Goal: Information Seeking & Learning: Learn about a topic

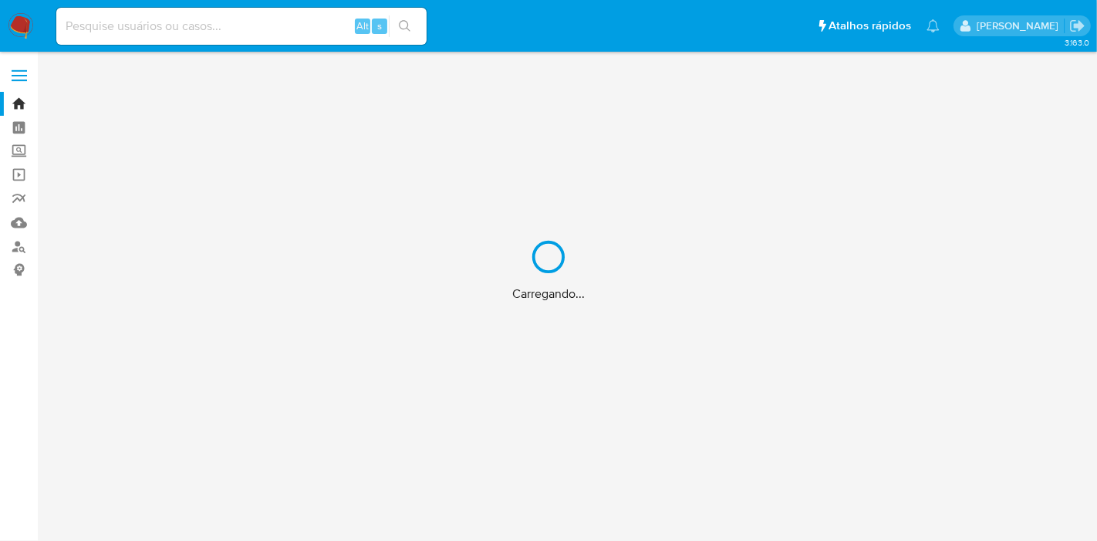
click at [167, 32] on div "Carregando..." at bounding box center [548, 270] width 1097 height 541
click at [164, 30] on div "Carregando..." at bounding box center [548, 270] width 1097 height 541
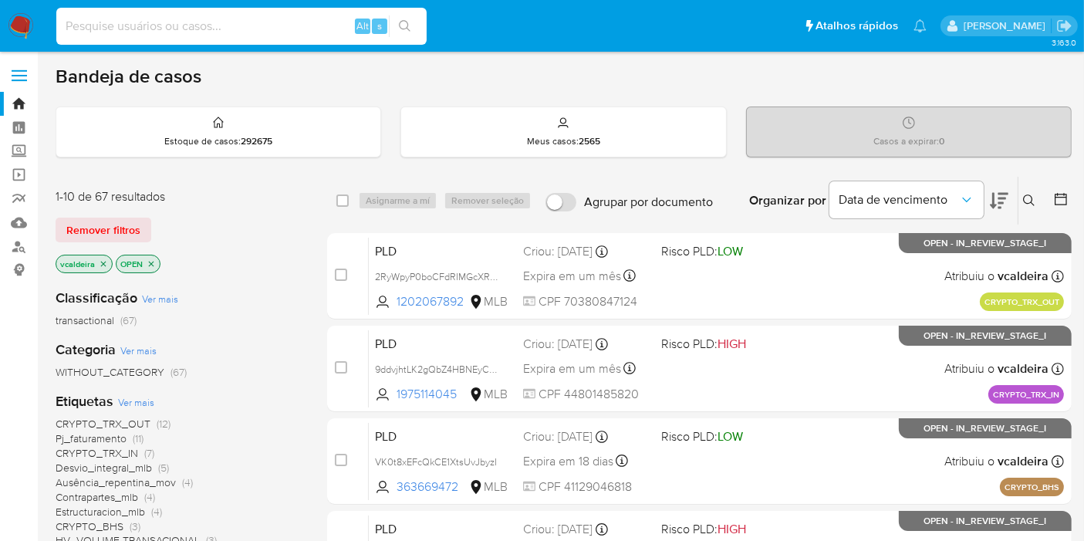
click at [156, 31] on input at bounding box center [241, 26] width 370 height 20
paste input "Un8o9gYVwhNdfGii1FcHqNGY"
type input "Un8o9gYVwhNdfGii1FcHqNGY"
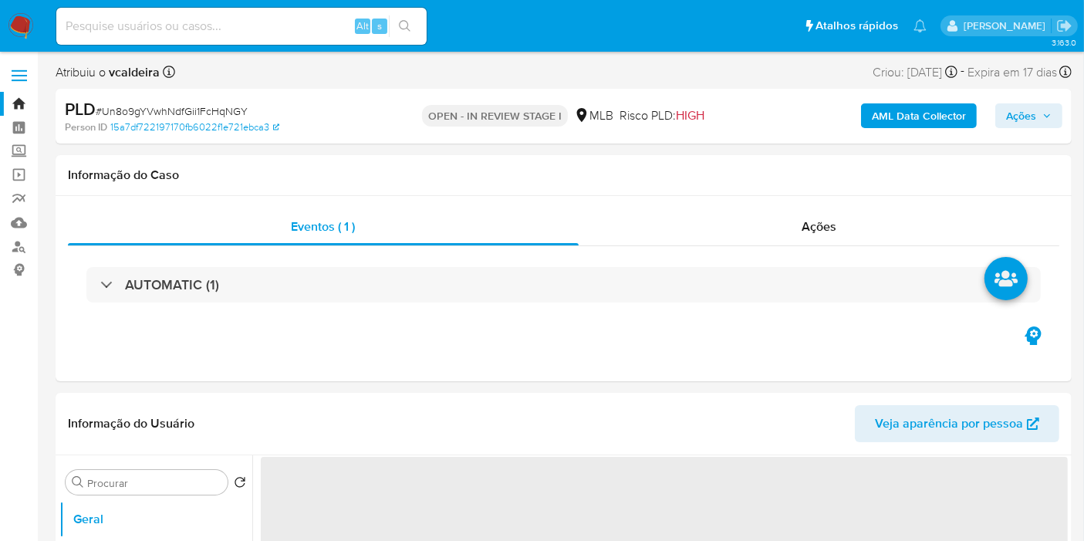
select select "10"
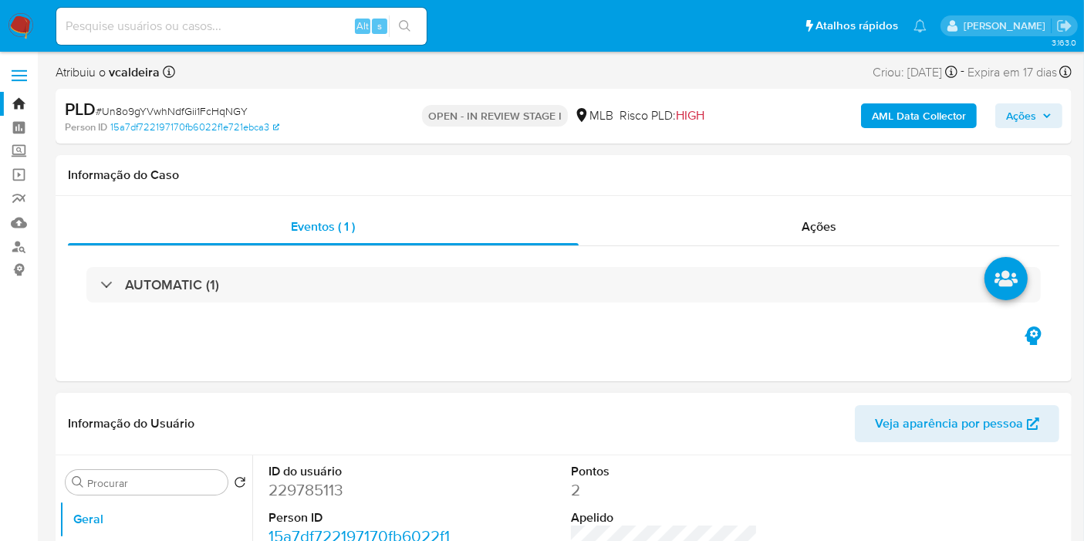
click at [288, 486] on dd "229785113" at bounding box center [361, 490] width 187 height 22
copy dd "229785113"
click at [238, 32] on input at bounding box center [241, 26] width 370 height 20
paste input "KaIvLoFvodl7OkiT8WtW09A3"
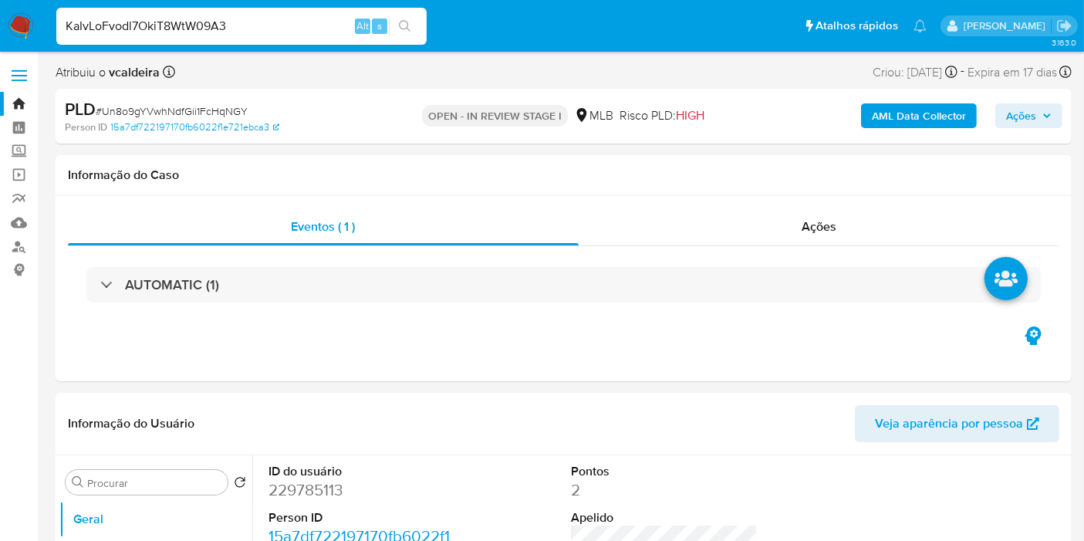
type input "KaIvLoFvodl7OkiT8WtW09A3"
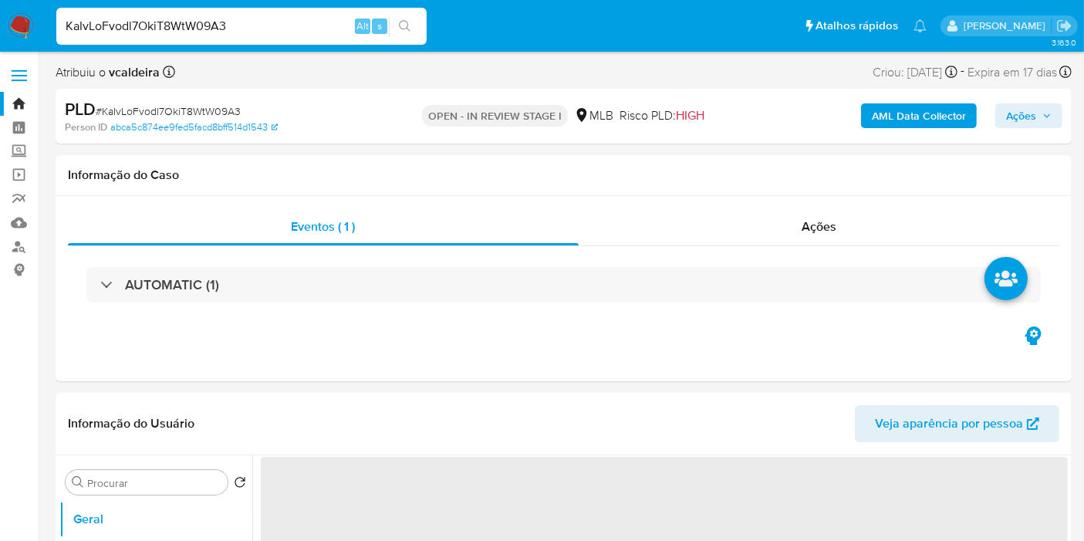
select select "10"
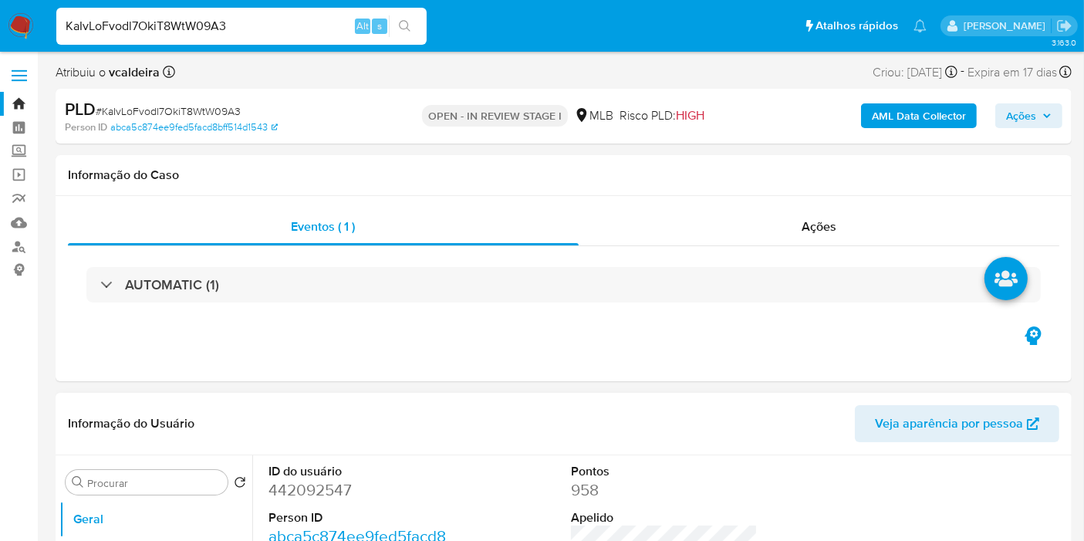
click at [310, 499] on dd "442092547" at bounding box center [361, 490] width 187 height 22
copy dd "442092547"
click at [307, 494] on dd "442092547" at bounding box center [361, 490] width 187 height 22
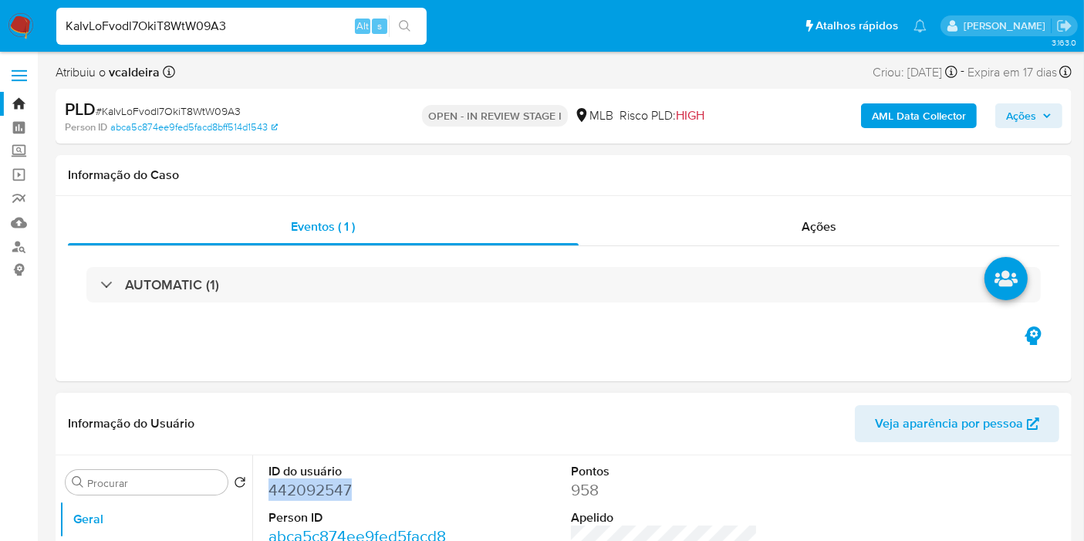
click at [307, 494] on dd "442092547" at bounding box center [361, 490] width 187 height 22
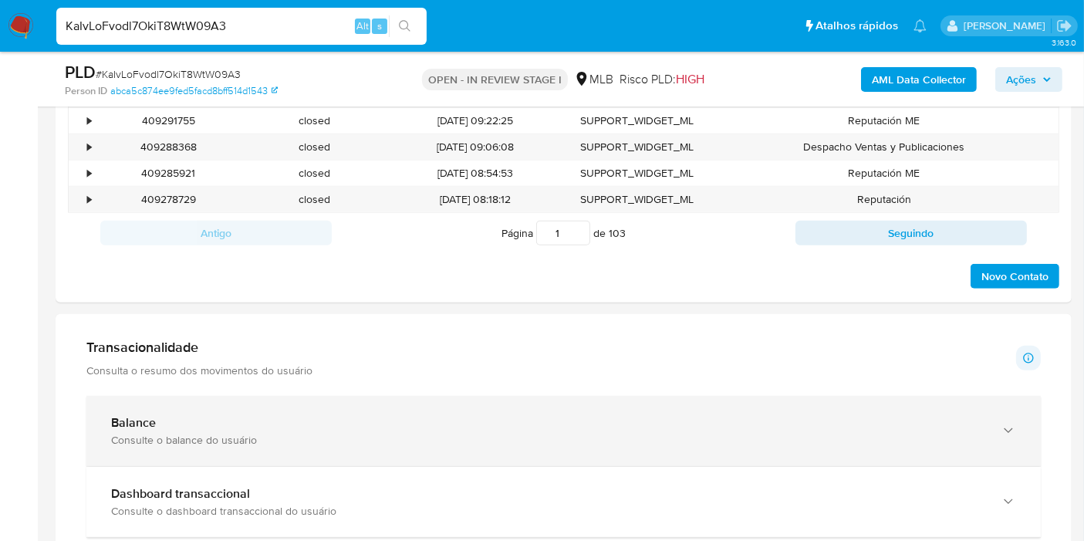
scroll to position [943, 0]
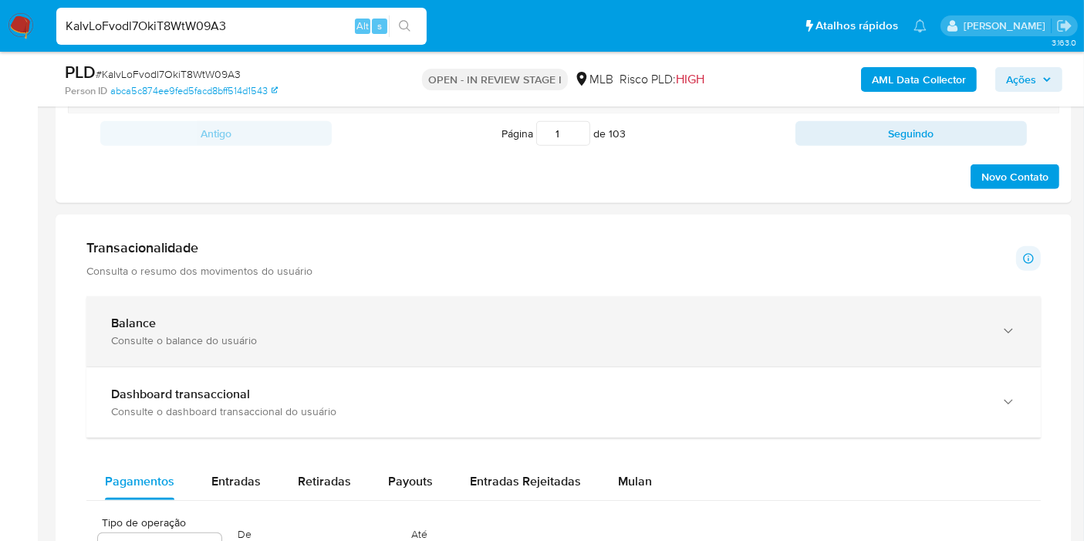
click at [151, 322] on b "Balance" at bounding box center [133, 323] width 45 height 18
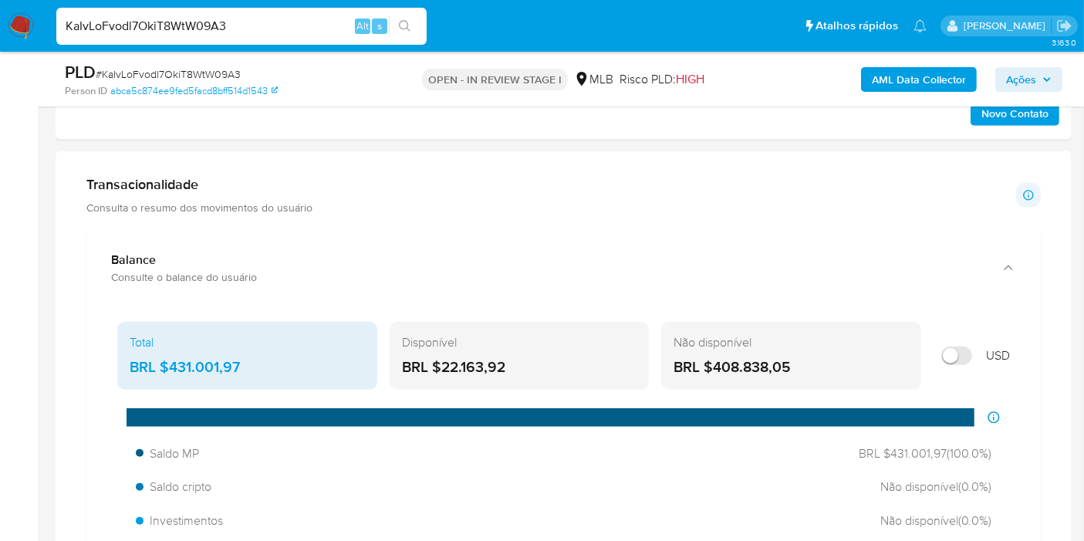
scroll to position [1028, 0]
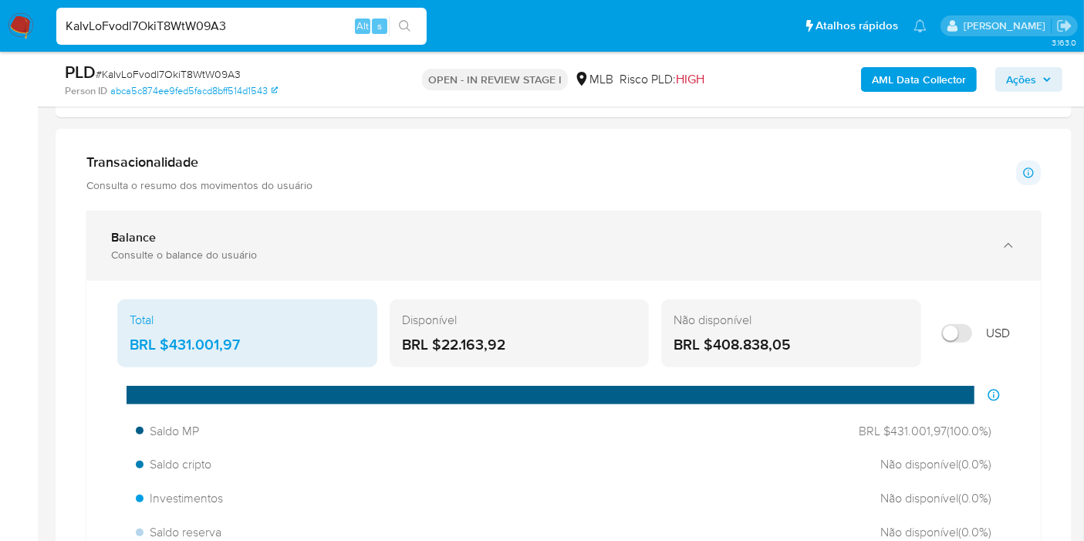
click at [317, 248] on div "Consulte o balance do usuário" at bounding box center [548, 255] width 874 height 14
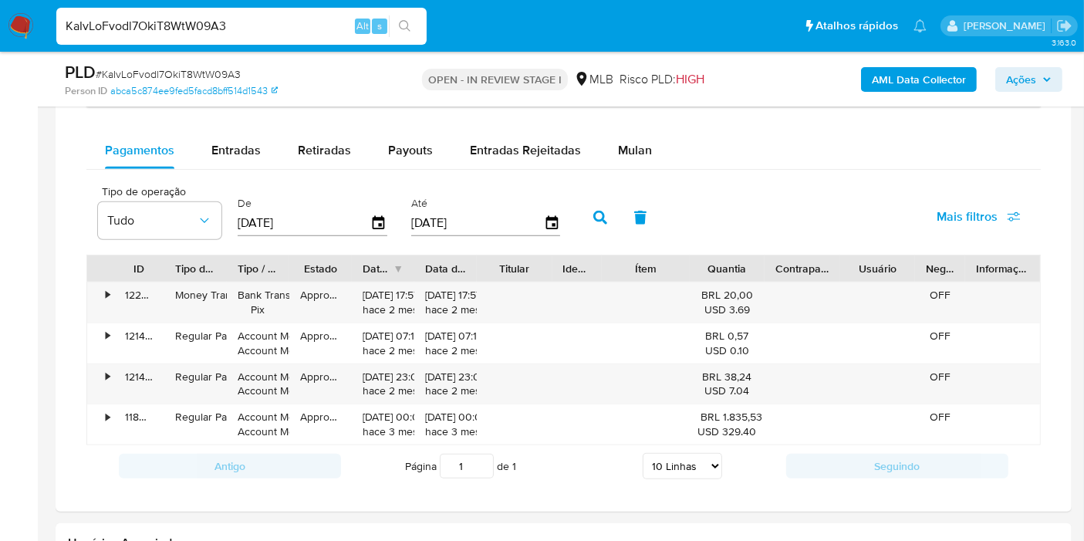
scroll to position [1114, 0]
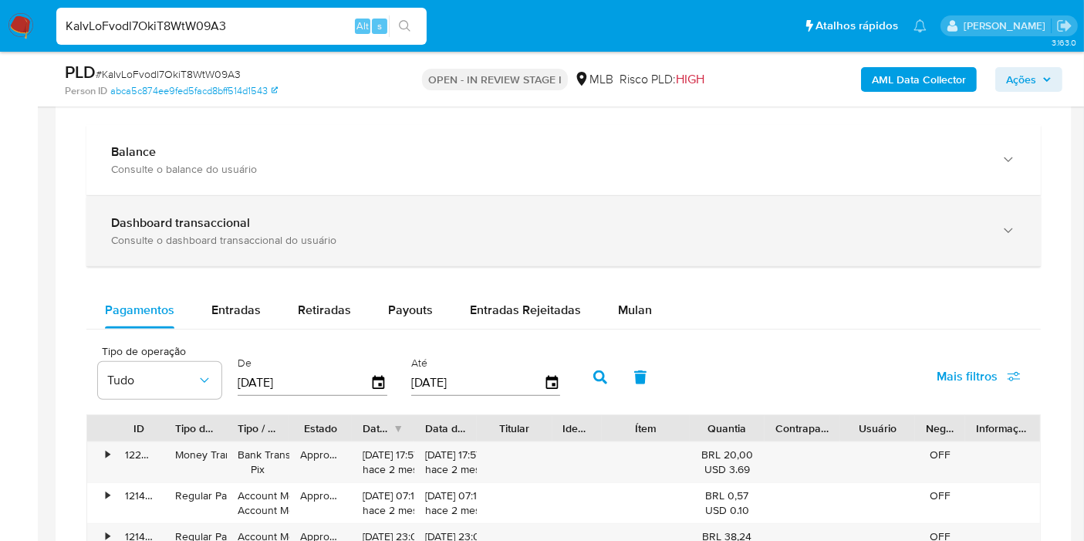
click at [198, 216] on b "Dashboard transaccional" at bounding box center [180, 223] width 139 height 18
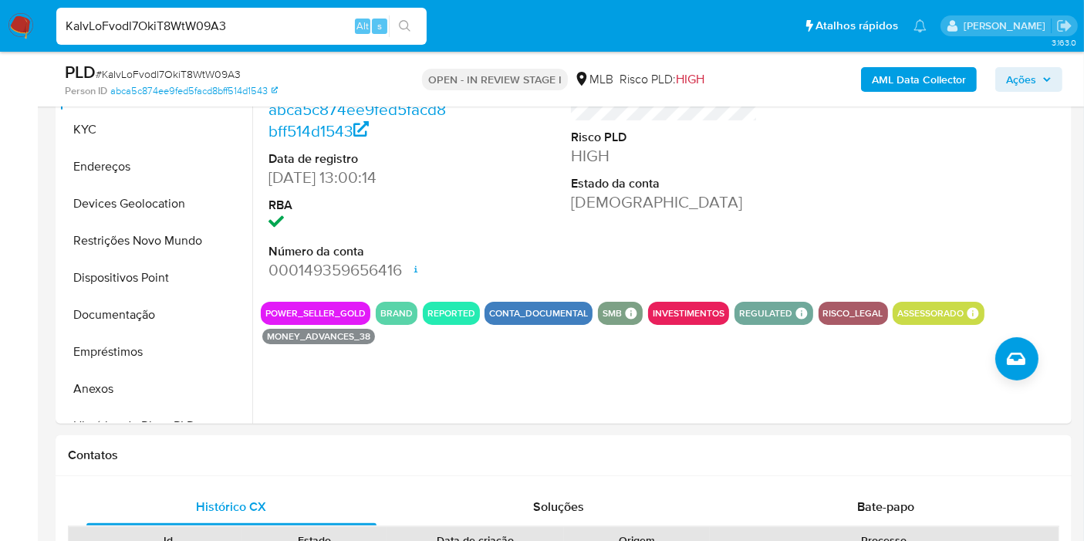
scroll to position [171, 0]
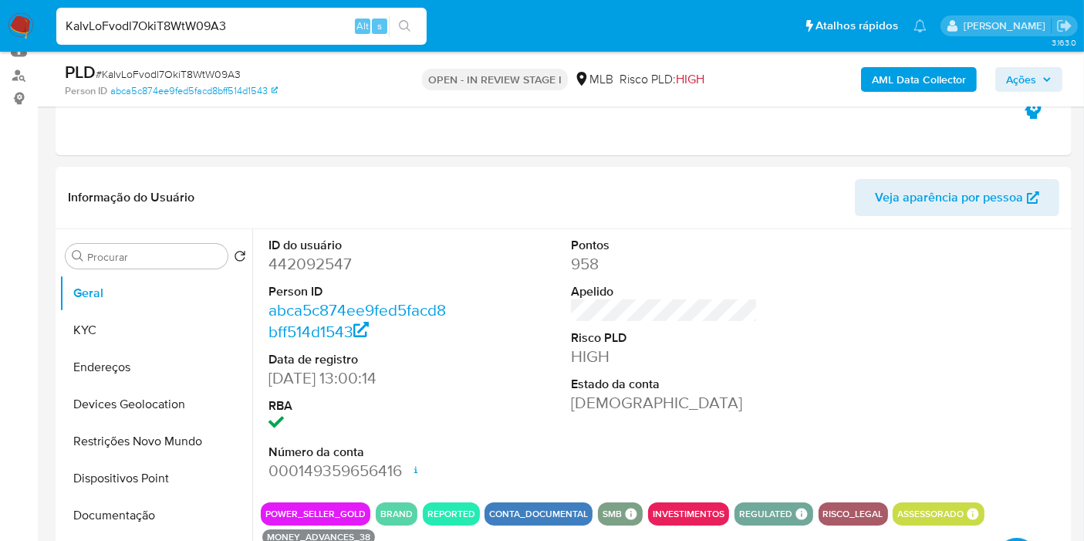
click at [113, 32] on input "KaIvLoFvodl7OkiT8WtW09A3" at bounding box center [241, 26] width 370 height 20
click at [317, 268] on dd "442092547" at bounding box center [361, 264] width 187 height 22
copy dd "442092547"
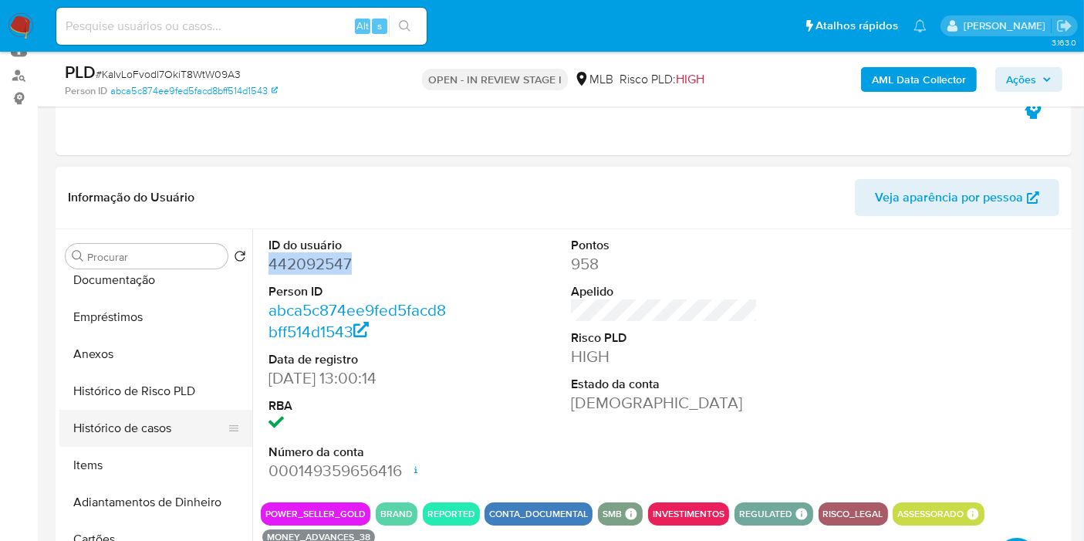
scroll to position [257, 0]
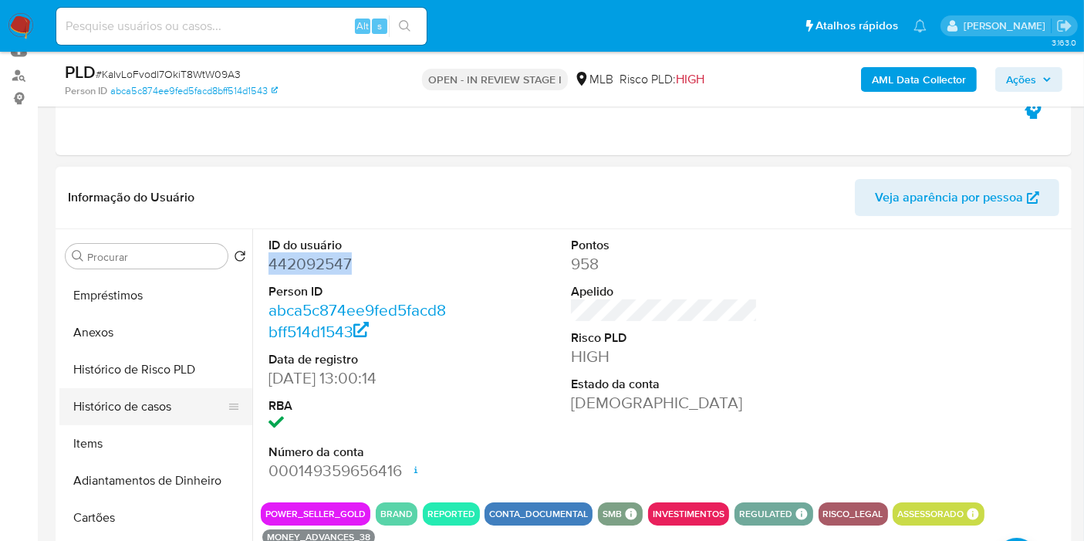
click at [142, 417] on button "Histórico de casos" at bounding box center [149, 406] width 181 height 37
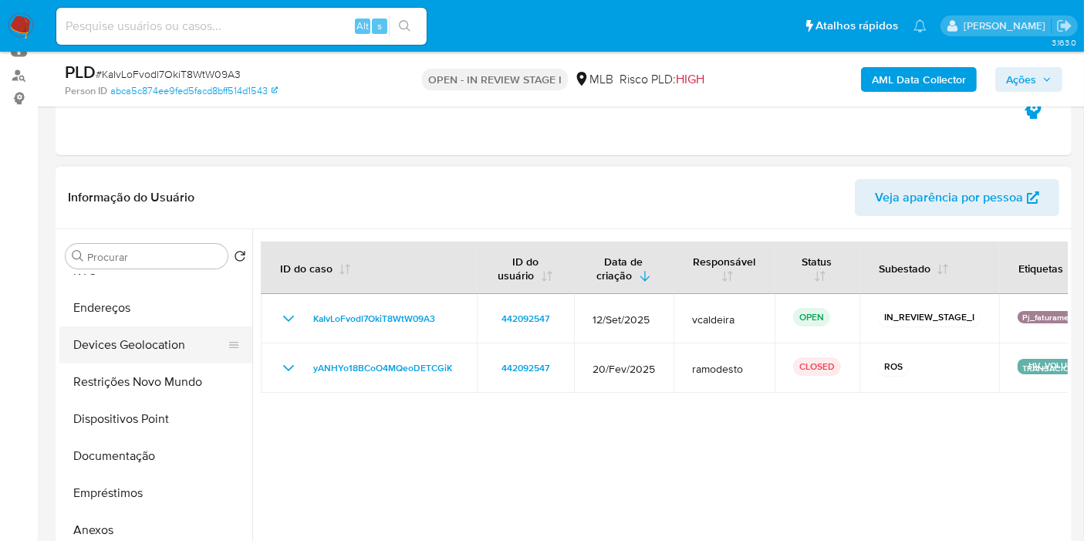
scroll to position [0, 0]
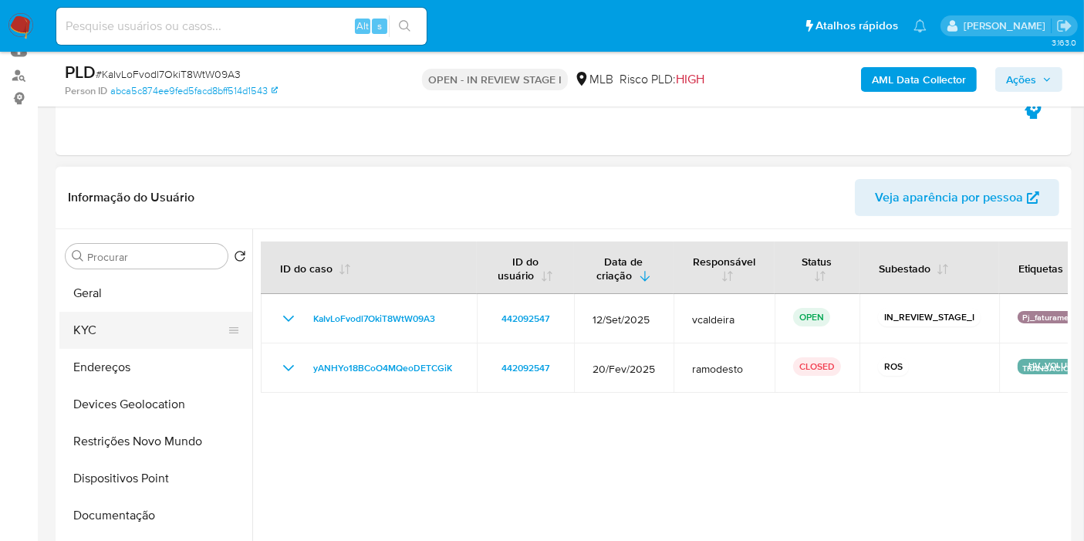
click at [93, 329] on button "KYC" at bounding box center [149, 330] width 181 height 37
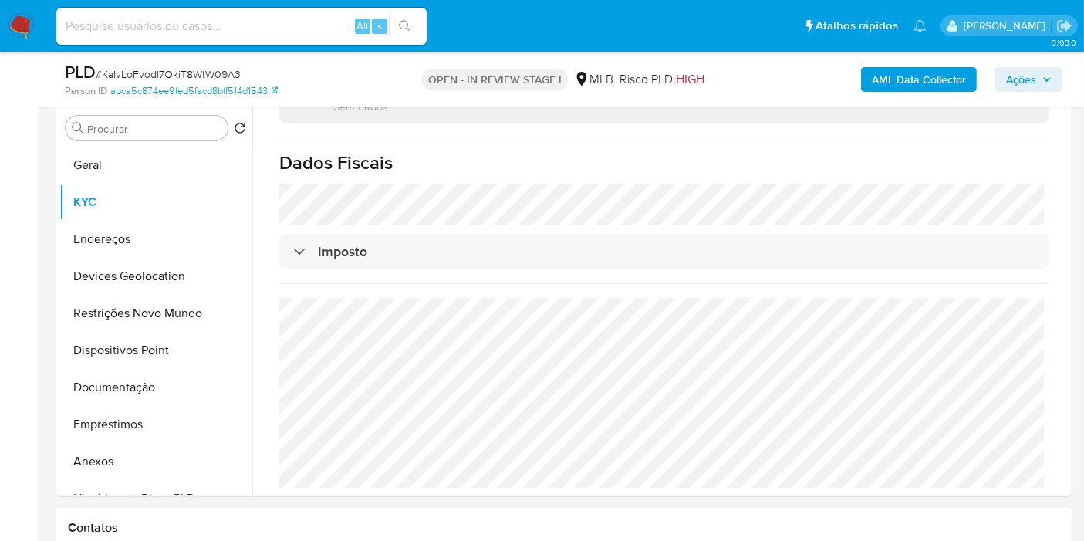
scroll to position [428, 0]
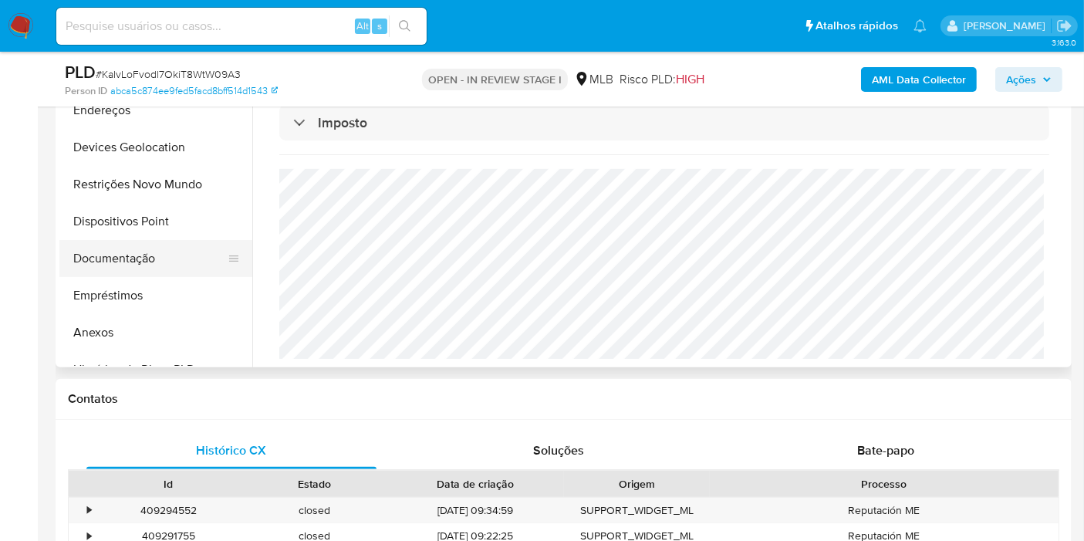
click at [103, 265] on button "Documentação" at bounding box center [149, 258] width 181 height 37
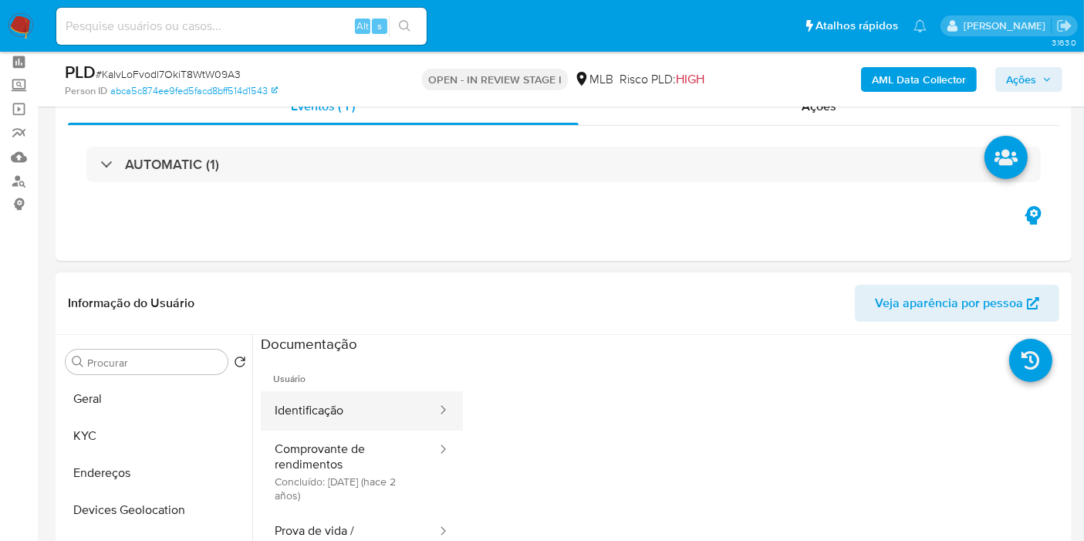
scroll to position [86, 0]
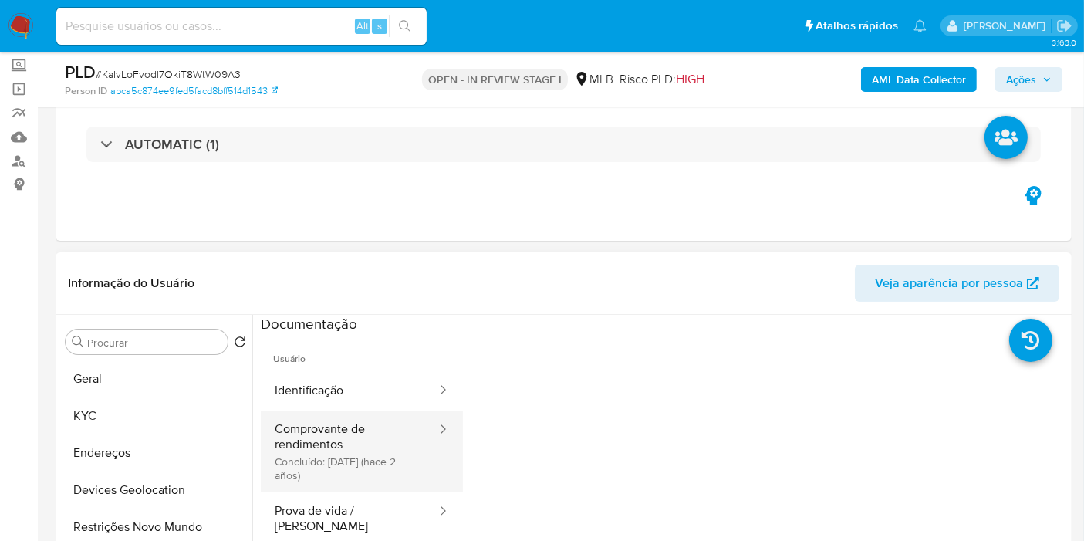
click at [332, 453] on button "Comprovante de rendimentos Concluído: 19/05/2023 (hace 2 años)" at bounding box center [349, 451] width 177 height 82
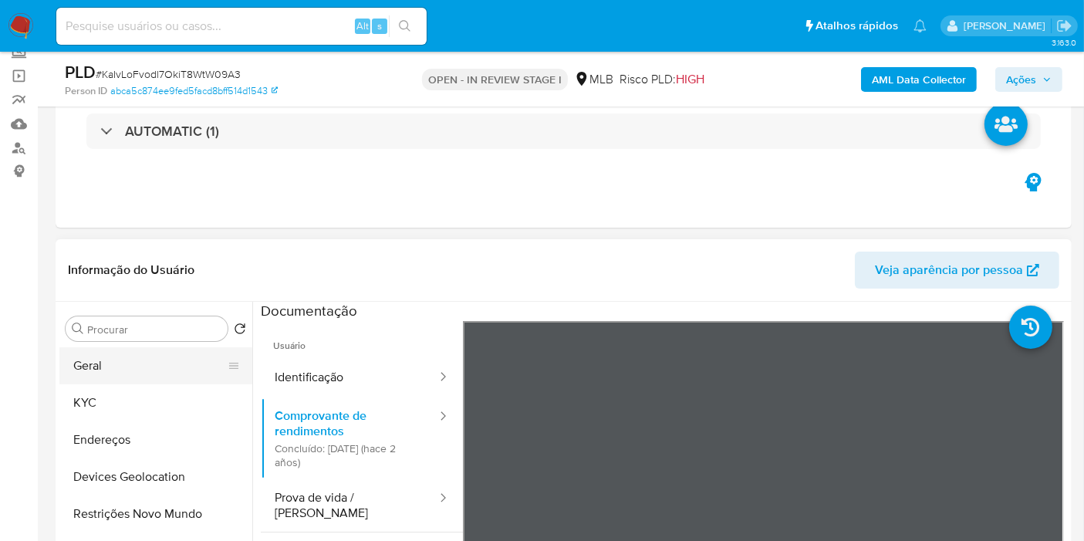
scroll to position [171, 0]
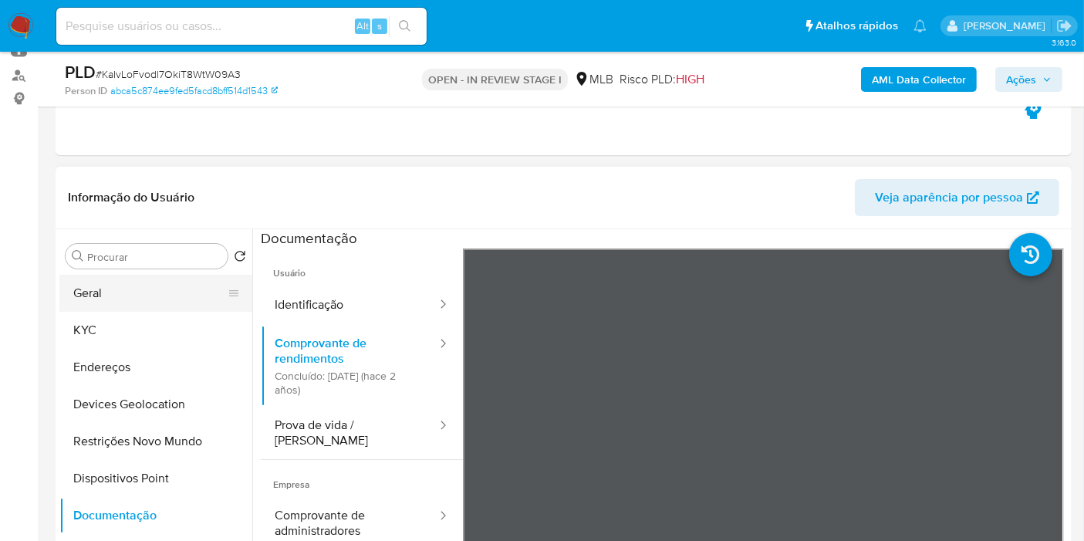
click at [112, 290] on button "Geral" at bounding box center [149, 293] width 181 height 37
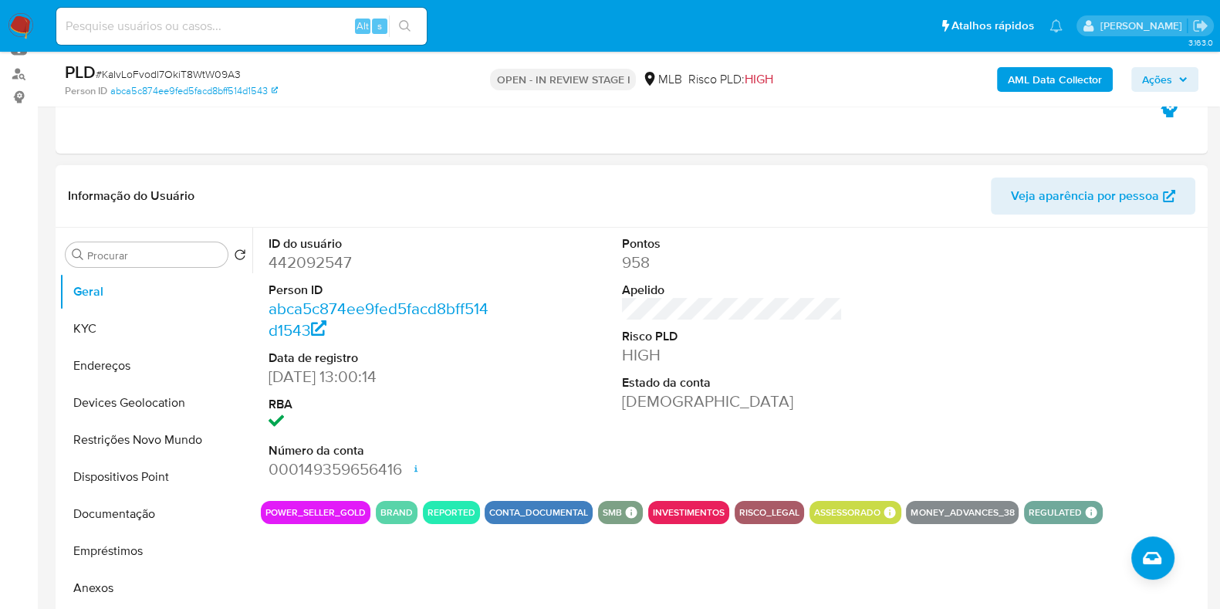
scroll to position [139, 0]
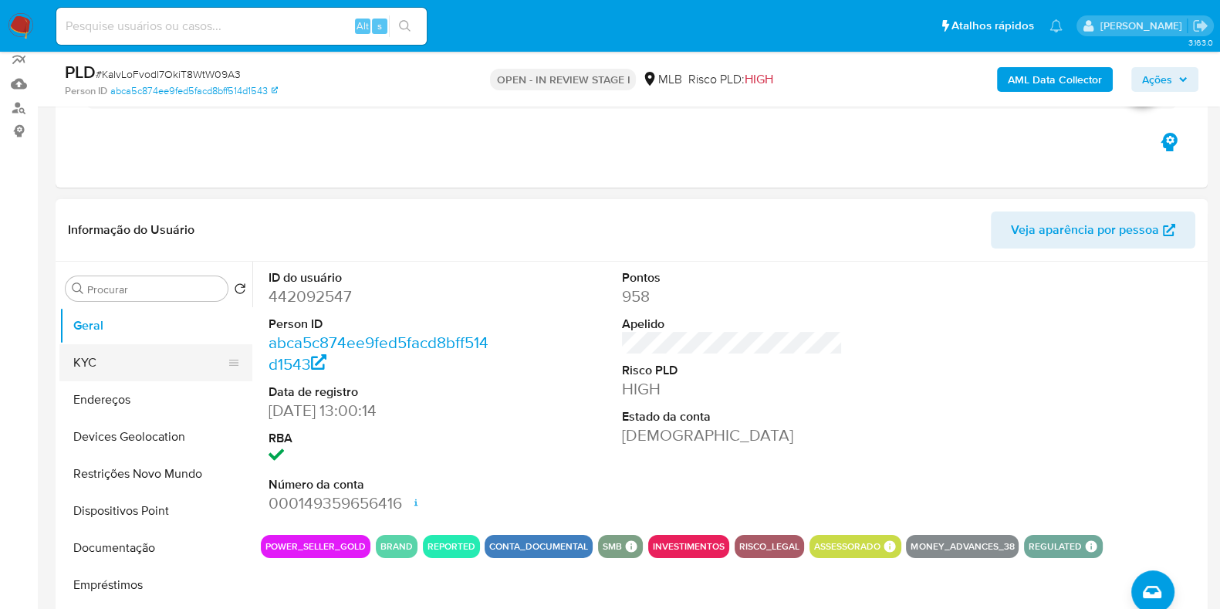
click at [112, 364] on button "KYC" at bounding box center [149, 362] width 181 height 37
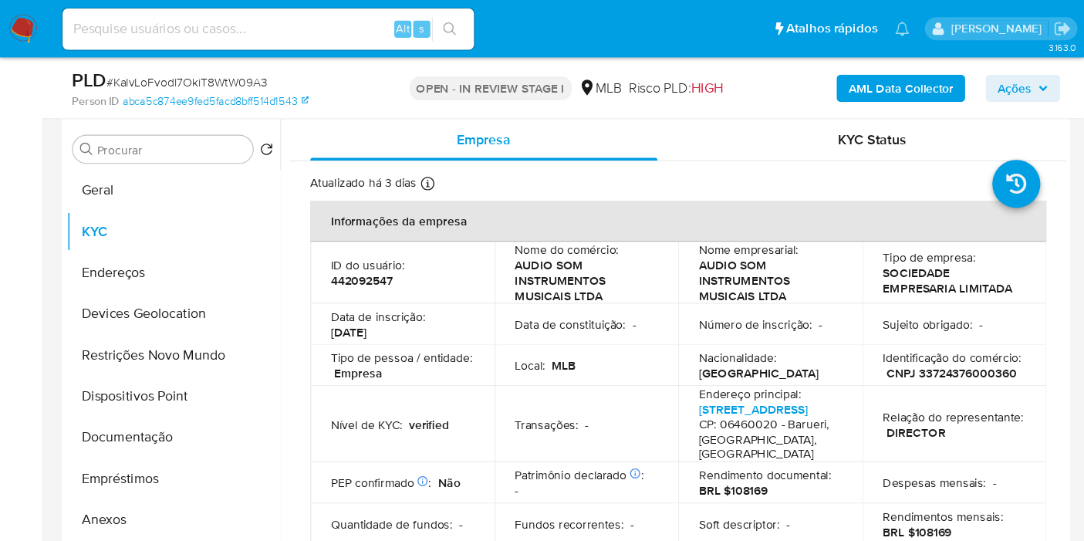
scroll to position [293, 0]
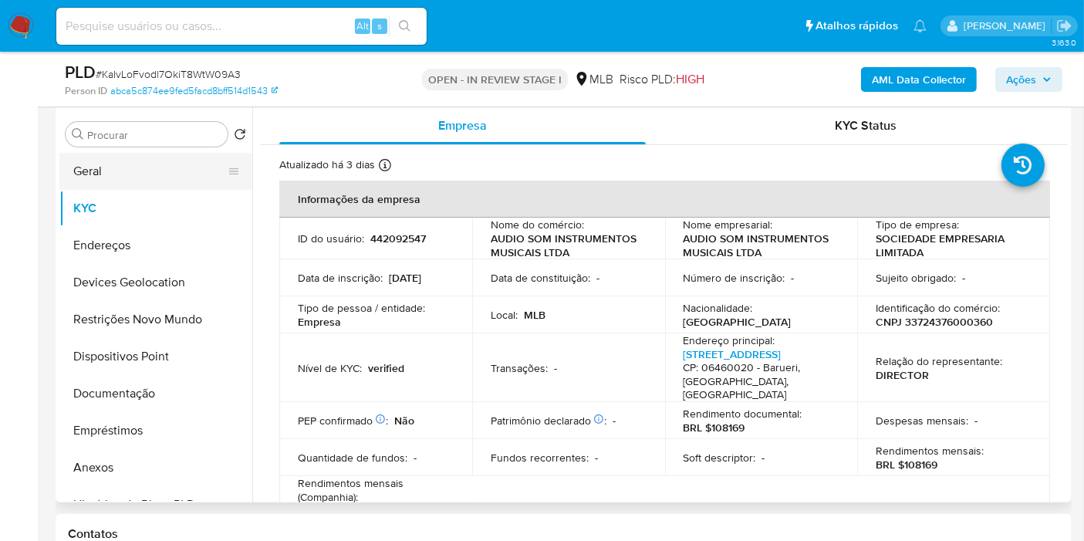
click at [100, 170] on button "Geral" at bounding box center [149, 171] width 181 height 37
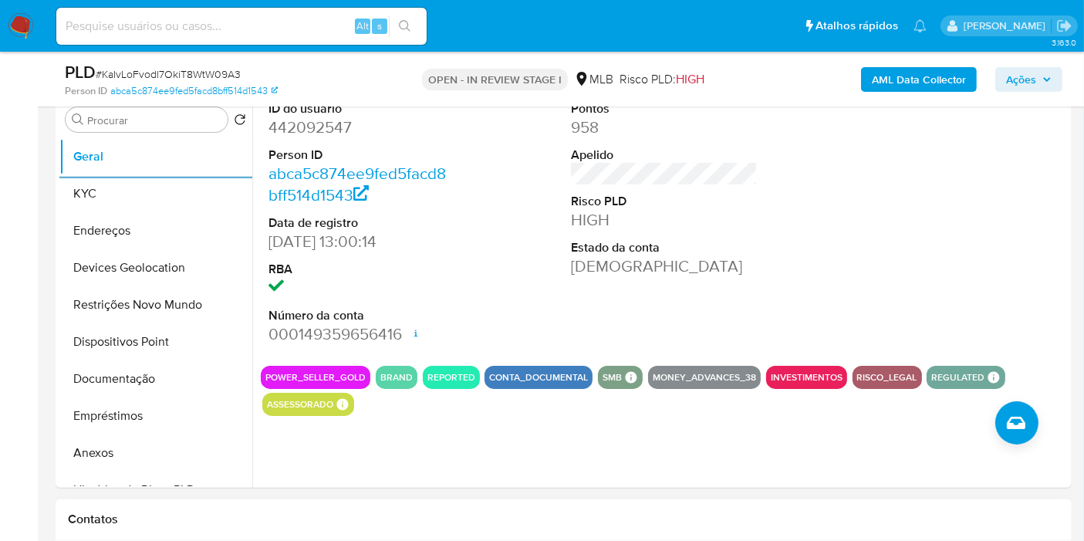
scroll to position [551, 0]
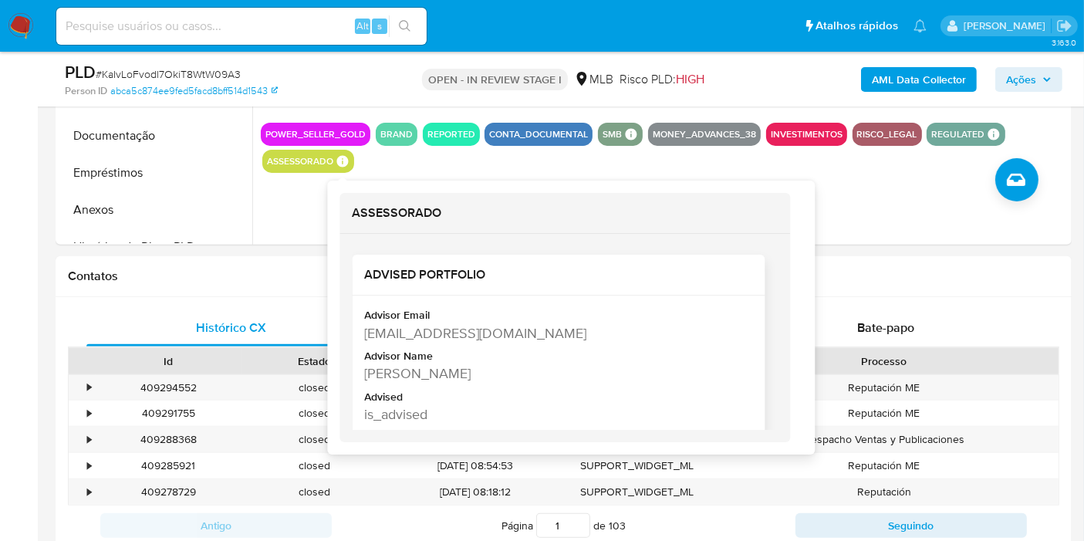
copy div "Selma Lima Dos Santos"
drag, startPoint x: 518, startPoint y: 373, endPoint x: 376, endPoint y: 376, distance: 141.2
click at [364, 379] on div "Selma Lima Dos Santos" at bounding box center [556, 373] width 385 height 19
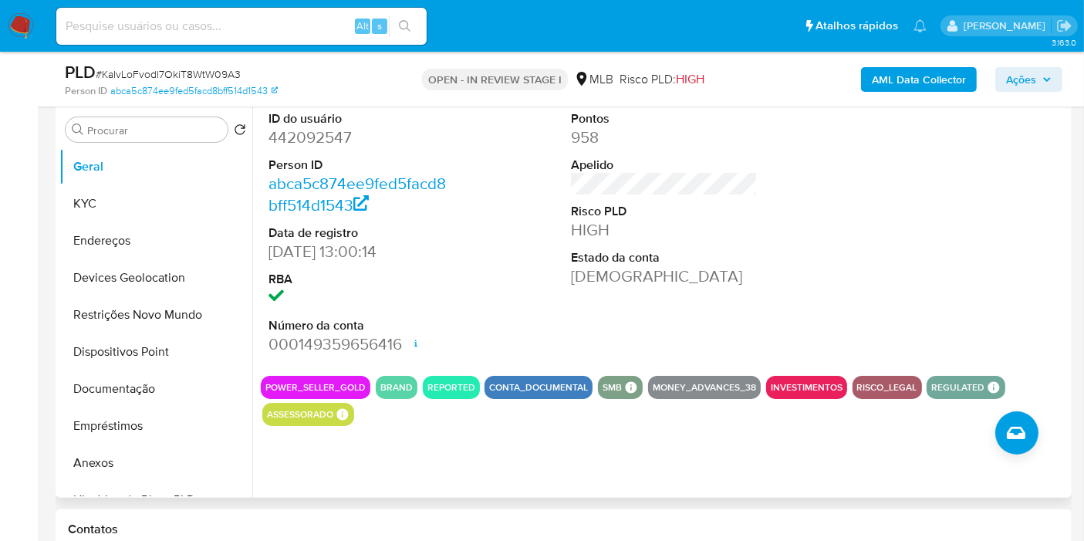
scroll to position [122, 0]
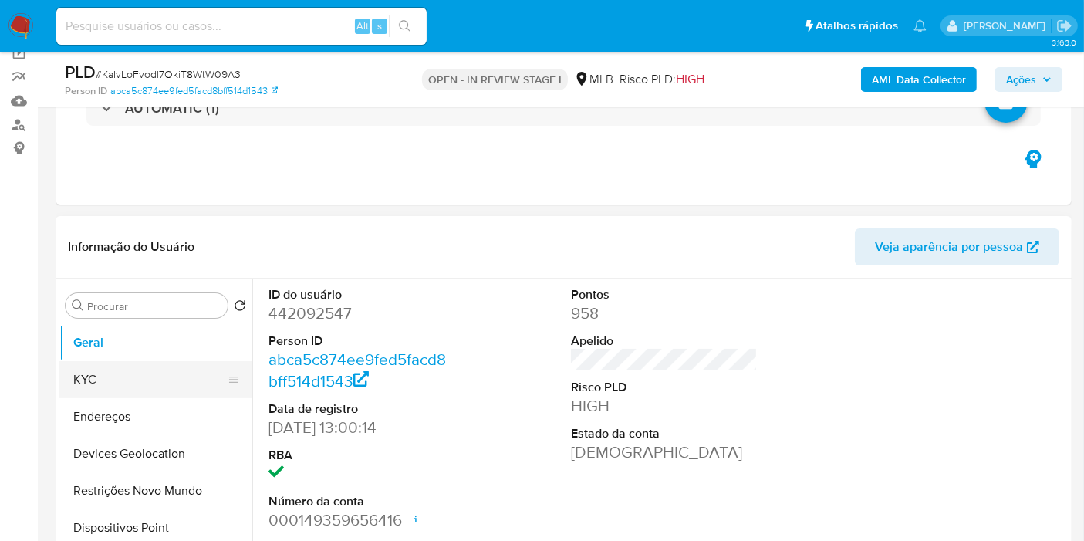
click at [143, 376] on button "KYC" at bounding box center [149, 379] width 181 height 37
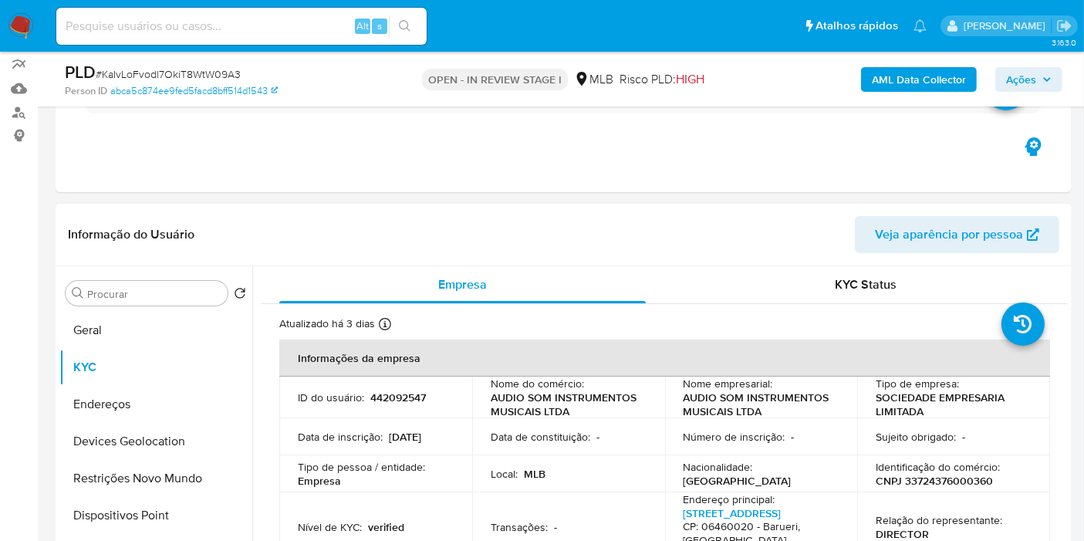
scroll to position [208, 0]
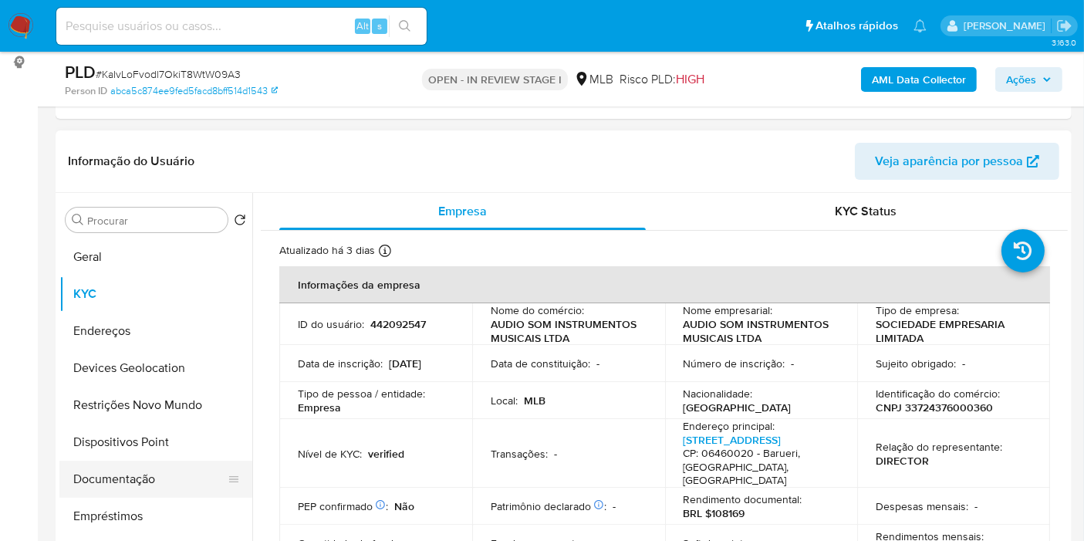
click at [93, 487] on button "Documentação" at bounding box center [149, 479] width 181 height 37
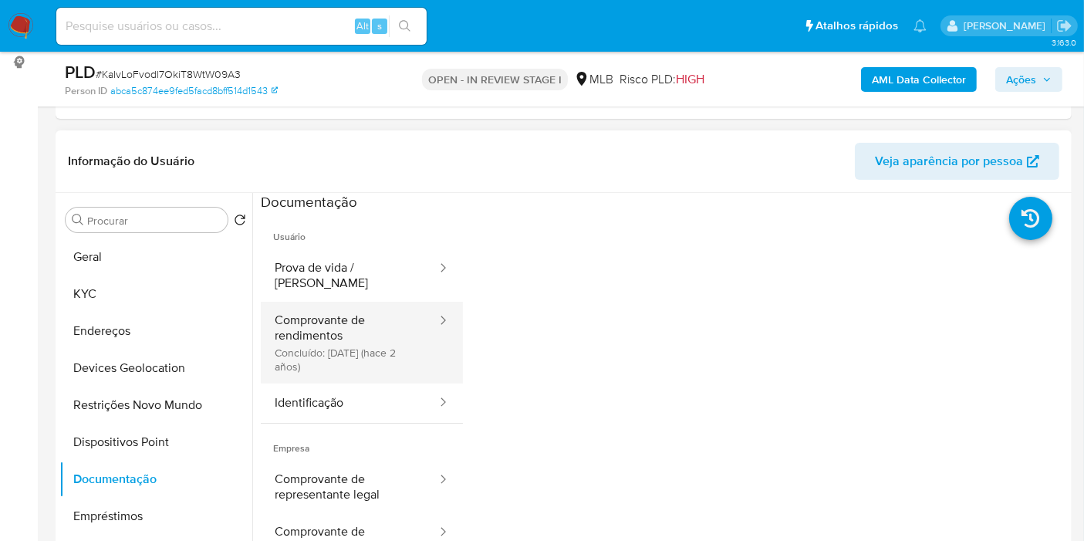
click at [325, 339] on button "Comprovante de rendimentos Concluído: 19/05/2023 (hace 2 años)" at bounding box center [349, 343] width 177 height 82
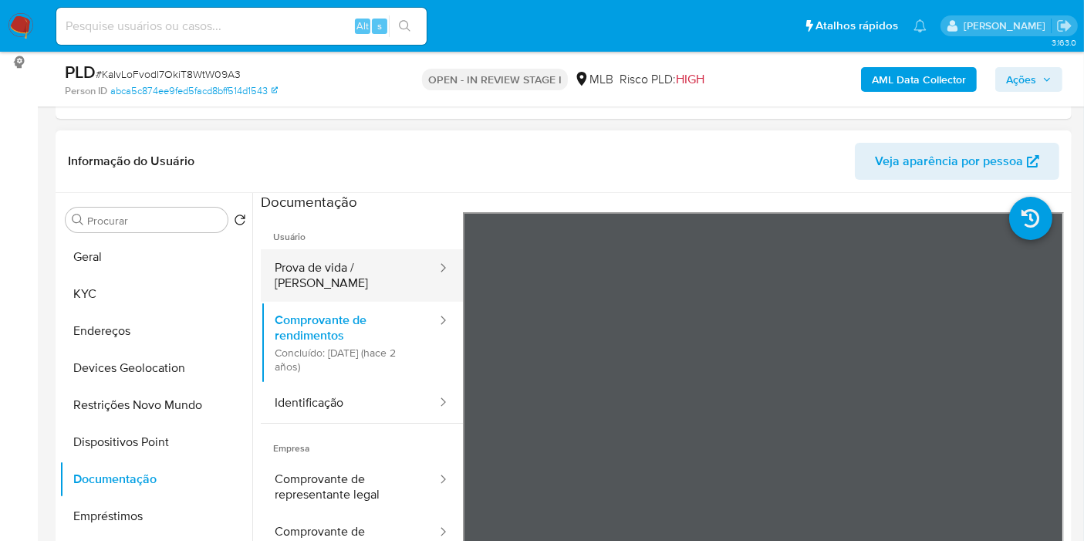
click at [376, 266] on button "Prova de vida / [PERSON_NAME]" at bounding box center [349, 275] width 177 height 52
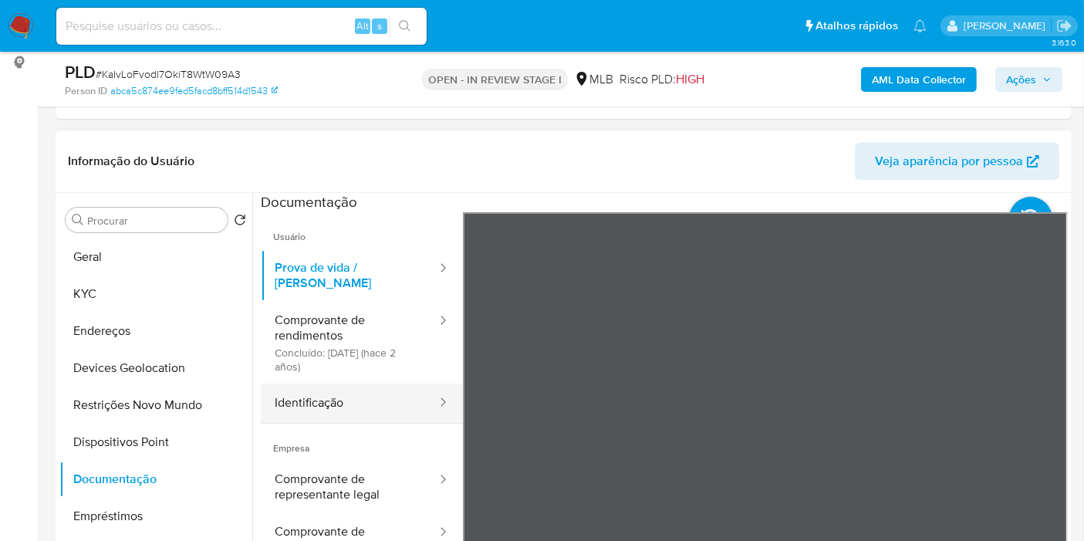
click at [356, 402] on button "Identificação" at bounding box center [349, 402] width 177 height 39
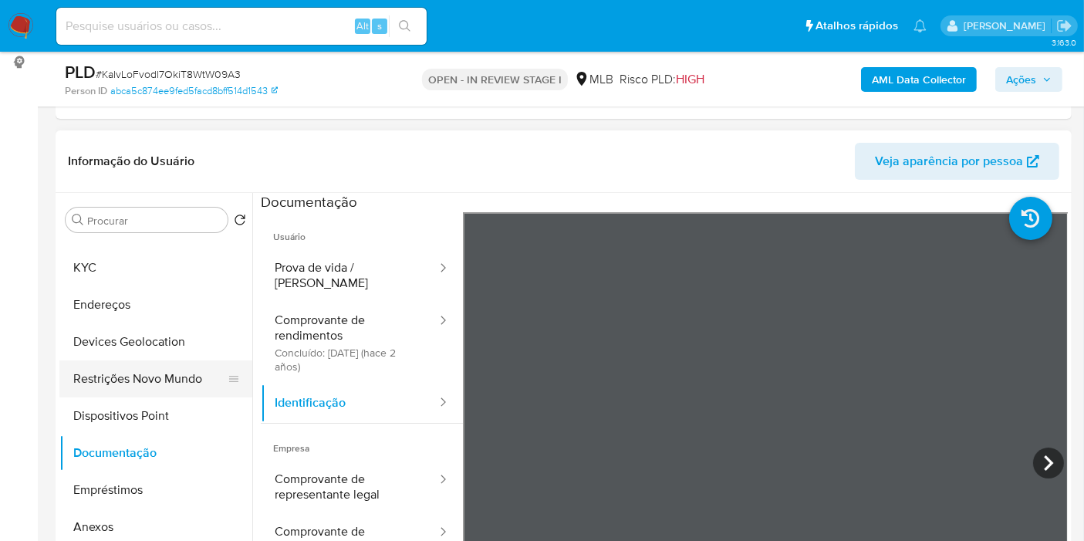
scroll to position [0, 0]
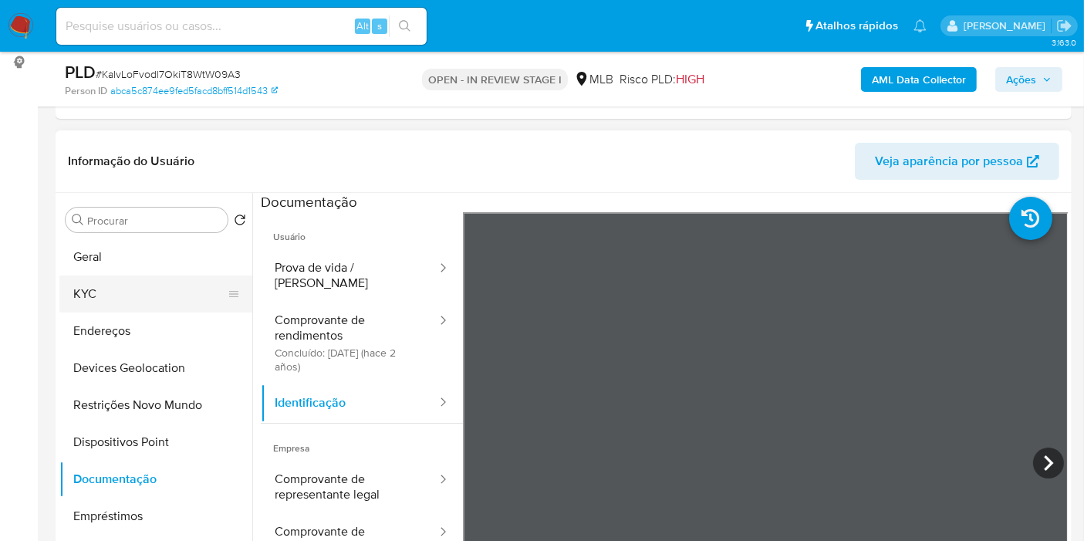
click at [118, 302] on button "KYC" at bounding box center [149, 293] width 181 height 37
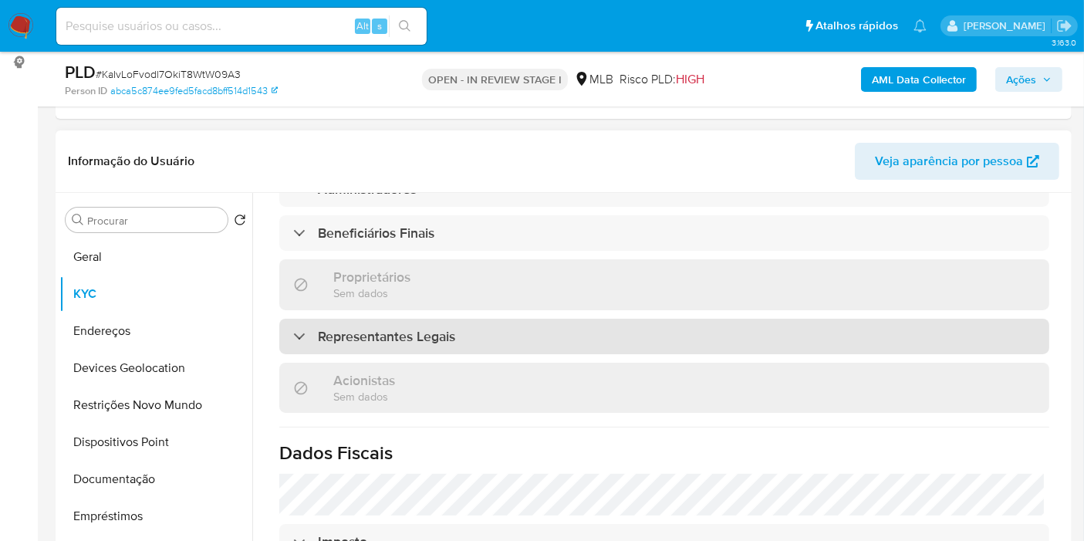
scroll to position [761, 0]
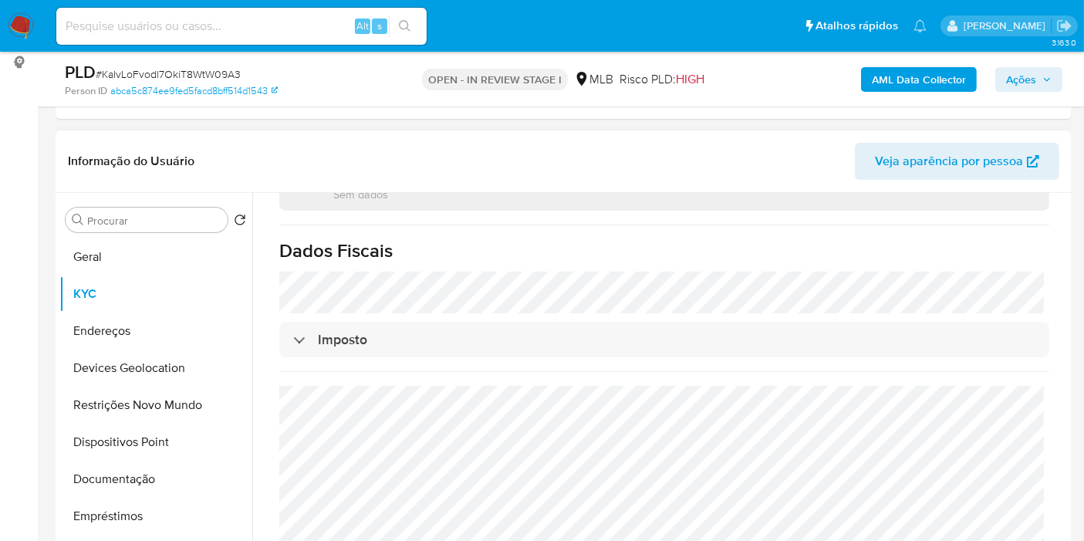
click at [400, 143] on h3 "Representantes Legais" at bounding box center [386, 134] width 137 height 17
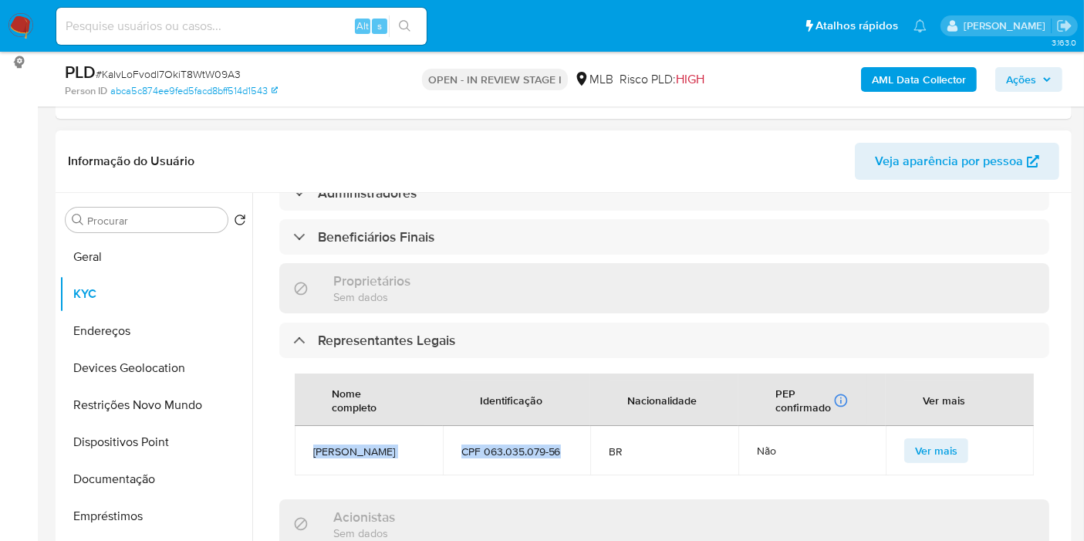
drag, startPoint x: 569, startPoint y: 455, endPoint x: 301, endPoint y: 435, distance: 268.4
click at [301, 435] on tr "Andre Henrique Giroldo Leite CPF 063.035.079-56 BR Não Ver mais" at bounding box center [664, 450] width 739 height 49
copy tr "Andre Henrique Giroldo Leite CPF 063.035.079-56"
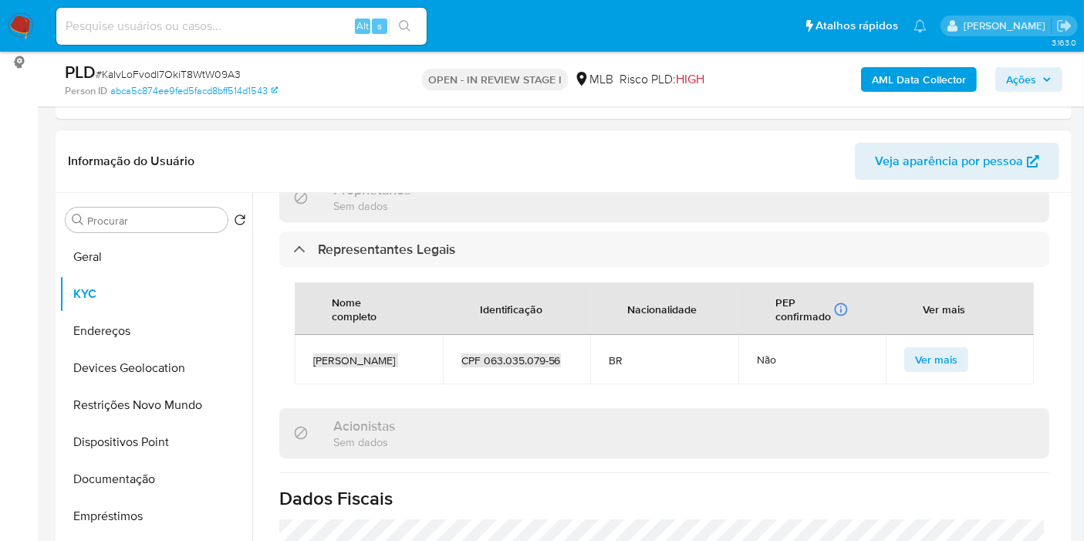
scroll to position [1111, 0]
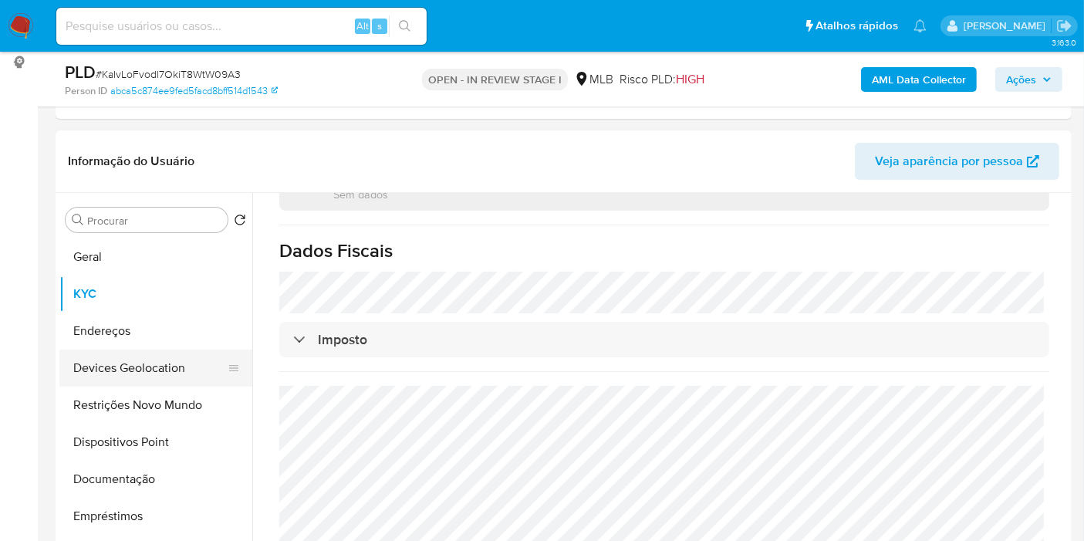
drag, startPoint x: 96, startPoint y: 319, endPoint x: 174, endPoint y: 366, distance: 91.7
click at [96, 320] on button "Endereços" at bounding box center [155, 330] width 193 height 37
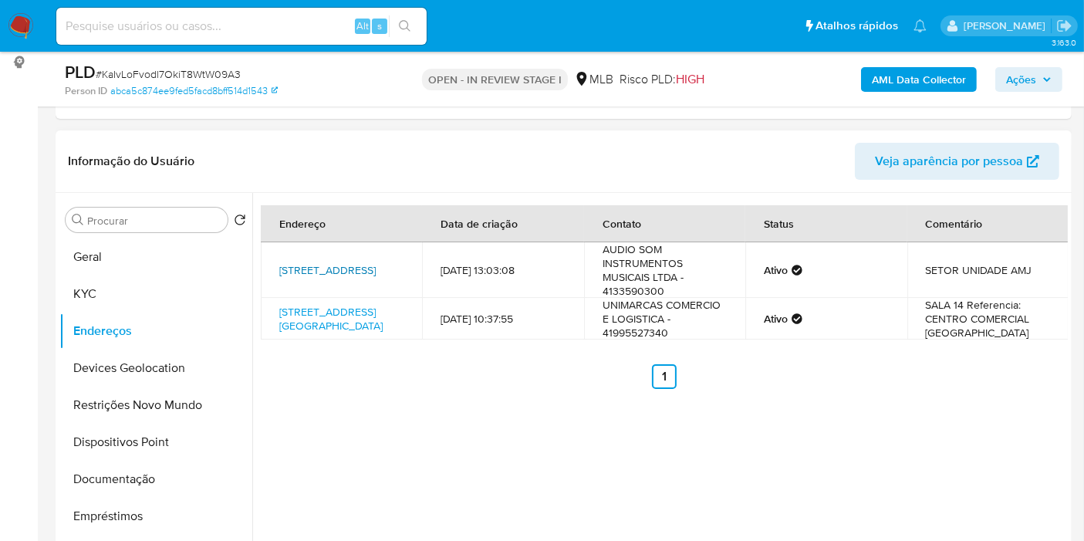
click at [338, 262] on link "Avenida Tucunaré 550, Barueri, São Paulo, 06460020, Brasil 550" at bounding box center [327, 269] width 96 height 15
click at [352, 325] on link "Avenida República Argentina 2403, Curitiba, Paraná, 80610260, Brasil 2403" at bounding box center [330, 318] width 103 height 29
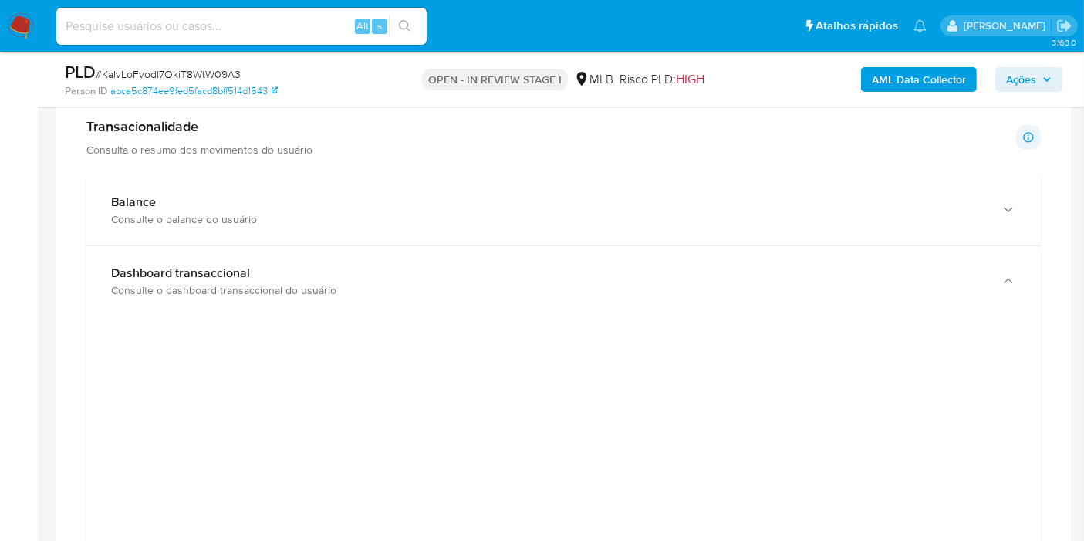
scroll to position [1065, 0]
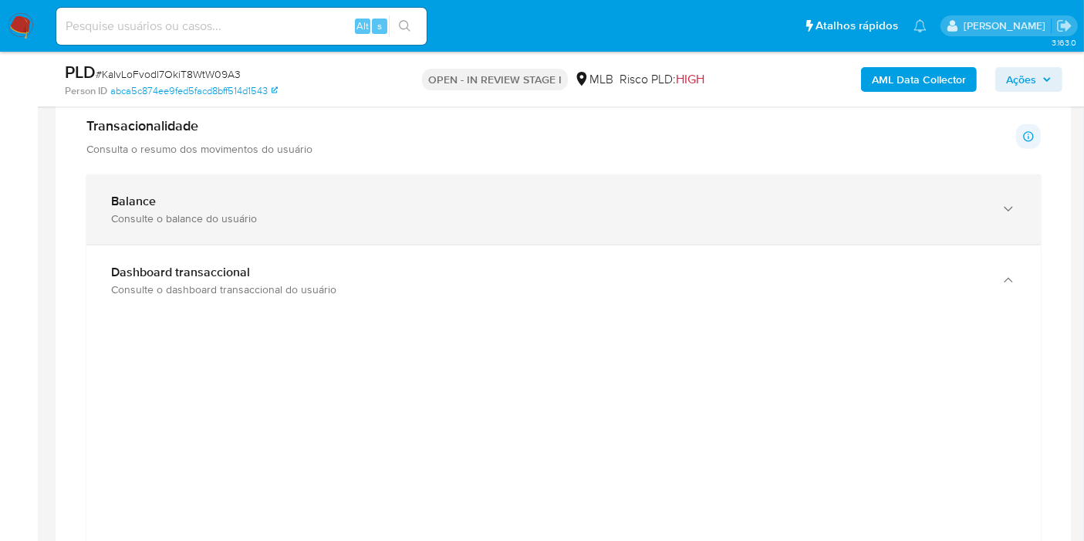
click at [160, 202] on div "Balance" at bounding box center [548, 201] width 874 height 15
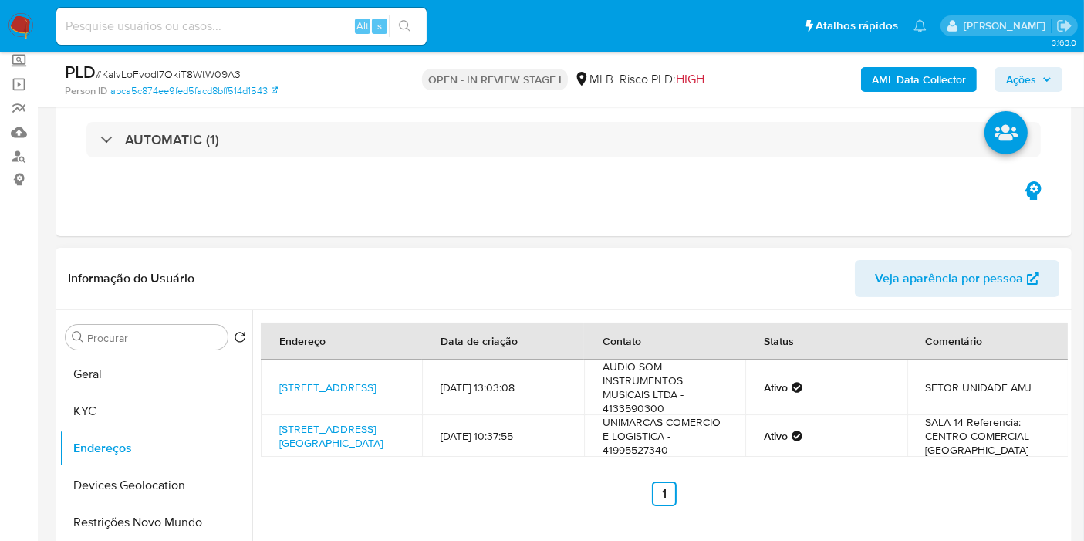
scroll to position [86, 0]
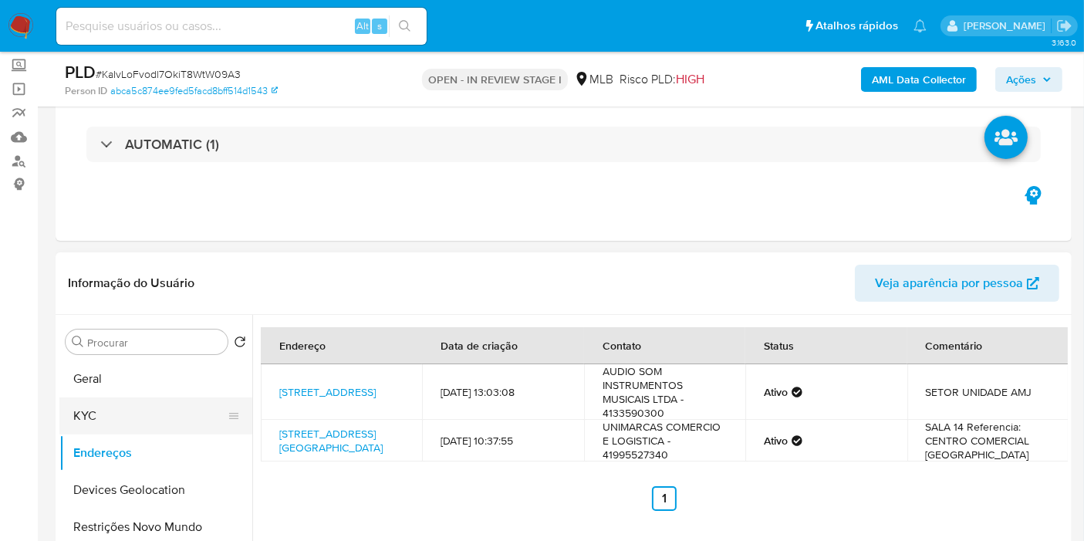
click at [96, 415] on button "KYC" at bounding box center [149, 415] width 181 height 37
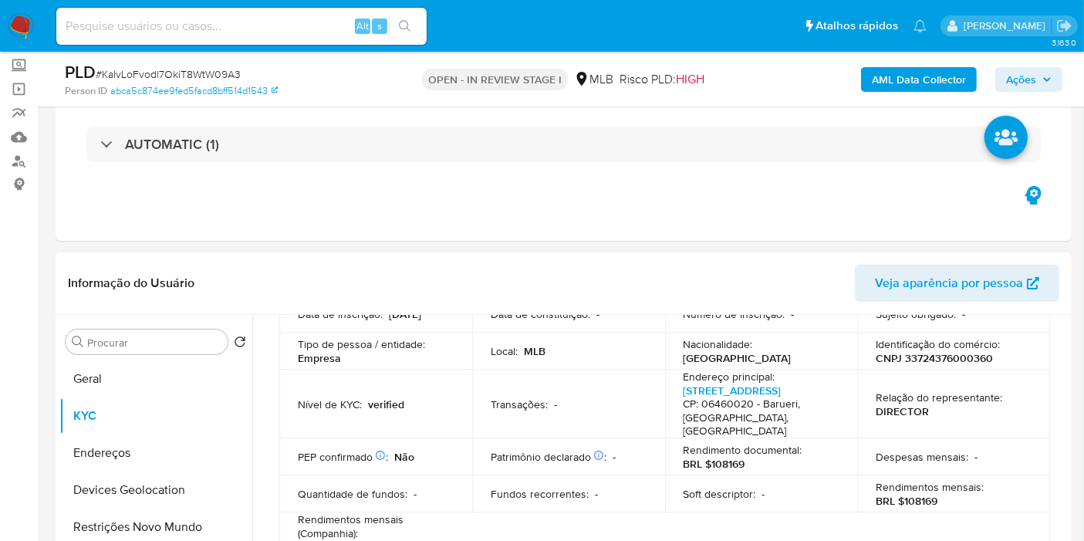
scroll to position [0, 0]
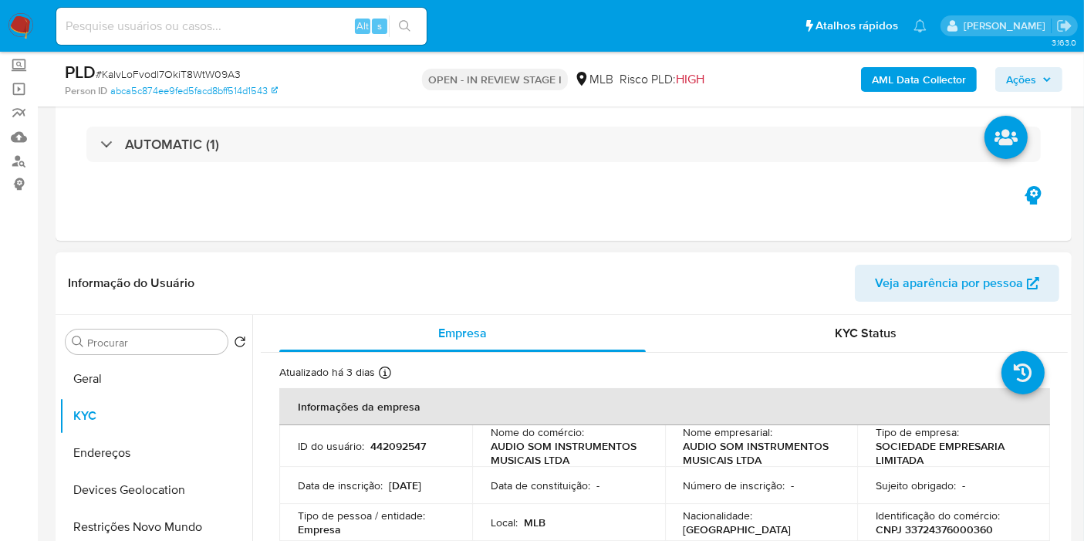
click at [385, 450] on p "442092547" at bounding box center [398, 446] width 56 height 14
copy p "442092547"
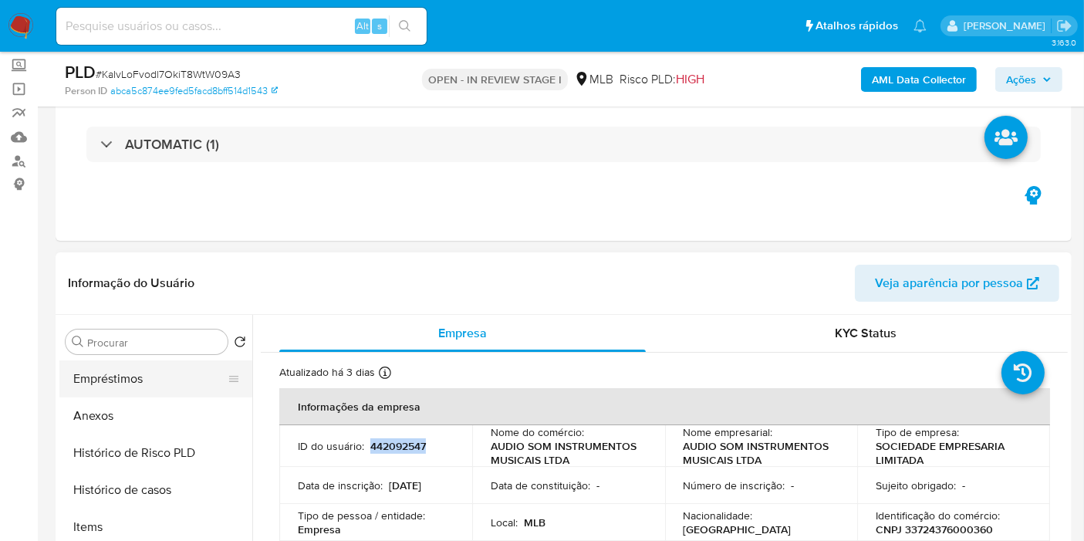
scroll to position [343, 0]
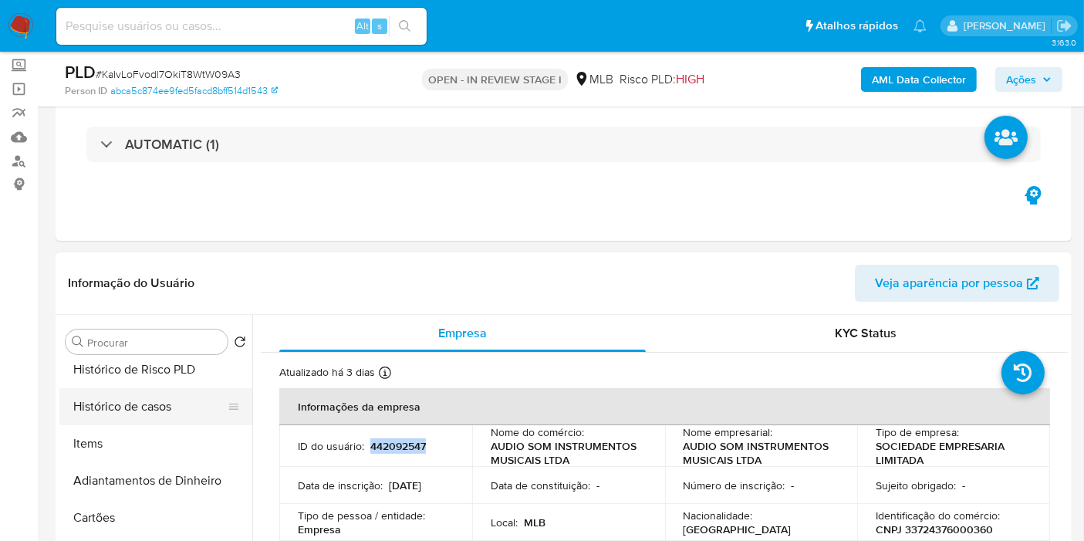
click at [147, 411] on button "Histórico de casos" at bounding box center [149, 406] width 181 height 37
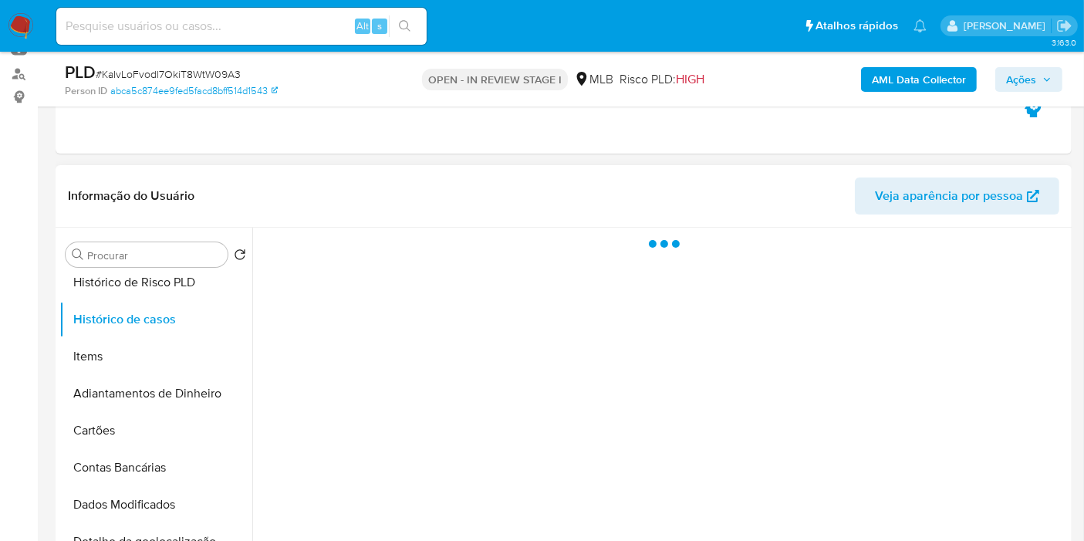
scroll to position [257, 0]
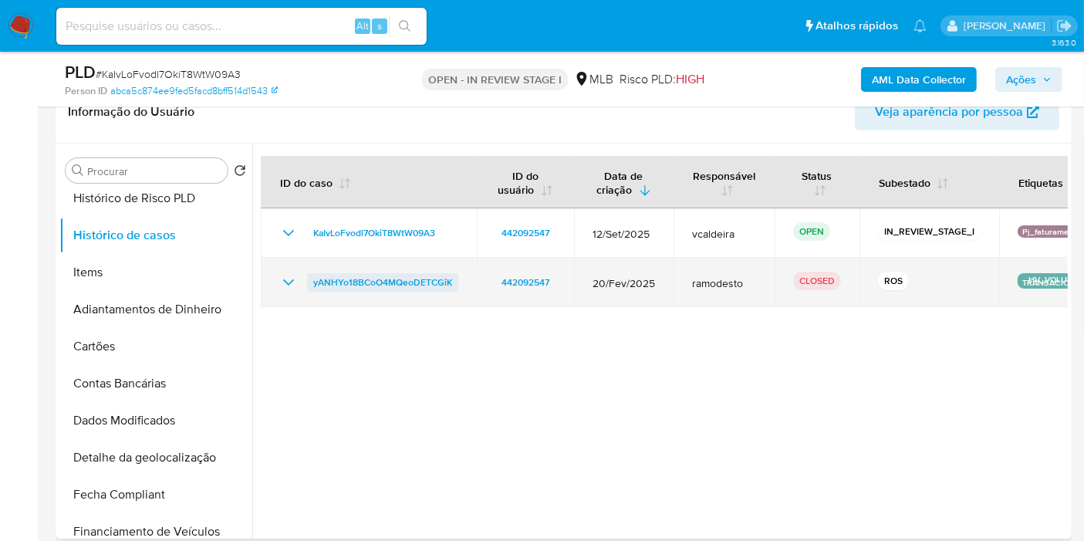
click at [390, 283] on span "yANHYo18BCoO4MQeoDETCGiK" at bounding box center [382, 282] width 139 height 19
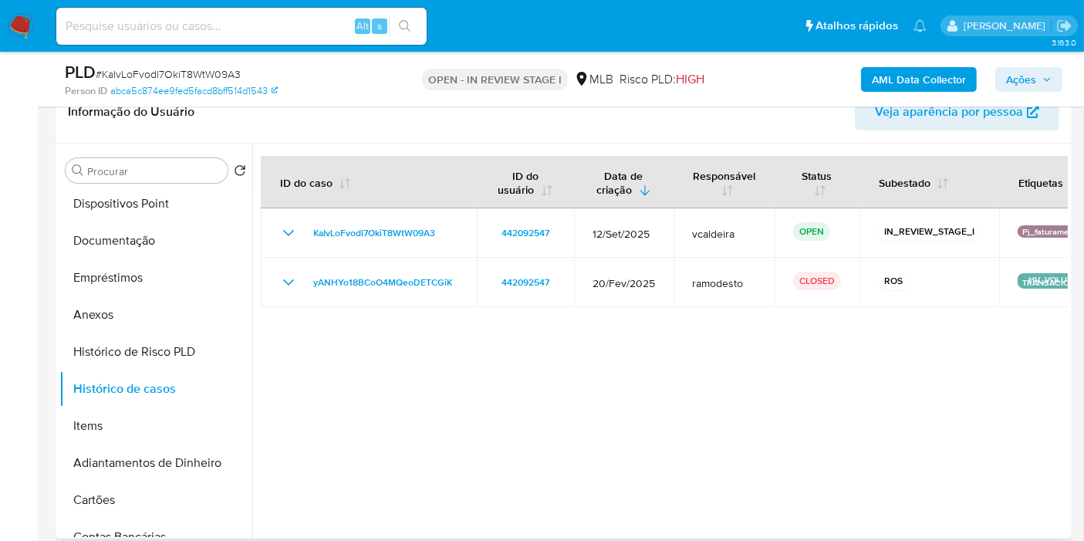
scroll to position [0, 0]
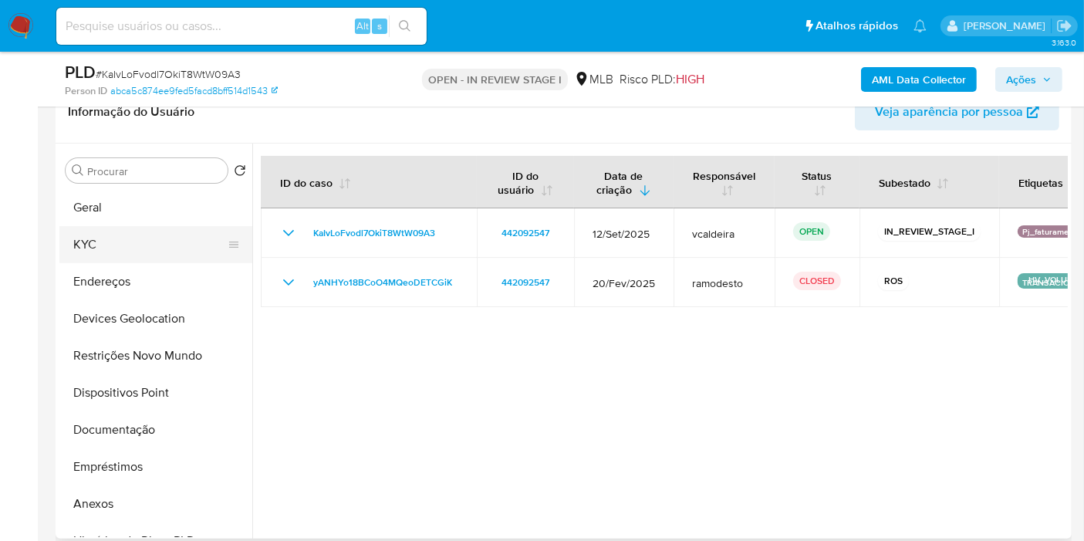
click at [123, 245] on button "KYC" at bounding box center [149, 244] width 181 height 37
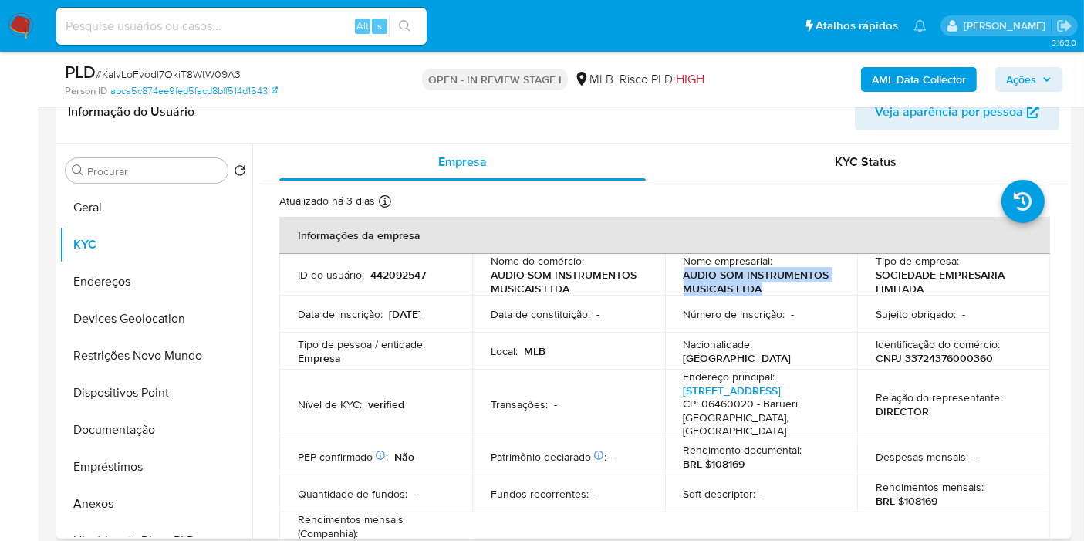
drag, startPoint x: 755, startPoint y: 288, endPoint x: 679, endPoint y: 277, distance: 77.1
click at [679, 277] on td "Nome empresarial : AUDIO SOM INSTRUMENTOS MUSICAIS LTDA" at bounding box center [761, 275] width 193 height 42
copy p "AUDIO SOM INSTRUMENTOS MUSICAIS LTDA"
click at [898, 76] on b "AML Data Collector" at bounding box center [919, 79] width 94 height 25
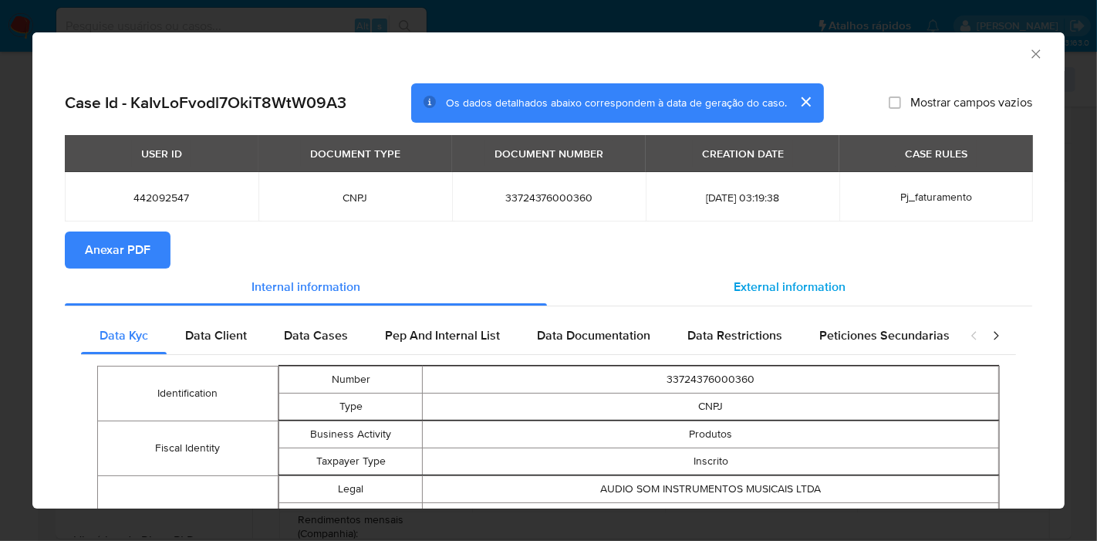
click at [768, 294] on span "External information" at bounding box center [790, 287] width 112 height 18
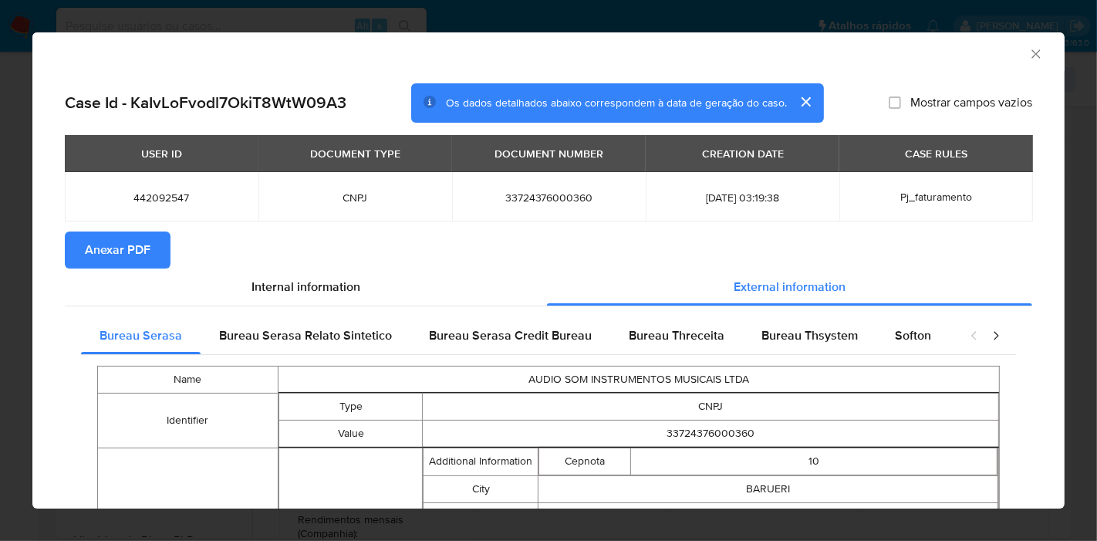
click at [133, 242] on span "Anexar PDF" at bounding box center [118, 250] width 66 height 34
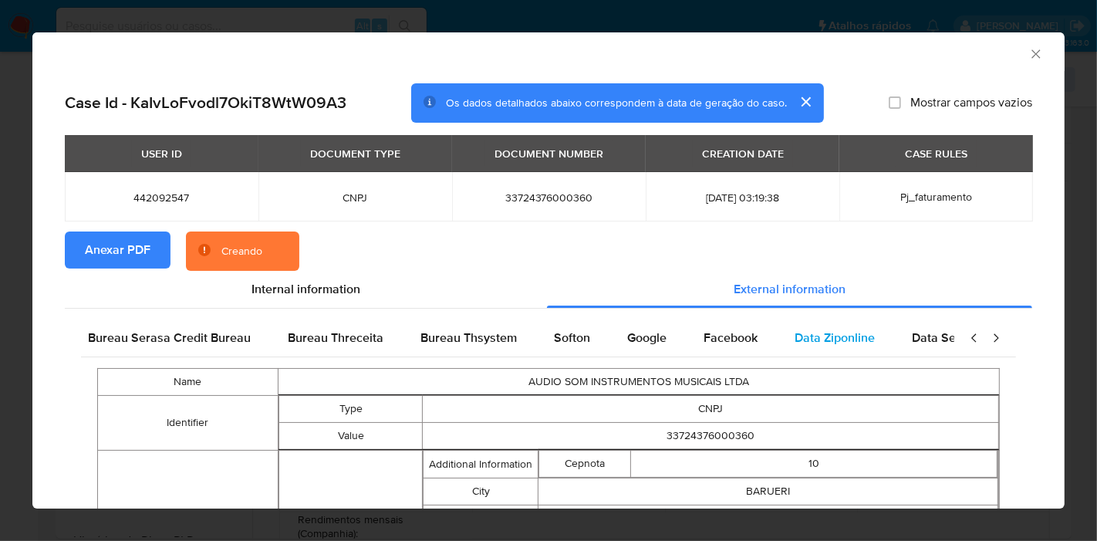
scroll to position [0, 518]
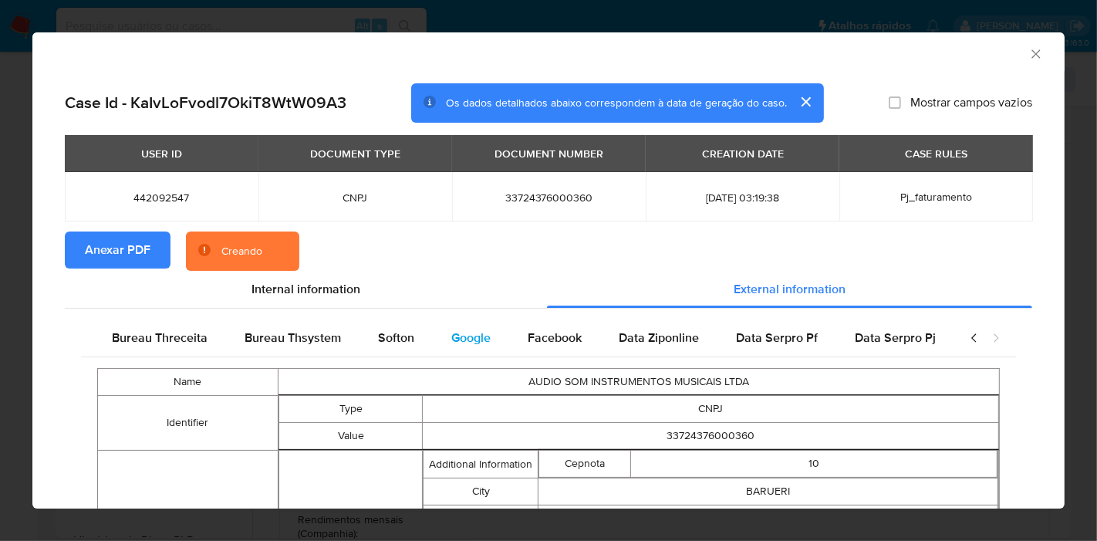
click at [473, 349] on div "Google" at bounding box center [471, 337] width 76 height 37
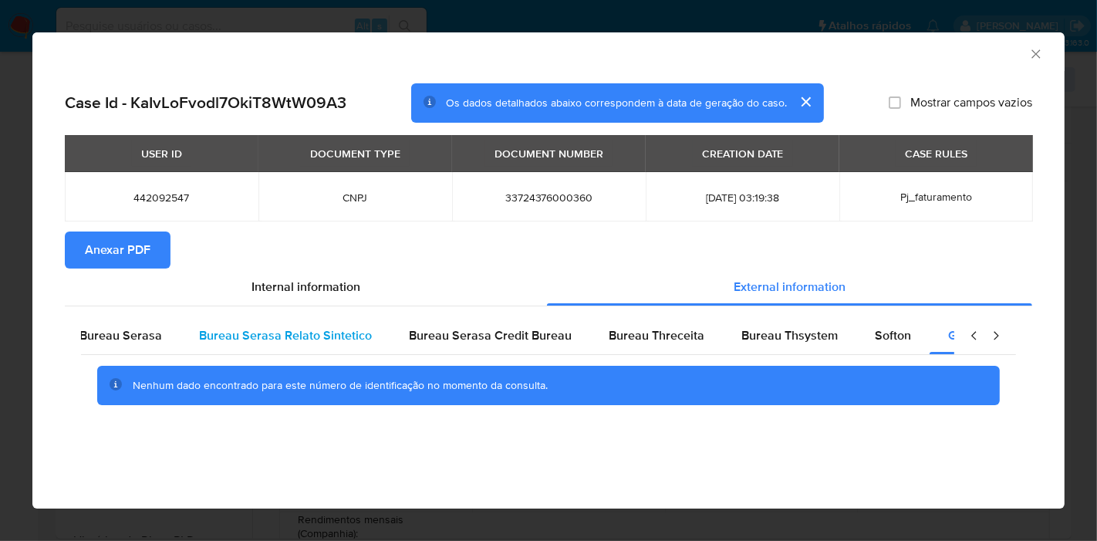
scroll to position [0, 0]
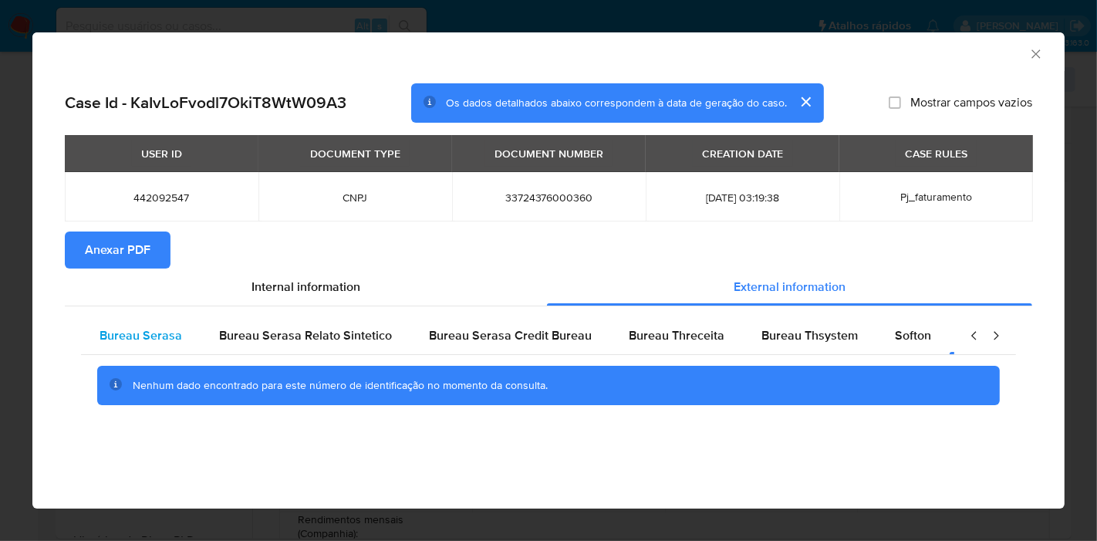
click at [156, 330] on span "Bureau Serasa" at bounding box center [141, 335] width 83 height 18
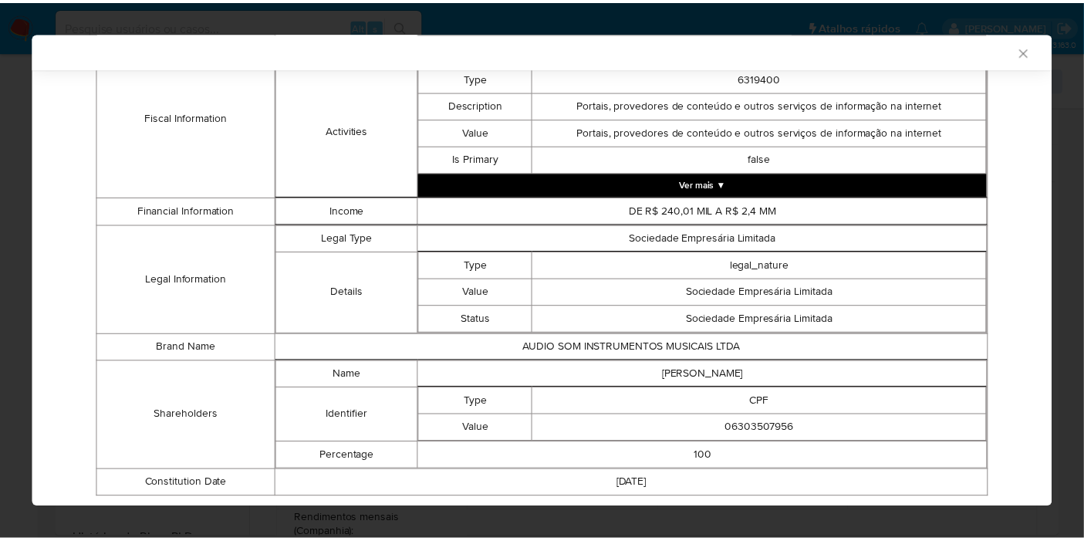
scroll to position [694, 0]
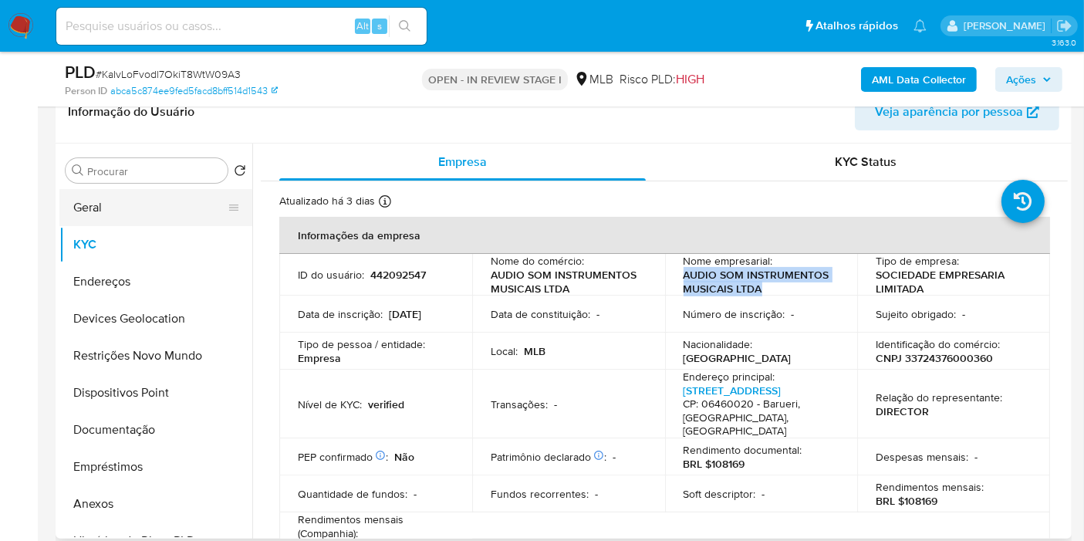
click at [129, 195] on button "Geral" at bounding box center [149, 207] width 181 height 37
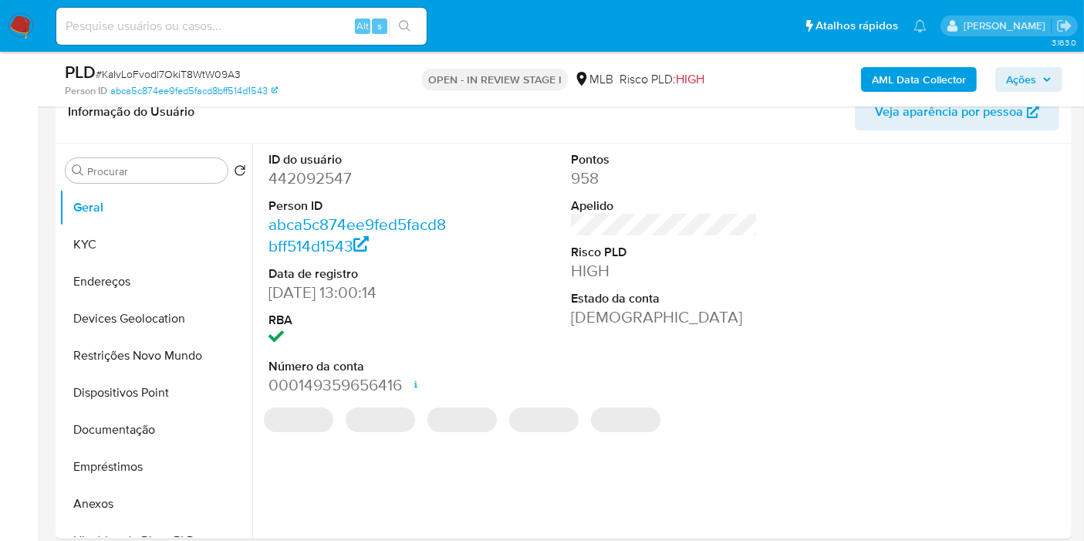
scroll to position [268, 0]
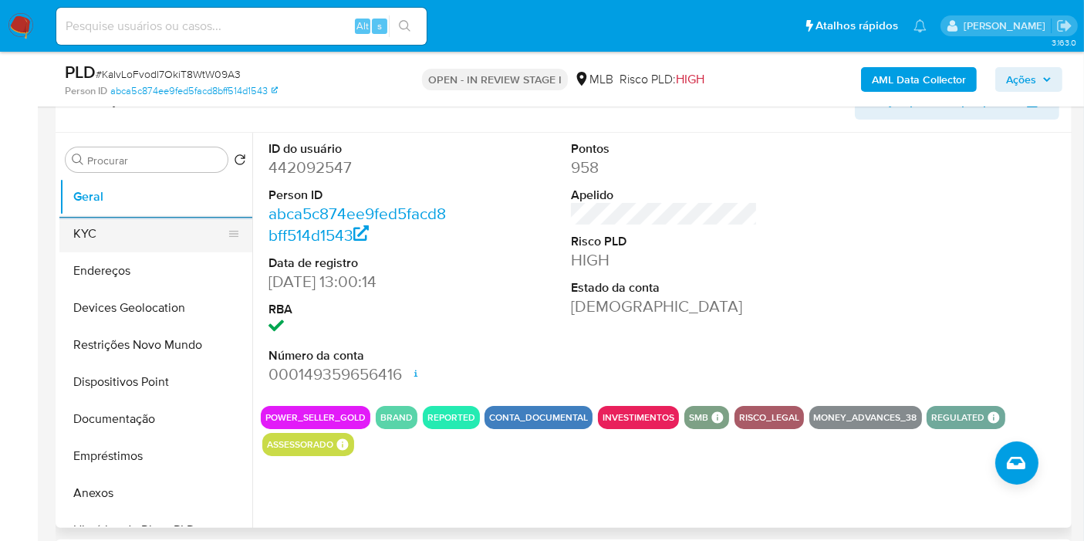
click at [150, 231] on button "KYC" at bounding box center [149, 233] width 181 height 37
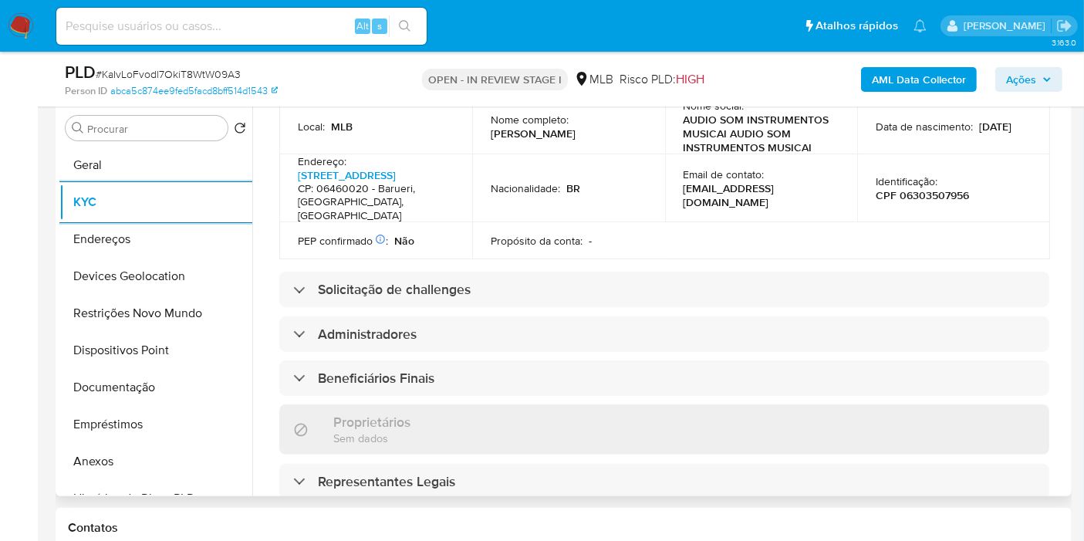
scroll to position [700, 0]
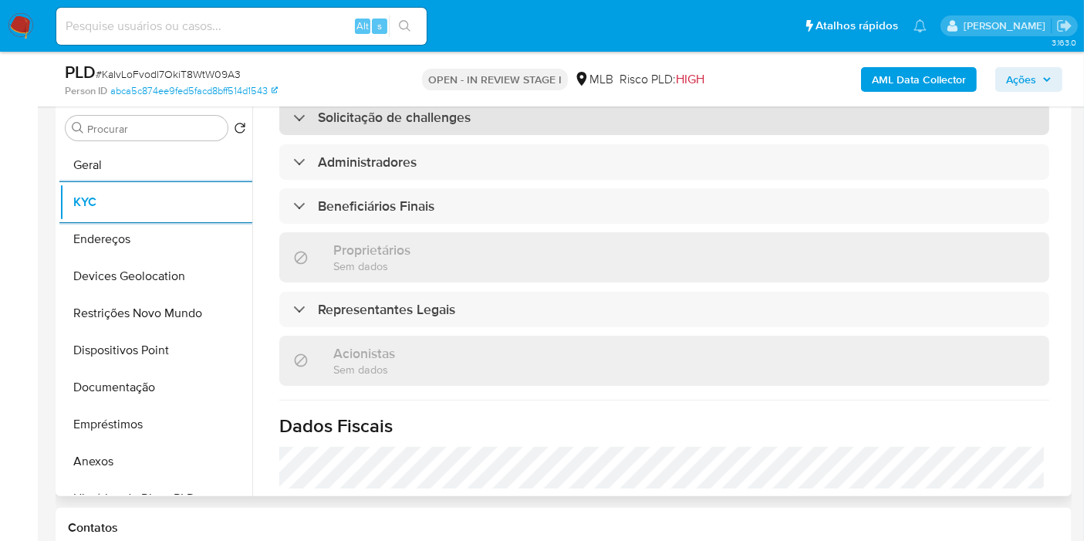
click at [428, 116] on h3 "Solicitação de challenges" at bounding box center [394, 117] width 153 height 17
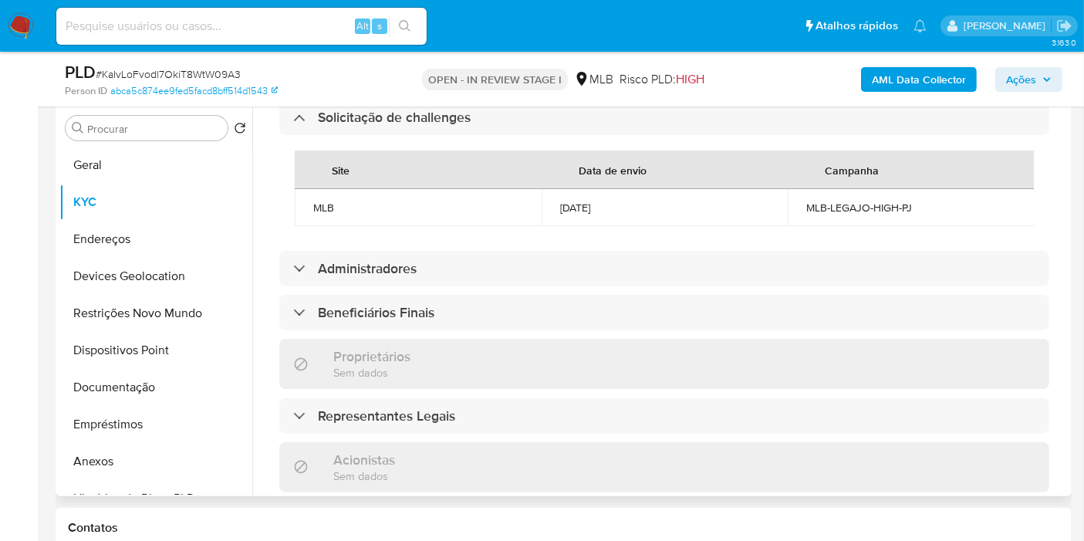
click at [368, 299] on div "Informações da empresa ID do usuário : 442092547 Nome do comércio : AUDIO SOM I…" at bounding box center [664, 165] width 770 height 1382
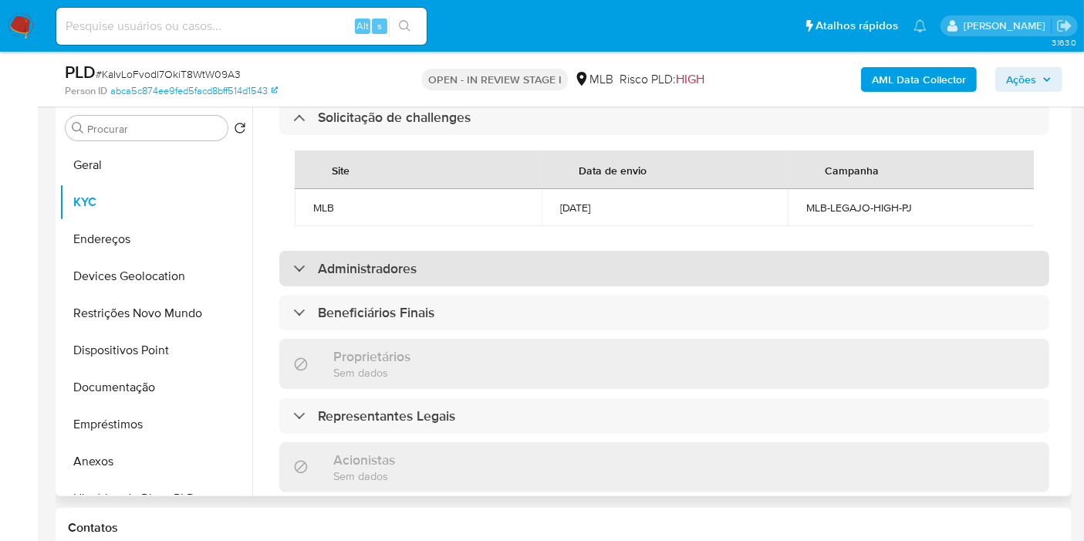
click at [376, 277] on h3 "Administradores" at bounding box center [367, 268] width 99 height 17
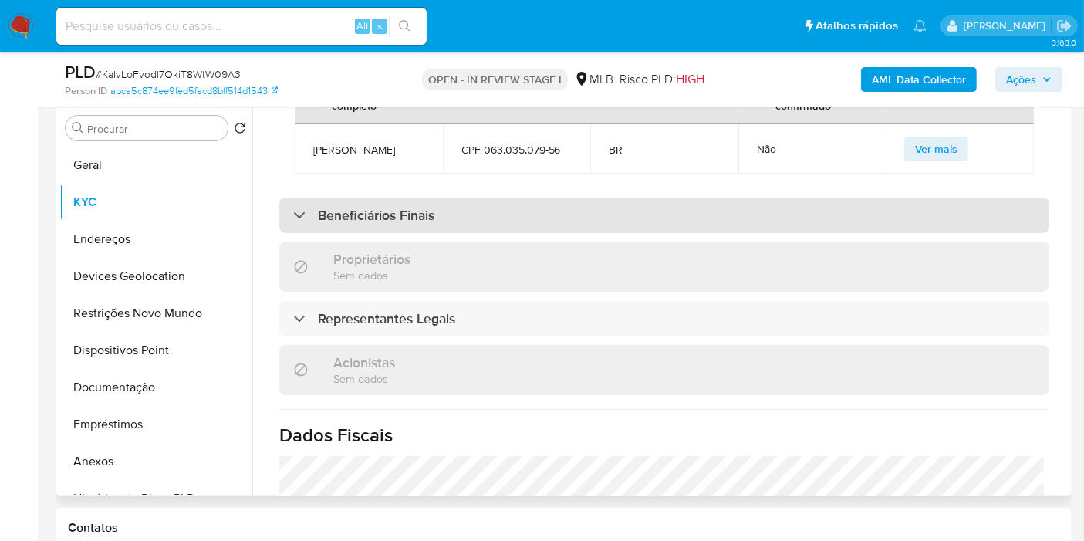
scroll to position [957, 0]
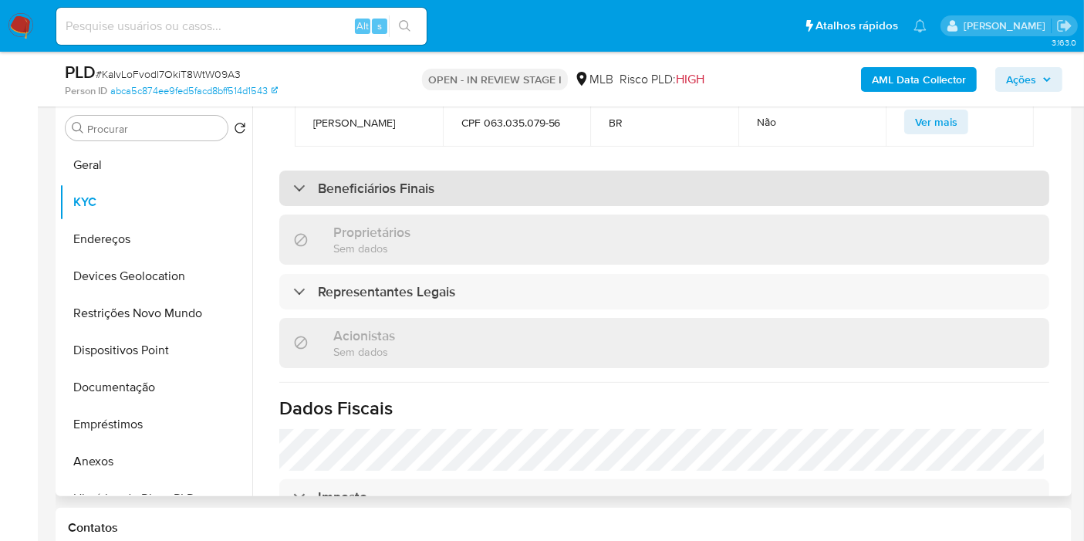
click at [386, 197] on h3 "Beneficiários Finais" at bounding box center [376, 188] width 116 height 17
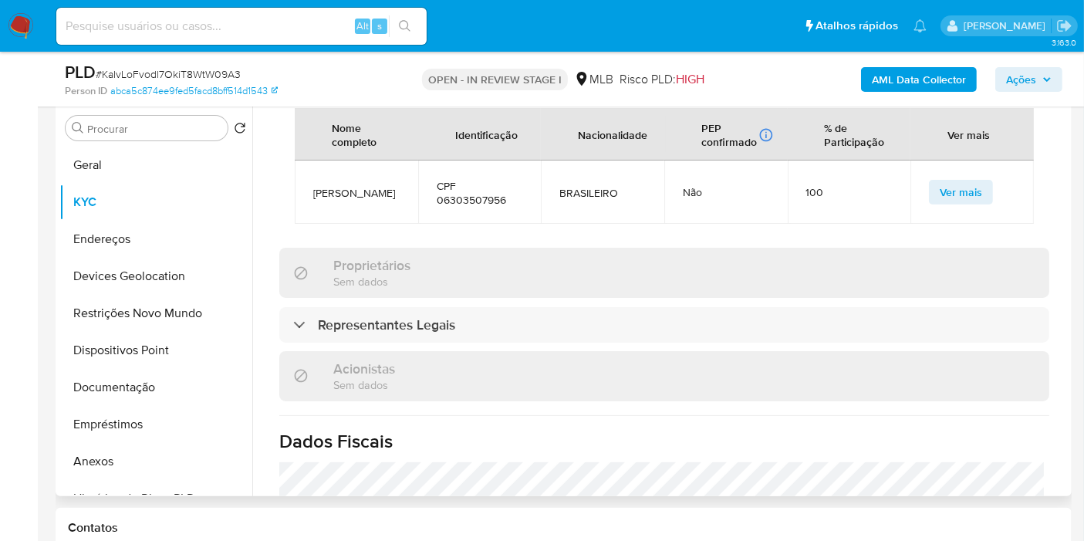
scroll to position [1043, 0]
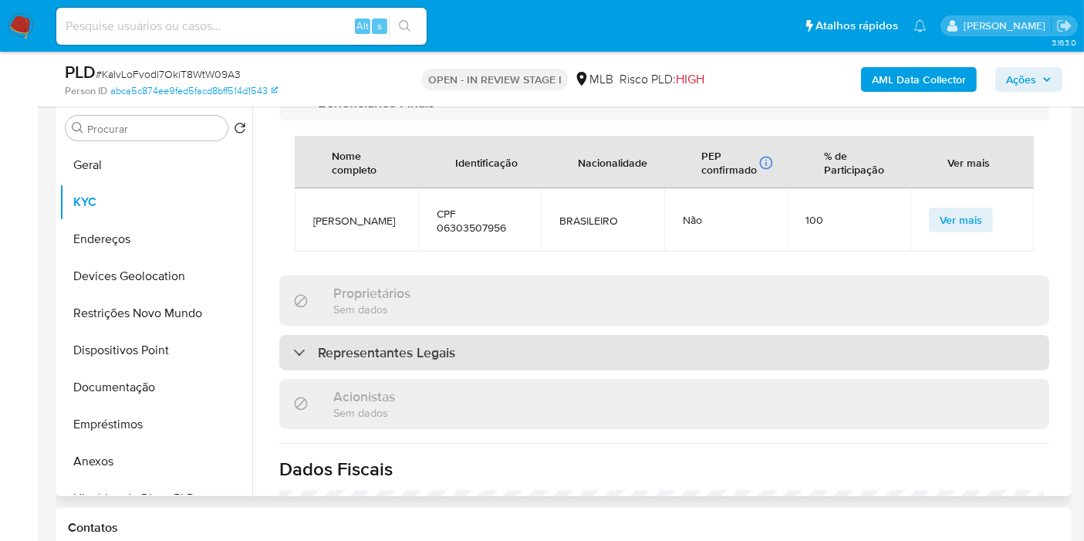
click at [398, 361] on h3 "Representantes Legais" at bounding box center [386, 352] width 137 height 17
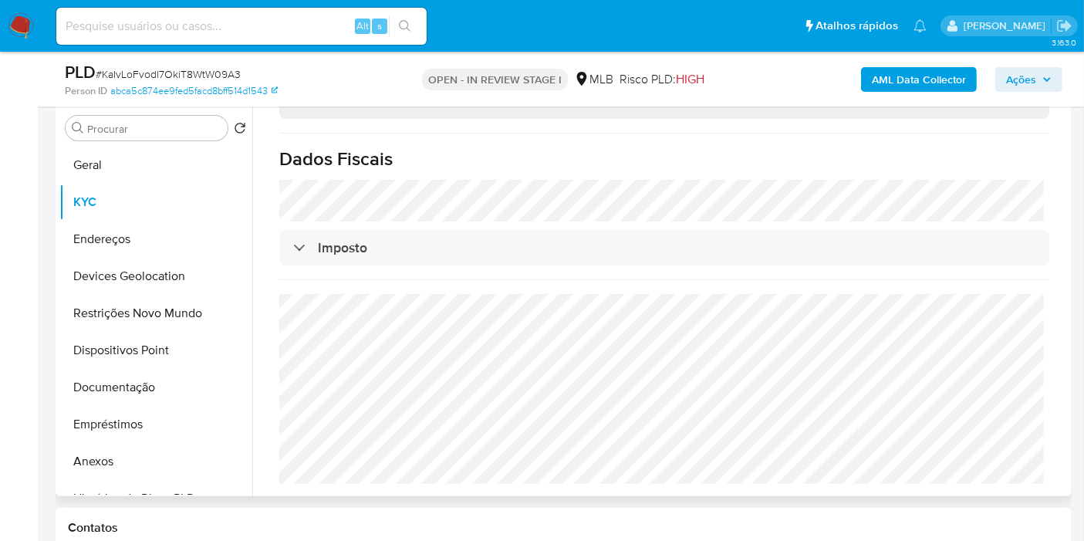
scroll to position [1537, 0]
drag, startPoint x: 112, startPoint y: 233, endPoint x: 203, endPoint y: 256, distance: 93.9
click at [110, 233] on button "Endereços" at bounding box center [149, 239] width 181 height 37
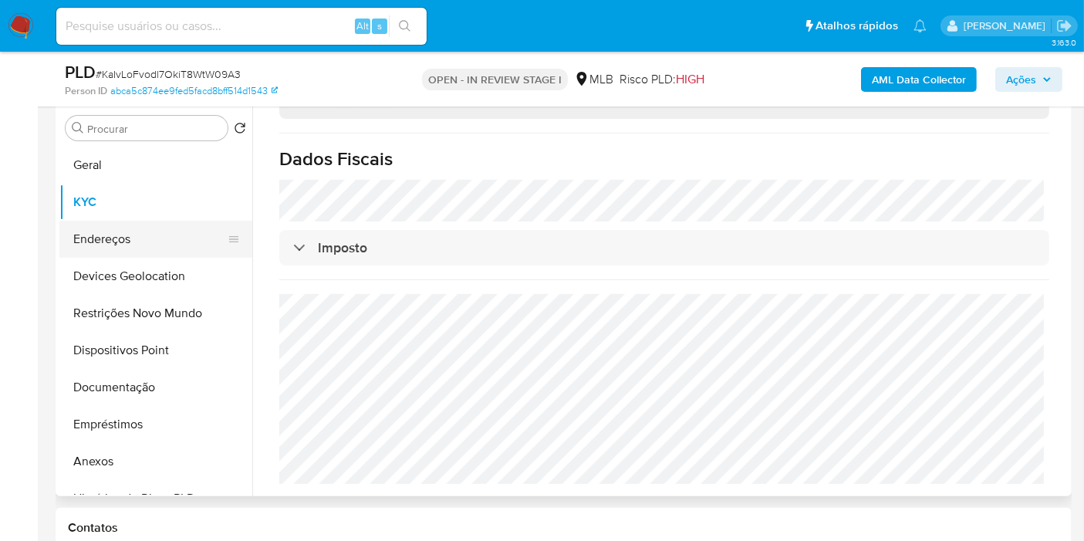
scroll to position [0, 0]
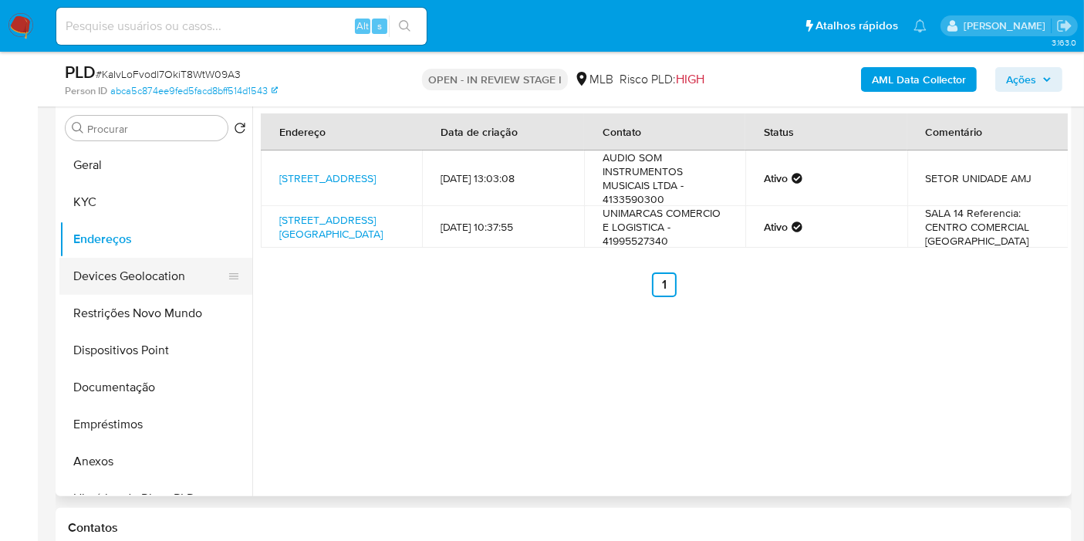
click at [106, 276] on button "Devices Geolocation" at bounding box center [149, 276] width 181 height 37
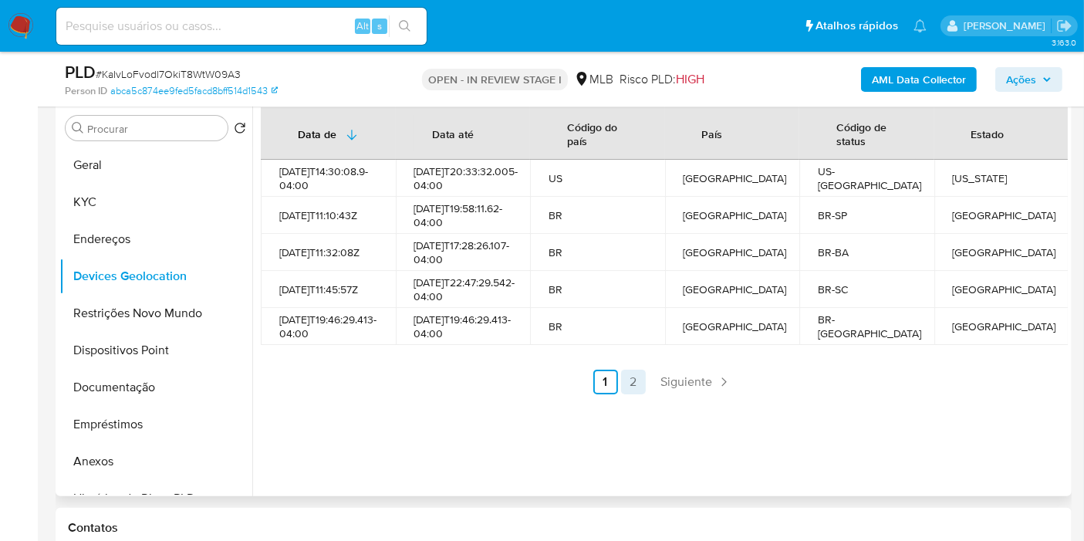
click at [630, 394] on link "2" at bounding box center [633, 382] width 25 height 25
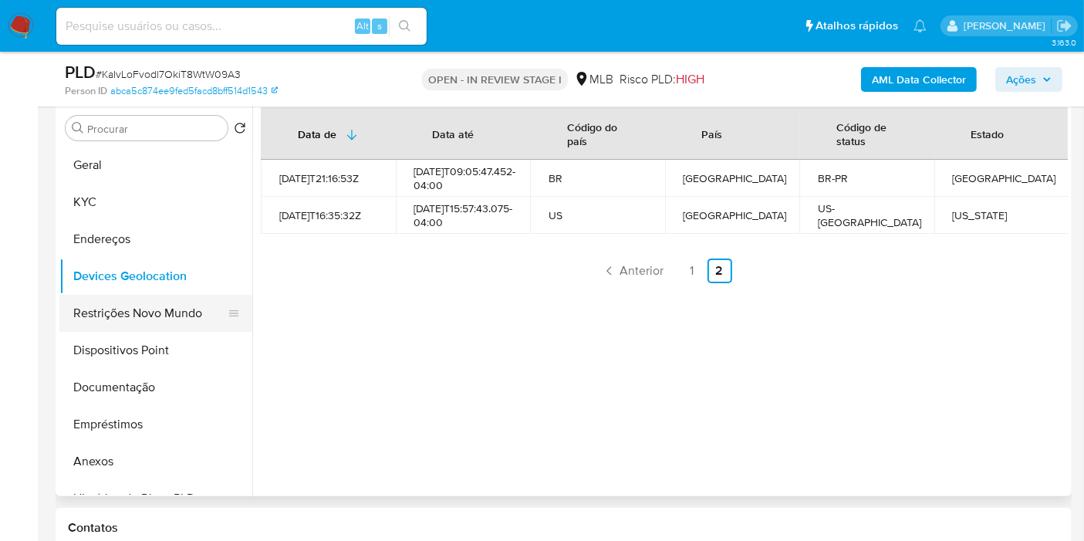
click at [139, 305] on button "Restrições Novo Mundo" at bounding box center [149, 313] width 181 height 37
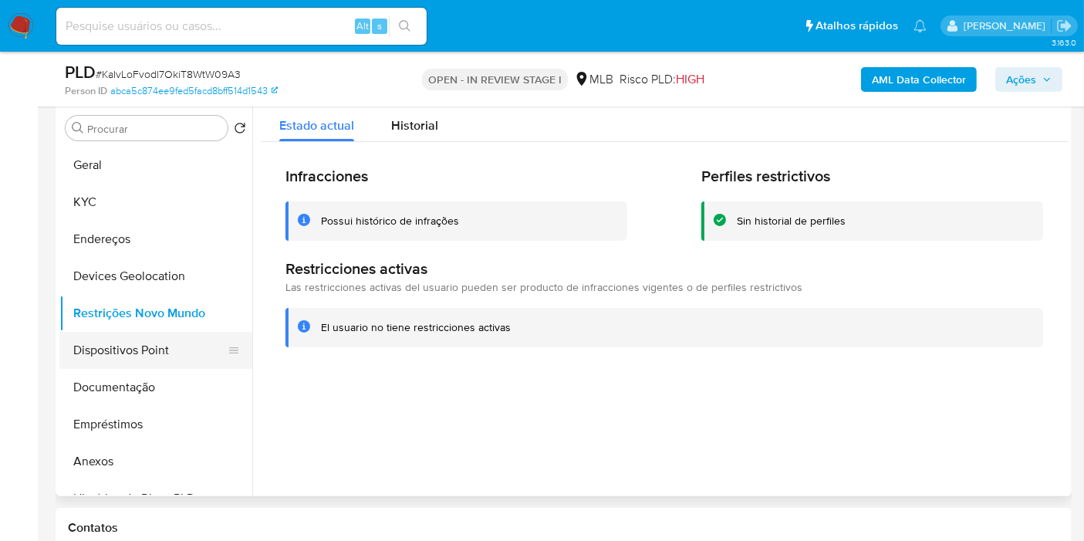
click at [100, 342] on button "Dispositivos Point" at bounding box center [149, 350] width 181 height 37
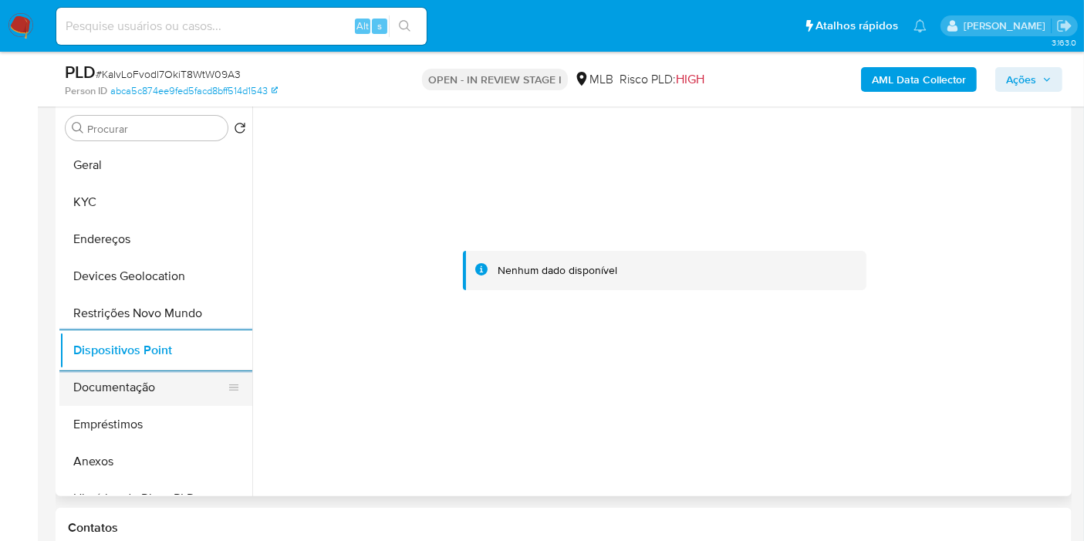
click at [136, 397] on button "Documentação" at bounding box center [149, 387] width 181 height 37
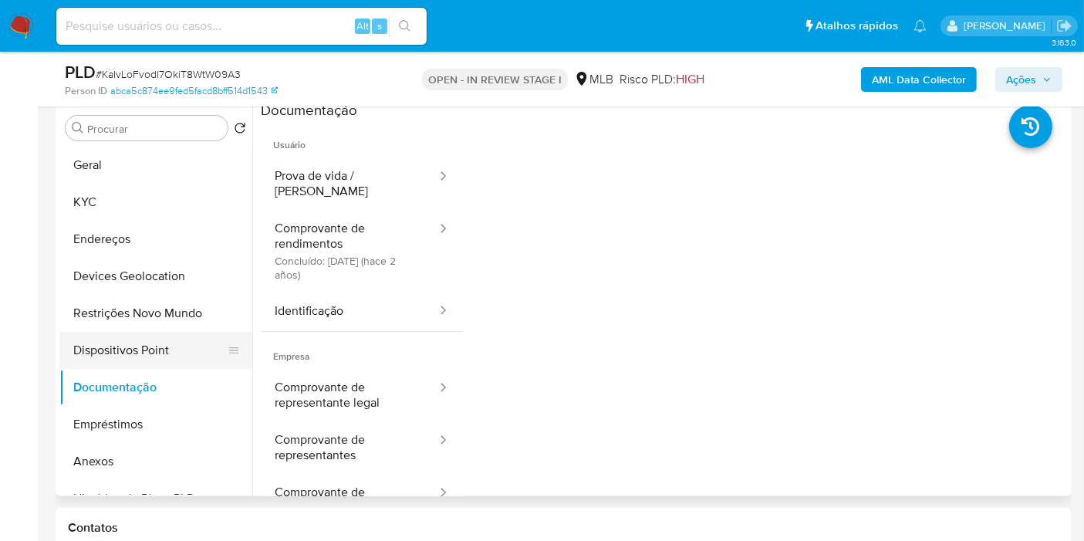
click at [150, 347] on button "Dispositivos Point" at bounding box center [149, 350] width 181 height 37
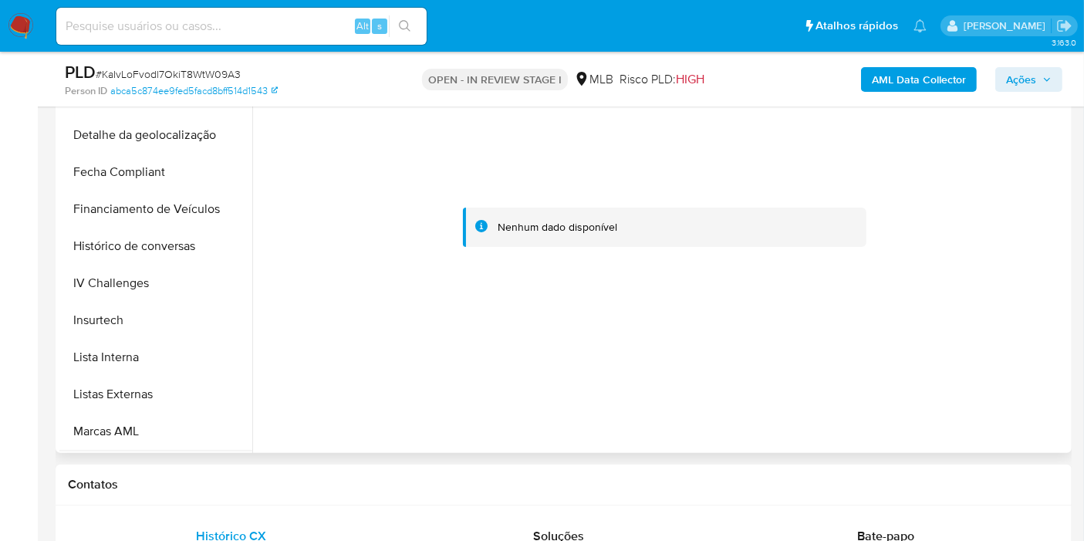
scroll to position [836, 0]
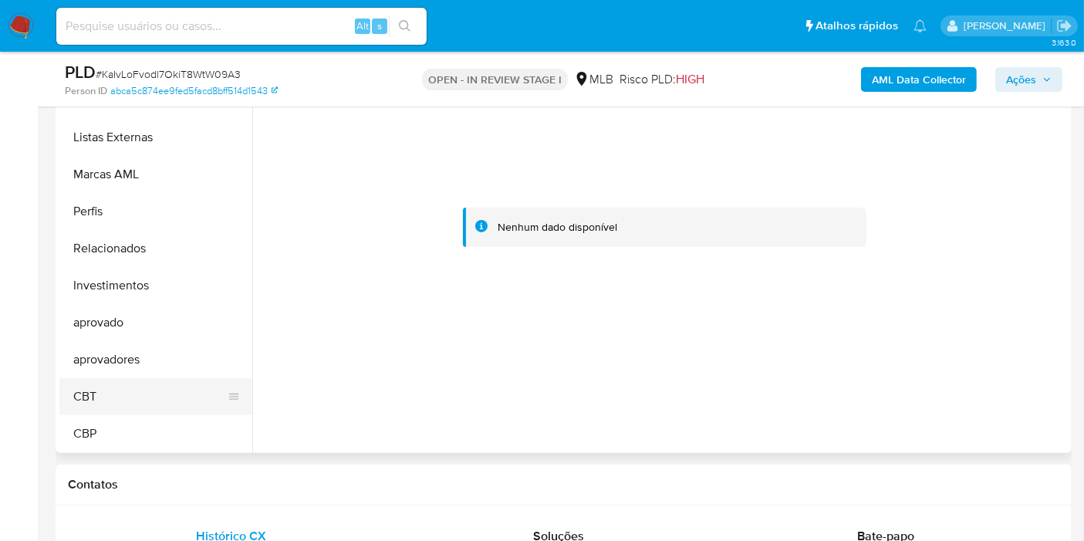
click at [111, 386] on button "CBT" at bounding box center [149, 396] width 181 height 37
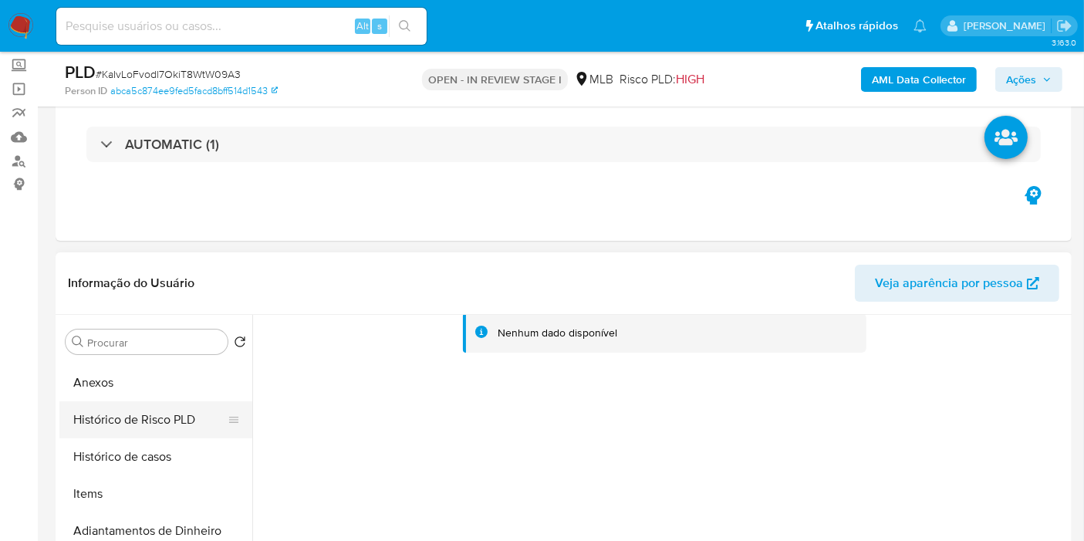
scroll to position [343, 0]
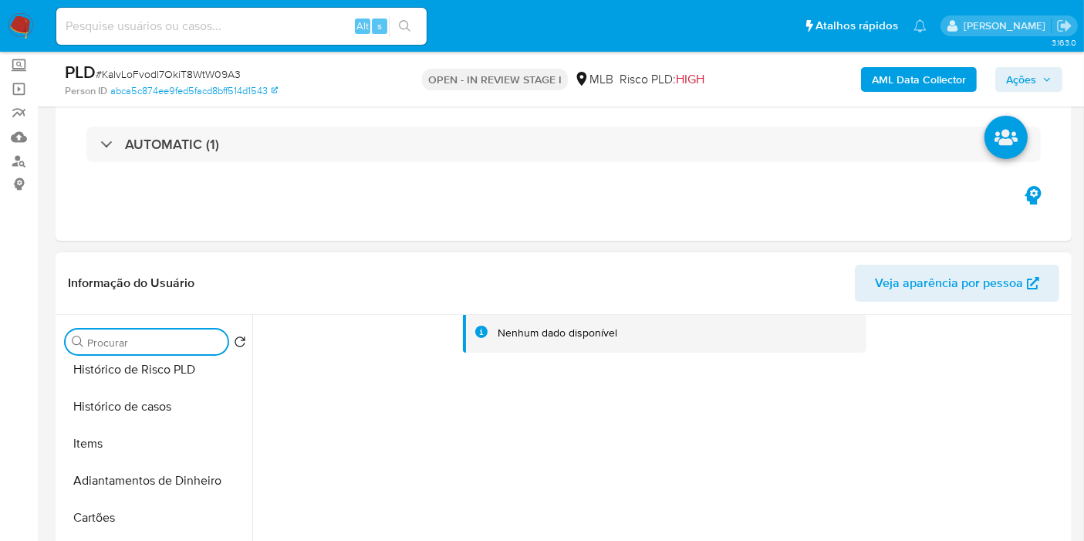
click at [121, 344] on input "Procurar" at bounding box center [154, 343] width 134 height 14
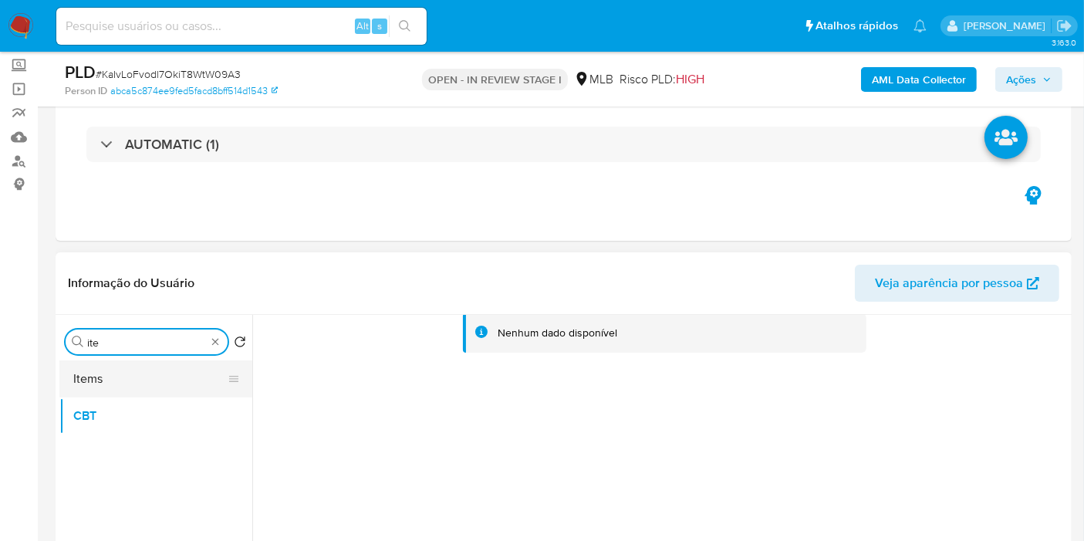
type input "ite"
click at [86, 376] on button "Items" at bounding box center [149, 378] width 181 height 37
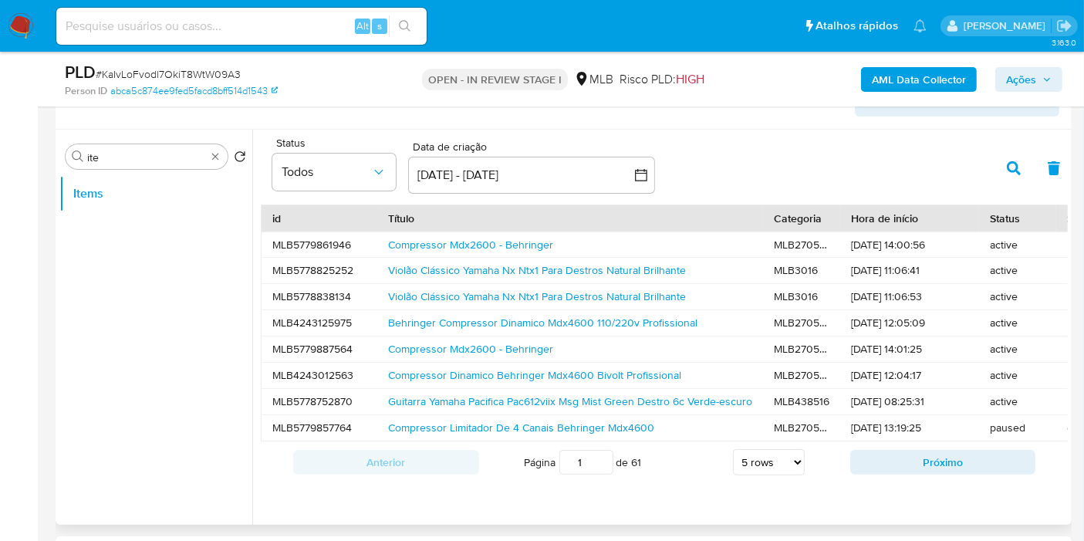
scroll to position [343, 0]
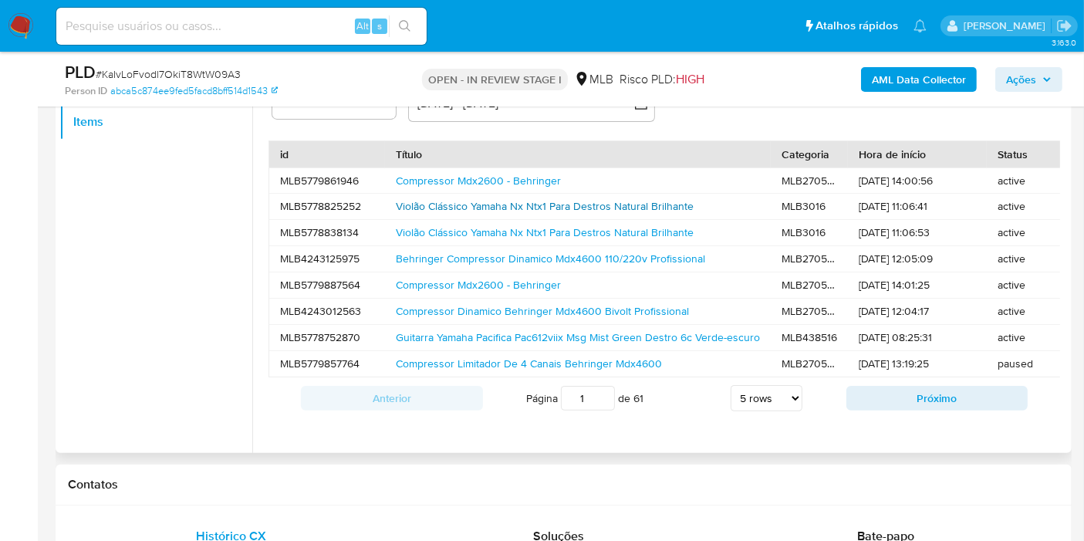
click at [423, 201] on link "Violão Clássico Yamaha Nx Ntx1 Para Destros Natural Brilhante" at bounding box center [545, 205] width 298 height 15
click at [477, 231] on link "Violão Clássico Yamaha Nx Ntx1 Para Destros Natural Brilhante" at bounding box center [545, 231] width 298 height 15
click at [446, 286] on link "Compressor Mdx2600 - Behringer" at bounding box center [478, 284] width 165 height 15
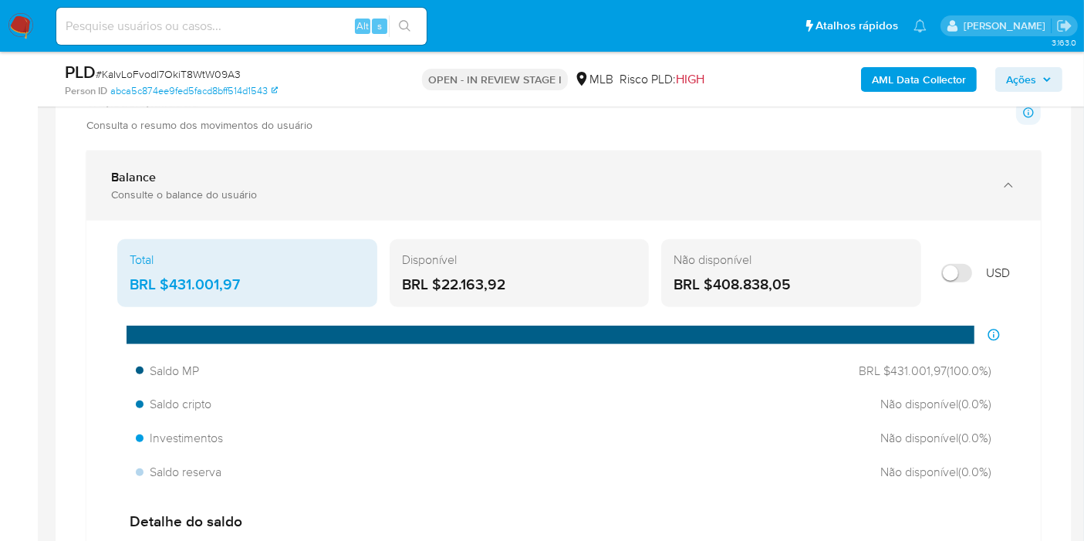
scroll to position [1114, 0]
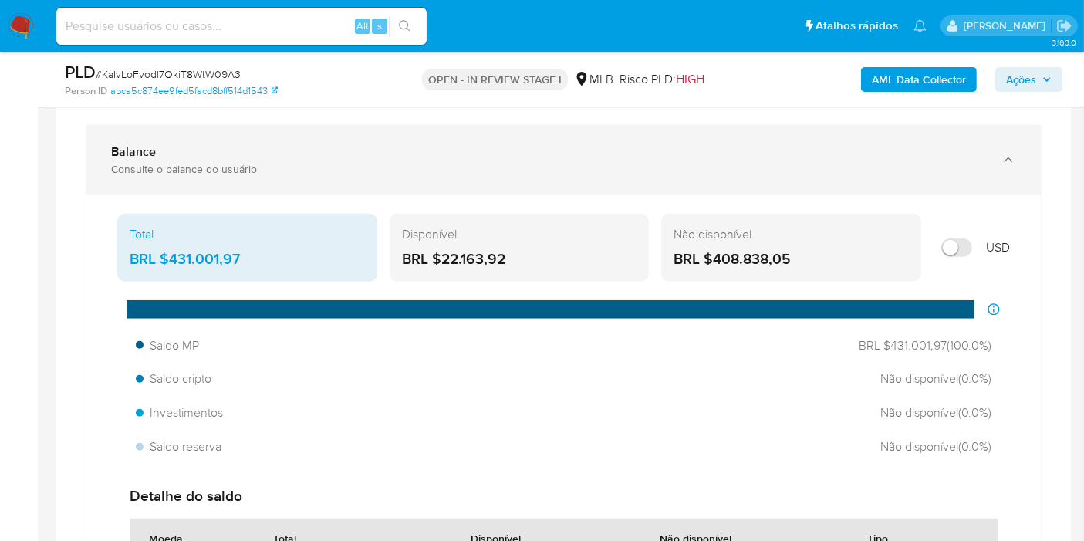
drag, startPoint x: 334, startPoint y: 192, endPoint x: 330, endPoint y: 181, distance: 11.5
click at [332, 189] on div "Balance Consulte o balance do usuário Total BRL $431.001,97 Disponível BRL $22.…" at bounding box center [563, 415] width 954 height 581
click at [328, 174] on div "Balance Consulte o balance do usuário" at bounding box center [563, 160] width 954 height 70
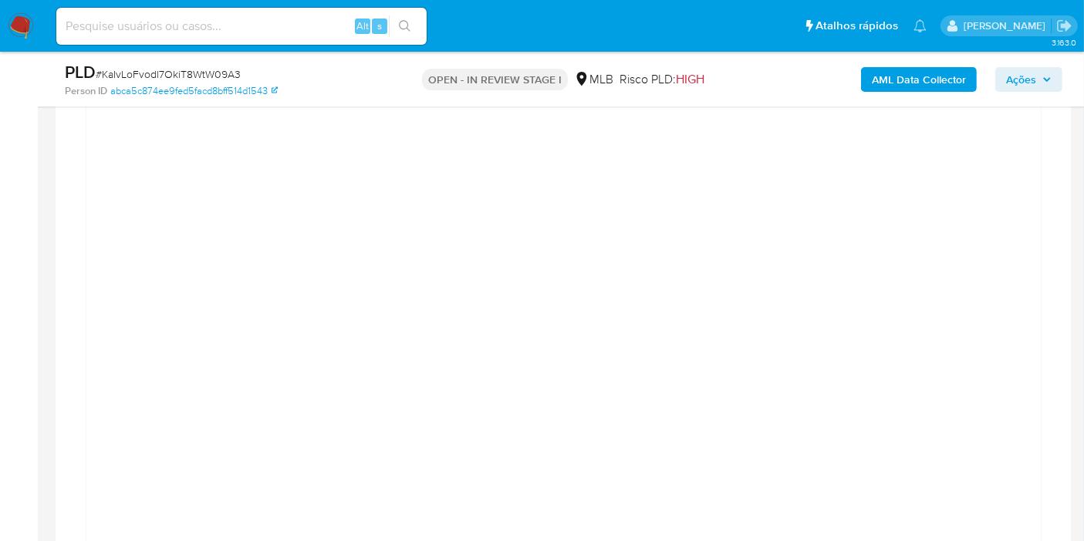
scroll to position [1285, 0]
click at [999, 75] on button "Ações" at bounding box center [1028, 79] width 67 height 25
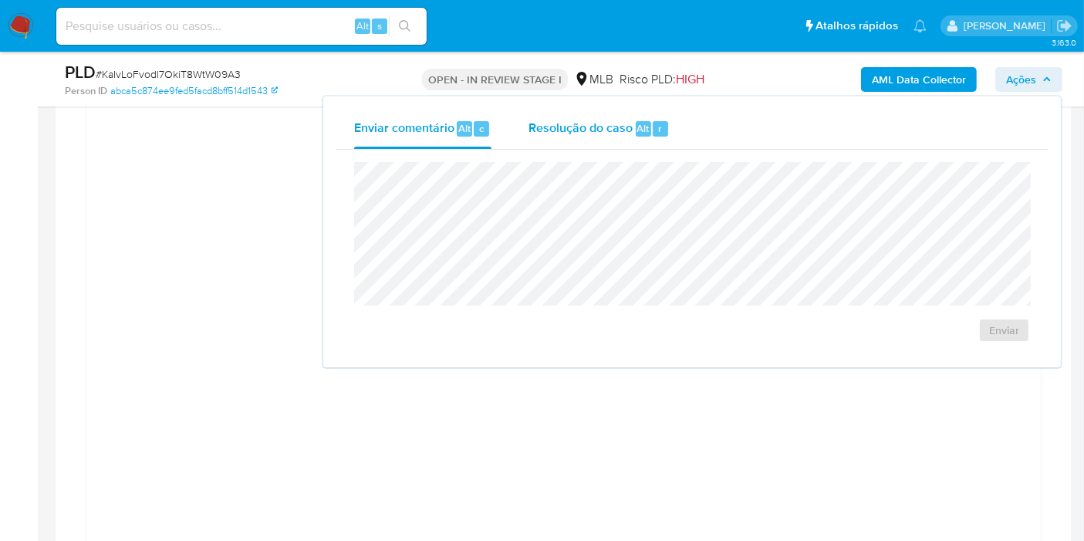
click at [550, 140] on div "Resolução do caso Alt r" at bounding box center [598, 129] width 141 height 40
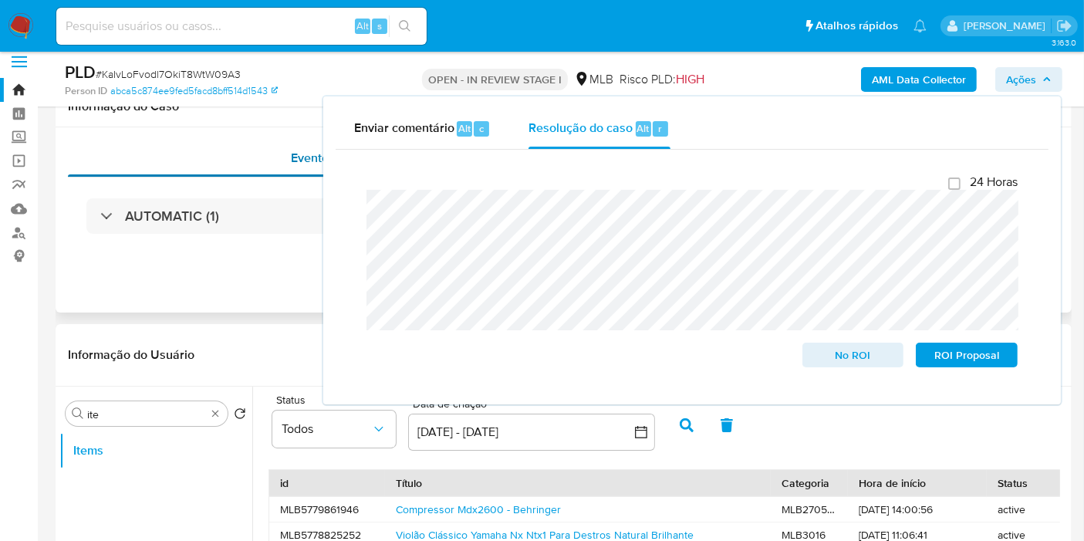
scroll to position [0, 0]
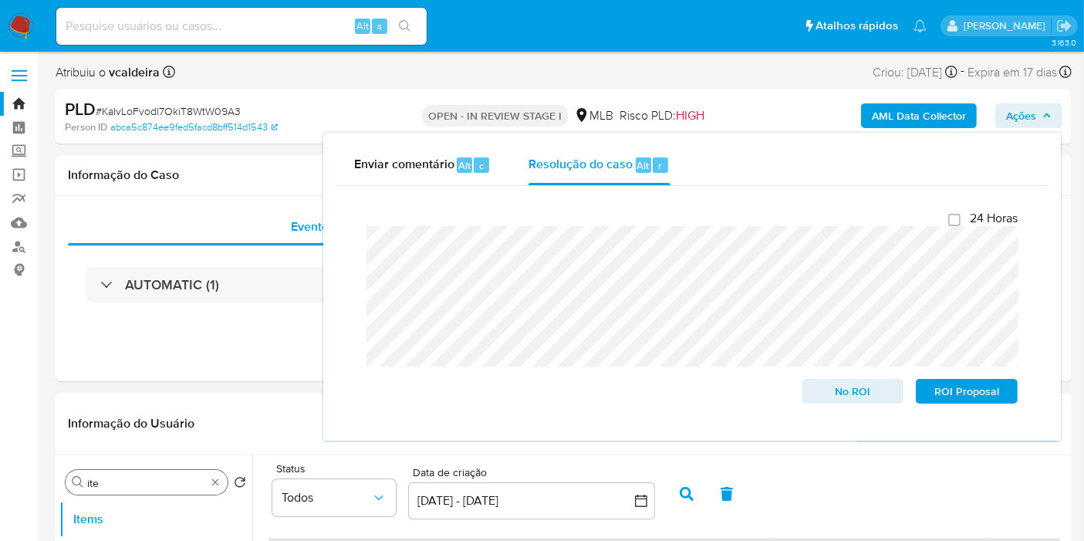
click at [93, 486] on input "ite" at bounding box center [146, 483] width 119 height 14
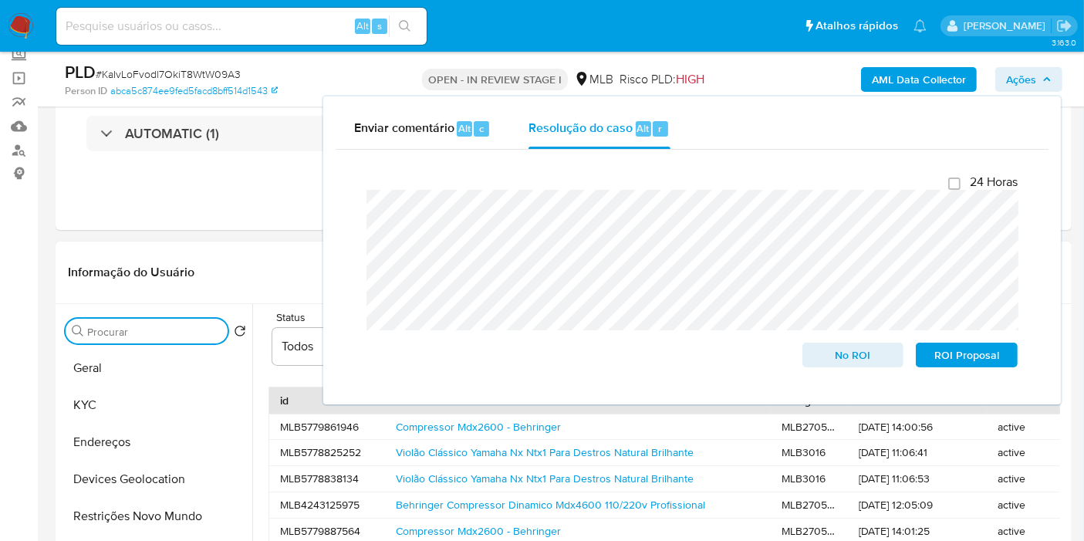
scroll to position [343, 0]
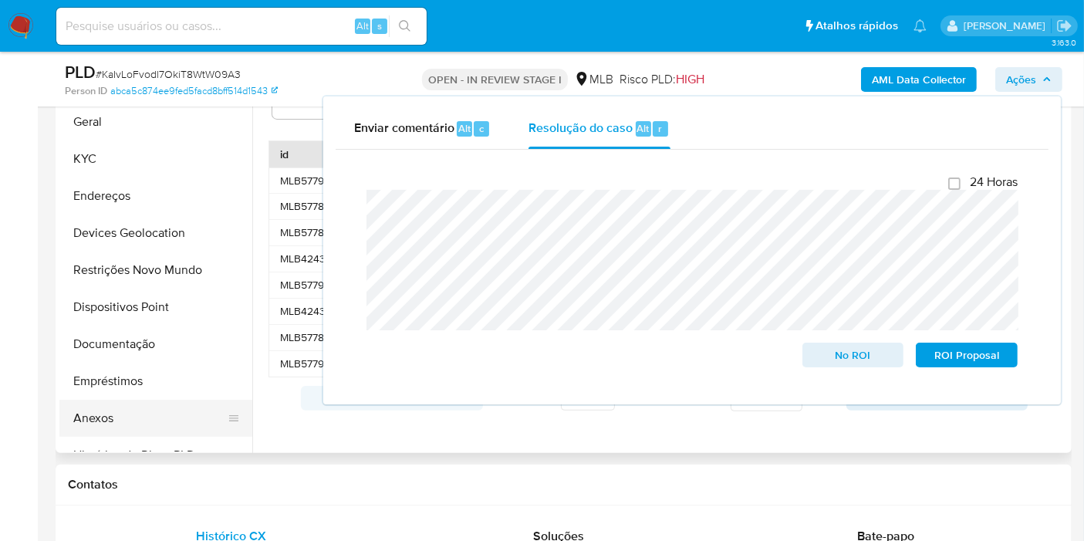
click at [122, 413] on button "Anexos" at bounding box center [149, 418] width 181 height 37
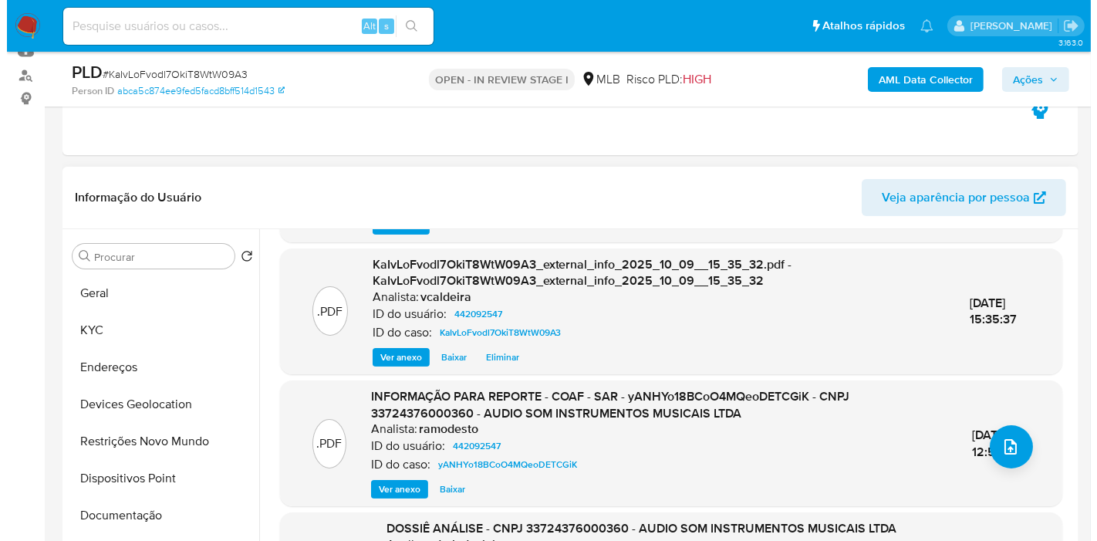
scroll to position [153, 0]
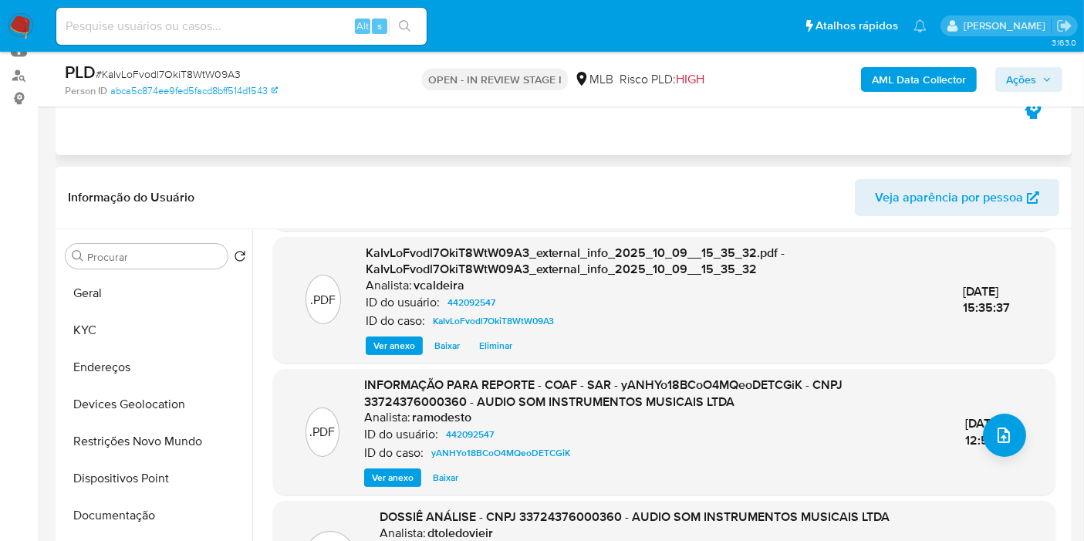
click at [221, 126] on div "Eventos ( 1 ) Ações AUTOMATIC (1)" at bounding box center [564, 62] width 1016 height 185
click at [1009, 413] on button "upload-file" at bounding box center [1004, 434] width 43 height 43
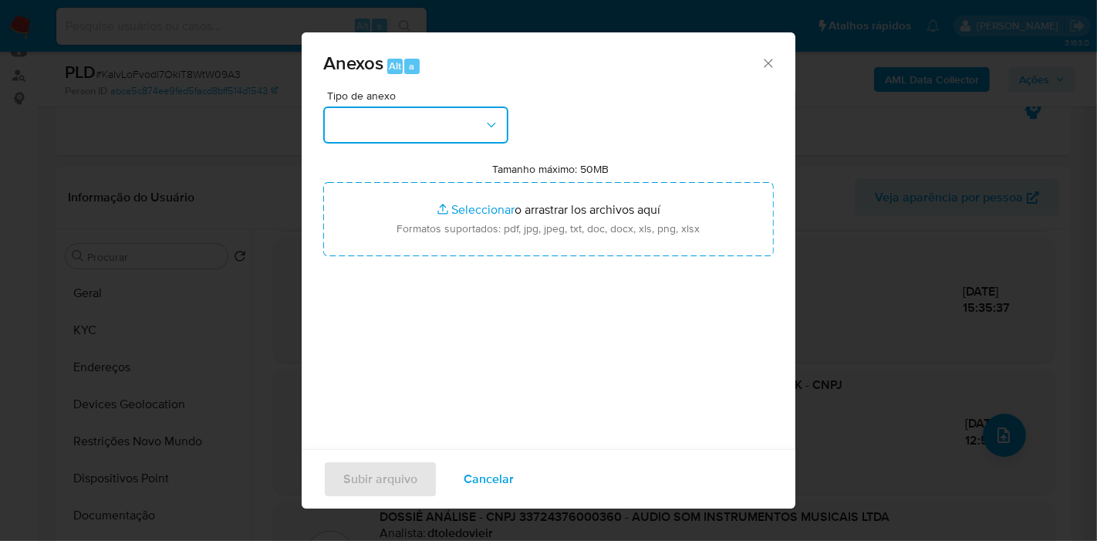
click at [439, 140] on button "button" at bounding box center [415, 124] width 185 height 37
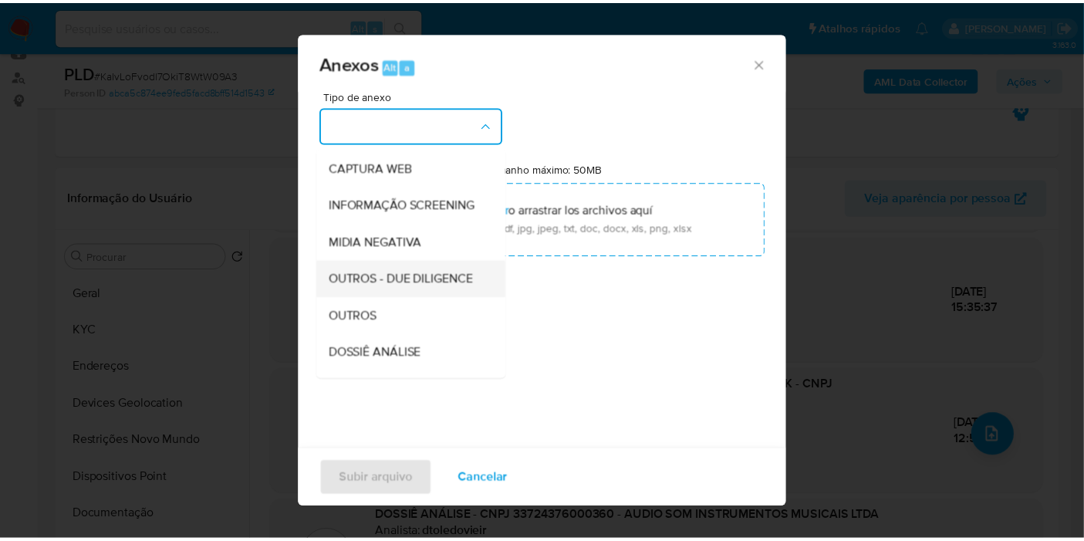
scroll to position [171, 0]
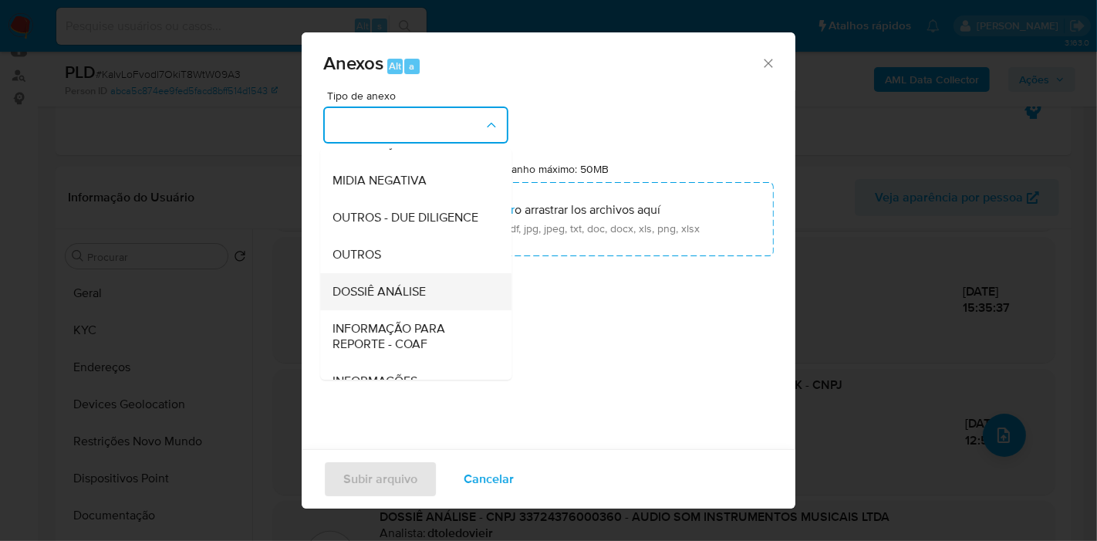
click at [387, 309] on div "DOSSIÊ ANÁLISE" at bounding box center [410, 291] width 157 height 37
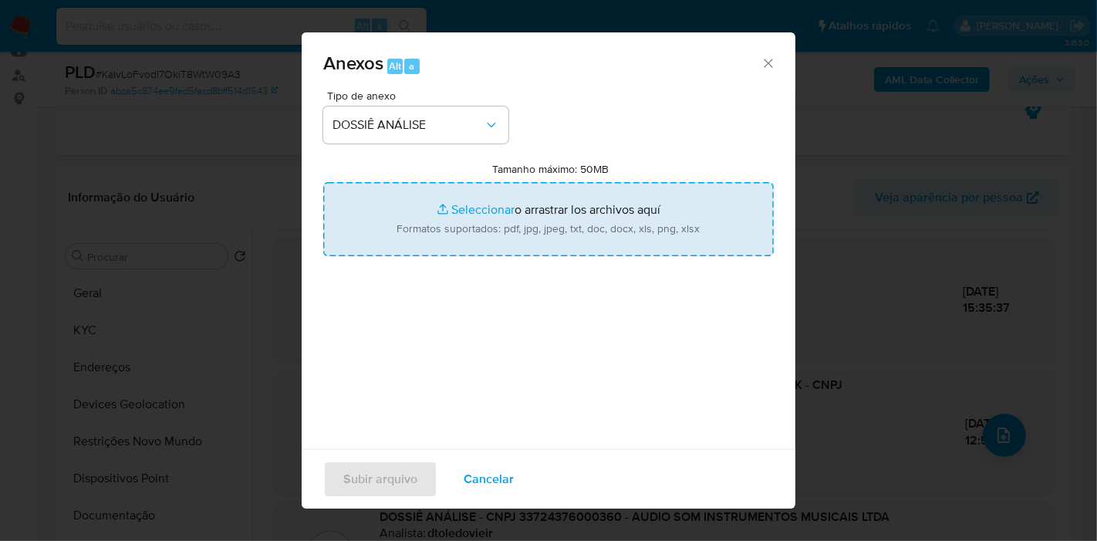
click at [449, 232] on input "Tamanho máximo: 50MB Seleccionar archivos" at bounding box center [548, 219] width 450 height 74
type input "C:\fakepath\Mulan 442092547_2025_10_09_09_00_34.pdf"
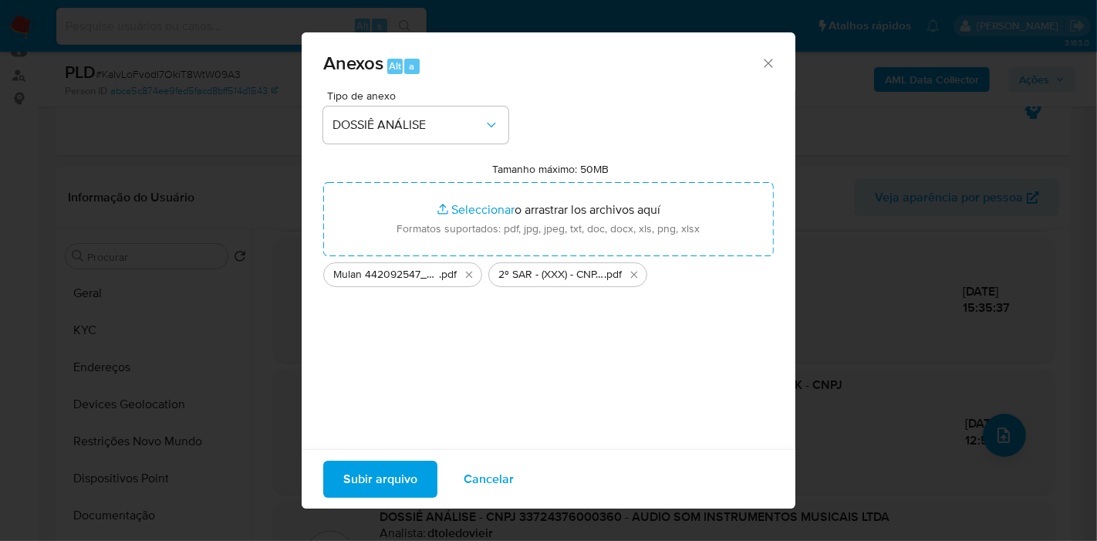
click at [404, 492] on span "Subir arquivo" at bounding box center [380, 479] width 74 height 34
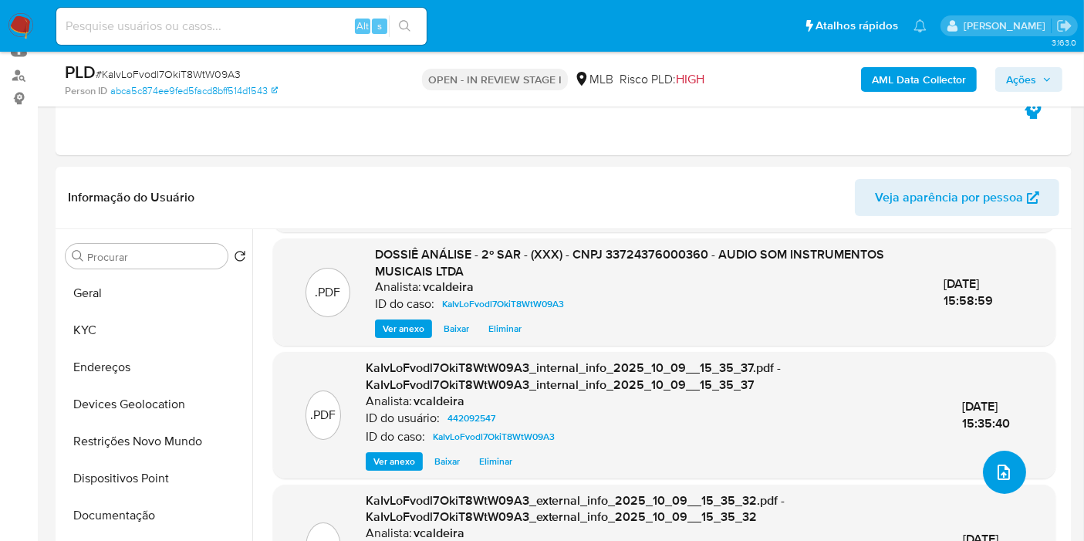
scroll to position [99, 0]
click at [1044, 80] on icon "button" at bounding box center [1046, 79] width 9 height 9
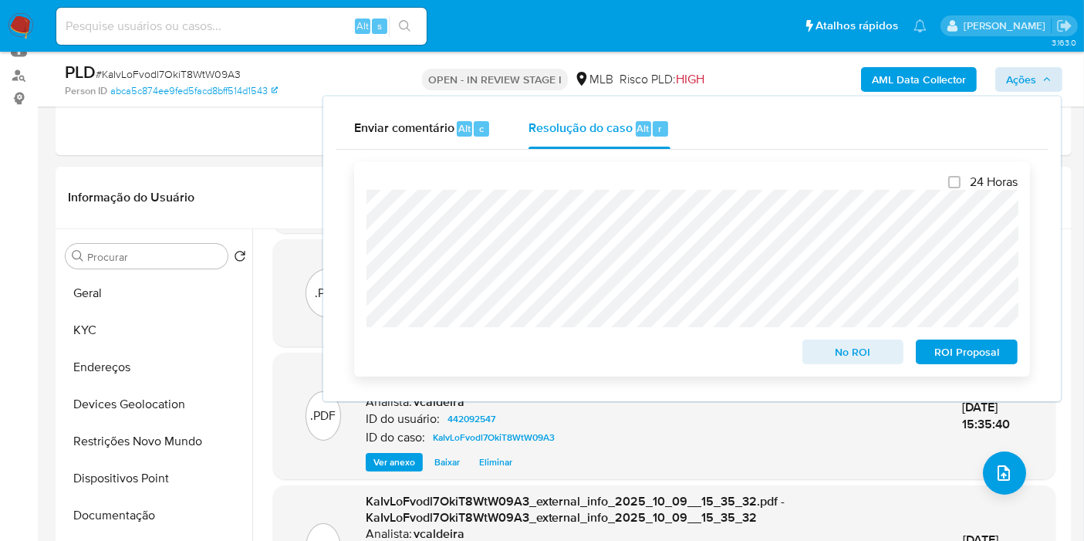
click at [961, 358] on span "ROI Proposal" at bounding box center [966, 352] width 80 height 22
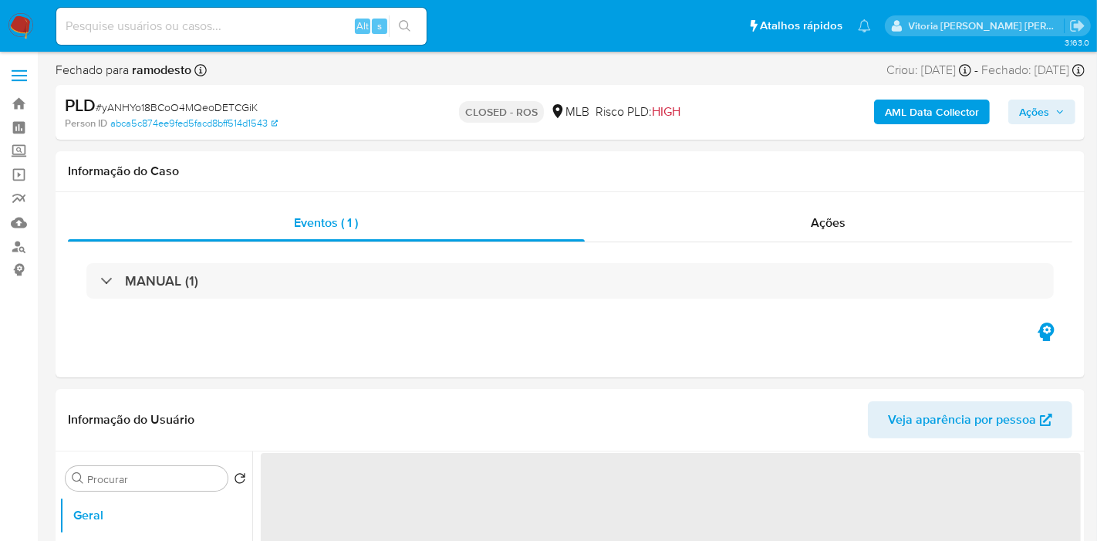
select select "10"
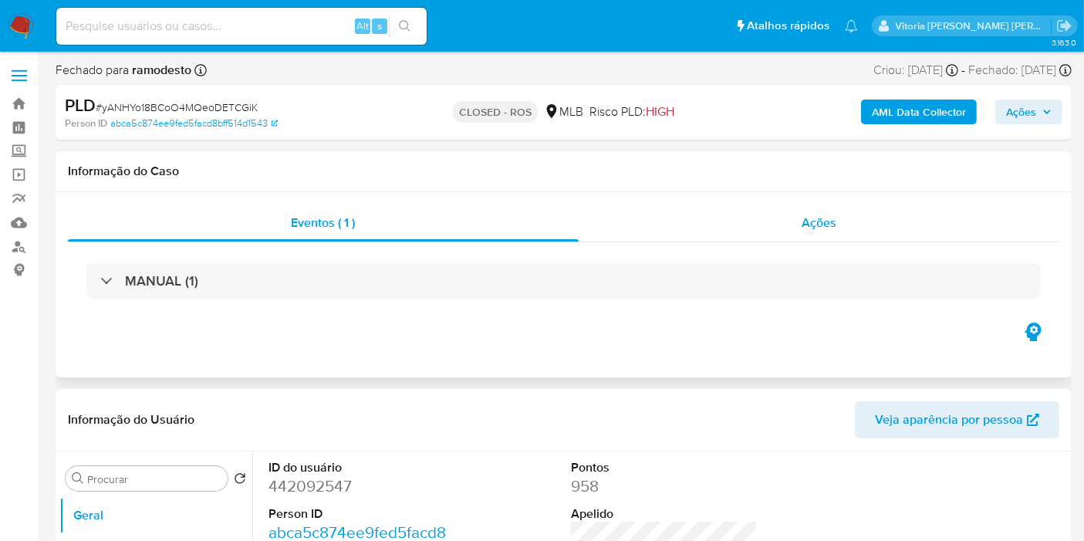
click at [814, 218] on span "Ações" at bounding box center [818, 223] width 35 height 18
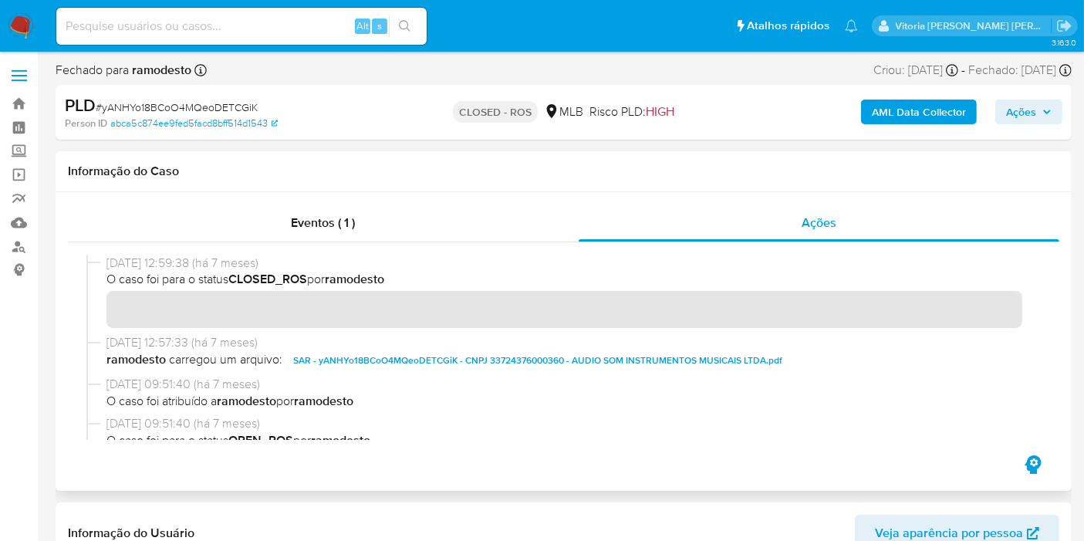
drag, startPoint x: 157, startPoint y: 262, endPoint x: 107, endPoint y: 261, distance: 49.4
click at [107, 261] on span "10/03/2025 12:59:38 (há 7 meses)" at bounding box center [570, 263] width 928 height 17
click at [204, 22] on input at bounding box center [241, 26] width 370 height 20
paste input "Un8o9gYVwhNdfGii1FcHqNGY"
type input "Un8o9gYVwhNdfGii1FcHqNGY"
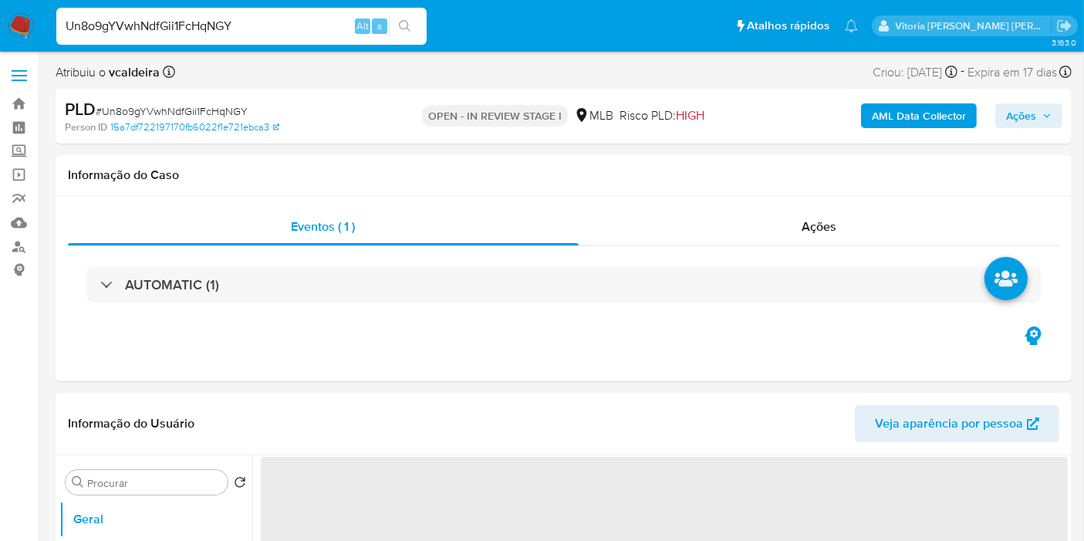
select select "10"
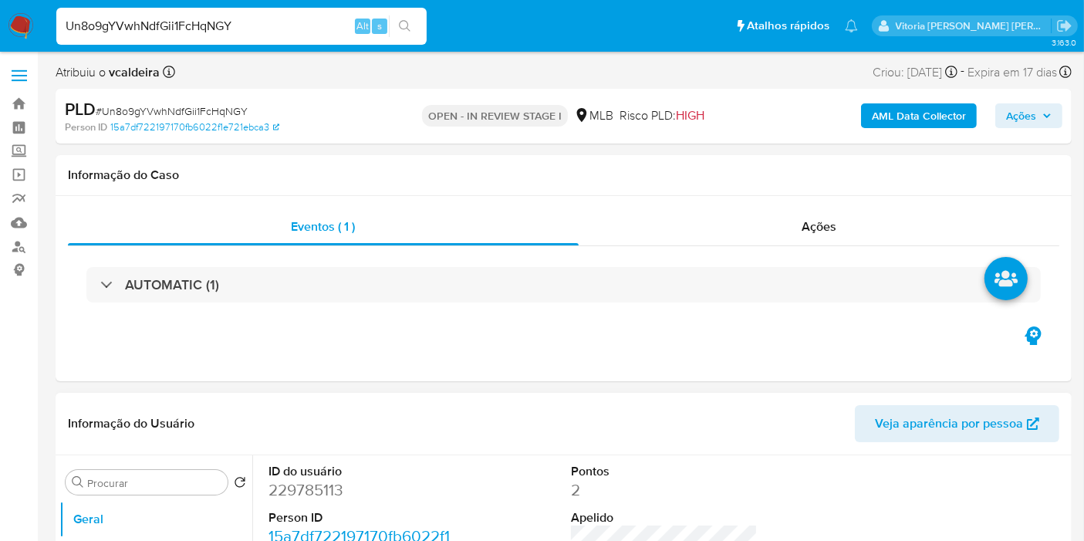
click at [273, 497] on dd "229785113" at bounding box center [361, 490] width 187 height 22
copy dd "229785113"
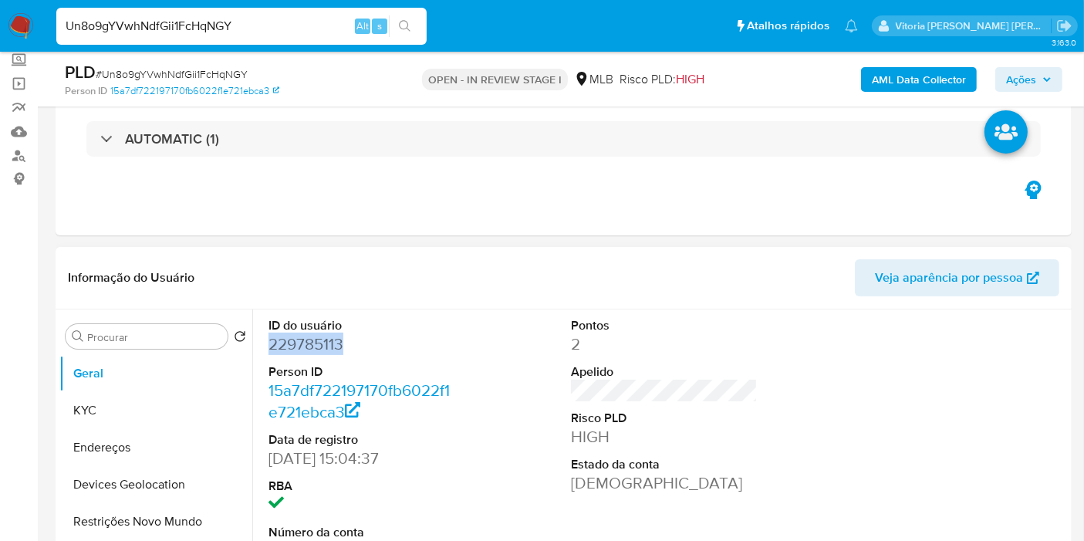
scroll to position [257, 0]
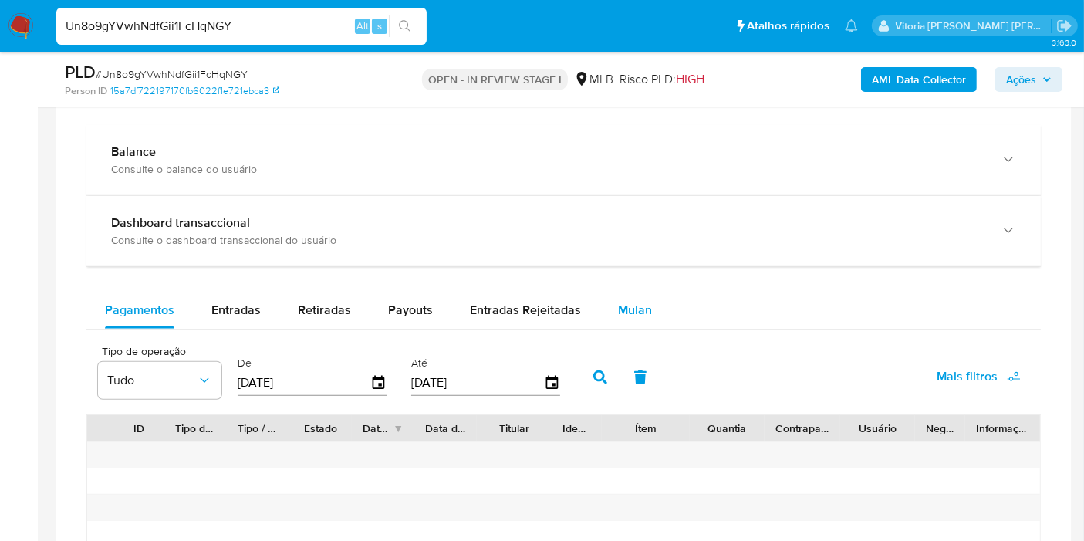
click at [637, 311] on span "Mulan" at bounding box center [635, 310] width 34 height 18
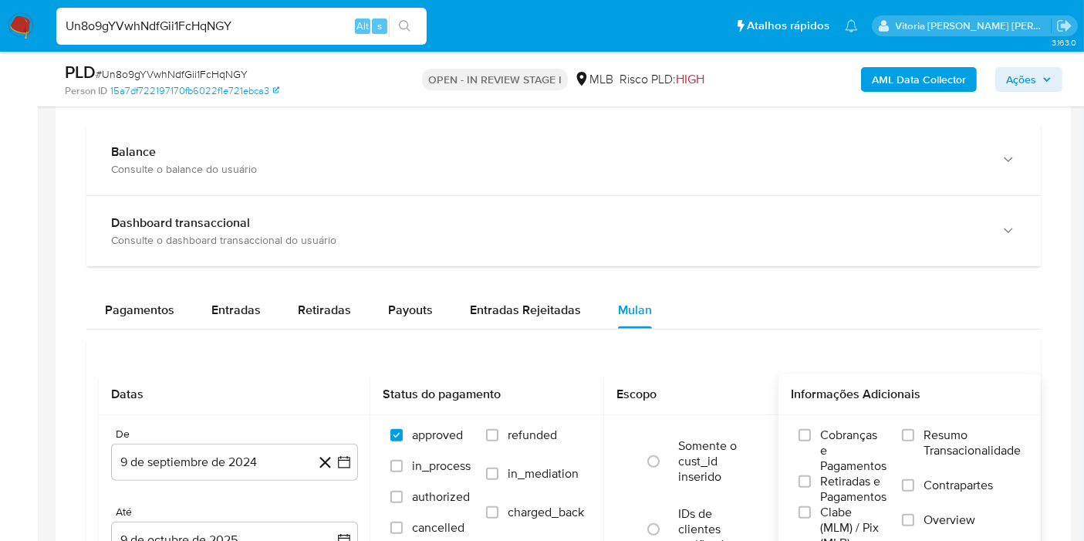
scroll to position [1200, 0]
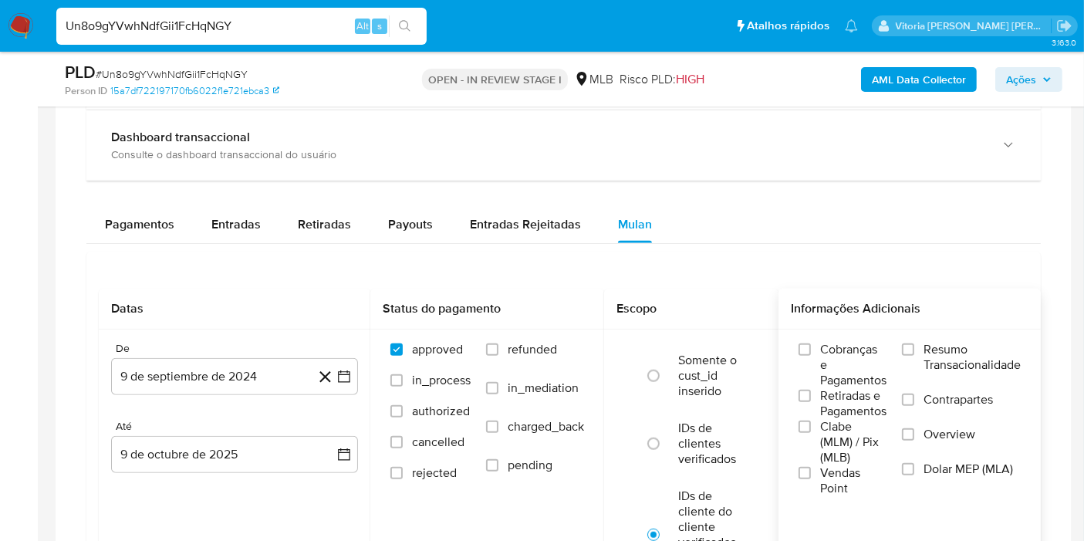
click at [930, 343] on span "Resumo Transacionalidade" at bounding box center [971, 357] width 97 height 31
click at [914, 343] on input "Resumo Transacionalidade" at bounding box center [908, 349] width 12 height 12
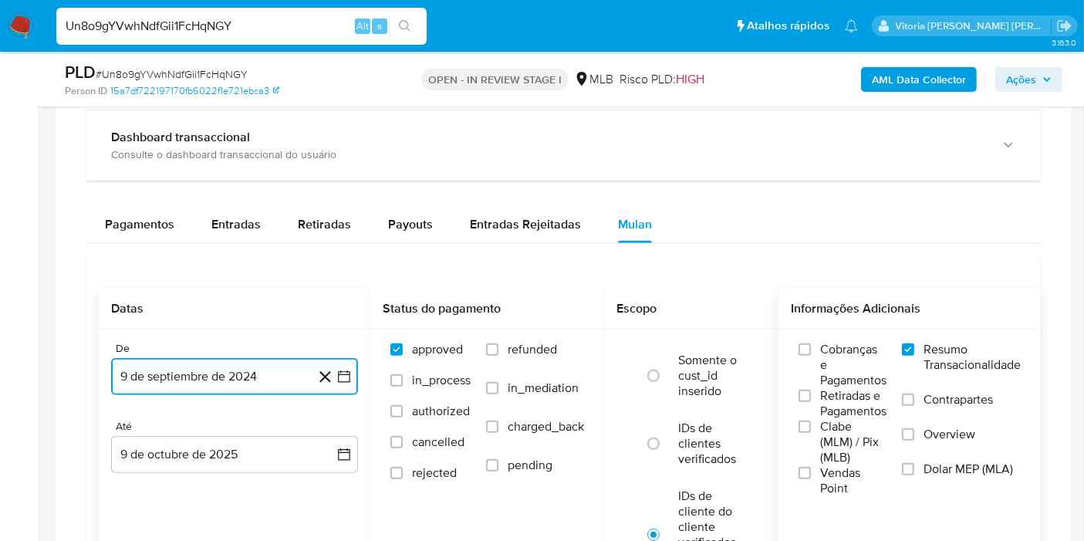
click at [150, 370] on button "9 de septiembre de 2024" at bounding box center [234, 376] width 247 height 37
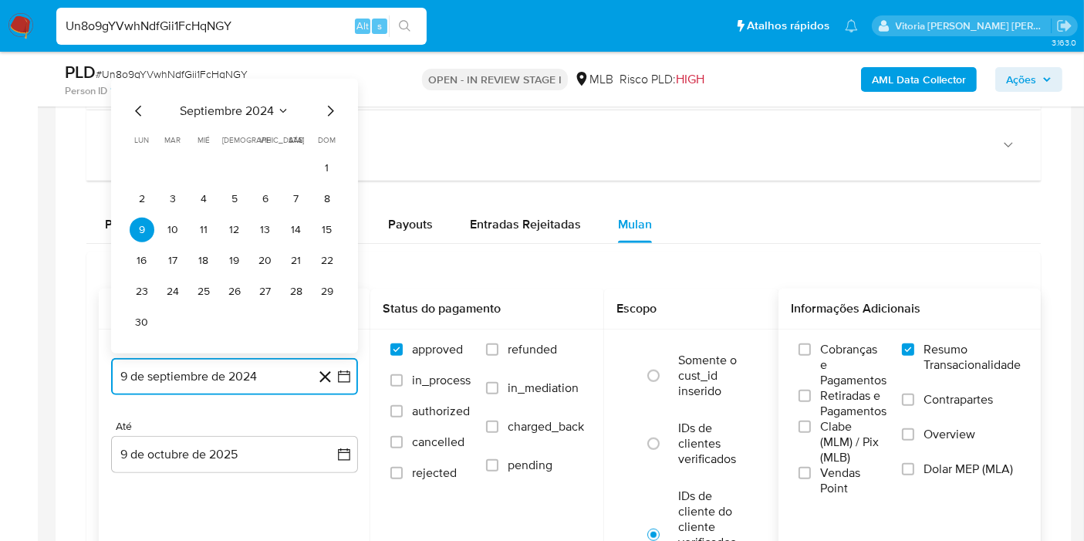
click at [255, 103] on span "septiembre 2024" at bounding box center [227, 110] width 94 height 15
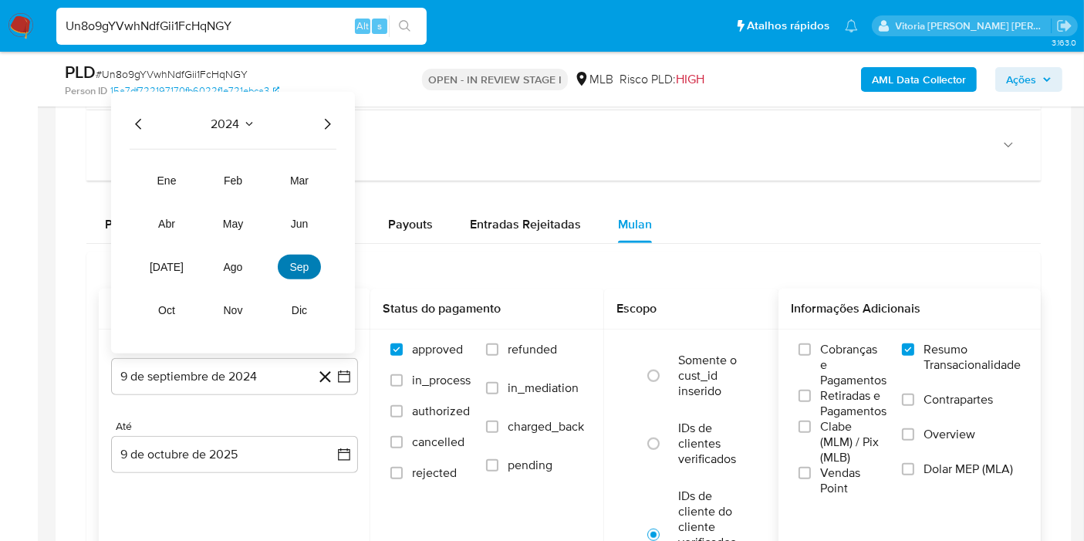
click at [307, 268] on span "sep" at bounding box center [299, 267] width 19 height 12
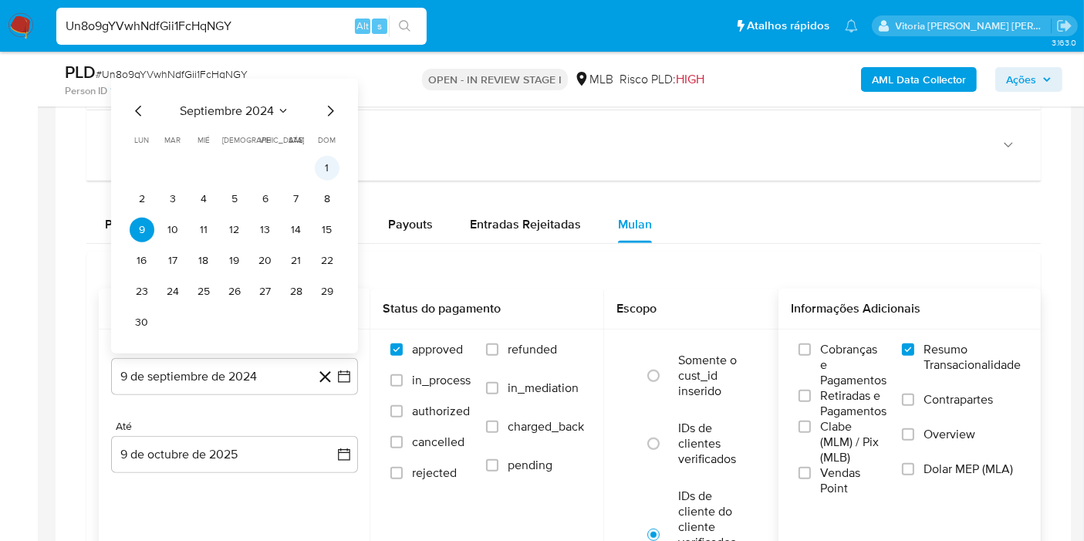
click at [327, 166] on button "1" at bounding box center [327, 168] width 25 height 25
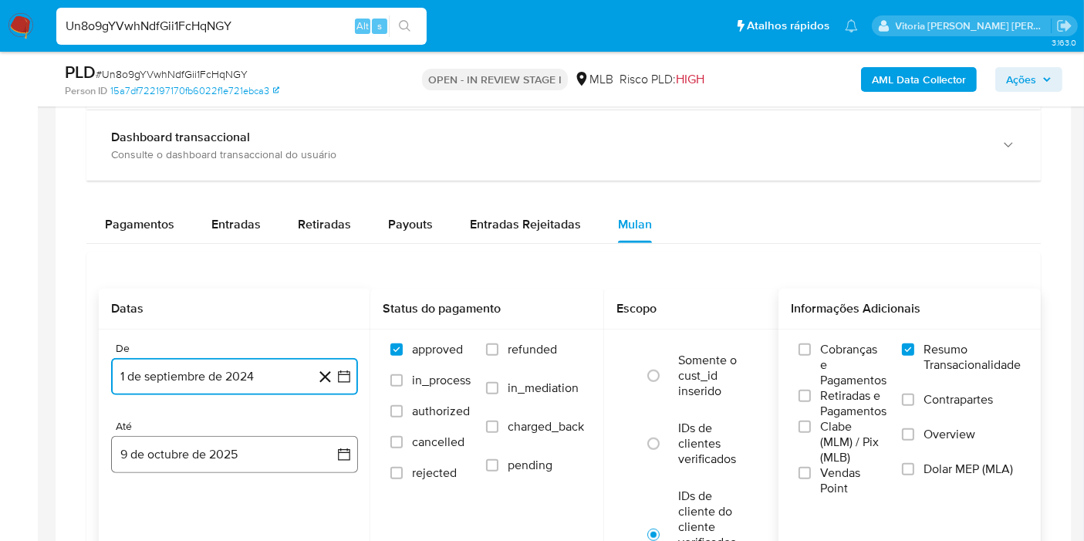
click at [197, 448] on button "9 de octubre de 2025" at bounding box center [234, 454] width 247 height 37
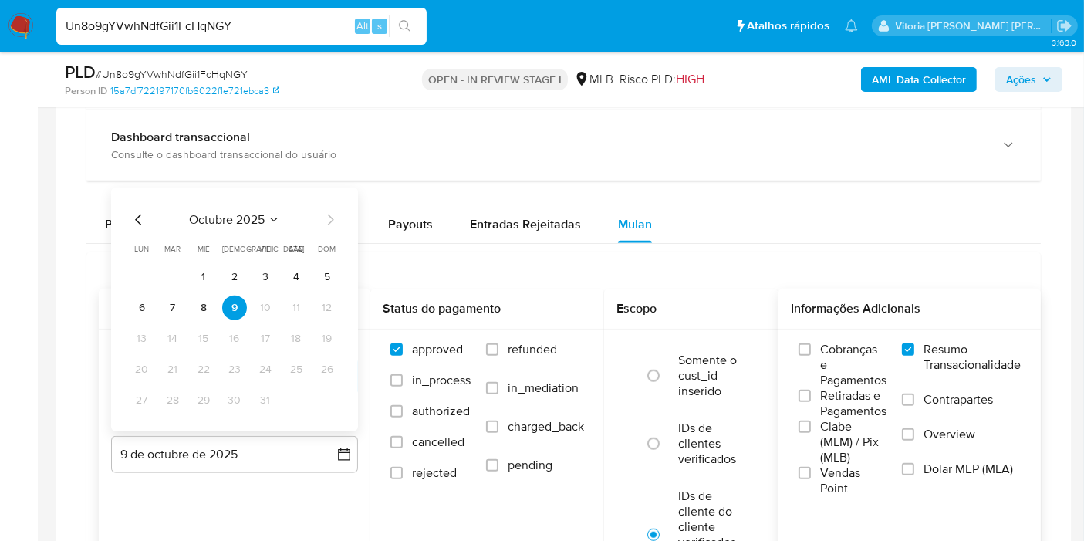
click at [250, 212] on span "octubre 2025" at bounding box center [227, 219] width 76 height 15
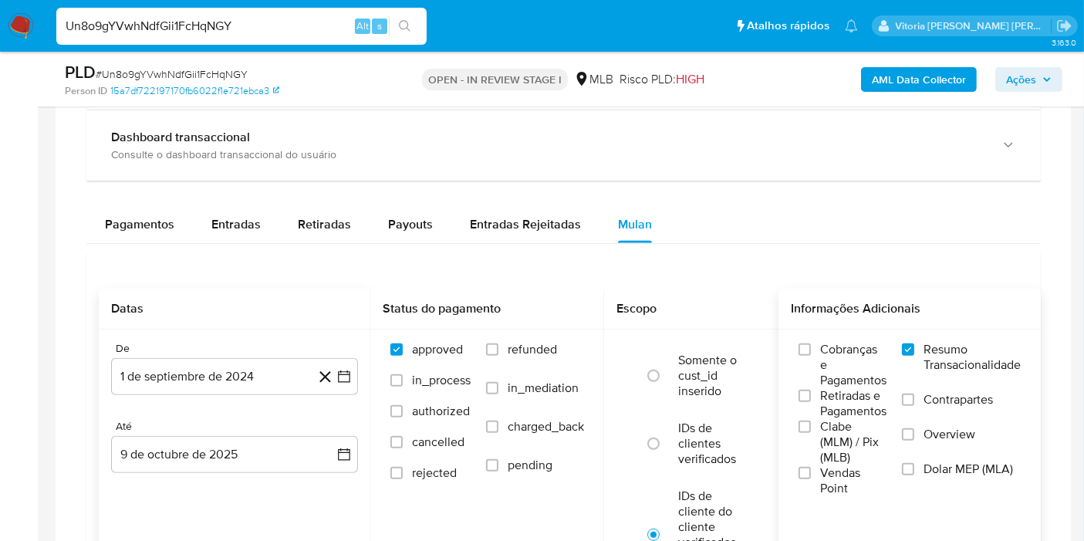
click at [228, 524] on div "Datas De 1 de septiembre de 2024 1-09-2024 Até 9 de octubre de 2025 9-10-2025" at bounding box center [235, 447] width 272 height 316
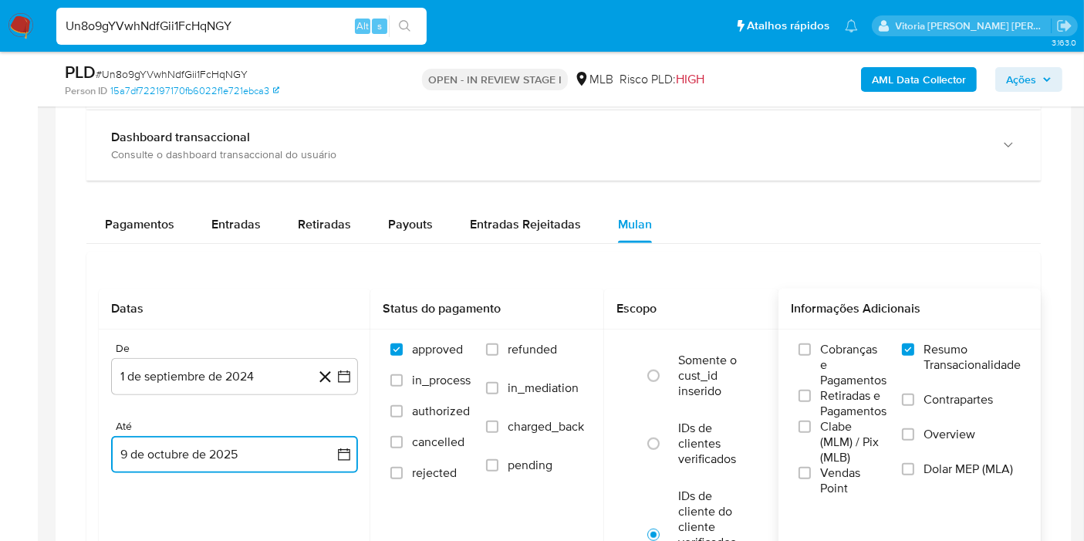
click at [227, 453] on button "9 de octubre de 2025" at bounding box center [234, 454] width 247 height 37
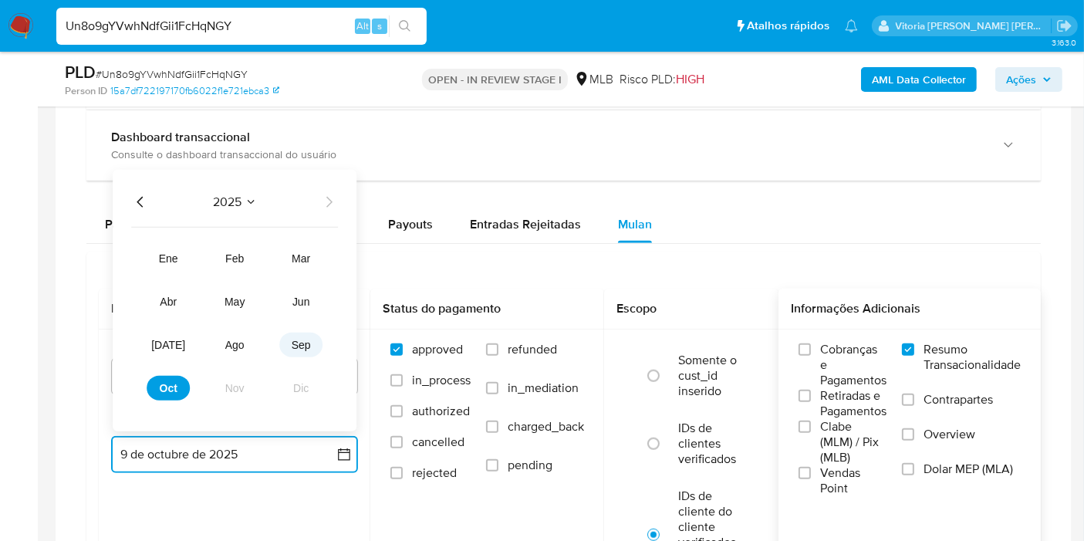
click at [292, 347] on span "sep" at bounding box center [301, 345] width 19 height 12
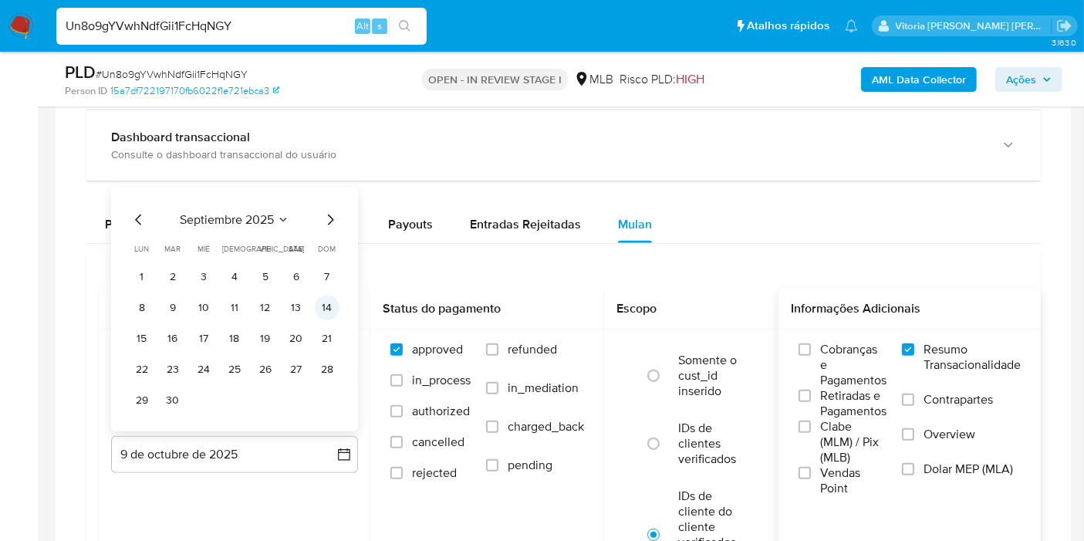
click at [319, 301] on button "14" at bounding box center [327, 307] width 25 height 25
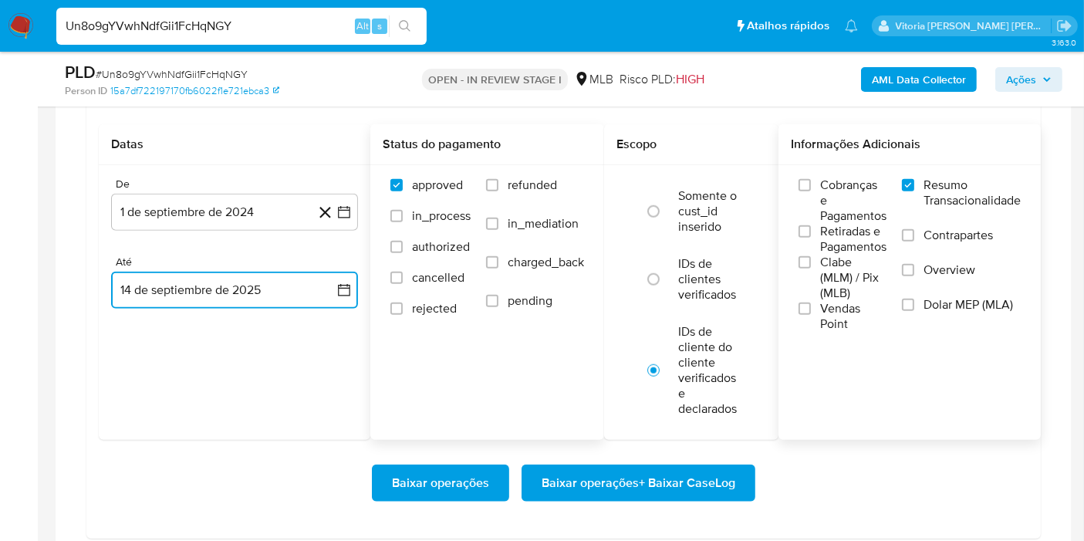
scroll to position [1371, 0]
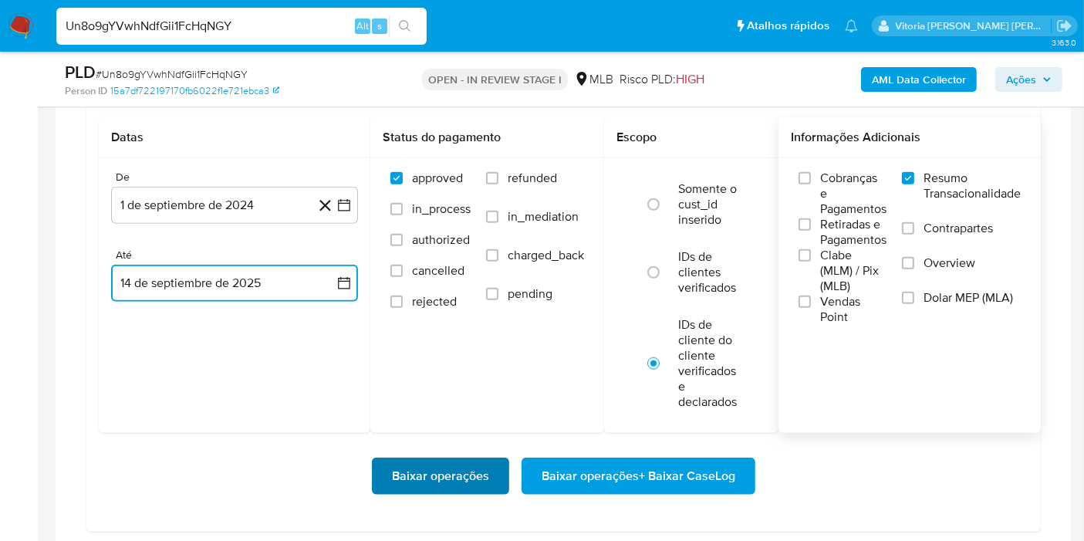
click at [466, 466] on span "Baixar operações" at bounding box center [440, 476] width 97 height 34
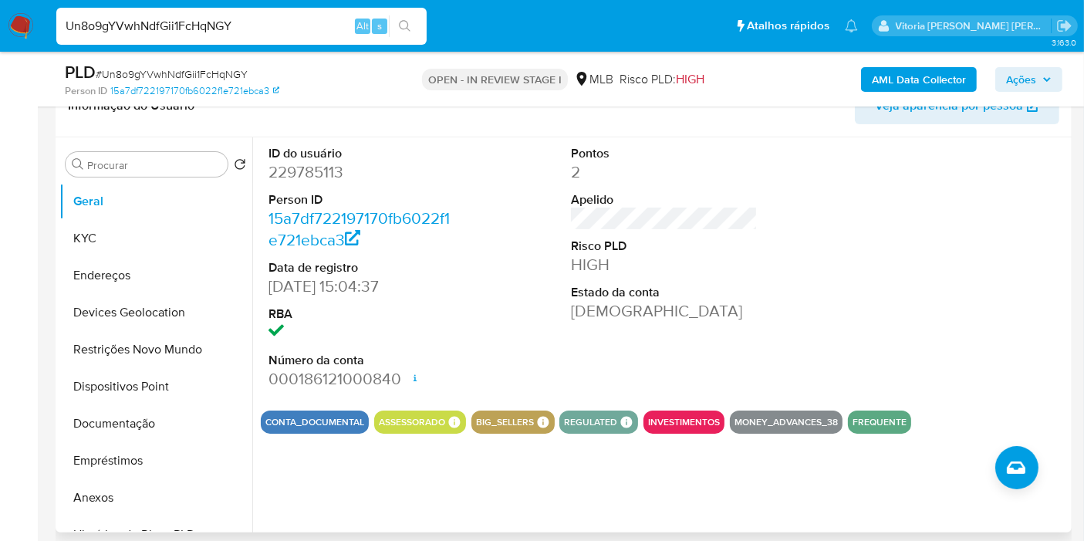
scroll to position [257, 0]
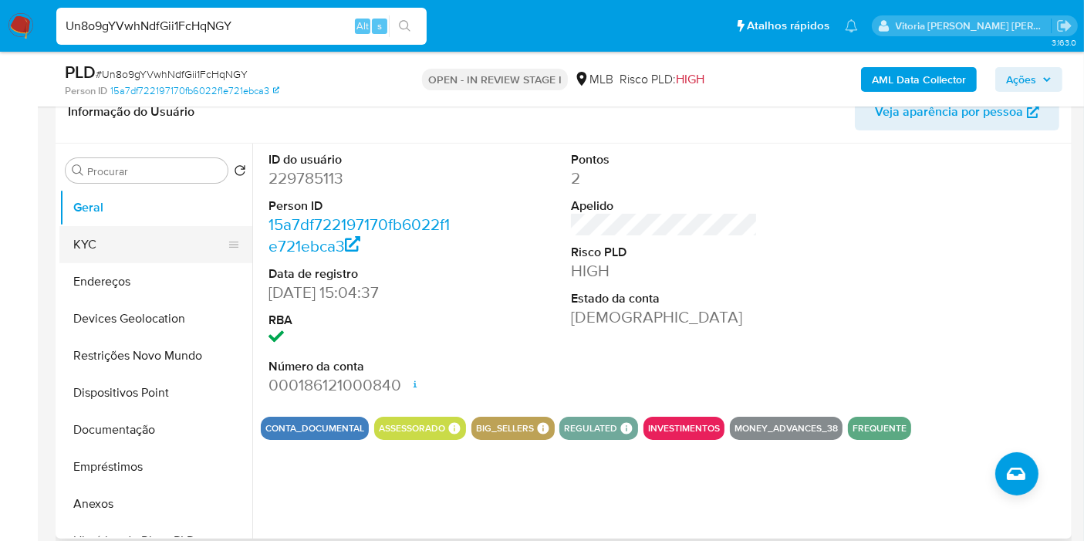
click at [106, 246] on button "KYC" at bounding box center [149, 244] width 181 height 37
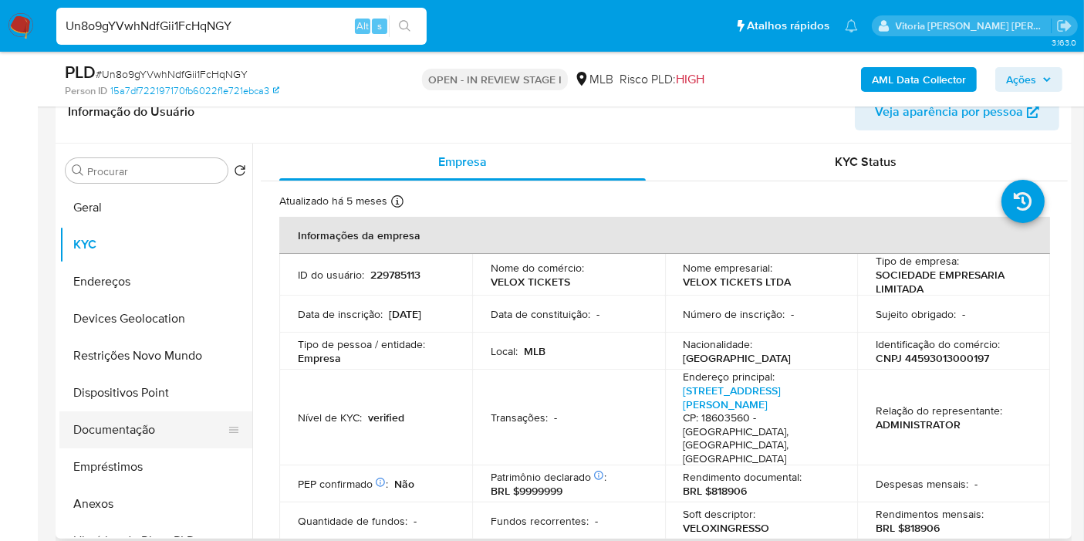
click at [125, 433] on button "Documentação" at bounding box center [149, 429] width 181 height 37
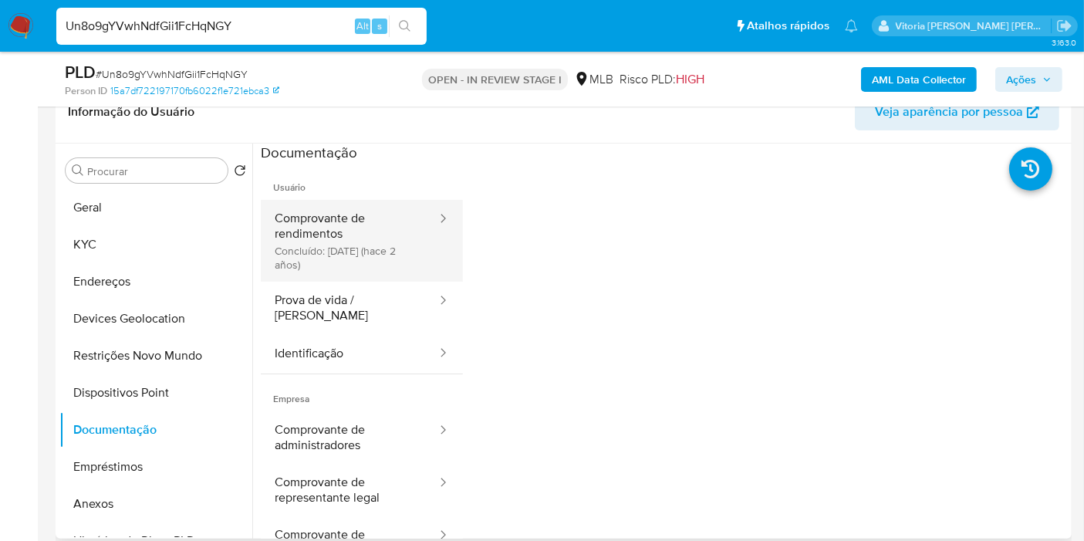
click at [337, 228] on button "Comprovante de rendimentos Concluído: 23/06/2023 (hace 2 años)" at bounding box center [349, 241] width 177 height 82
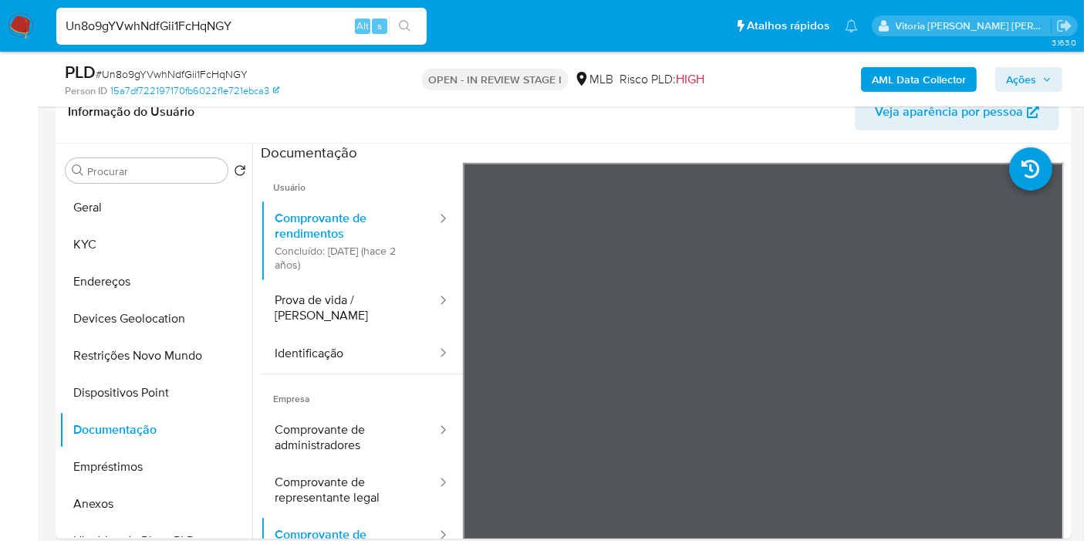
click at [143, 37] on div "Un8o9gYVwhNdfGii1FcHqNGY Alt s" at bounding box center [241, 26] width 370 height 37
click at [145, 32] on input "Un8o9gYVwhNdfGii1FcHqNGY" at bounding box center [241, 26] width 370 height 20
click at [121, 360] on button "Restrições Novo Mundo" at bounding box center [149, 355] width 181 height 37
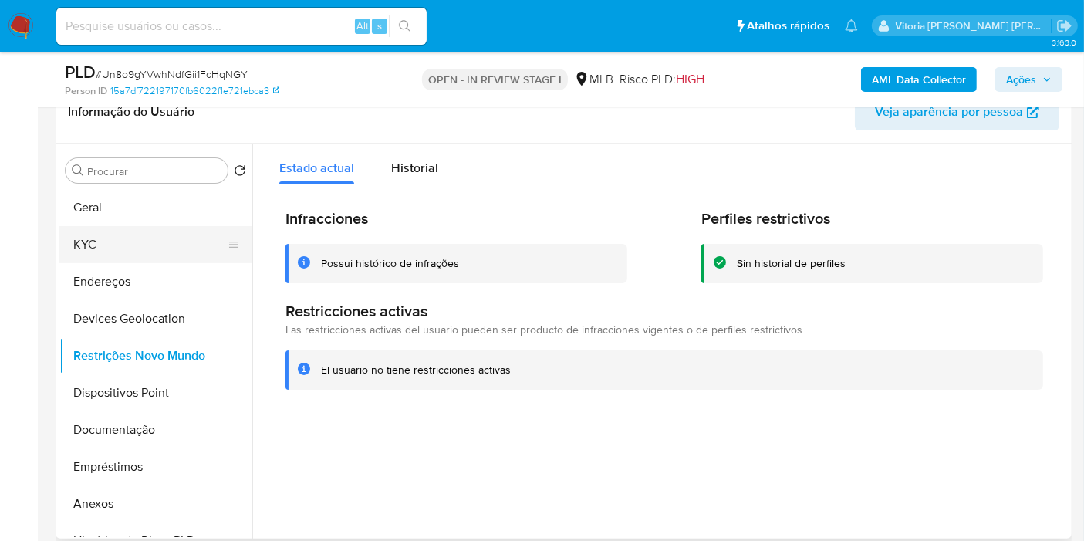
click at [146, 240] on button "KYC" at bounding box center [149, 244] width 181 height 37
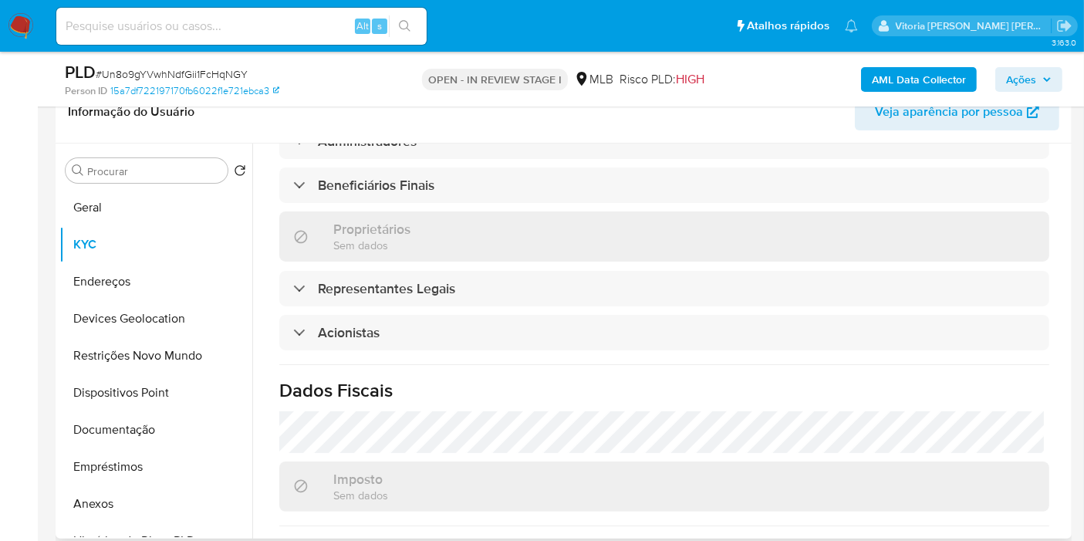
scroll to position [688, 0]
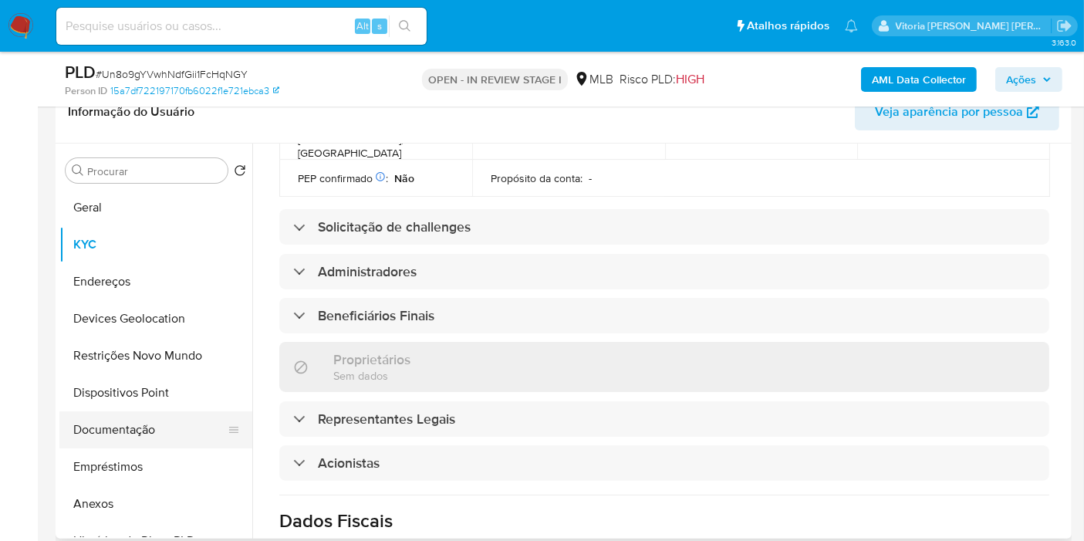
click at [119, 438] on button "Documentação" at bounding box center [149, 429] width 181 height 37
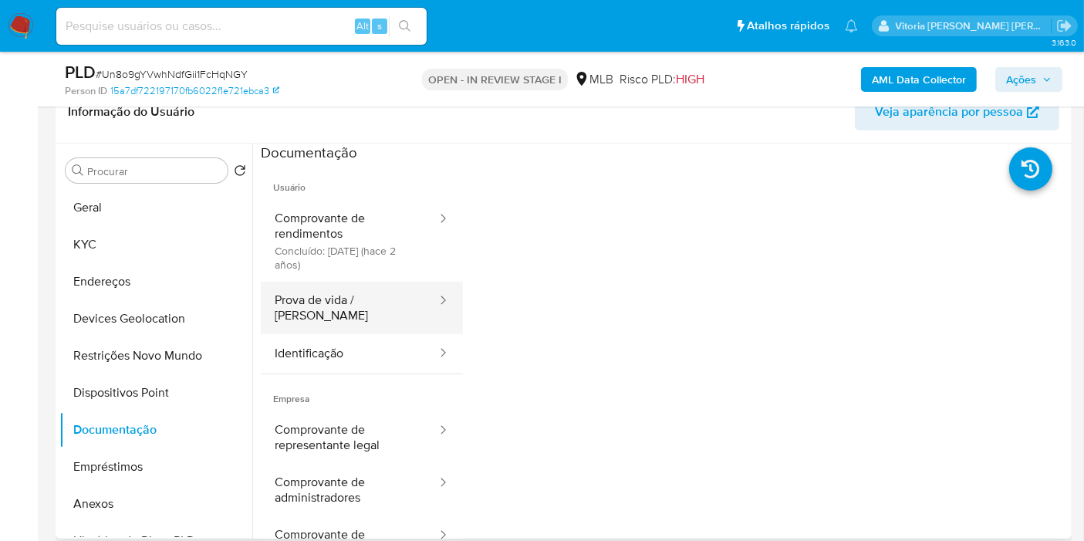
click at [364, 289] on button "Prova de vida / [PERSON_NAME]" at bounding box center [349, 308] width 177 height 52
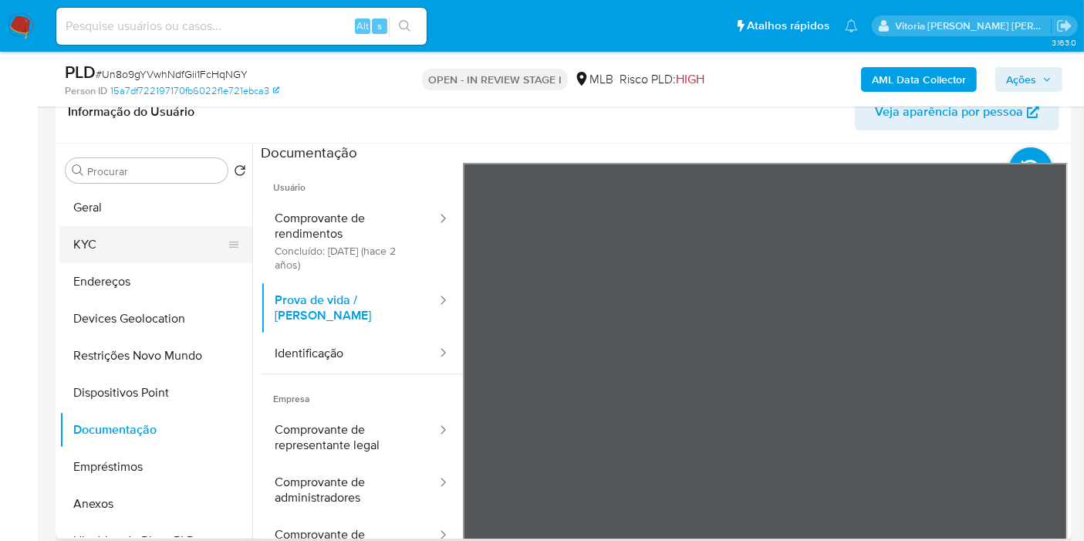
drag, startPoint x: 110, startPoint y: 248, endPoint x: 140, endPoint y: 237, distance: 32.7
click at [110, 247] on button "KYC" at bounding box center [149, 244] width 181 height 37
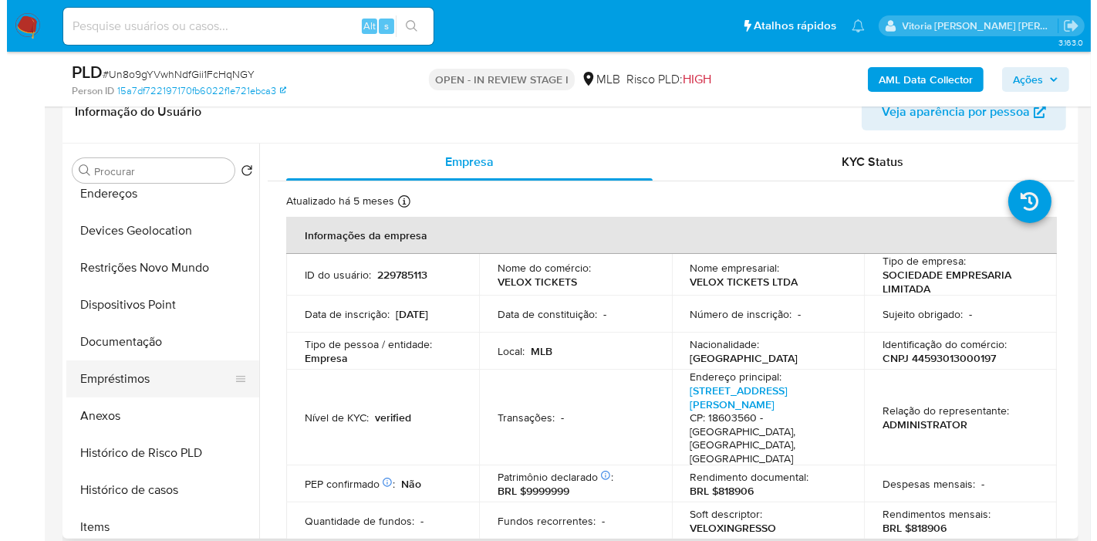
scroll to position [171, 0]
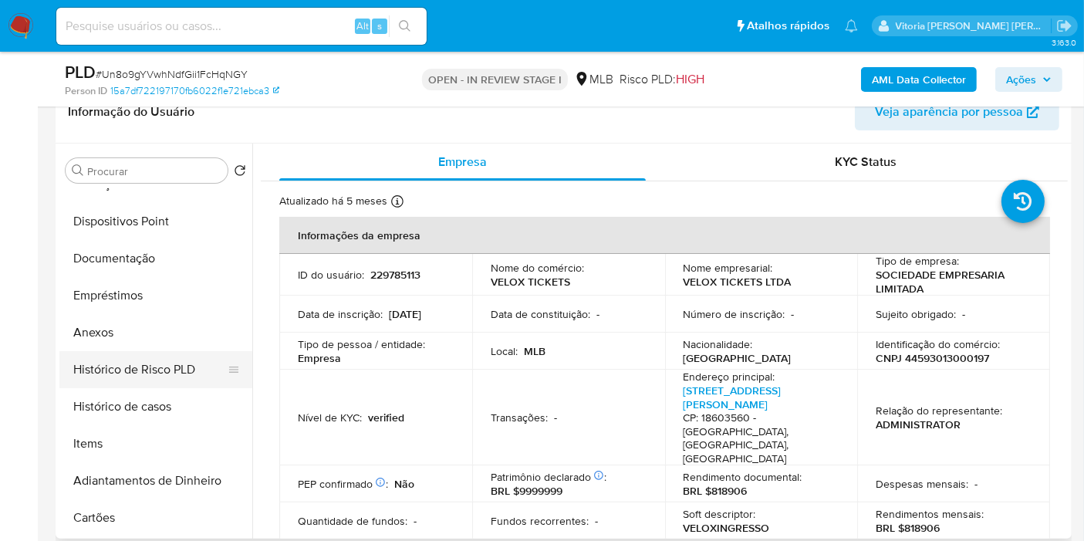
drag, startPoint x: 149, startPoint y: 400, endPoint x: 142, endPoint y: 386, distance: 16.2
click at [150, 399] on button "Histórico de casos" at bounding box center [155, 406] width 193 height 37
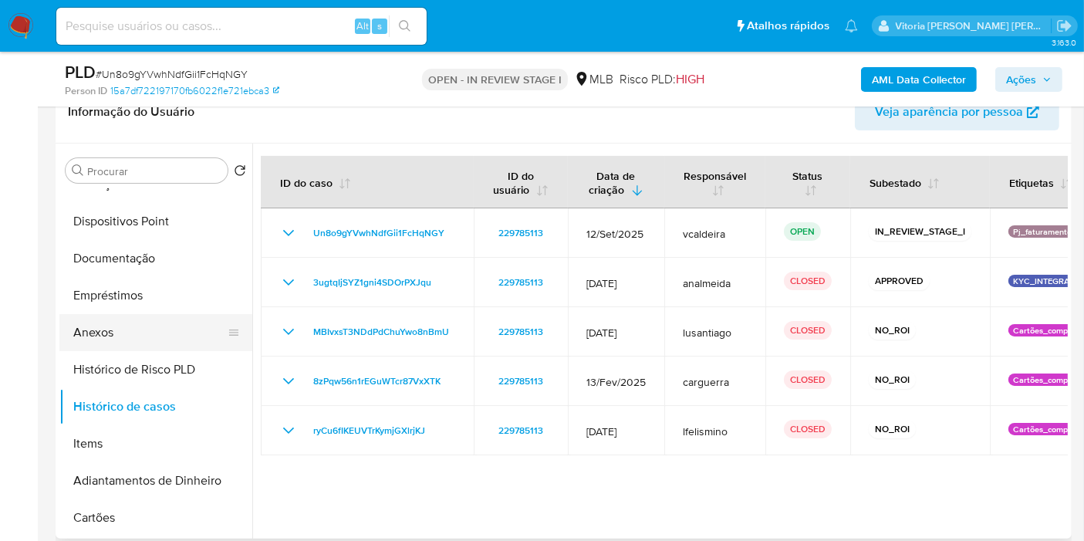
click at [114, 327] on button "Anexos" at bounding box center [149, 332] width 181 height 37
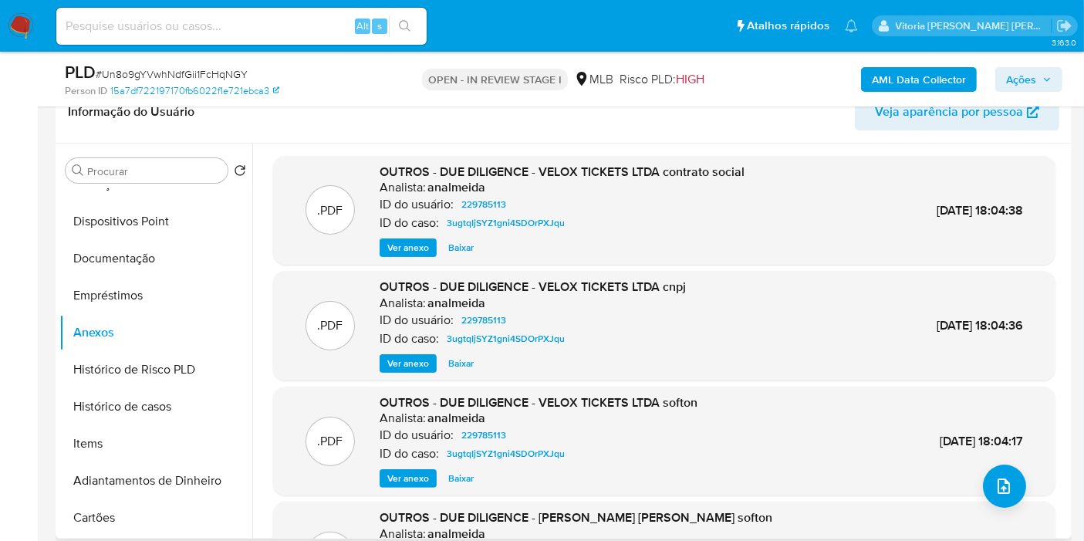
click at [417, 245] on span "Ver anexo" at bounding box center [408, 247] width 42 height 15
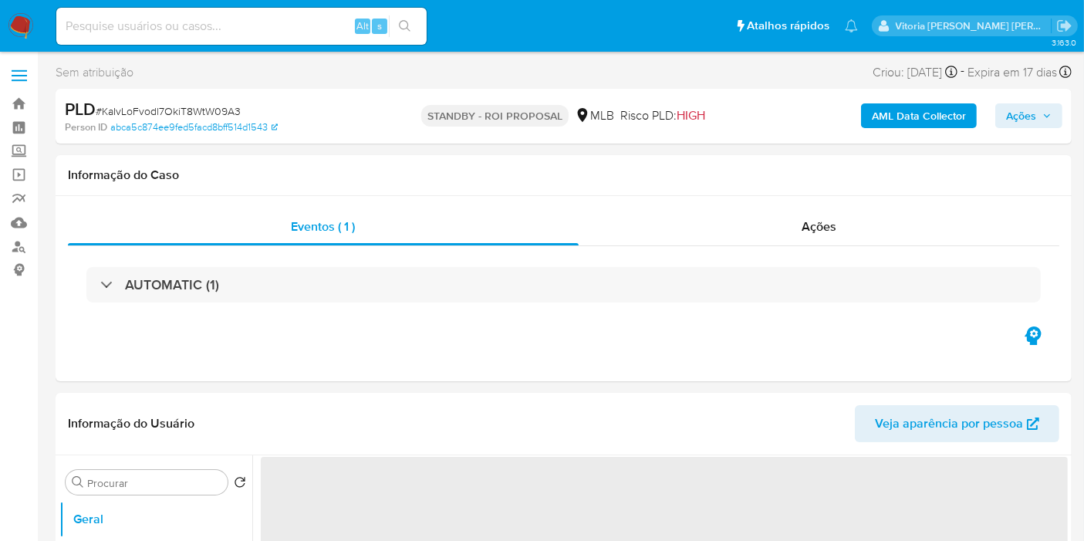
select select "10"
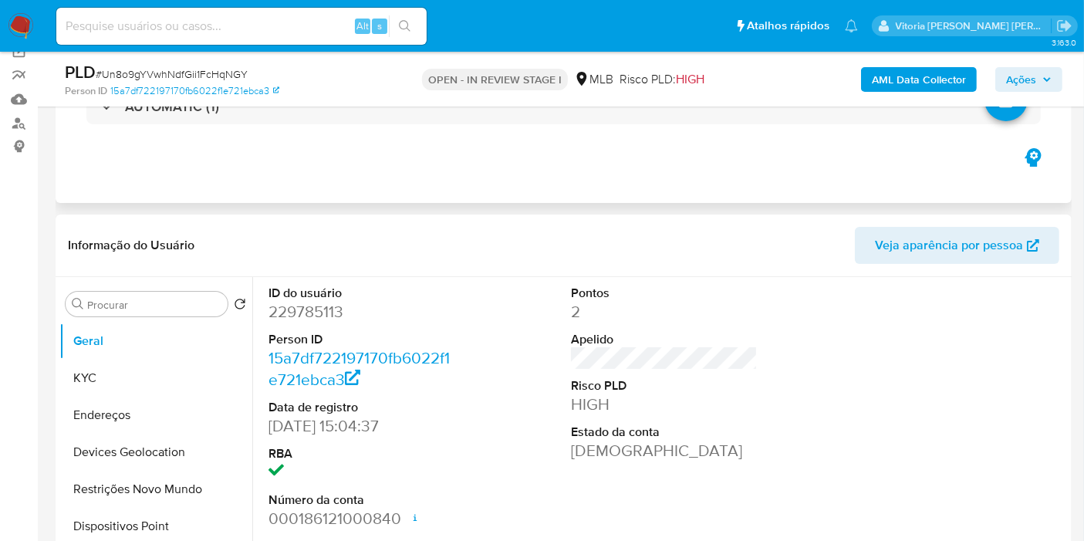
scroll to position [257, 0]
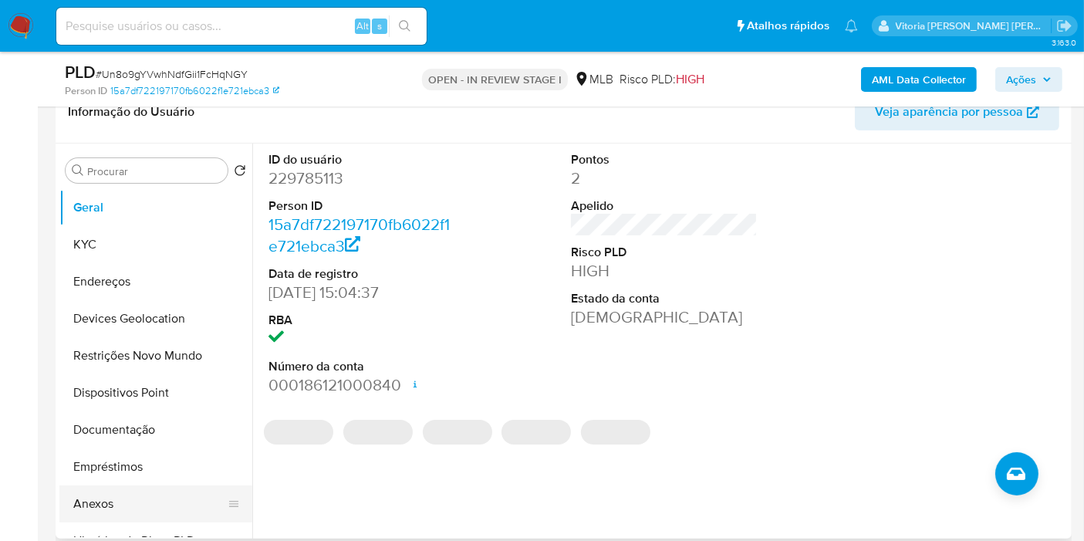
click at [83, 499] on button "Anexos" at bounding box center [149, 503] width 181 height 37
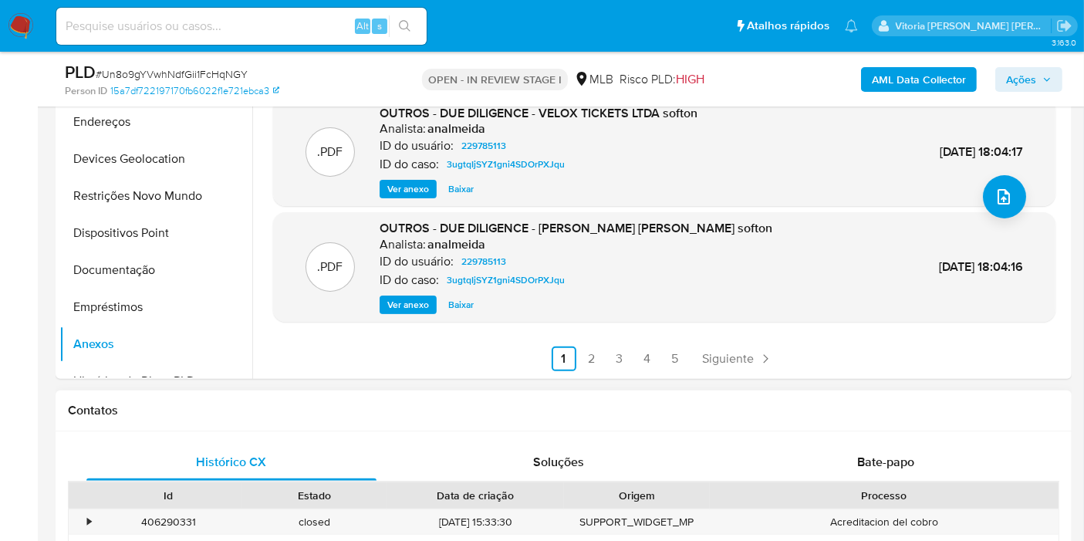
scroll to position [428, 0]
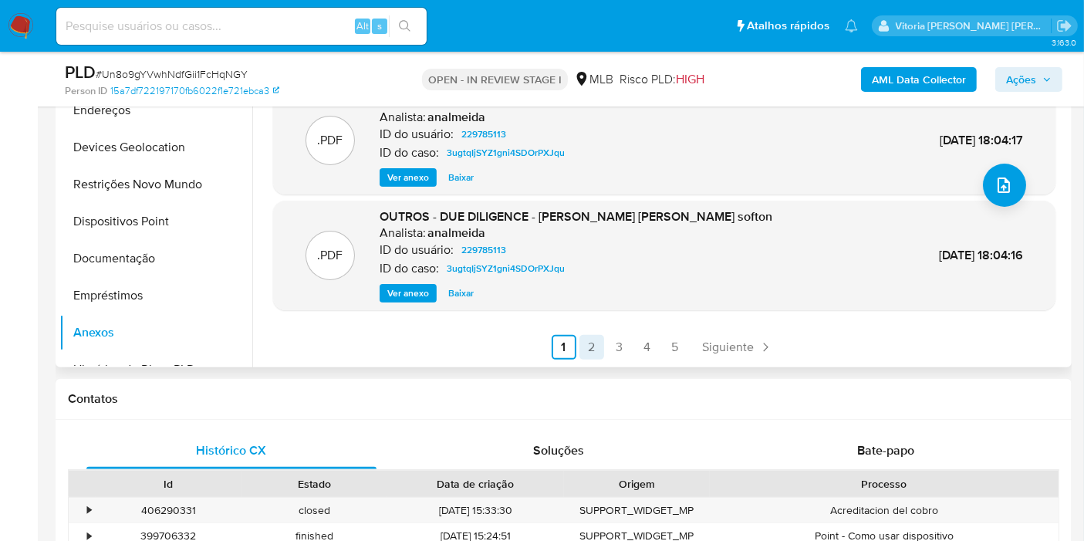
click at [595, 341] on link "2" at bounding box center [591, 347] width 25 height 25
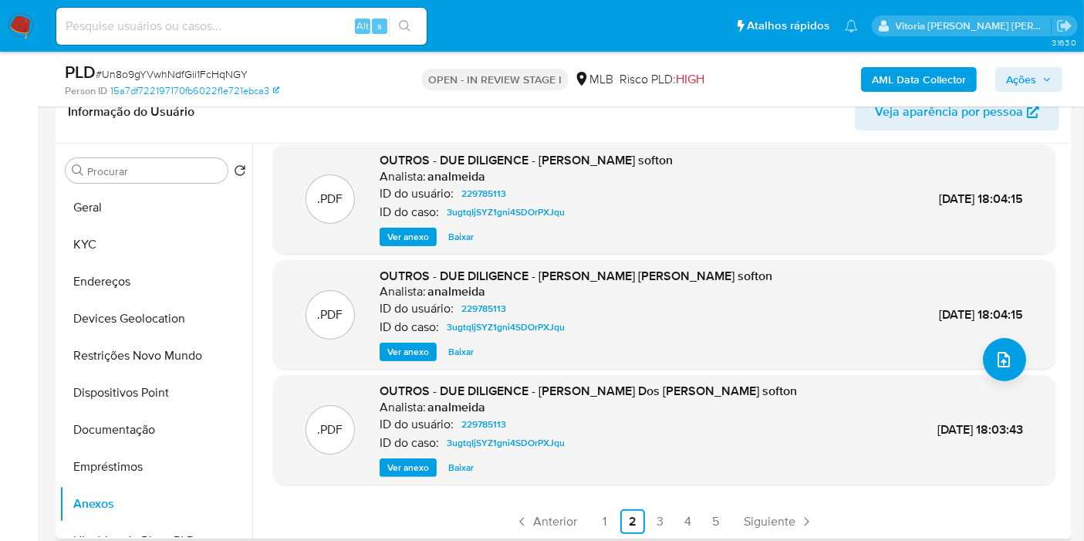
scroll to position [130, 0]
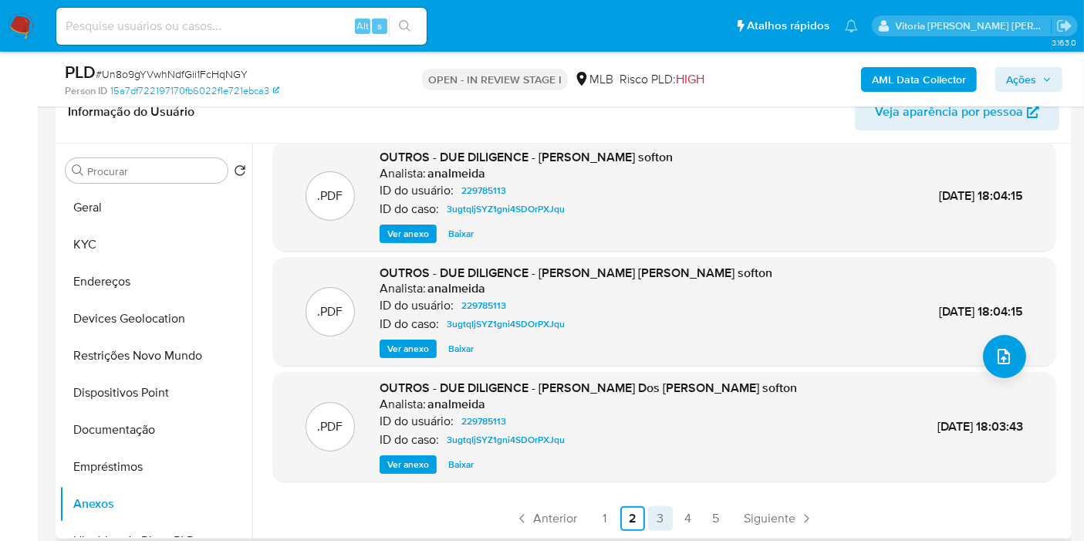
click at [660, 519] on link "3" at bounding box center [660, 518] width 25 height 25
click at [680, 515] on link "4" at bounding box center [688, 518] width 25 height 25
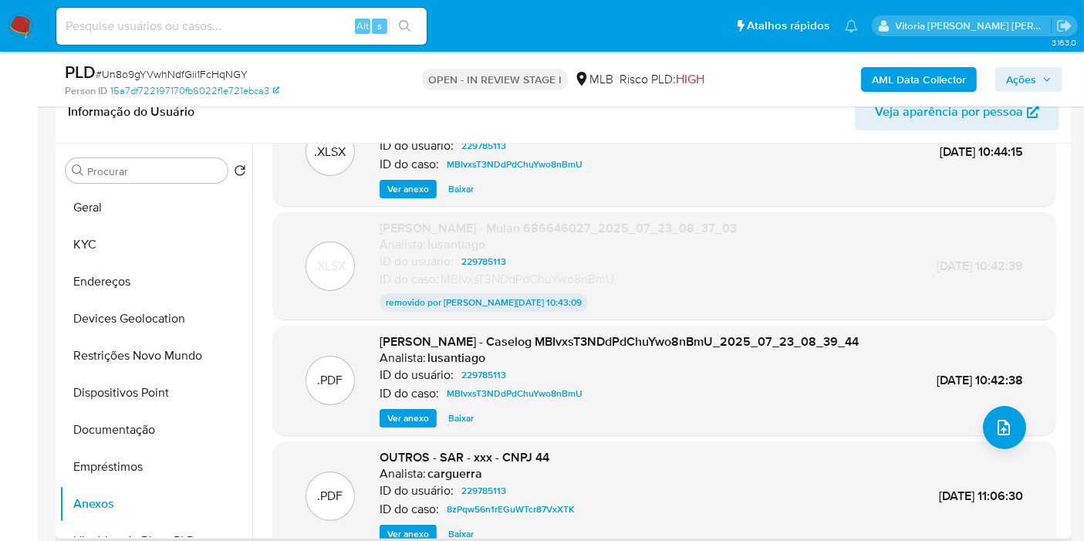
scroll to position [86, 0]
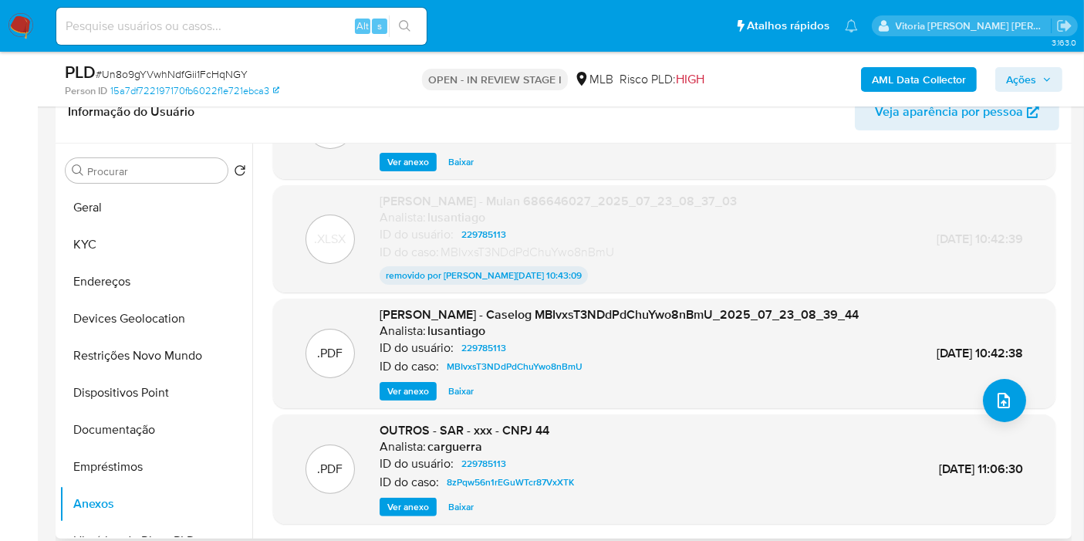
click at [396, 387] on span "Ver anexo" at bounding box center [408, 390] width 42 height 15
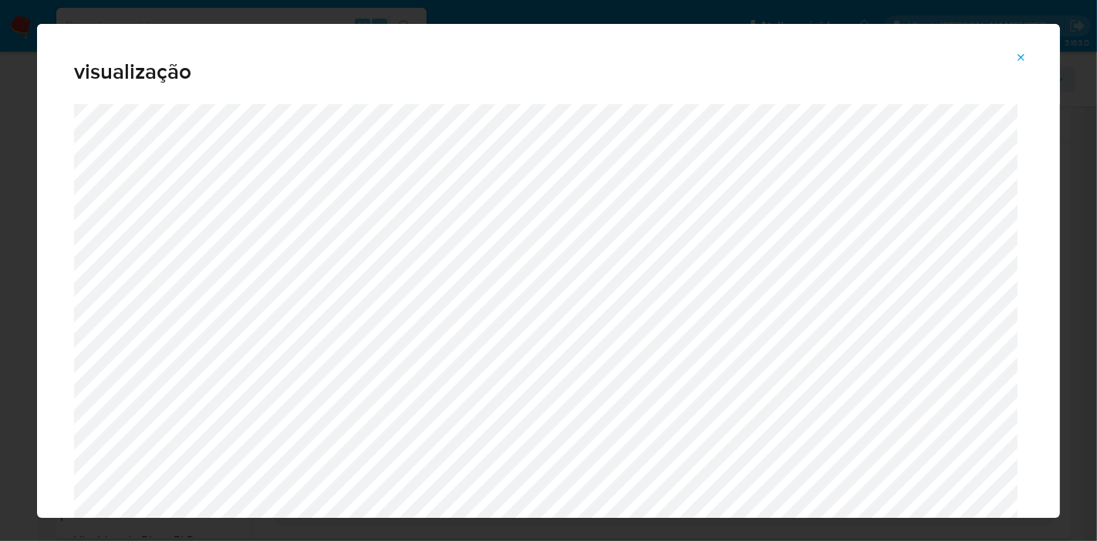
click at [1021, 56] on icon "Attachment preview" at bounding box center [1021, 57] width 7 height 7
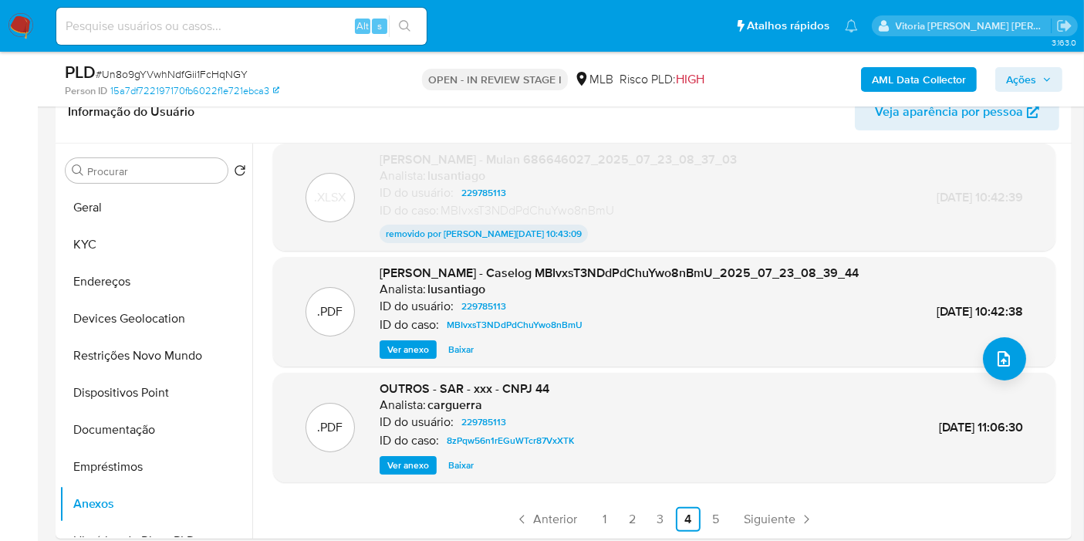
scroll to position [343, 0]
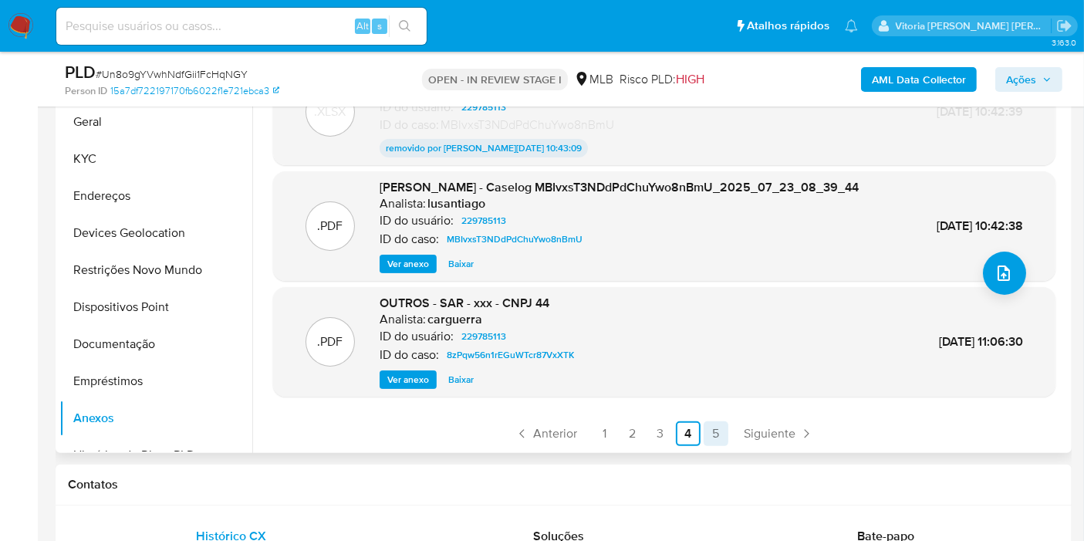
click at [714, 436] on link "5" at bounding box center [716, 433] width 25 height 25
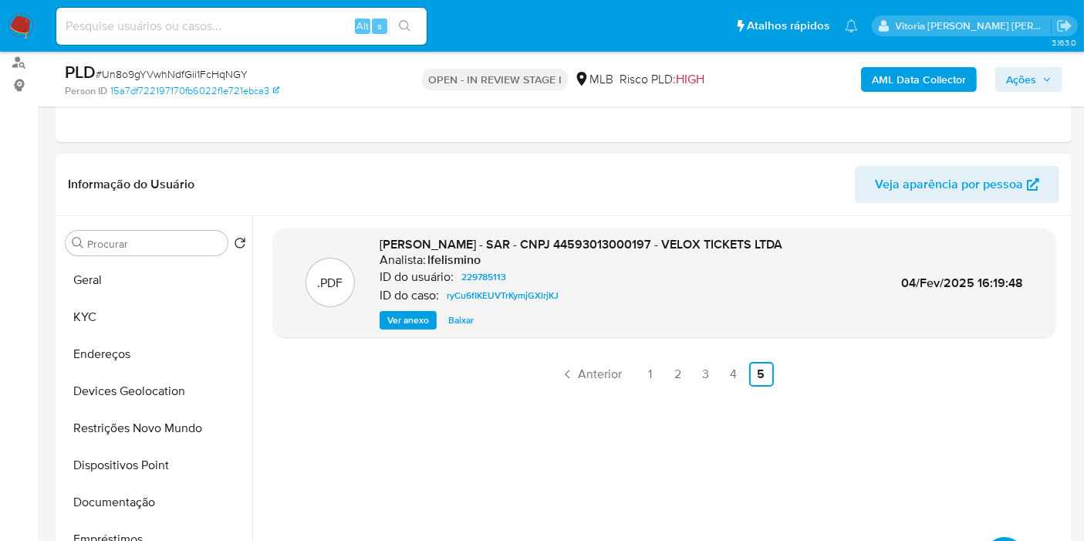
scroll to position [171, 0]
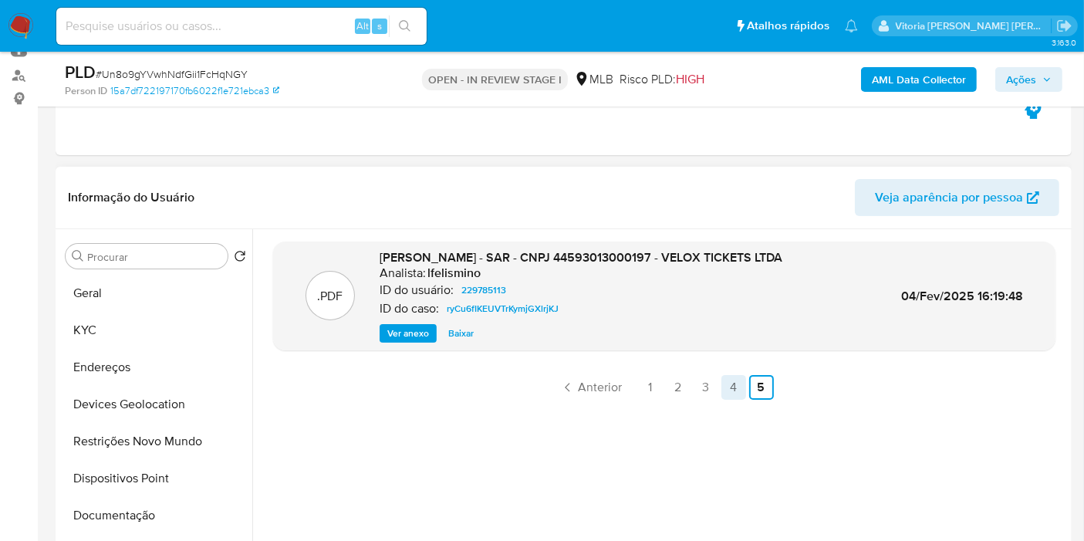
click at [732, 389] on link "4" at bounding box center [733, 387] width 25 height 25
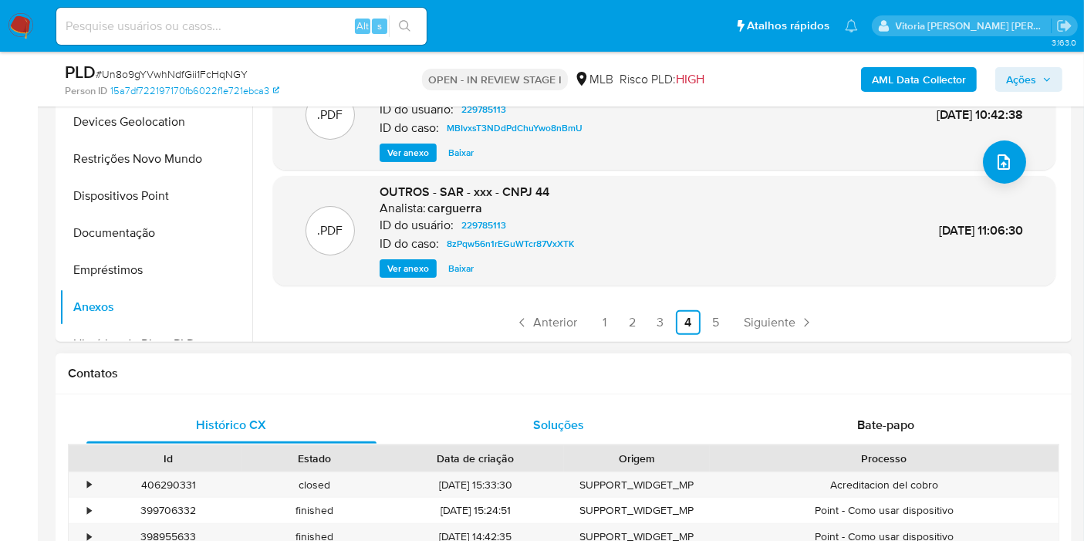
scroll to position [343, 0]
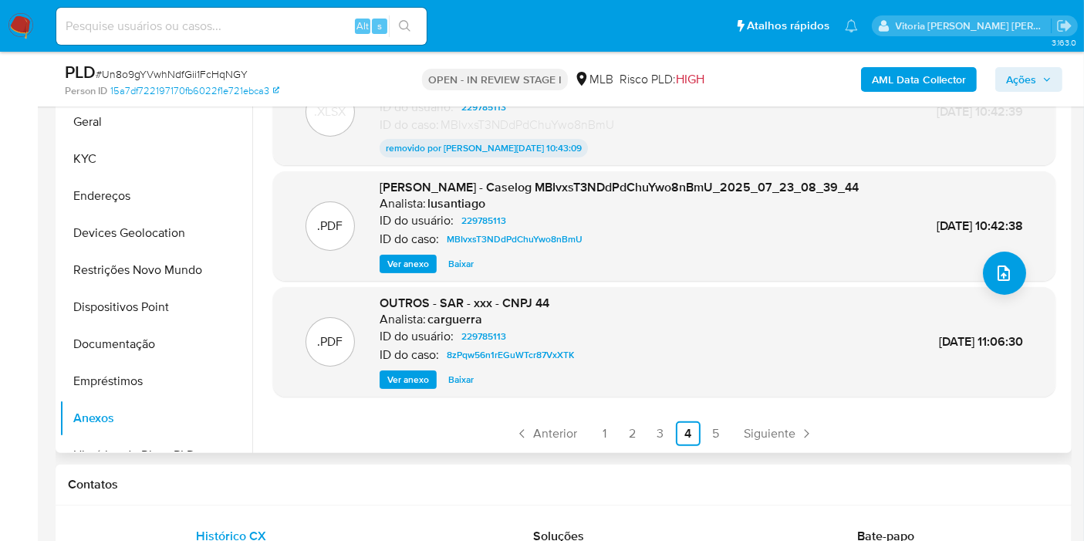
click at [405, 373] on span "Ver anexo" at bounding box center [408, 379] width 42 height 15
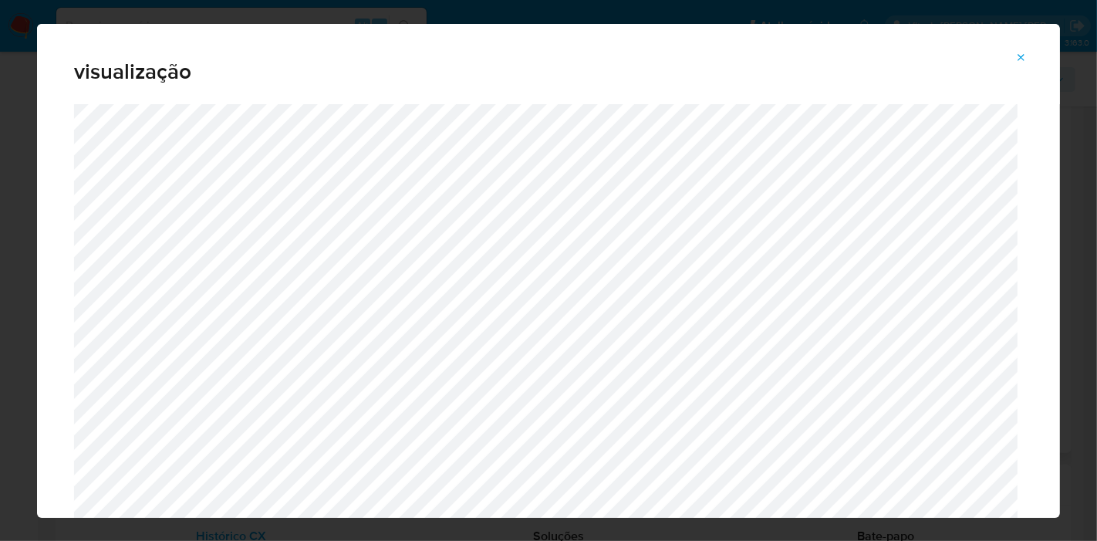
click at [1017, 59] on icon "Attachment preview" at bounding box center [1021, 58] width 12 height 12
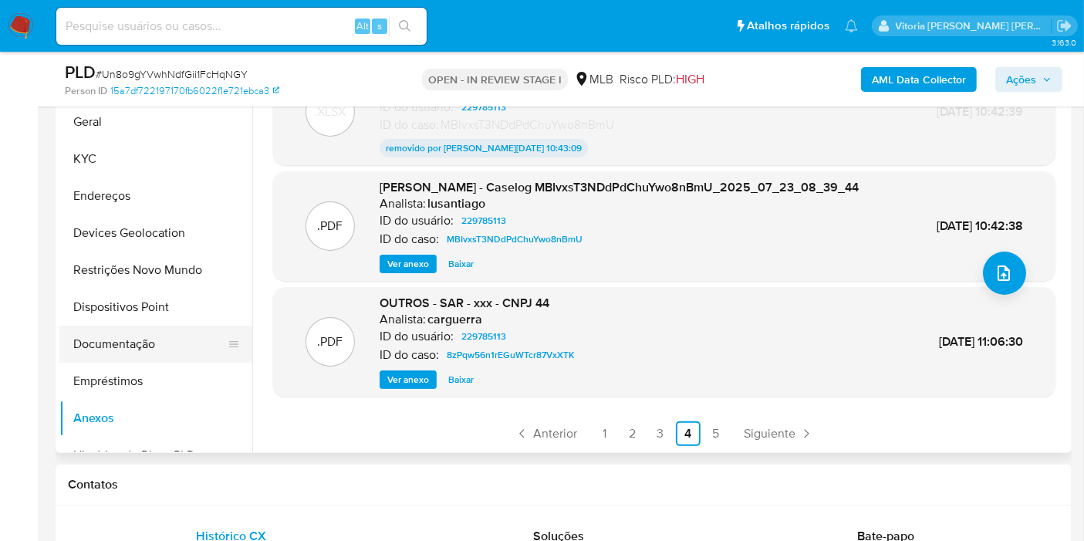
click at [110, 335] on button "Documentação" at bounding box center [149, 344] width 181 height 37
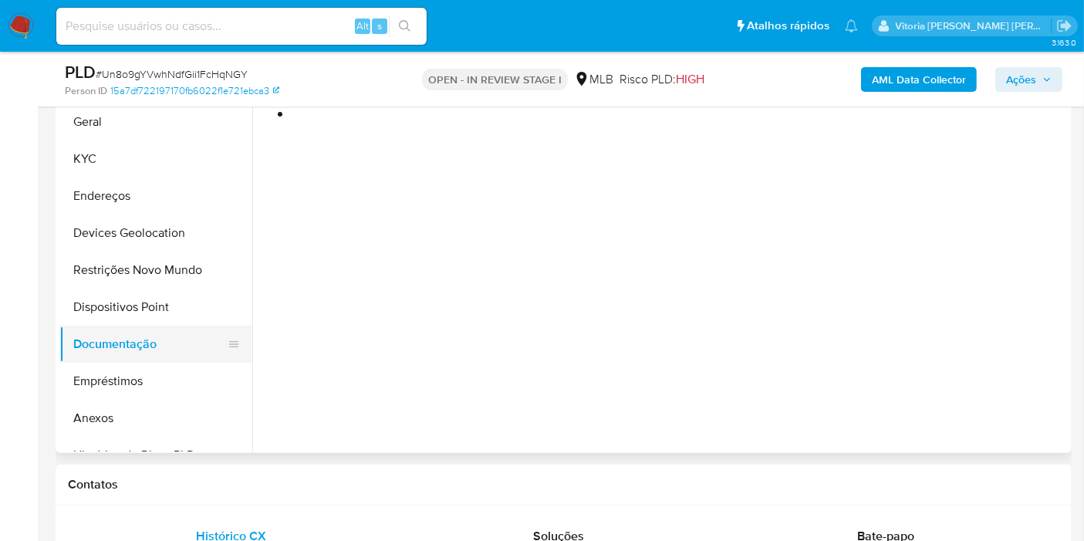
scroll to position [0, 0]
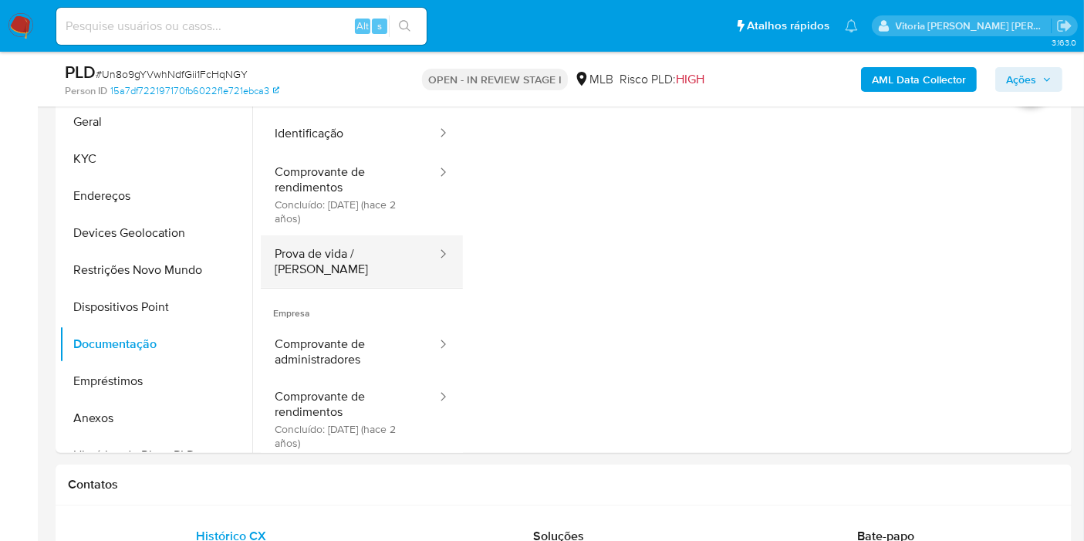
click at [354, 251] on button "Prova de vida / [PERSON_NAME]" at bounding box center [349, 261] width 177 height 52
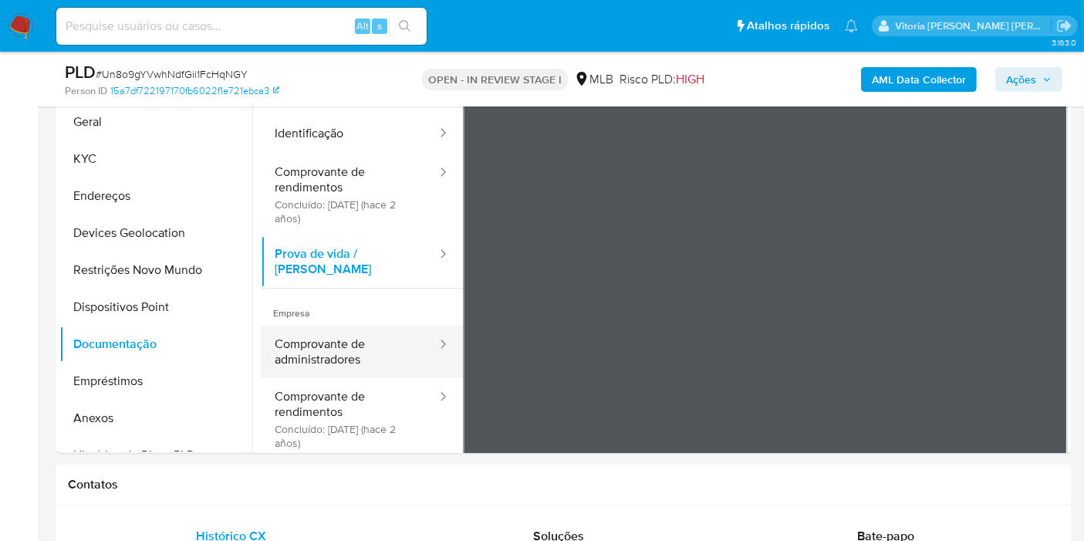
click at [355, 349] on button "Comprovante de administradores" at bounding box center [349, 352] width 177 height 52
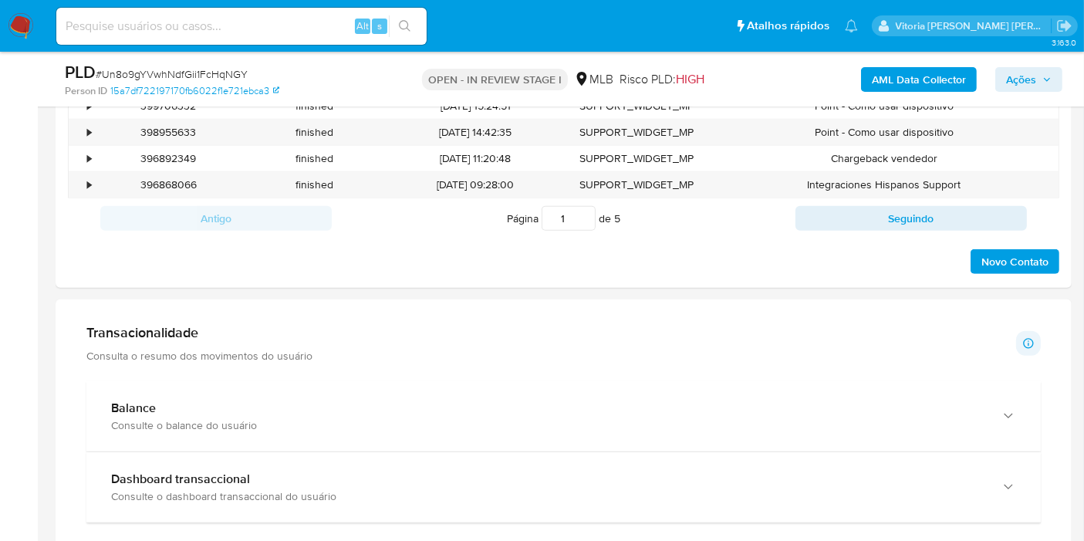
scroll to position [1200, 0]
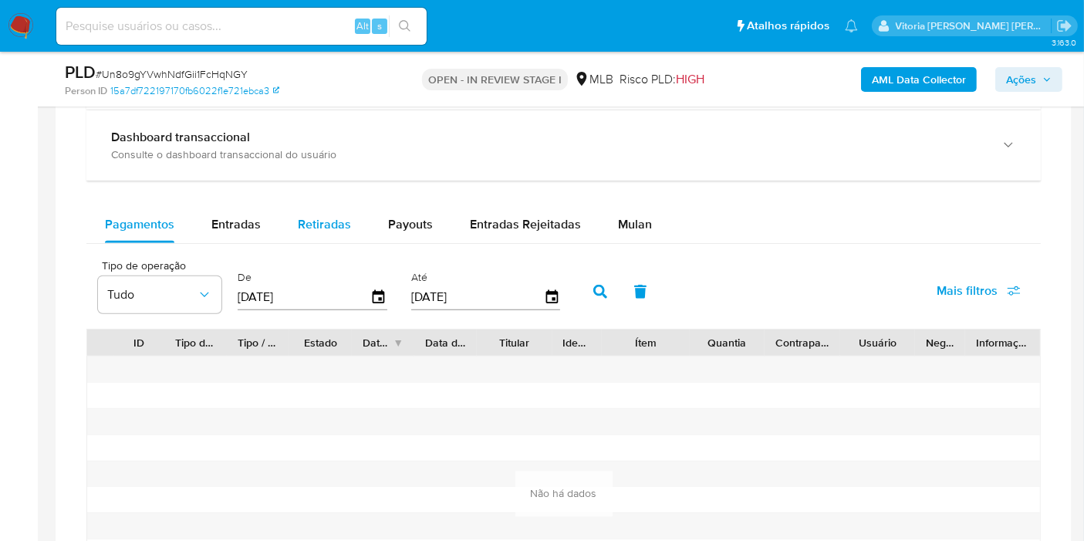
click at [326, 221] on span "Retiradas" at bounding box center [324, 224] width 53 height 18
select select "10"
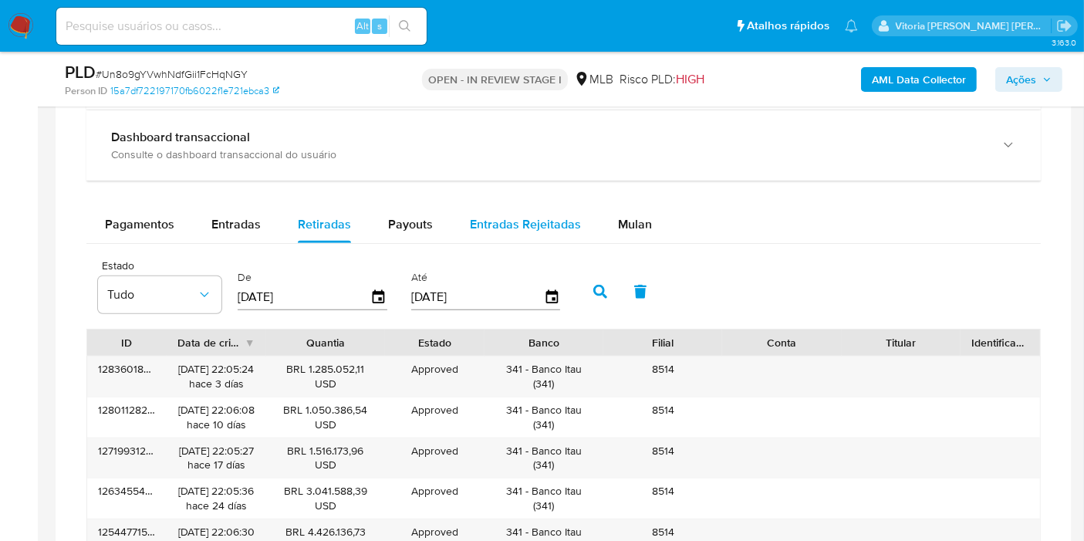
click at [512, 215] on span "Entradas Rejeitadas" at bounding box center [525, 224] width 111 height 18
select select "10"
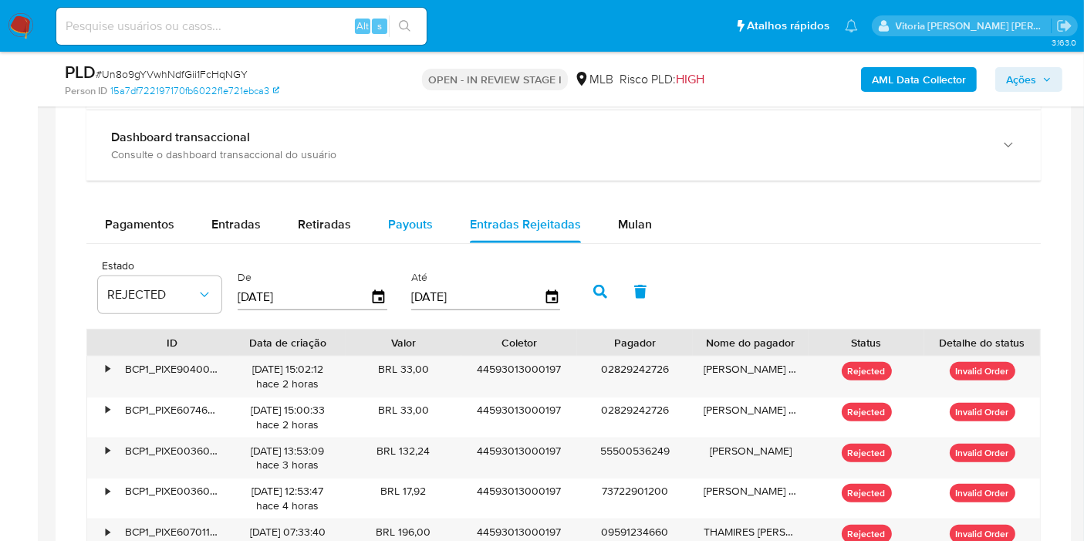
click at [407, 221] on span "Payouts" at bounding box center [410, 224] width 45 height 18
select select "10"
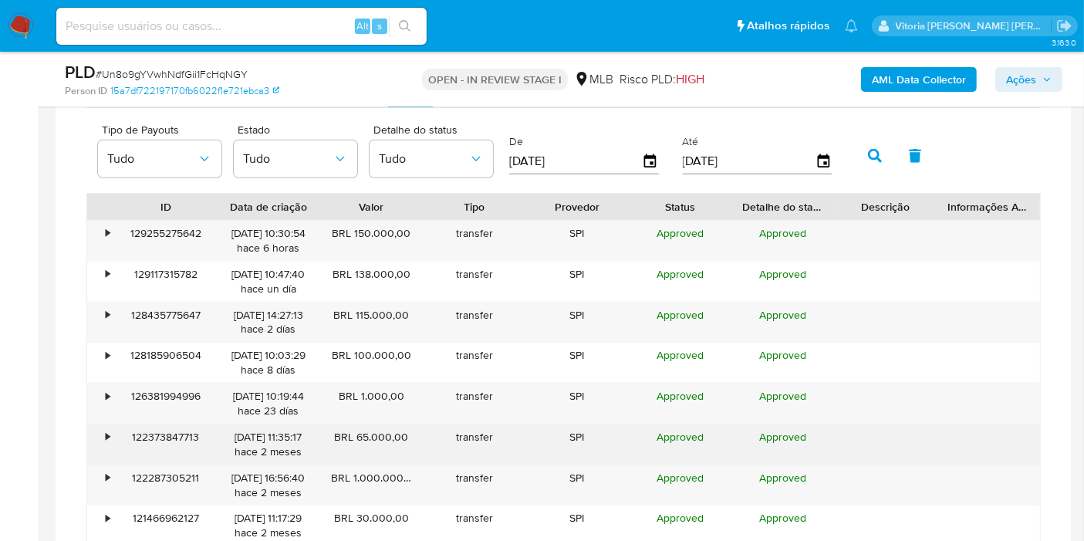
scroll to position [1285, 0]
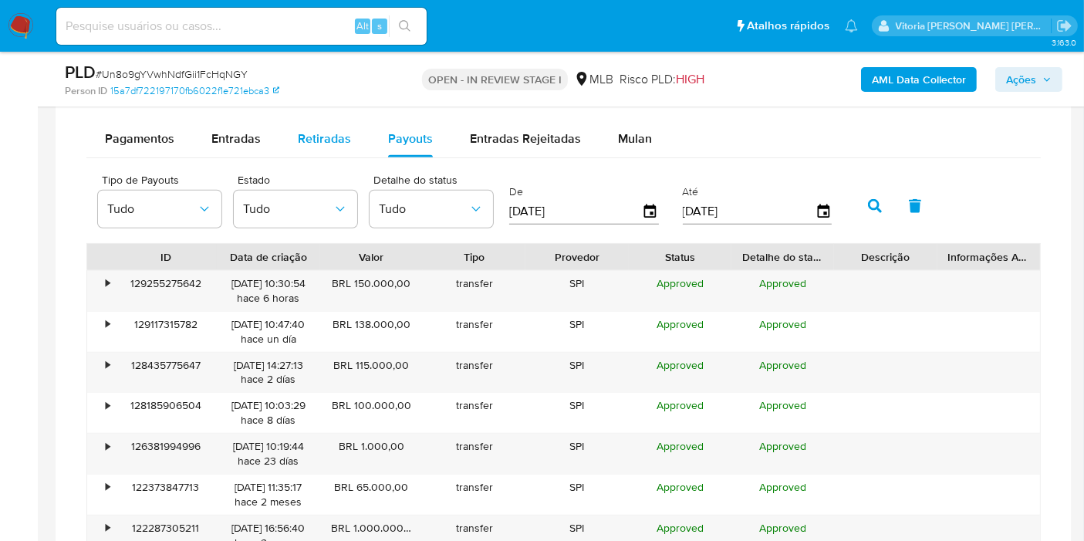
click at [330, 147] on div "Retiradas" at bounding box center [324, 138] width 53 height 37
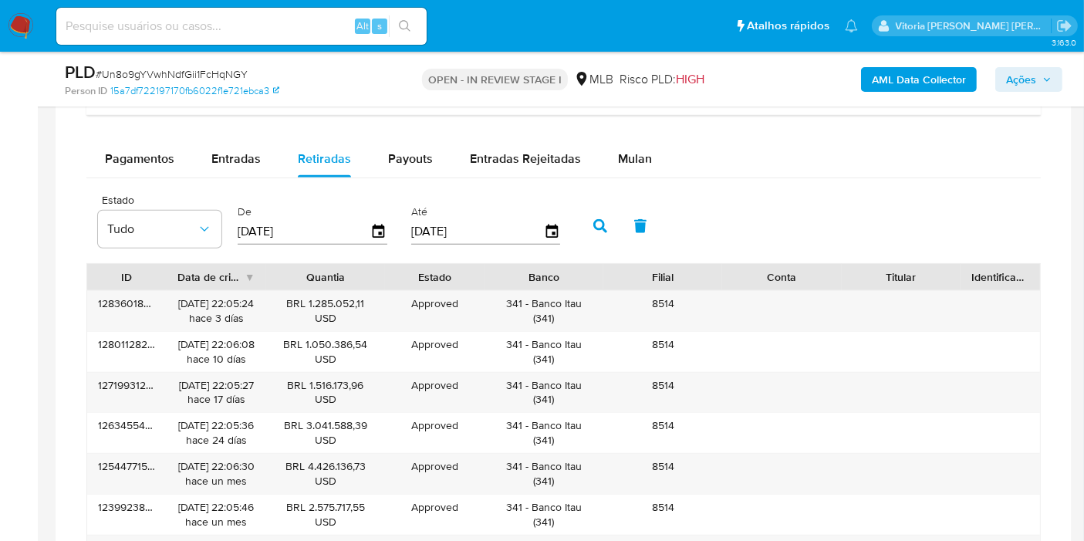
scroll to position [1028, 0]
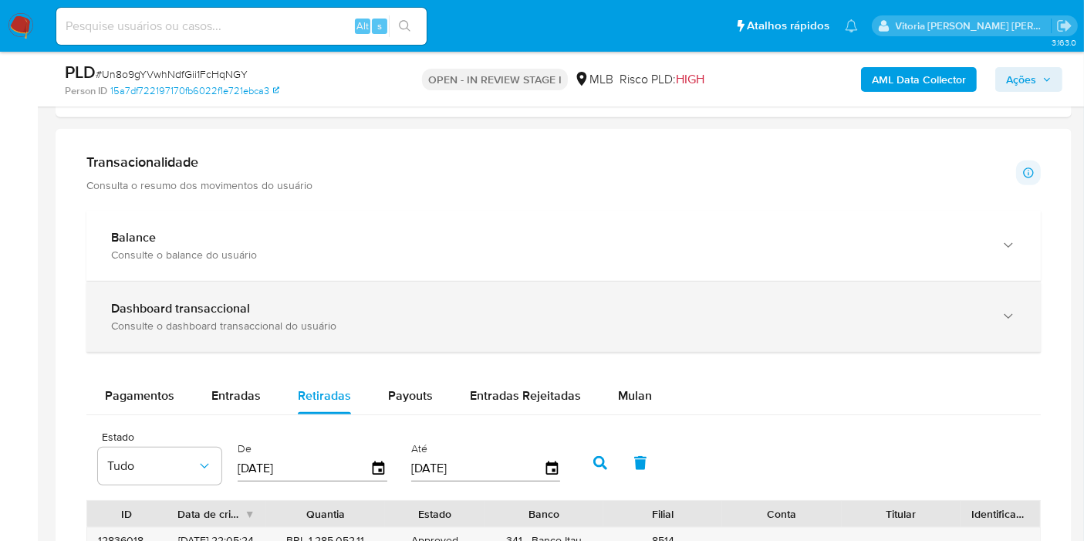
click at [333, 319] on div "Consulte o dashboard transaccional do usuário" at bounding box center [548, 326] width 874 height 14
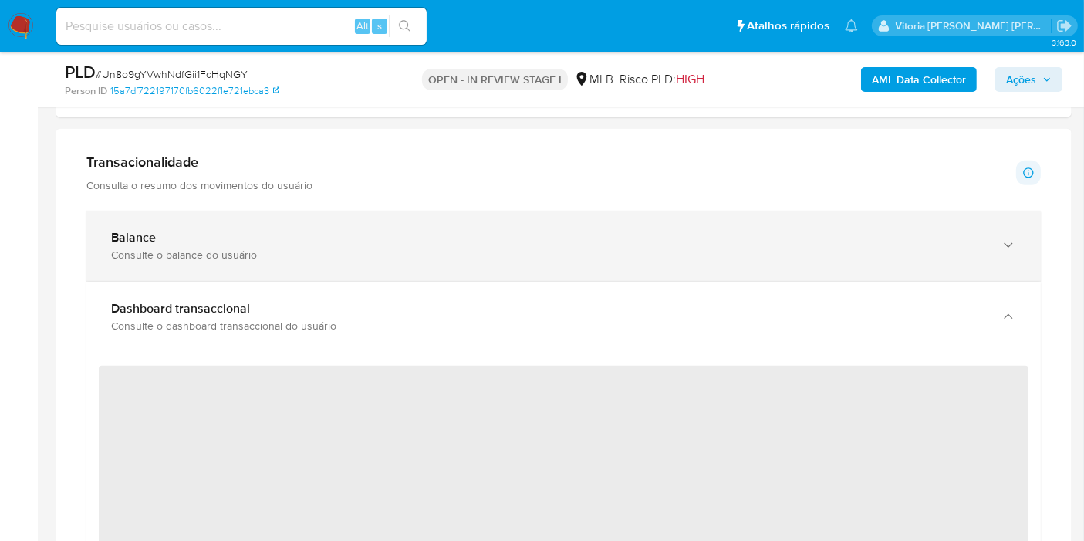
click at [291, 250] on div "Consulte o balance do usuário" at bounding box center [548, 255] width 874 height 14
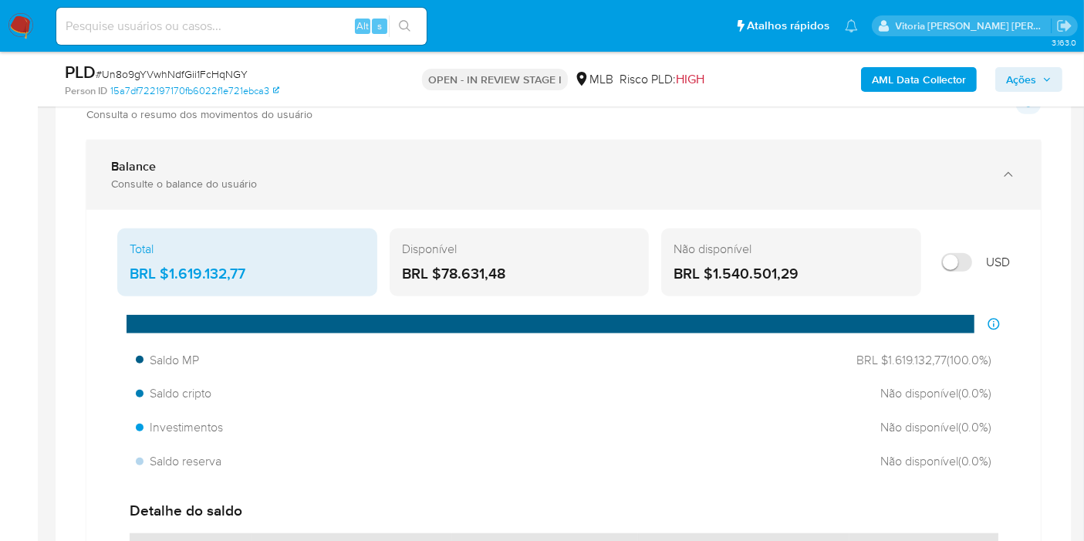
scroll to position [1200, 0]
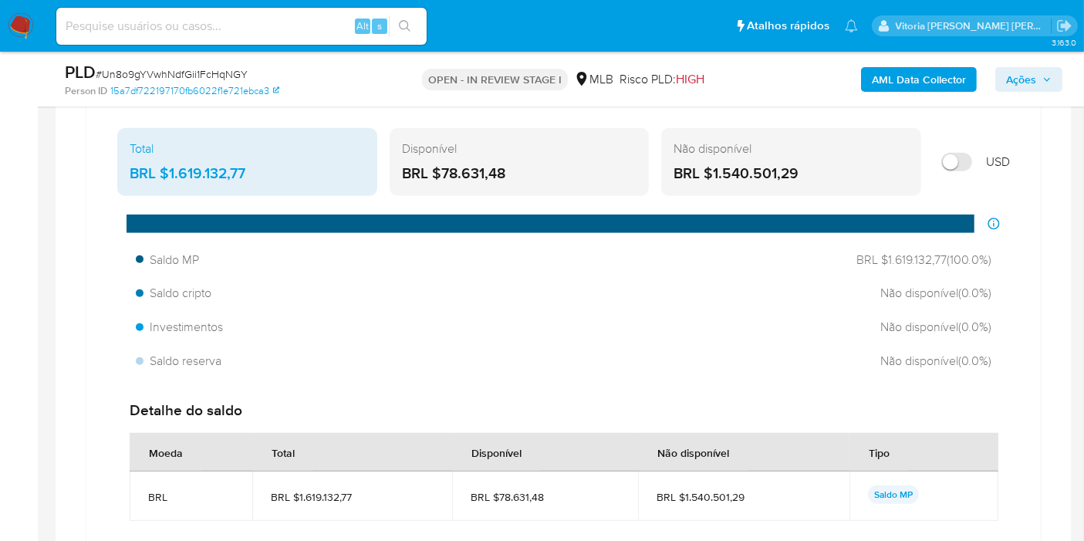
drag, startPoint x: 520, startPoint y: 168, endPoint x: 444, endPoint y: 173, distance: 76.5
click at [444, 173] on div "BRL $78.631,48" at bounding box center [519, 174] width 235 height 20
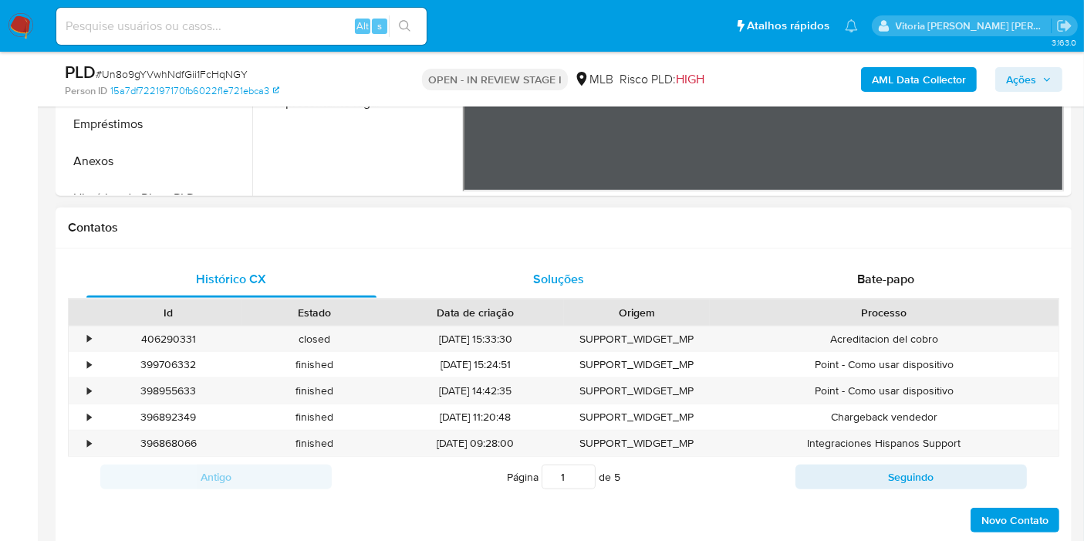
scroll to position [343, 0]
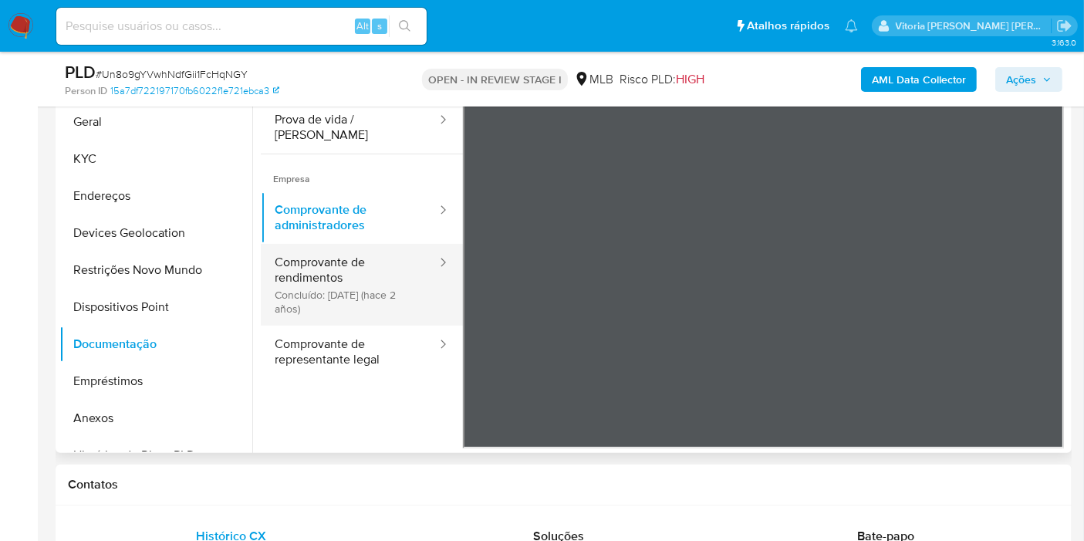
click at [343, 278] on button "Comprovante de rendimentos Concluído: 23/06/2023 (hace 2 años)" at bounding box center [349, 285] width 177 height 82
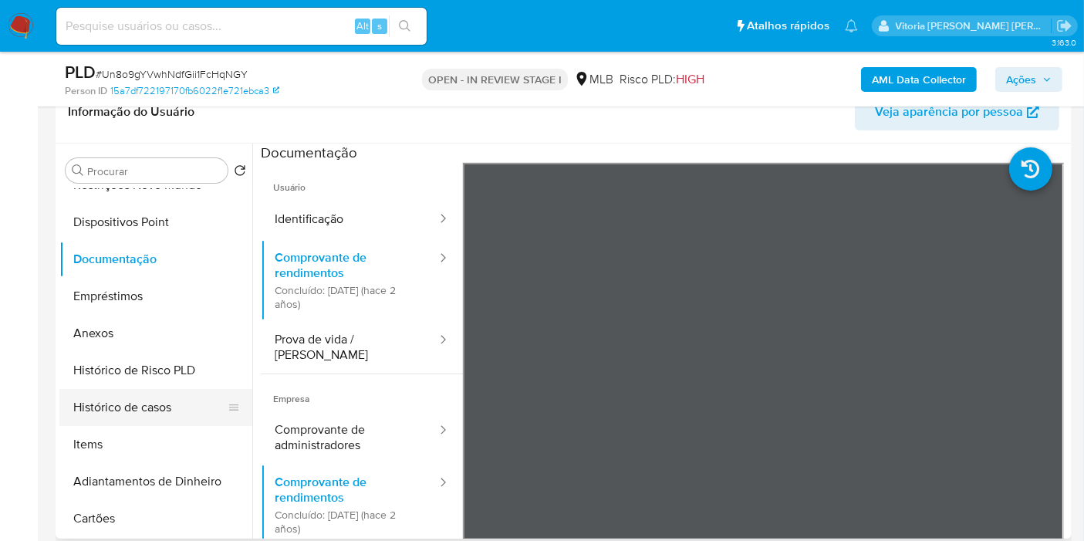
scroll to position [171, 0]
click at [130, 403] on button "Histórico de casos" at bounding box center [149, 406] width 181 height 37
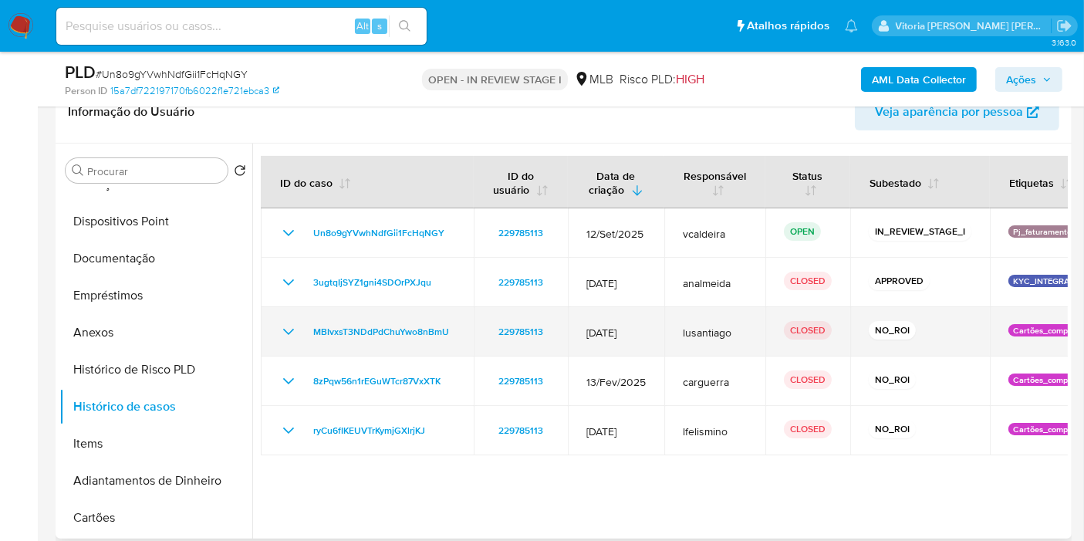
click at [289, 329] on icon "Mostrar/Ocultar" at bounding box center [288, 331] width 19 height 19
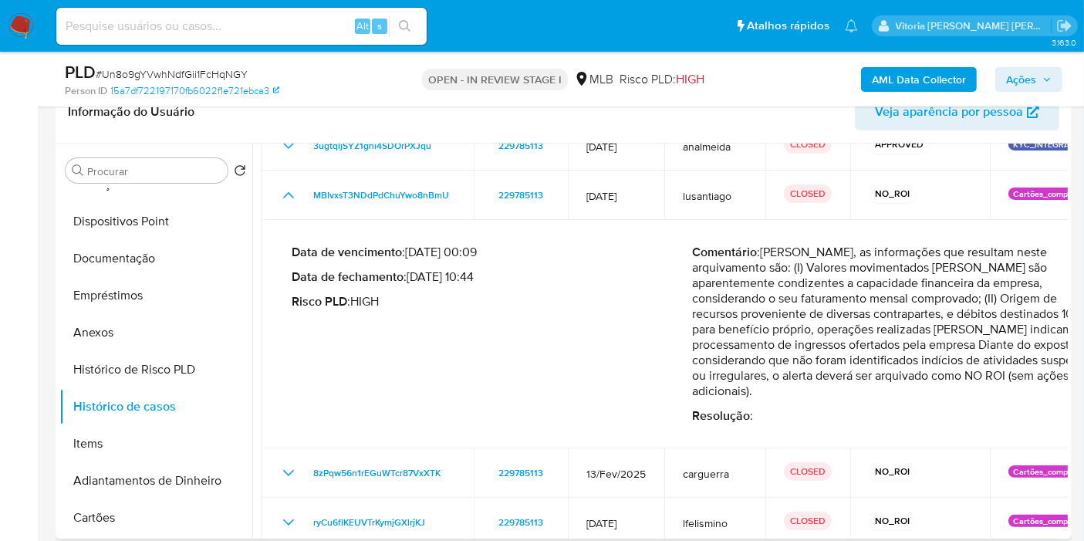
scroll to position [343, 0]
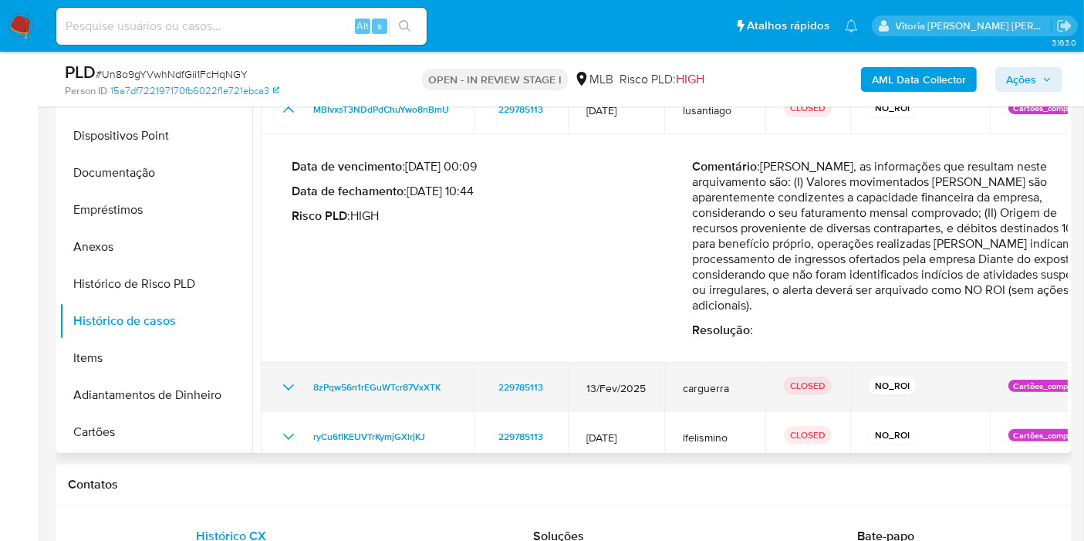
click at [285, 378] on icon "Mostrar/Ocultar" at bounding box center [288, 387] width 19 height 19
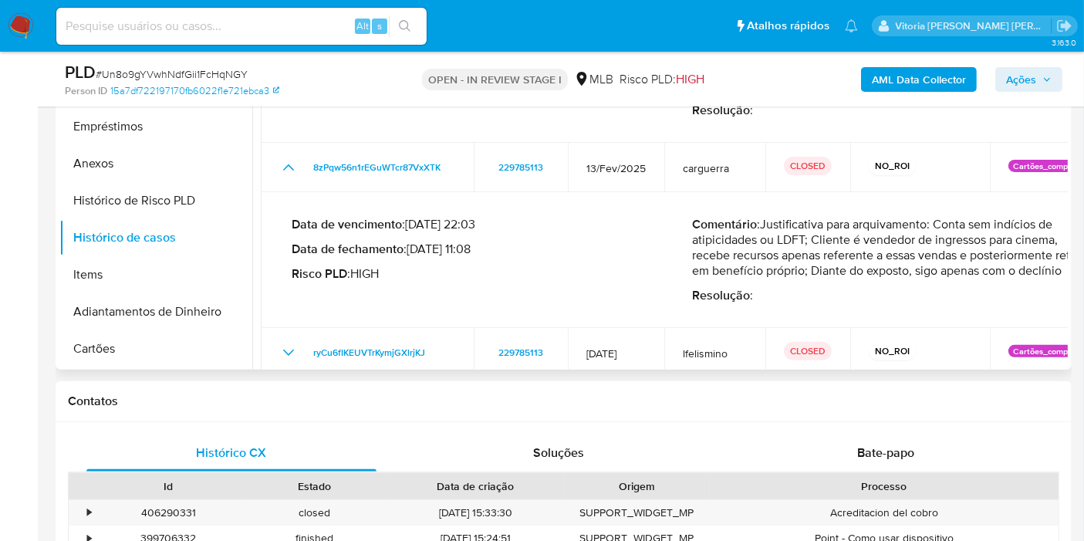
scroll to position [428, 0]
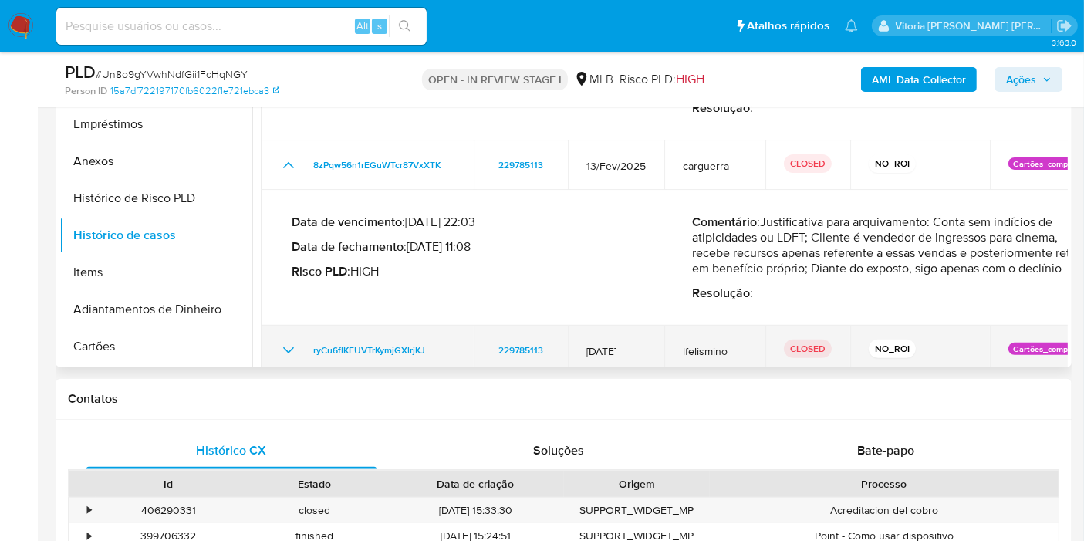
click at [285, 341] on icon "Mostrar/Ocultar" at bounding box center [288, 350] width 19 height 19
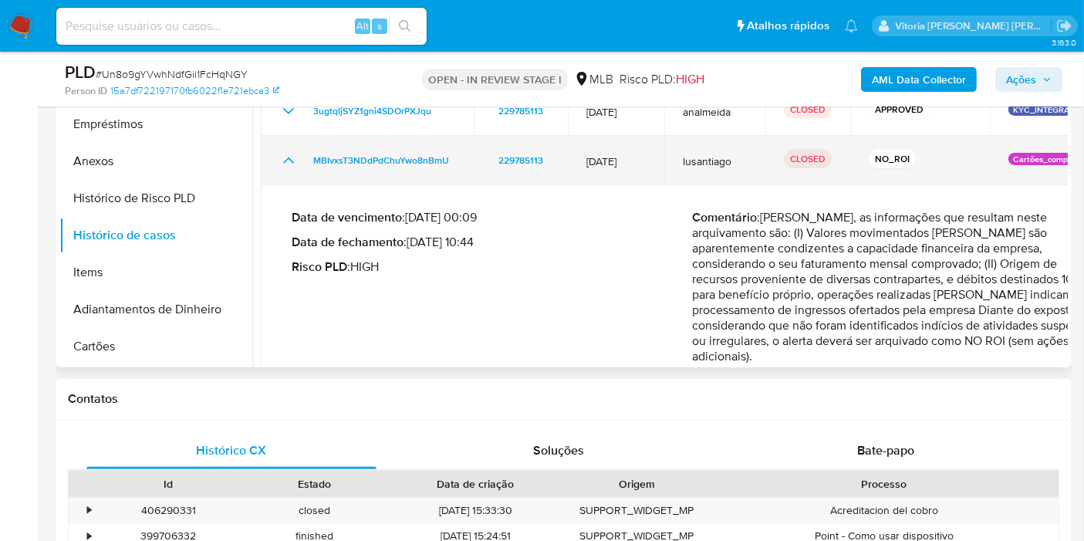
scroll to position [343, 0]
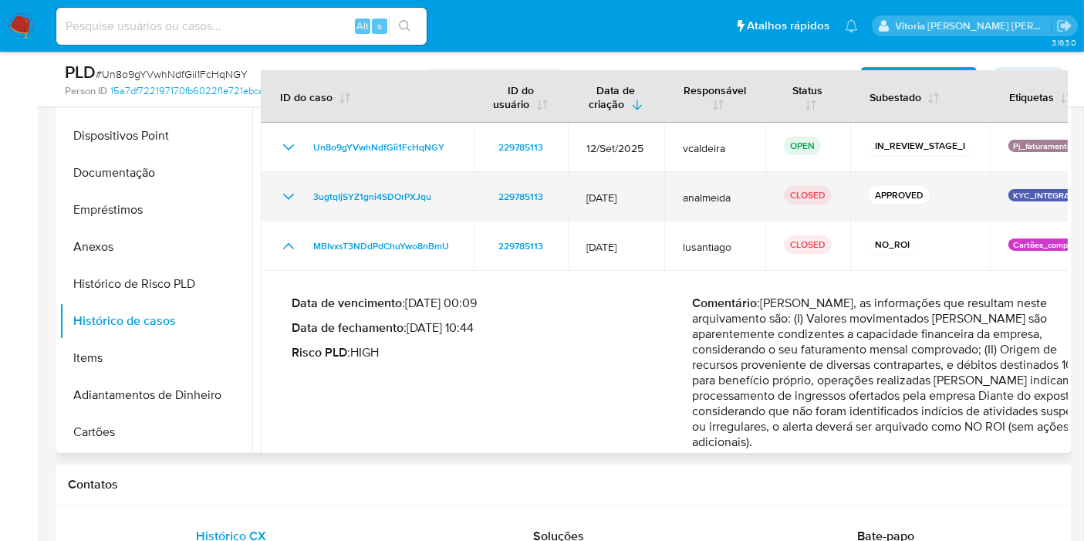
click at [289, 196] on icon "Mostrar/Ocultar" at bounding box center [288, 197] width 11 height 6
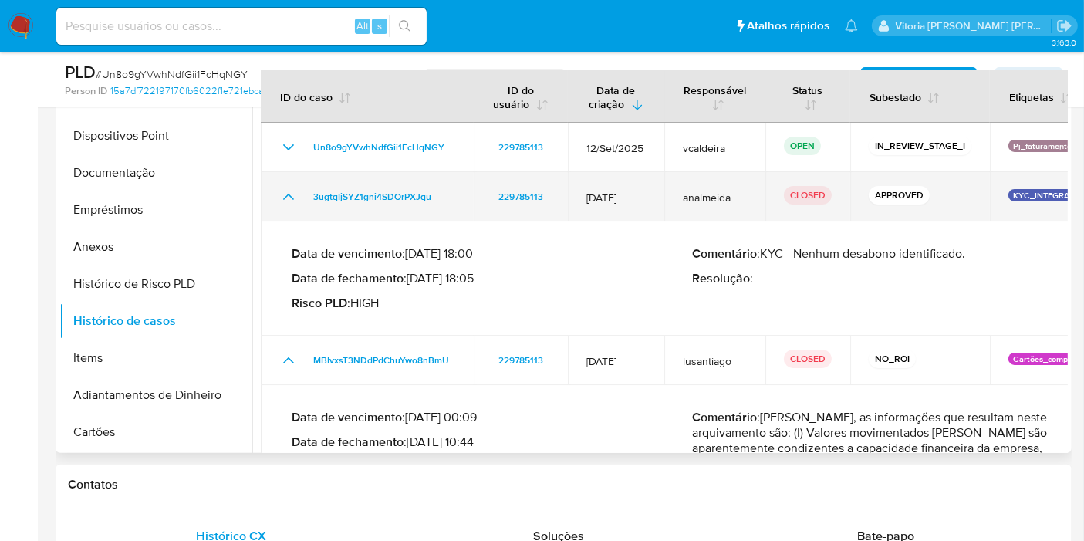
click at [289, 196] on icon "Mostrar/Ocultar" at bounding box center [288, 196] width 19 height 19
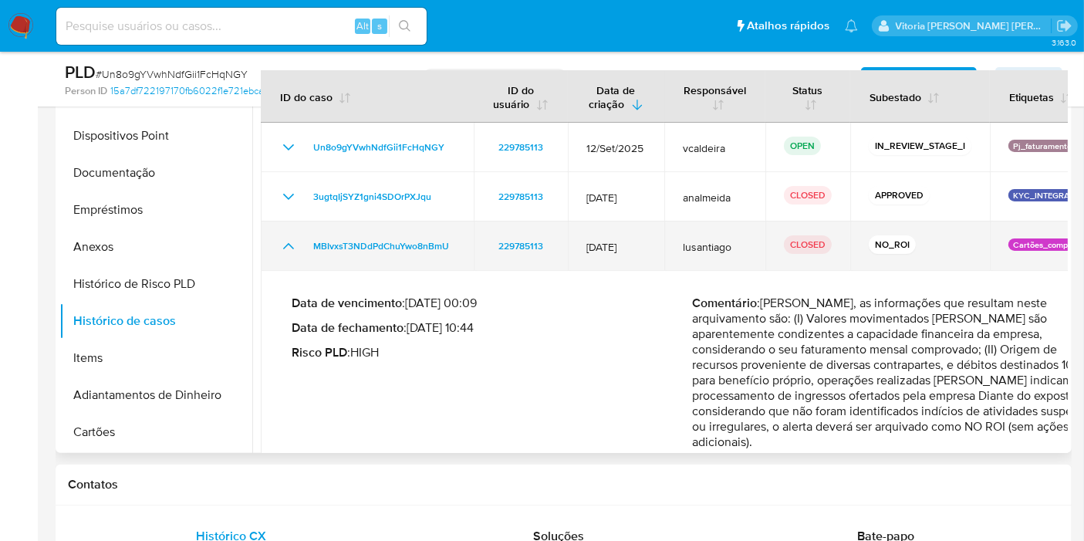
click at [289, 241] on icon "Mostrar/Ocultar" at bounding box center [288, 246] width 19 height 19
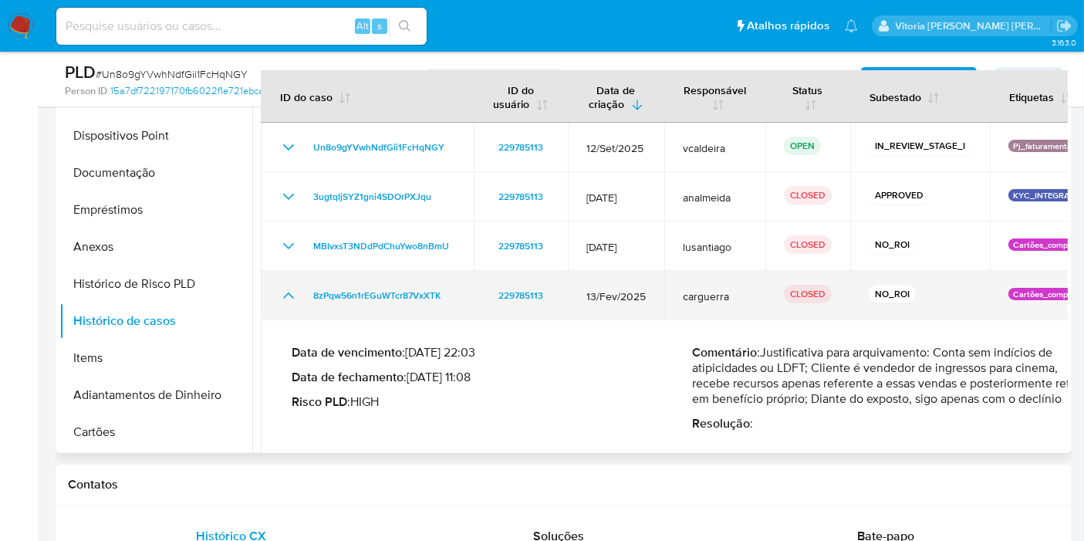
click at [283, 299] on icon "Mostrar/Ocultar" at bounding box center [288, 295] width 19 height 19
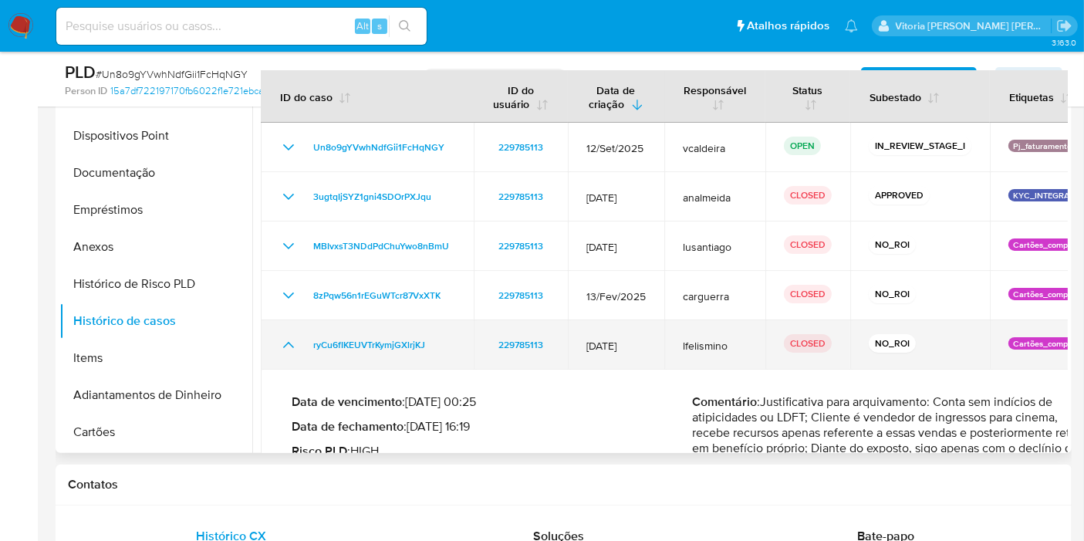
click at [278, 345] on td "ryCu6fIKEUVTrKymjGXlrjKJ" at bounding box center [367, 344] width 213 height 49
click at [282, 347] on icon "Mostrar/Ocultar" at bounding box center [288, 345] width 19 height 19
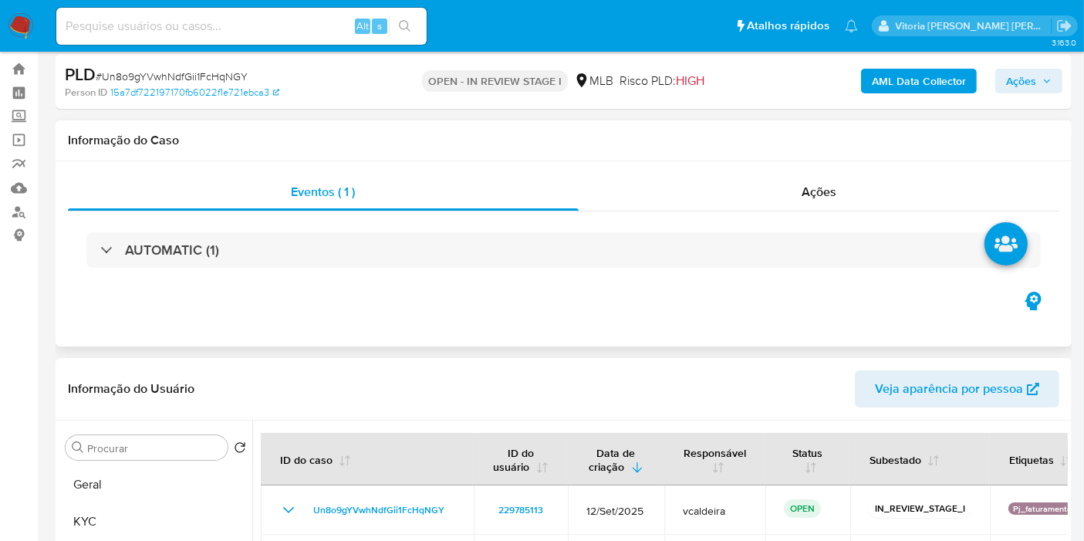
scroll to position [0, 0]
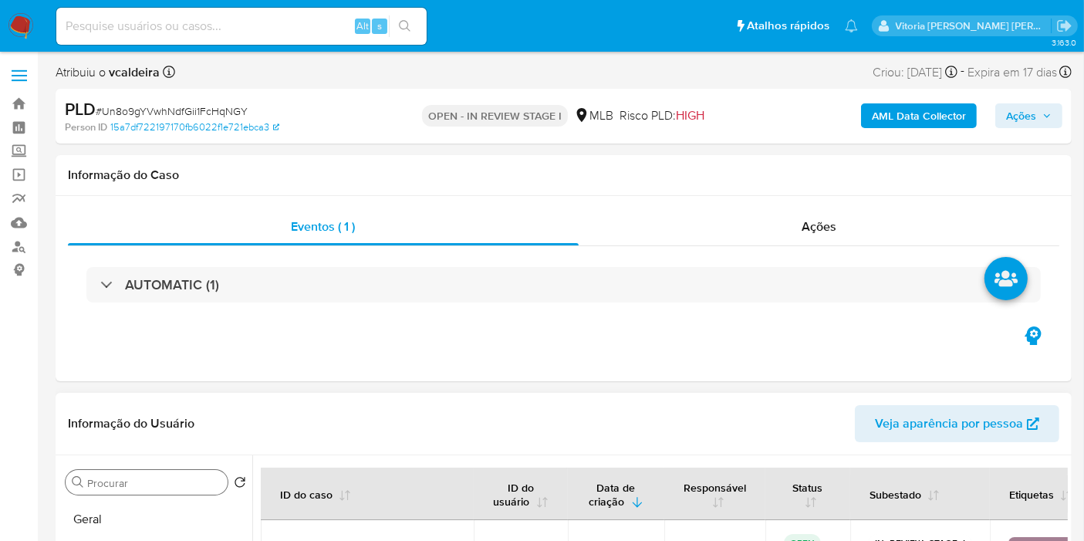
drag, startPoint x: 82, startPoint y: 515, endPoint x: 89, endPoint y: 486, distance: 30.1
click at [83, 517] on button "Geral" at bounding box center [155, 519] width 193 height 37
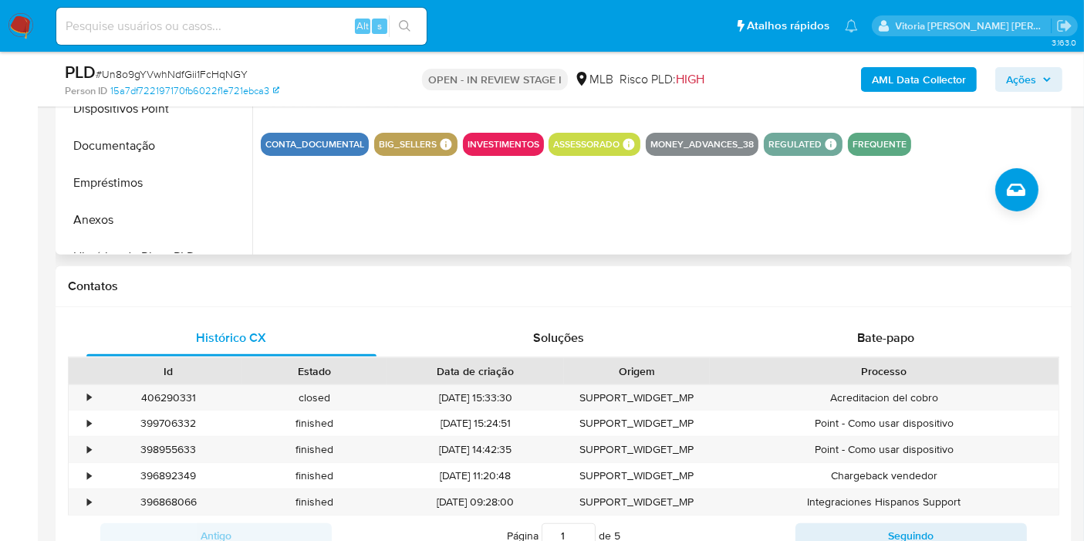
scroll to position [514, 0]
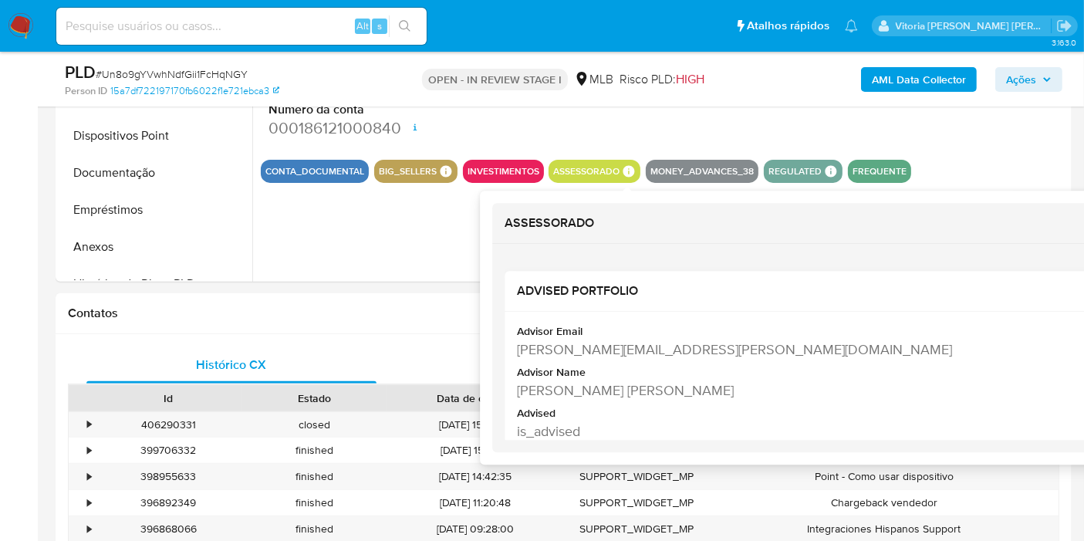
copy div "Timoteo Antonio Pacheco Da Silva"
drag, startPoint x: 741, startPoint y: 387, endPoint x: 517, endPoint y: 391, distance: 223.7
click at [517, 391] on div "Timoteo Antonio Pacheco Da Silva" at bounding box center [866, 389] width 699 height 19
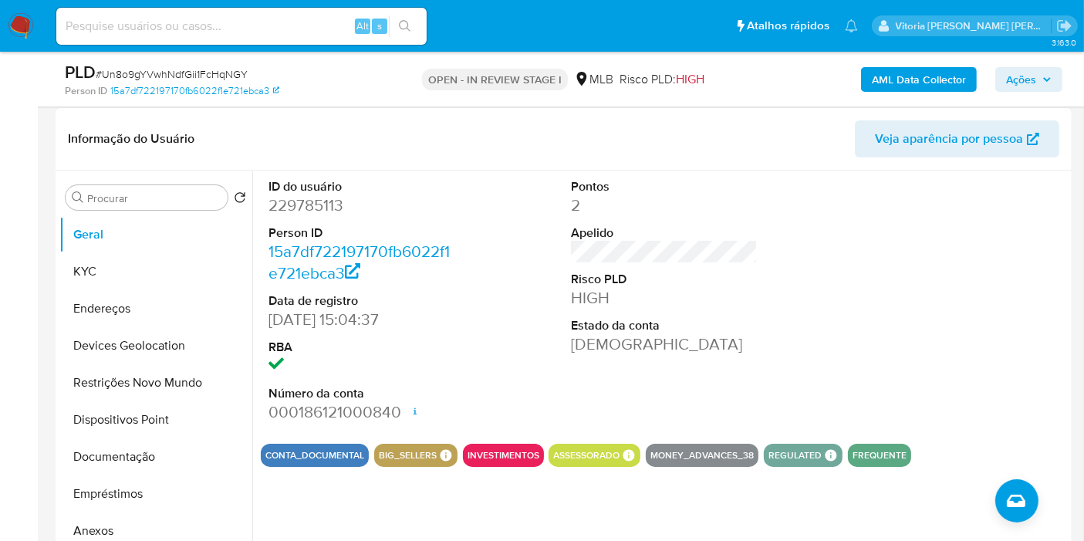
scroll to position [257, 0]
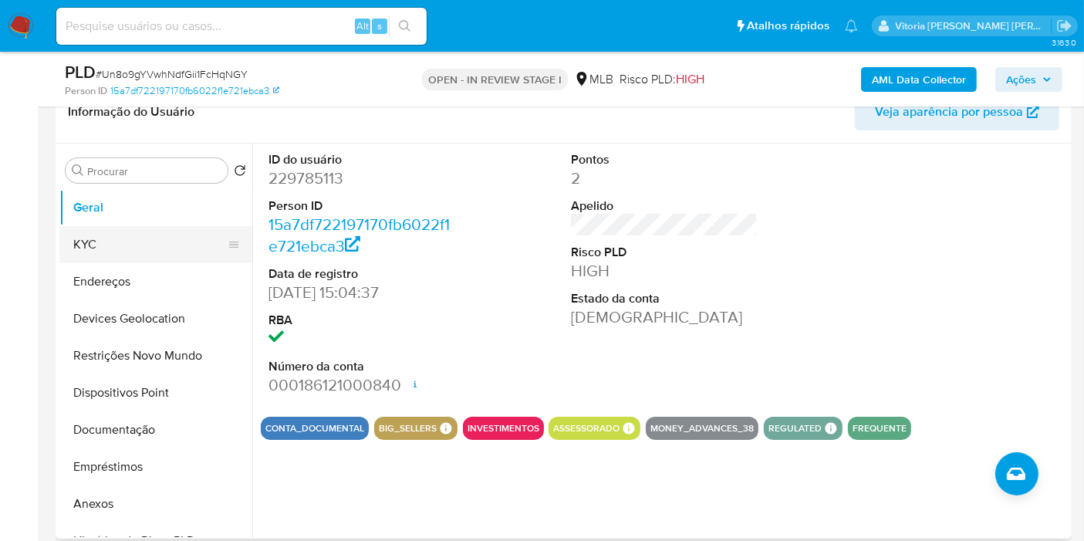
click at [70, 245] on button "KYC" at bounding box center [149, 244] width 181 height 37
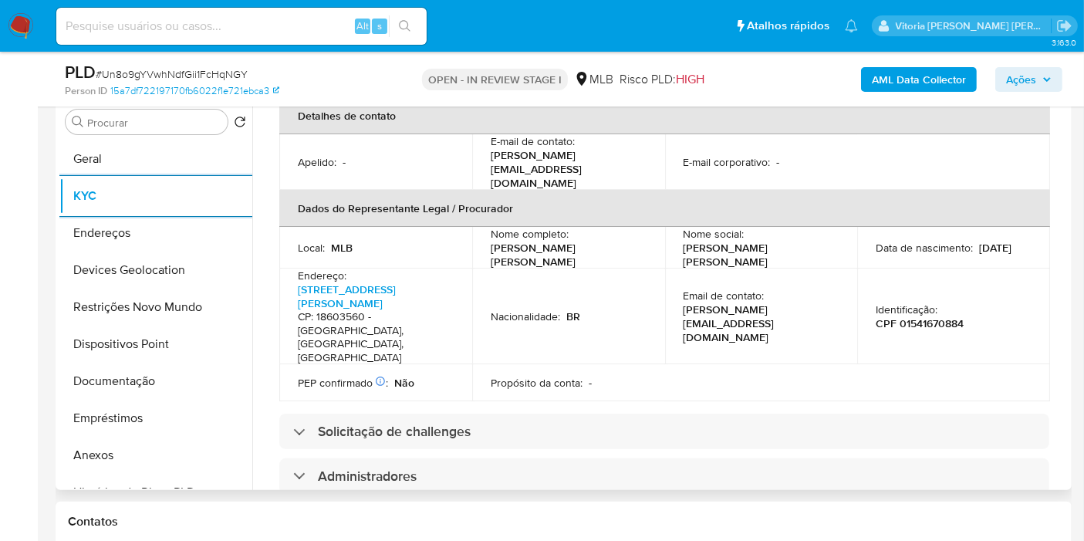
scroll to position [428, 0]
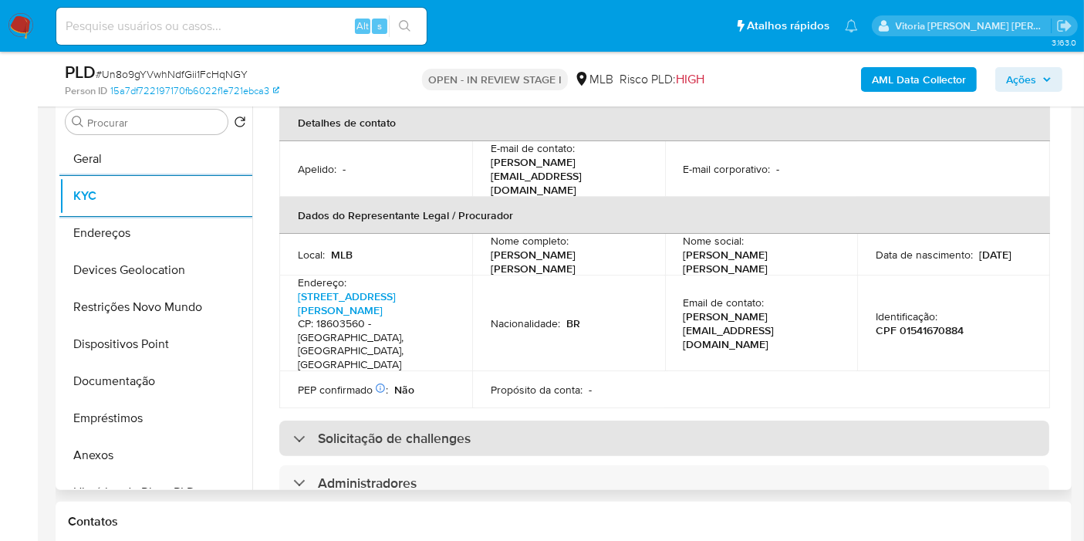
click at [420, 430] on h3 "Solicitação de challenges" at bounding box center [394, 438] width 153 height 17
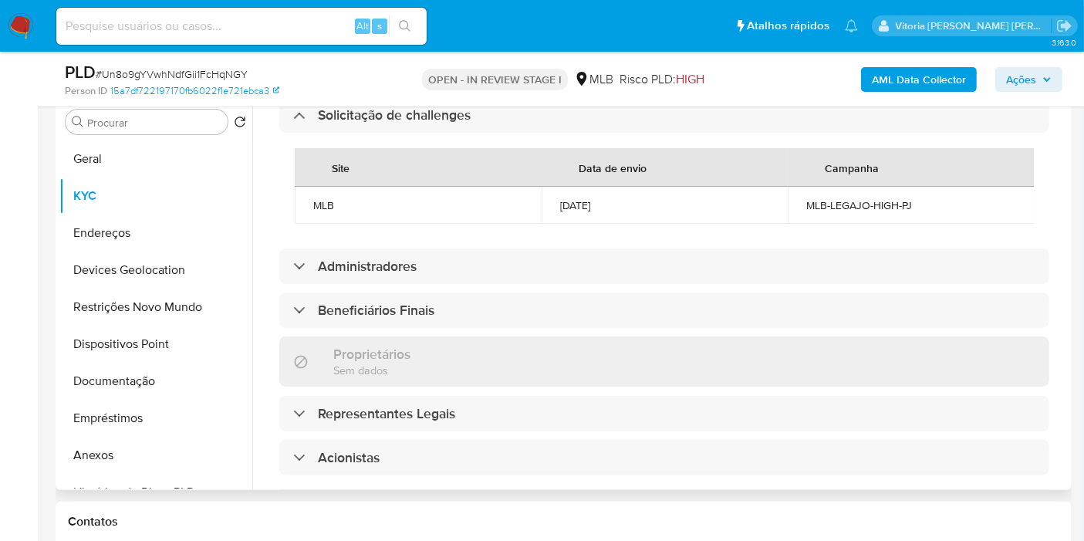
scroll to position [771, 0]
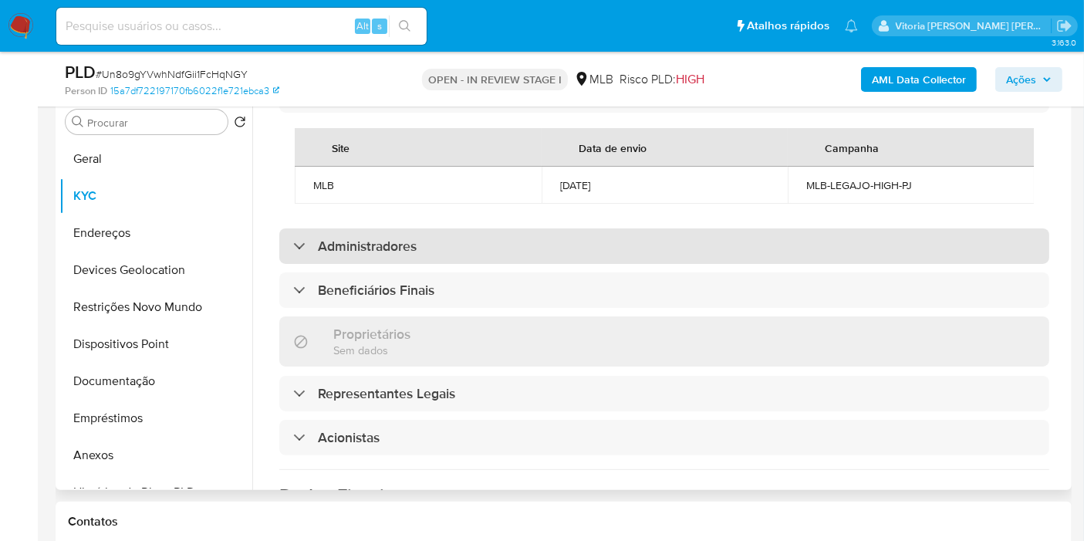
click at [407, 238] on h3 "Administradores" at bounding box center [367, 246] width 99 height 17
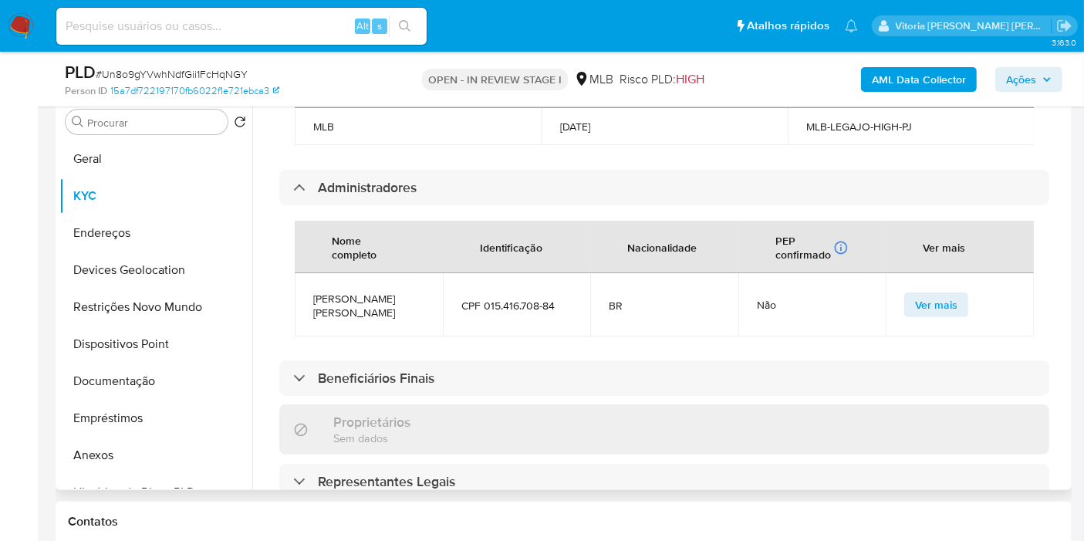
scroll to position [857, 0]
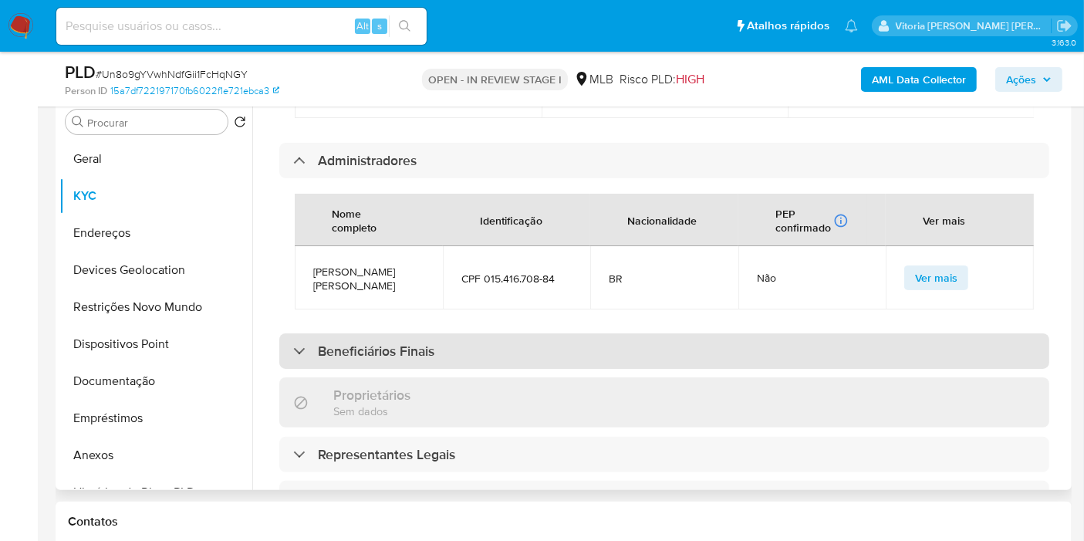
click at [440, 333] on div "Beneficiários Finais" at bounding box center [664, 350] width 770 height 35
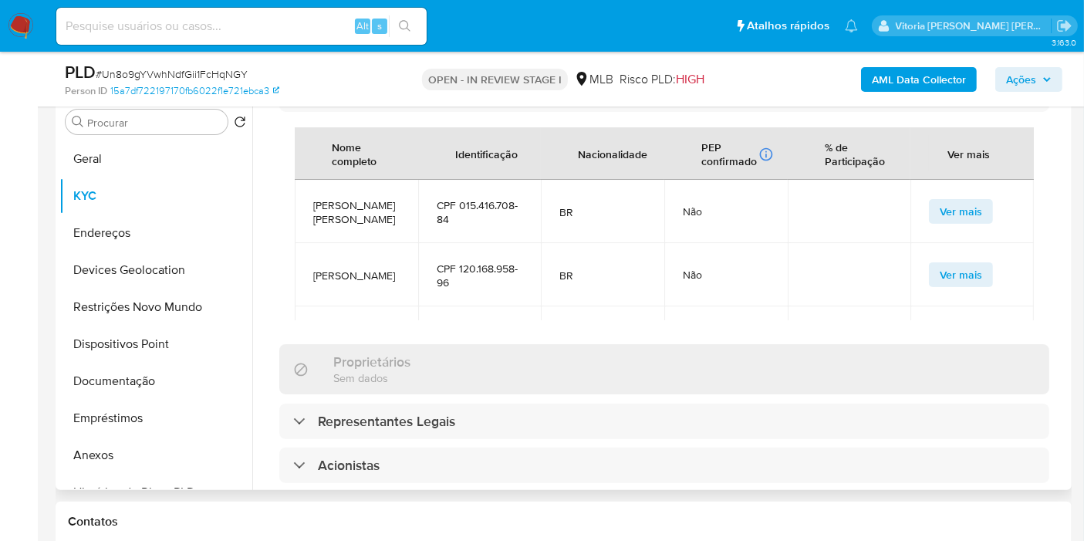
scroll to position [1200, 0]
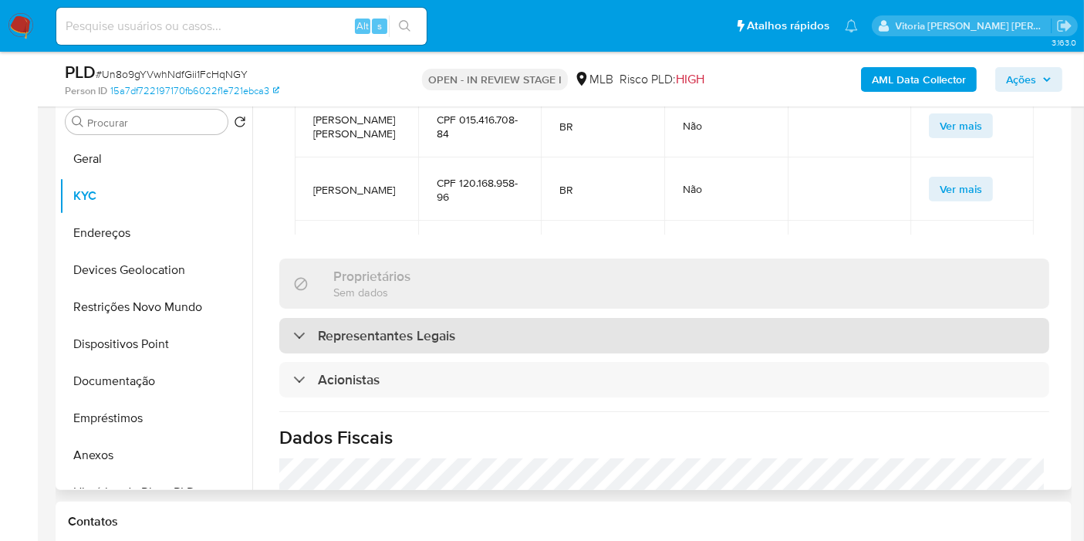
drag, startPoint x: 449, startPoint y: 262, endPoint x: 464, endPoint y: 257, distance: 16.3
click at [448, 327] on h3 "Representantes Legais" at bounding box center [386, 335] width 137 height 17
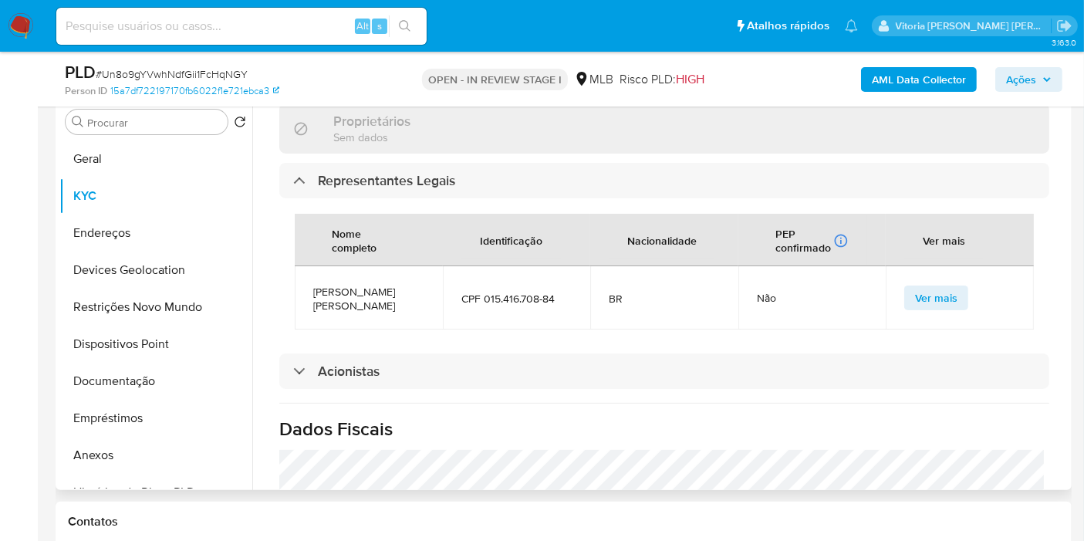
scroll to position [1371, 0]
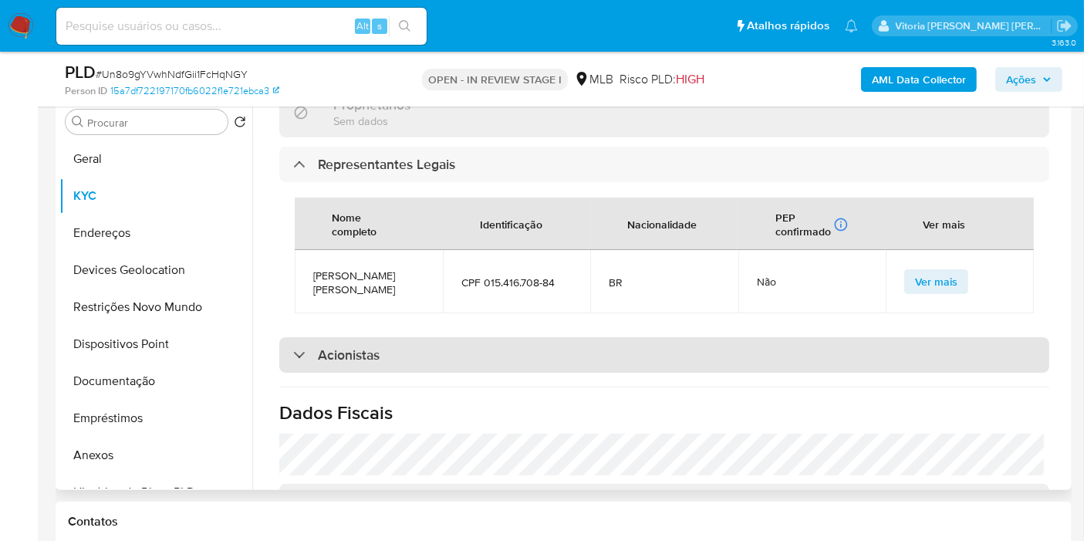
click at [432, 337] on div "Acionistas" at bounding box center [664, 354] width 770 height 35
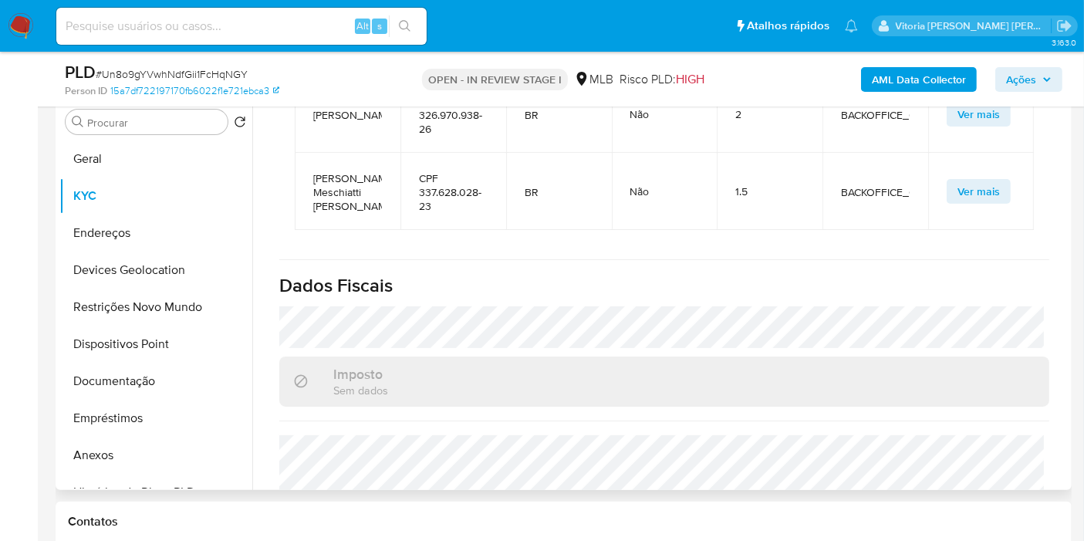
scroll to position [1805, 0]
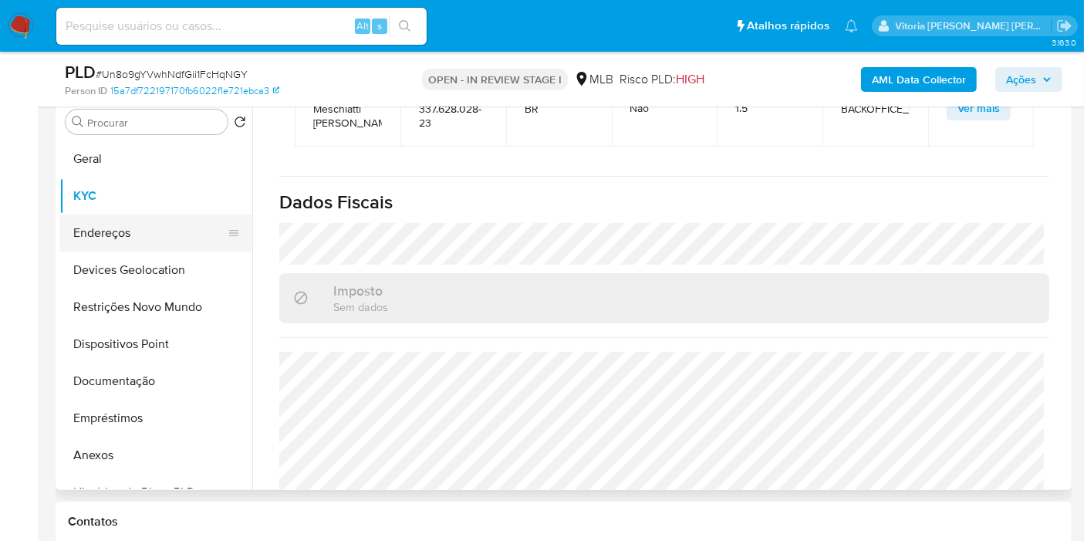
click at [89, 237] on button "Endereços" at bounding box center [149, 232] width 181 height 37
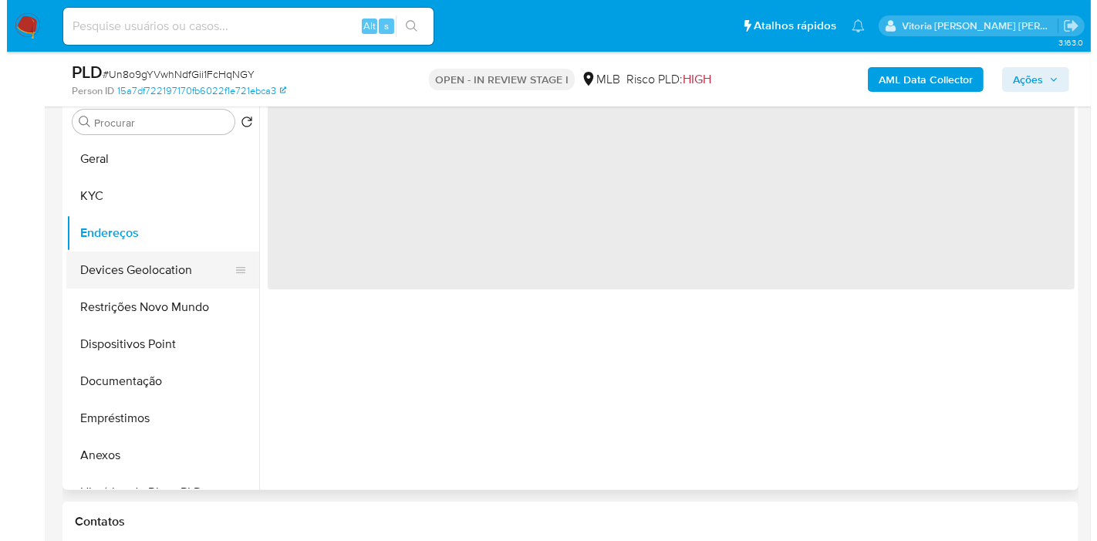
scroll to position [0, 0]
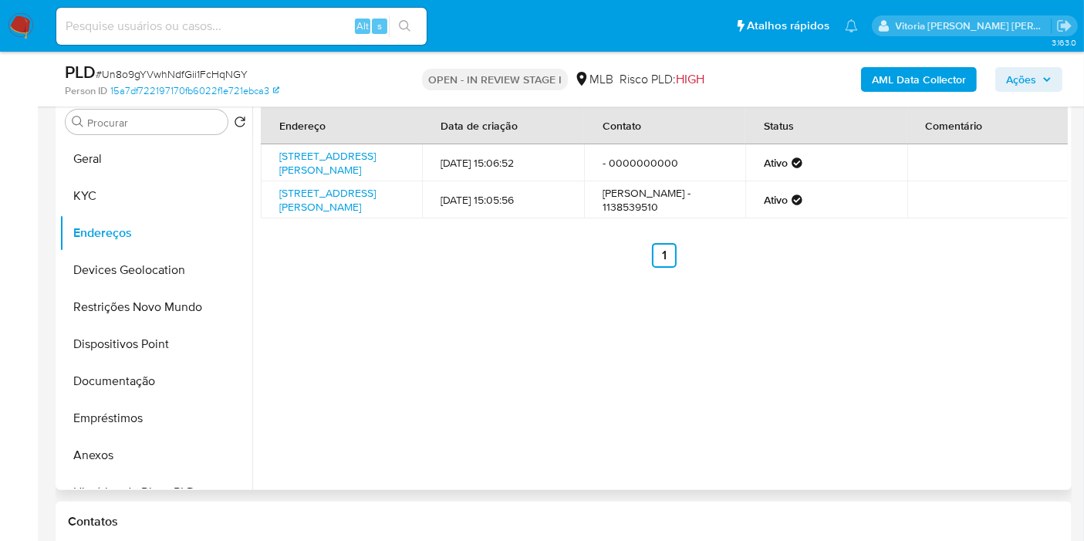
click at [857, 406] on div "Endereço Data de criação Contato Status Comentário Rua Damião Pinheiro Machado …" at bounding box center [659, 292] width 815 height 395
click at [79, 273] on button "Devices Geolocation" at bounding box center [149, 269] width 181 height 37
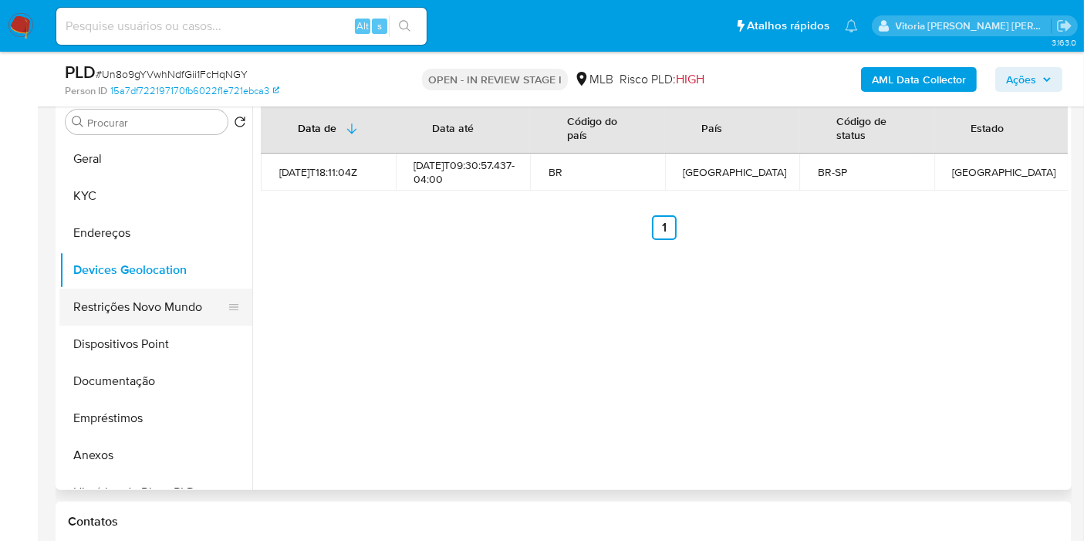
click at [113, 305] on button "Restrições Novo Mundo" at bounding box center [149, 307] width 181 height 37
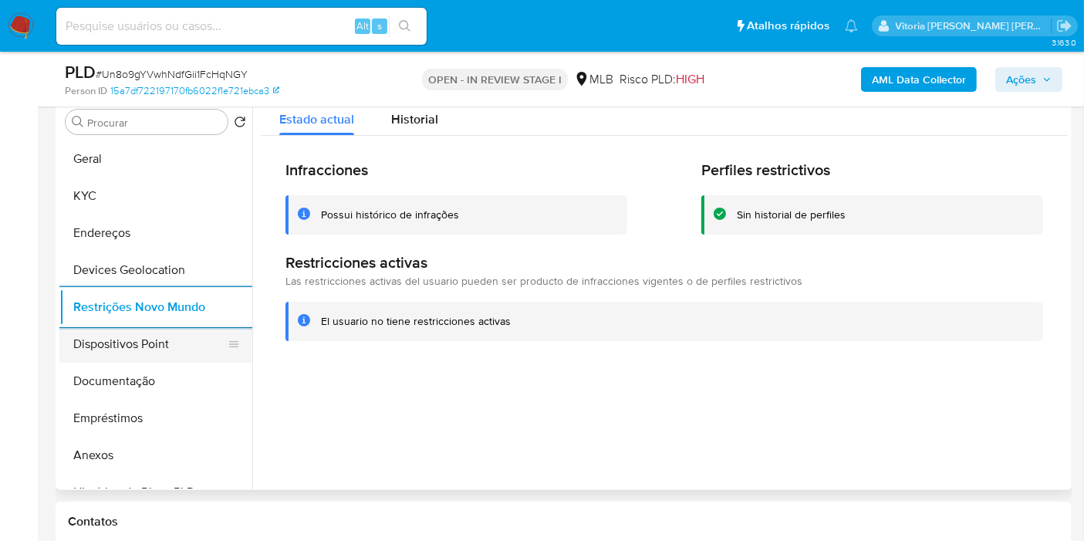
click at [134, 328] on button "Dispositivos Point" at bounding box center [149, 344] width 181 height 37
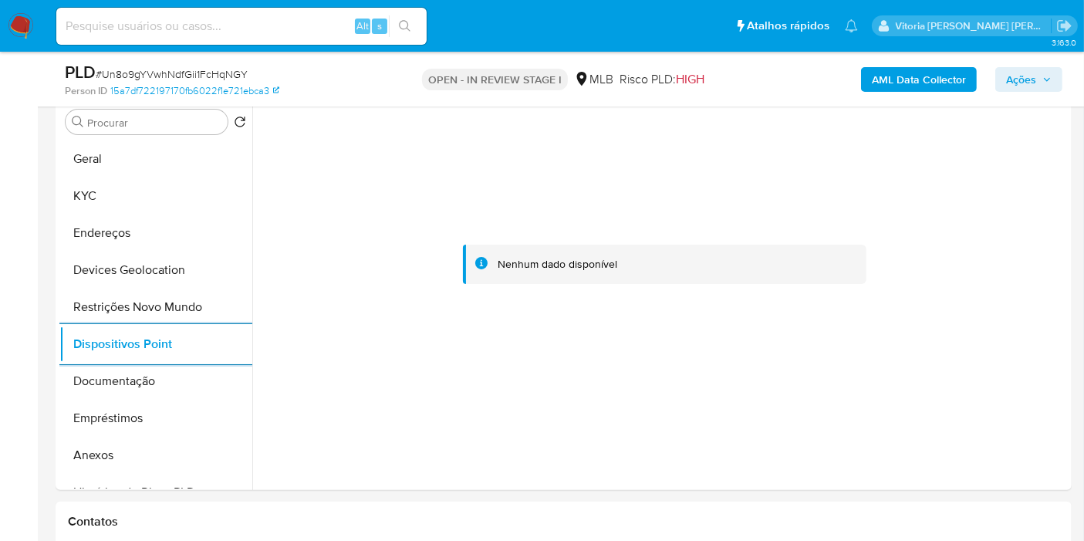
click at [923, 89] on b "AML Data Collector" at bounding box center [919, 79] width 94 height 25
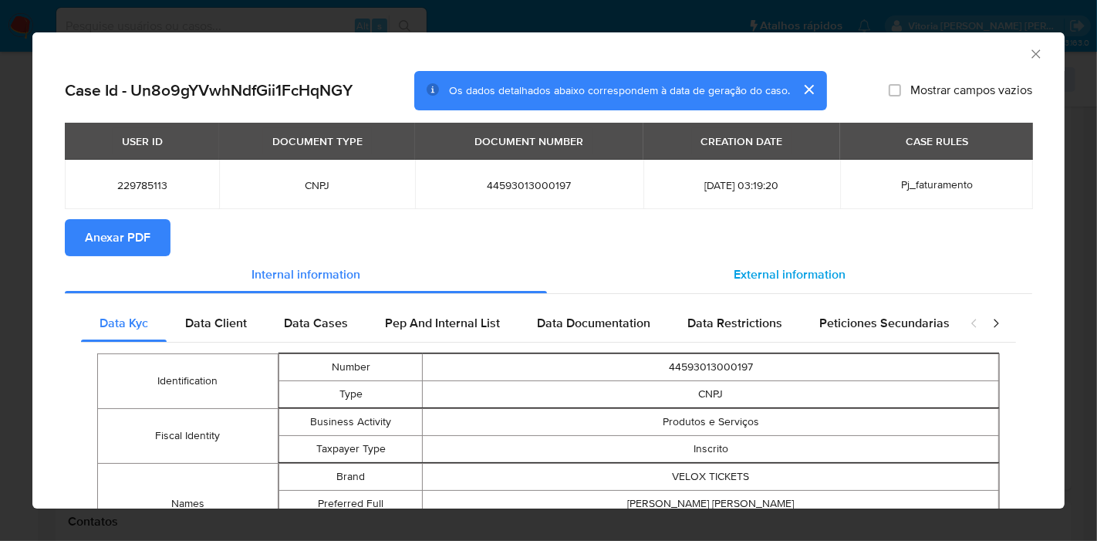
click at [759, 271] on span "External information" at bounding box center [790, 274] width 112 height 18
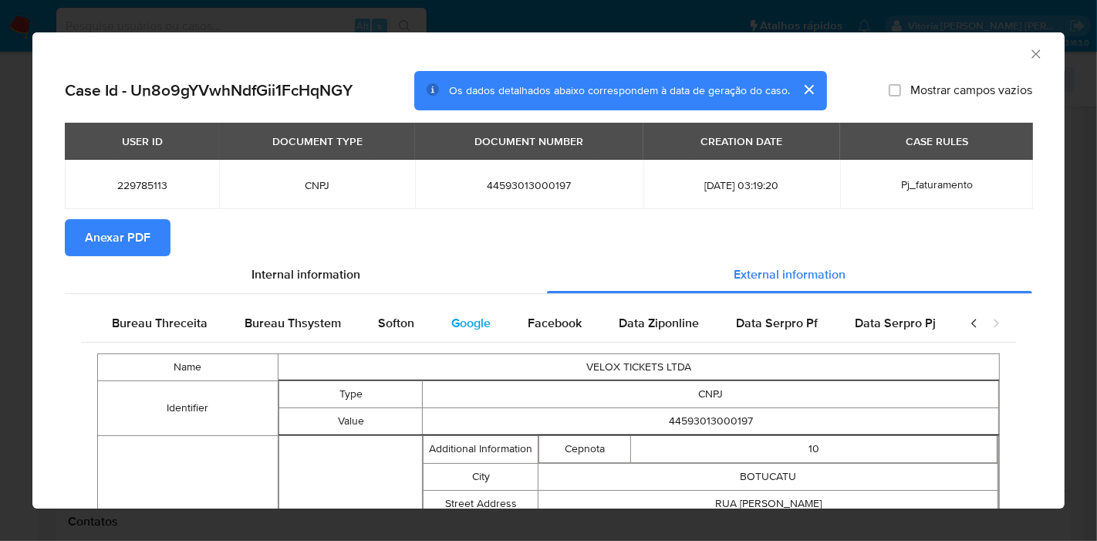
click at [452, 321] on span "Google" at bounding box center [470, 323] width 39 height 18
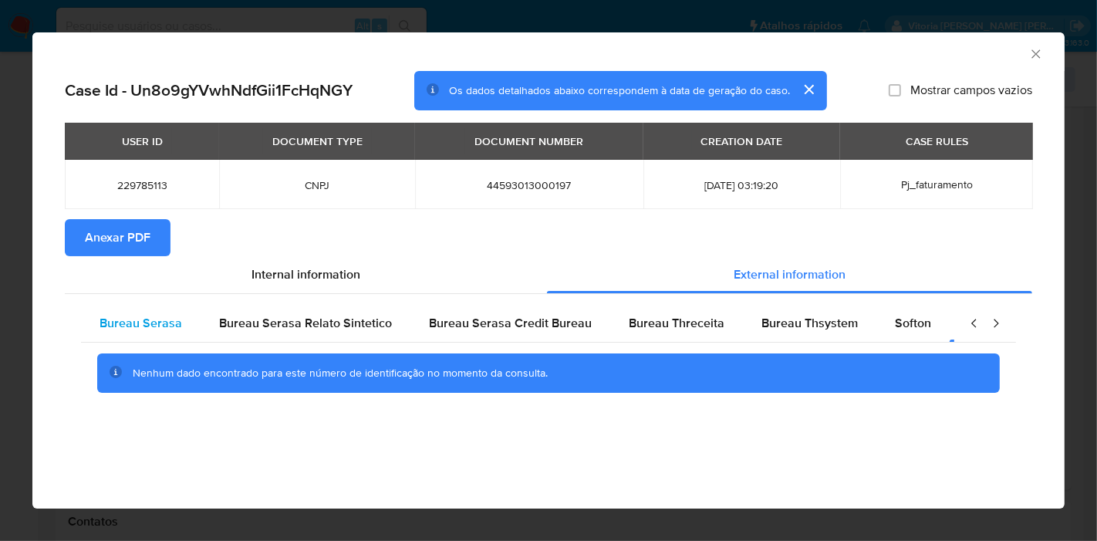
click at [164, 332] on div "Bureau Serasa" at bounding box center [141, 323] width 120 height 37
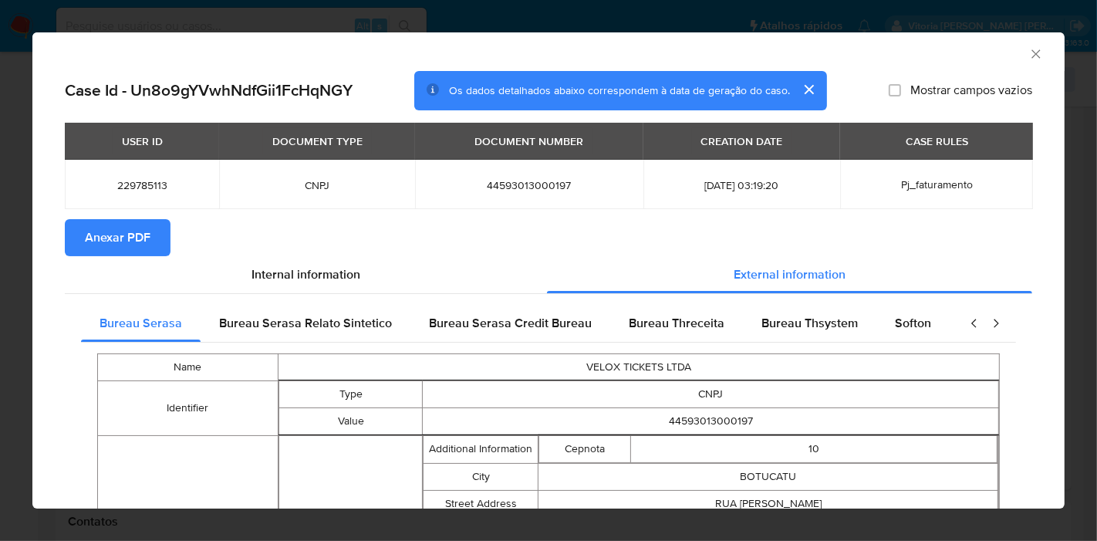
click at [573, 224] on section "Anexar PDF" at bounding box center [548, 237] width 967 height 37
click at [572, 222] on section "Anexar PDF" at bounding box center [548, 237] width 967 height 37
click at [150, 239] on button "Anexar PDF" at bounding box center [118, 237] width 106 height 37
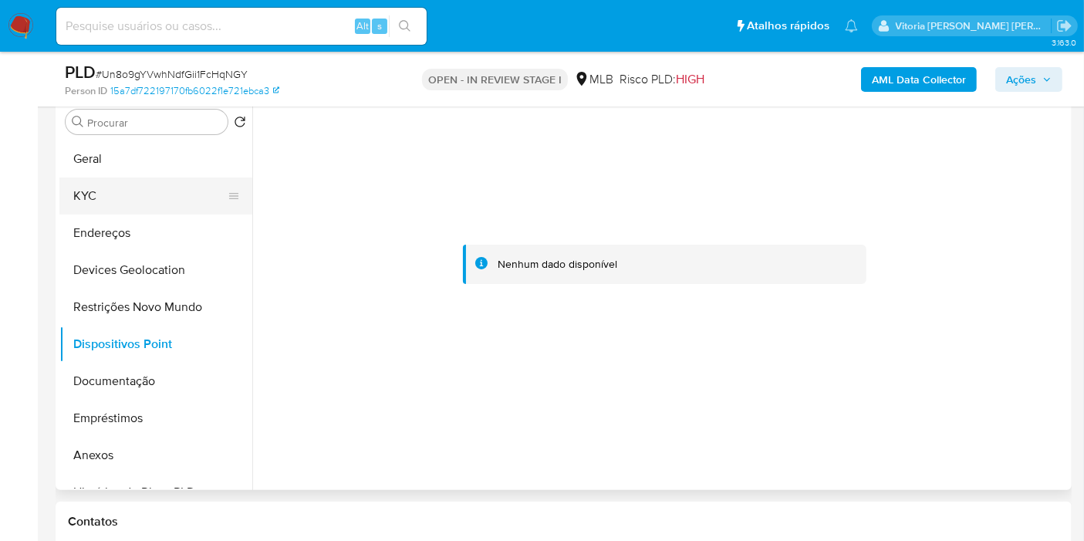
click at [144, 197] on button "KYC" at bounding box center [149, 195] width 181 height 37
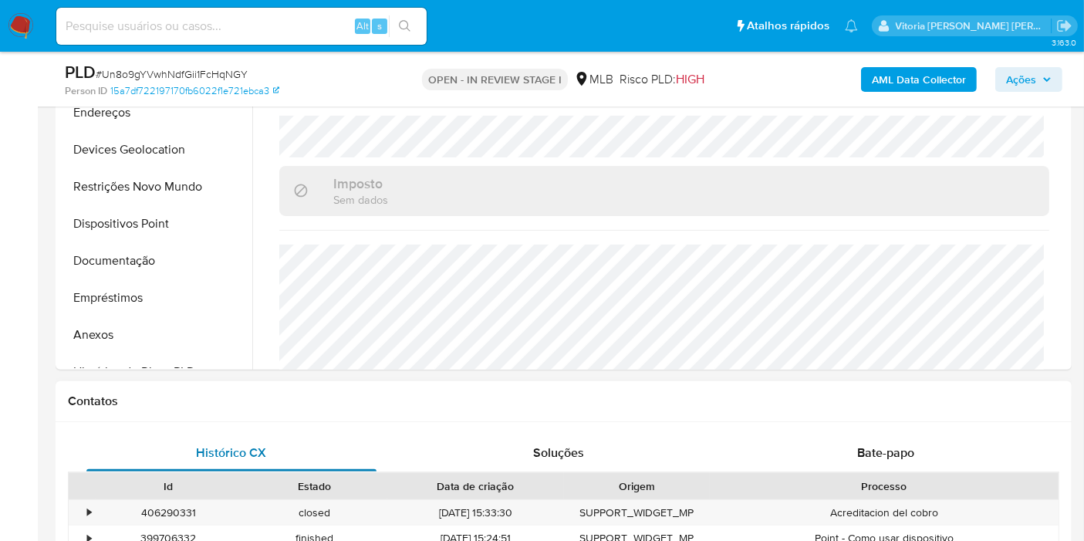
scroll to position [391, 0]
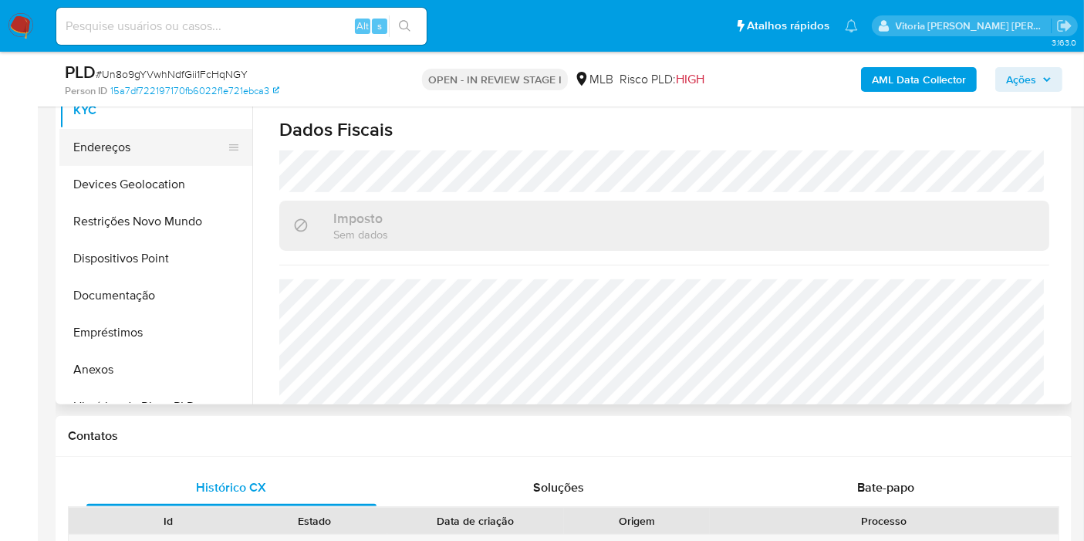
click at [89, 150] on button "Endereços" at bounding box center [149, 147] width 181 height 37
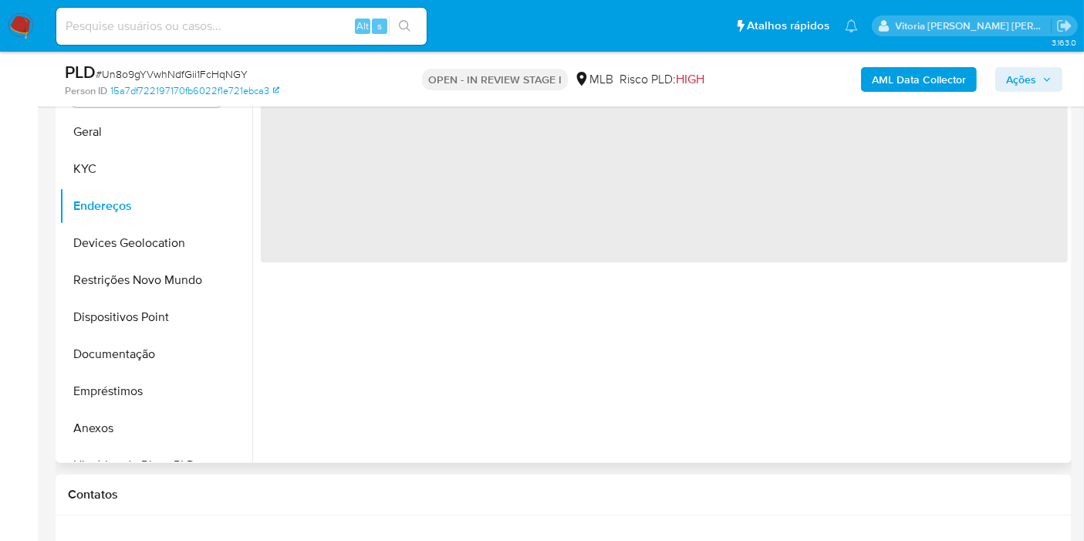
scroll to position [220, 0]
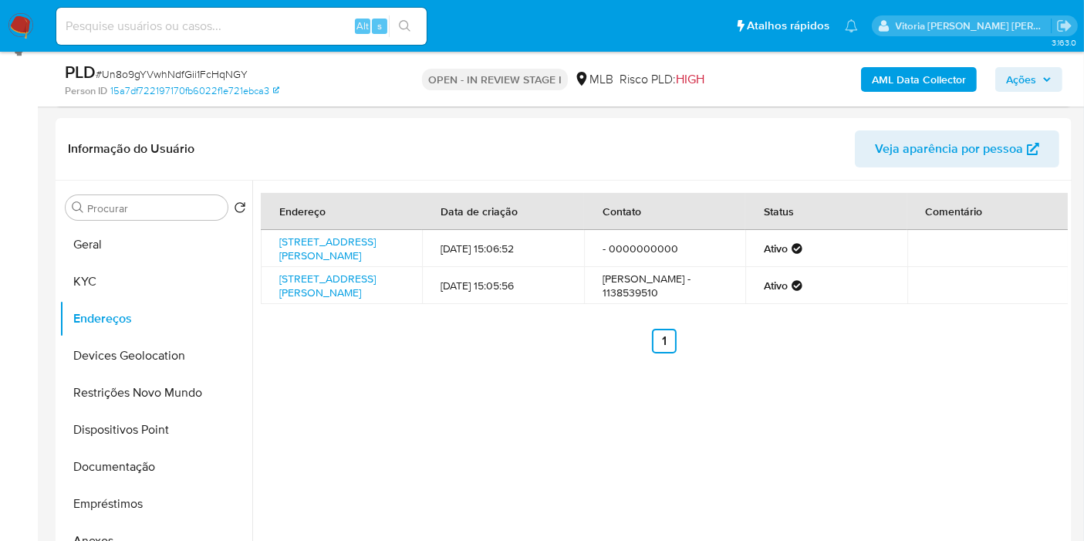
click at [1055, 76] on button "Ações" at bounding box center [1028, 79] width 67 height 25
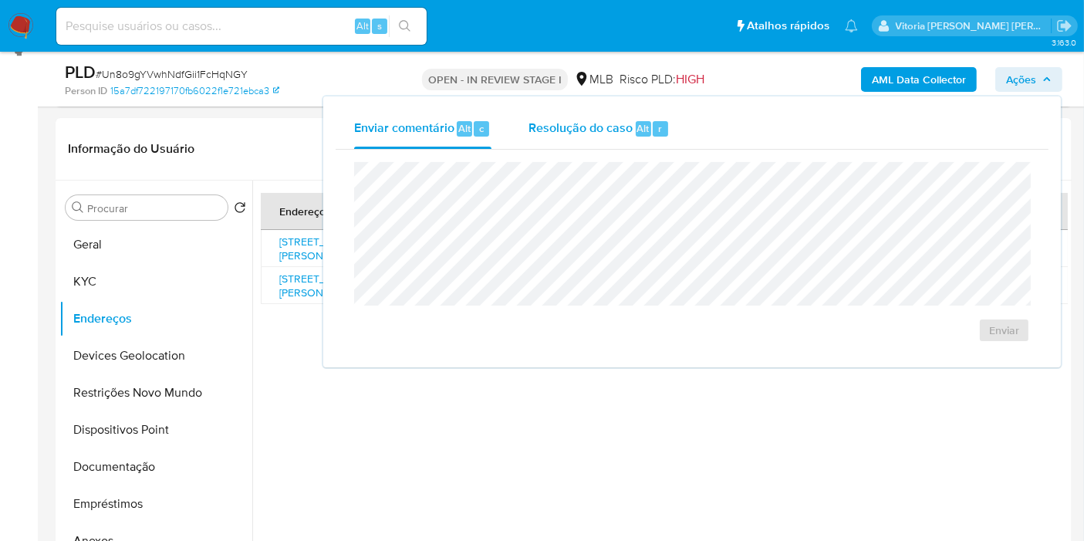
click at [595, 137] on div "Resolução do caso Alt r" at bounding box center [598, 129] width 141 height 40
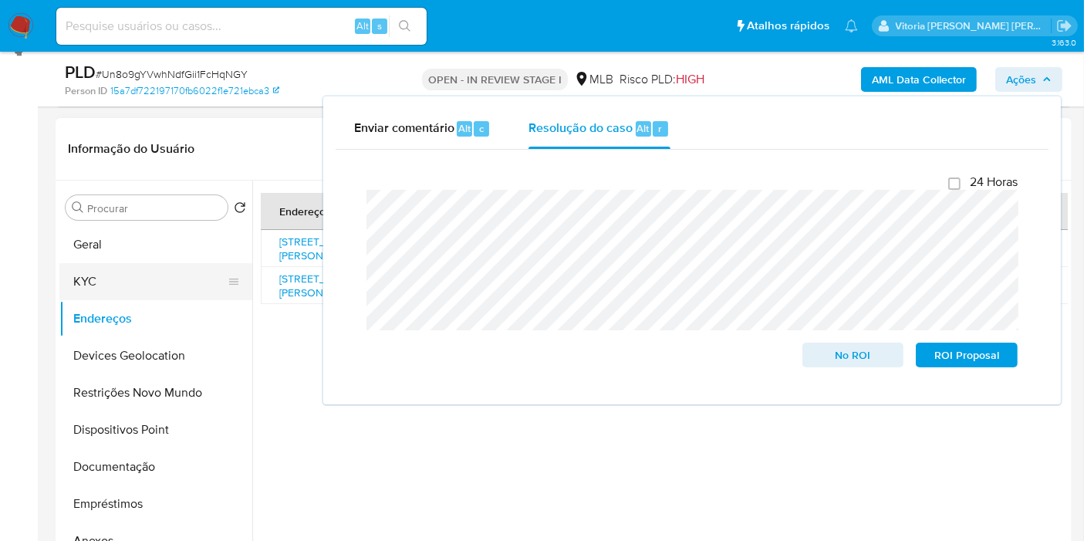
click at [72, 286] on button "KYC" at bounding box center [149, 281] width 181 height 37
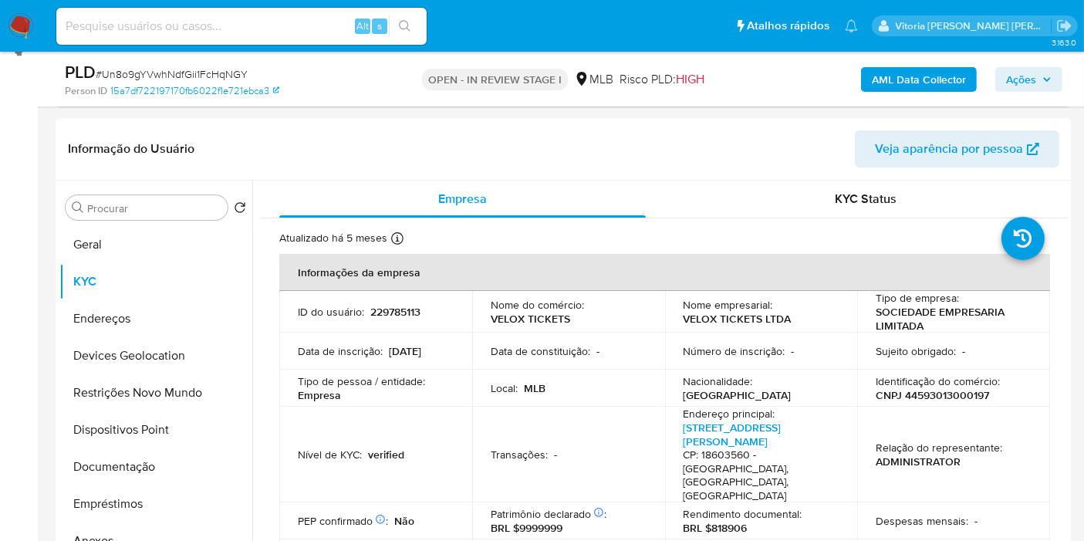
click at [1049, 80] on icon "button" at bounding box center [1046, 79] width 9 height 9
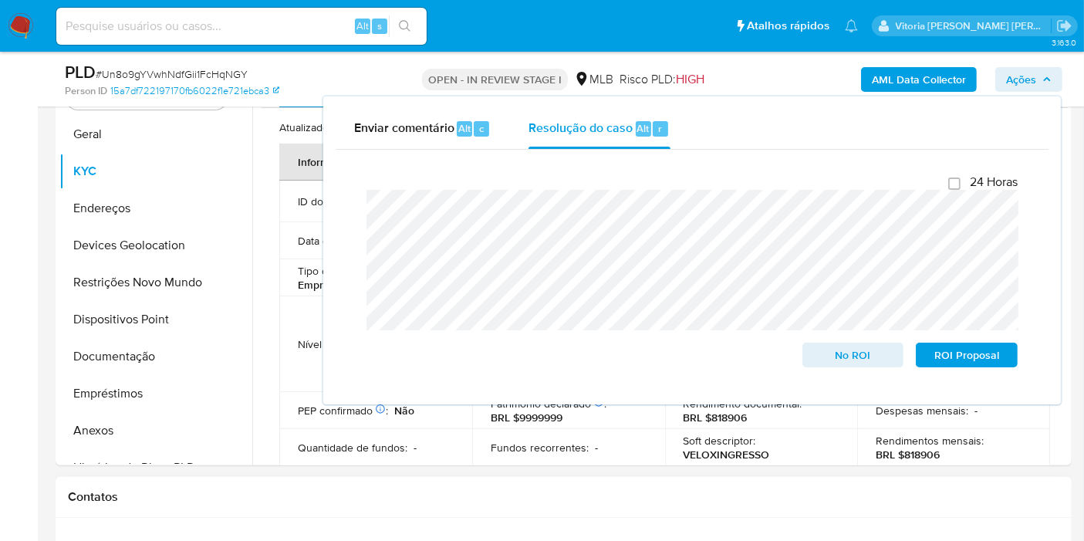
scroll to position [391, 0]
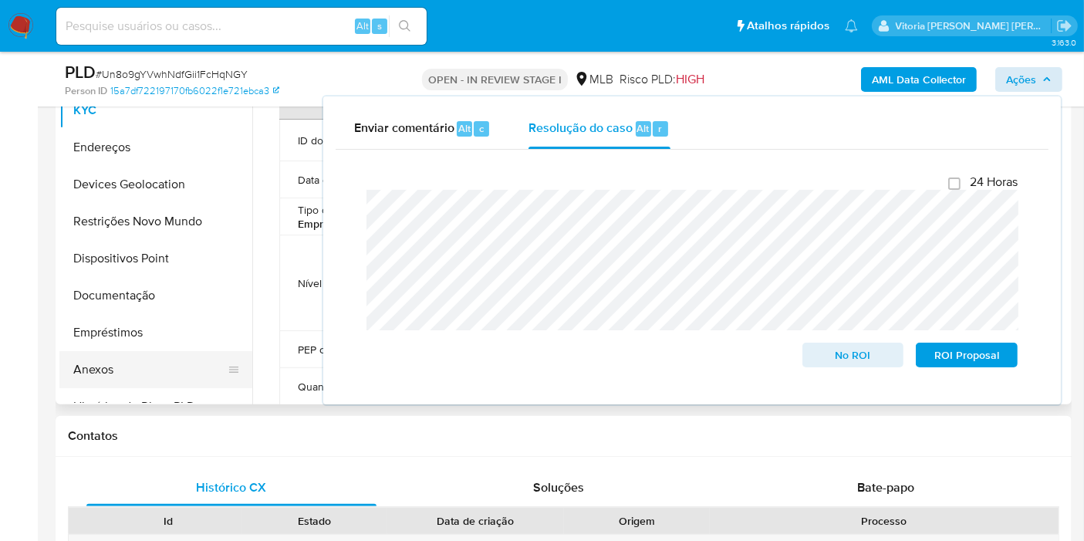
click at [83, 372] on button "Anexos" at bounding box center [149, 369] width 181 height 37
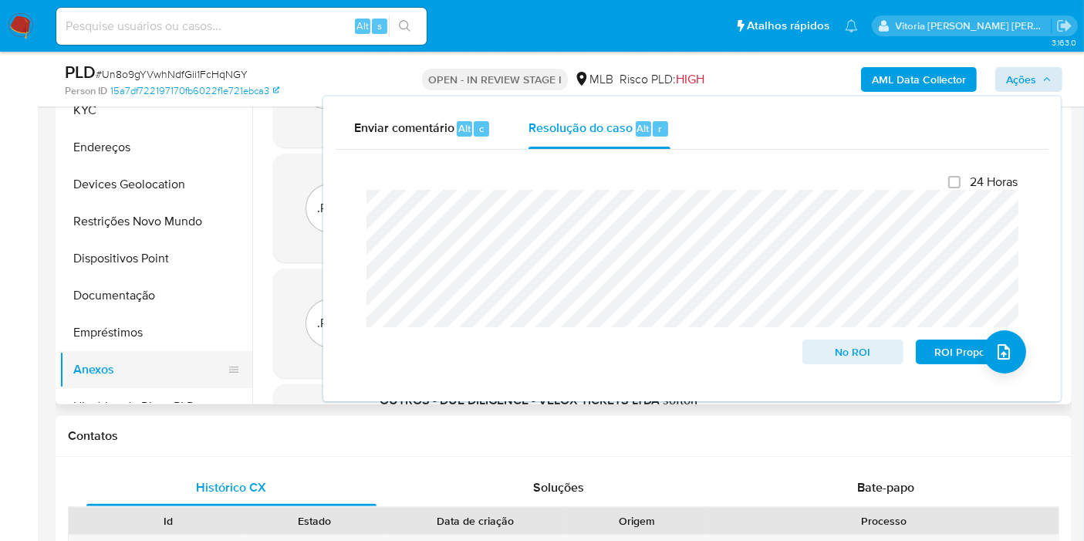
click at [116, 368] on button "Anexos" at bounding box center [149, 369] width 181 height 37
click at [1035, 81] on span "Ações" at bounding box center [1021, 79] width 30 height 25
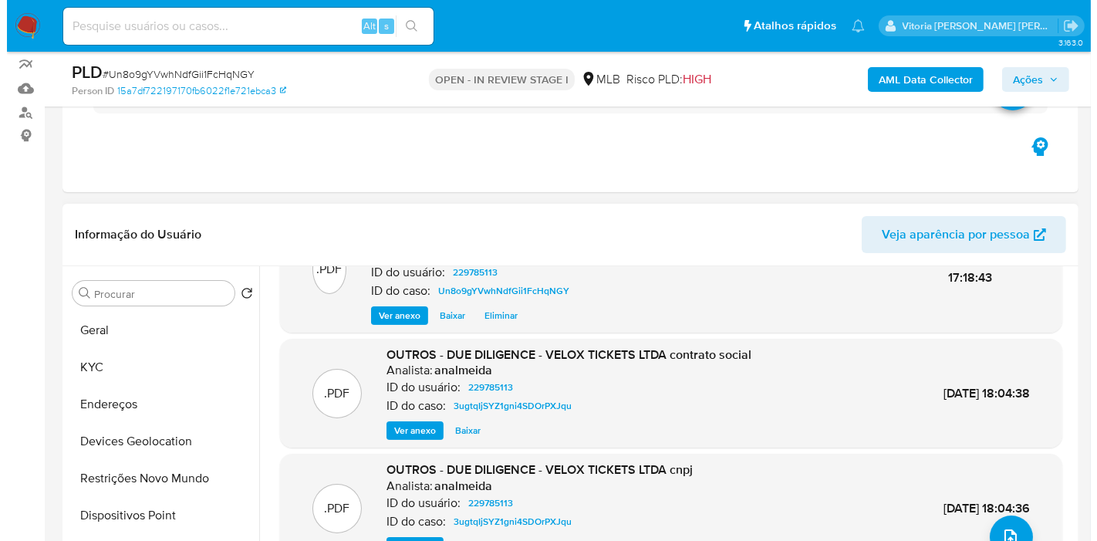
scroll to position [146, 0]
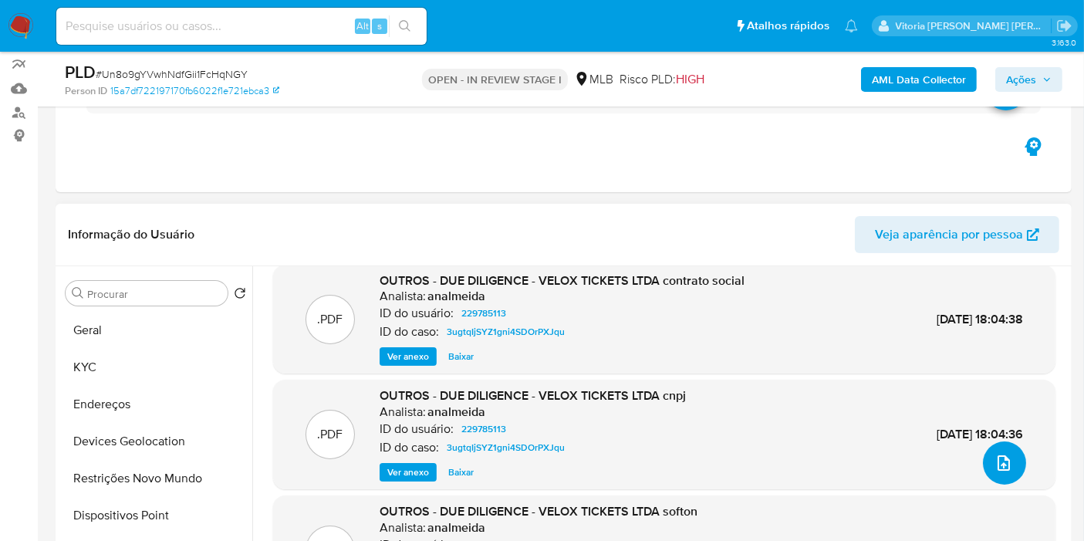
click at [994, 454] on icon "upload-file" at bounding box center [1003, 463] width 19 height 19
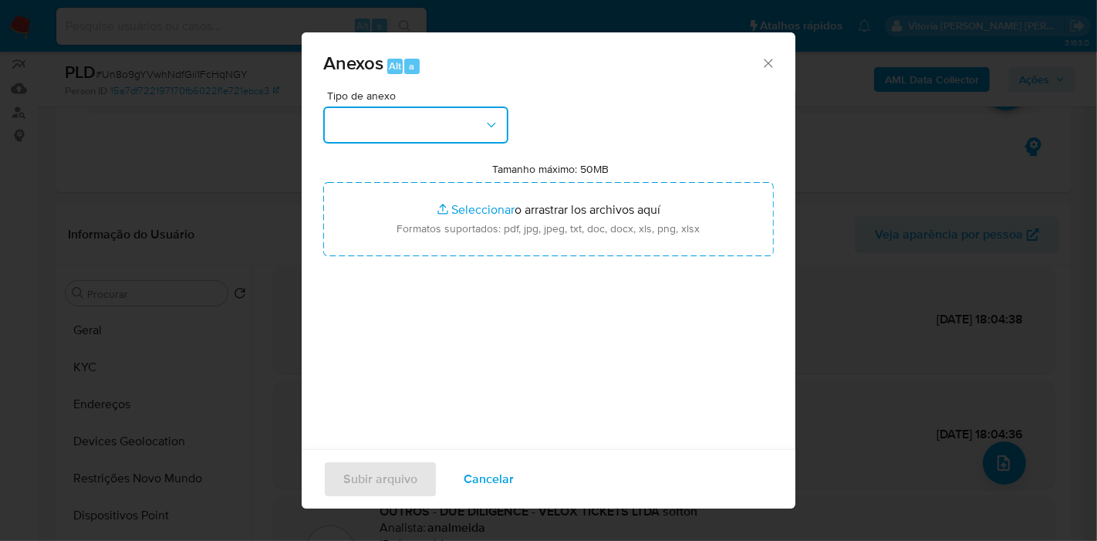
click at [481, 137] on button "button" at bounding box center [415, 124] width 185 height 37
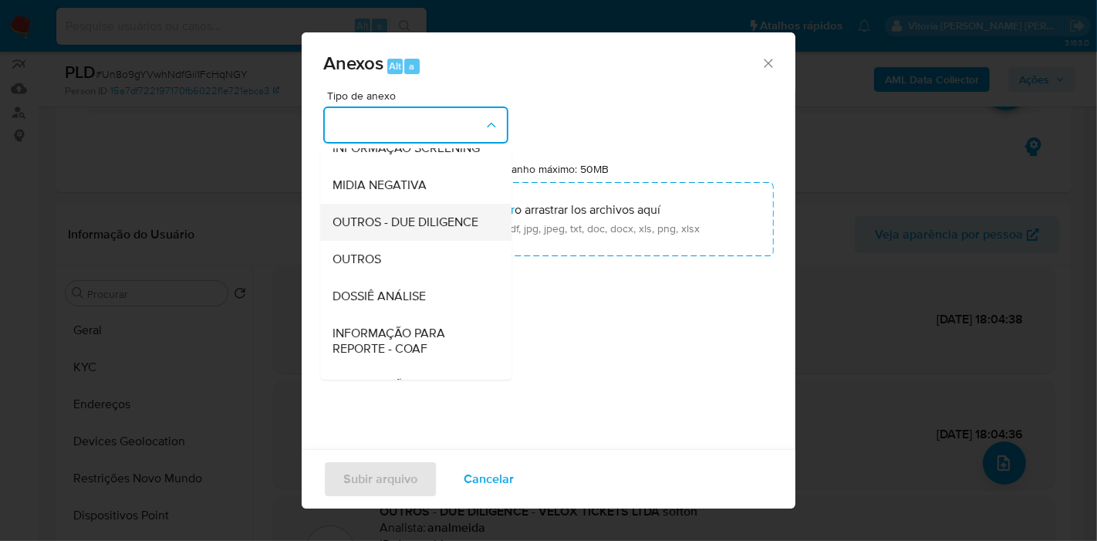
scroll to position [171, 0]
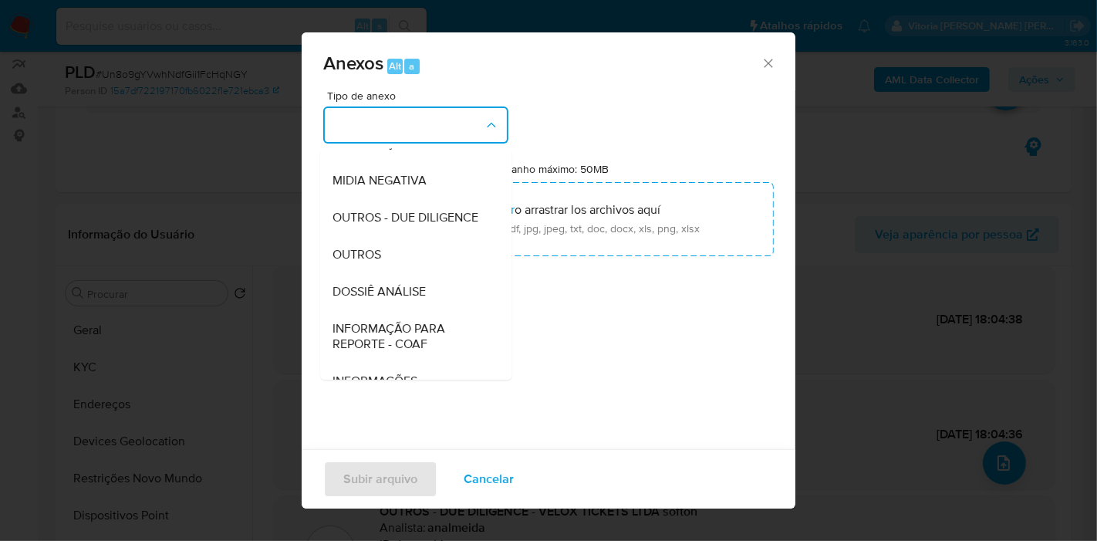
click at [341, 299] on span "DOSSIÊ ANÁLISE" at bounding box center [378, 291] width 93 height 15
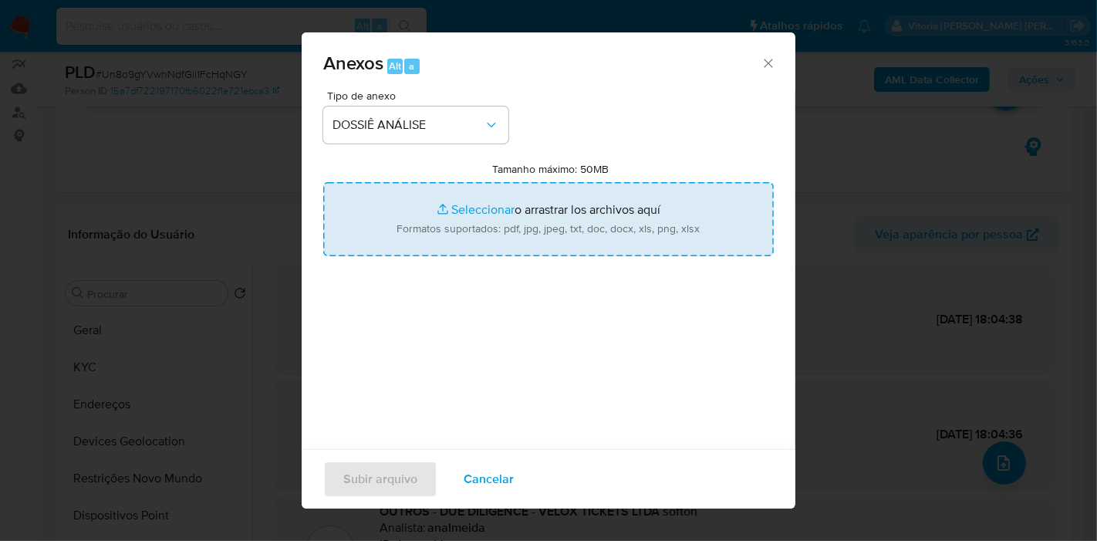
click at [467, 221] on input "Tamanho máximo: 50MB Seleccionar archivos" at bounding box center [548, 219] width 450 height 74
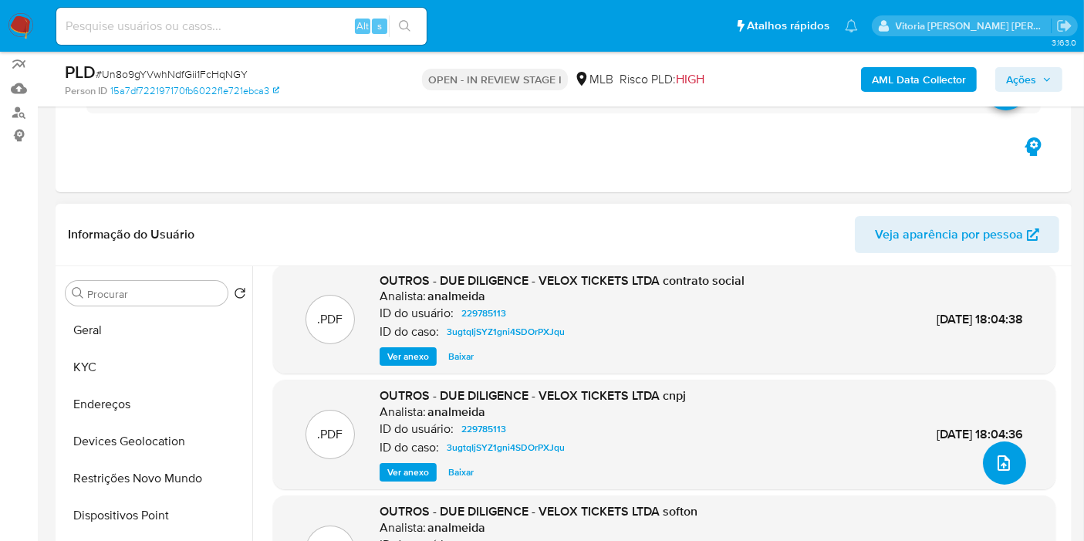
click at [1003, 458] on icon "upload-file" at bounding box center [1003, 462] width 12 height 15
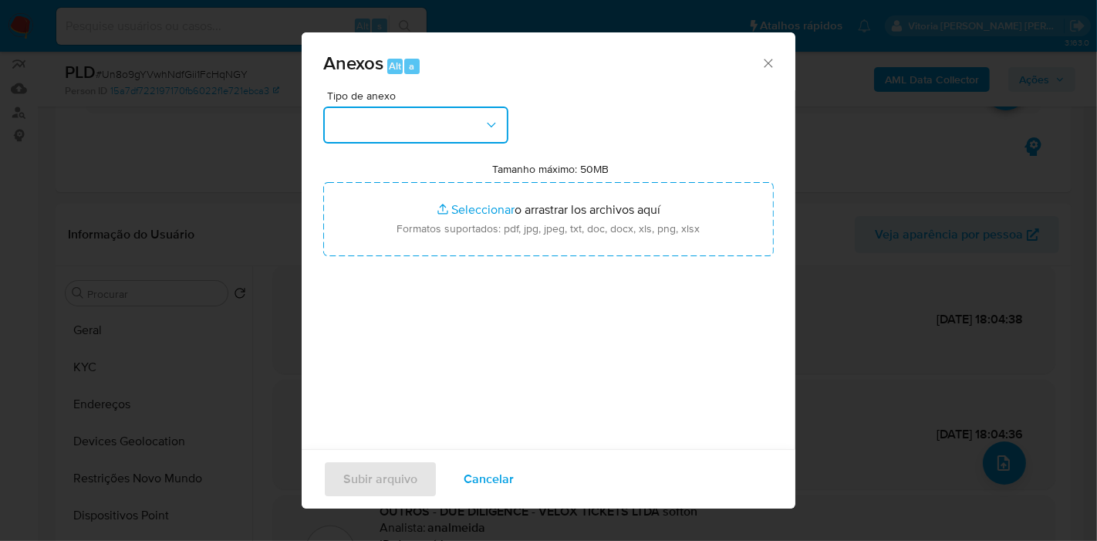
click at [483, 134] on button "button" at bounding box center [415, 124] width 185 height 37
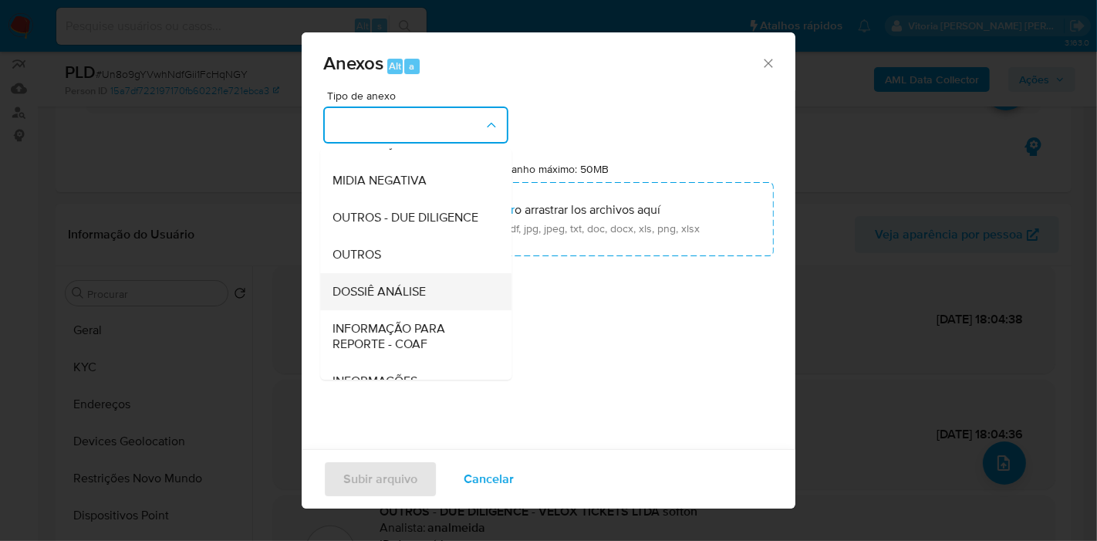
click at [379, 299] on span "DOSSIÊ ANÁLISE" at bounding box center [378, 291] width 93 height 15
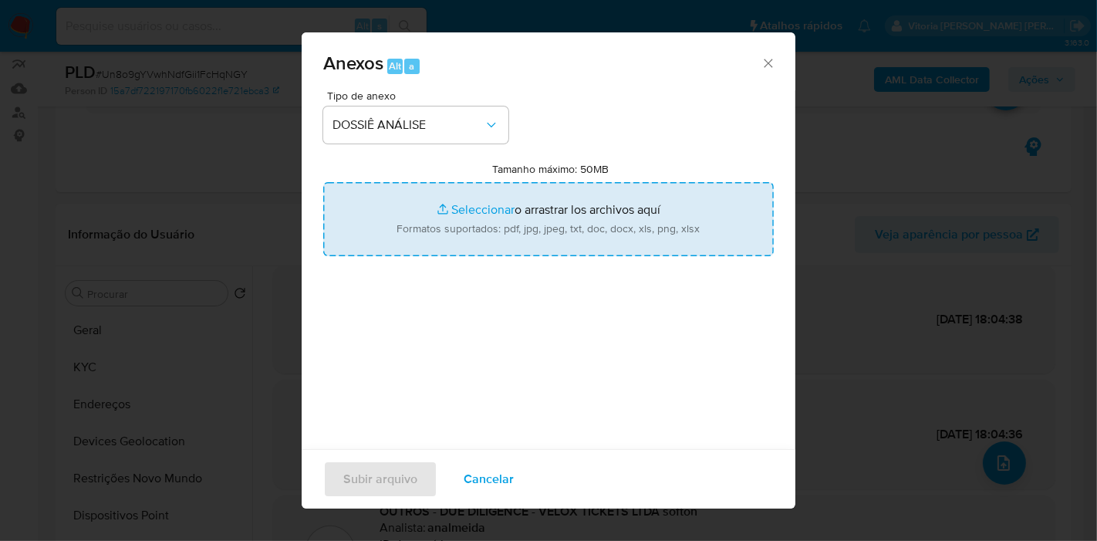
click at [463, 208] on input "Tamanho máximo: 50MB Seleccionar archivos" at bounding box center [548, 219] width 450 height 74
type input "C:\fakepath\DECLÍNIO - Caselog Un8o9gYVwhNdfGii1FcHqNGY_2025_10_08_10_25_53.pdf"
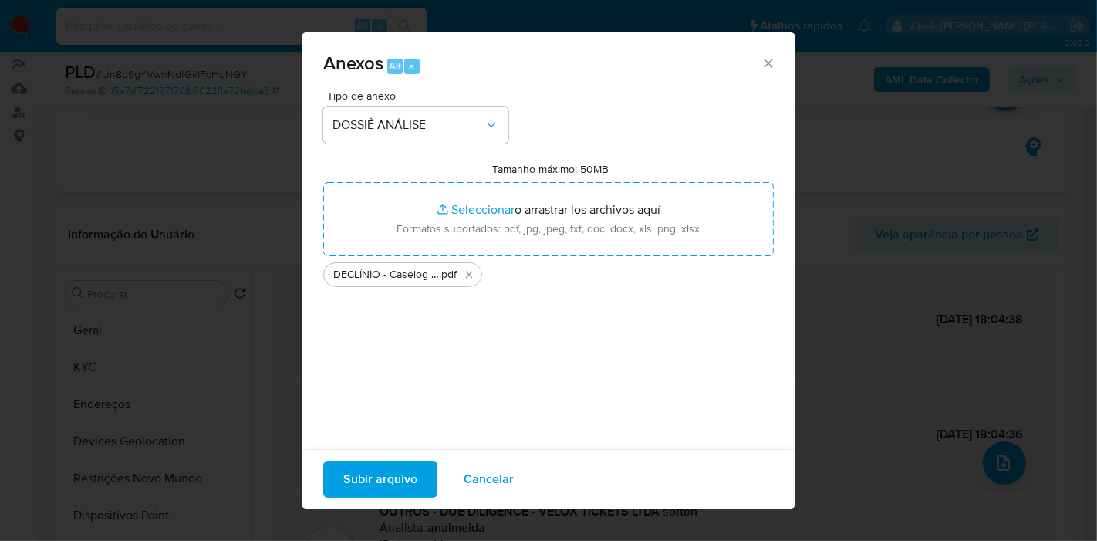
click at [400, 480] on span "Subir arquivo" at bounding box center [380, 479] width 74 height 34
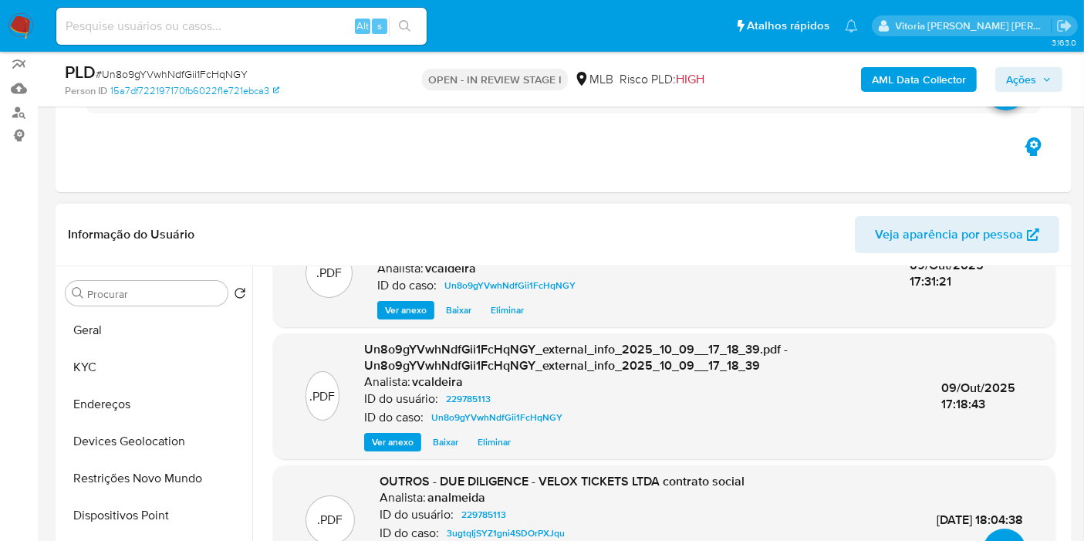
scroll to position [0, 0]
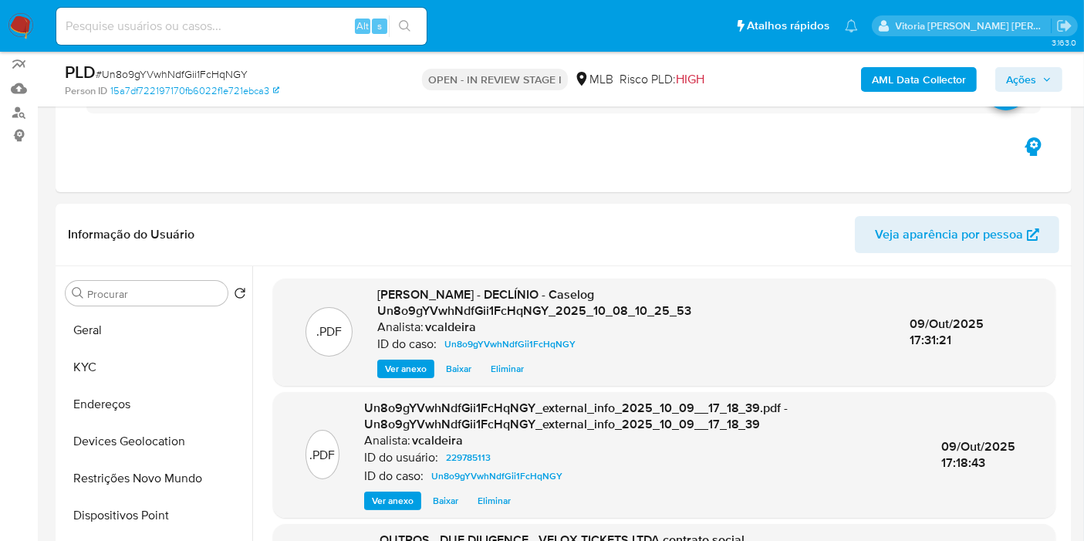
click at [1025, 76] on span "Ações" at bounding box center [1021, 79] width 30 height 25
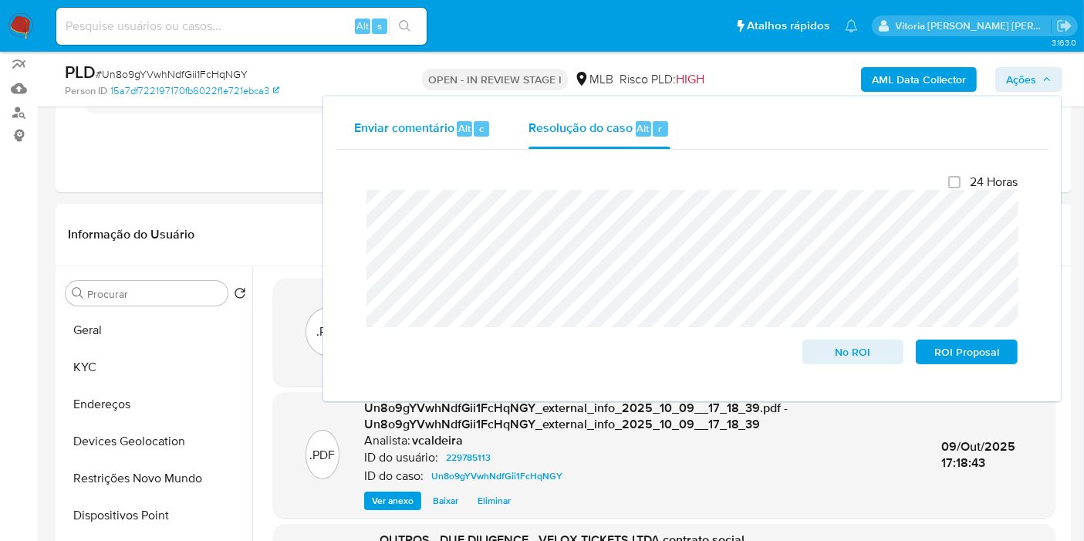
click at [410, 127] on span "Enviar comentário" at bounding box center [404, 128] width 100 height 18
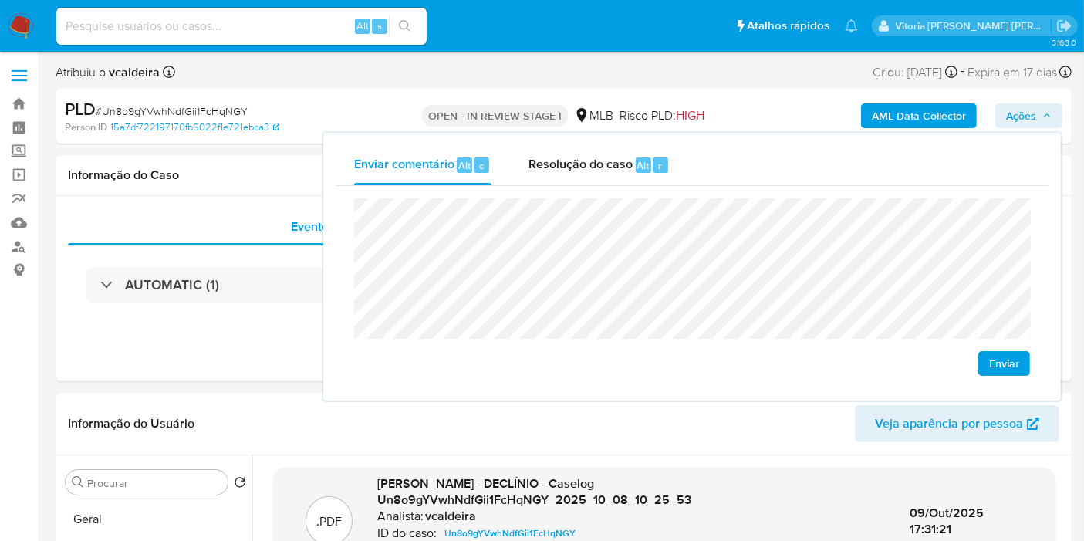
click at [994, 360] on span "Enviar" at bounding box center [1004, 364] width 30 height 22
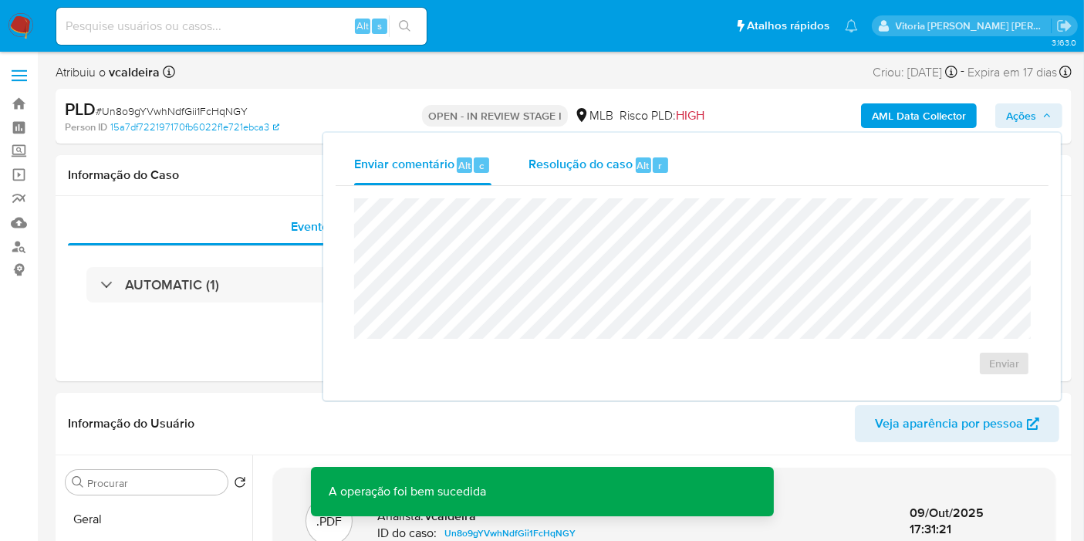
click at [564, 160] on span "Resolução do caso" at bounding box center [580, 165] width 104 height 18
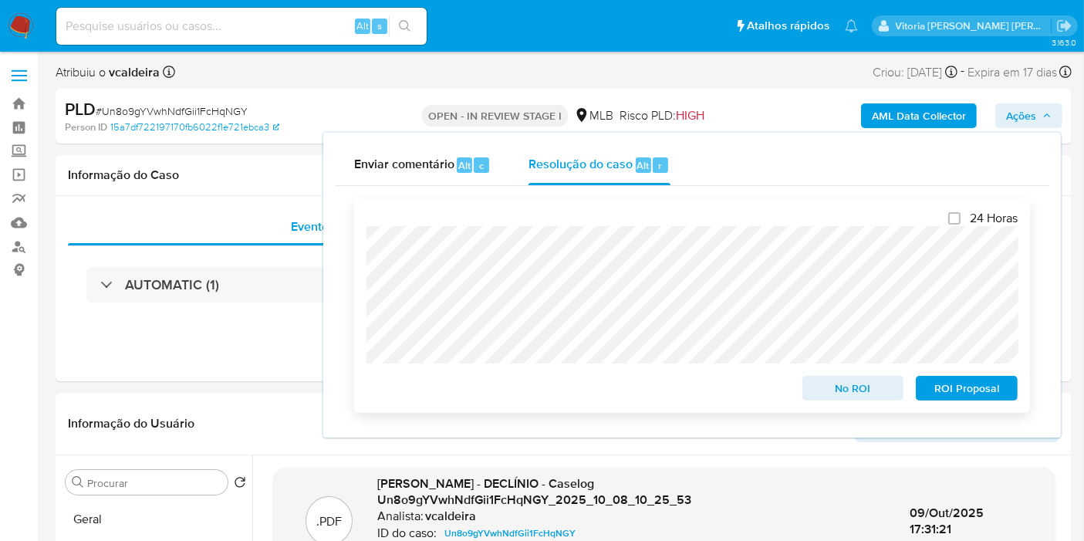
click at [813, 391] on span "No ROI" at bounding box center [853, 388] width 80 height 22
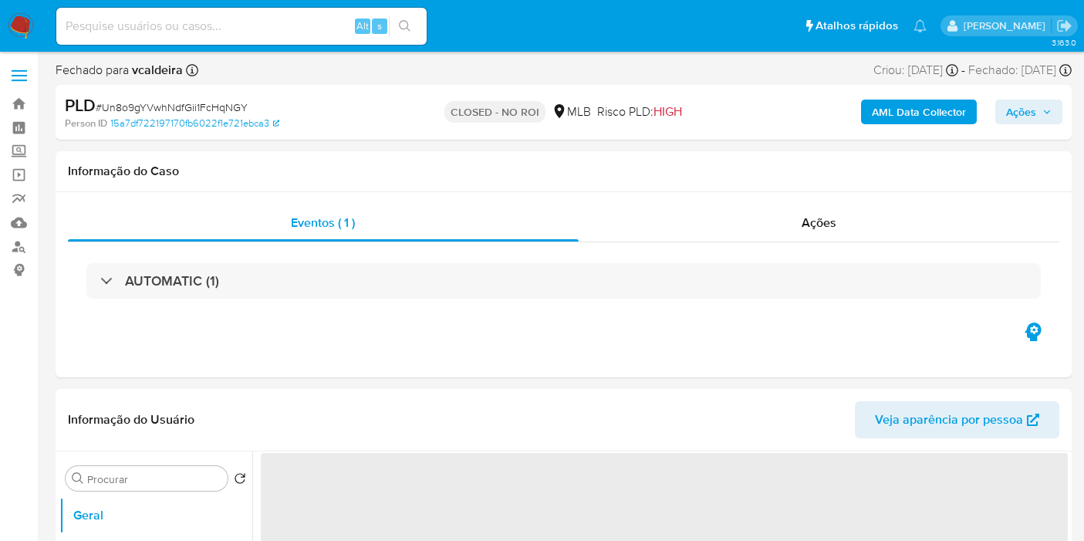
select select "10"
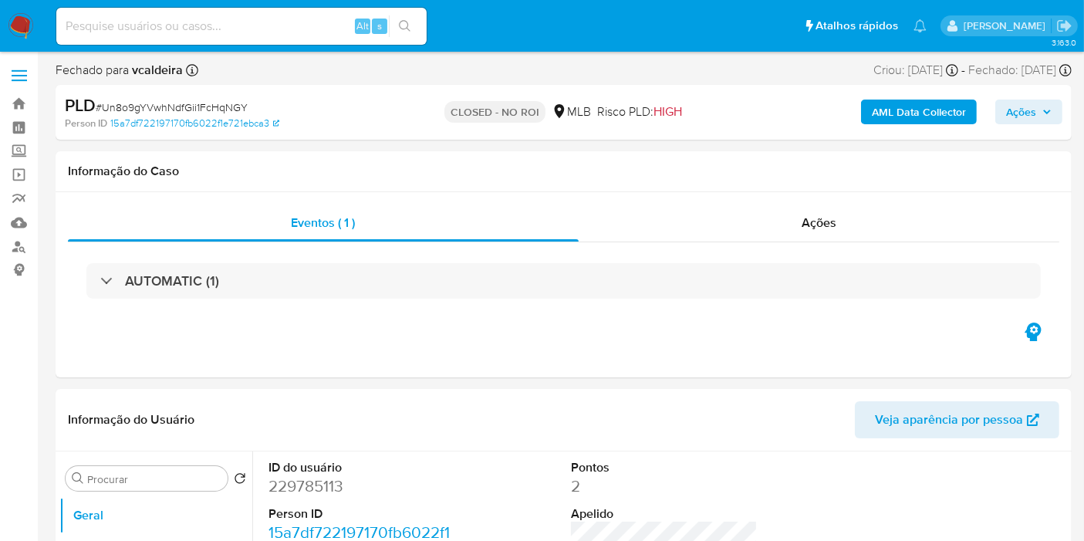
click at [253, 28] on input at bounding box center [241, 26] width 370 height 20
paste input "50mo9Rhj6J8pcKCm6ceL724q"
type input "50mo9Rhj6J8pcKCm6ceL724q"
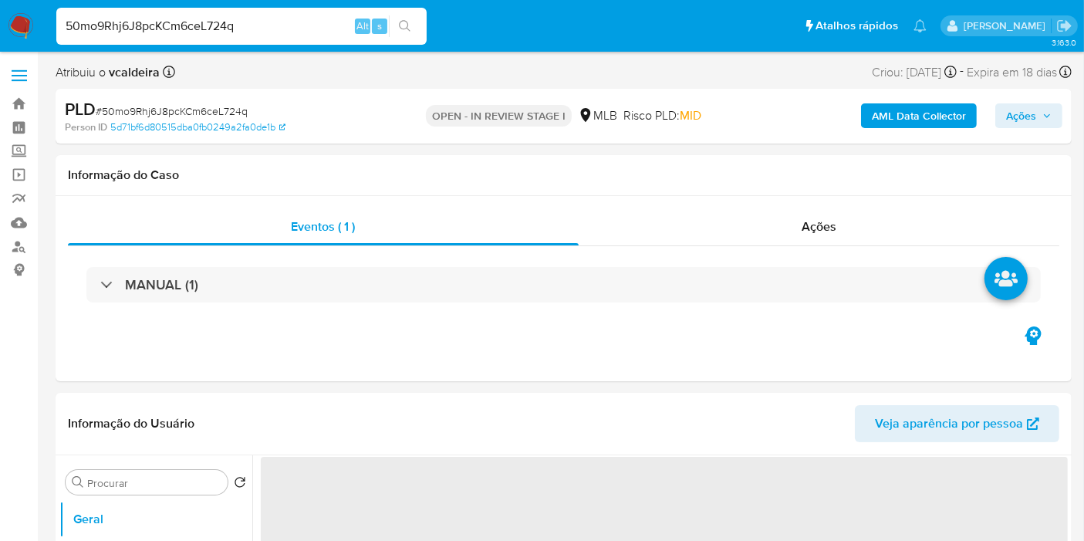
select select "10"
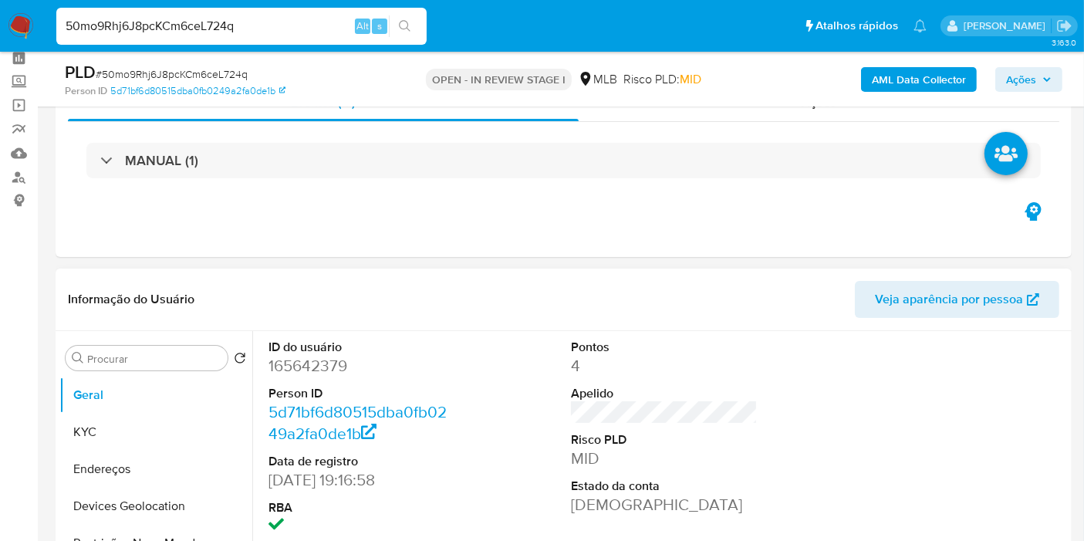
scroll to position [86, 0]
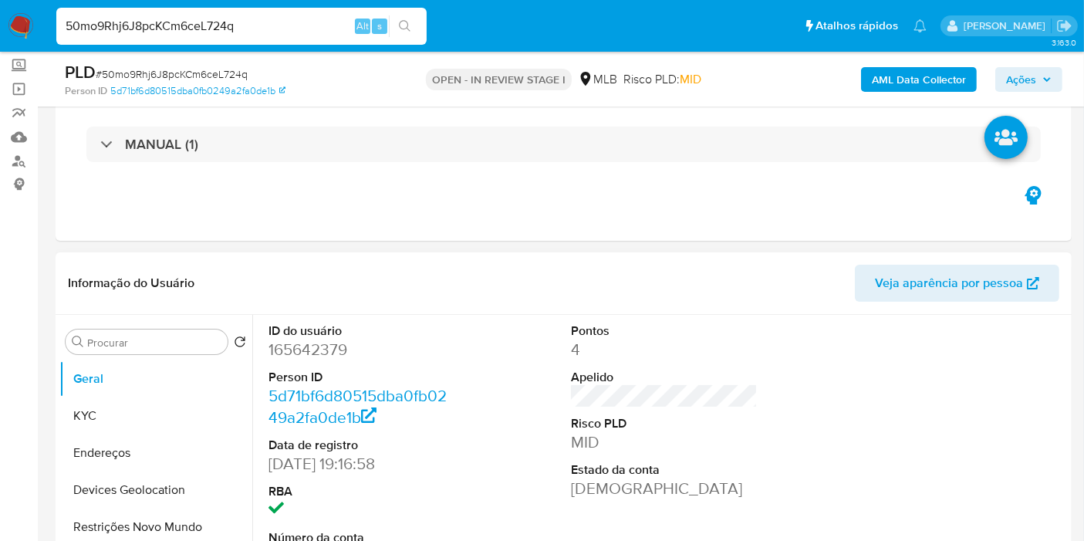
click at [301, 353] on dd "165642379" at bounding box center [361, 350] width 187 height 22
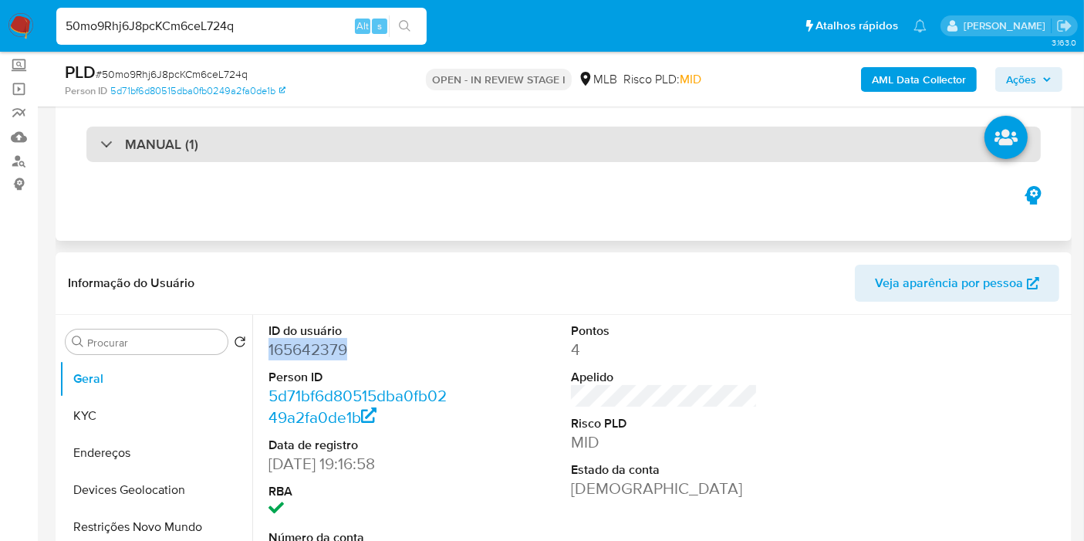
copy dd "165642379"
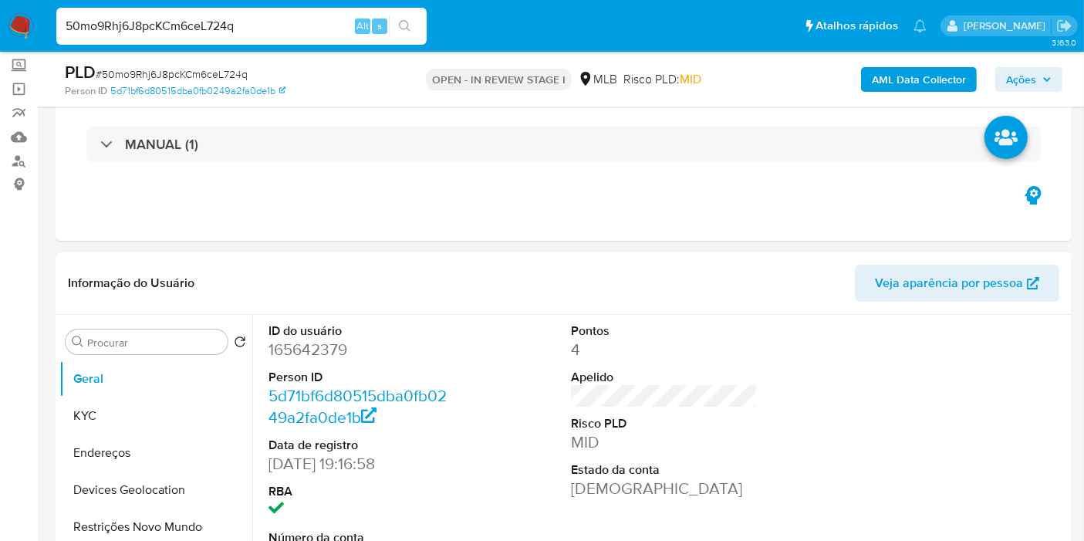
click at [159, 29] on input "50mo9Rhj6J8pcKCm6ceL724q" at bounding box center [241, 26] width 370 height 20
paste input "165642379"
type input "50mo9Rhj6J8pcKCm6ceL724q"
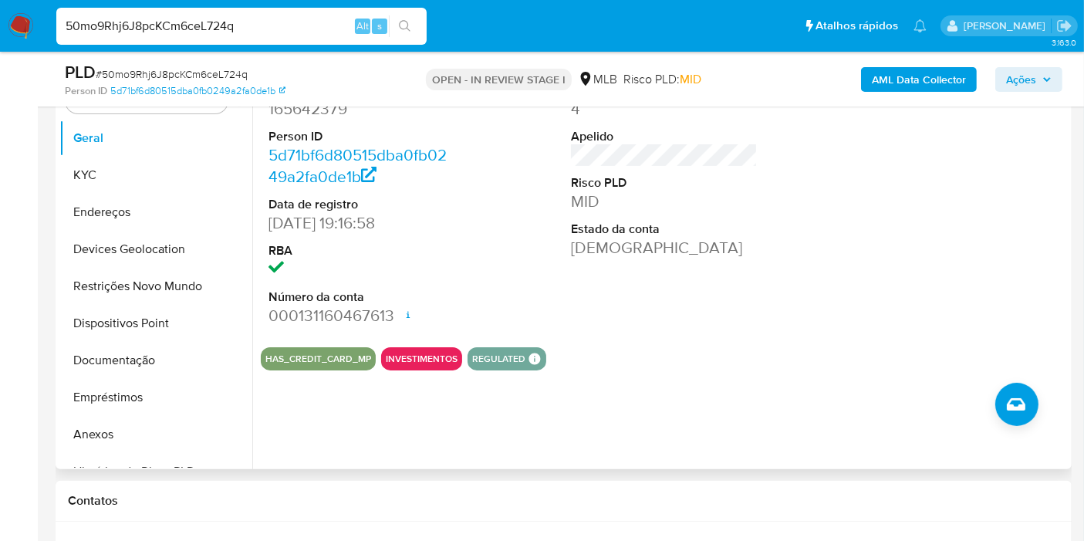
scroll to position [343, 0]
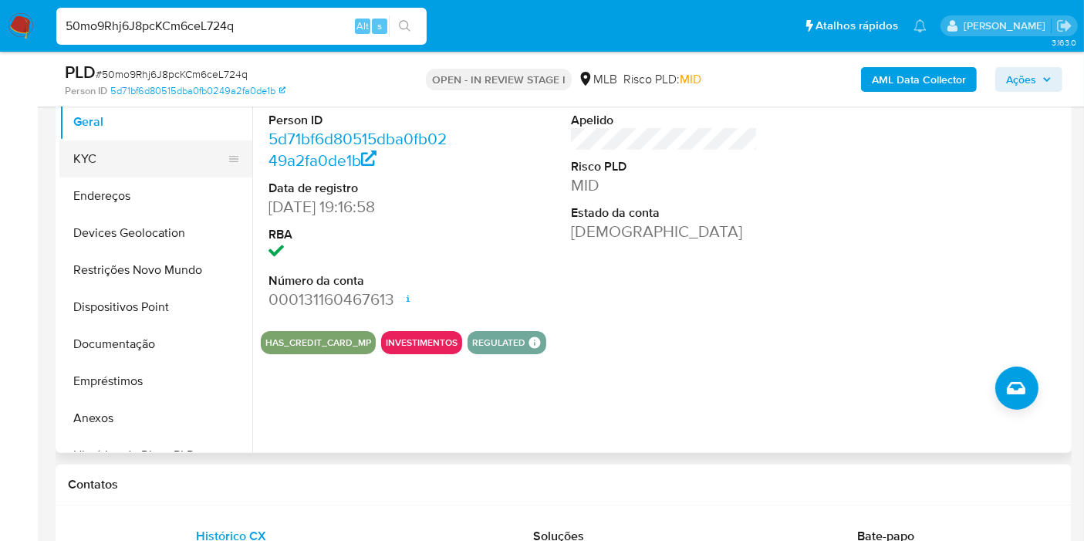
click at [99, 164] on button "KYC" at bounding box center [149, 158] width 181 height 37
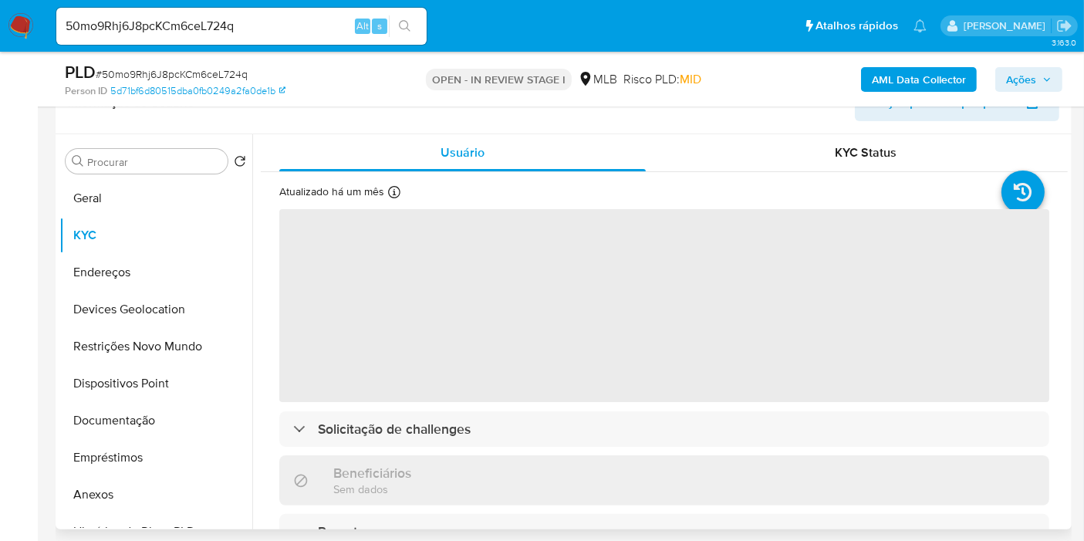
scroll to position [171, 0]
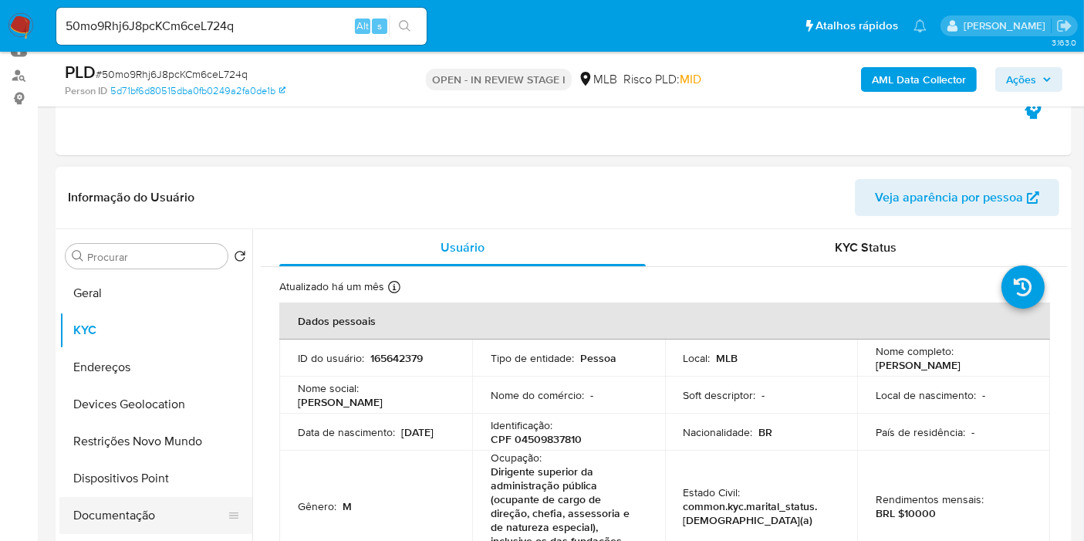
click at [121, 519] on button "Documentação" at bounding box center [149, 515] width 181 height 37
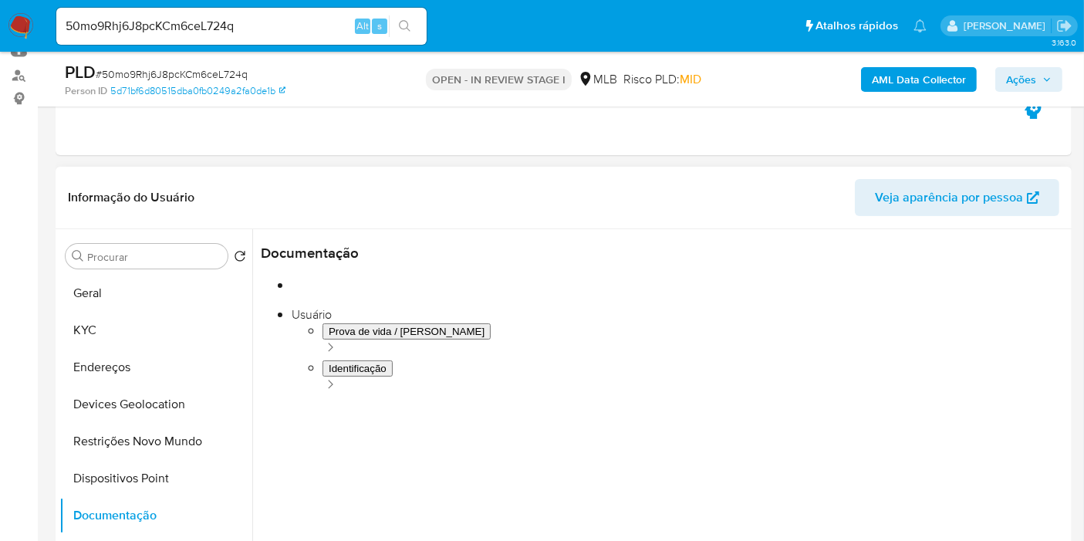
scroll to position [0, 0]
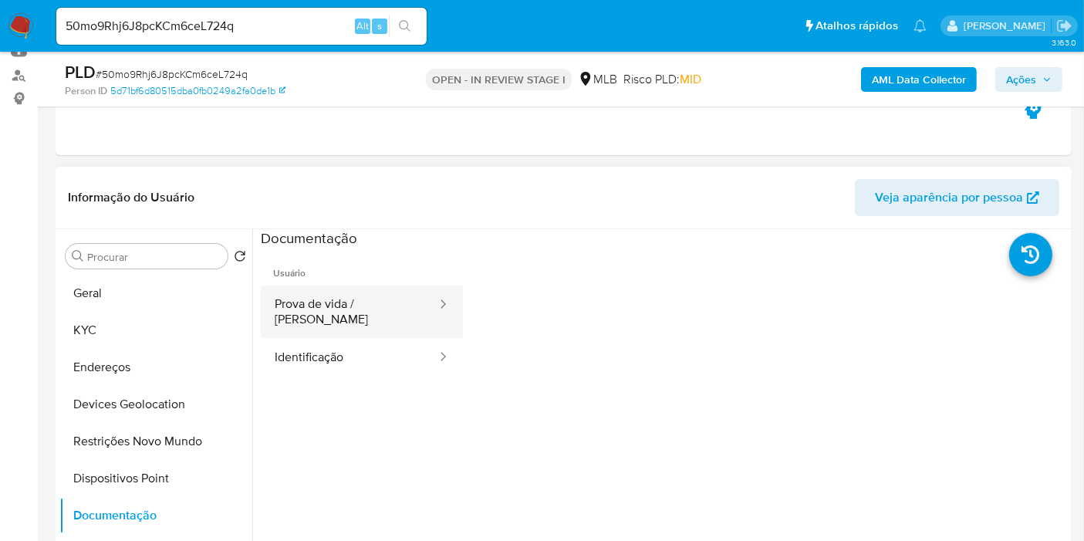
click at [359, 322] on button "Prova de vida / [PERSON_NAME]" at bounding box center [349, 311] width 177 height 52
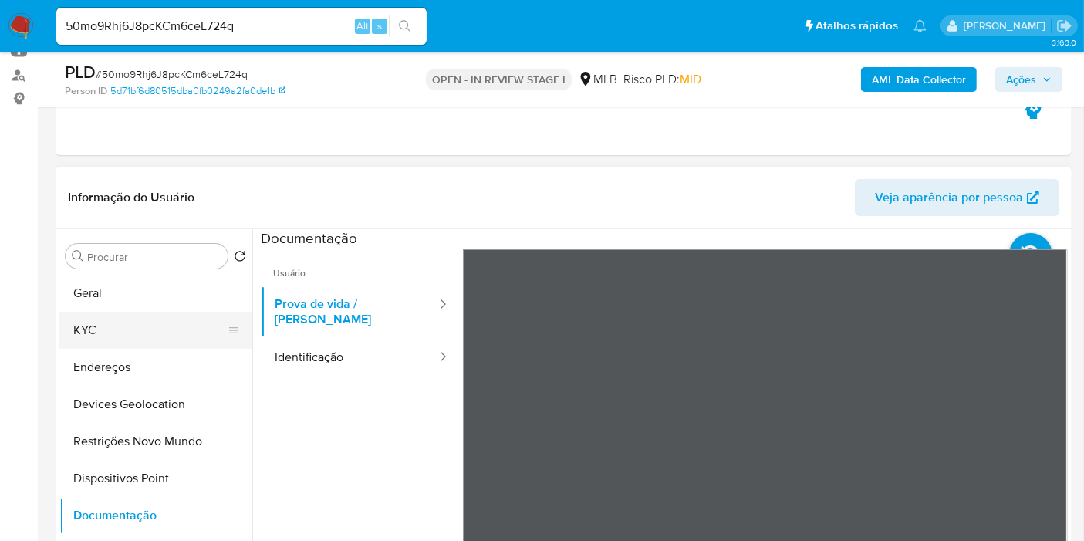
click at [89, 330] on button "KYC" at bounding box center [149, 330] width 181 height 37
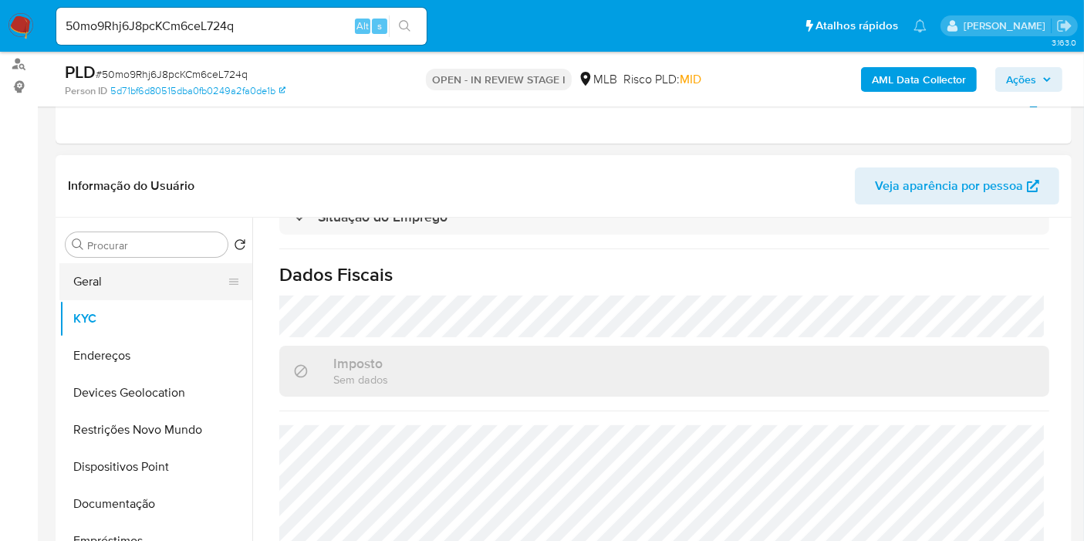
scroll to position [171, 0]
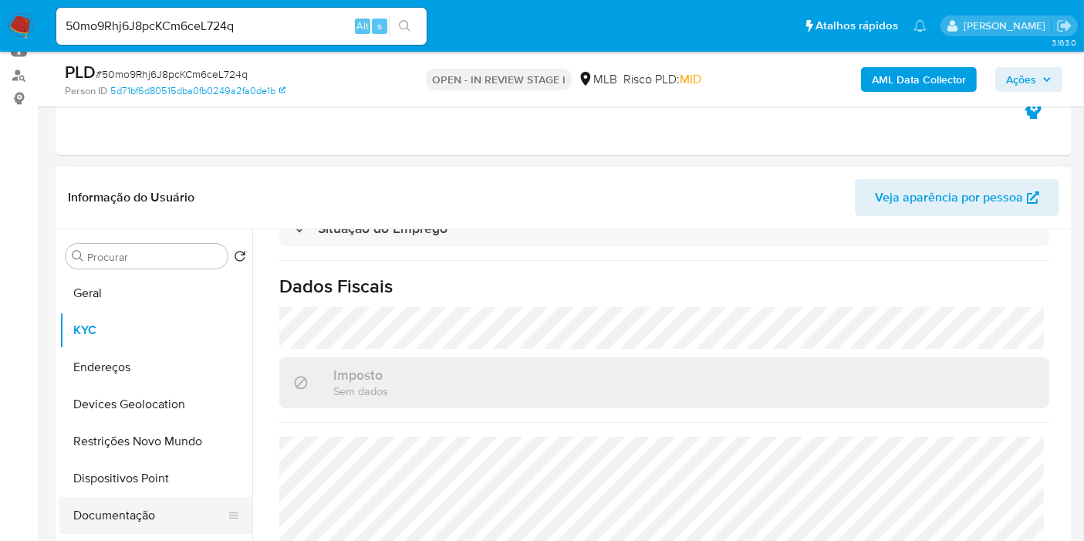
click at [121, 508] on button "Documentação" at bounding box center [149, 515] width 181 height 37
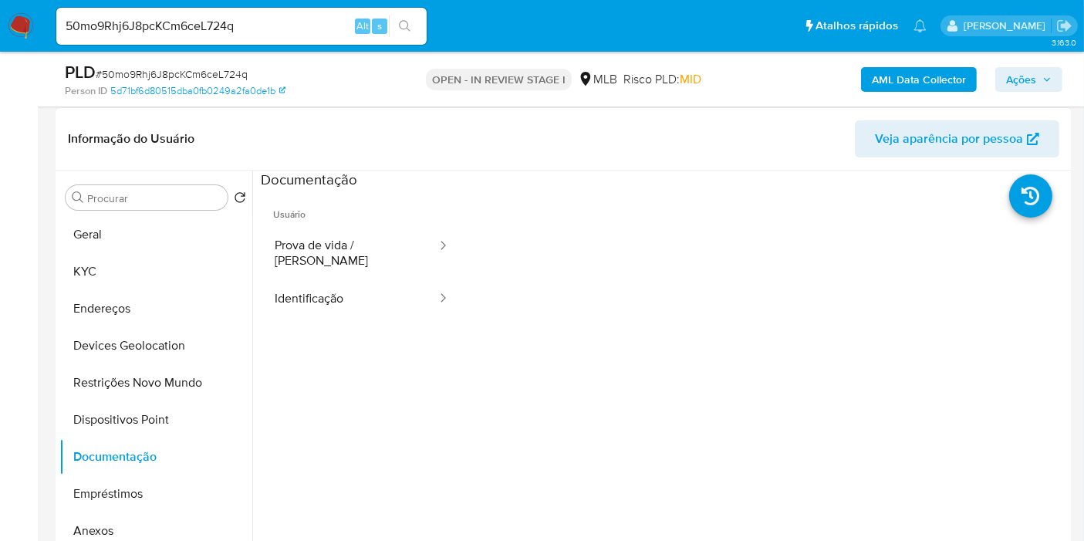
scroll to position [257, 0]
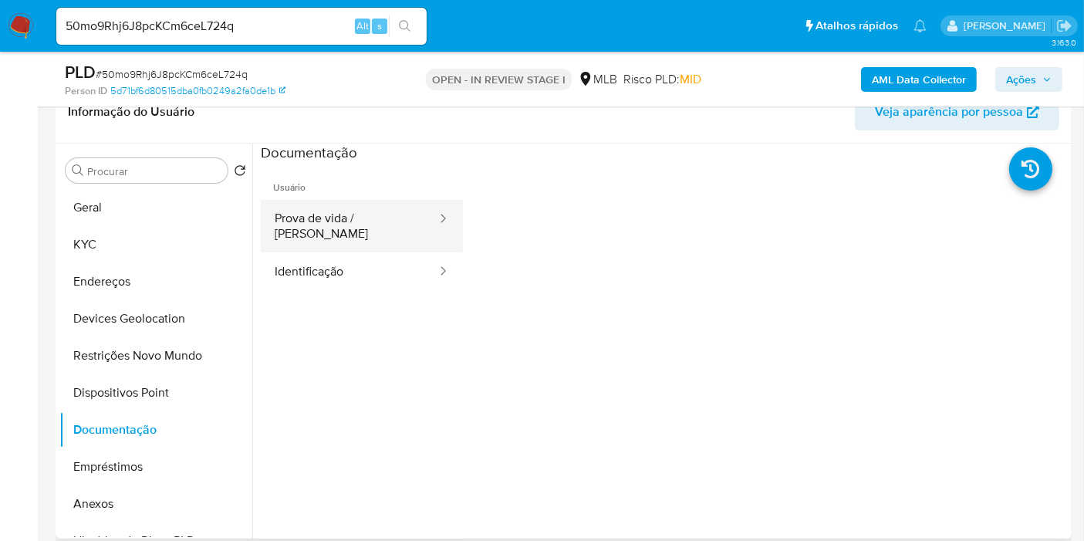
click at [370, 201] on button "Prova de vida / [PERSON_NAME]" at bounding box center [349, 226] width 177 height 52
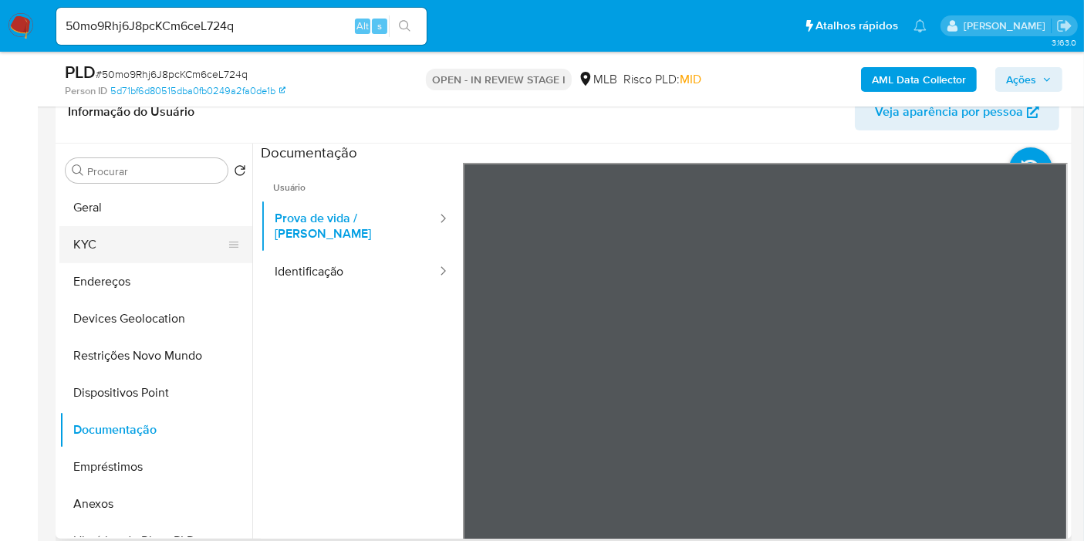
click at [92, 243] on button "KYC" at bounding box center [149, 244] width 181 height 37
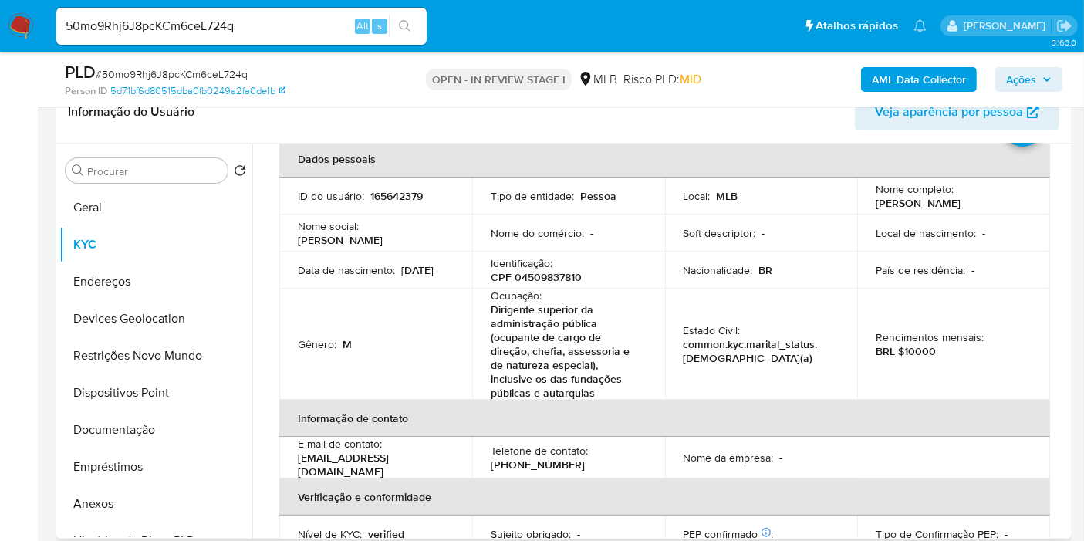
scroll to position [0, 0]
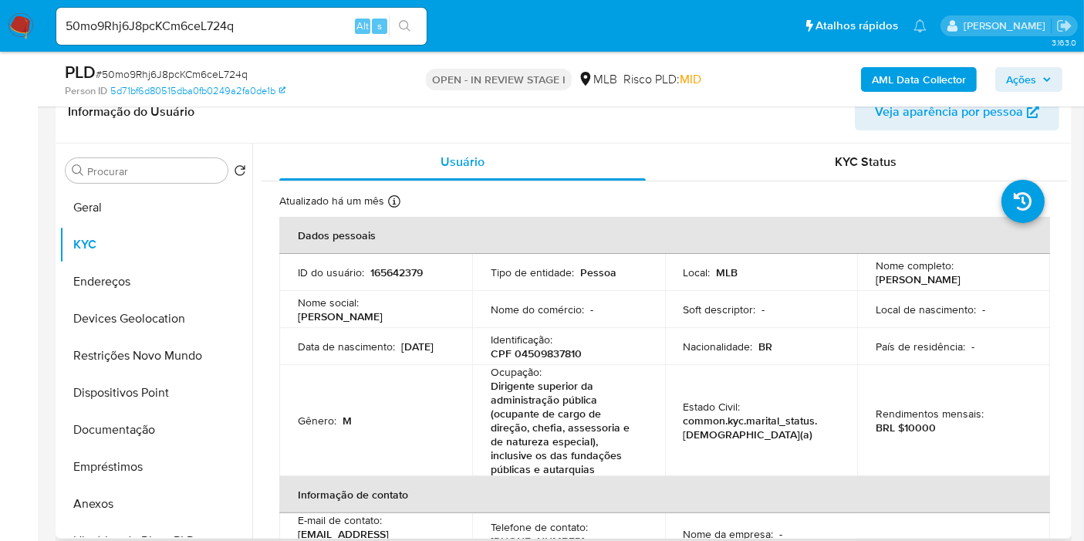
drag, startPoint x: 1007, startPoint y: 282, endPoint x: 874, endPoint y: 282, distance: 132.7
click at [876, 282] on div "Nome completo : [PERSON_NAME]" at bounding box center [954, 272] width 156 height 28
copy p "[PERSON_NAME]"
click at [541, 350] on p "CPF 04509837810" at bounding box center [536, 353] width 91 height 14
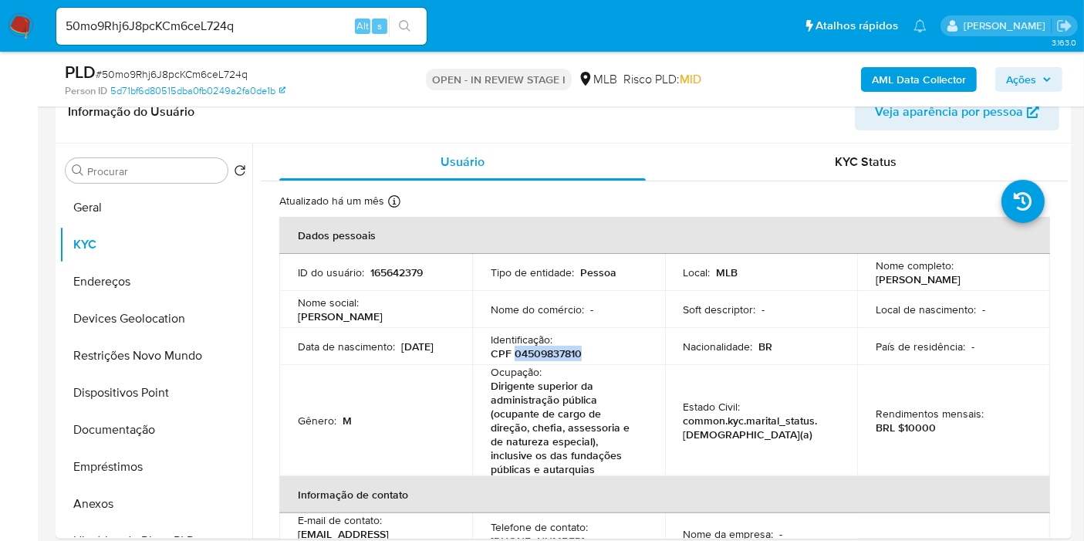
copy p "04509837810"
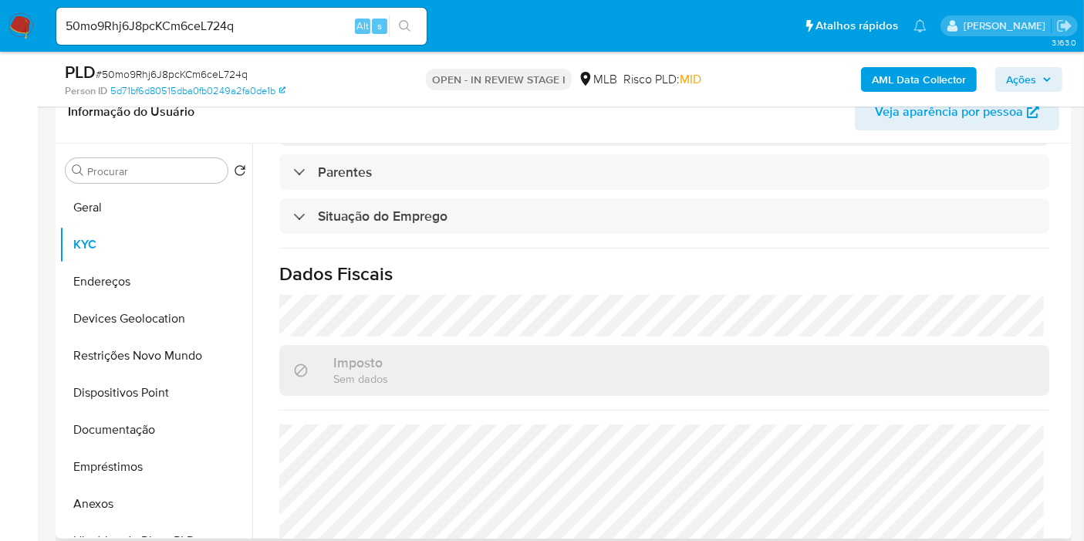
scroll to position [774, 0]
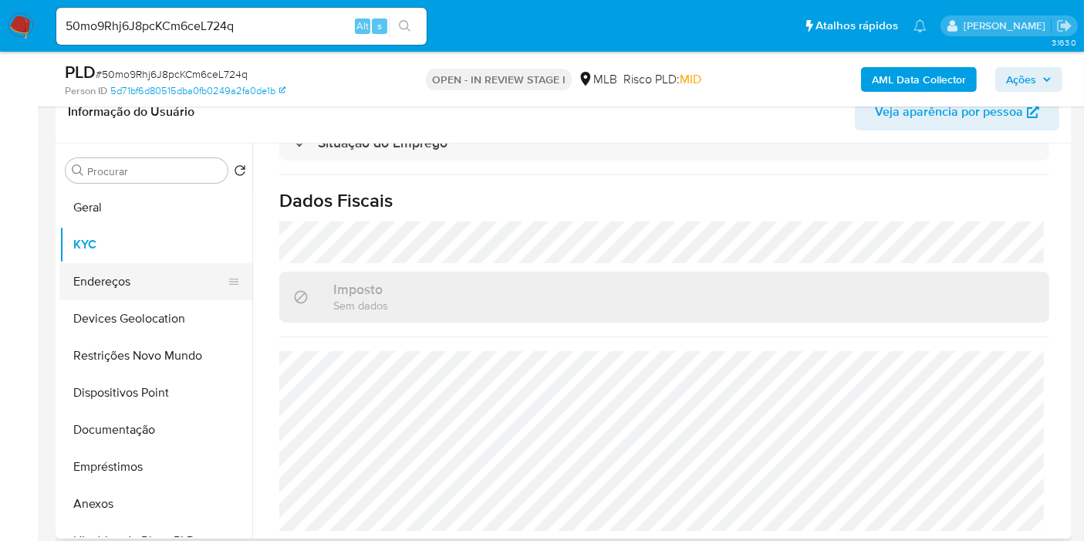
click at [84, 281] on button "Endereços" at bounding box center [149, 281] width 181 height 37
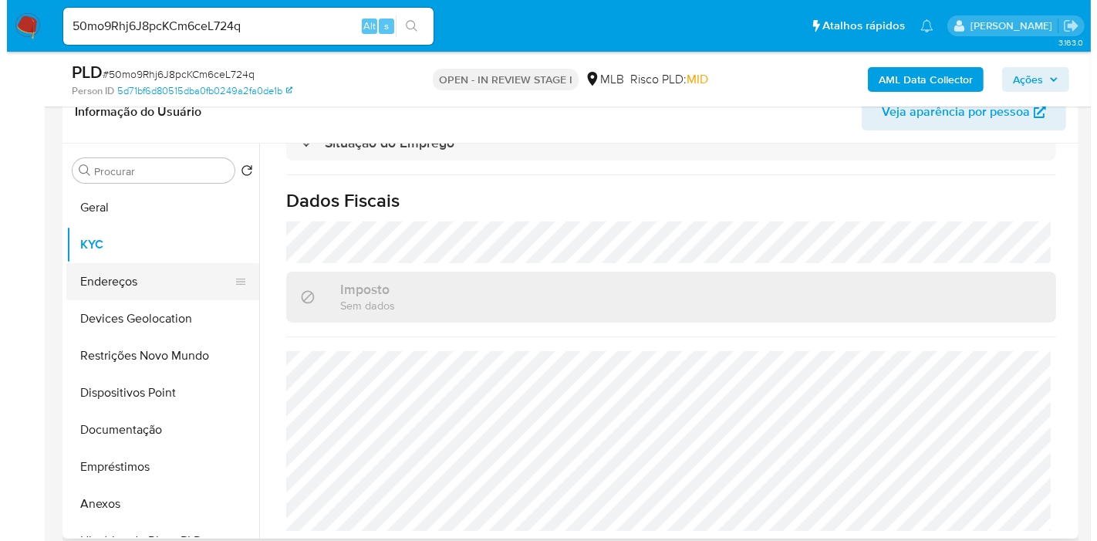
scroll to position [0, 0]
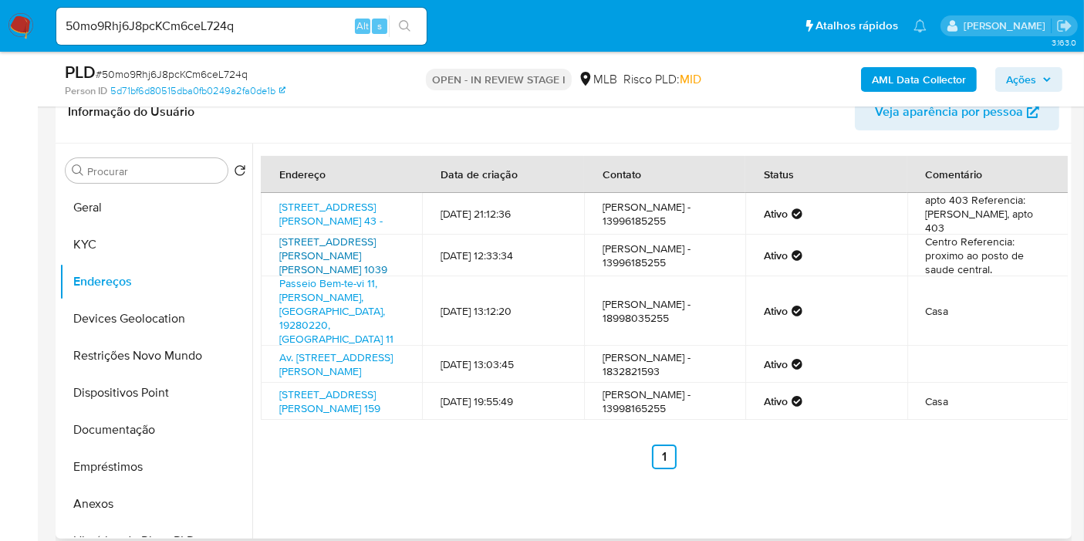
click at [302, 272] on link "[STREET_ADDRESS][PERSON_NAME][PERSON_NAME] 1039" at bounding box center [333, 255] width 108 height 43
drag, startPoint x: 334, startPoint y: 310, endPoint x: 272, endPoint y: 259, distance: 80.0
click at [272, 259] on td "[STREET_ADDRESS][PERSON_NAME][PERSON_NAME] 1039" at bounding box center [341, 256] width 161 height 42
copy link "[STREET_ADDRESS][PERSON_NAME][PERSON_NAME] 1039"
click at [312, 376] on link "Av. [STREET_ADDRESS][PERSON_NAME]" at bounding box center [335, 363] width 113 height 29
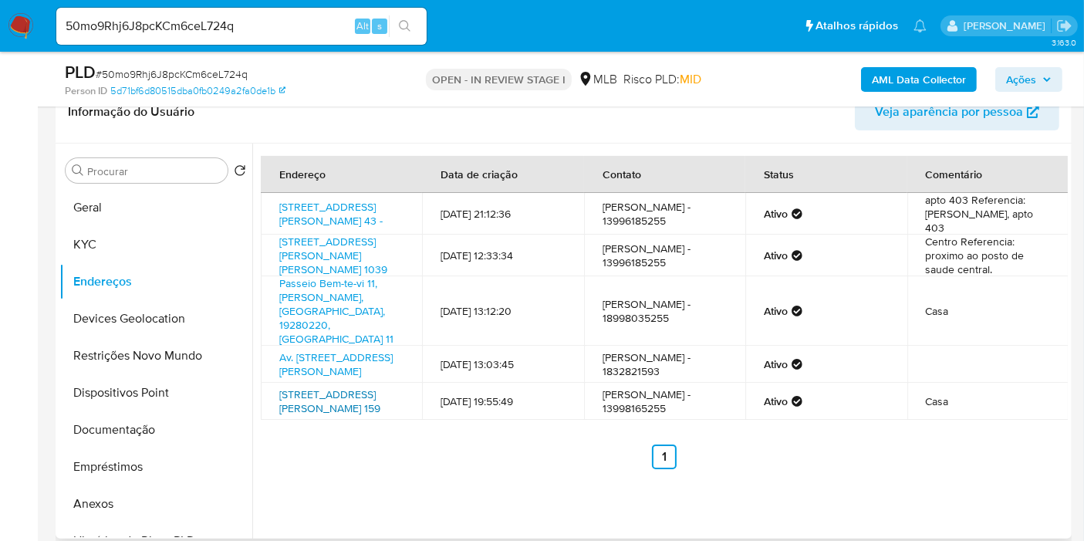
click at [325, 416] on link "[STREET_ADDRESS][PERSON_NAME] 159" at bounding box center [329, 400] width 101 height 29
click at [147, 434] on button "Documentação" at bounding box center [149, 429] width 181 height 37
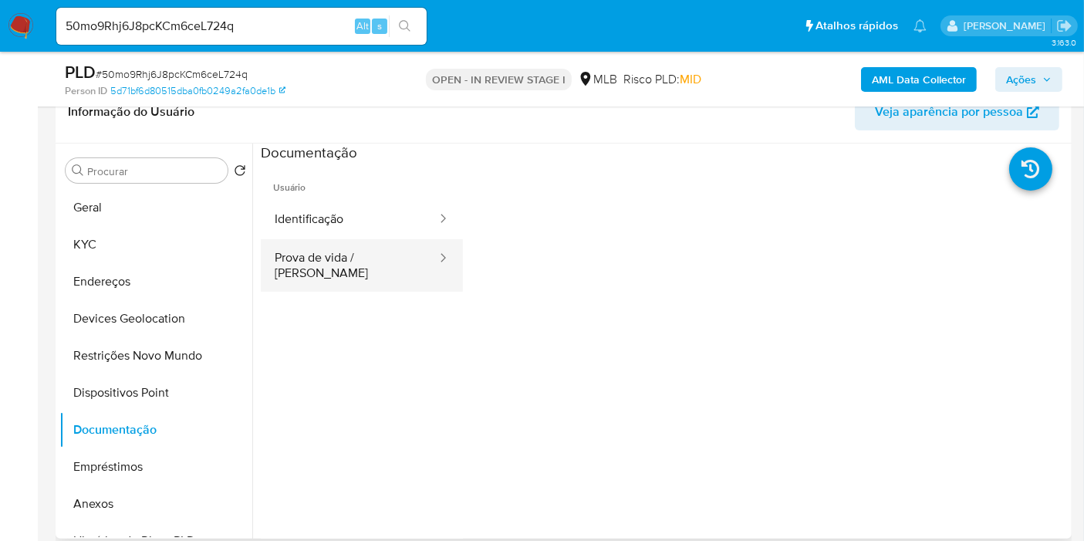
click at [383, 247] on button "Prova de vida / [PERSON_NAME]" at bounding box center [349, 265] width 177 height 52
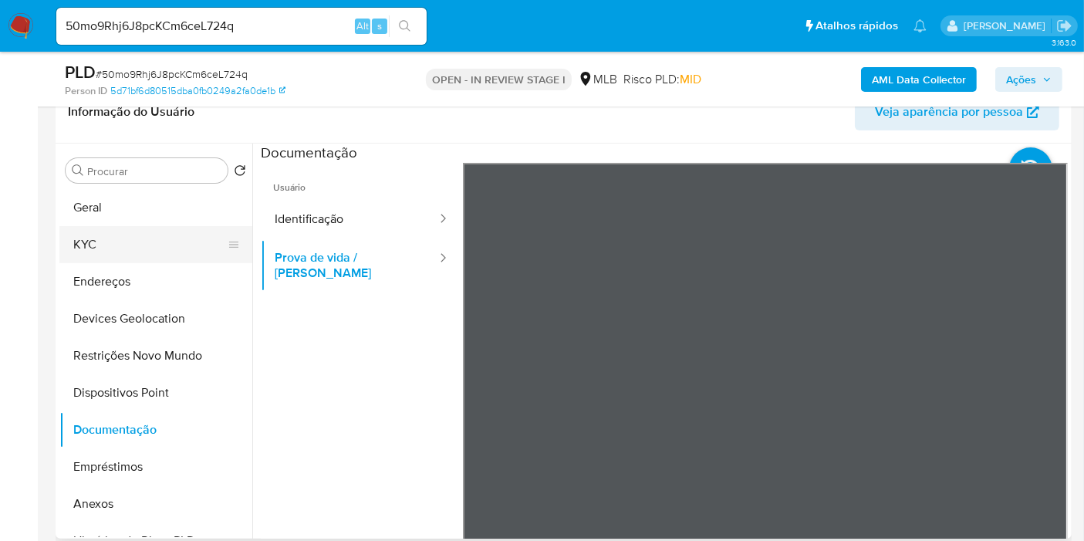
click at [104, 236] on button "KYC" at bounding box center [149, 244] width 181 height 37
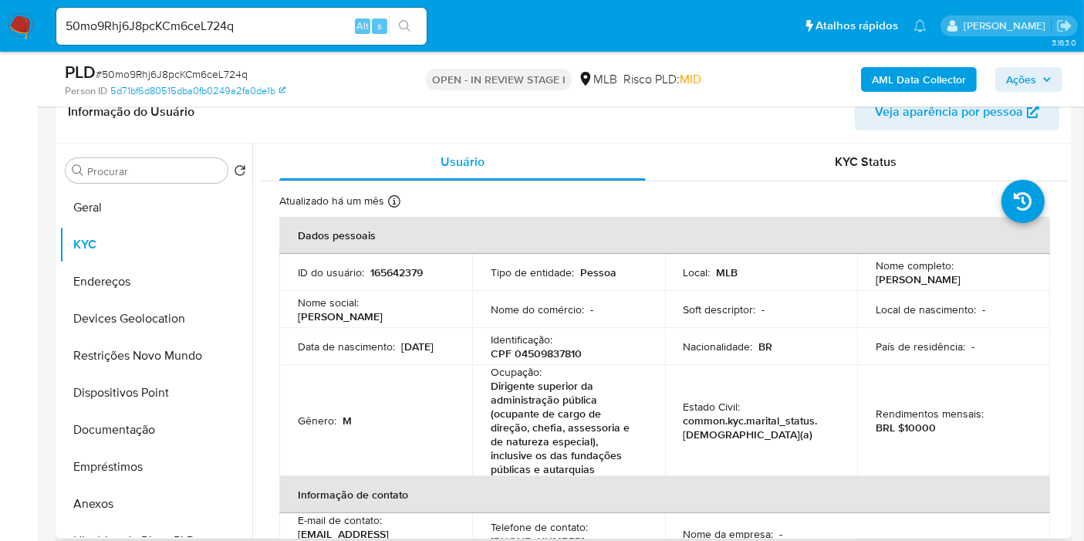
click at [513, 343] on p "Identificação :" at bounding box center [522, 339] width 62 height 14
click at [525, 346] on p "CPF 04509837810" at bounding box center [536, 353] width 91 height 14
copy p "04509837810"
click at [531, 430] on p "Dirigente superior da administração pública (ocupante de cargo de direção, chef…" at bounding box center [566, 427] width 150 height 97
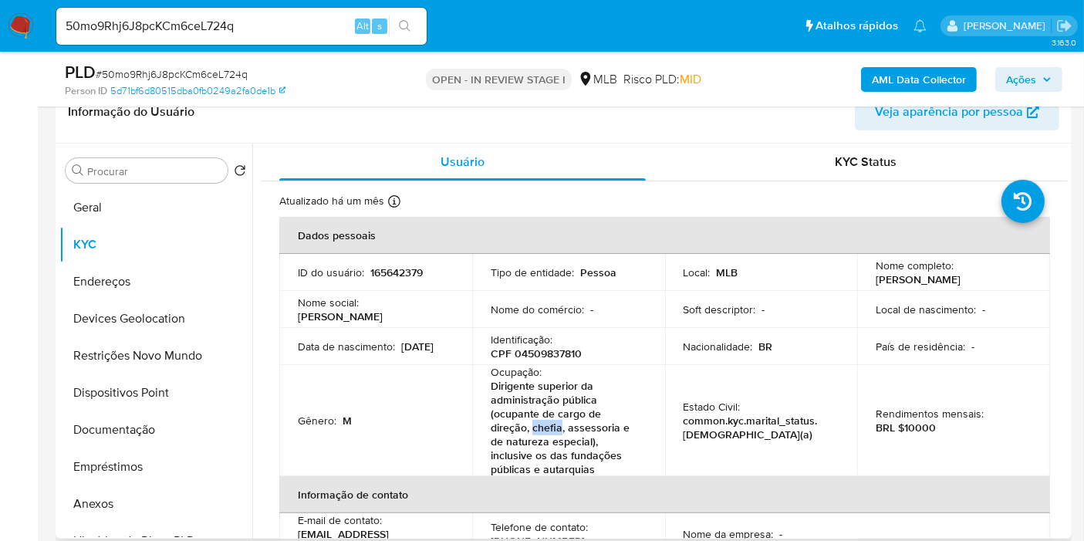
click at [531, 430] on p "Dirigente superior da administração pública (ocupante de cargo de direção, chef…" at bounding box center [566, 427] width 150 height 97
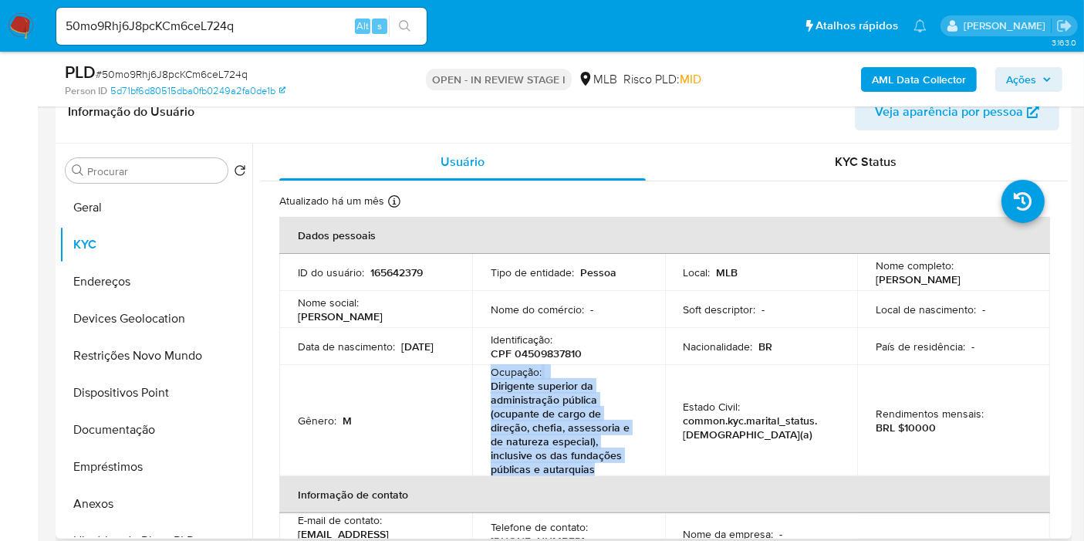
click at [531, 430] on p "Dirigente superior da administração pública (ocupante de cargo de direção, chef…" at bounding box center [566, 427] width 150 height 97
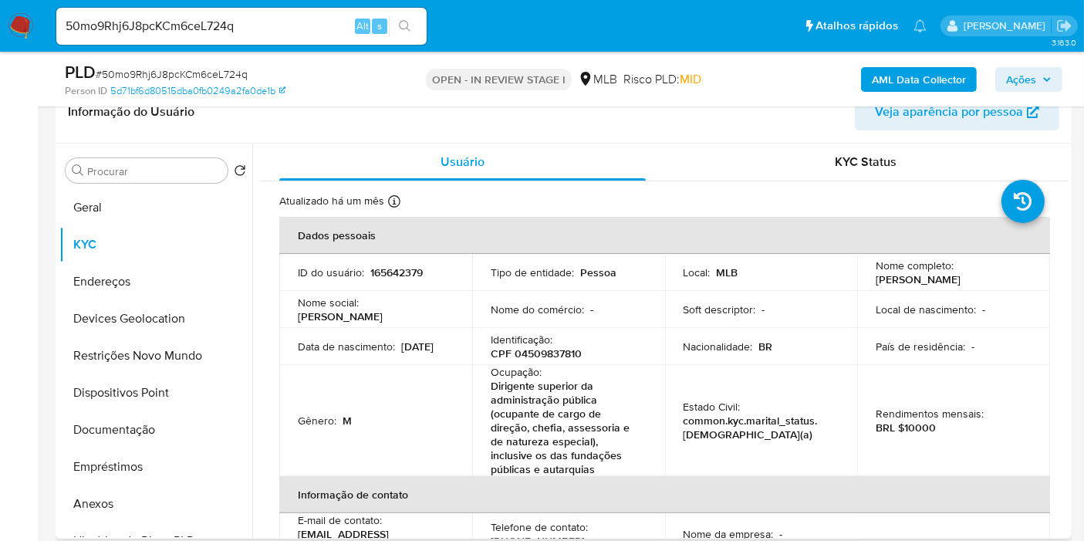
click at [575, 341] on div "Identificação : CPF 04509837810" at bounding box center [569, 346] width 156 height 28
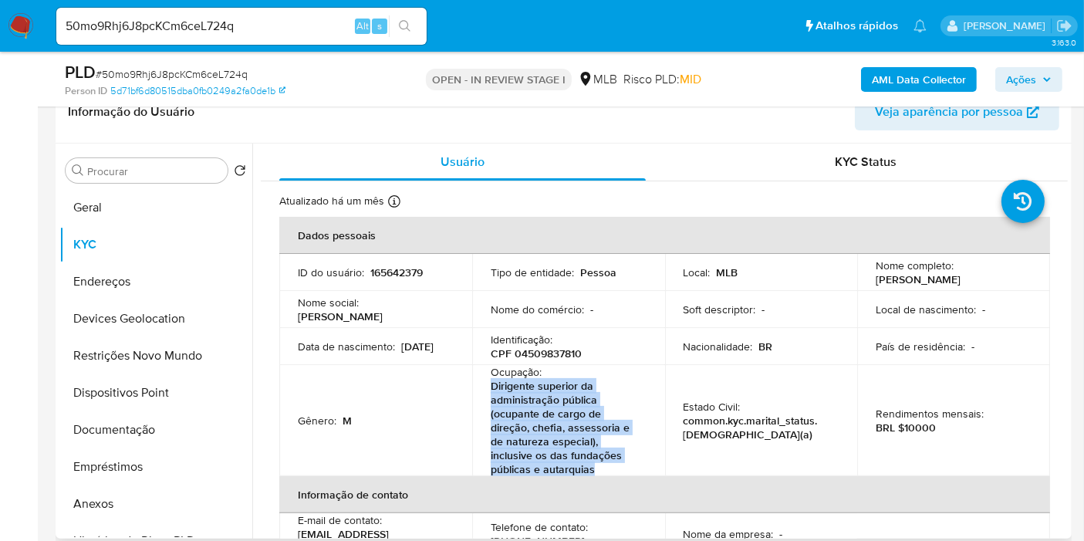
drag, startPoint x: 599, startPoint y: 468, endPoint x: 489, endPoint y: 377, distance: 143.0
click at [491, 379] on p "Dirigente superior da administração pública (ocupante de cargo de direção, chef…" at bounding box center [566, 427] width 150 height 97
copy p "Dirigente superior da administração pública (ocupante de cargo de direção, chef…"
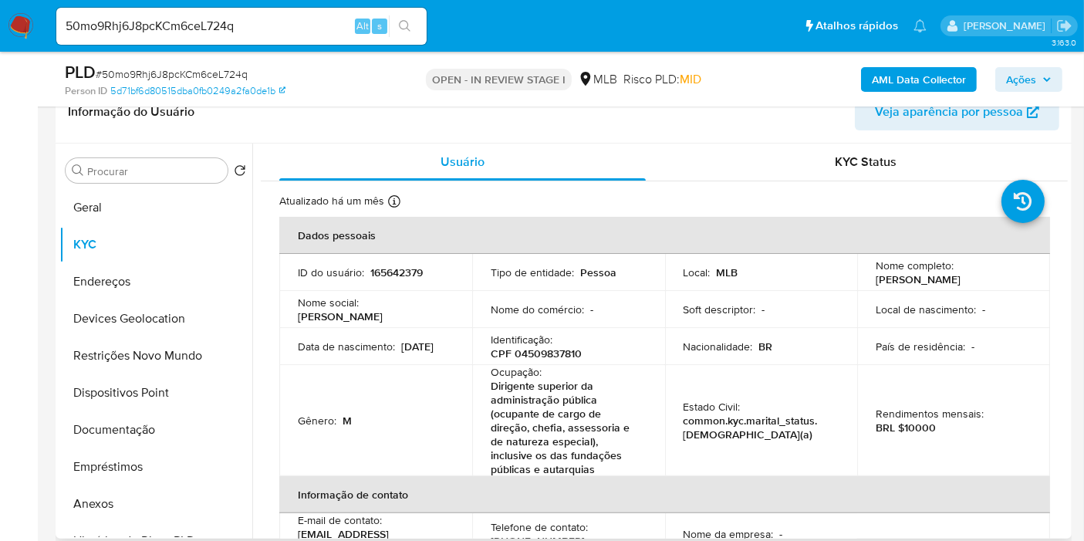
click at [386, 265] on p "165642379" at bounding box center [396, 272] width 52 height 14
copy p "165642379"
click at [121, 287] on button "Endereços" at bounding box center [149, 281] width 181 height 37
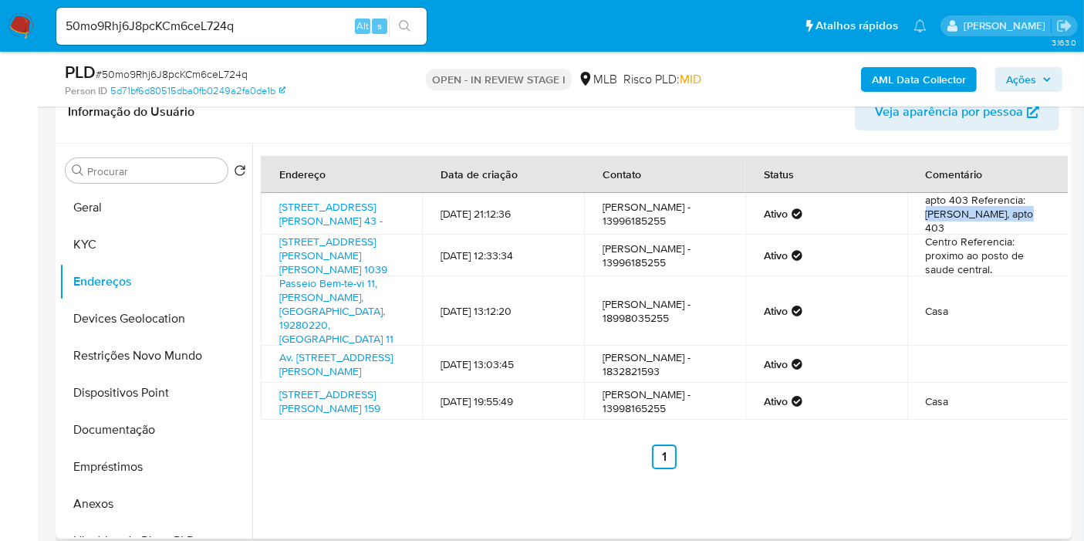
drag, startPoint x: 921, startPoint y: 217, endPoint x: 1016, endPoint y: 221, distance: 95.0
click at [1016, 221] on td "apto 403 Referencia: Edifício Luxemburgo, apto 403" at bounding box center [987, 214] width 161 height 42
copy td "Edifício Luxemburgo"
click at [310, 201] on link "Rua Bassim Nagib Trabulsi 43 -, Santos, São Paulo, 11030540, Brasil 43 -" at bounding box center [330, 213] width 103 height 29
click at [895, 79] on b "AML Data Collector" at bounding box center [919, 79] width 94 height 25
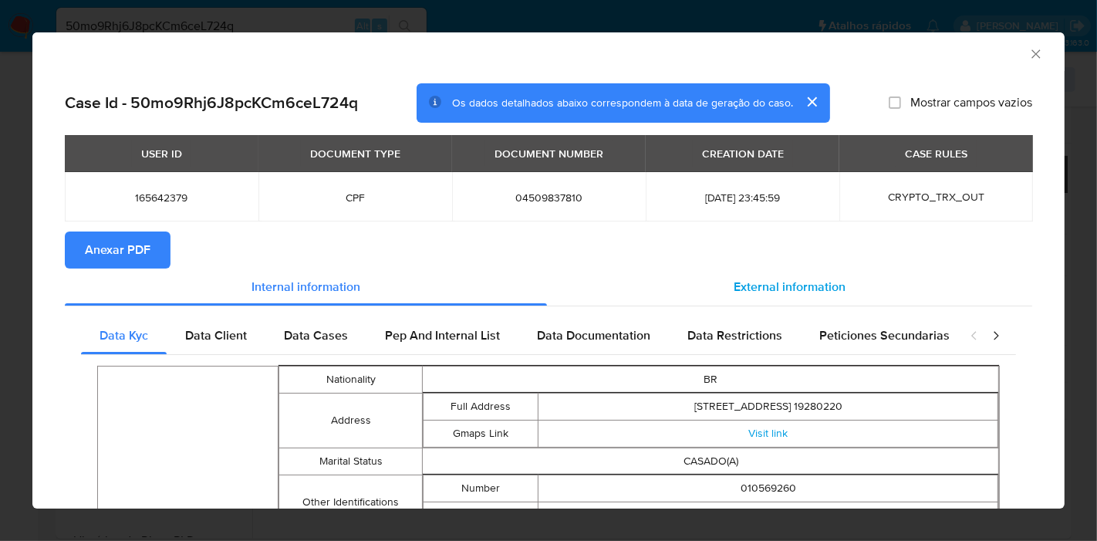
click at [754, 279] on span "External information" at bounding box center [790, 287] width 112 height 18
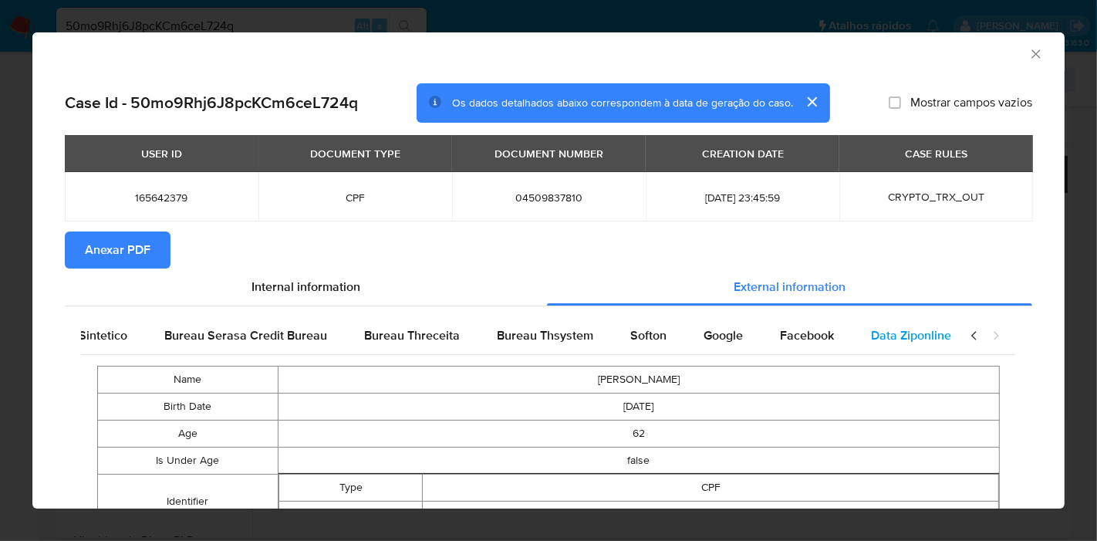
scroll to position [0, 518]
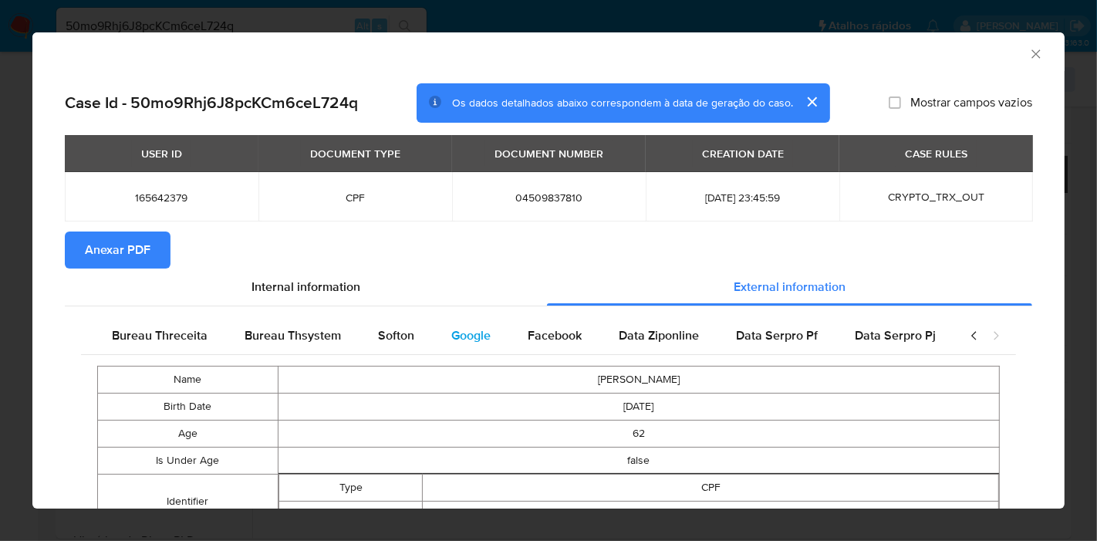
click at [491, 336] on div "Google" at bounding box center [471, 335] width 76 height 37
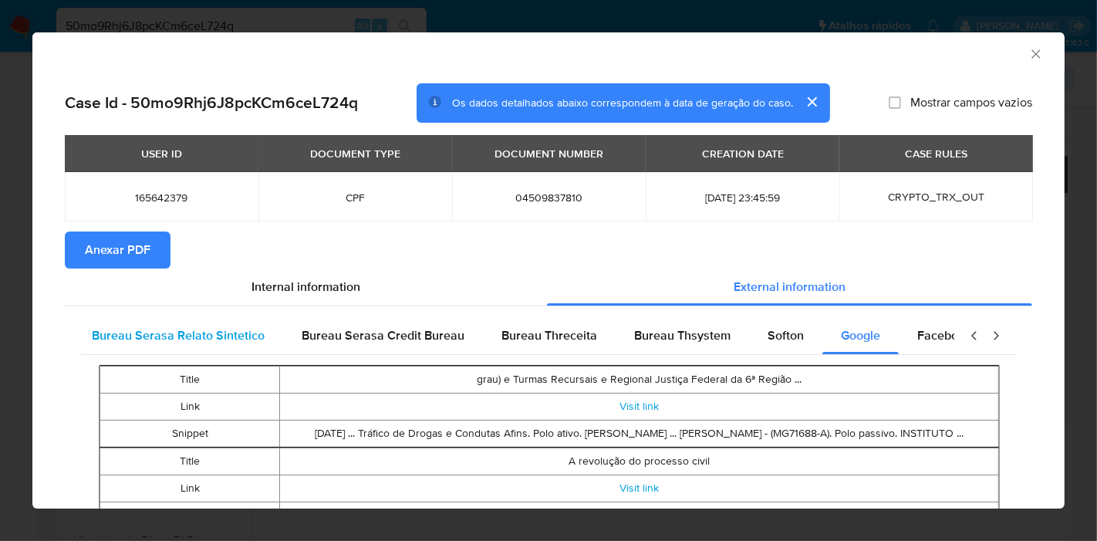
scroll to position [0, 117]
click at [157, 338] on span "Bureau Serasa Relato Sintetico" at bounding box center [188, 335] width 173 height 18
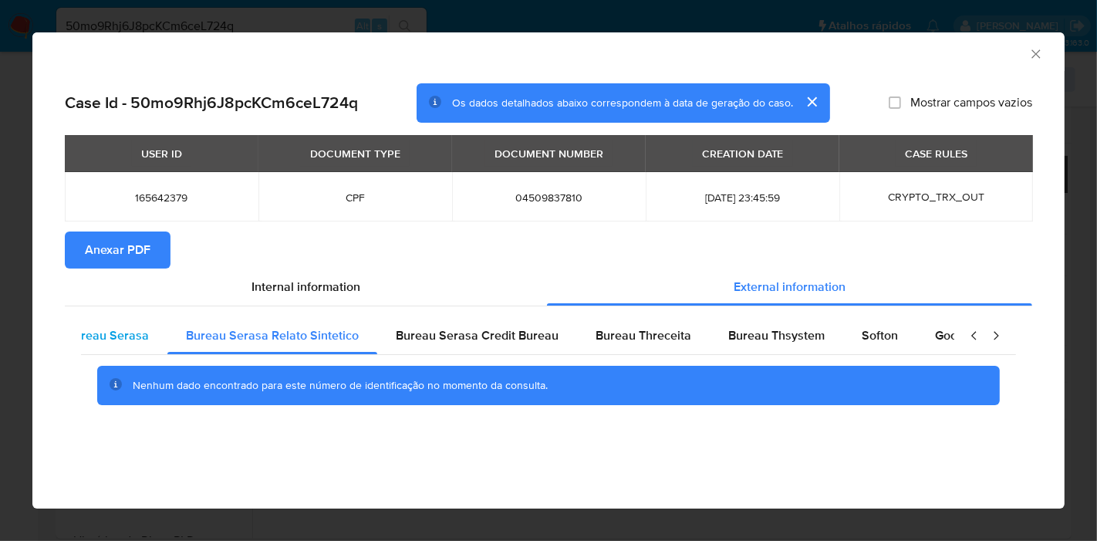
scroll to position [0, 0]
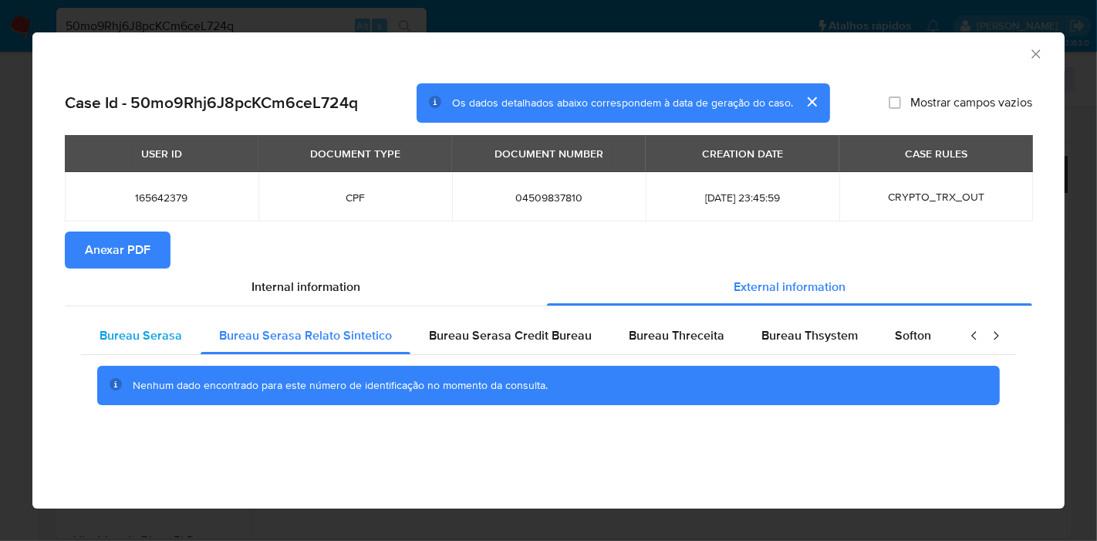
click at [150, 331] on span "Bureau Serasa" at bounding box center [141, 335] width 83 height 18
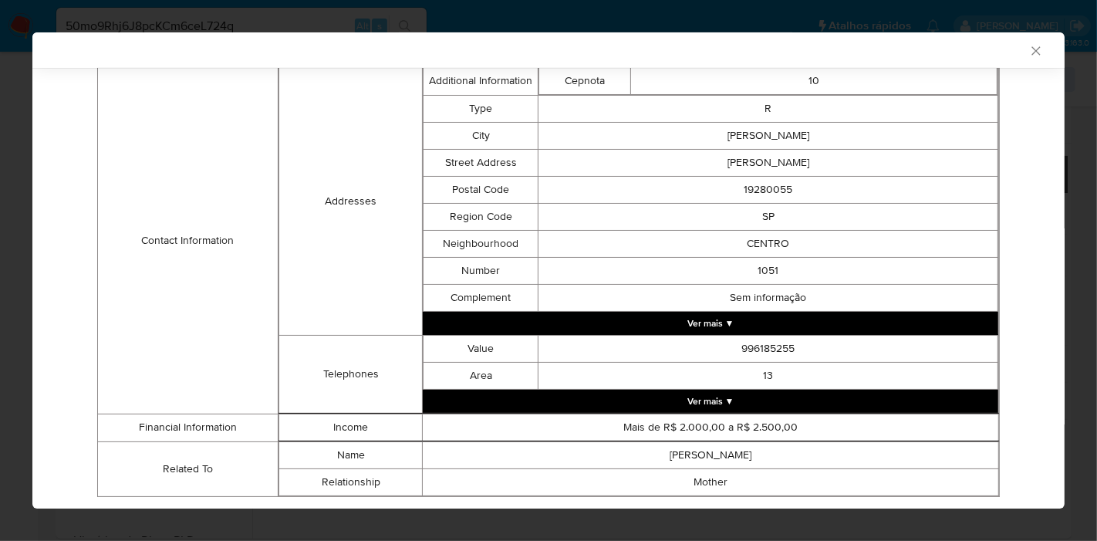
scroll to position [511, 0]
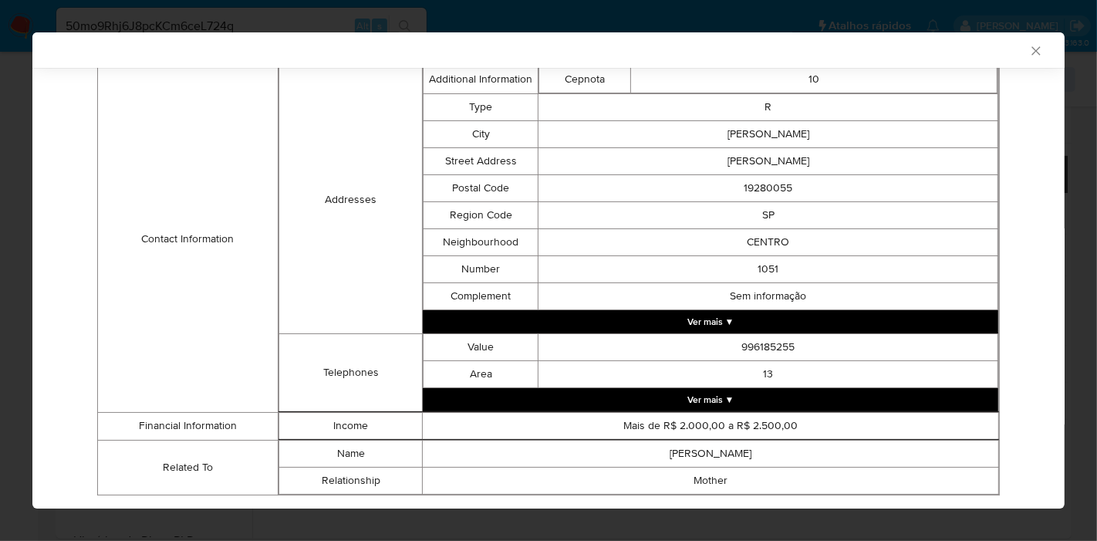
click at [608, 147] on td "JOSE MIGUEL DE CASTRO ANDRADE" at bounding box center [768, 160] width 460 height 27
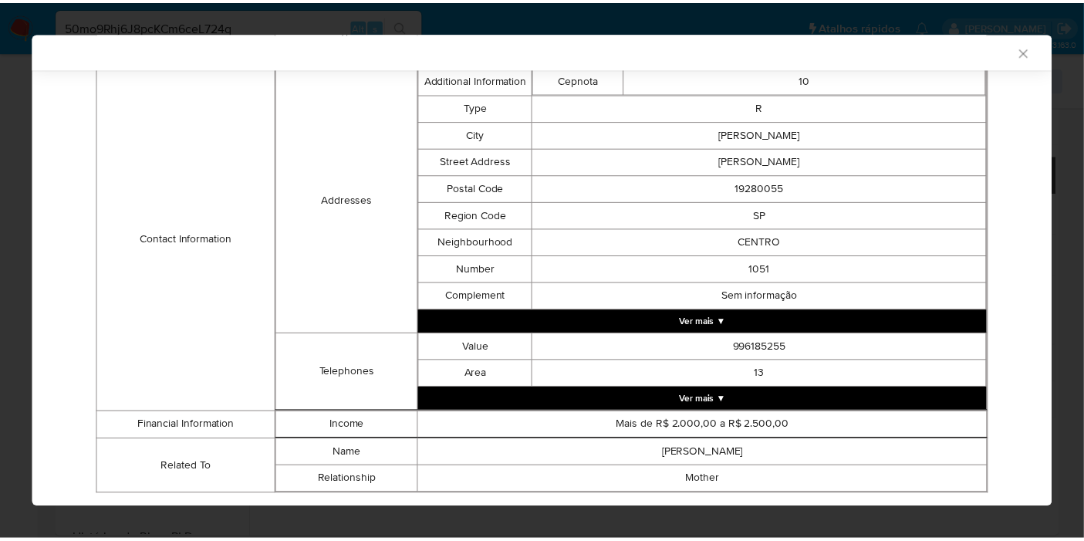
scroll to position [0, 0]
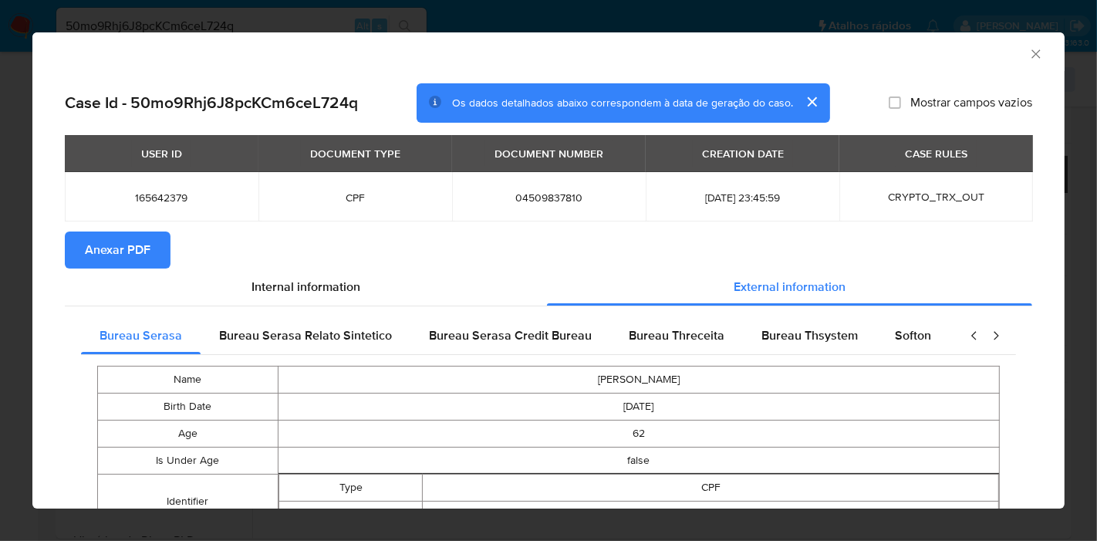
click at [130, 243] on span "Anexar PDF" at bounding box center [118, 250] width 66 height 34
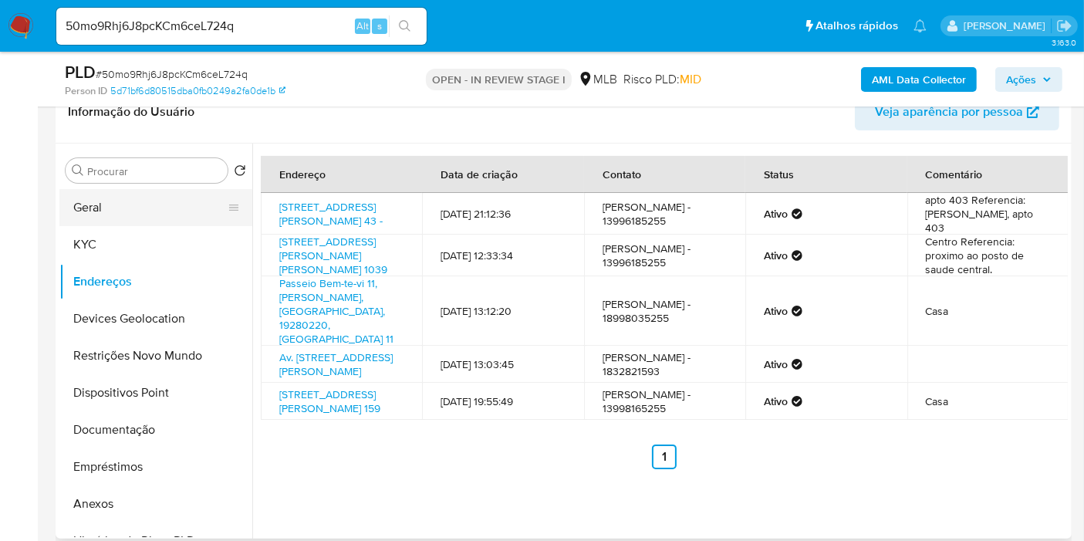
click at [93, 197] on button "Geral" at bounding box center [149, 207] width 181 height 37
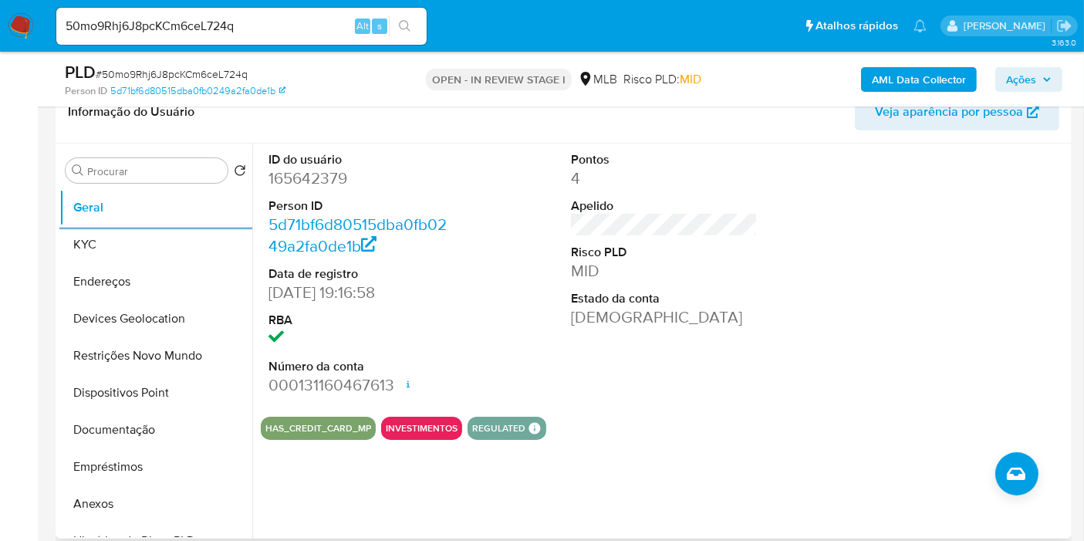
click at [747, 344] on div "Pontos 4 Apelido Risco PLD MID Estado da conta Ativa" at bounding box center [664, 273] width 202 height 261
click at [133, 245] on button "KYC" at bounding box center [149, 244] width 181 height 37
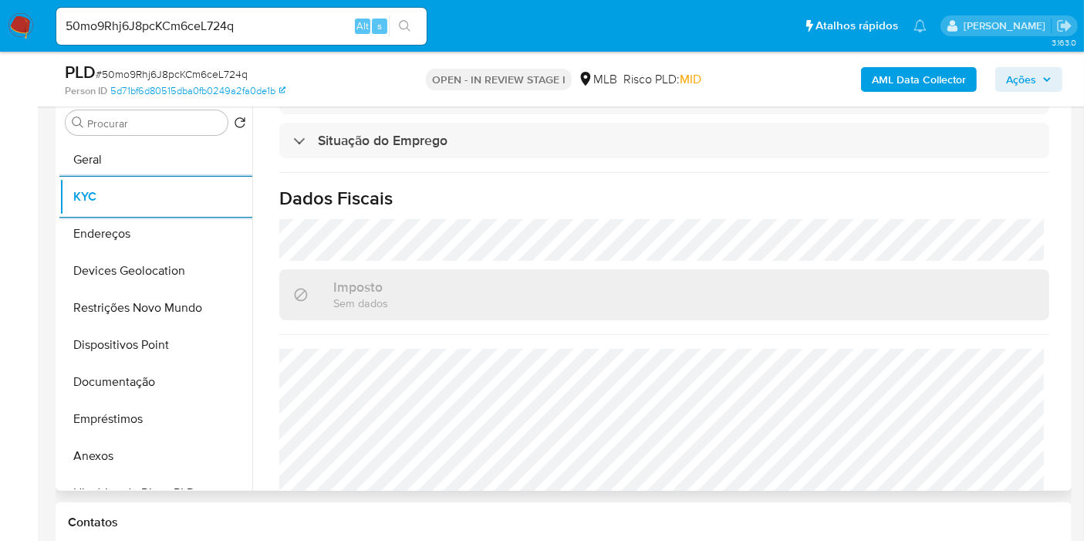
scroll to position [771, 0]
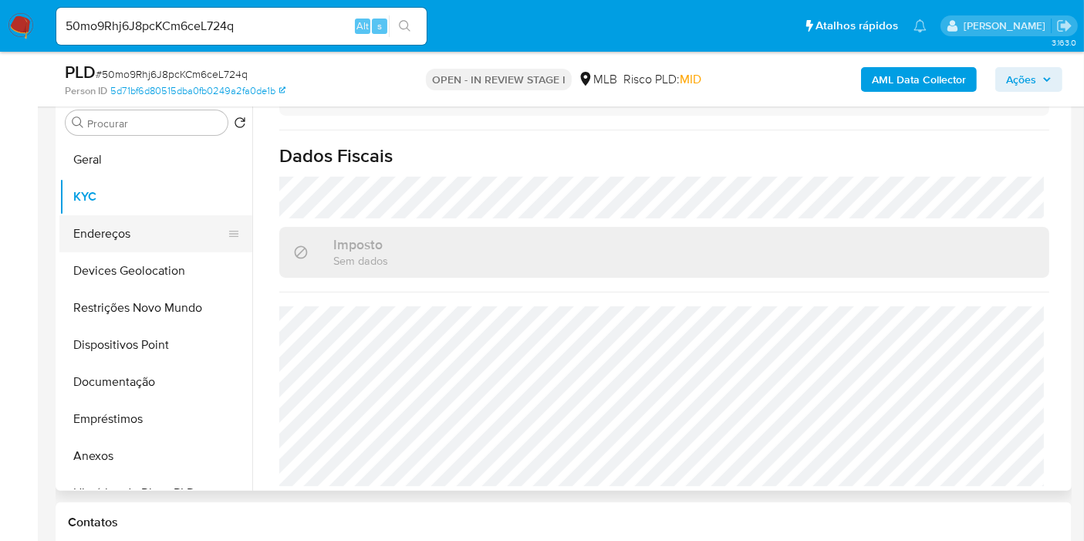
click at [134, 237] on button "Endereços" at bounding box center [149, 233] width 181 height 37
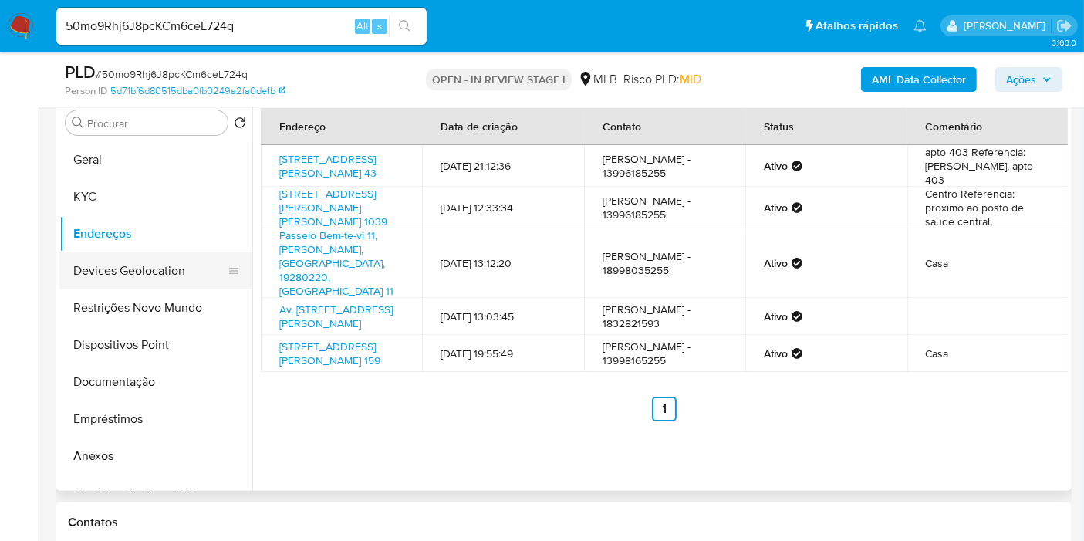
click at [124, 265] on button "Devices Geolocation" at bounding box center [149, 270] width 181 height 37
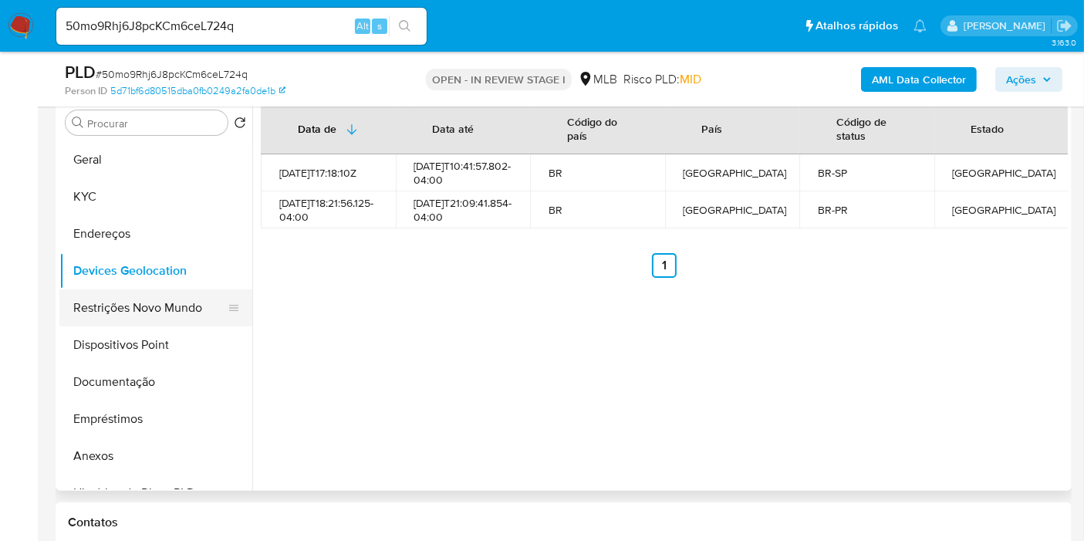
click at [120, 312] on button "Restrições Novo Mundo" at bounding box center [149, 307] width 181 height 37
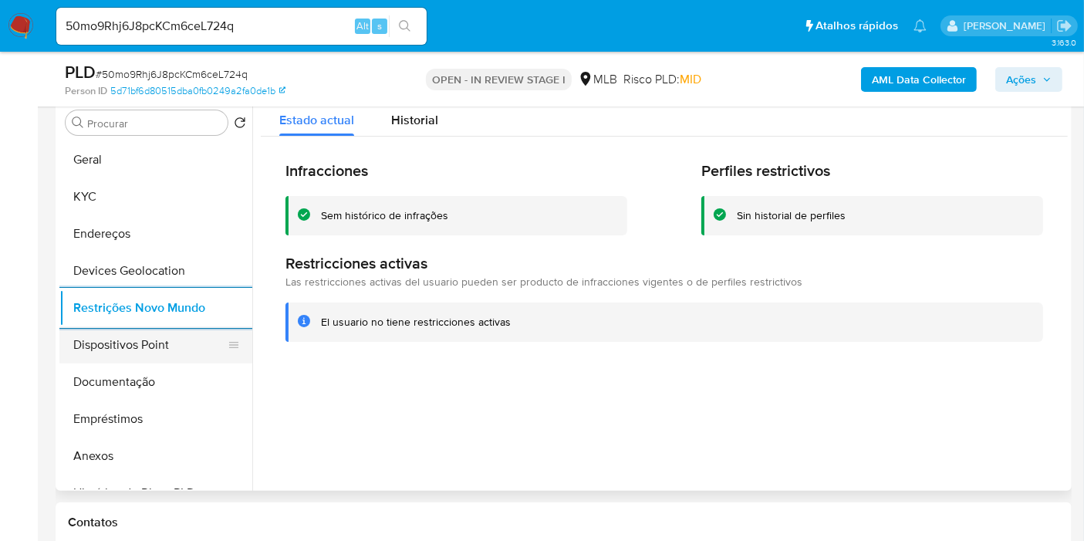
click at [140, 346] on button "Dispositivos Point" at bounding box center [149, 344] width 181 height 37
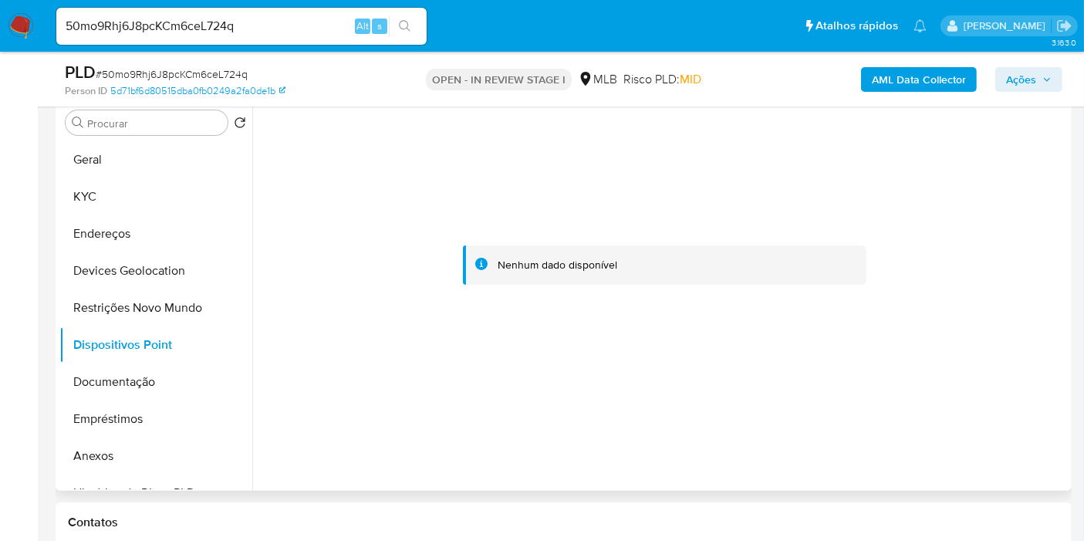
click at [963, 270] on div at bounding box center [664, 265] width 807 height 339
click at [119, 384] on button "Documentação" at bounding box center [149, 381] width 181 height 37
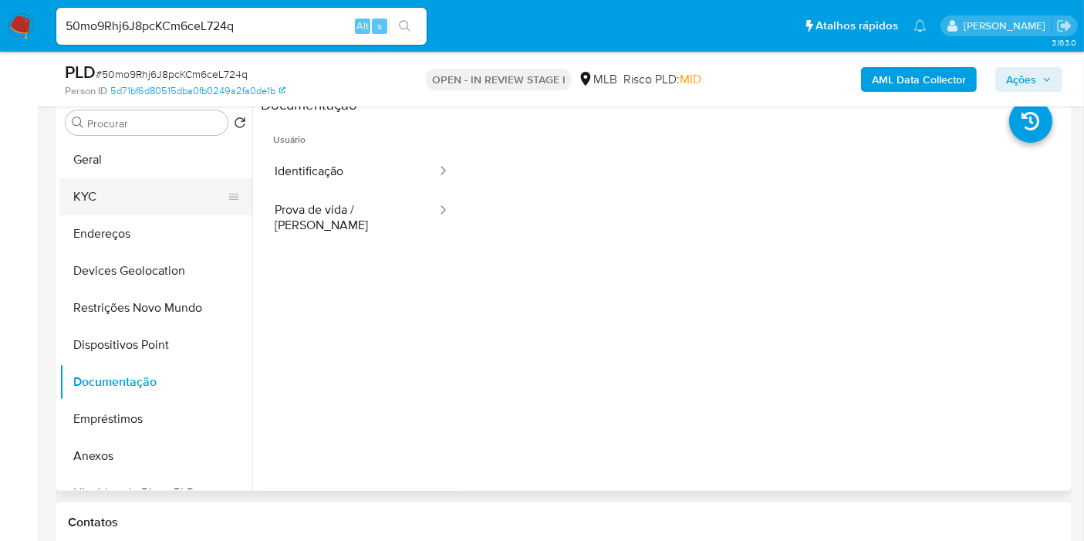
click at [133, 200] on button "KYC" at bounding box center [149, 196] width 181 height 37
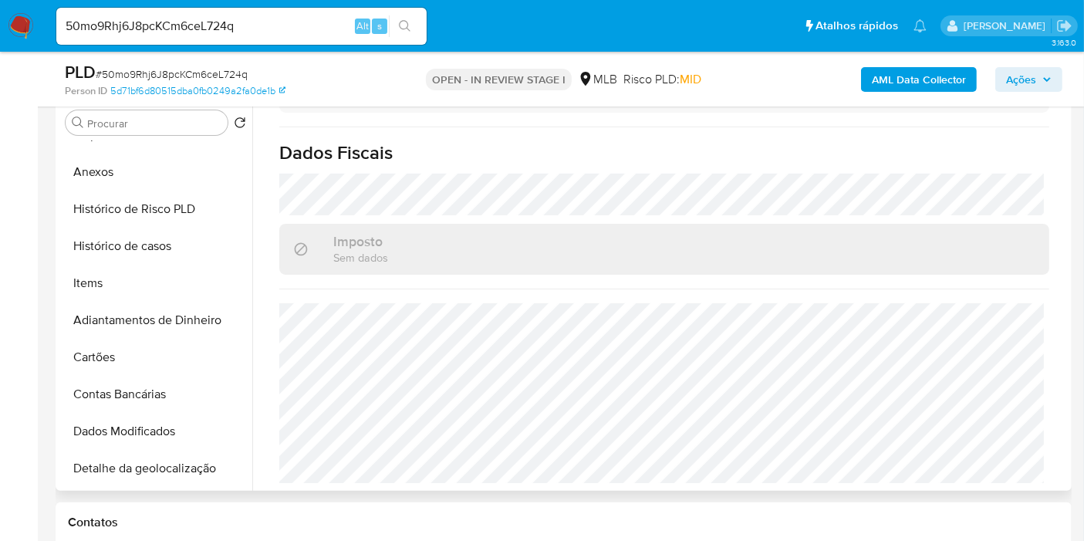
scroll to position [343, 0]
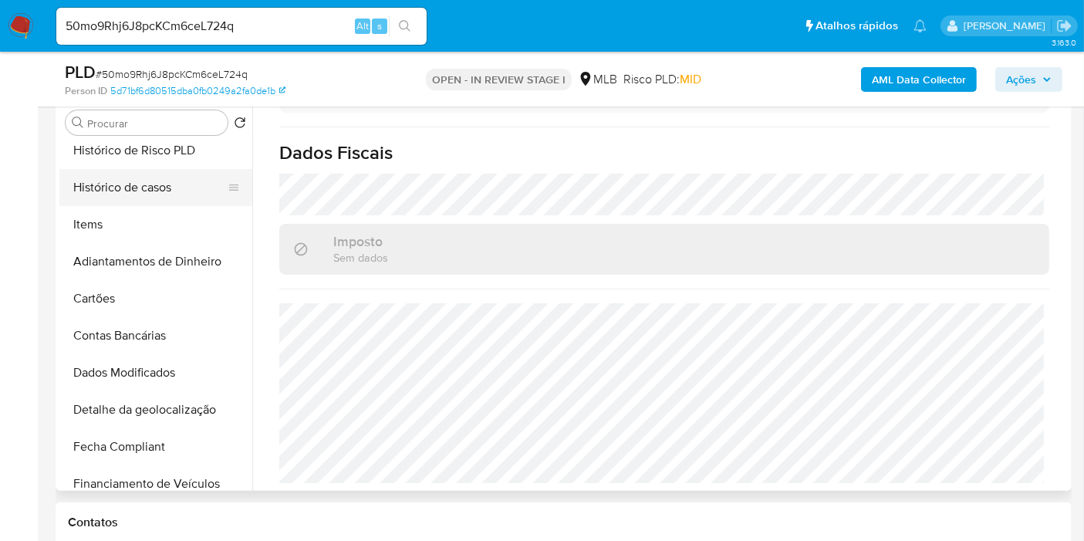
click at [141, 187] on button "Histórico de casos" at bounding box center [149, 187] width 181 height 37
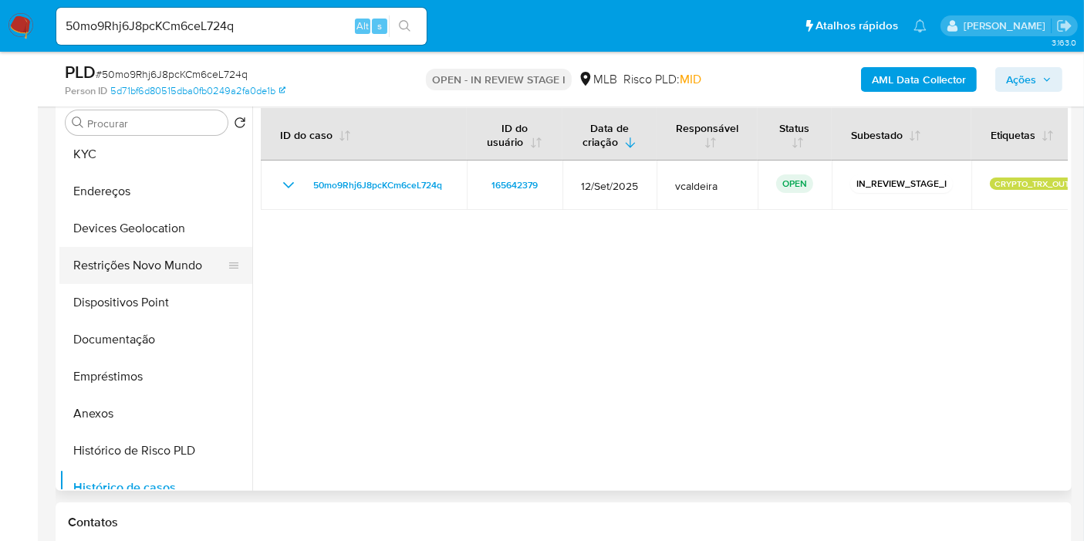
scroll to position [0, 0]
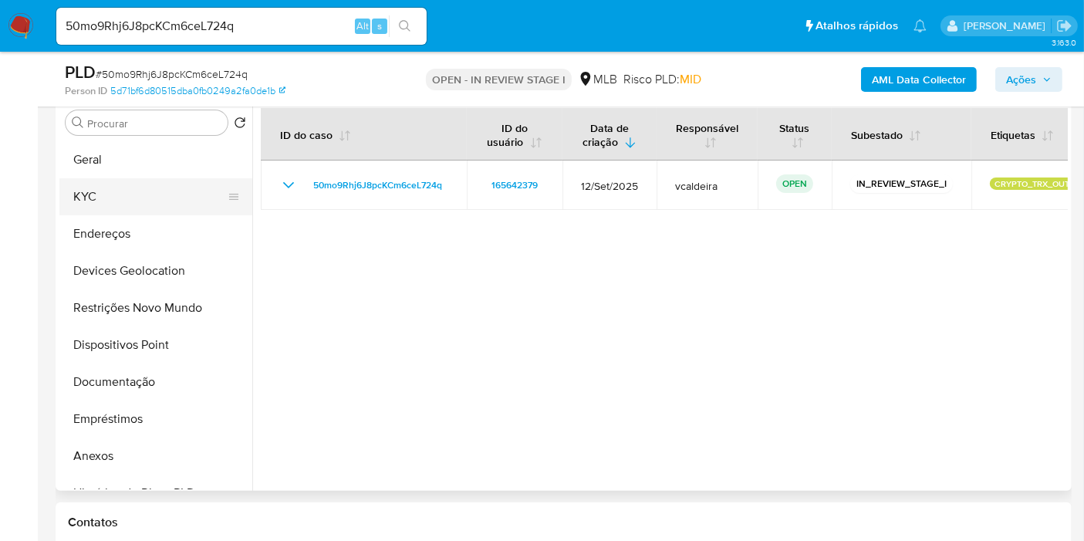
click at [112, 191] on button "KYC" at bounding box center [149, 196] width 181 height 37
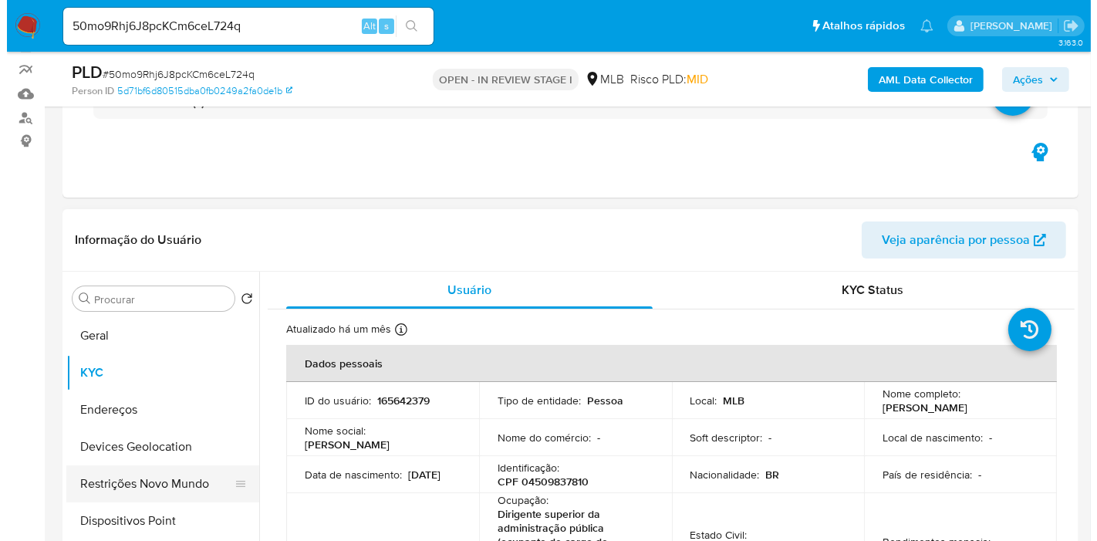
scroll to position [343, 0]
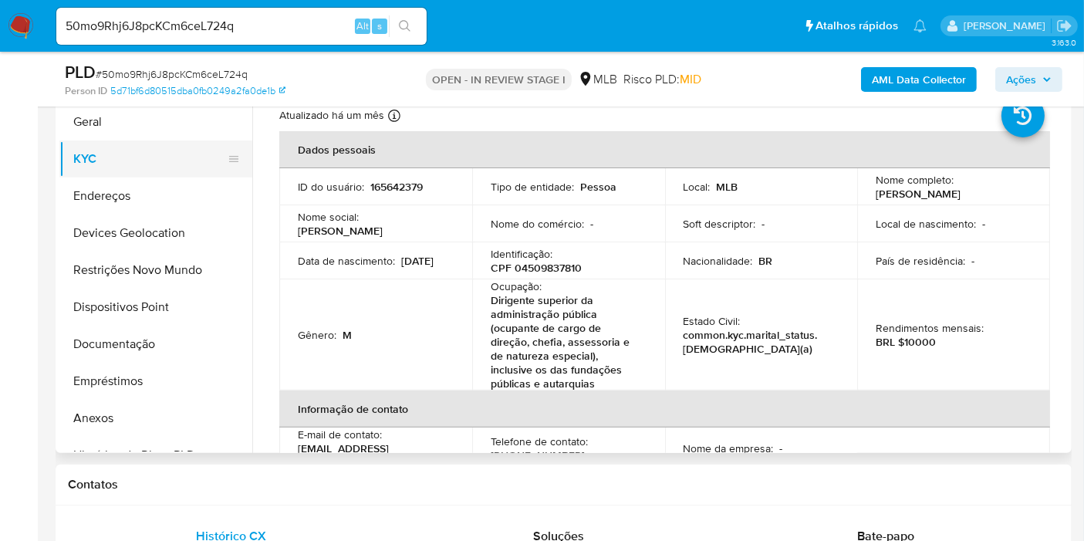
click at [88, 148] on button "KYC" at bounding box center [149, 158] width 181 height 37
click at [119, 121] on button "Geral" at bounding box center [149, 121] width 181 height 37
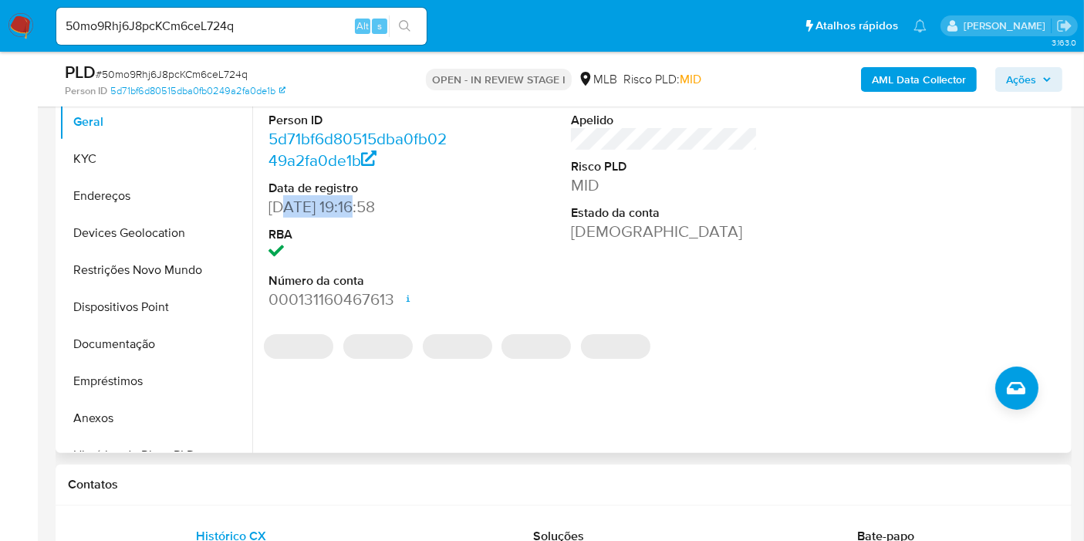
drag, startPoint x: 358, startPoint y: 204, endPoint x: 287, endPoint y: 211, distance: 71.4
click at [287, 211] on dd "29/08/2014 19:16:58" at bounding box center [361, 207] width 187 height 22
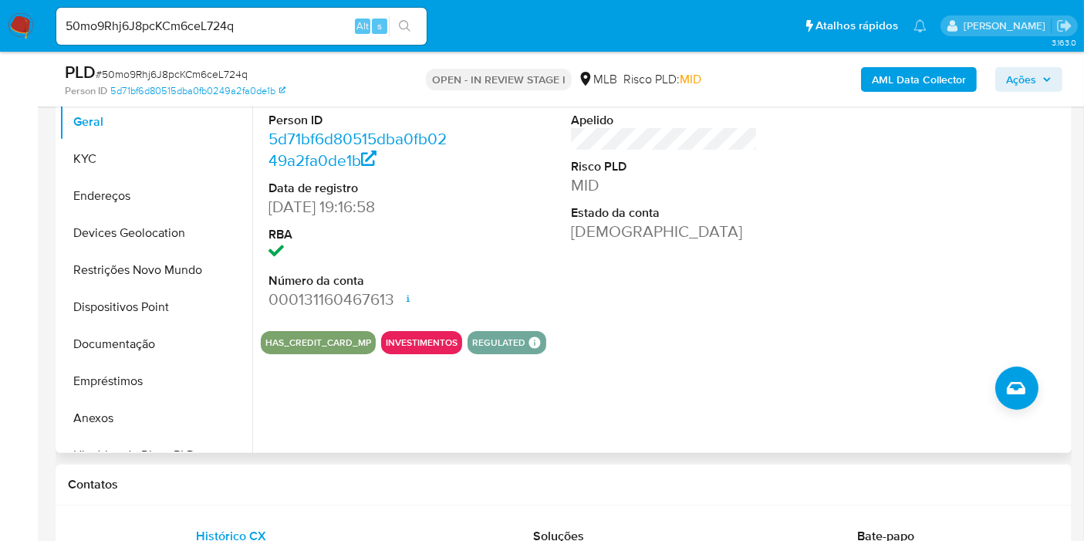
click at [326, 232] on dt "RBA" at bounding box center [361, 234] width 187 height 17
drag, startPoint x: 349, startPoint y: 205, endPoint x: 266, endPoint y: 204, distance: 83.3
click at [266, 204] on div "ID do usuário 165642379 Person ID 5d71bf6d80515dba0fb0249a2fa0de1b Data de regi…" at bounding box center [362, 188] width 202 height 261
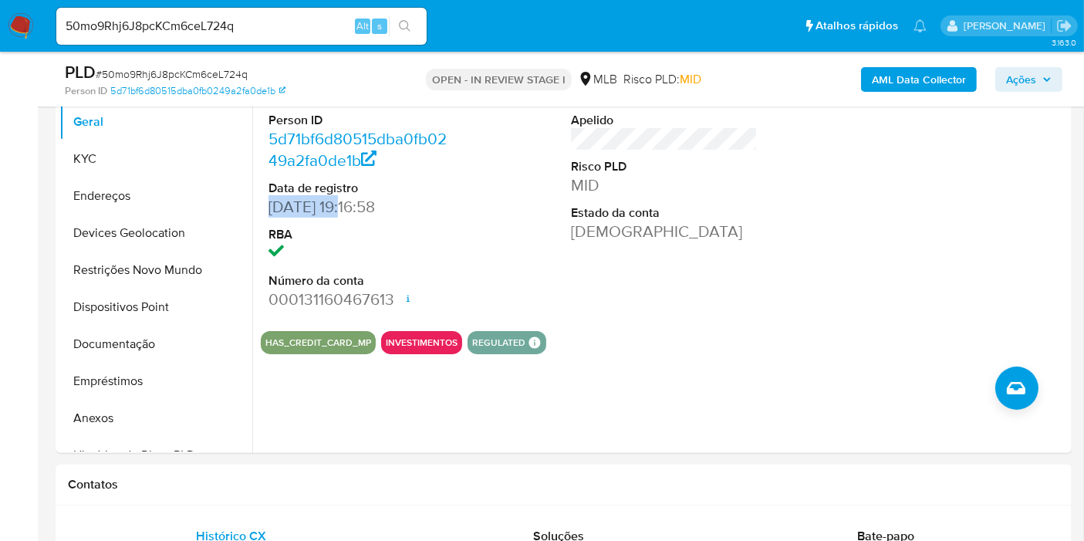
copy dd "29/08/2014"
click at [1022, 79] on span "Ações" at bounding box center [1021, 79] width 30 height 25
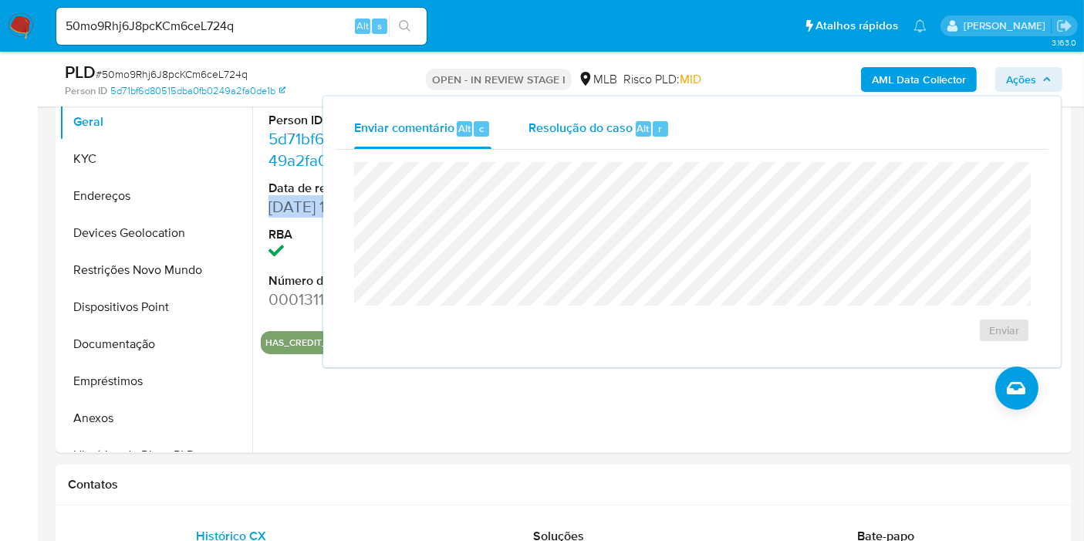
click at [586, 131] on span "Resolução do caso" at bounding box center [580, 128] width 104 height 18
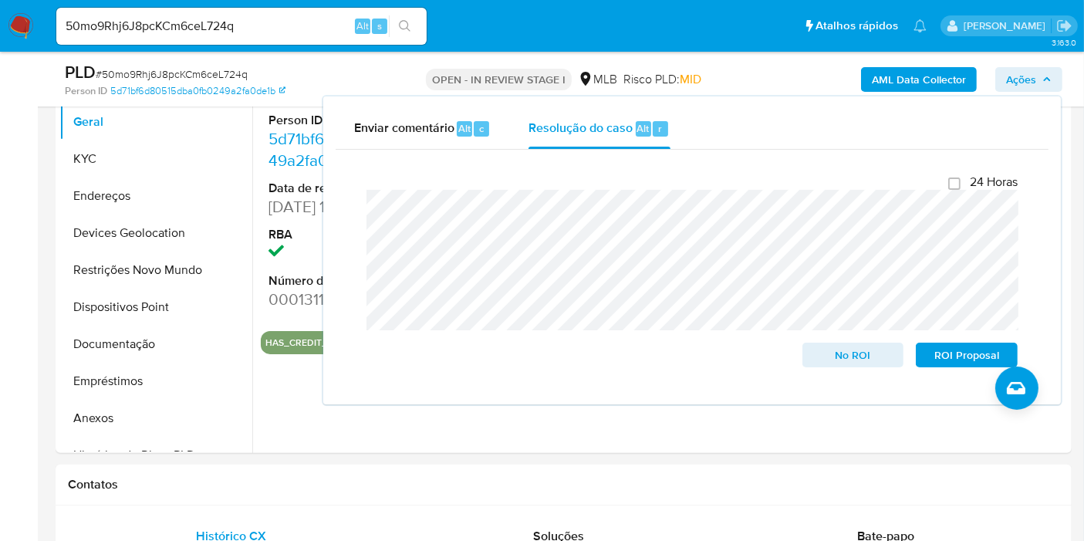
click at [133, 20] on input "50mo9Rhj6J8pcKCm6ceL724q" at bounding box center [241, 26] width 370 height 20
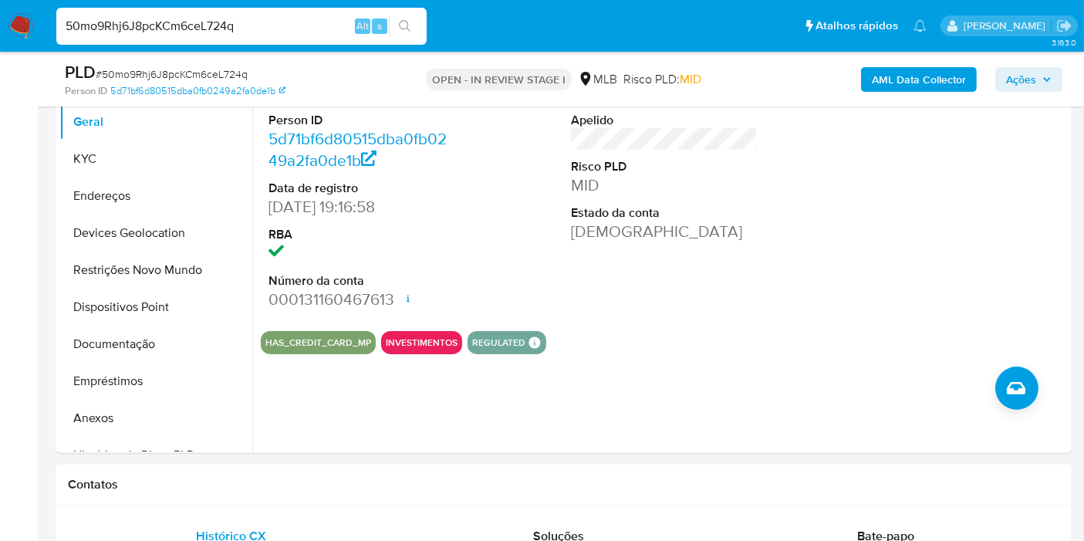
click at [133, 20] on input "50mo9Rhj6J8pcKCm6ceL724q" at bounding box center [241, 26] width 370 height 20
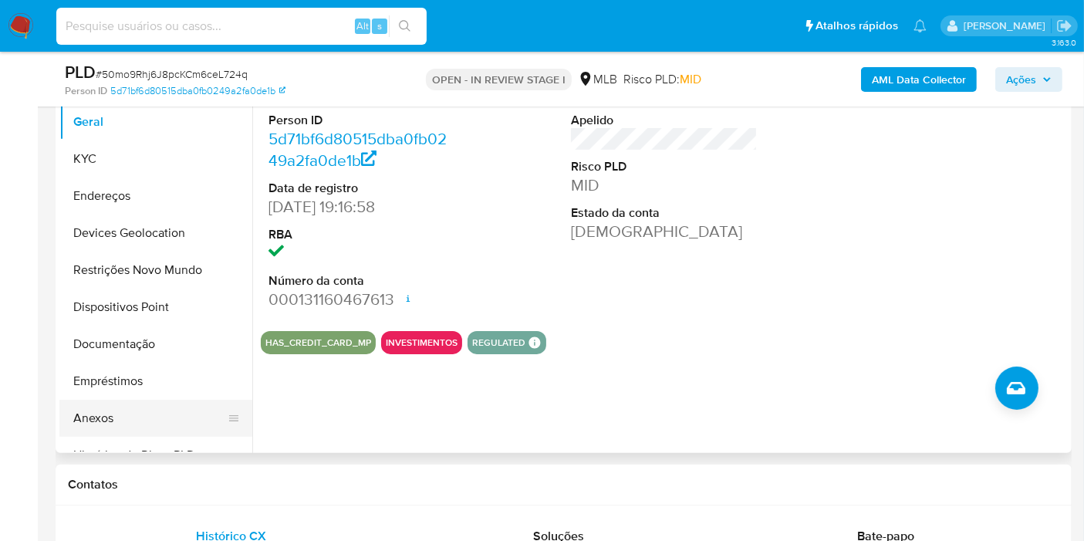
click at [105, 415] on button "Anexos" at bounding box center [149, 418] width 181 height 37
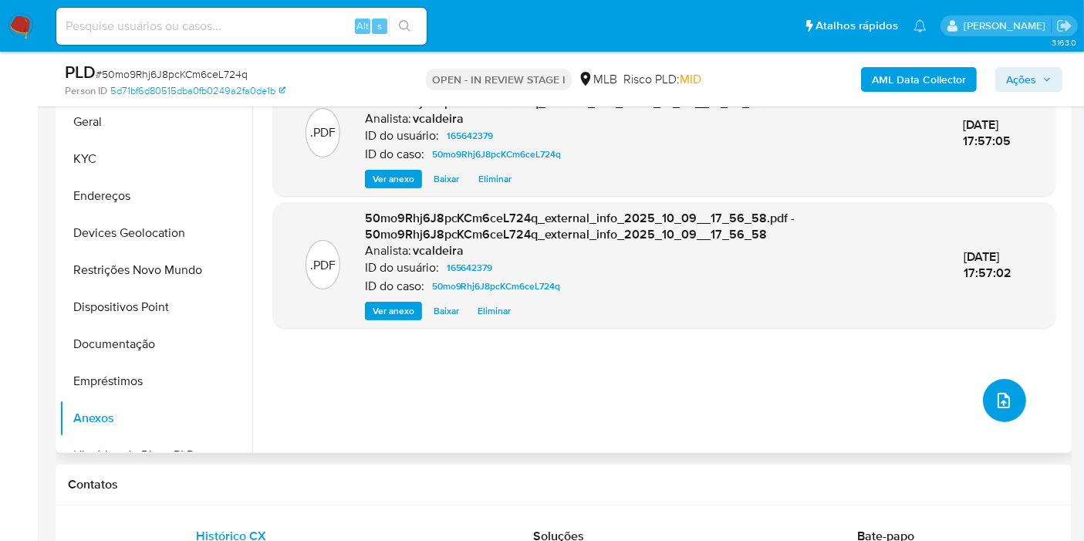
click at [983, 402] on button "upload-file" at bounding box center [1004, 400] width 43 height 43
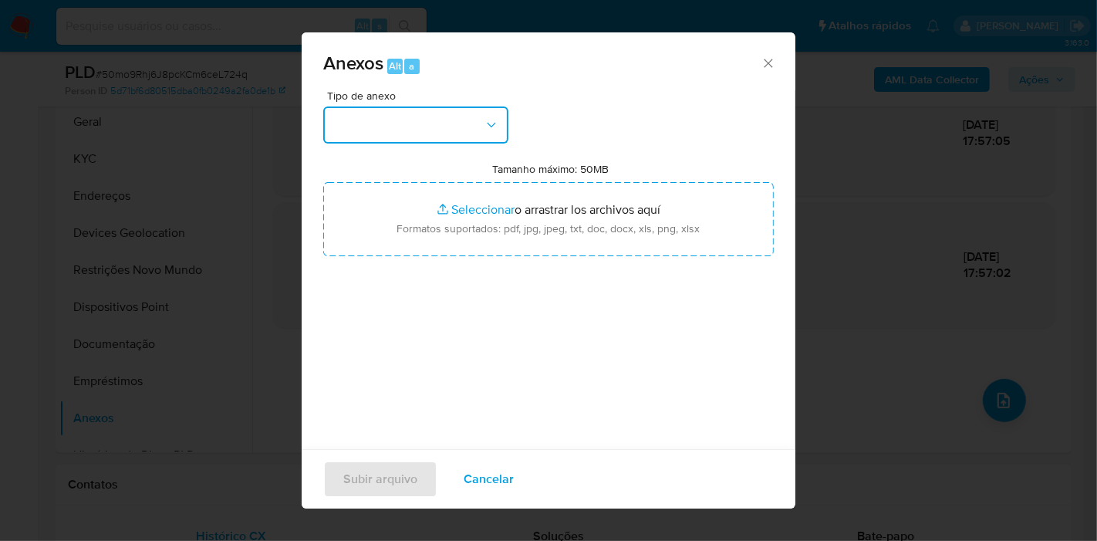
click at [471, 130] on button "button" at bounding box center [415, 124] width 185 height 37
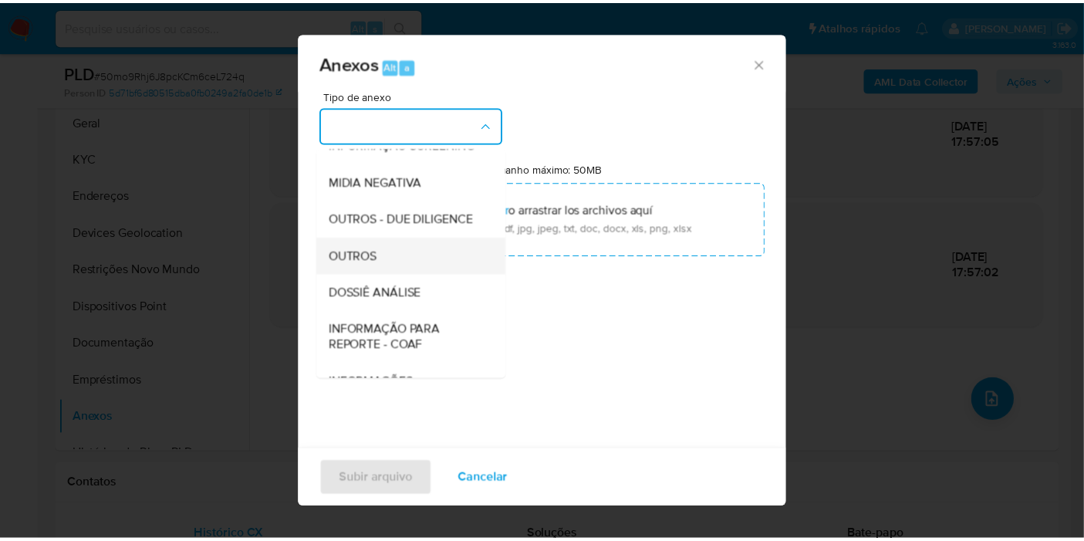
scroll to position [171, 0]
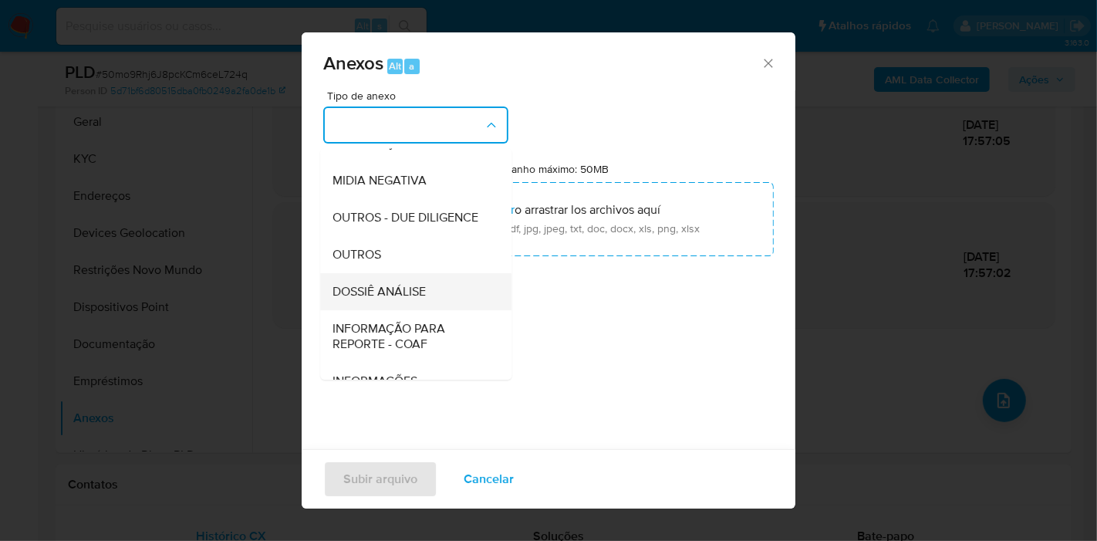
click at [392, 299] on span "DOSSIÊ ANÁLISE" at bounding box center [378, 291] width 93 height 15
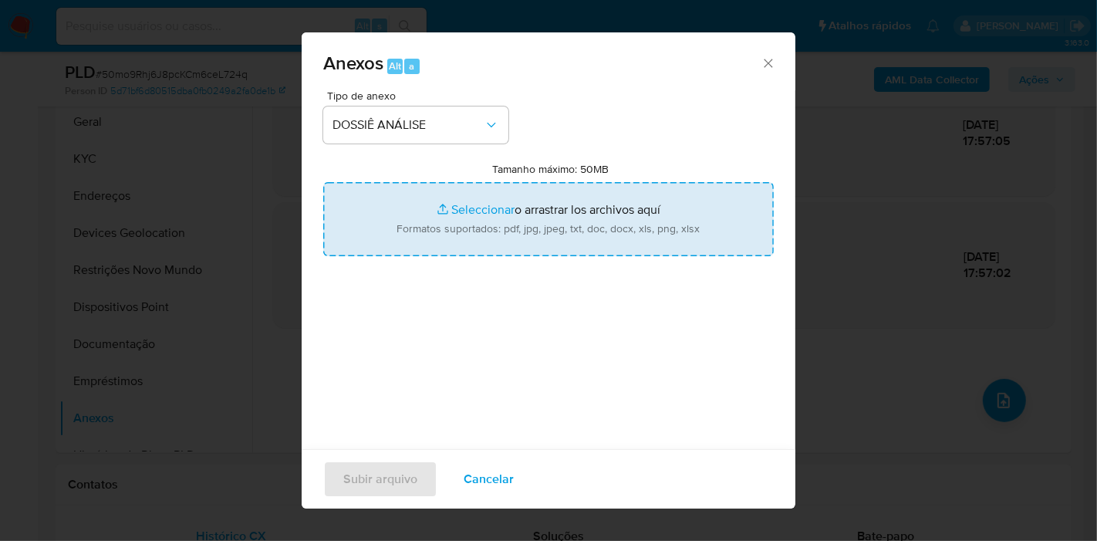
click at [478, 241] on input "Tamanho máximo: 50MB Seleccionar archivos" at bounding box center [548, 219] width 450 height 74
type input "C:\fakepath\DECLÍNIO - Caselog 50mo9Rhj6J8pcKCm6ceL724q_2025_10_09_09_17_39.pdf"
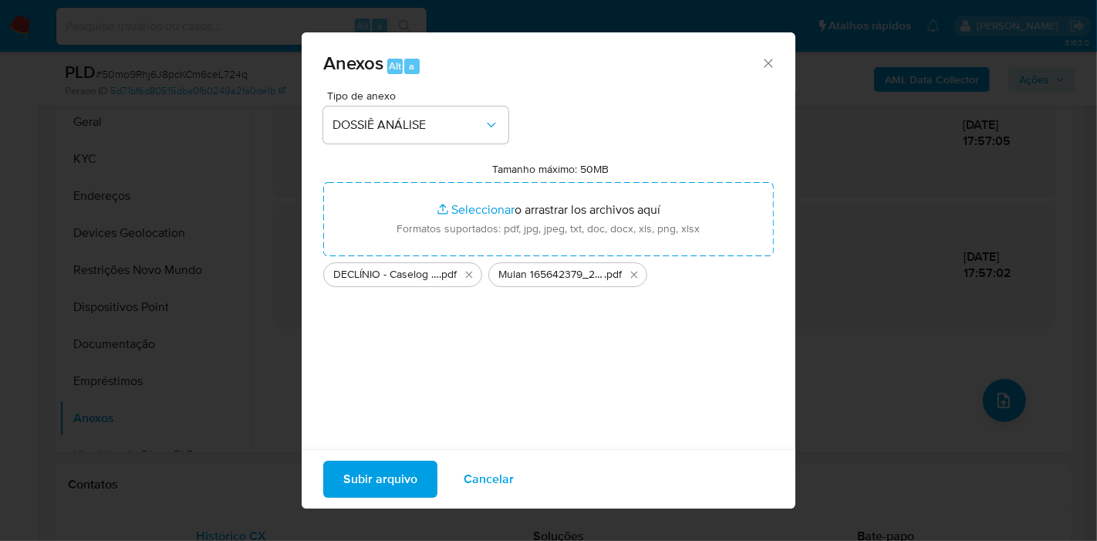
click at [416, 477] on span "Subir arquivo" at bounding box center [380, 479] width 74 height 34
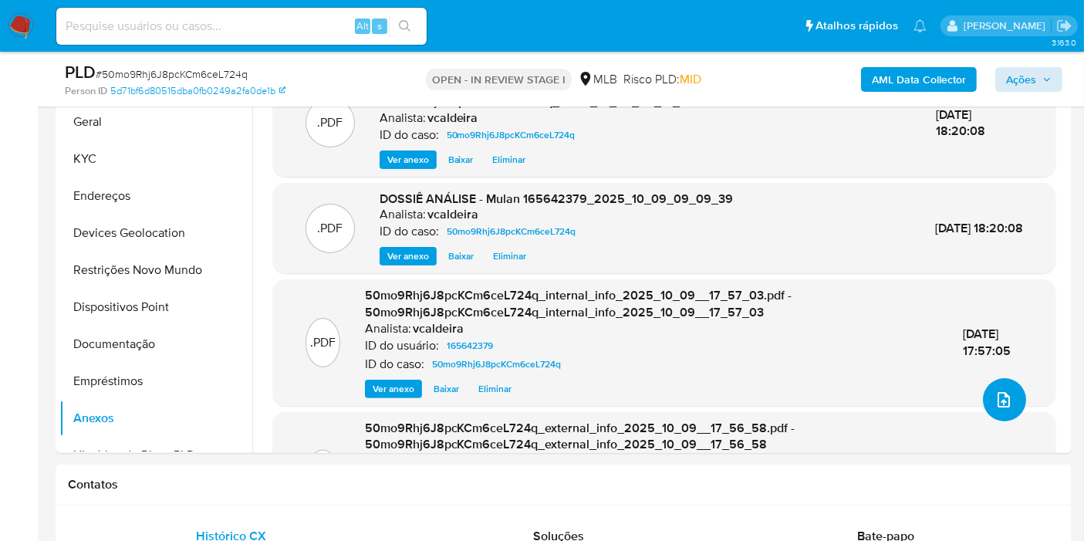
scroll to position [0, 0]
click at [1026, 65] on div "AML Data Collector Ações" at bounding box center [898, 79] width 329 height 36
click at [1023, 75] on span "Ações" at bounding box center [1021, 79] width 30 height 25
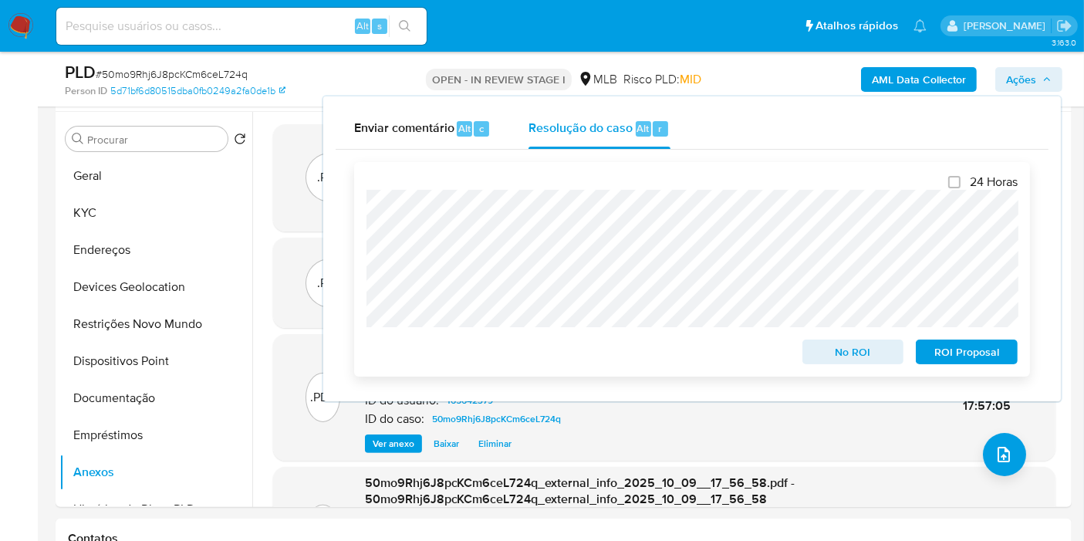
scroll to position [86, 0]
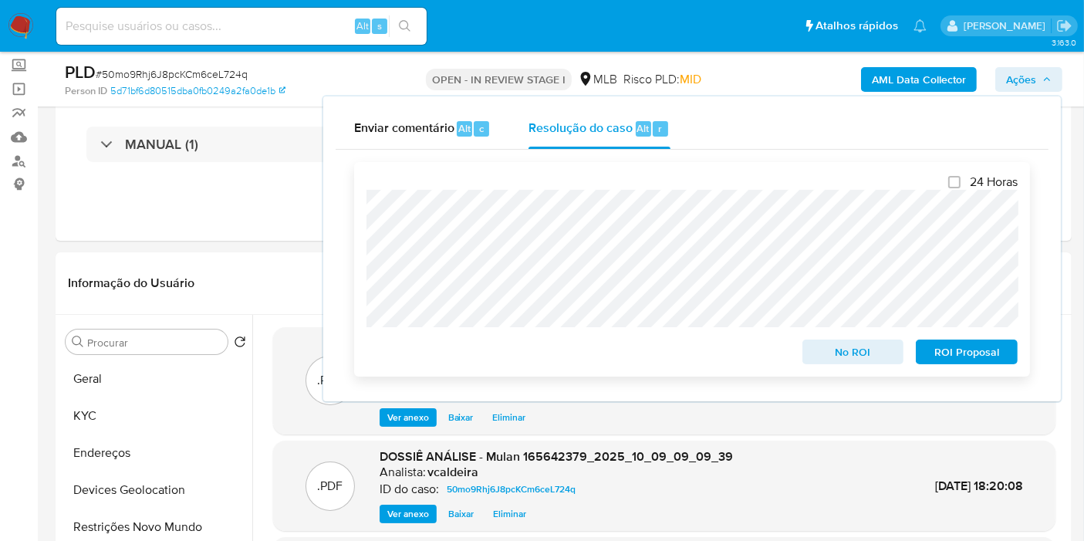
click at [850, 353] on span "No ROI" at bounding box center [853, 352] width 80 height 22
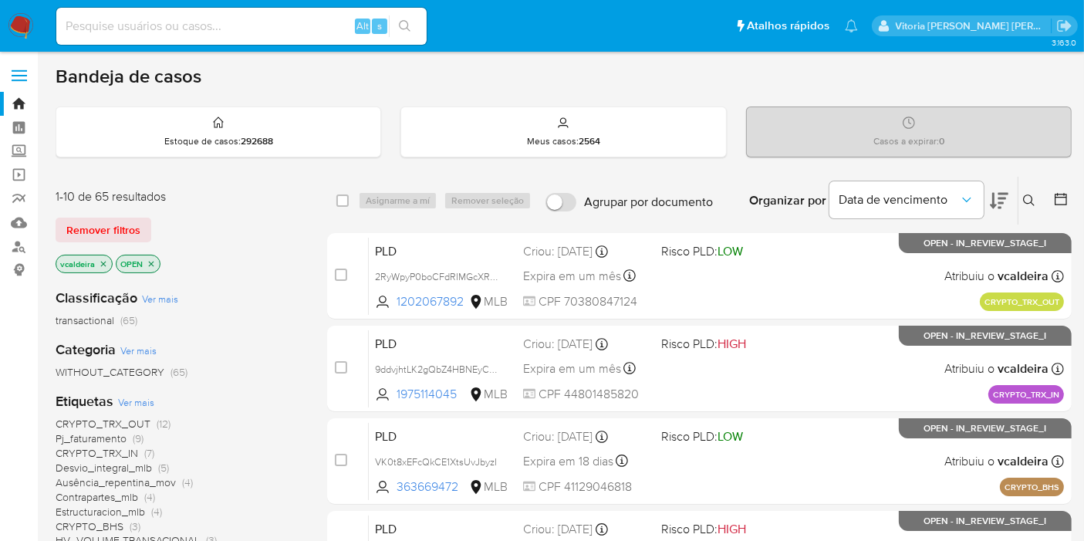
click at [223, 22] on input at bounding box center [241, 26] width 370 height 20
paste input "5xzD8BnM1hmB9DDMlIzhUbAh"
type input "5xzD8BnM1hmB9DDMlIzhUbAh"
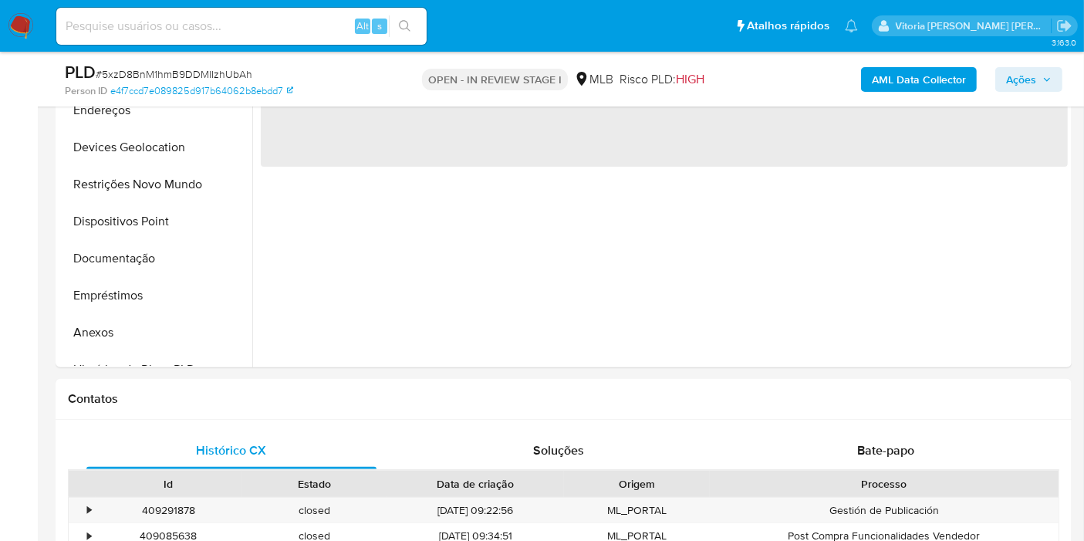
select select "10"
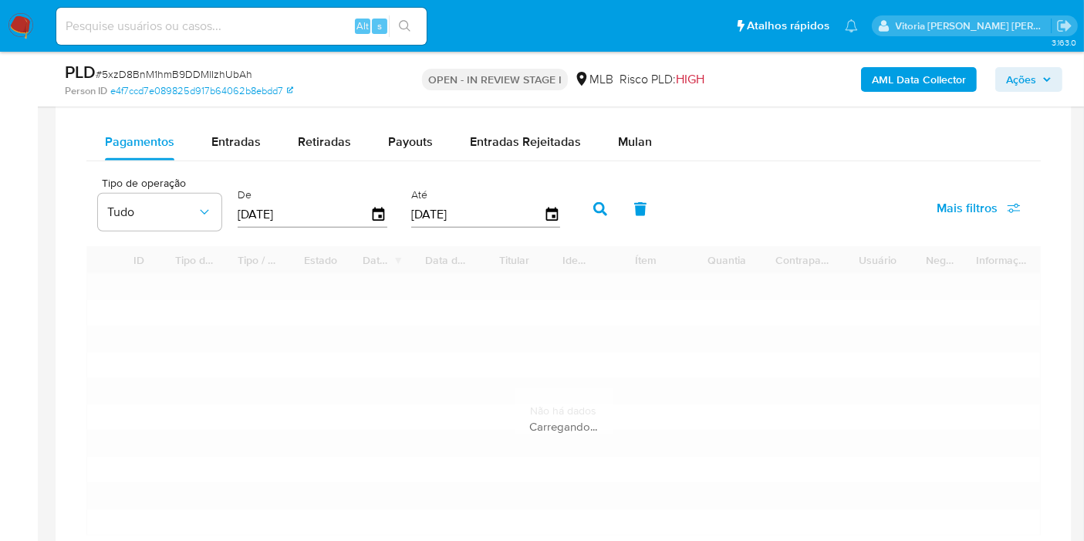
scroll to position [1285, 0]
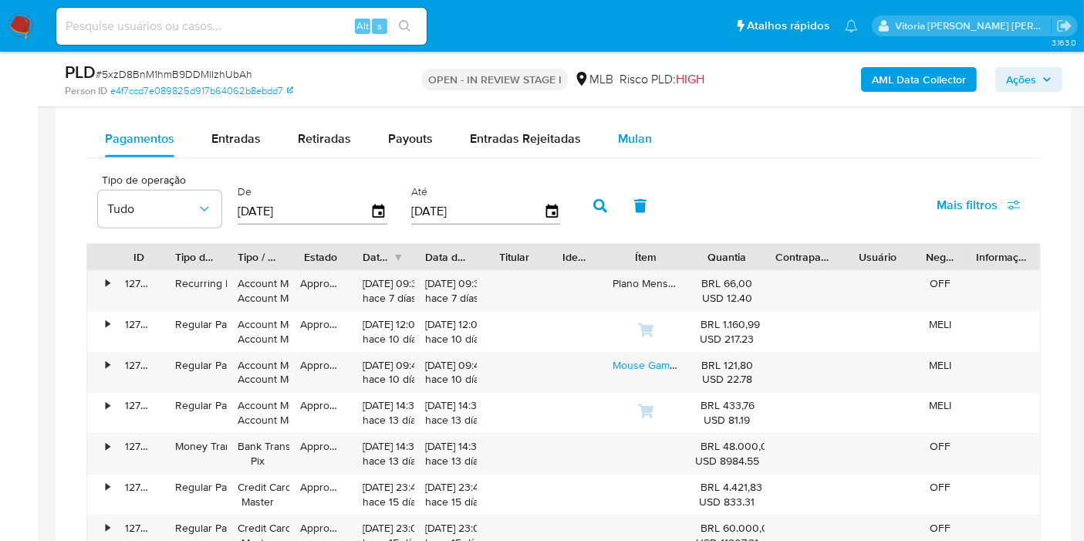
click at [621, 140] on span "Mulan" at bounding box center [635, 139] width 34 height 18
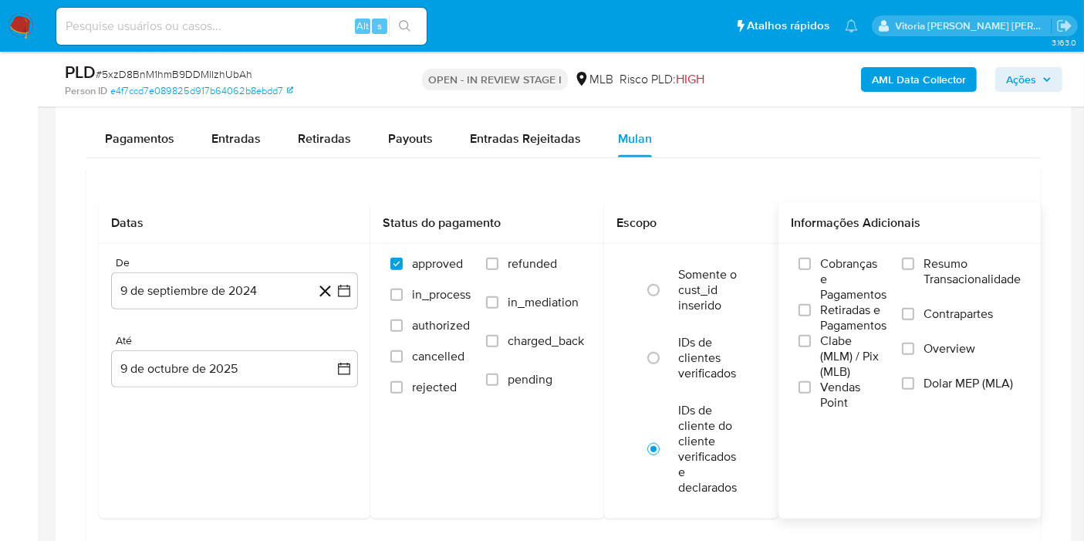
click at [930, 270] on span "Resumo Transacionalidade" at bounding box center [971, 271] width 97 height 31
click at [914, 270] on input "Resumo Transacionalidade" at bounding box center [908, 264] width 12 height 12
click at [177, 276] on button "9 de septiembre de 2024" at bounding box center [234, 290] width 247 height 37
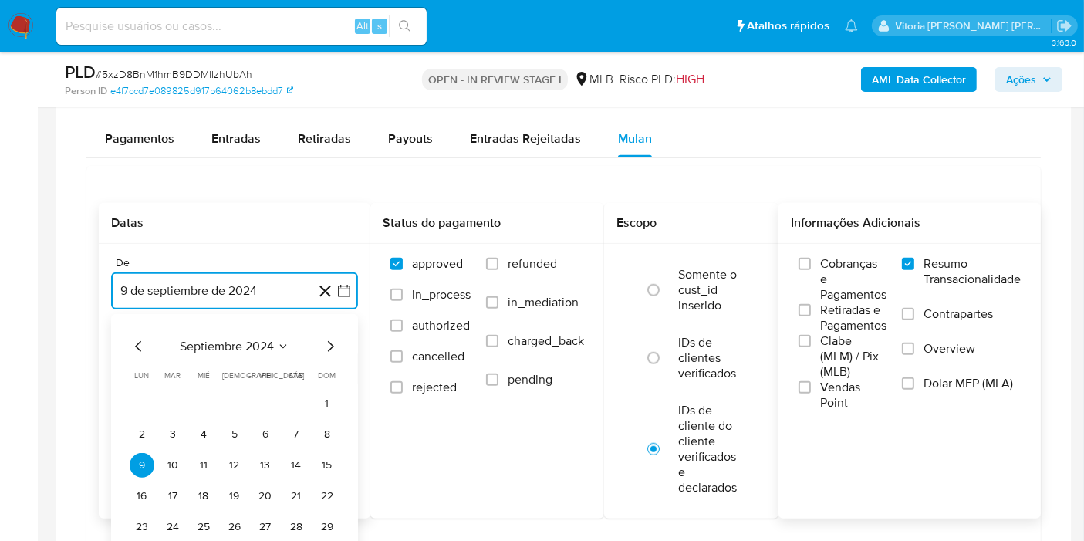
click at [274, 341] on button "septiembre 2024" at bounding box center [235, 346] width 110 height 15
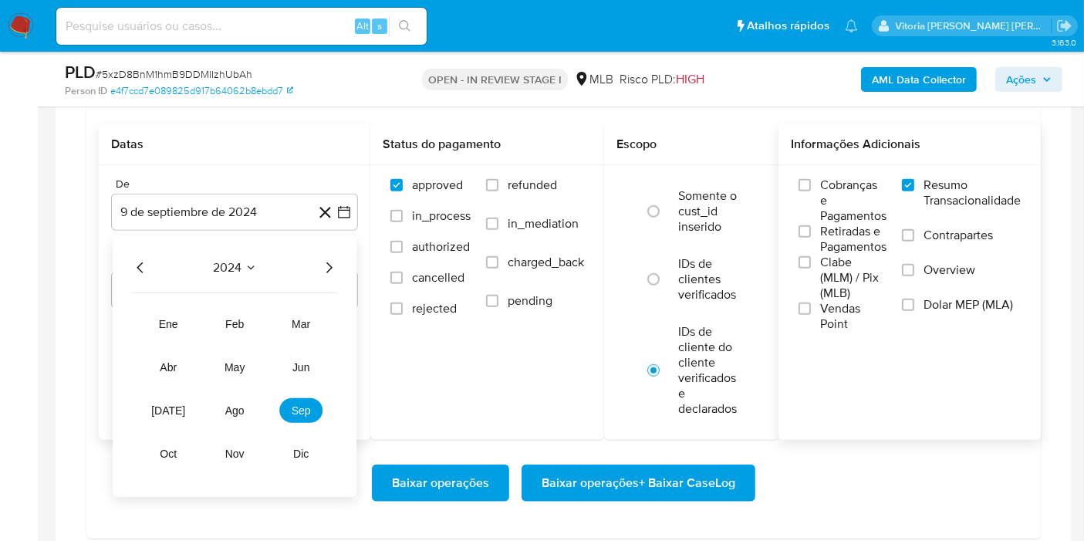
scroll to position [1456, 0]
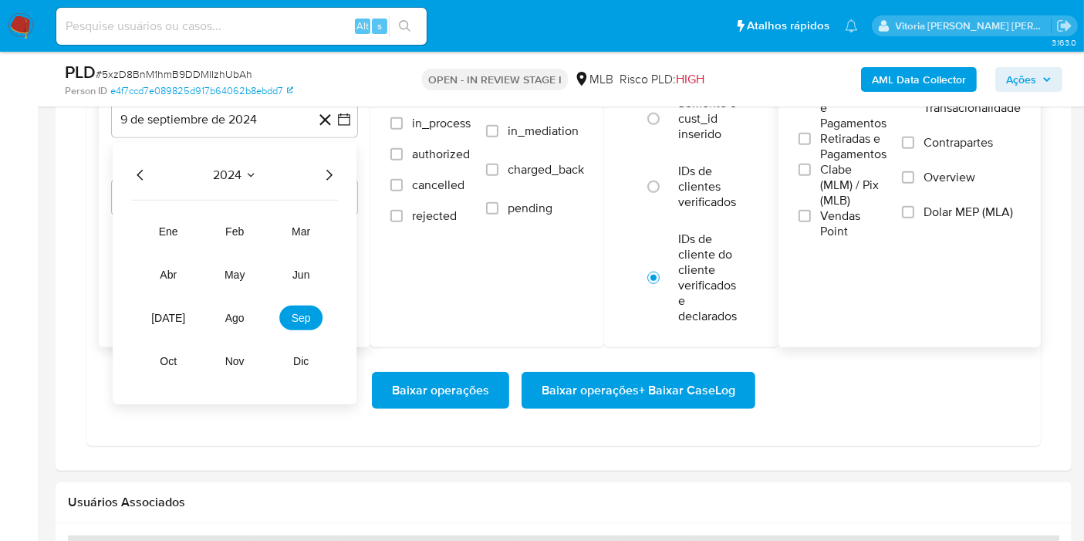
click at [327, 176] on icon "Año siguiente" at bounding box center [328, 175] width 19 height 19
click at [301, 319] on span "sep" at bounding box center [301, 318] width 19 height 12
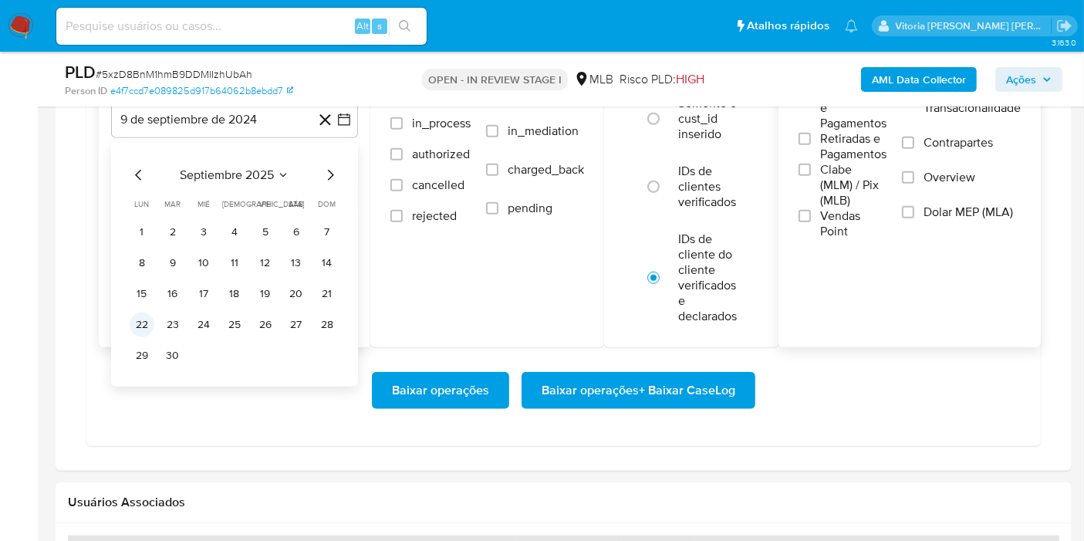
click at [147, 319] on button "22" at bounding box center [142, 324] width 25 height 25
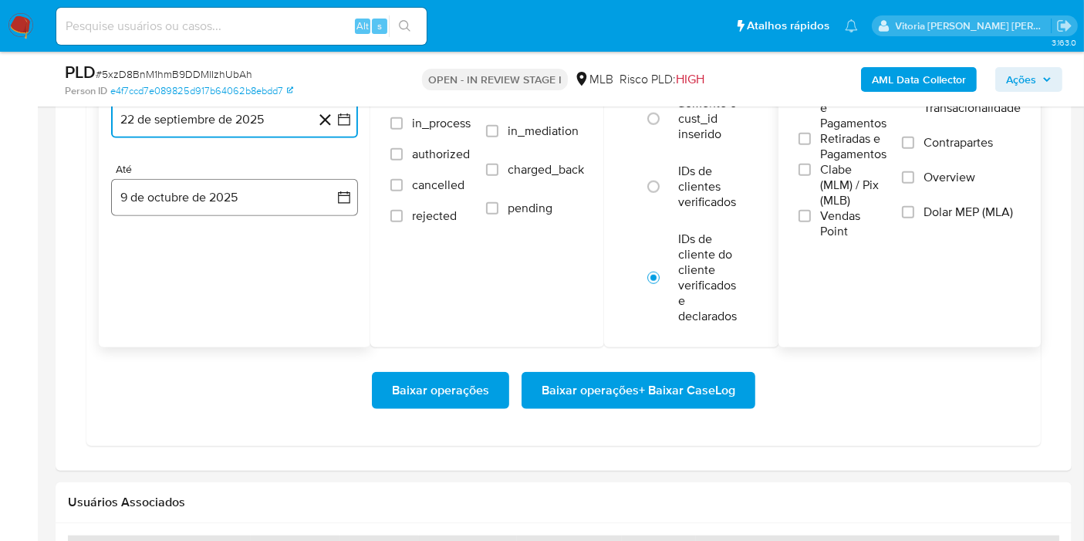
click at [222, 199] on button "9 de octubre de 2025" at bounding box center [234, 197] width 247 height 37
click at [178, 335] on button "7" at bounding box center [172, 341] width 25 height 25
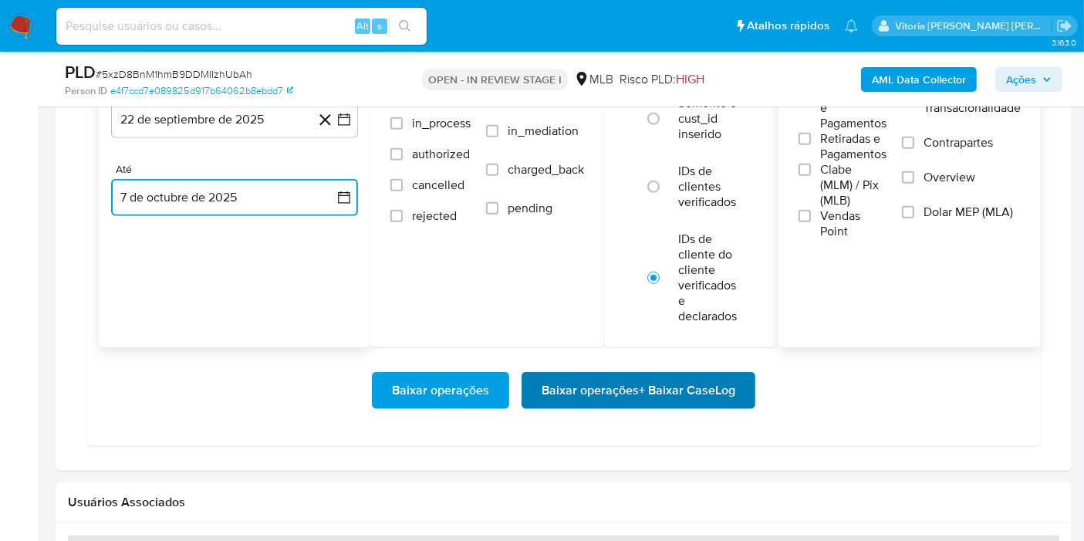
click at [614, 389] on span "Baixar operações + Baixar CaseLog" at bounding box center [639, 390] width 194 height 34
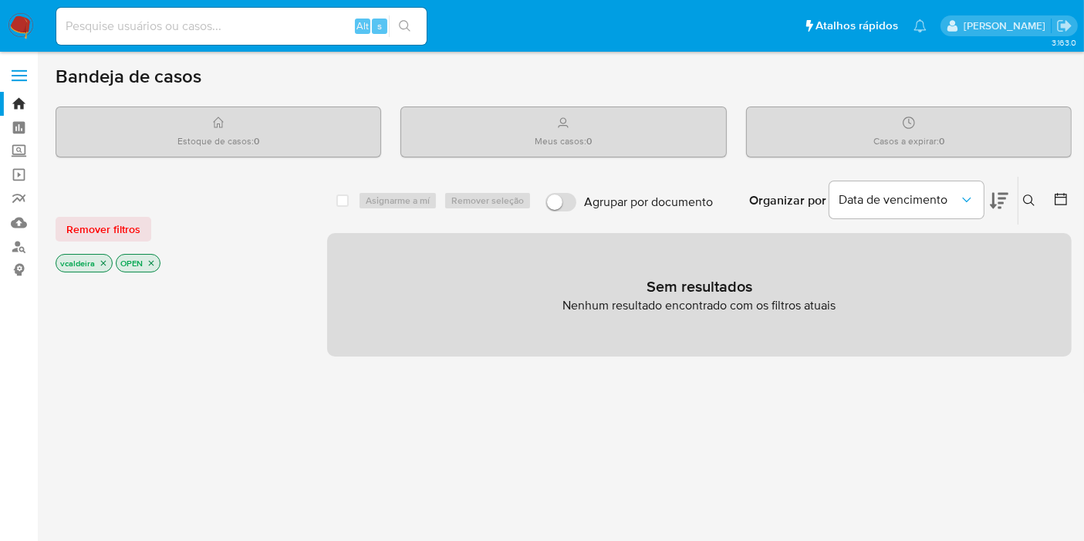
click at [181, 39] on div "Alt s" at bounding box center [241, 26] width 370 height 37
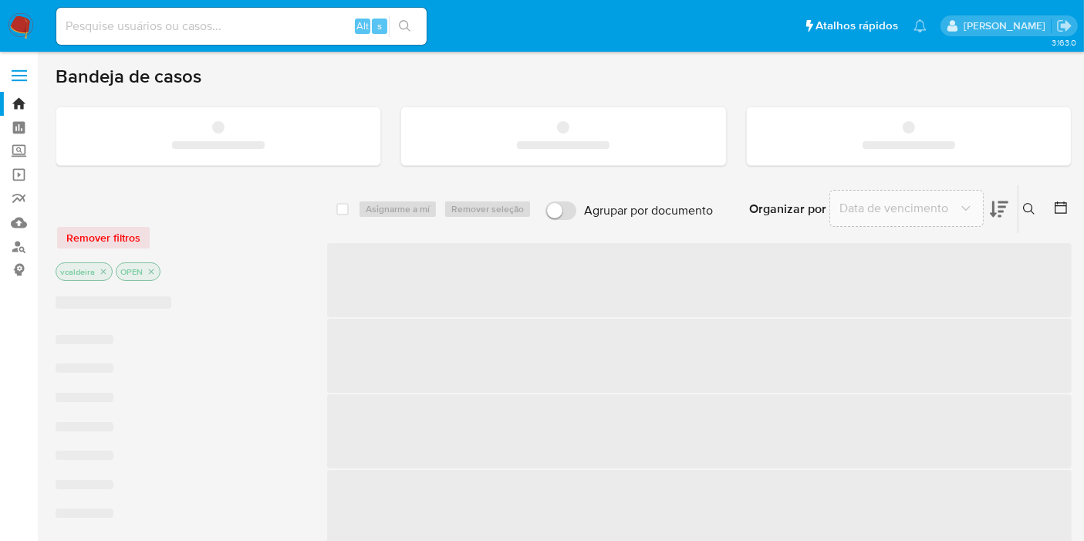
click at [178, 25] on input at bounding box center [241, 26] width 370 height 20
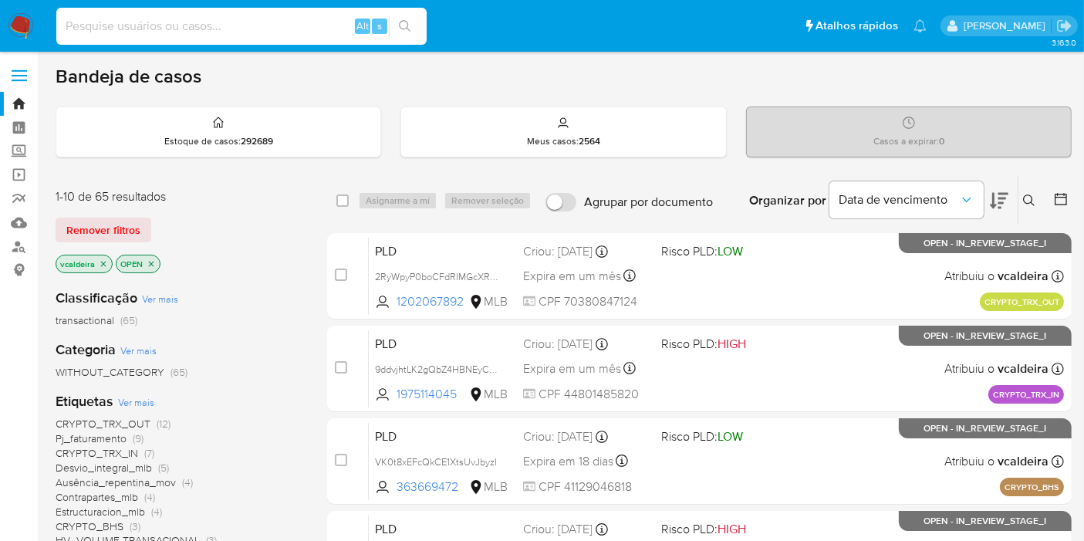
paste input "N0SfYSmysbvWx0xGXHJyRiHQ"
type input "N0SfYSmysbvWx0xGXHJyRiHQ"
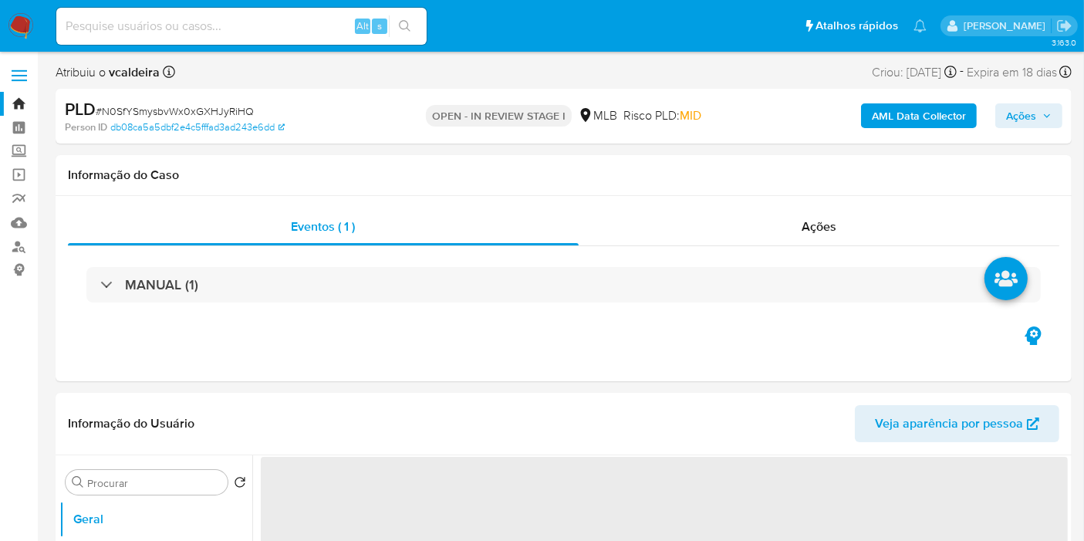
select select "10"
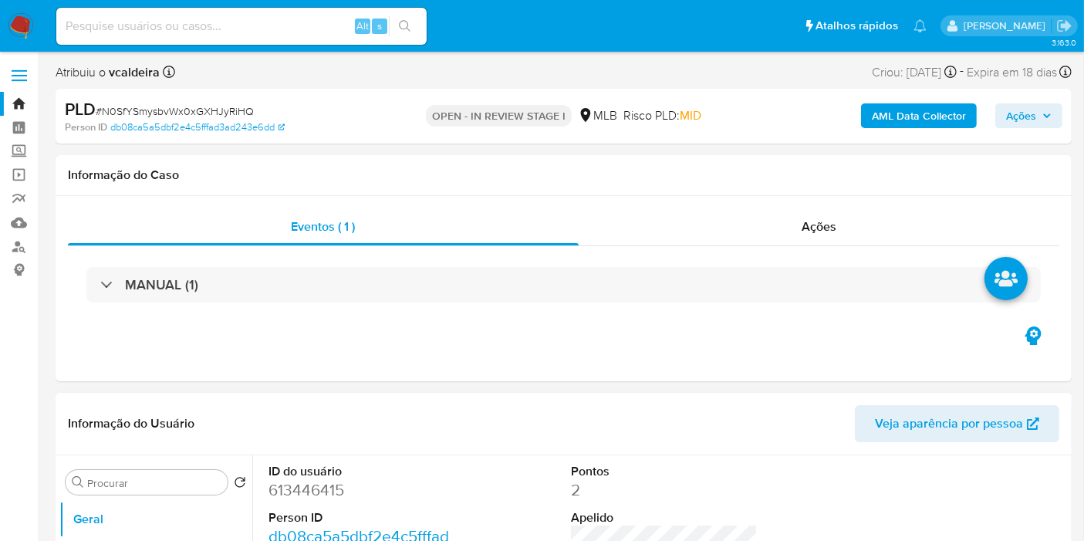
click at [284, 488] on dd "613446415" at bounding box center [361, 490] width 187 height 22
copy dd "613446415"
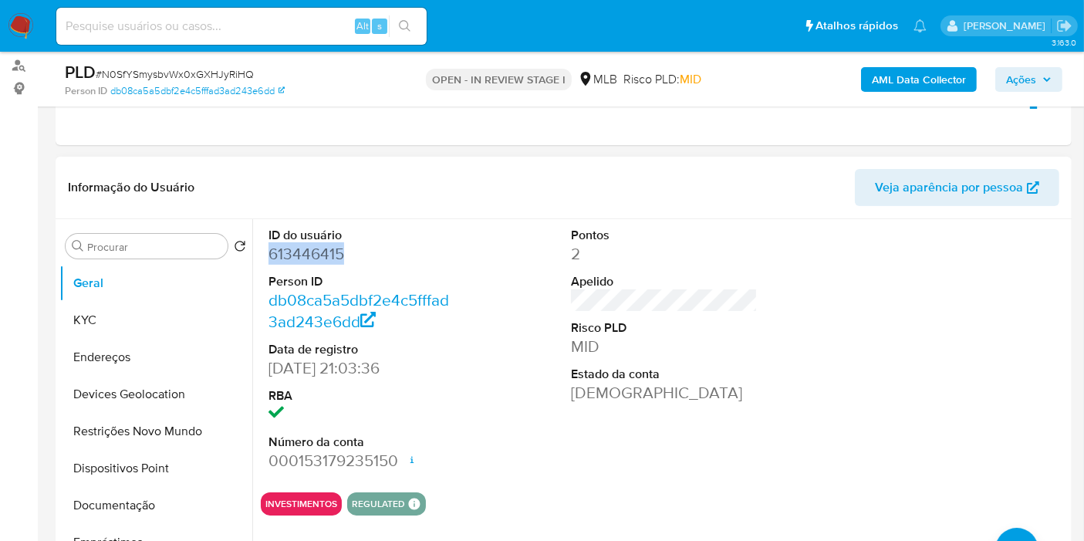
scroll to position [257, 0]
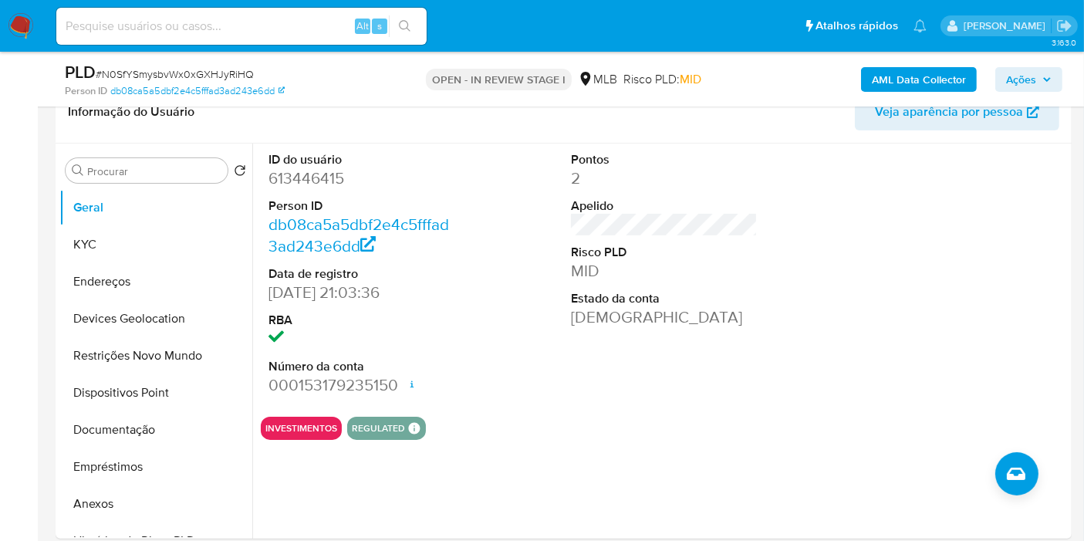
click at [181, 73] on span "# N0SfYSmysbvWx0xGXHJyRiHQ" at bounding box center [175, 73] width 158 height 15
copy span "N0SfYSmysbvWx0xGXHJyRiHQ"
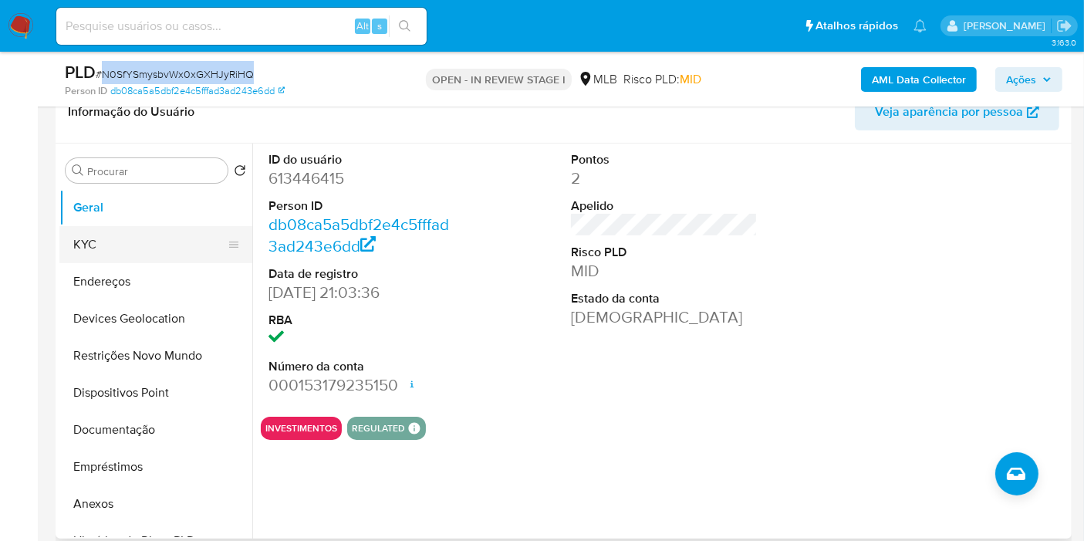
click at [103, 245] on button "KYC" at bounding box center [149, 244] width 181 height 37
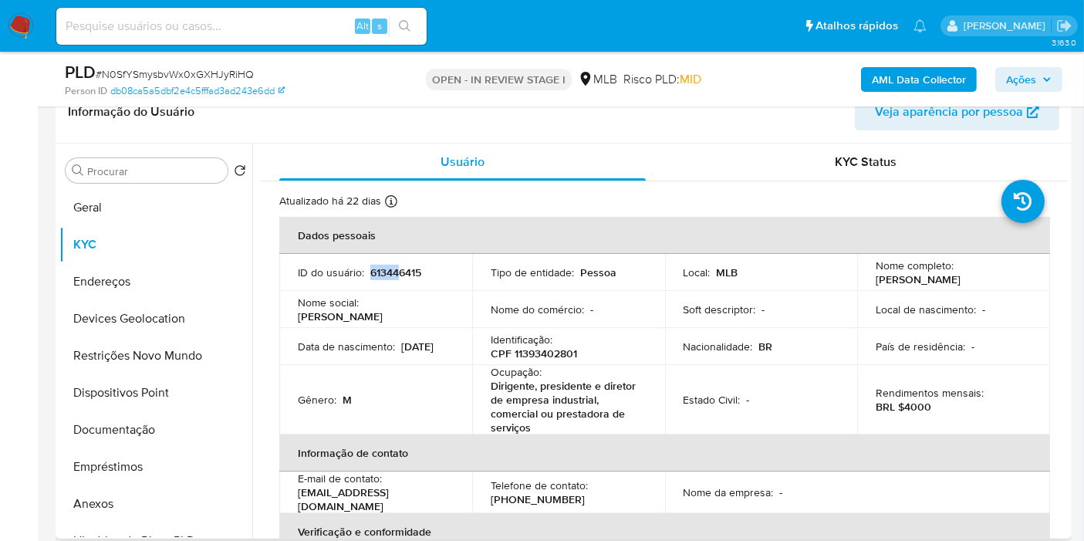
click at [399, 262] on td "ID do usuário : 613446415" at bounding box center [375, 272] width 193 height 37
click at [400, 268] on p "613446415" at bounding box center [395, 272] width 51 height 14
copy p "613446415"
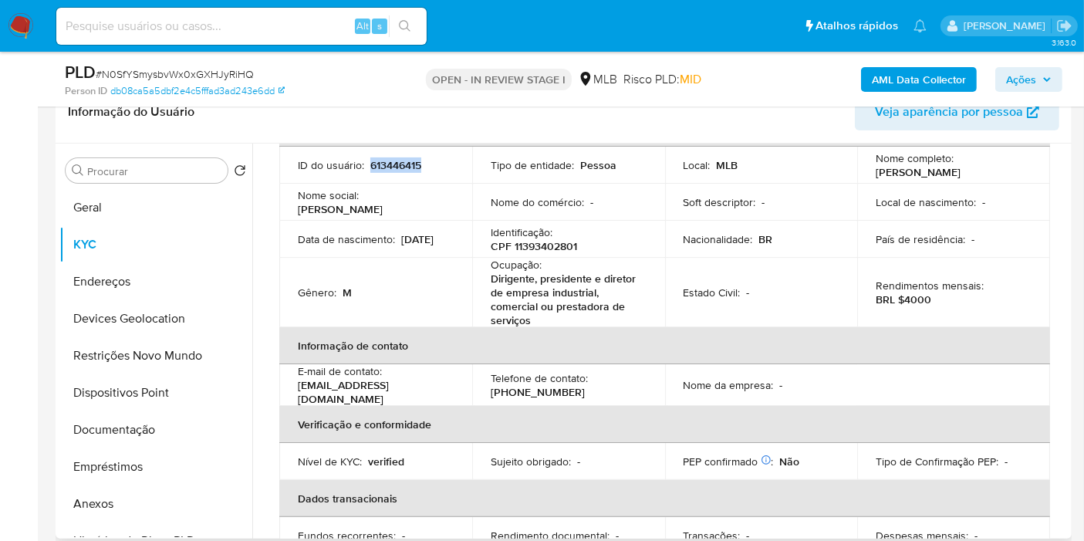
scroll to position [0, 0]
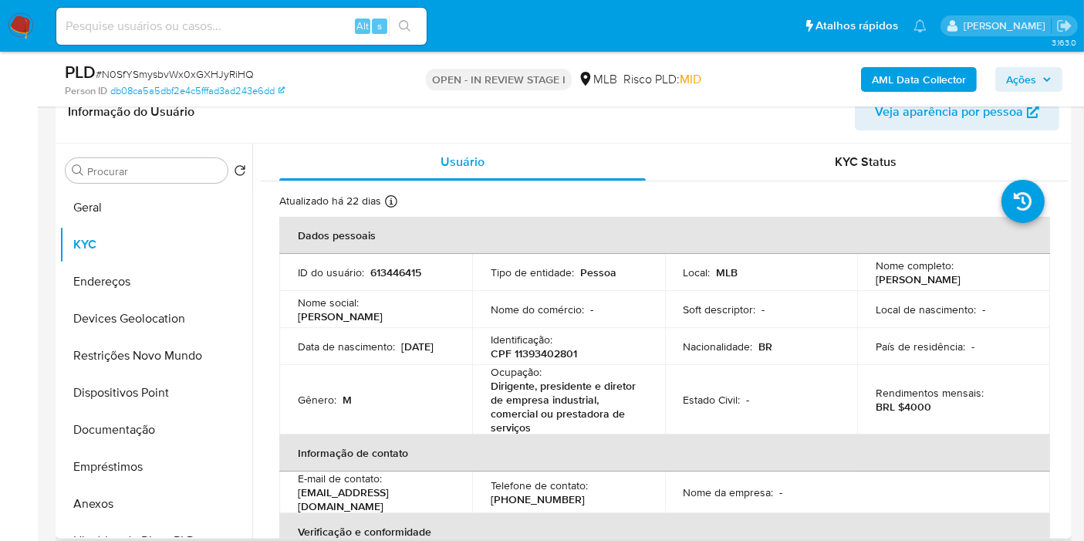
click at [936, 274] on p "[PERSON_NAME]" at bounding box center [918, 279] width 85 height 14
click at [944, 286] on td "Nome completo : Nelson Dantas da Silva Junior" at bounding box center [953, 272] width 193 height 37
drag, startPoint x: 1018, startPoint y: 279, endPoint x: 866, endPoint y: 281, distance: 152.7
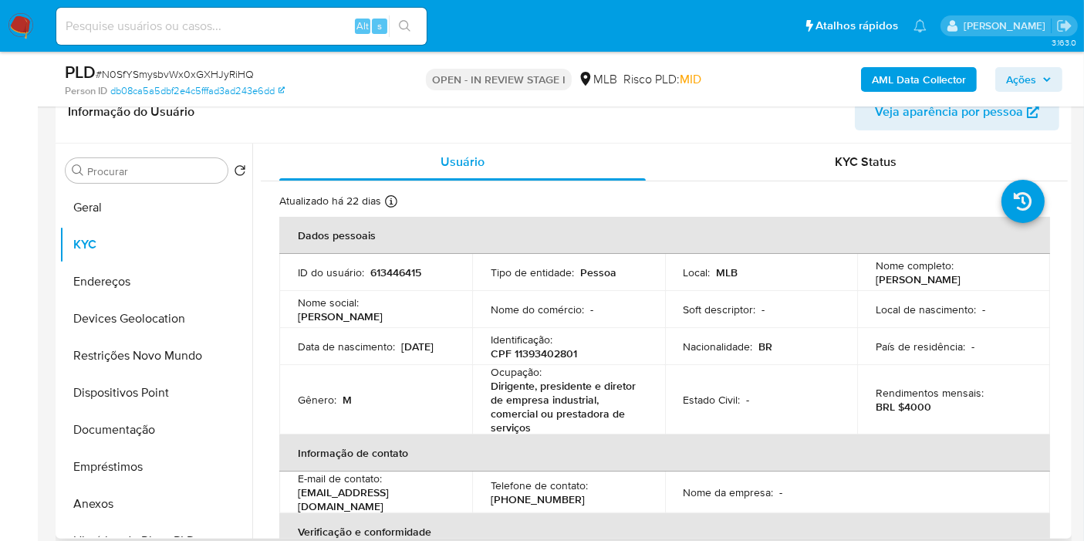
click at [861, 282] on td "Nome completo : Nelson Dantas da Silva Junior" at bounding box center [953, 272] width 193 height 37
copy p "Nelson Dantas da Silva Junior"
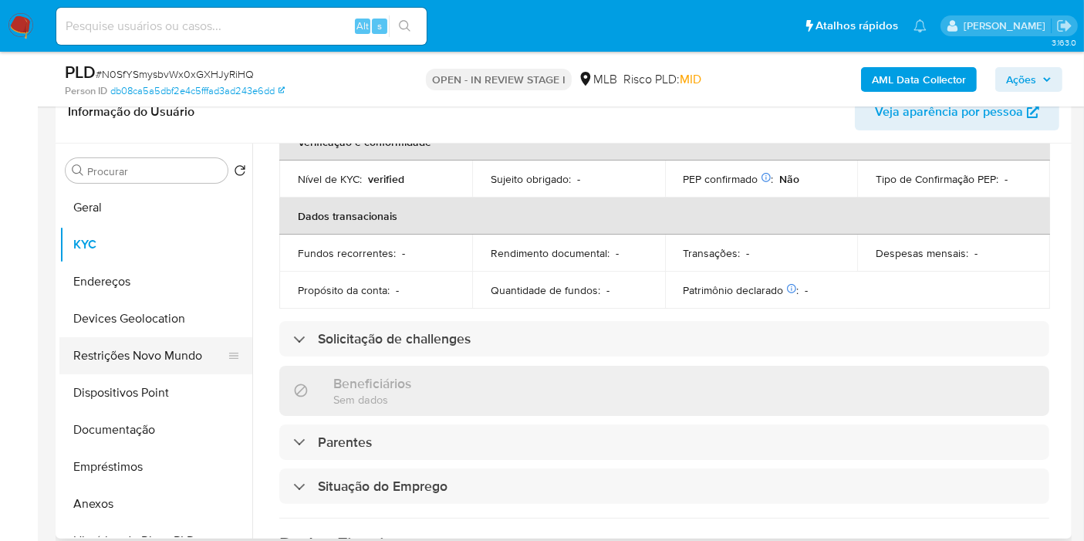
scroll to position [257, 0]
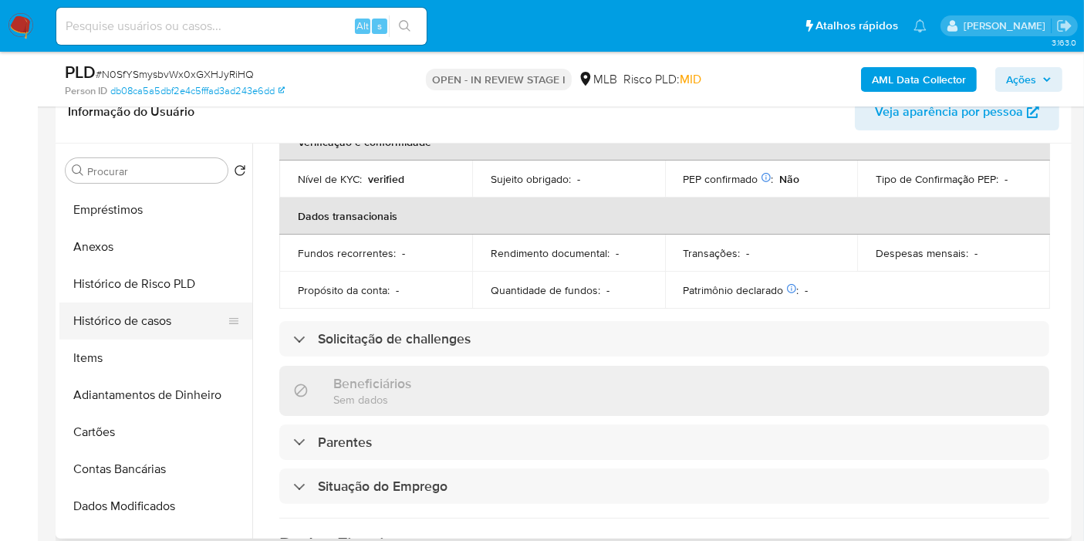
click at [145, 305] on button "Histórico de casos" at bounding box center [149, 320] width 181 height 37
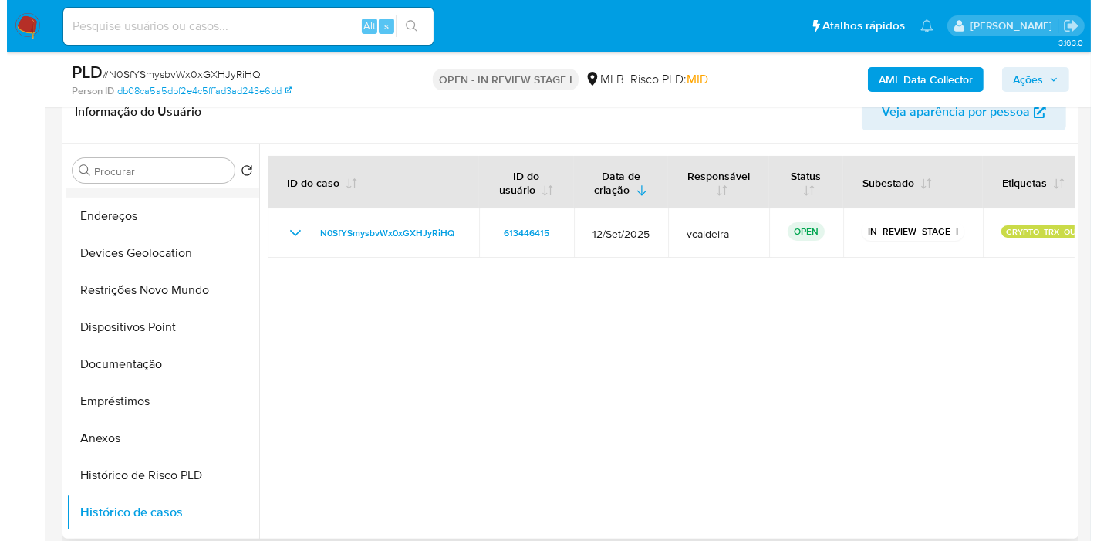
scroll to position [0, 0]
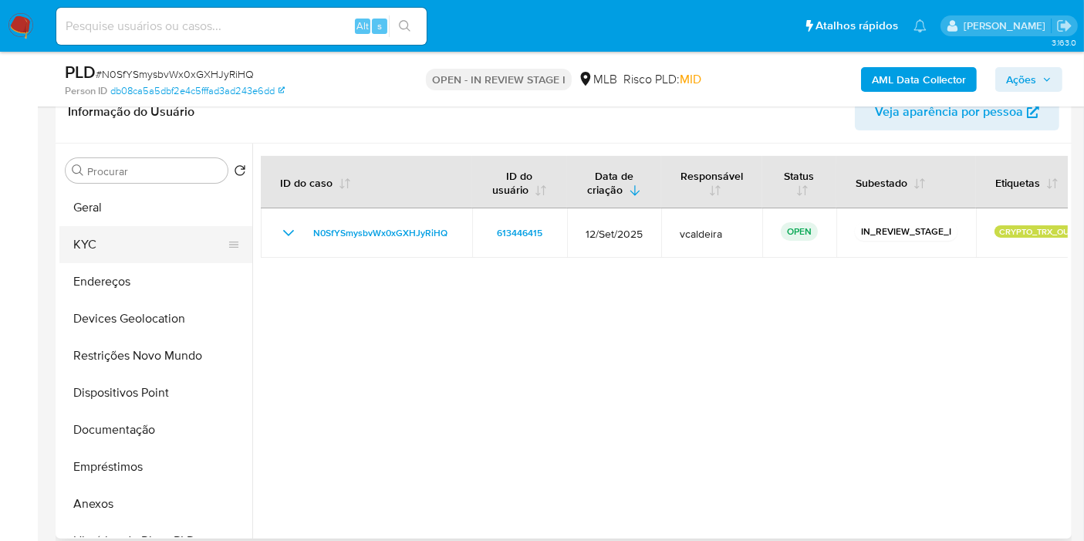
click at [132, 258] on button "KYC" at bounding box center [149, 244] width 181 height 37
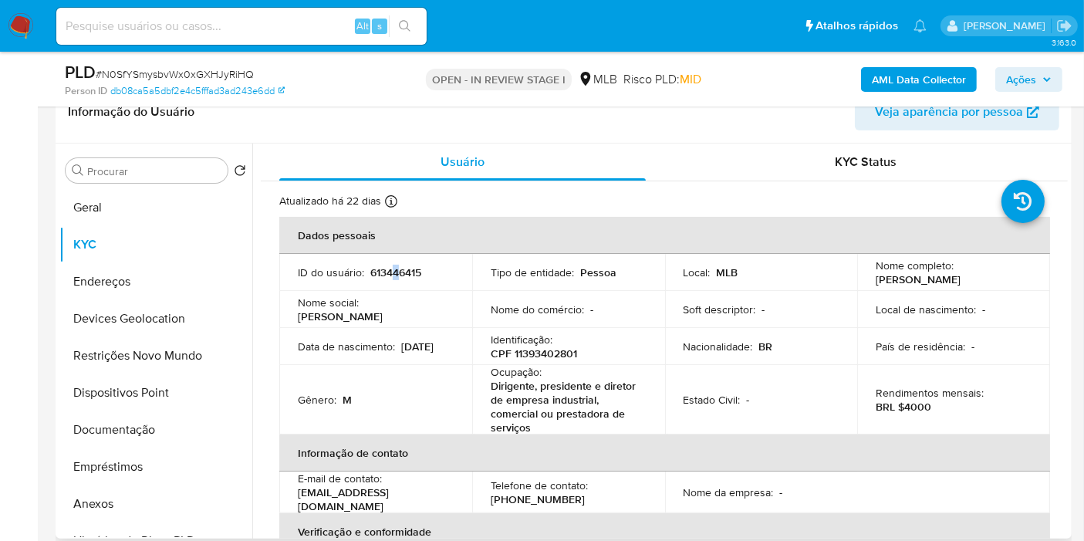
click at [395, 276] on p "613446415" at bounding box center [395, 272] width 51 height 14
click at [392, 274] on p "613446415" at bounding box center [395, 272] width 51 height 14
copy p "613446415"
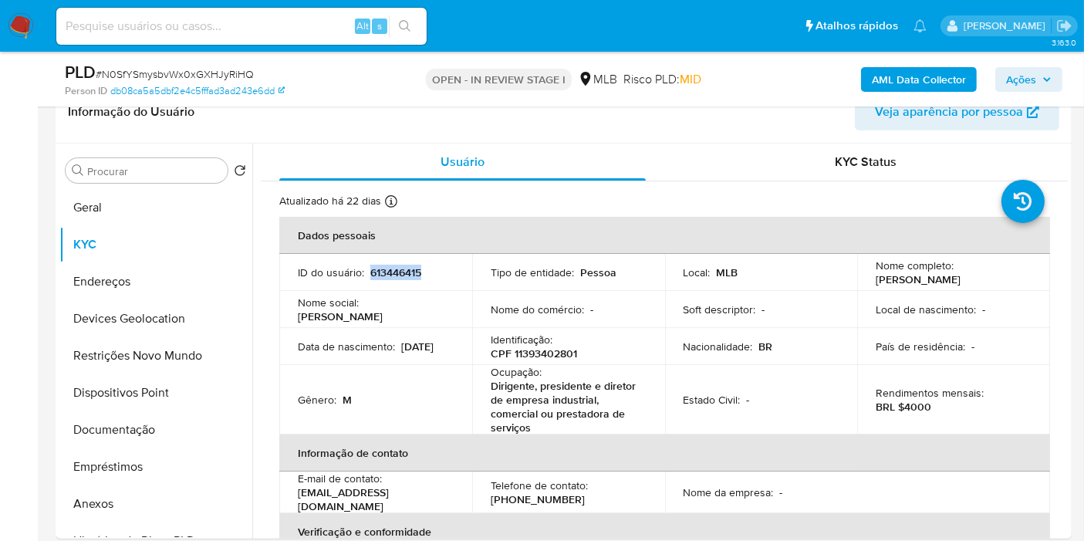
click at [932, 73] on b "AML Data Collector" at bounding box center [919, 79] width 94 height 25
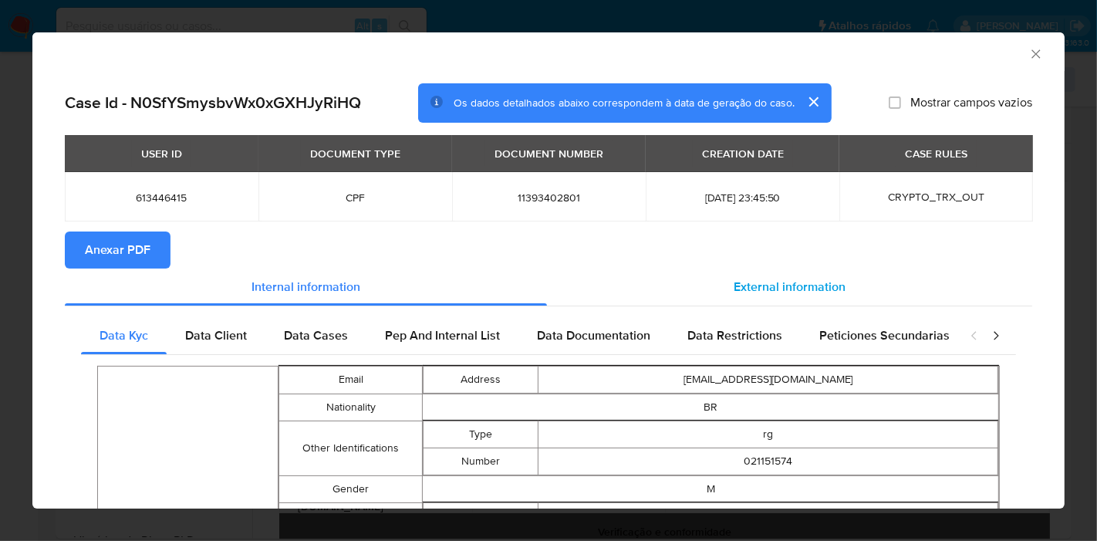
click at [785, 278] on span "External information" at bounding box center [790, 287] width 112 height 18
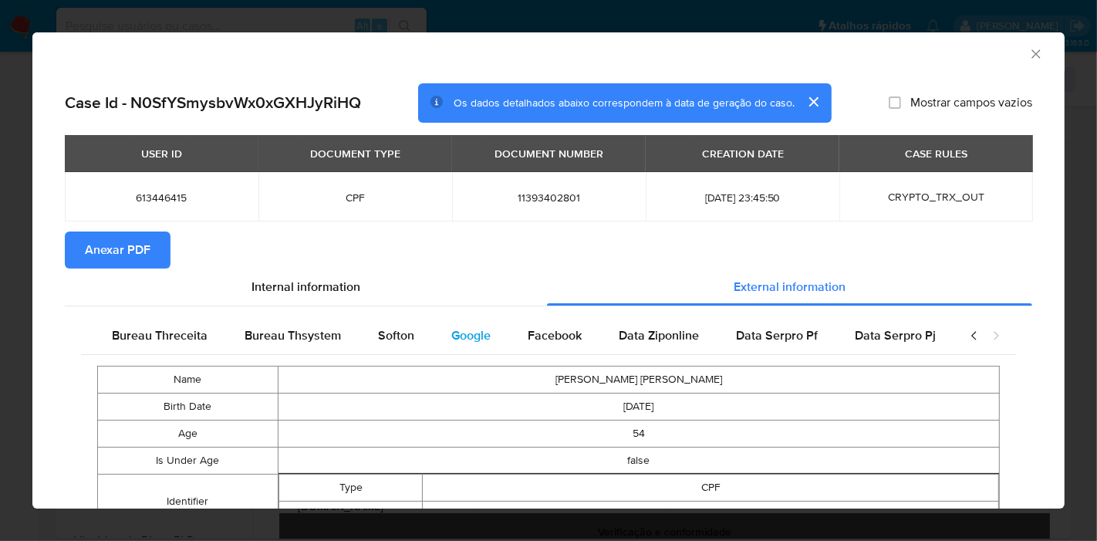
click at [474, 329] on span "Google" at bounding box center [470, 335] width 39 height 18
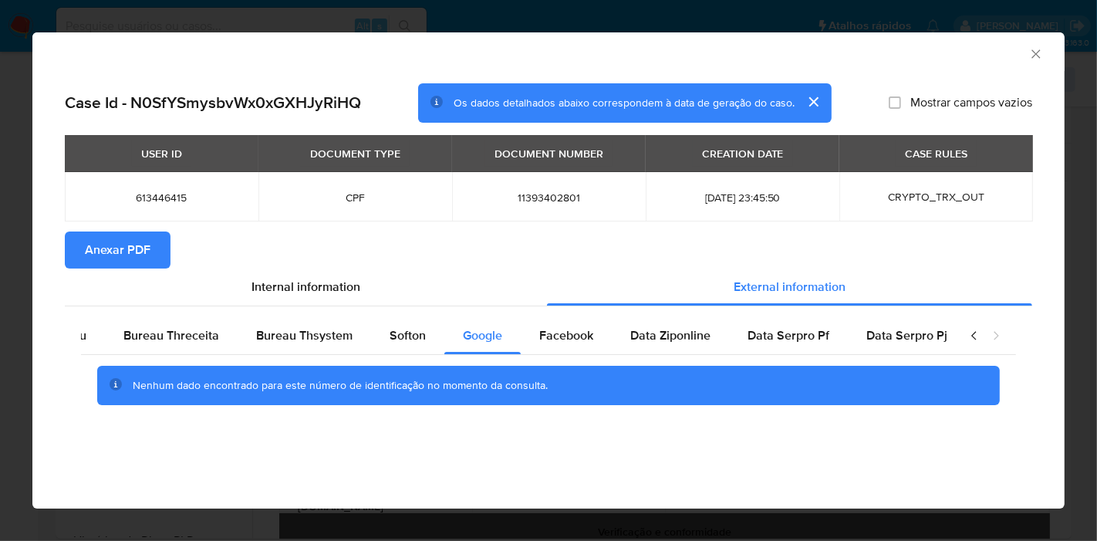
click at [546, 237] on section "Anexar PDF" at bounding box center [548, 249] width 967 height 37
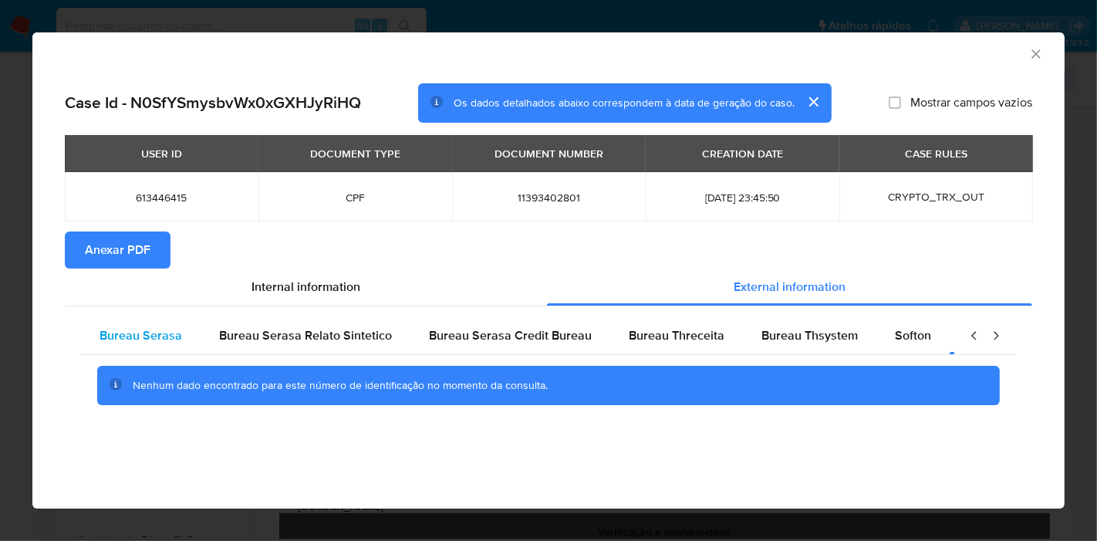
click at [147, 324] on div "Bureau Serasa" at bounding box center [141, 335] width 120 height 37
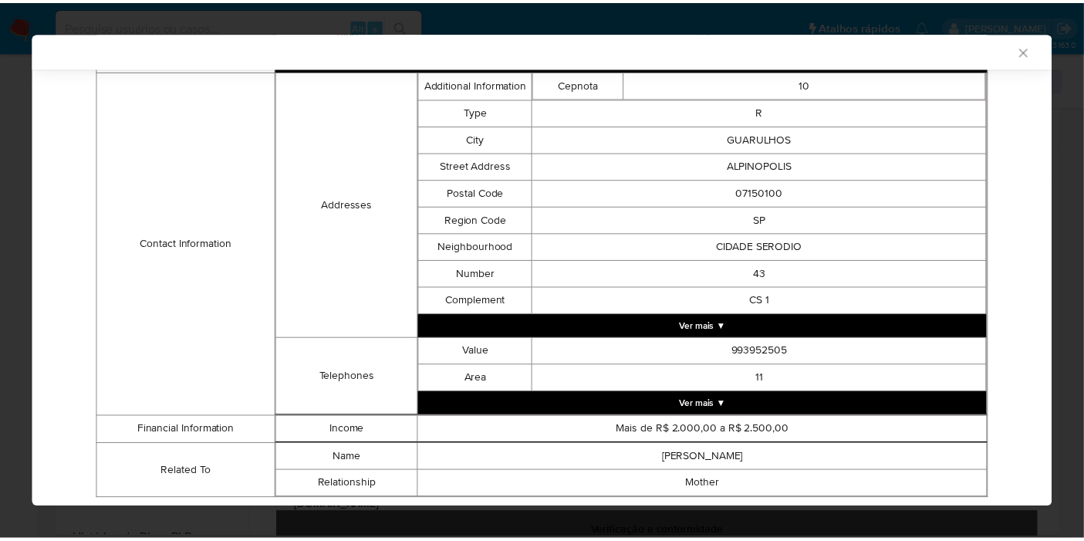
scroll to position [511, 0]
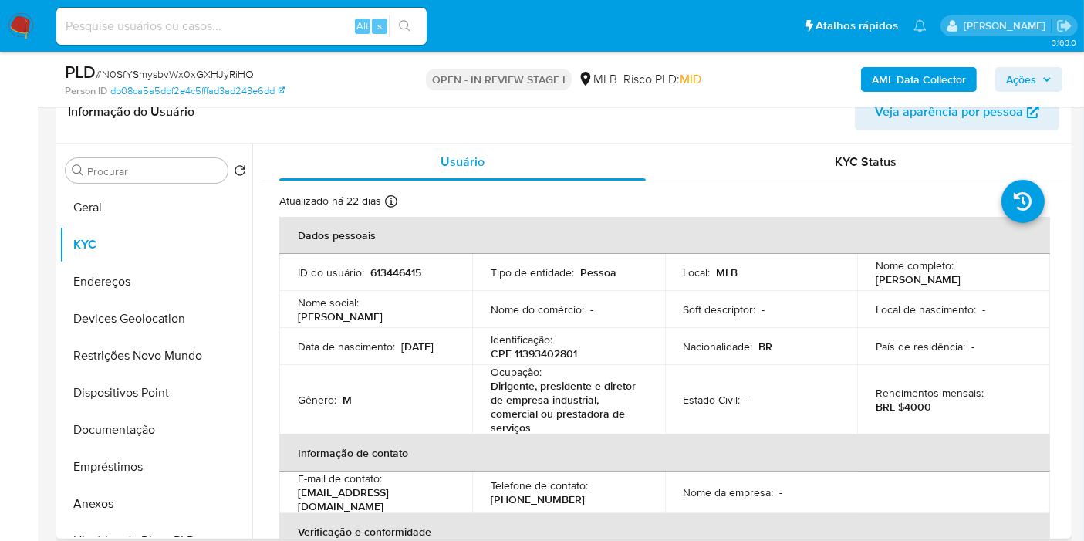
click at [565, 354] on p "CPF 11393402801" at bounding box center [534, 353] width 86 height 14
copy p "11393402801"
click at [100, 201] on button "Geral" at bounding box center [149, 207] width 181 height 37
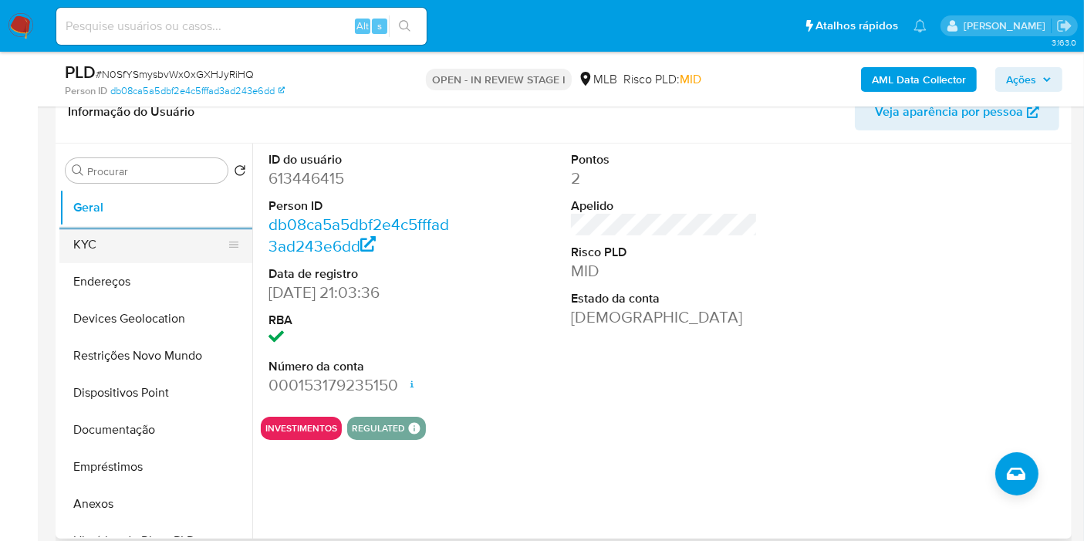
click at [93, 245] on button "KYC" at bounding box center [149, 244] width 181 height 37
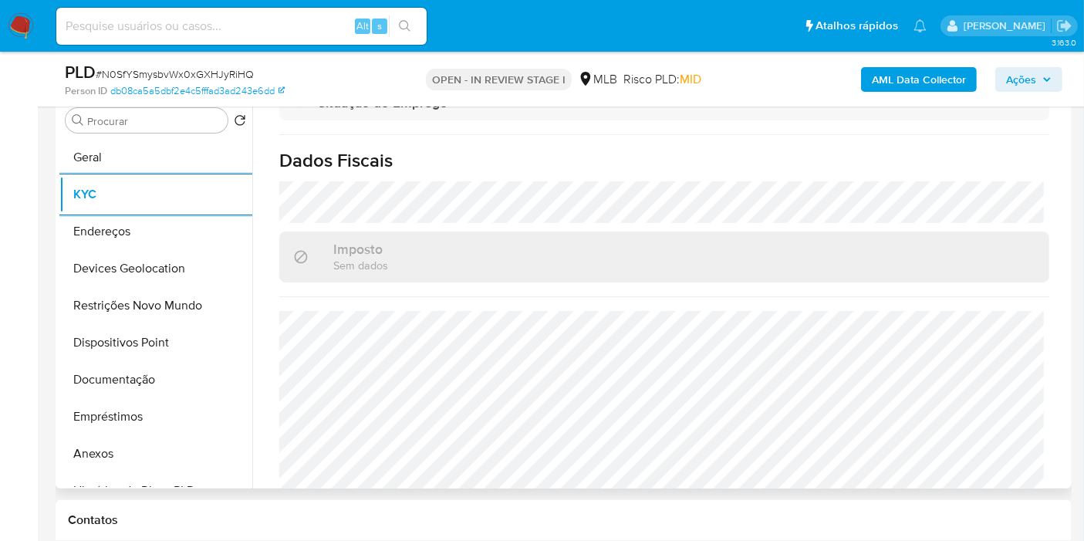
scroll to position [733, 0]
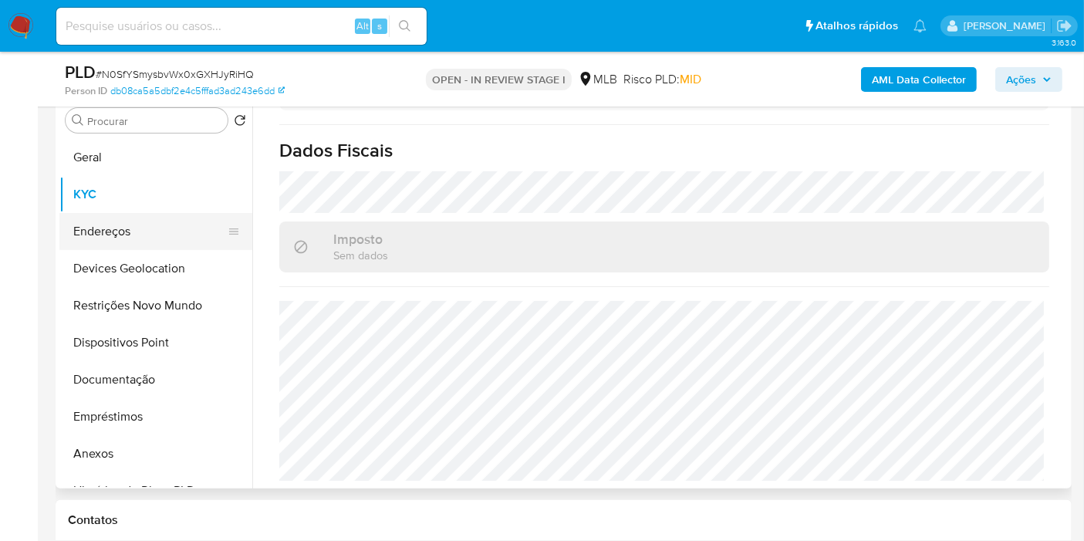
click at [89, 240] on button "Endereços" at bounding box center [149, 231] width 181 height 37
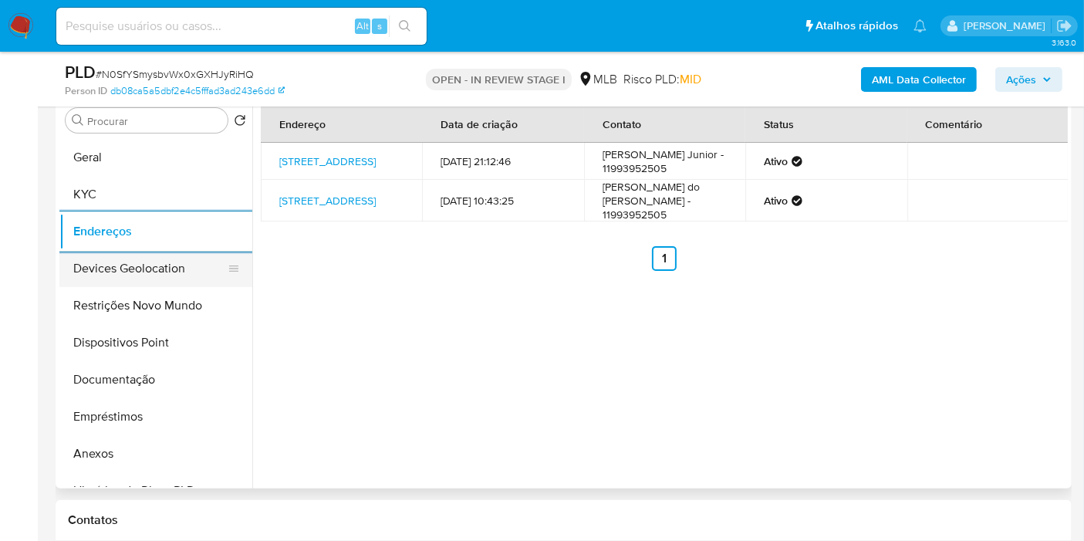
click at [74, 264] on button "Devices Geolocation" at bounding box center [149, 268] width 181 height 37
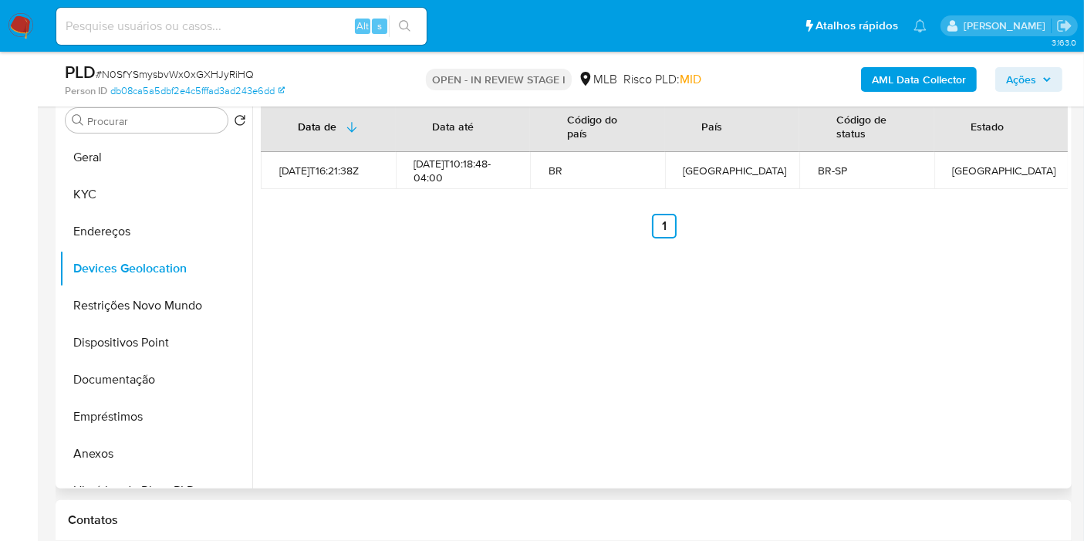
click at [452, 313] on div "Data de Data até Código do país País Código de status Estado 2021-09-15T16:21:3…" at bounding box center [659, 290] width 815 height 395
click at [156, 324] on button "Dispositivos Point" at bounding box center [149, 342] width 181 height 37
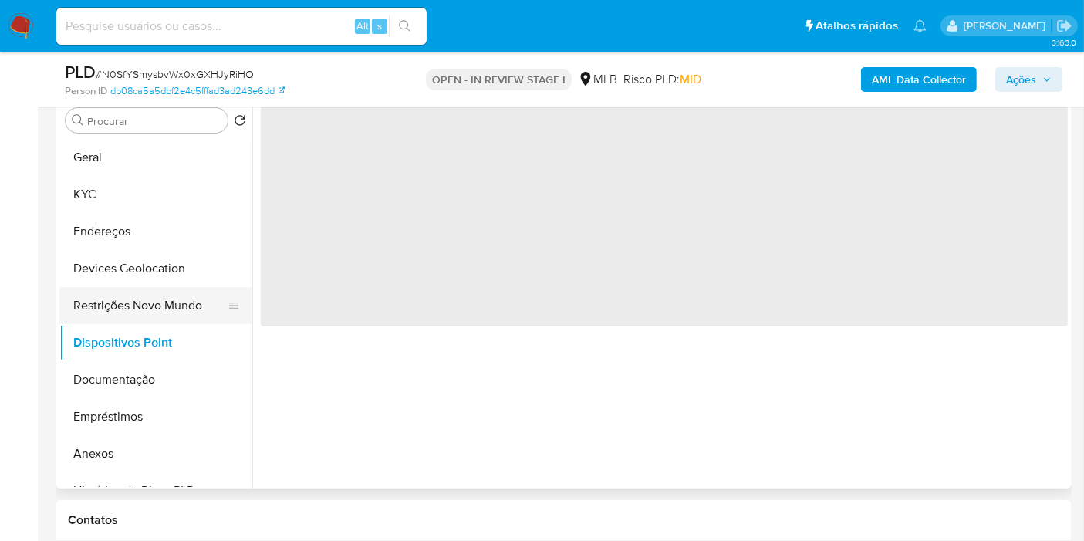
click at [156, 309] on button "Restrições Novo Mundo" at bounding box center [149, 305] width 181 height 37
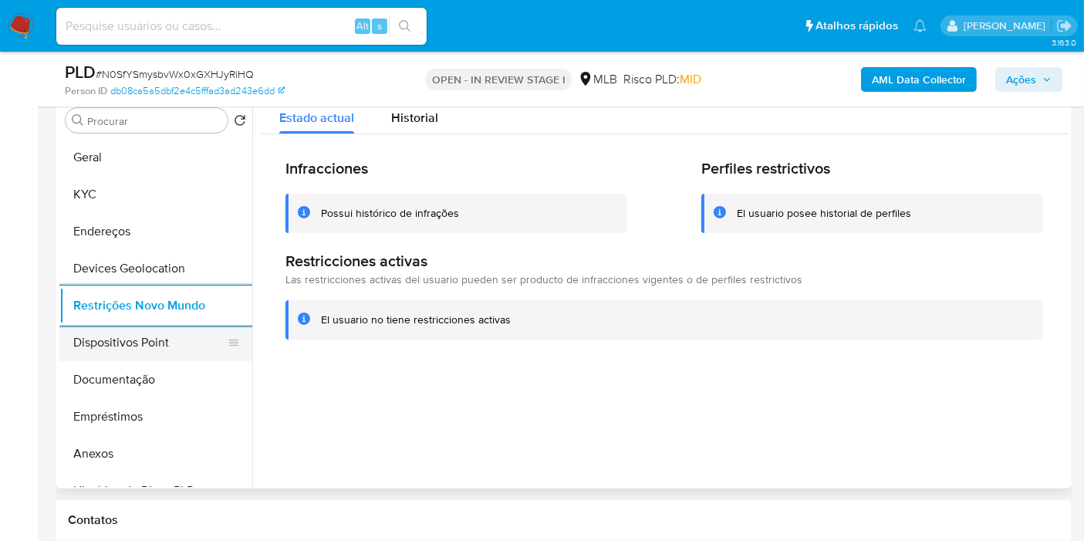
click at [112, 343] on button "Dispositivos Point" at bounding box center [149, 342] width 181 height 37
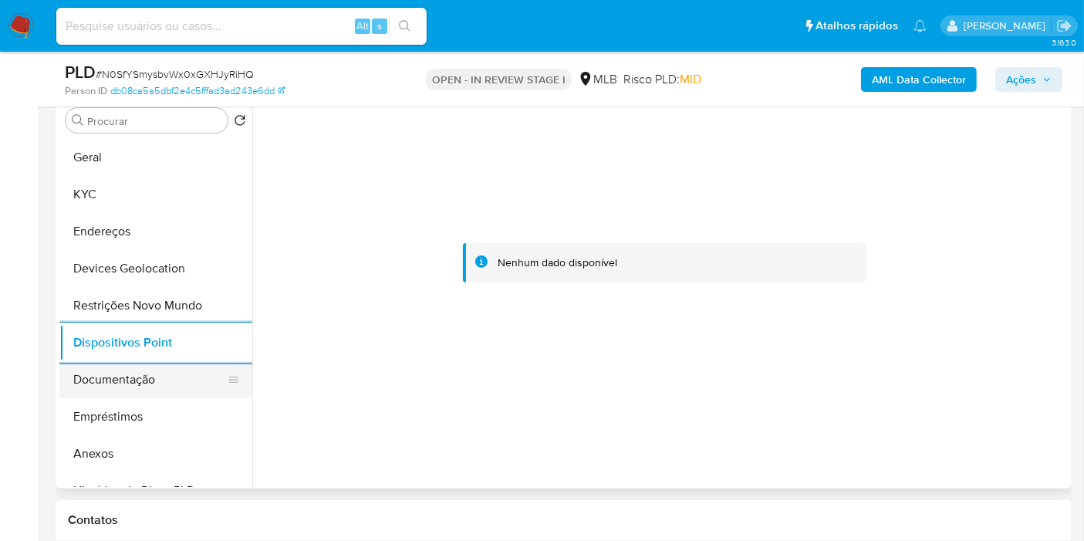
click at [114, 373] on button "Documentação" at bounding box center [149, 379] width 181 height 37
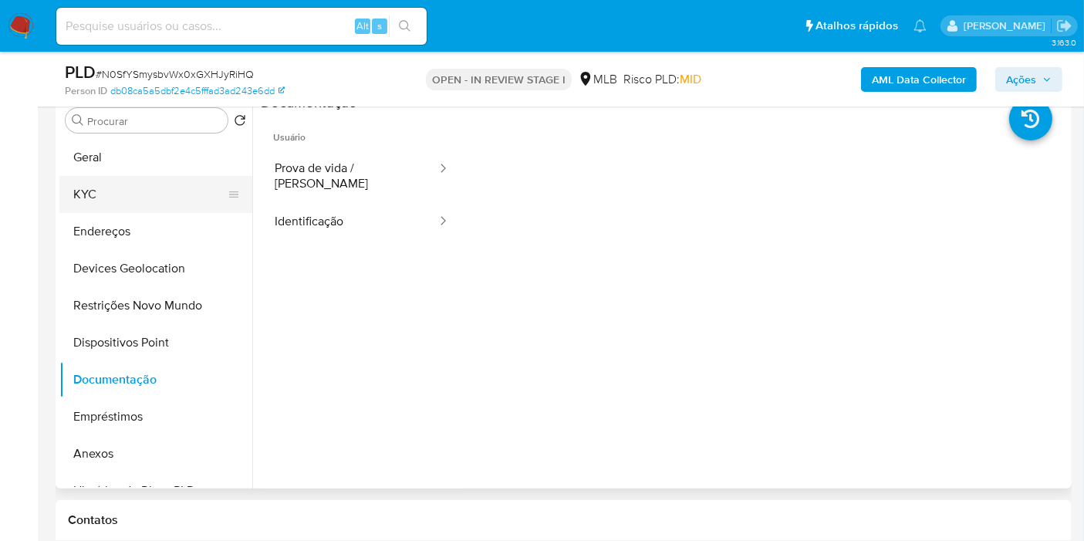
click at [80, 197] on button "KYC" at bounding box center [149, 194] width 181 height 37
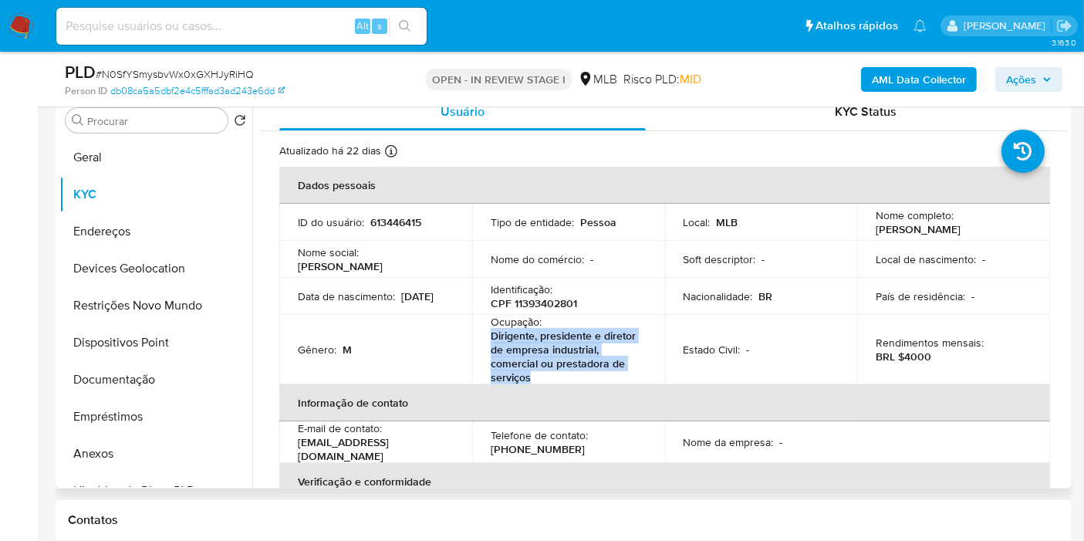
drag, startPoint x: 533, startPoint y: 366, endPoint x: 488, endPoint y: 338, distance: 53.7
click at [488, 338] on td "Ocupação : Dirigente, presidente e diretor de empresa industrial, comercial ou …" at bounding box center [568, 349] width 193 height 69
copy p "Dirigente, presidente e diretor de empresa industrial, comercial ou prestadora …"
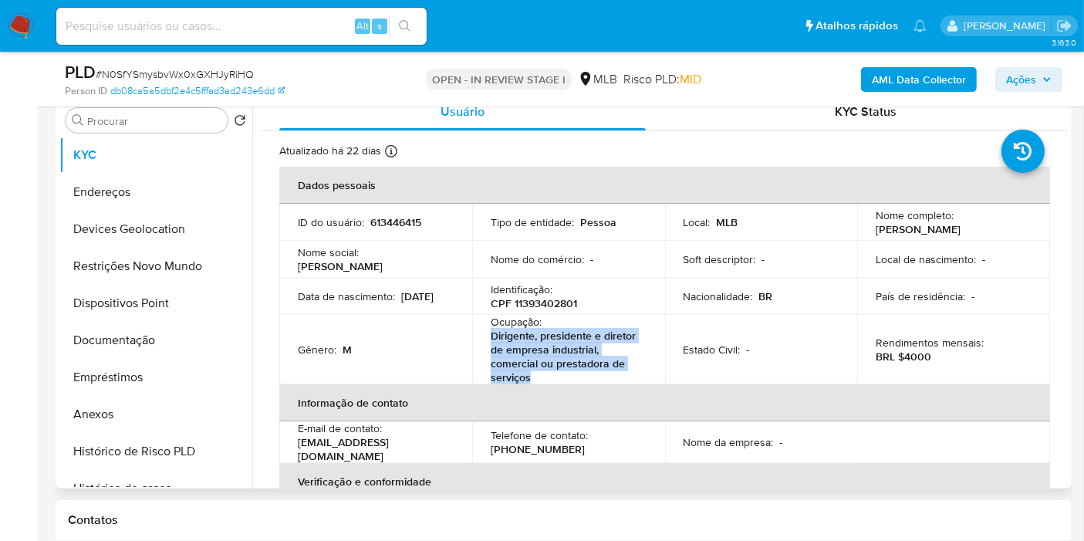
scroll to position [257, 0]
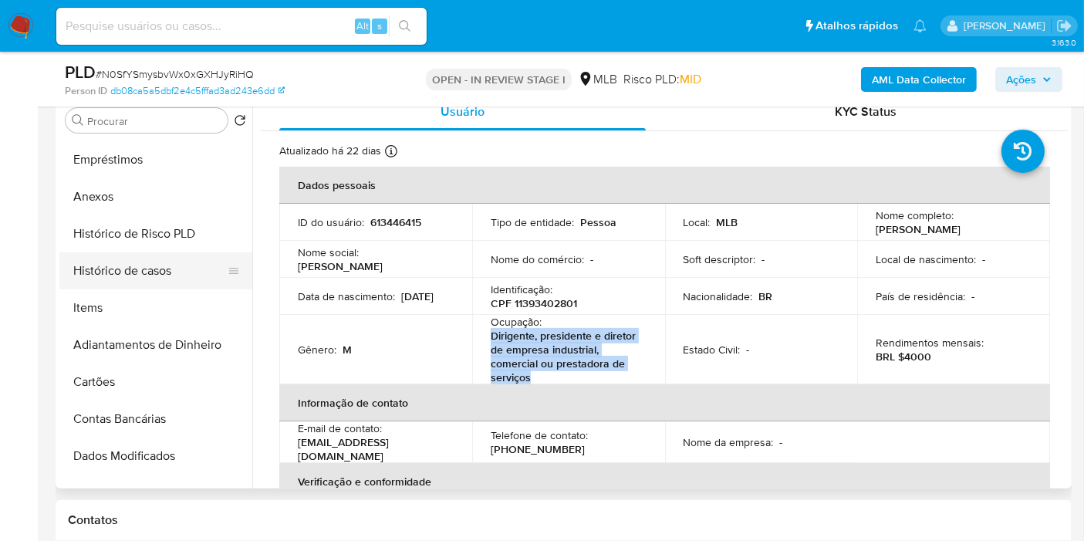
click at [139, 276] on button "Histórico de casos" at bounding box center [149, 270] width 181 height 37
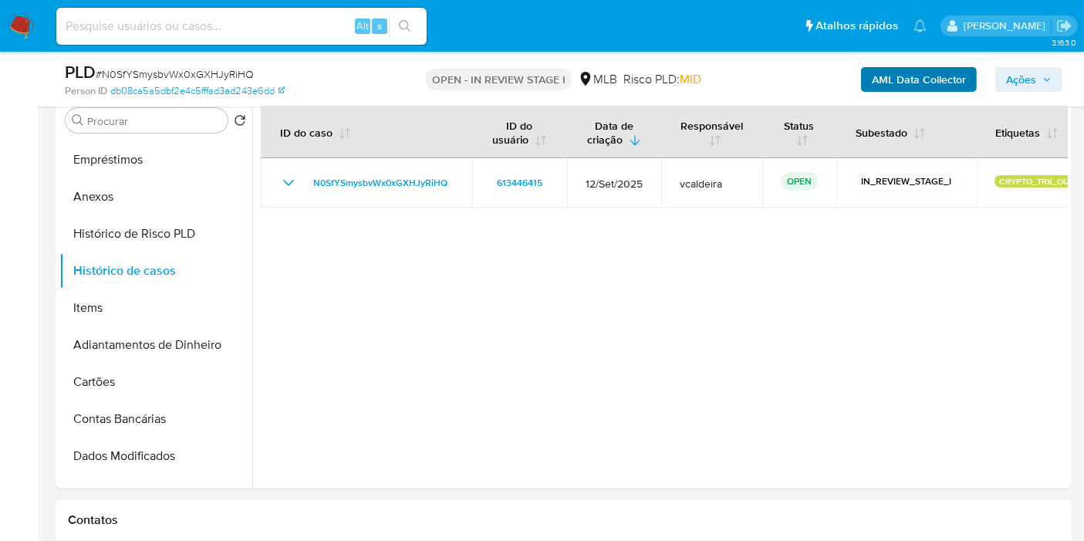
drag, startPoint x: 1042, startPoint y: 77, endPoint x: 867, endPoint y: 80, distance: 175.1
click at [1042, 77] on icon "button" at bounding box center [1046, 79] width 9 height 9
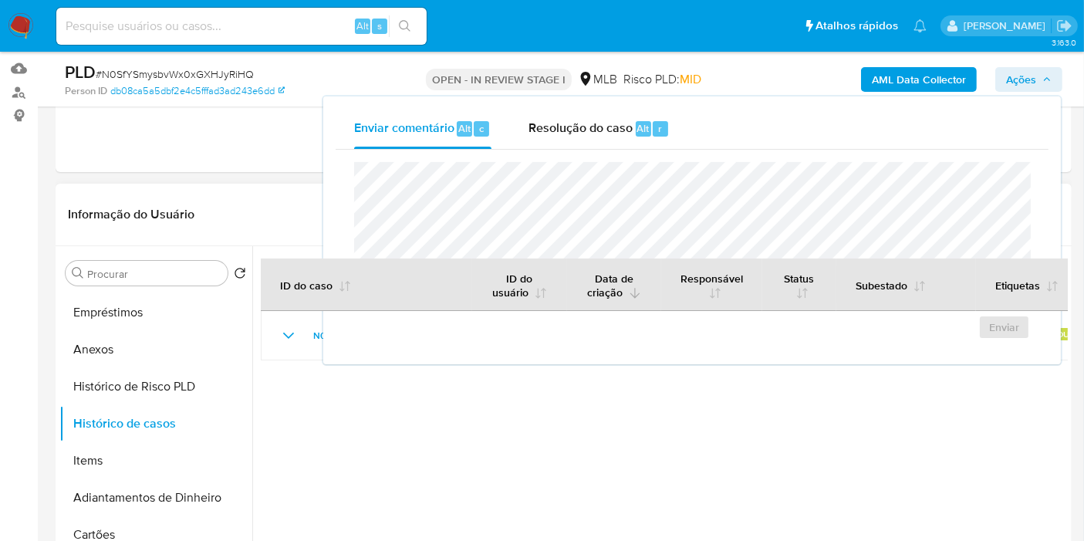
scroll to position [0, 0]
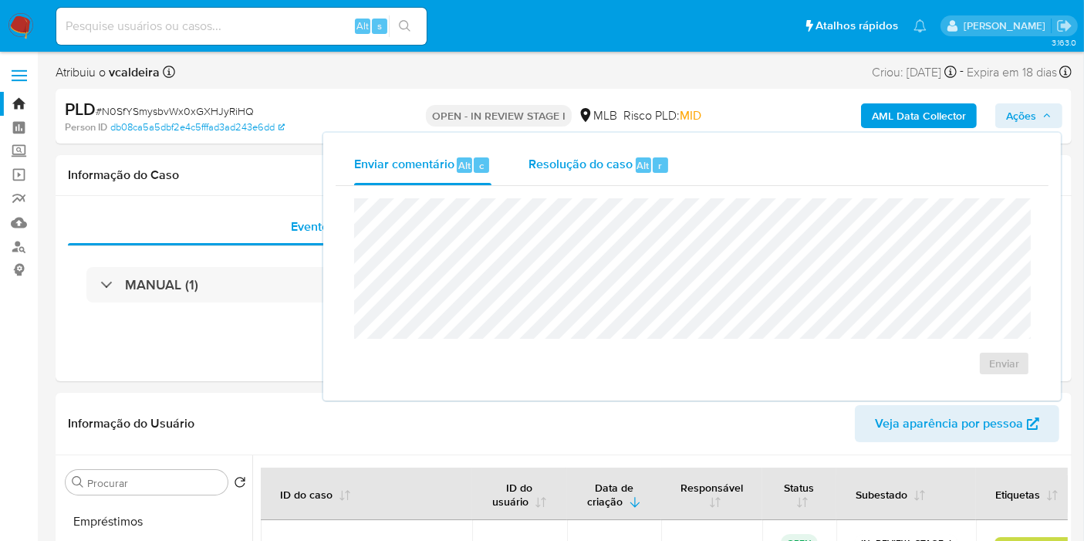
click at [582, 168] on span "Resolução do caso" at bounding box center [580, 165] width 104 height 18
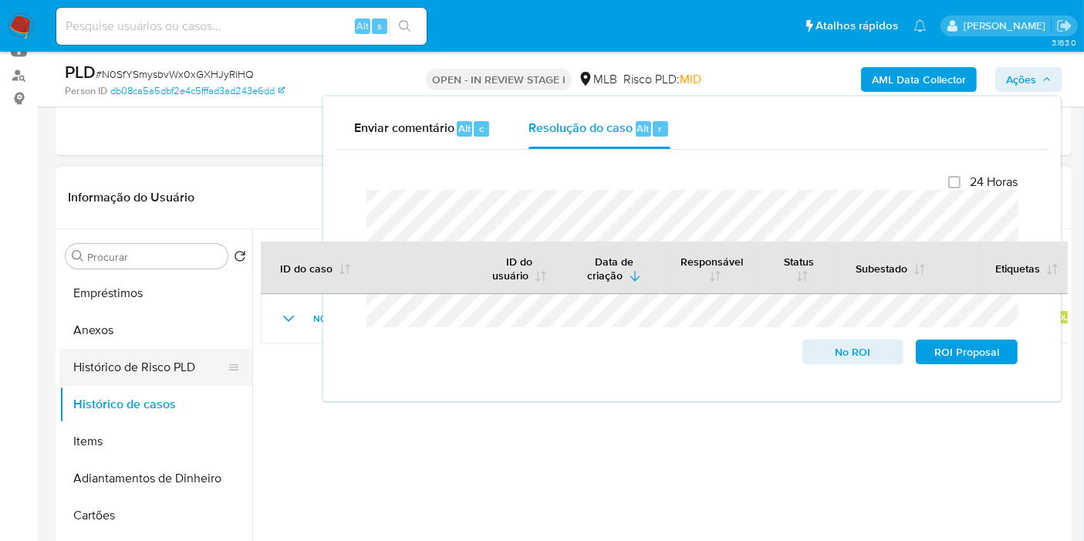
scroll to position [257, 0]
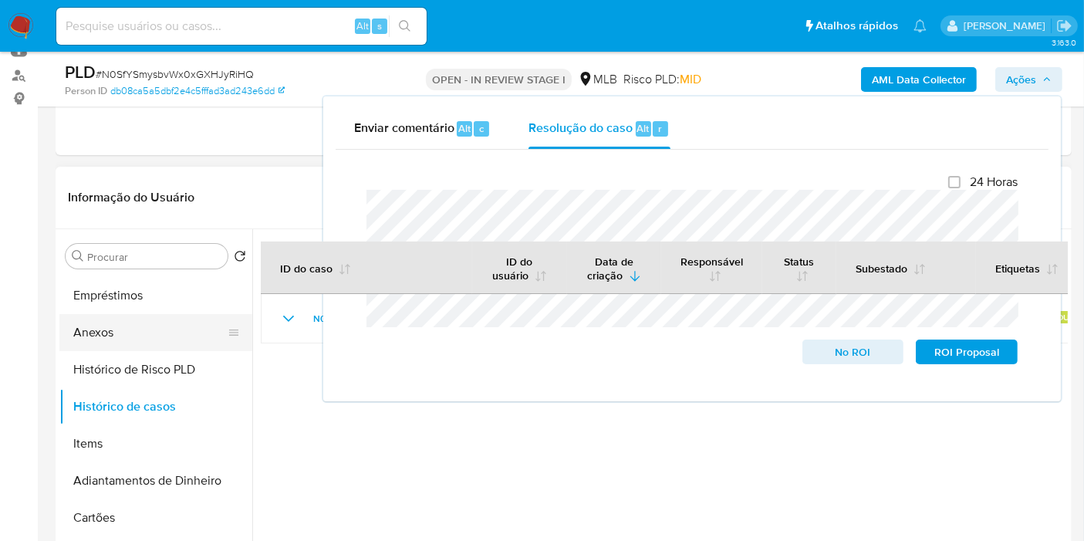
click at [106, 332] on button "Anexos" at bounding box center [149, 332] width 181 height 37
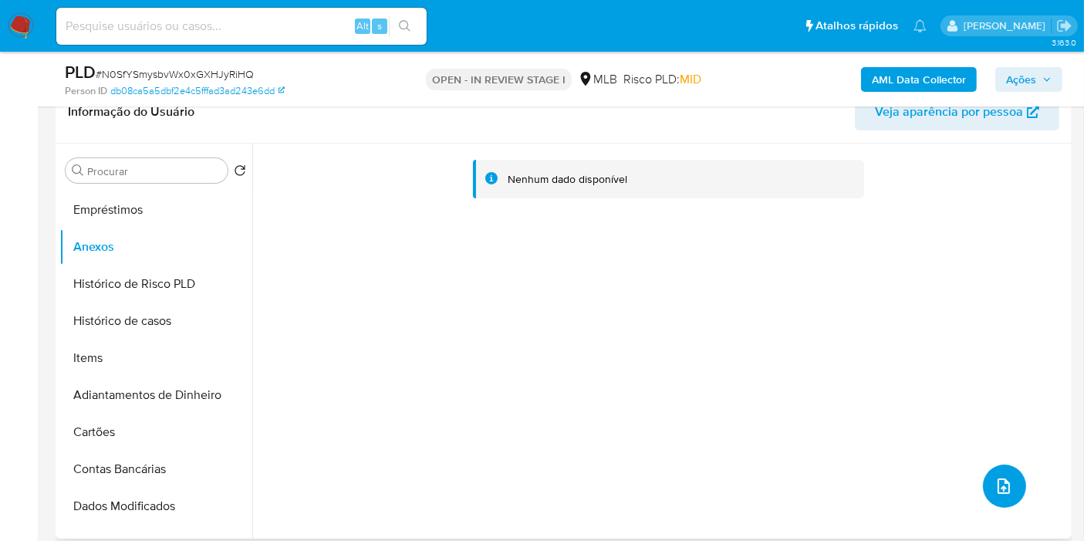
click at [994, 488] on icon "upload-file" at bounding box center [1003, 486] width 19 height 19
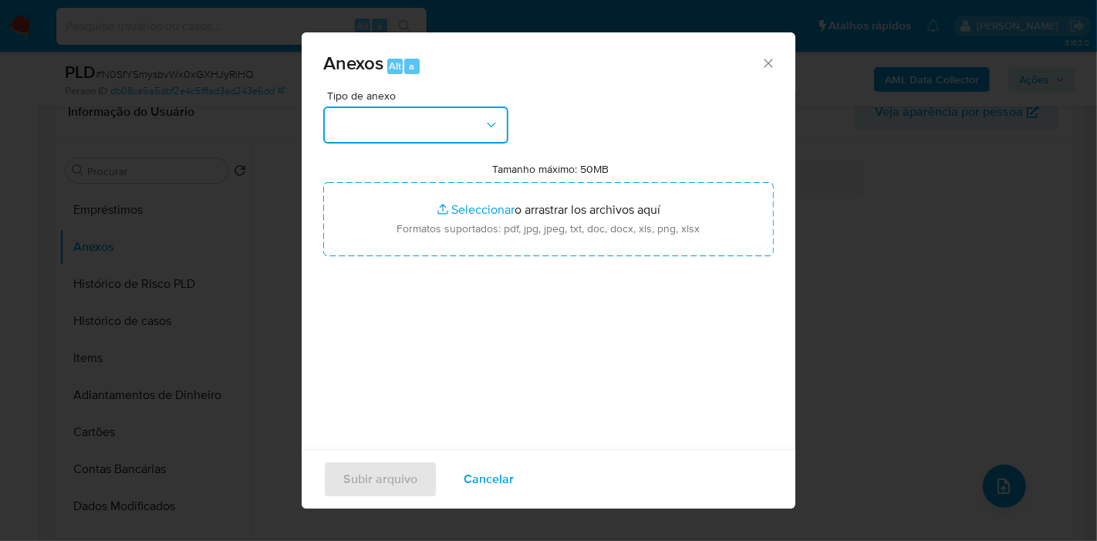
click at [449, 139] on button "button" at bounding box center [415, 124] width 185 height 37
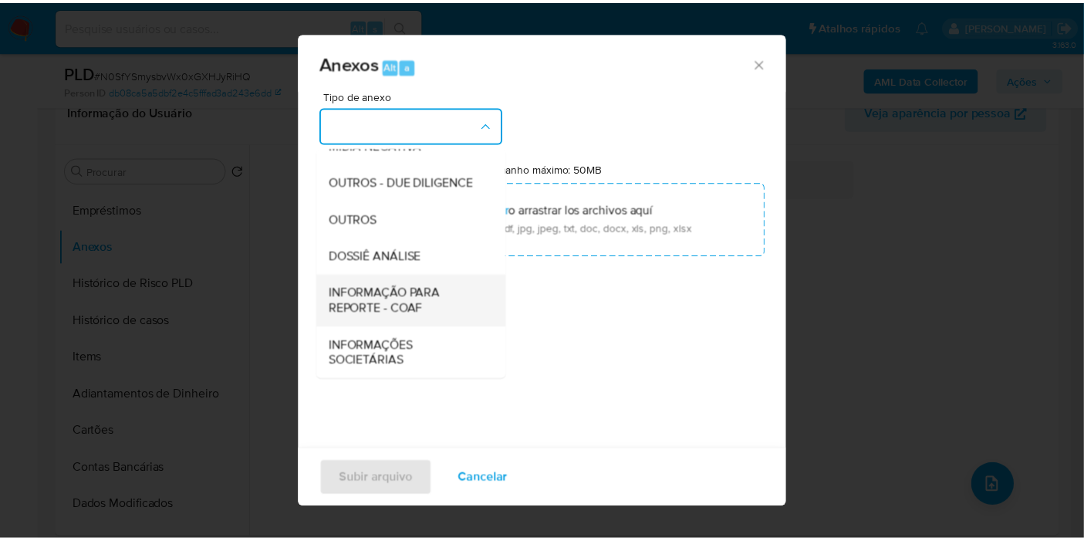
scroll to position [237, 0]
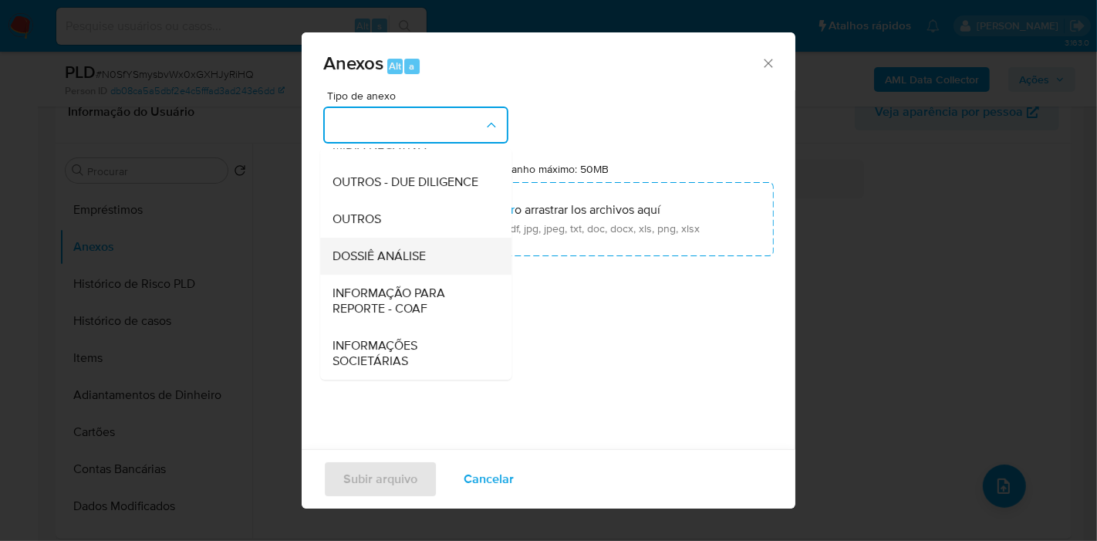
click at [387, 250] on span "DOSSIÊ ANÁLISE" at bounding box center [378, 255] width 93 height 15
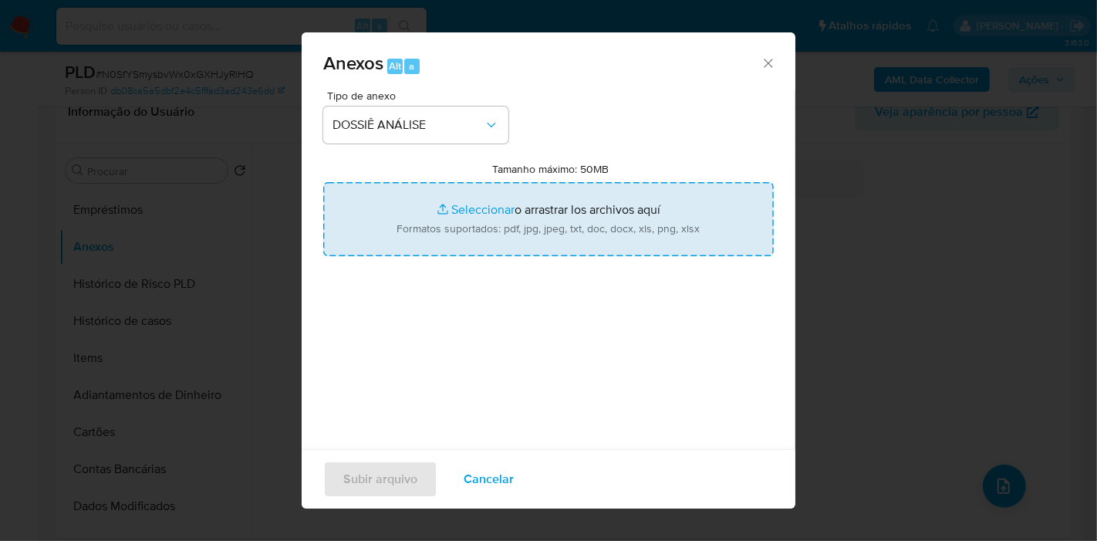
click at [532, 239] on input "Tamanho máximo: 50MB Seleccionar archivos" at bounding box center [548, 219] width 450 height 74
type input "C:\fakepath\Mulan 613446415_2025_10_09_09_13_05.pdf"
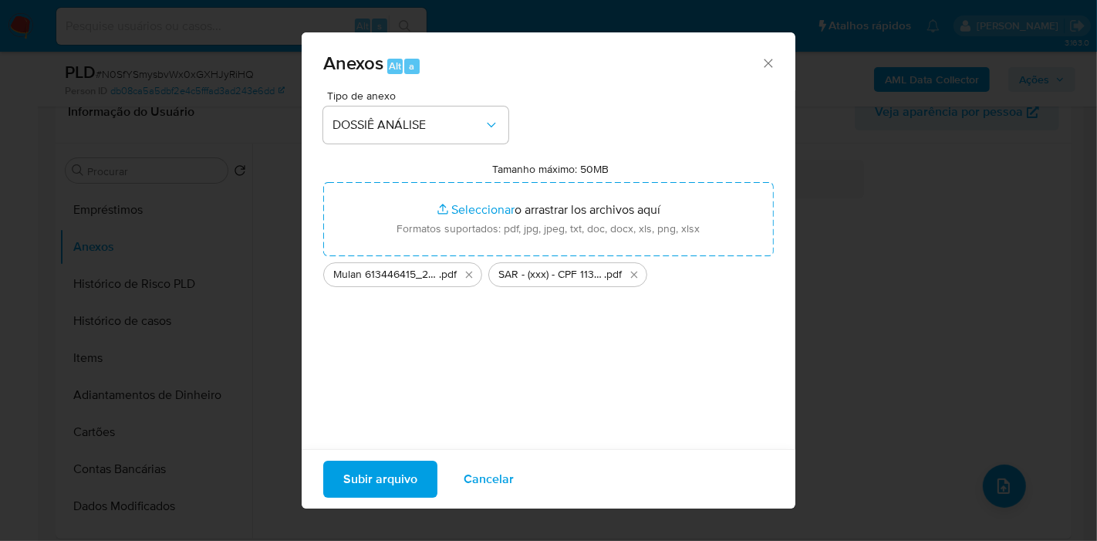
click at [393, 472] on span "Subir arquivo" at bounding box center [380, 479] width 74 height 34
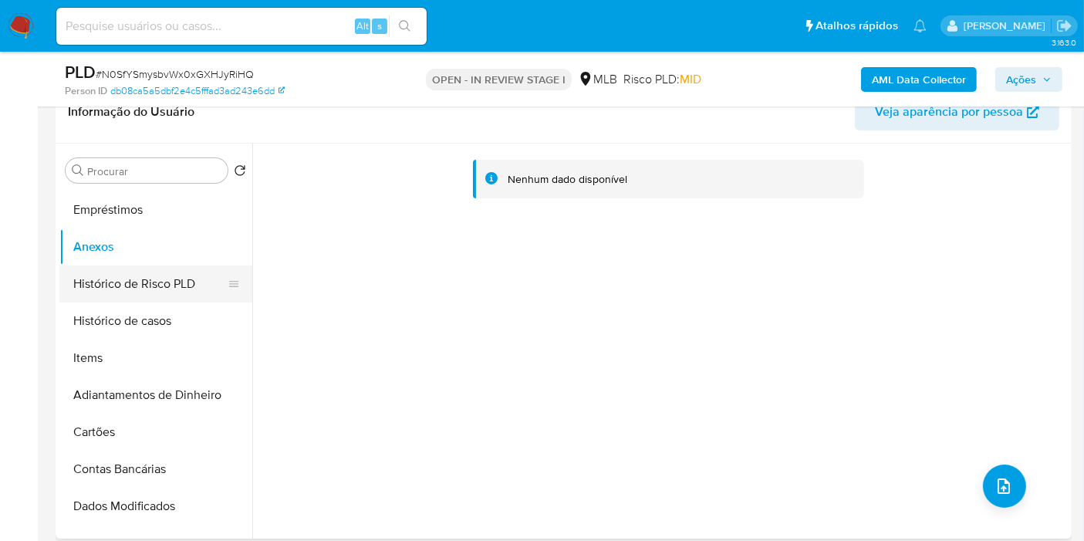
click at [121, 277] on button "Histórico de Risco PLD" at bounding box center [149, 283] width 181 height 37
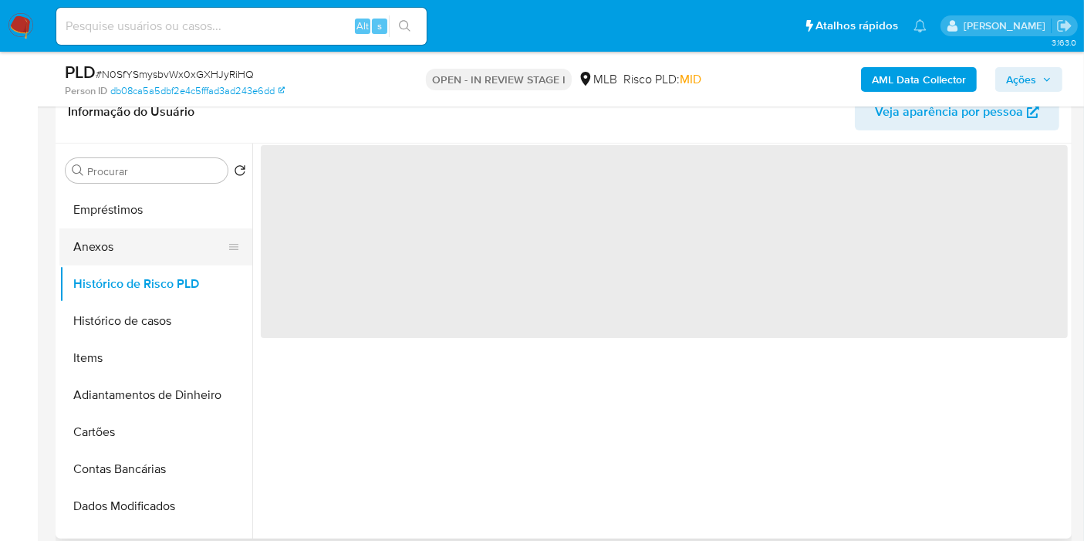
click at [110, 232] on button "Anexos" at bounding box center [149, 246] width 181 height 37
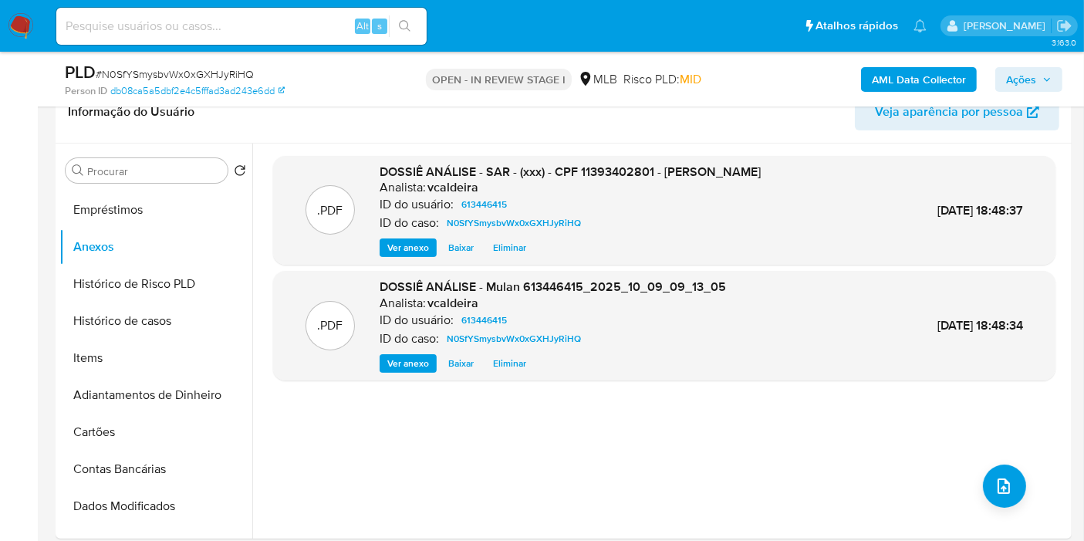
click at [920, 83] on b "AML Data Collector" at bounding box center [919, 79] width 94 height 25
click at [923, 83] on b "AML Data Collector" at bounding box center [919, 79] width 94 height 25
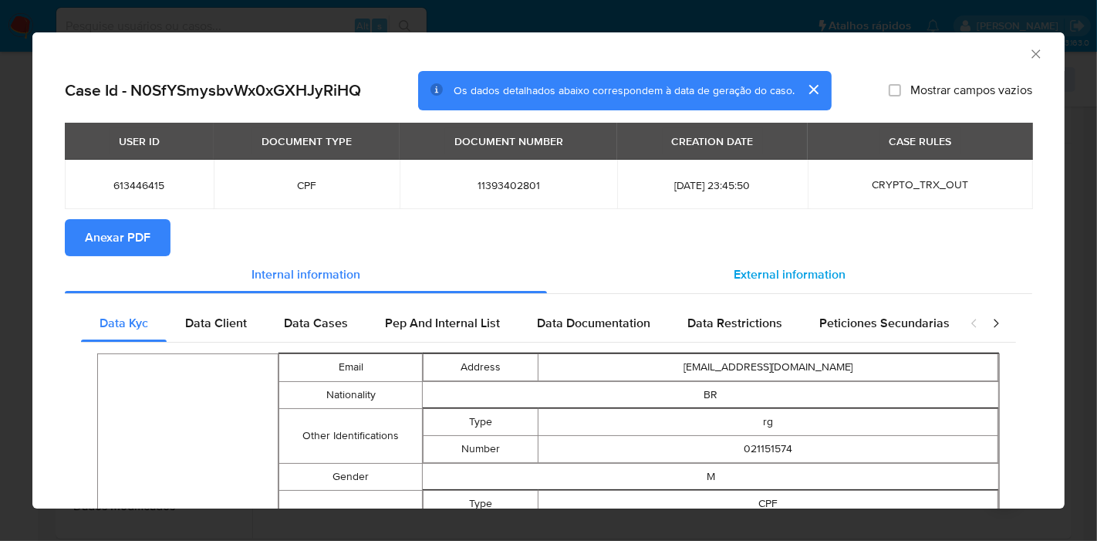
click at [770, 268] on span "External information" at bounding box center [790, 274] width 112 height 18
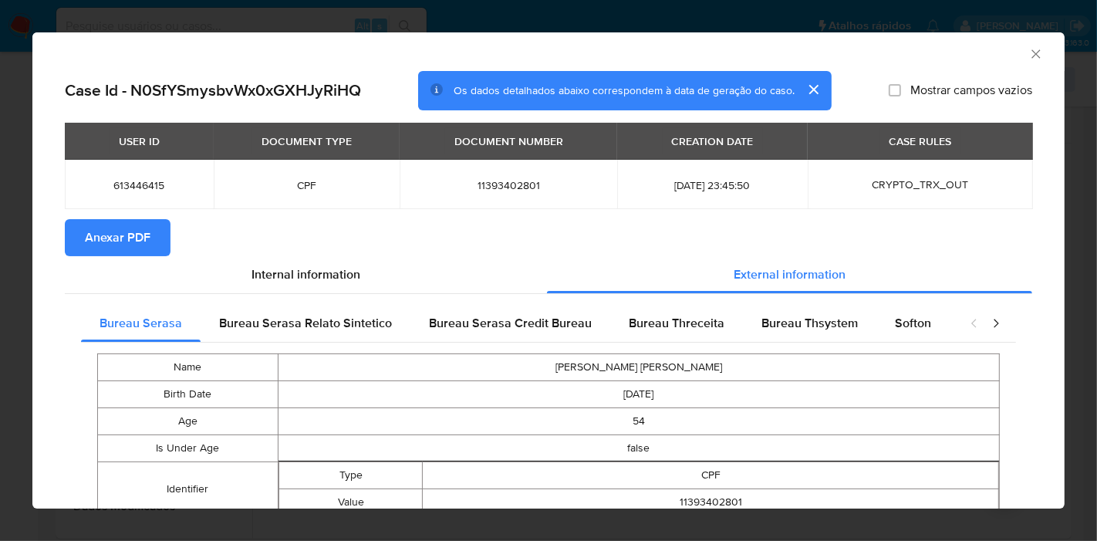
click at [105, 240] on span "Anexar PDF" at bounding box center [118, 238] width 66 height 34
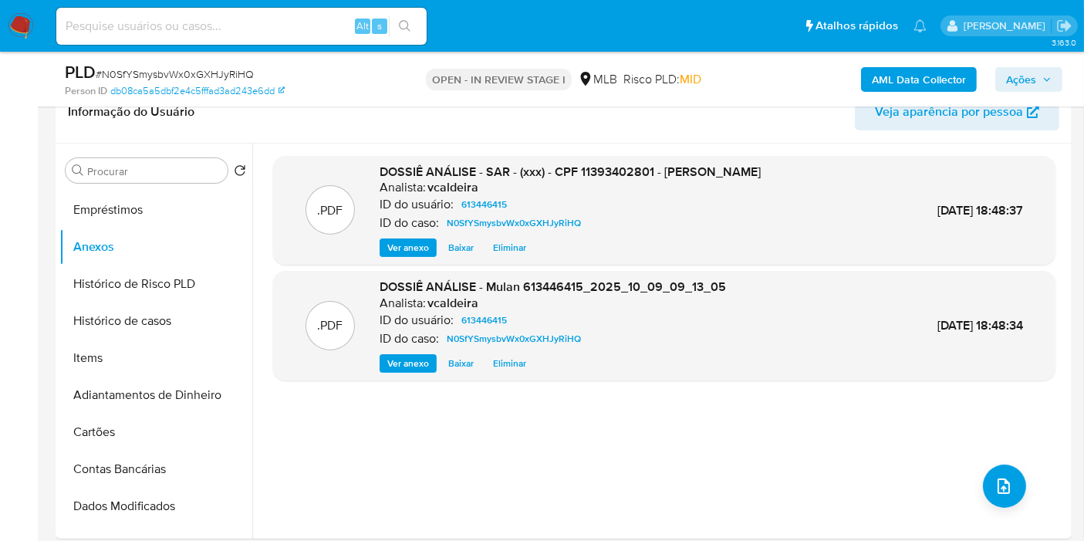
click at [1021, 83] on span "Ações" at bounding box center [1021, 79] width 30 height 25
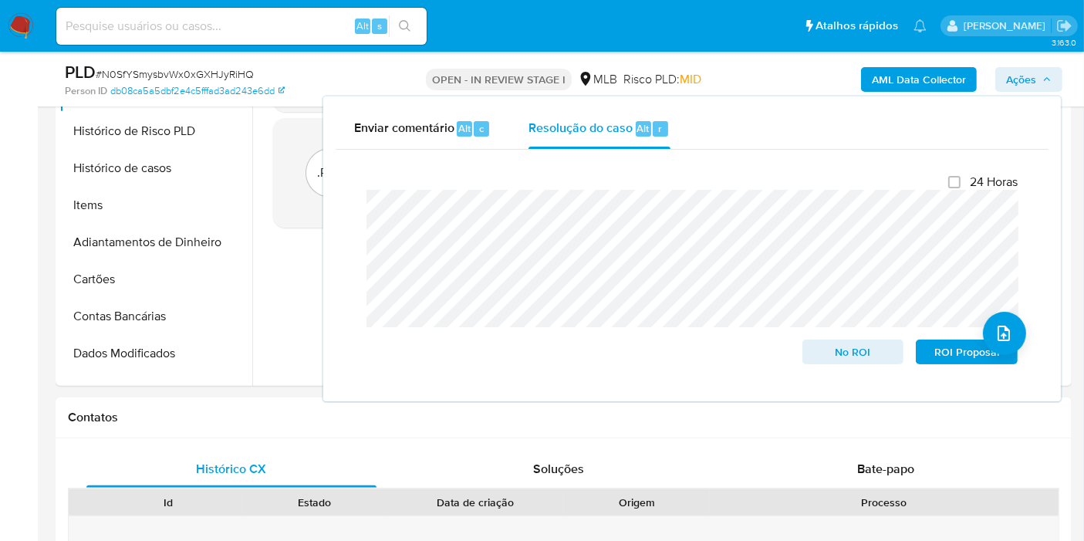
scroll to position [685, 0]
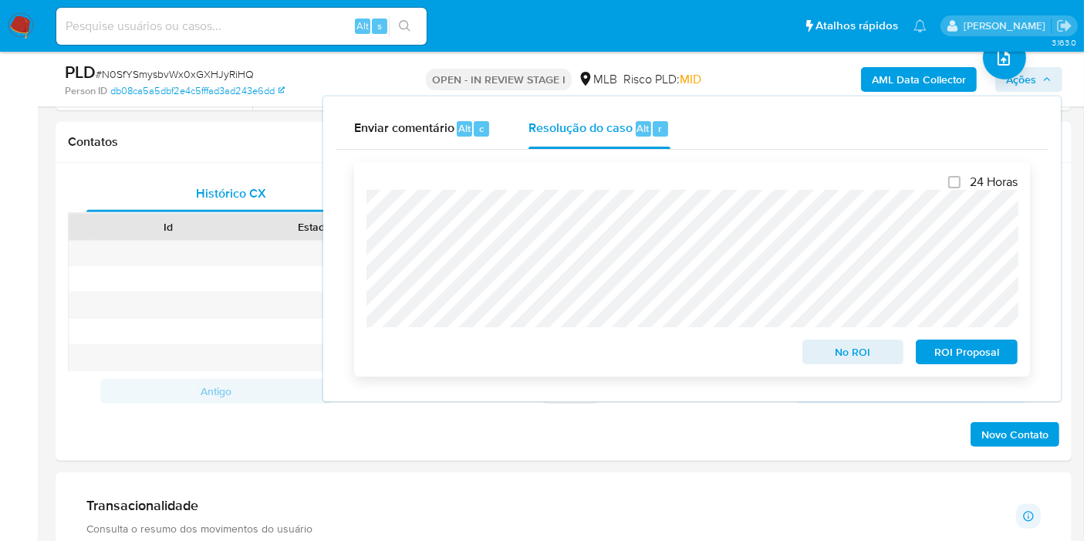
click at [957, 353] on span "ROI Proposal" at bounding box center [966, 352] width 80 height 22
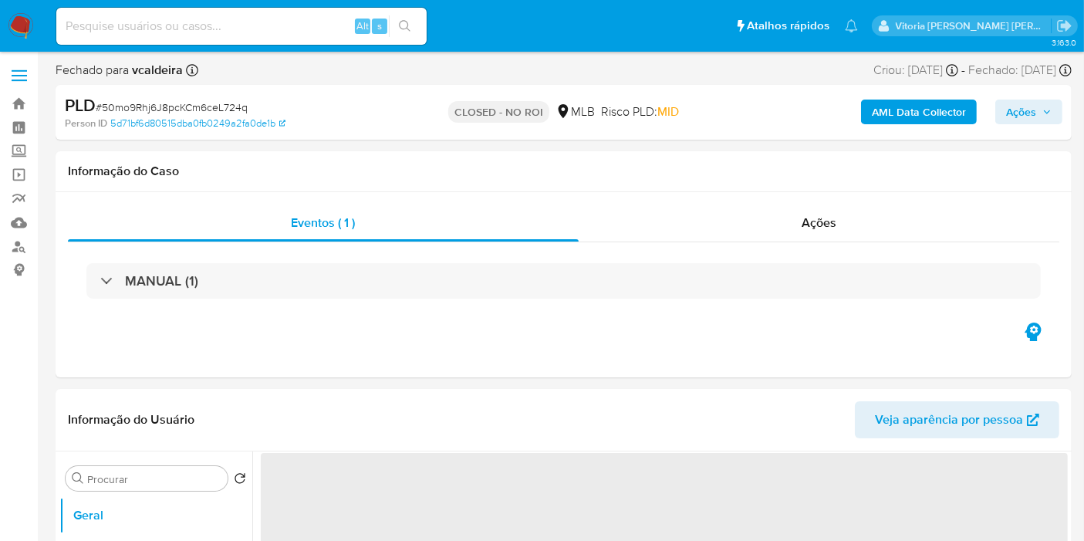
select select "10"
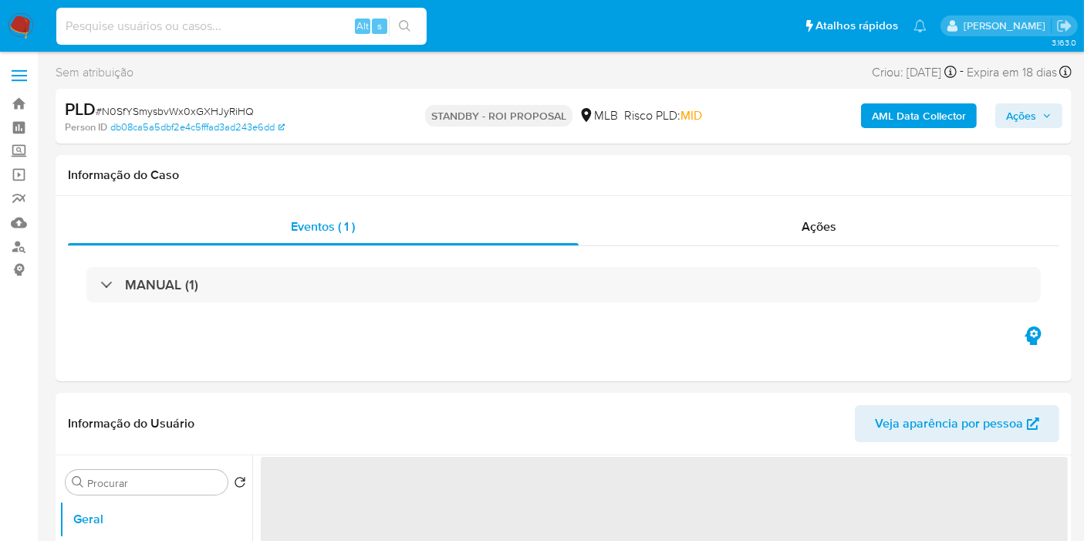
click at [231, 29] on input at bounding box center [241, 26] width 370 height 20
paste input "TPhzg3p4HQZfArZnDAt3XyNV"
type input "TPhzg3p4HQZfArZnDAt3XyNV"
select select "10"
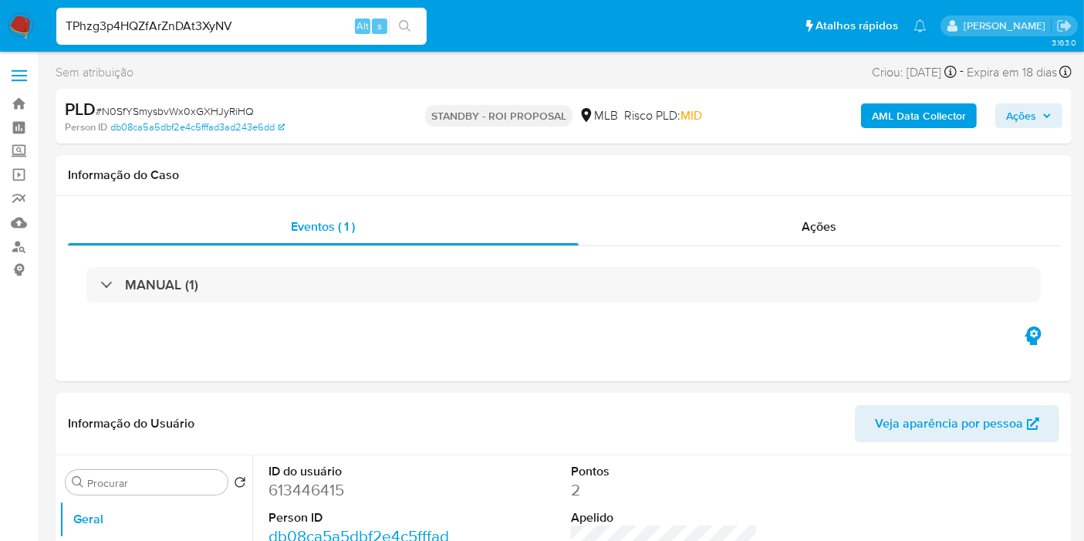
type input "TPhzg3p4HQZfArZnDAt3XyNV"
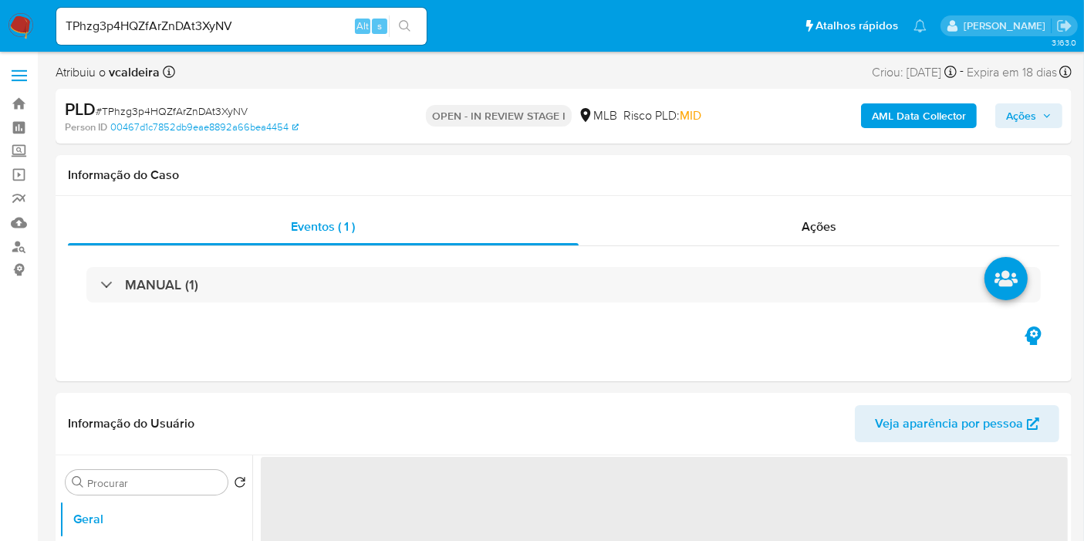
select select "10"
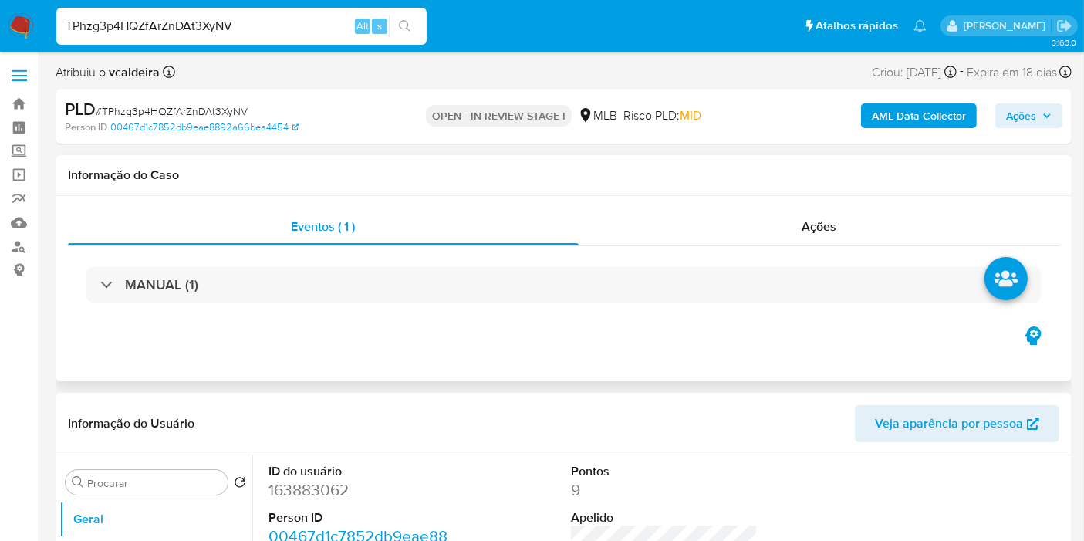
scroll to position [171, 0]
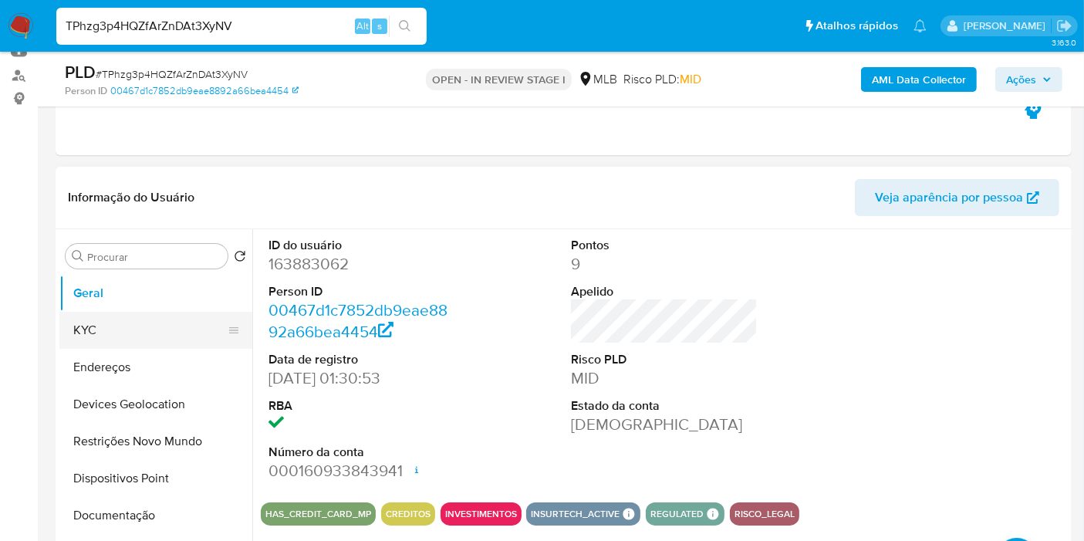
click at [139, 332] on button "KYC" at bounding box center [149, 330] width 181 height 37
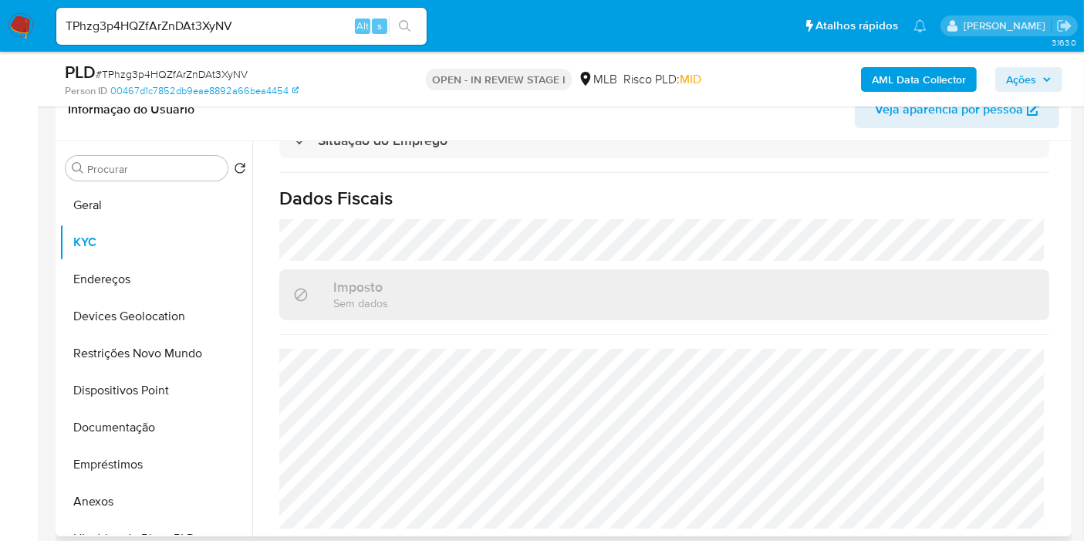
scroll to position [343, 0]
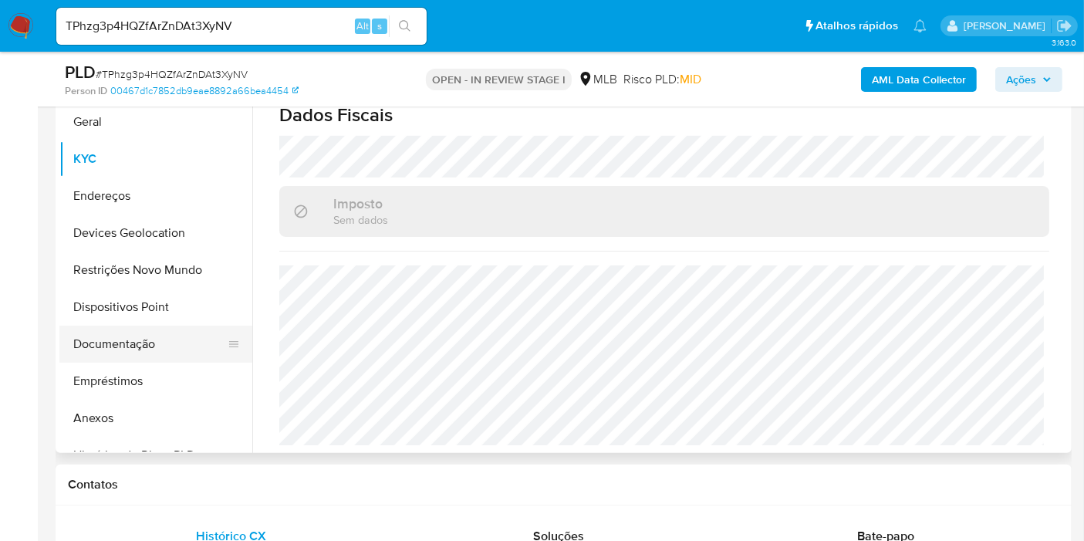
click at [152, 336] on button "Documentação" at bounding box center [149, 344] width 181 height 37
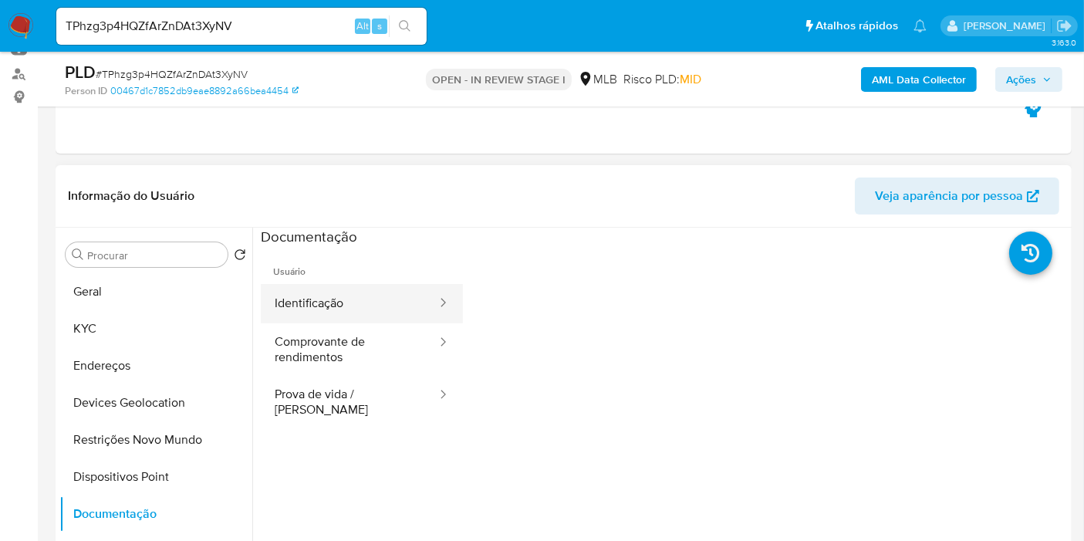
scroll to position [171, 0]
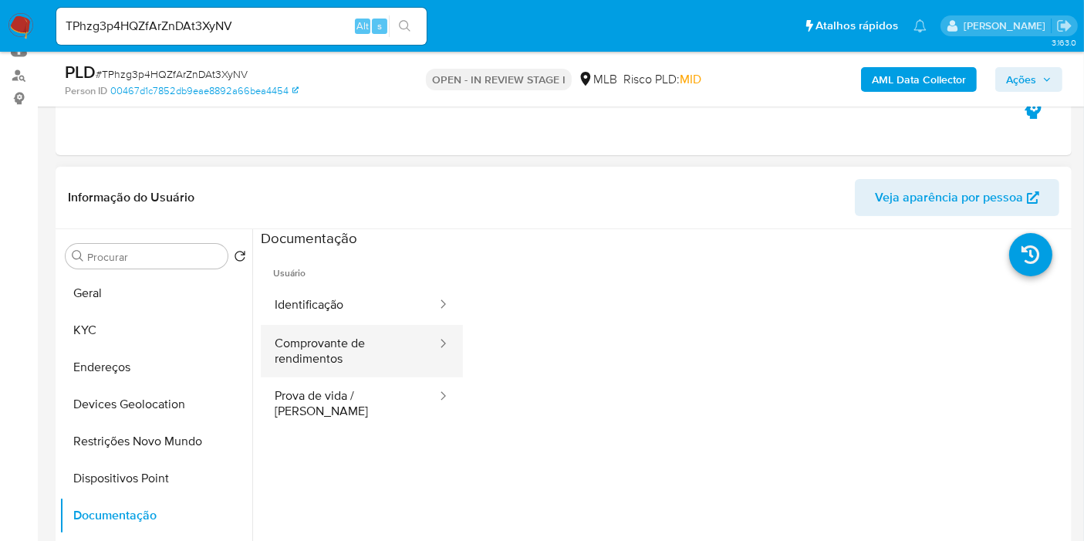
click at [334, 353] on button "Comprovante de rendimentos" at bounding box center [349, 351] width 177 height 52
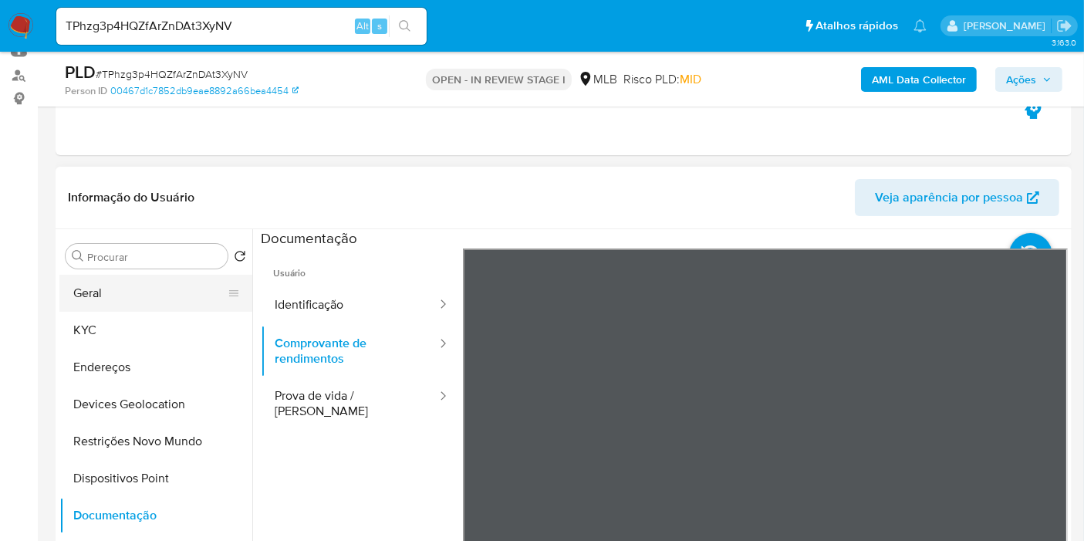
click at [138, 305] on button "Geral" at bounding box center [149, 293] width 181 height 37
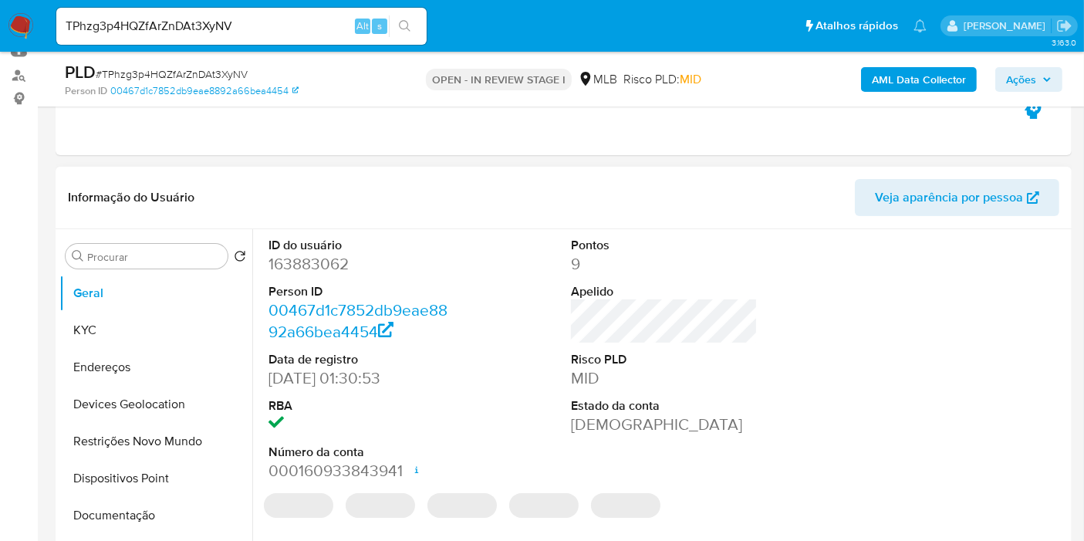
click at [313, 266] on dd "163883062" at bounding box center [361, 264] width 187 height 22
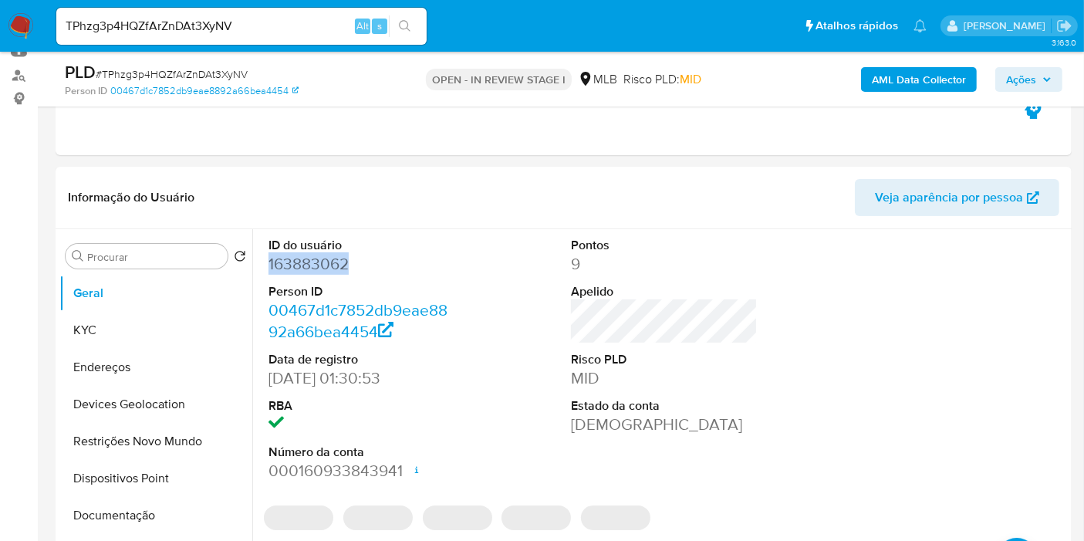
copy dd "163883062"
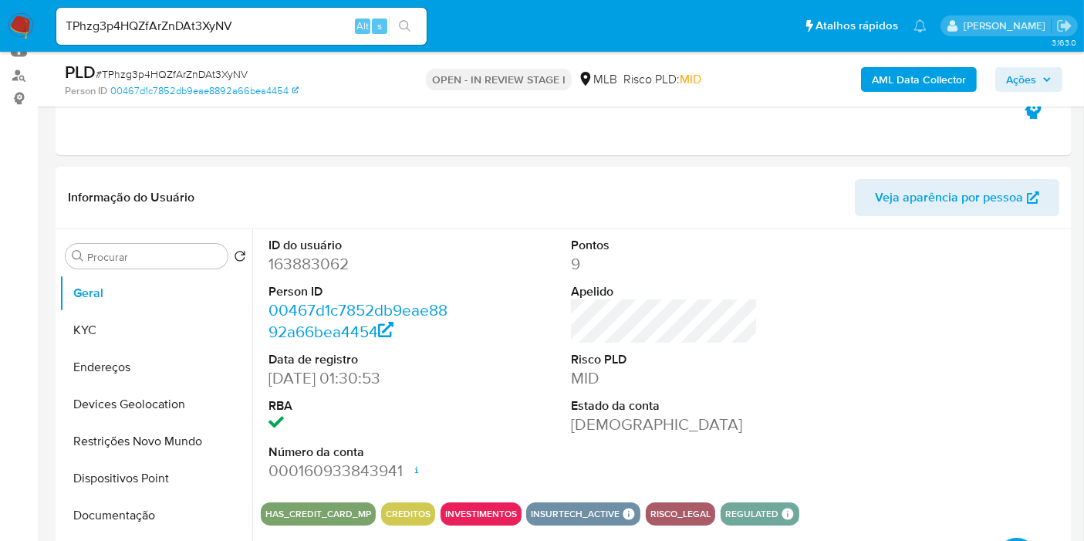
click at [177, 24] on input "TPhzg3p4HQZfArZnDAt3XyNV" at bounding box center [241, 26] width 370 height 20
click at [137, 501] on button "Documentação" at bounding box center [149, 515] width 181 height 37
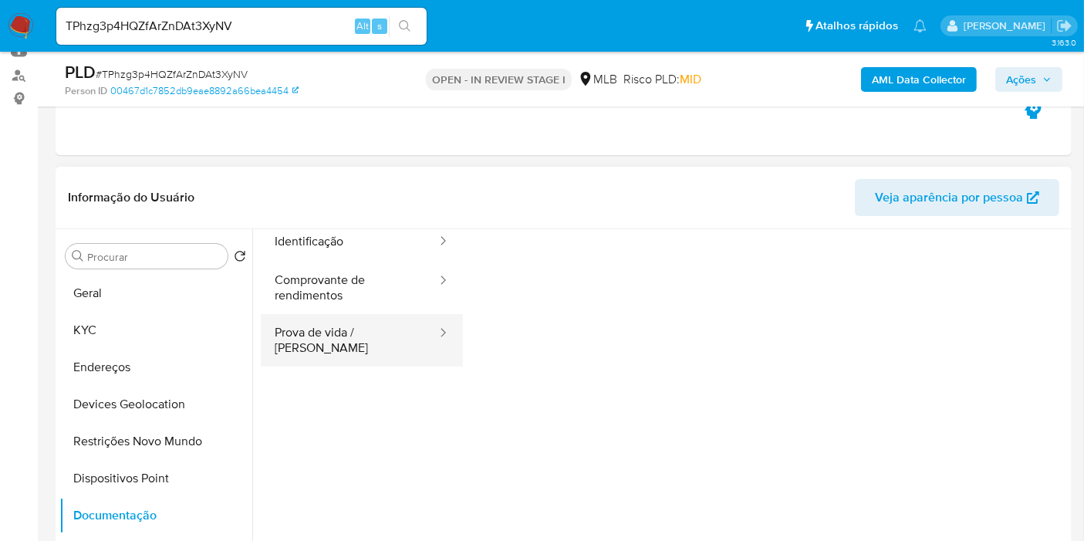
scroll to position [86, 0]
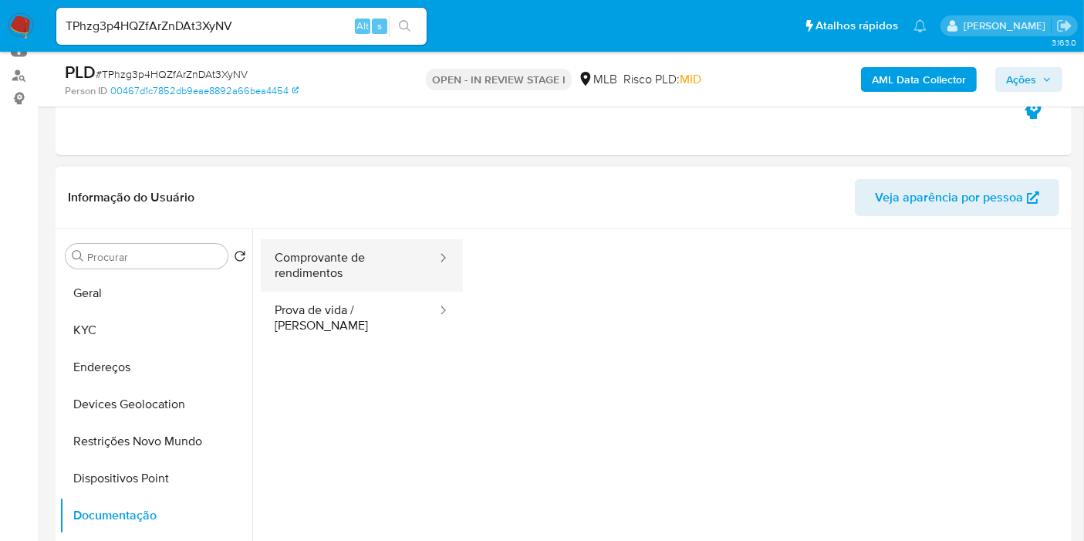
click at [354, 283] on button "Comprovante de rendimentos" at bounding box center [349, 265] width 177 height 52
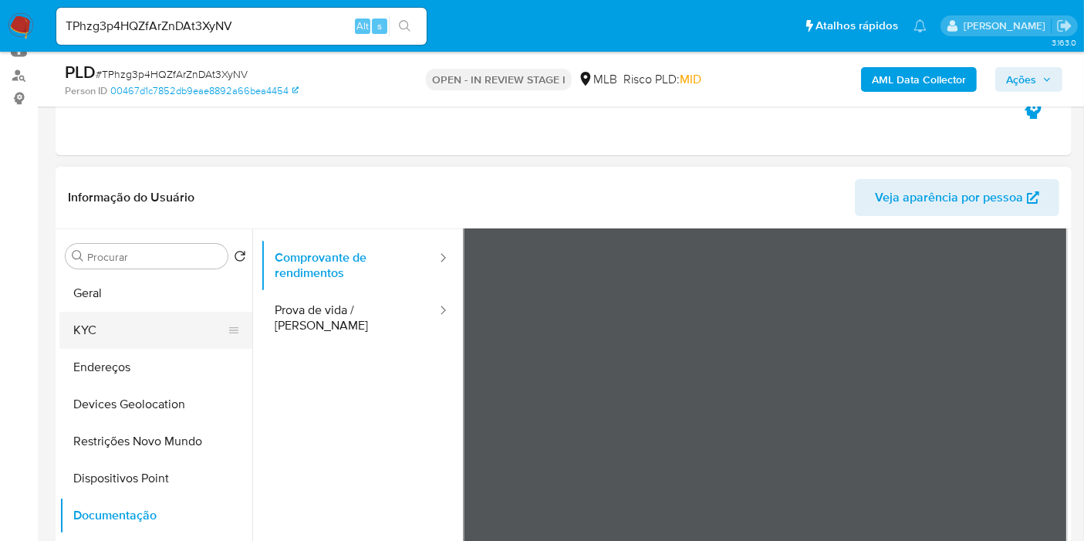
click at [178, 319] on button "KYC" at bounding box center [149, 330] width 181 height 37
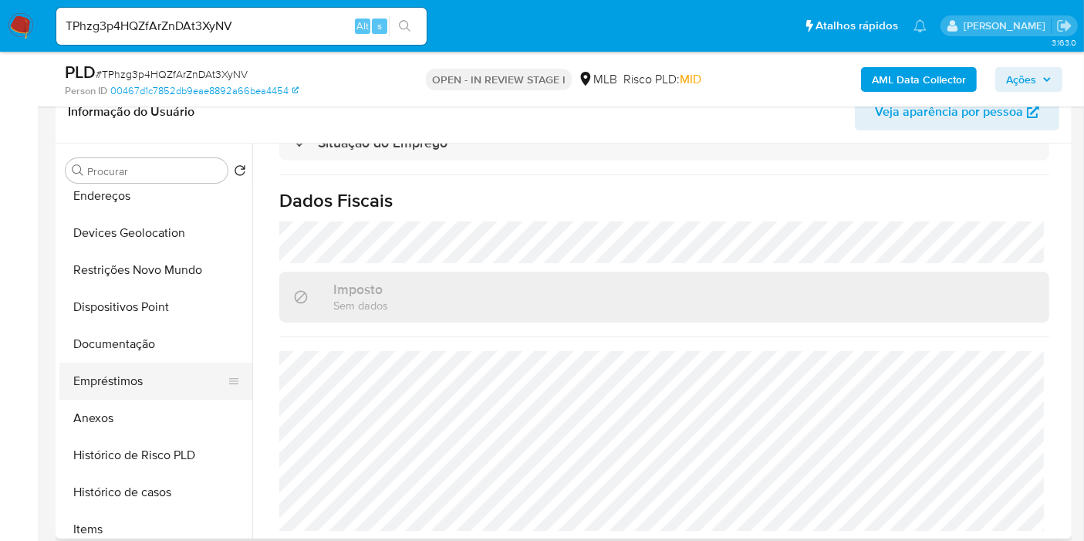
click at [116, 390] on button "Empréstimos" at bounding box center [149, 381] width 181 height 37
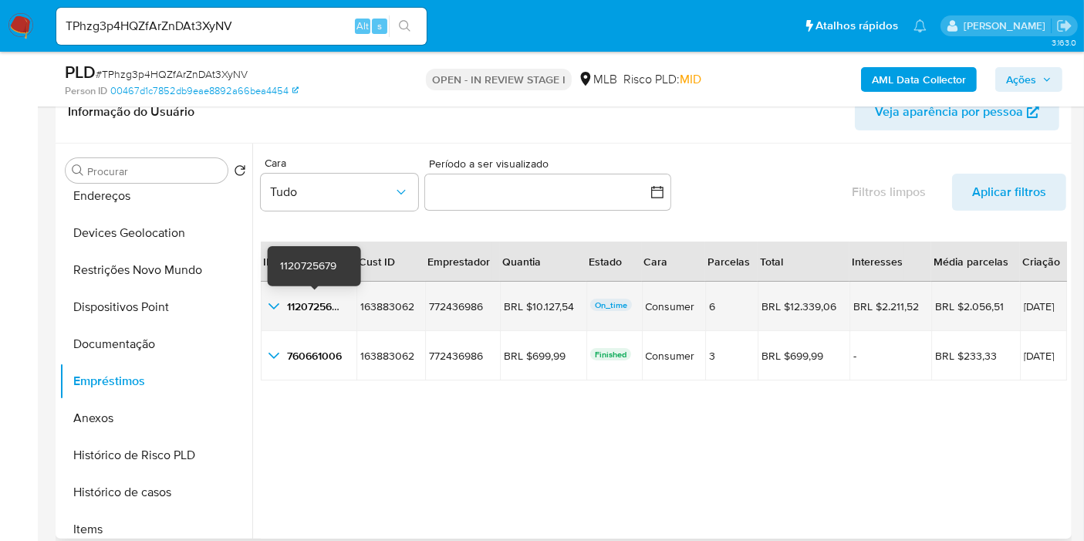
click at [305, 305] on span "1120725679" at bounding box center [315, 306] width 56 height 15
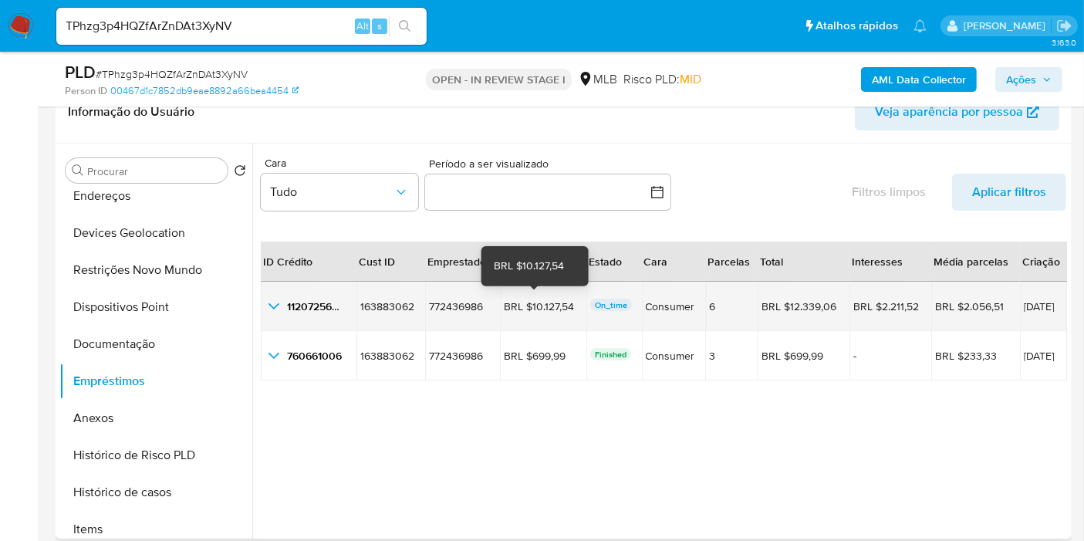
drag, startPoint x: 566, startPoint y: 300, endPoint x: 524, endPoint y: 302, distance: 42.5
click at [524, 302] on div "BRL $10.127,54" at bounding box center [543, 306] width 79 height 14
drag, startPoint x: 1050, startPoint y: 305, endPoint x: 994, endPoint y: 307, distance: 56.3
click at [1020, 307] on td "[DATE]" at bounding box center [1043, 306] width 47 height 49
click at [272, 310] on icon "button_show_hidden_detail_by_id_0" at bounding box center [274, 306] width 19 height 19
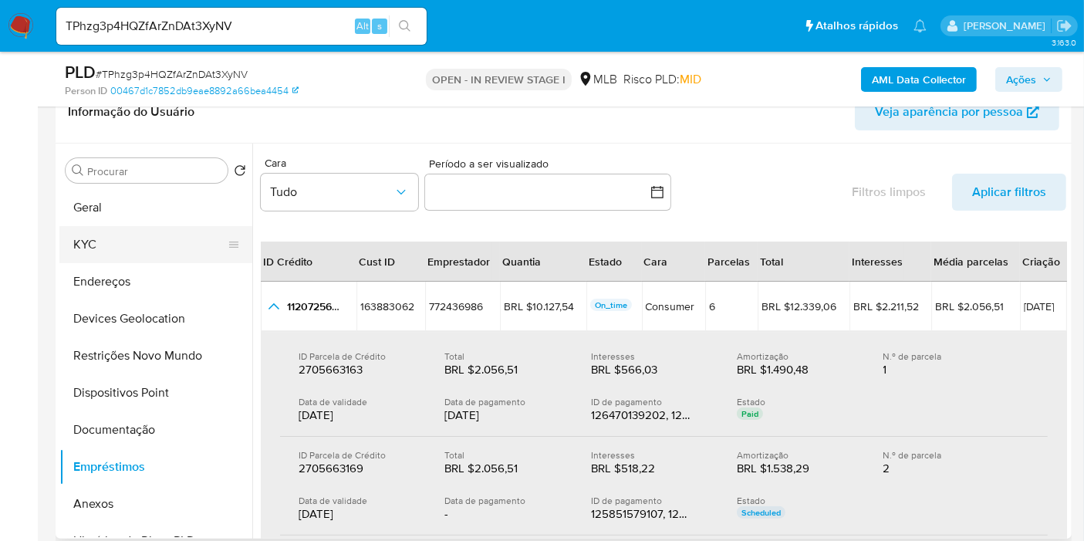
click at [116, 241] on button "KYC" at bounding box center [149, 244] width 181 height 37
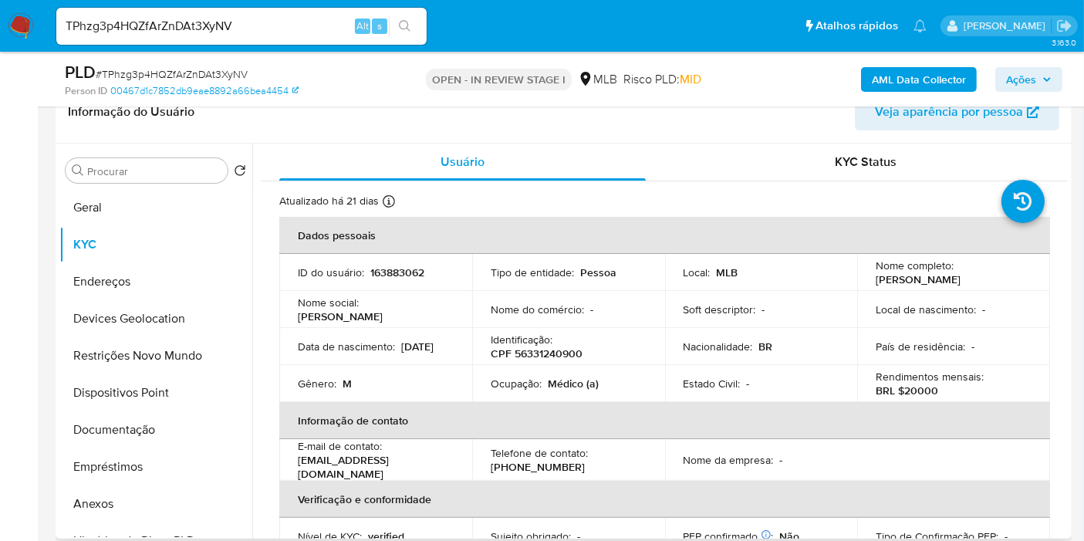
click at [926, 278] on p "[PERSON_NAME]" at bounding box center [918, 279] width 85 height 14
click at [932, 332] on td "País de residência : -" at bounding box center [953, 346] width 193 height 37
drag, startPoint x: 990, startPoint y: 280, endPoint x: 862, endPoint y: 281, distance: 128.1
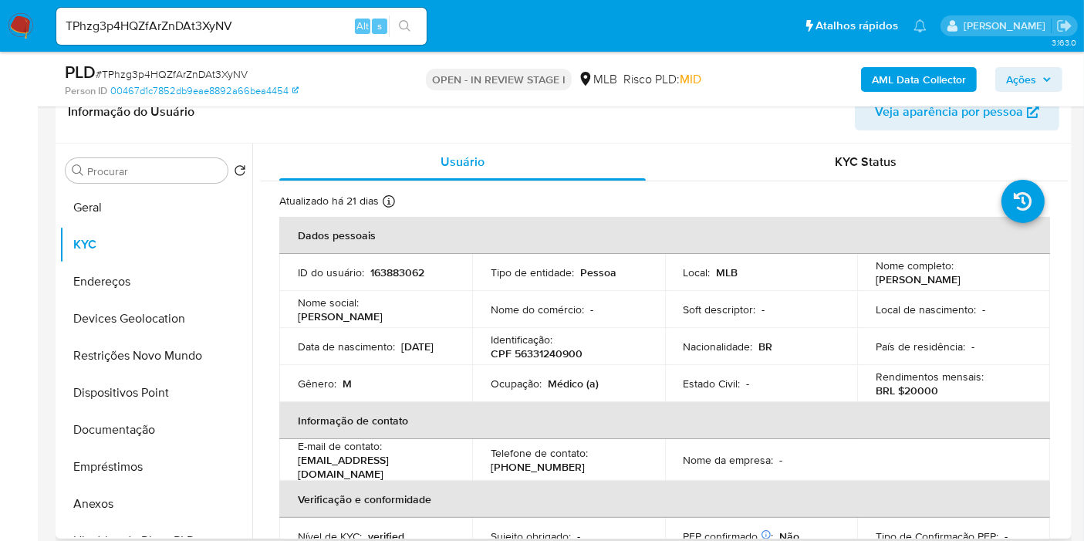
click at [862, 281] on td "Nome completo : [PERSON_NAME]" at bounding box center [953, 272] width 193 height 37
copy p "[PERSON_NAME]"
click at [913, 76] on b "AML Data Collector" at bounding box center [919, 79] width 94 height 25
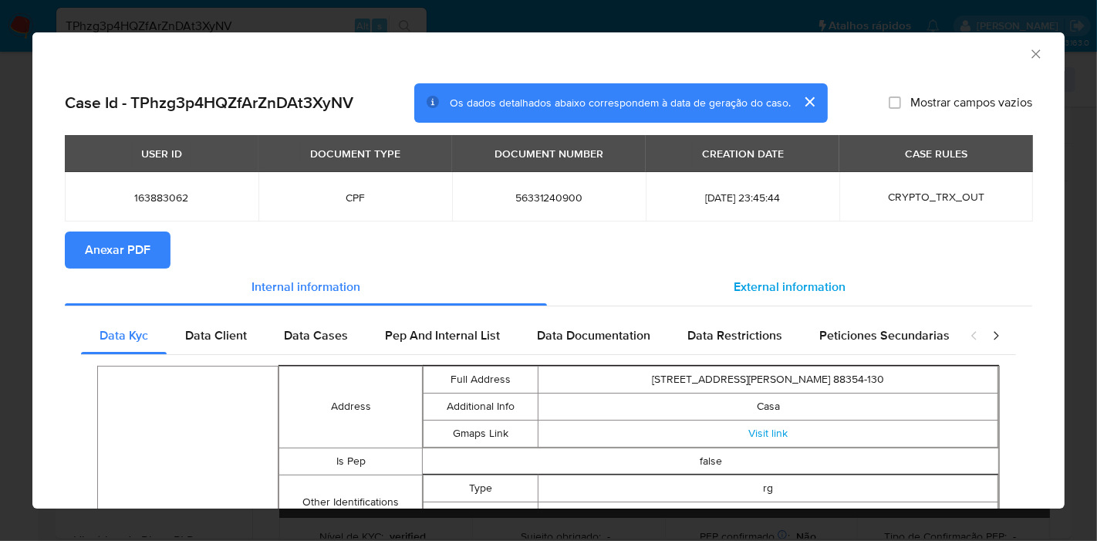
click at [741, 281] on span "External information" at bounding box center [790, 287] width 112 height 18
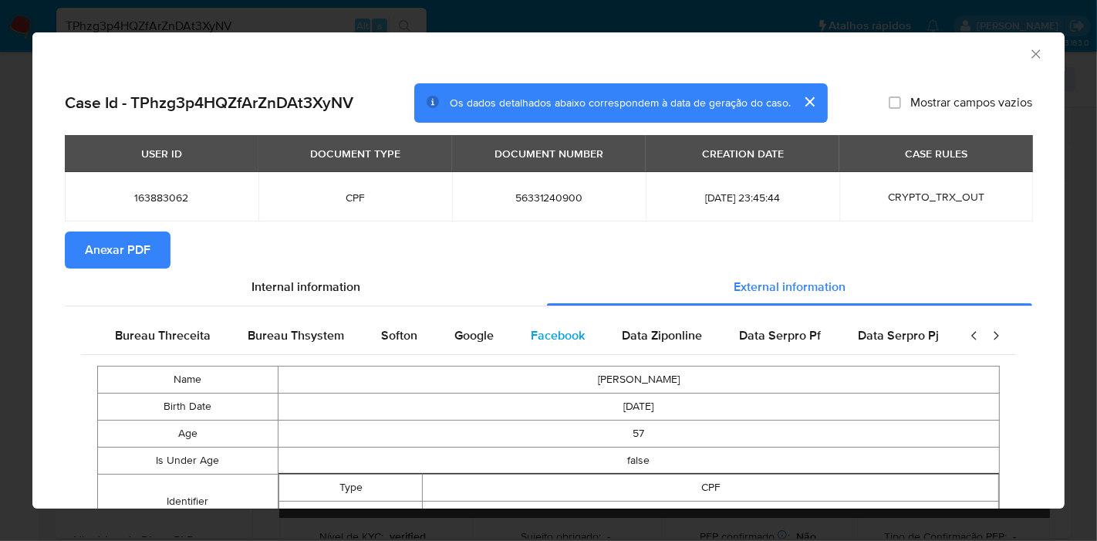
scroll to position [0, 518]
click at [476, 333] on span "Google" at bounding box center [470, 335] width 39 height 18
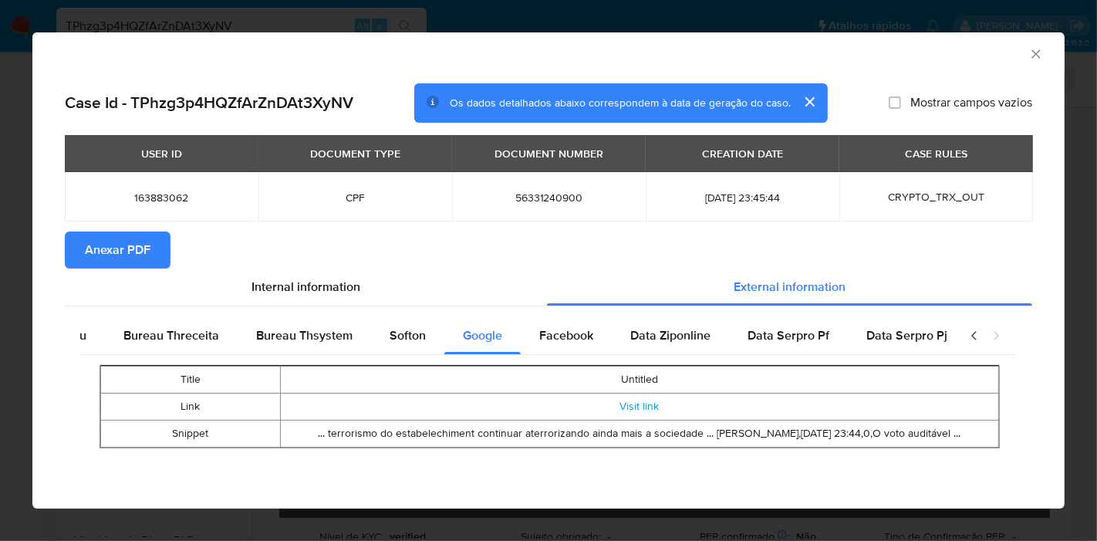
scroll to position [0, 0]
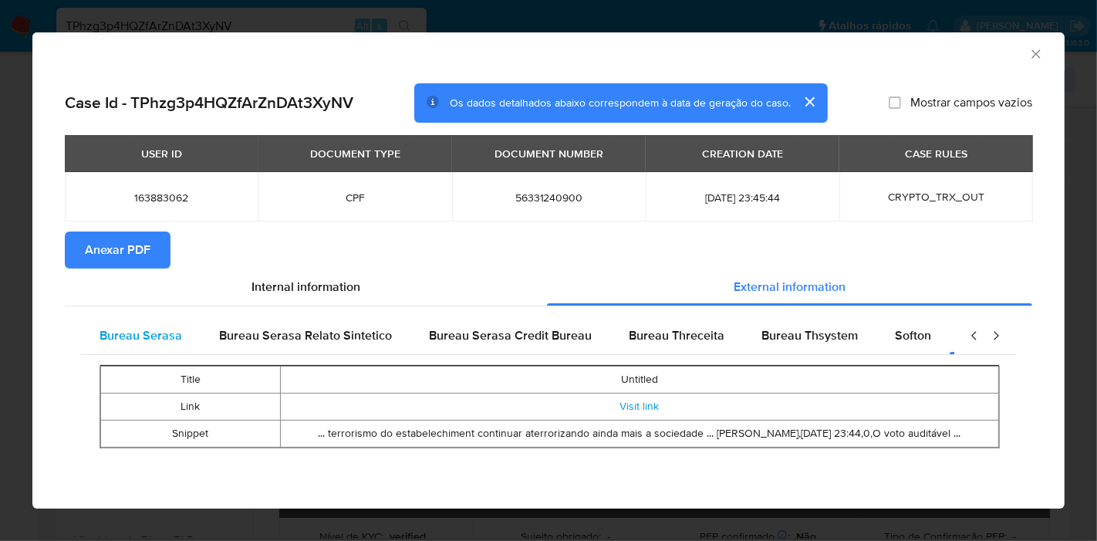
click at [157, 327] on span "Bureau Serasa" at bounding box center [141, 335] width 83 height 18
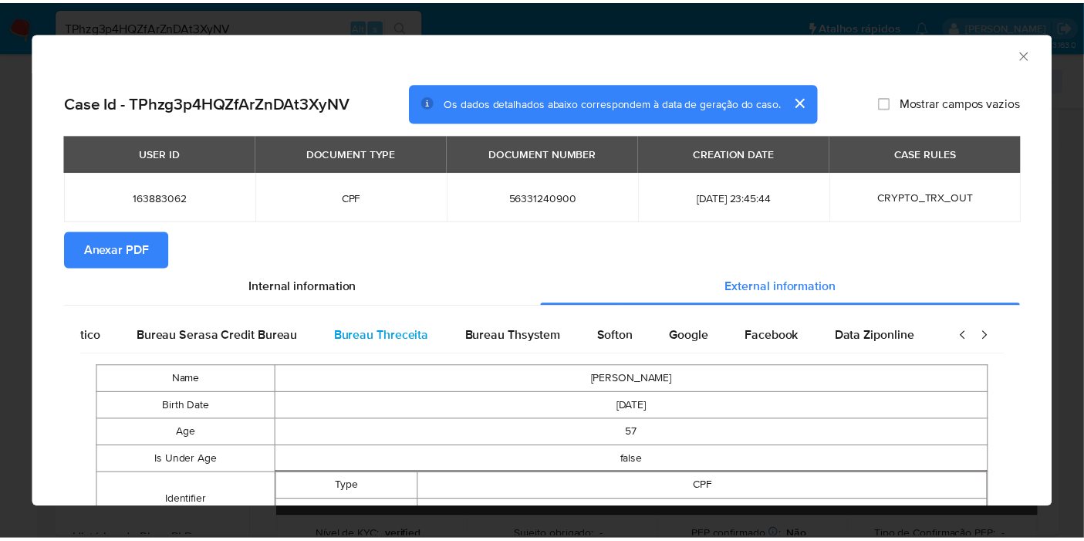
scroll to position [0, 324]
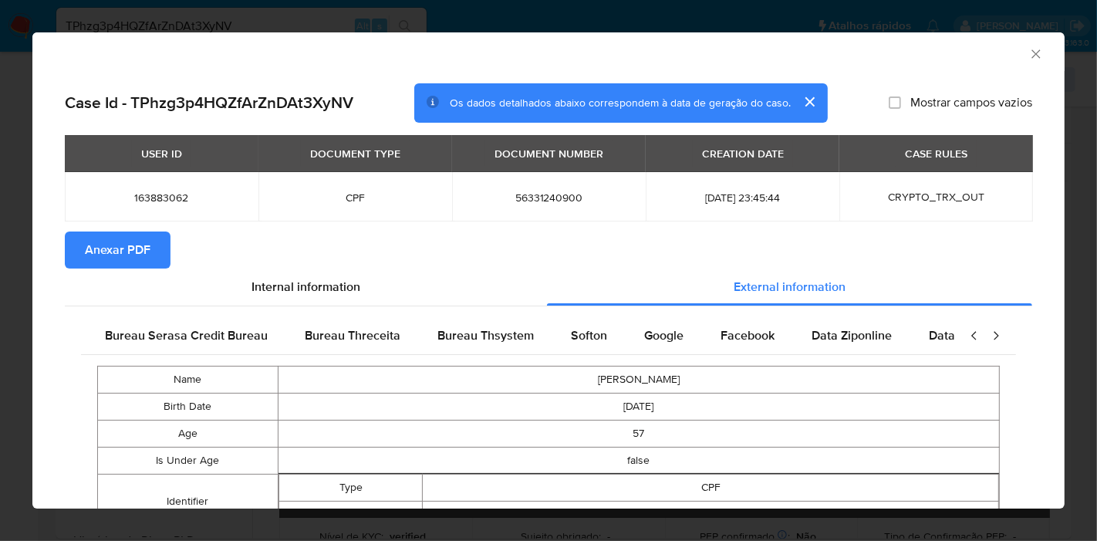
click at [160, 255] on button "Anexar PDF" at bounding box center [118, 249] width 106 height 37
click at [1028, 54] on icon "Fechar a janela" at bounding box center [1035, 53] width 15 height 15
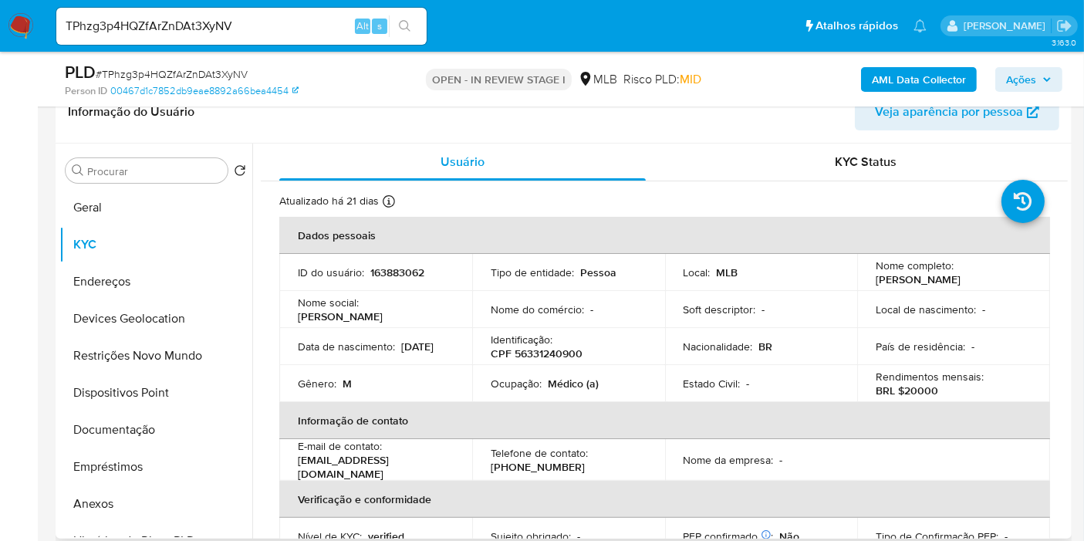
click at [396, 275] on p "163883062" at bounding box center [397, 272] width 54 height 14
click at [396, 273] on p "163883062" at bounding box center [397, 272] width 54 height 14
click at [396, 272] on p "163883062" at bounding box center [397, 272] width 54 height 14
copy p "163883062"
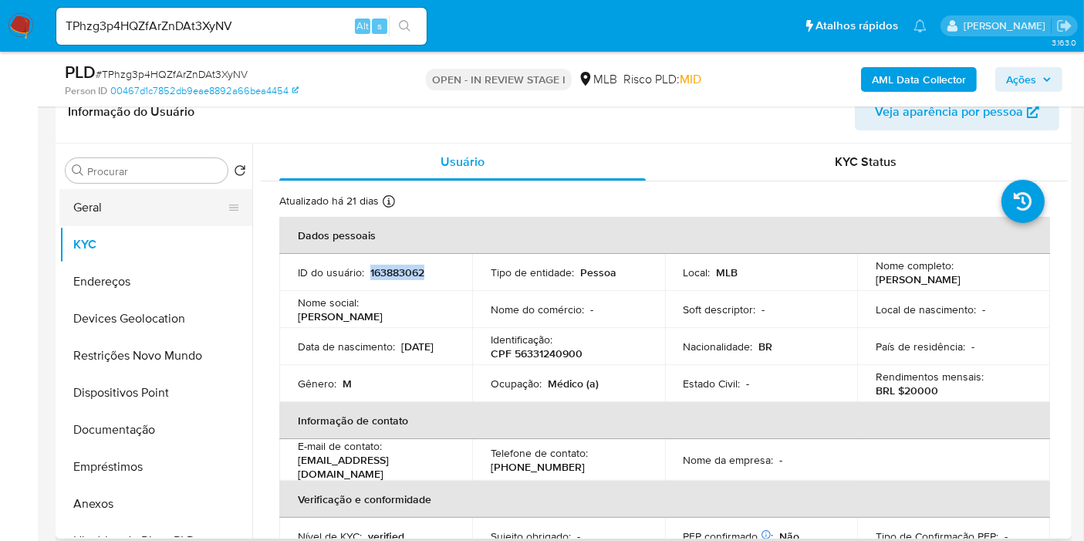
click at [106, 216] on button "Geral" at bounding box center [149, 207] width 181 height 37
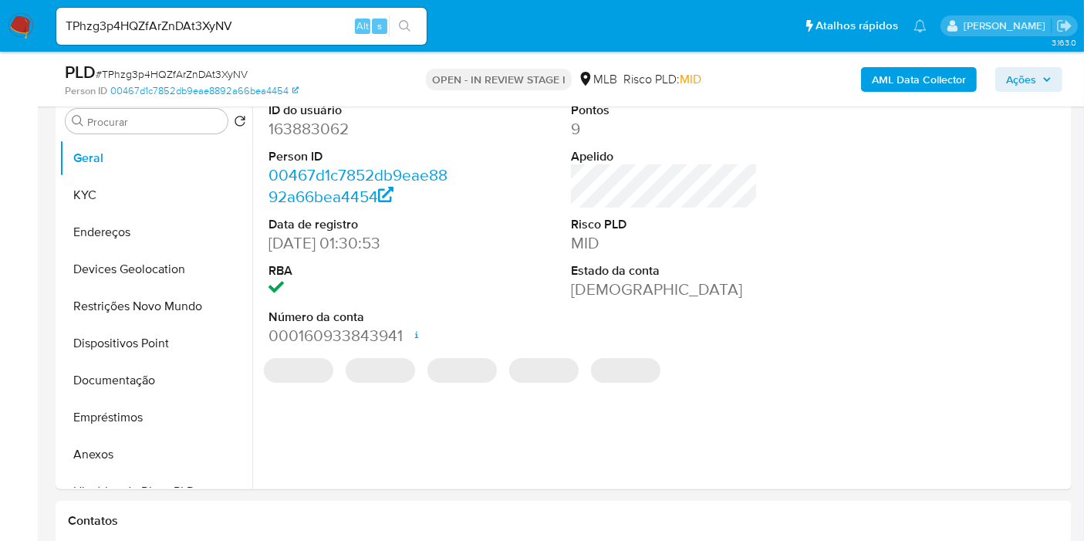
scroll to position [296, 0]
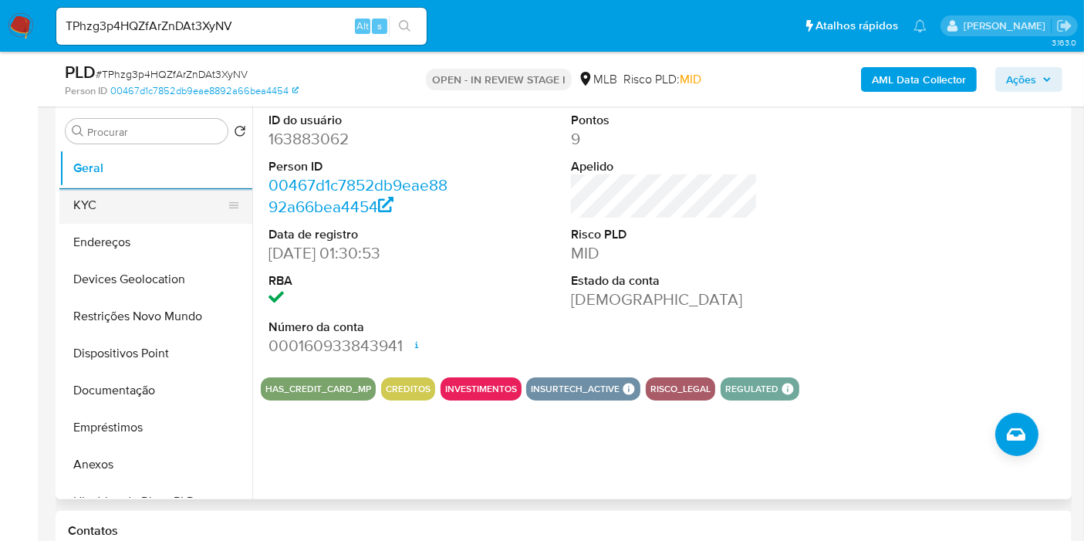
click at [130, 197] on button "KYC" at bounding box center [149, 205] width 181 height 37
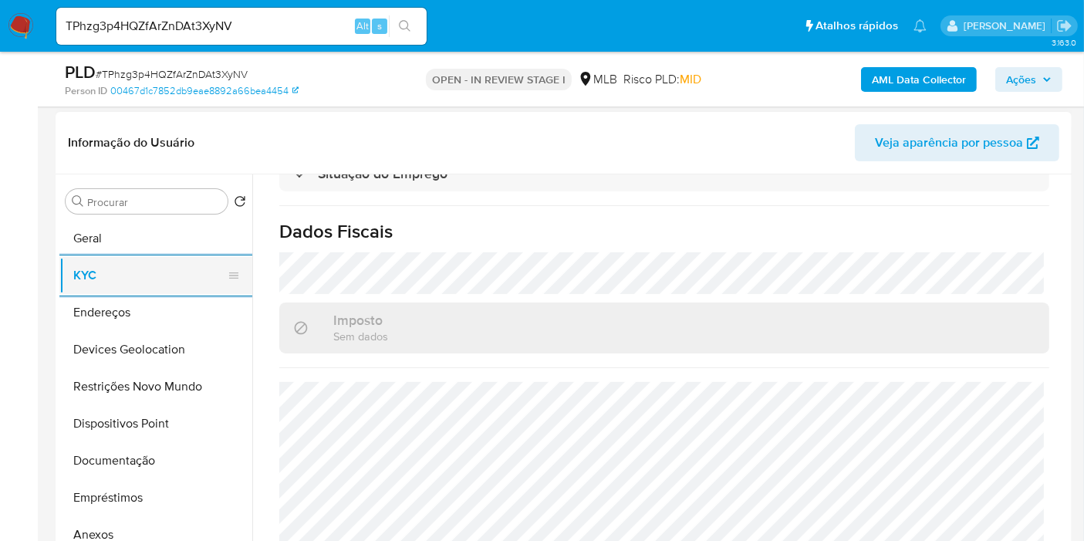
scroll to position [224, 0]
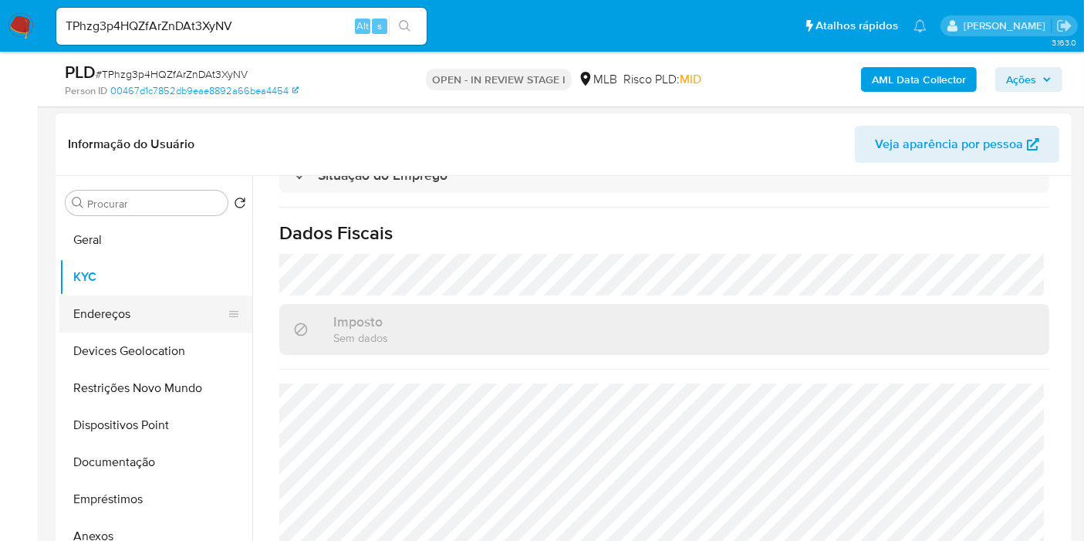
click at [96, 325] on button "Endereços" at bounding box center [149, 313] width 181 height 37
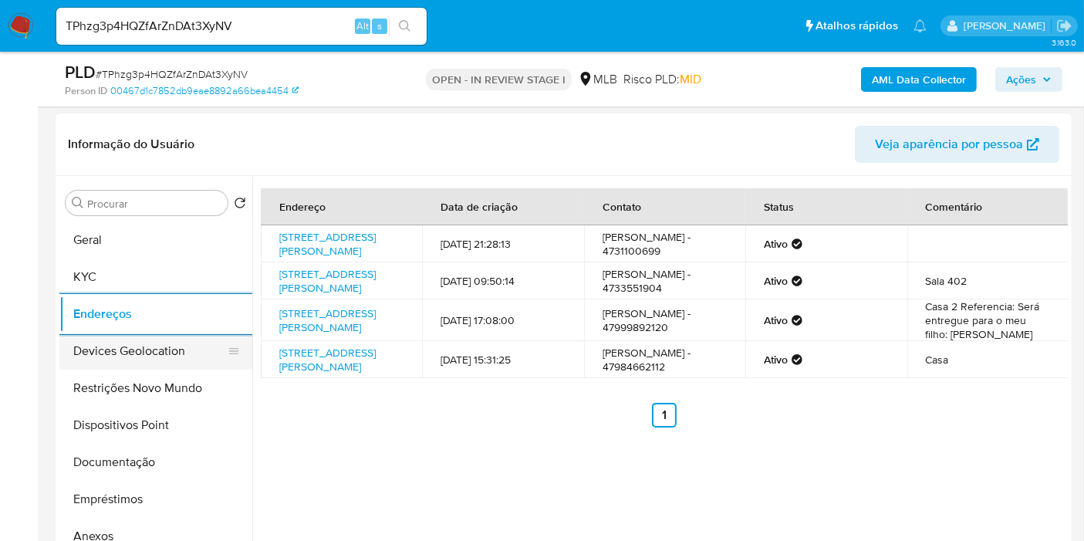
click at [89, 347] on button "Devices Geolocation" at bounding box center [149, 350] width 181 height 37
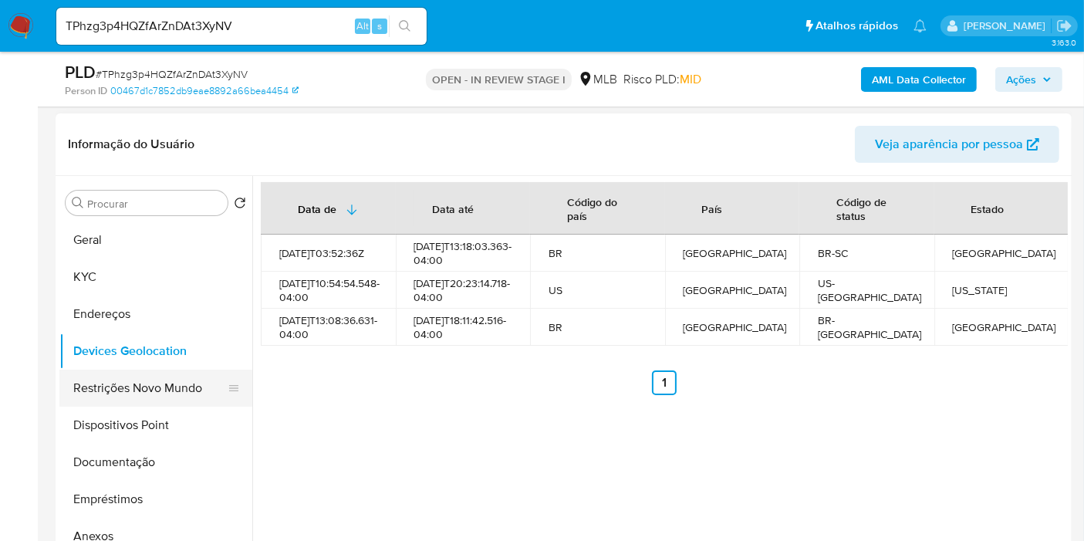
click at [93, 397] on button "Restrições Novo Mundo" at bounding box center [149, 388] width 181 height 37
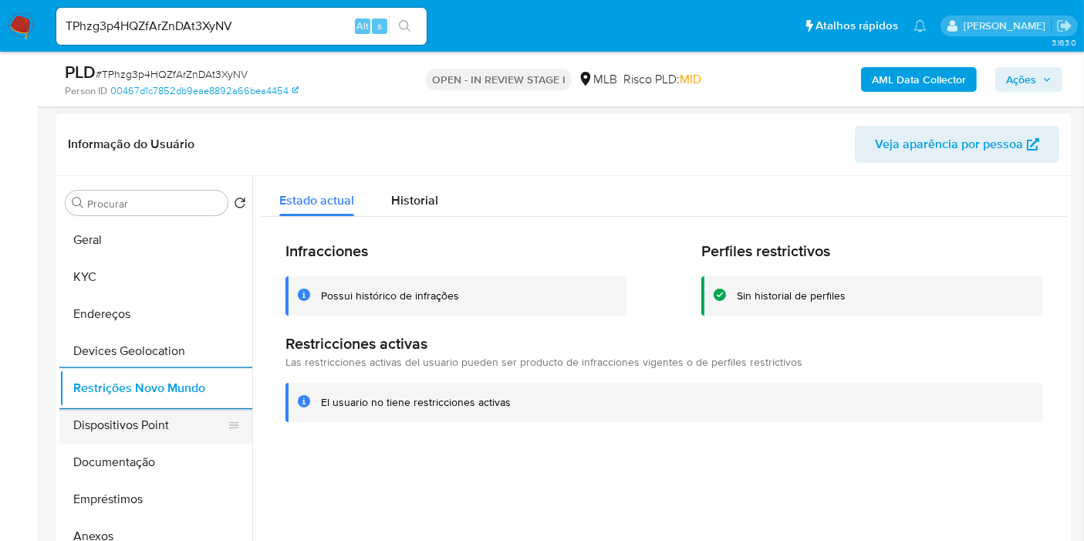
click at [127, 428] on button "Dispositivos Point" at bounding box center [149, 425] width 181 height 37
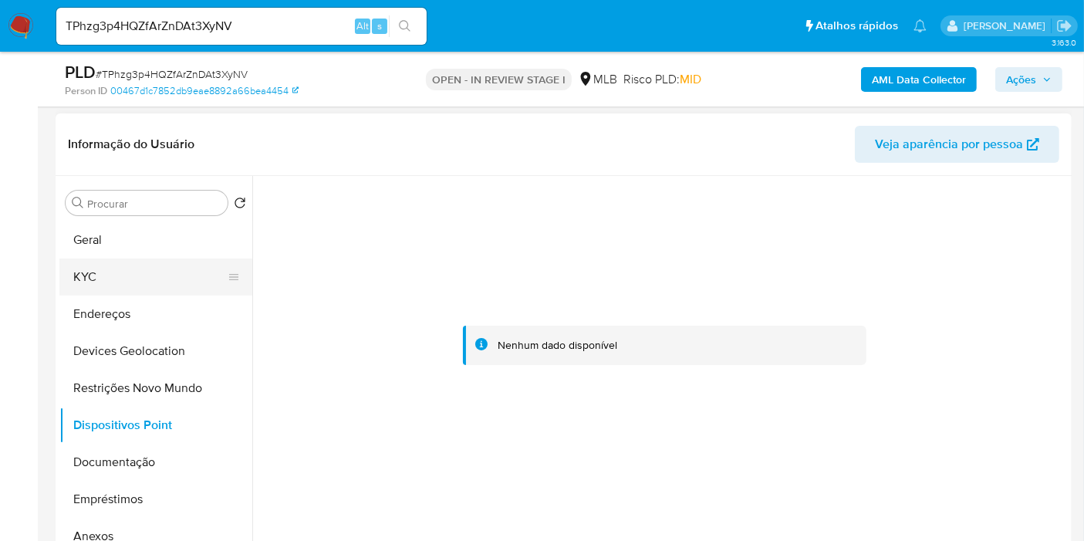
click at [82, 275] on button "KYC" at bounding box center [149, 276] width 181 height 37
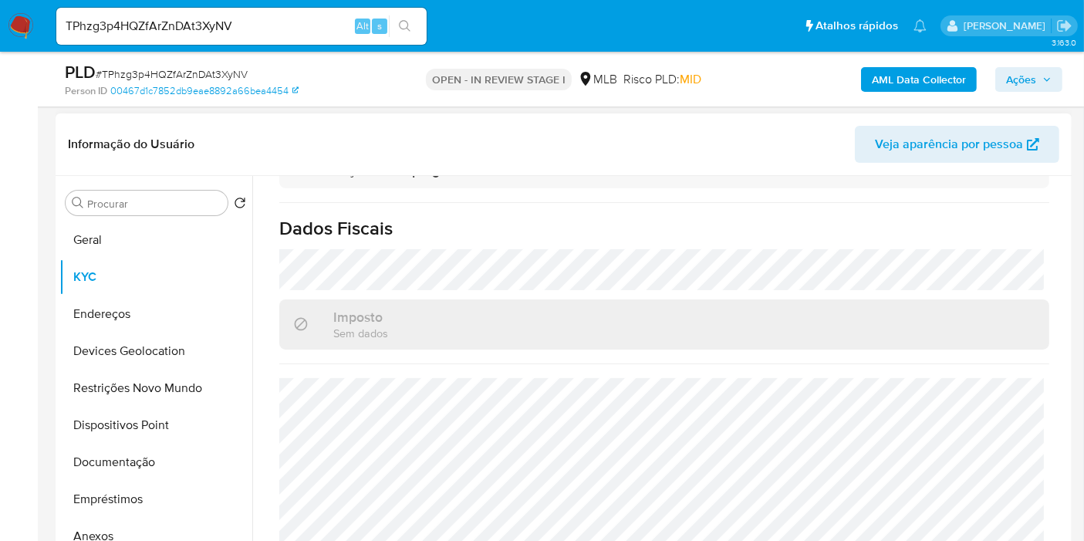
scroll to position [700, 0]
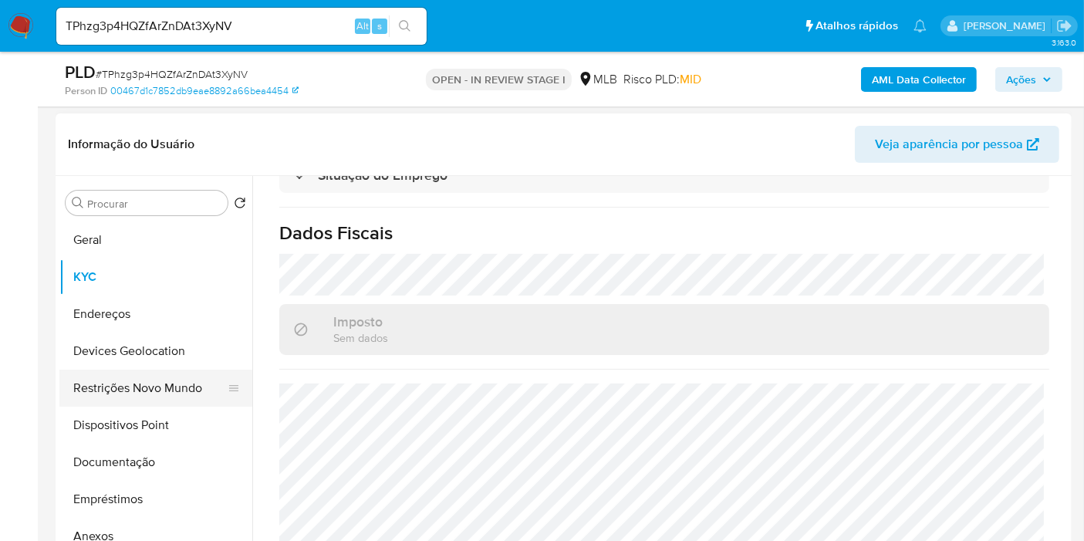
click at [97, 395] on button "Restrições Novo Mundo" at bounding box center [149, 388] width 181 height 37
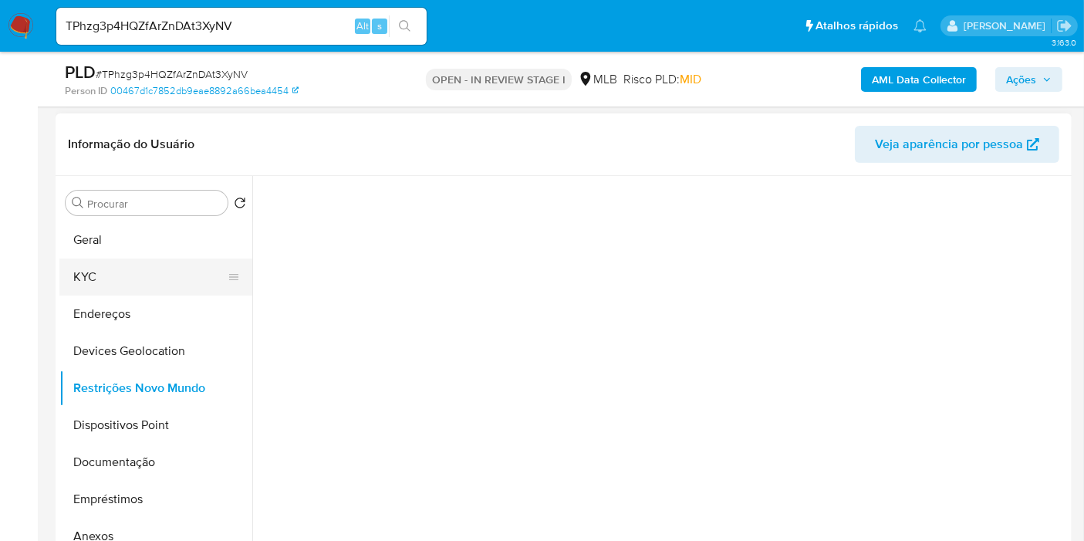
scroll to position [0, 0]
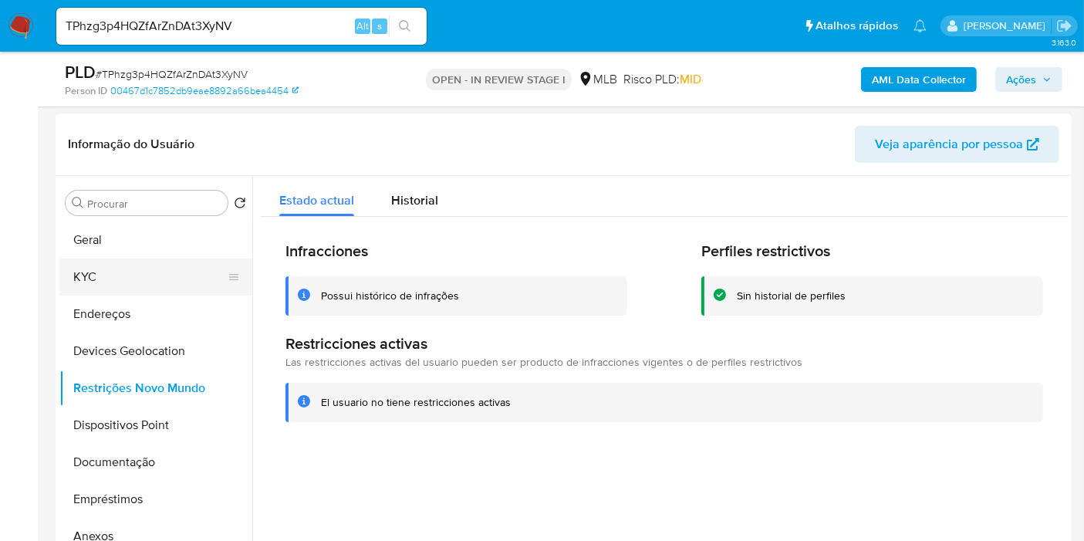
click at [83, 278] on button "KYC" at bounding box center [149, 276] width 181 height 37
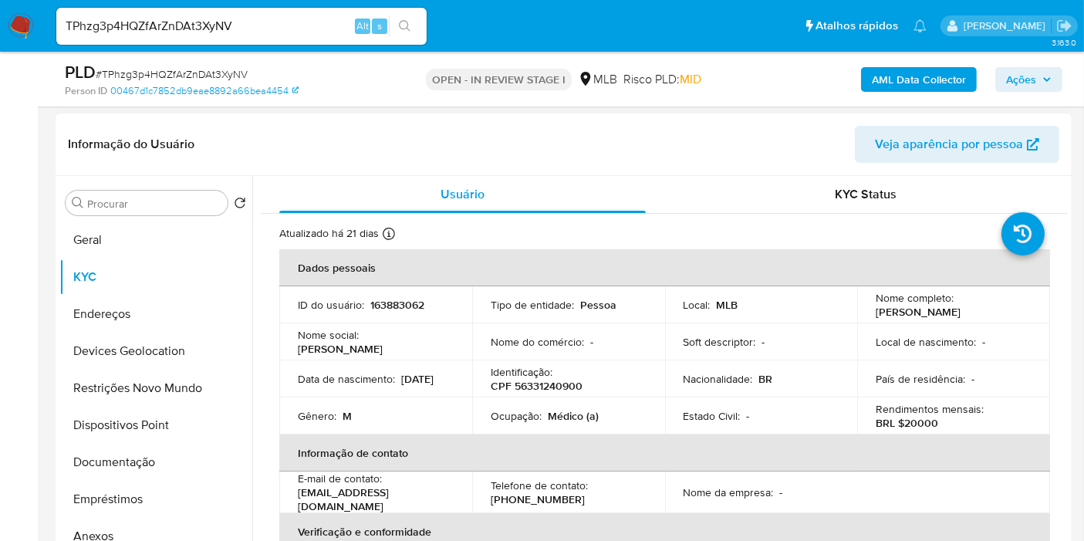
drag, startPoint x: 990, startPoint y: 310, endPoint x: 873, endPoint y: 312, distance: 116.5
click at [876, 312] on div "Nome completo : Carlos Renato Bortolini" at bounding box center [954, 305] width 156 height 28
copy p "[PERSON_NAME]"
click at [93, 318] on button "Endereços" at bounding box center [149, 313] width 181 height 37
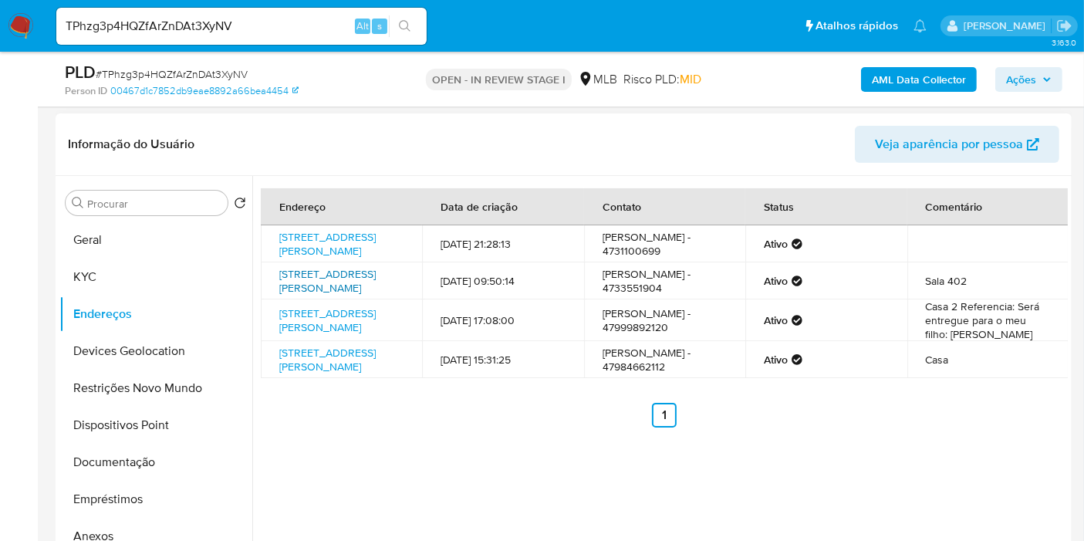
click at [344, 280] on link "Avenida Augusto Bauer 240, Brusque, Santa Catarina, 88354040, Brasil 240" at bounding box center [327, 280] width 96 height 29
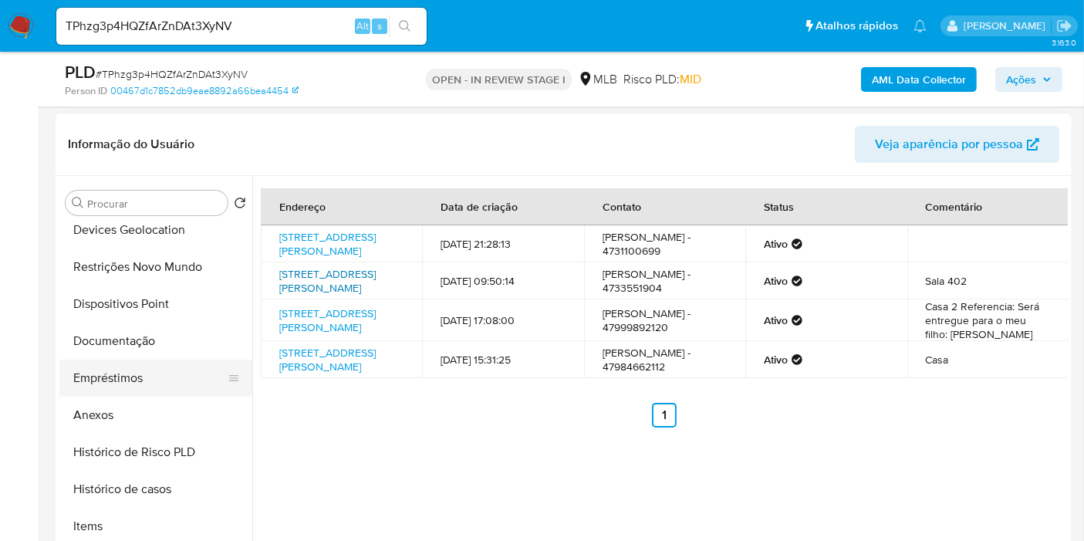
scroll to position [257, 0]
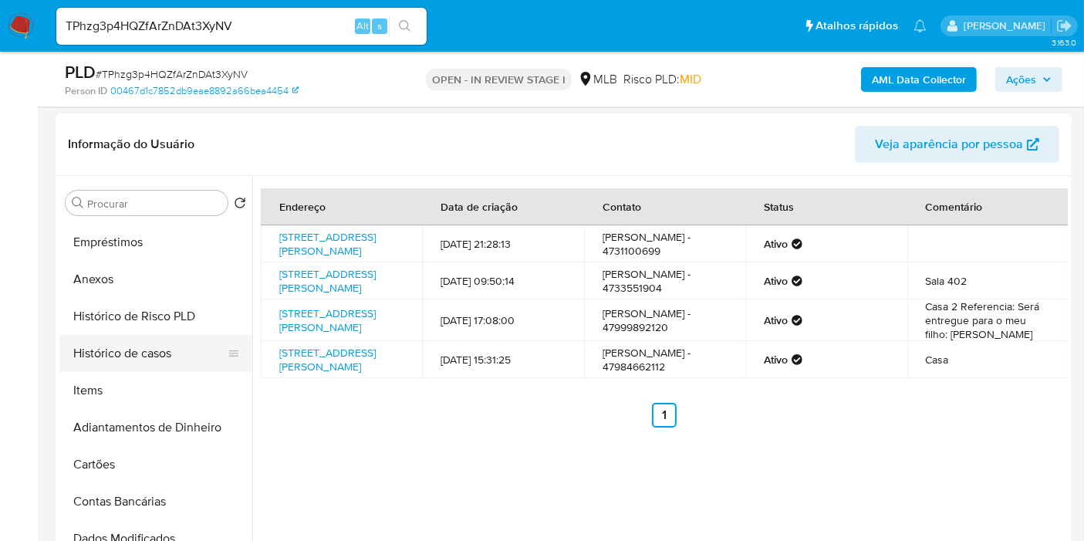
click at [150, 349] on button "Histórico de casos" at bounding box center [149, 353] width 181 height 37
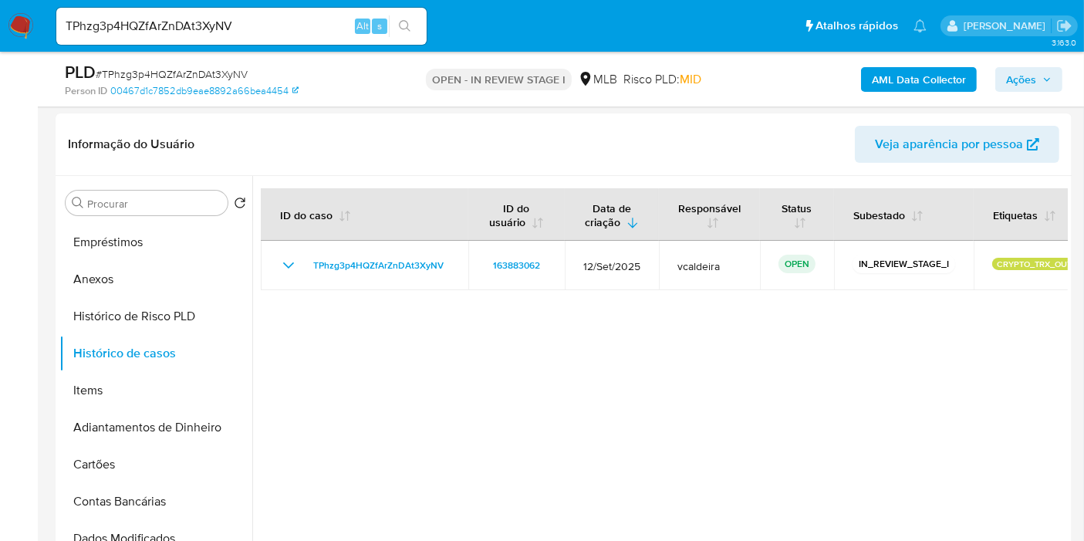
click at [131, 25] on input "TPhzg3p4HQZfArZnDAt3XyNV" at bounding box center [241, 26] width 370 height 20
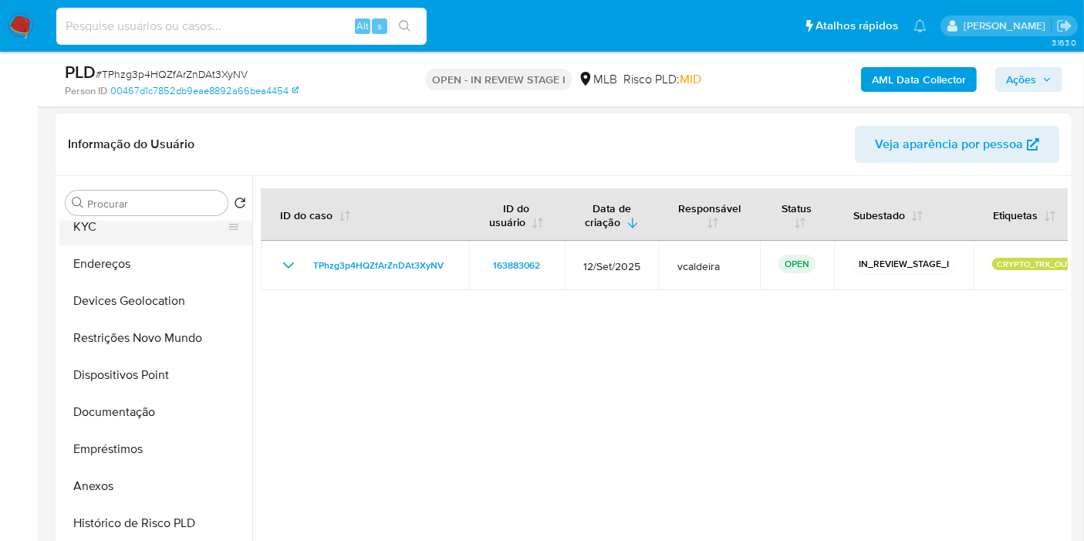
scroll to position [0, 0]
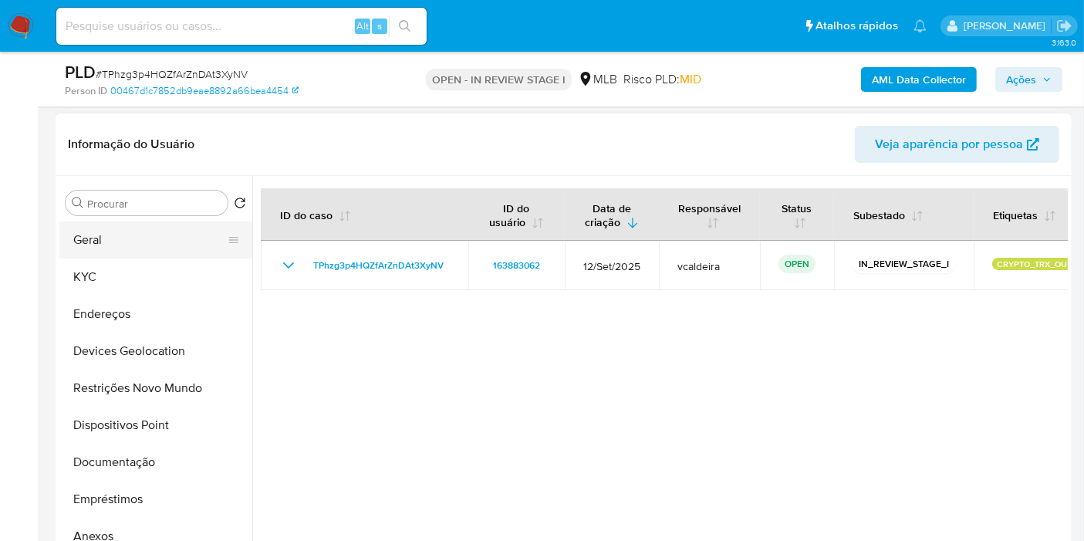
click at [103, 238] on button "Geral" at bounding box center [149, 239] width 181 height 37
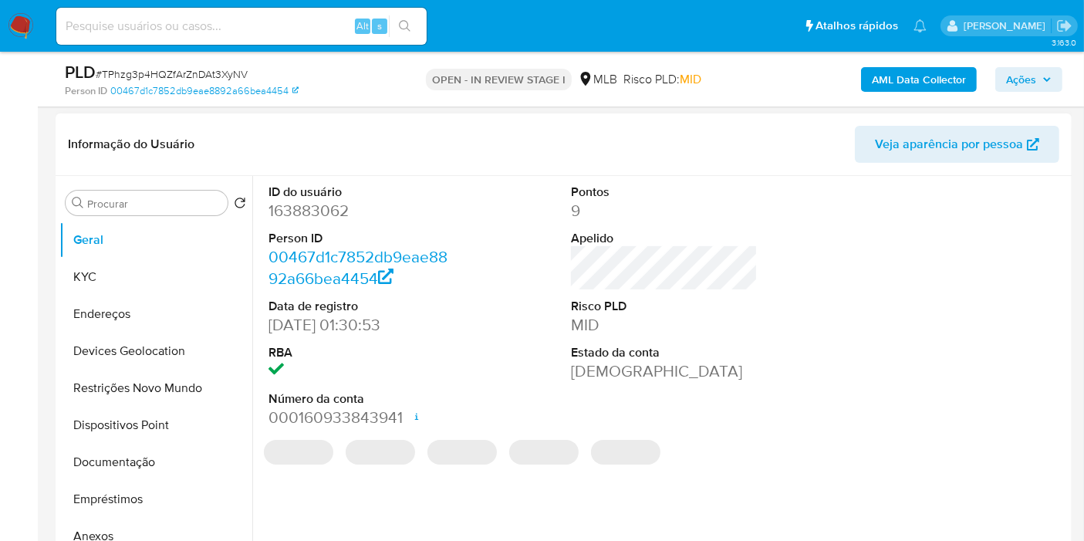
scroll to position [310, 0]
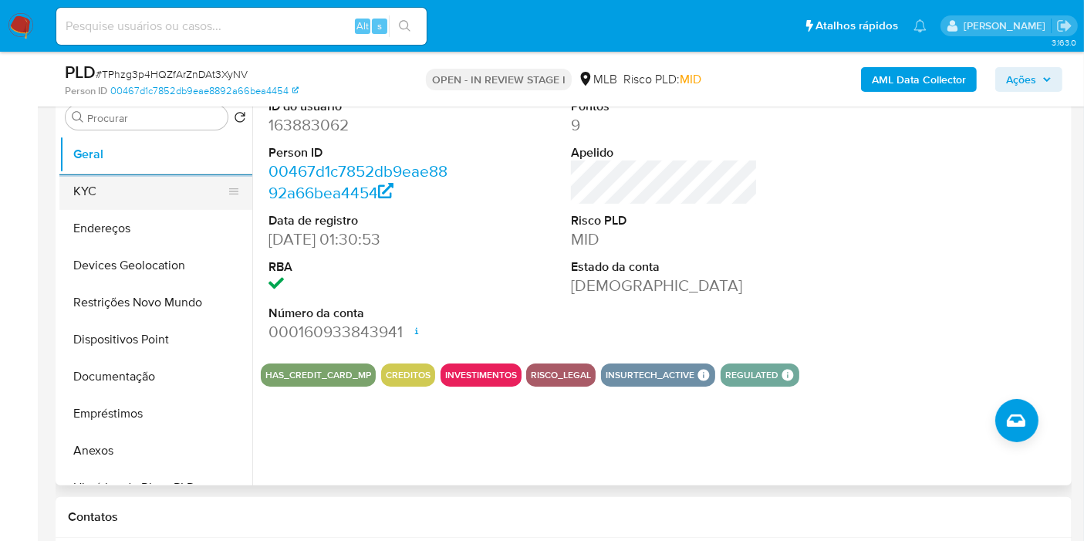
click at [94, 186] on button "KYC" at bounding box center [149, 191] width 181 height 37
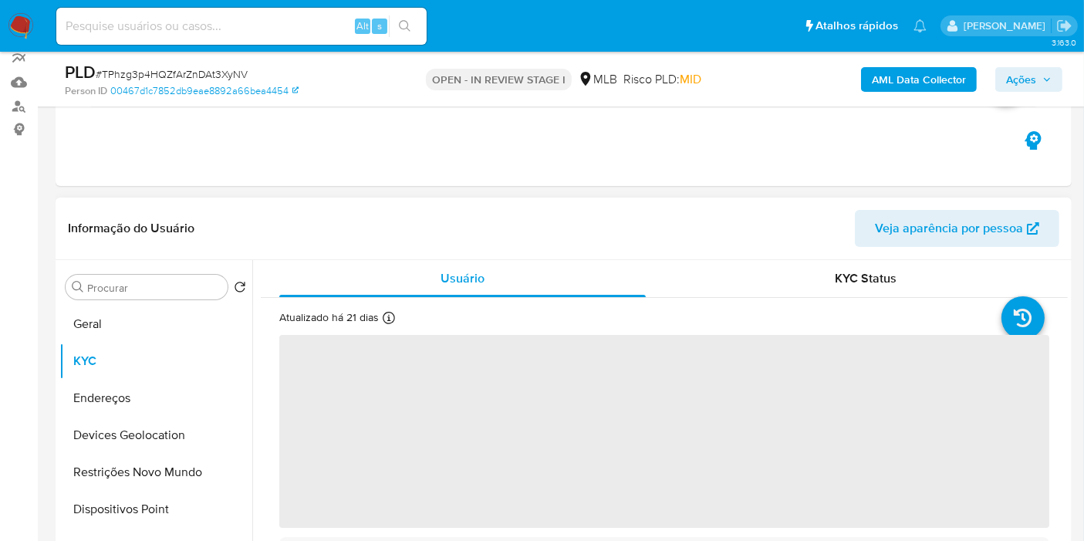
scroll to position [139, 0]
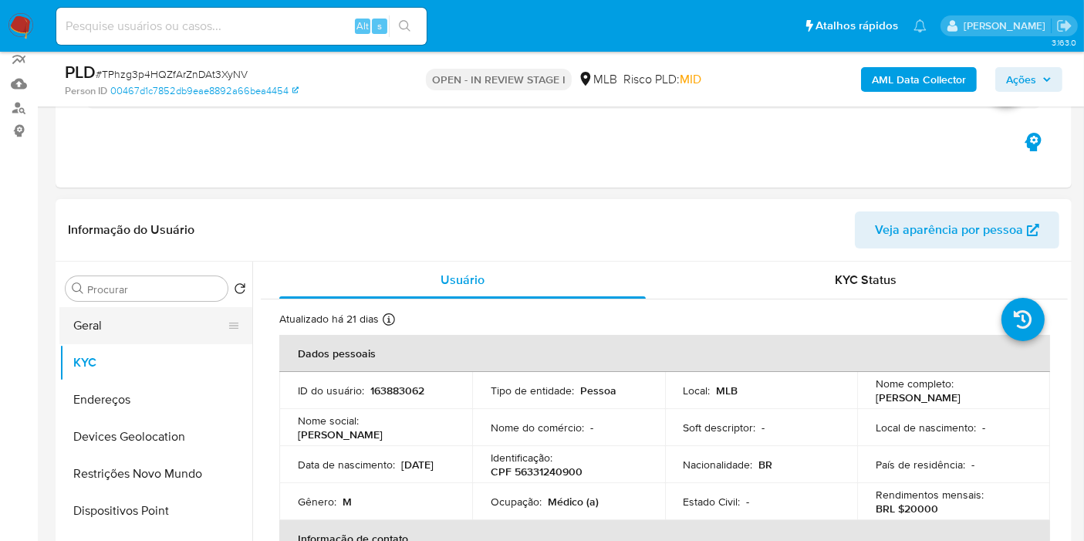
drag, startPoint x: 121, startPoint y: 314, endPoint x: 157, endPoint y: 326, distance: 37.6
click at [121, 313] on button "Geral" at bounding box center [149, 325] width 181 height 37
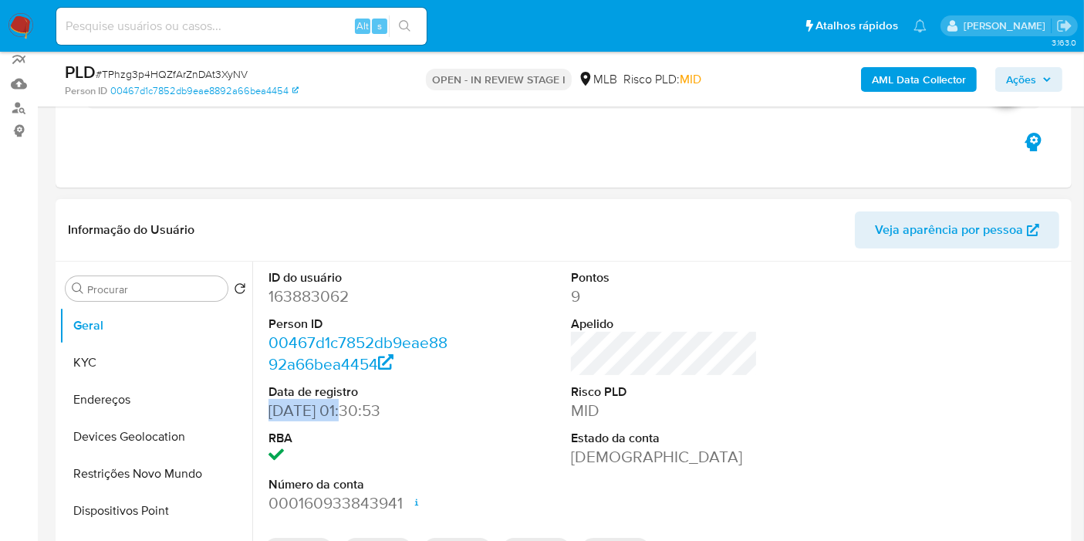
drag, startPoint x: 329, startPoint y: 410, endPoint x: 262, endPoint y: 415, distance: 66.5
click at [262, 415] on div "ID do usuário 163883062 Person ID 00467d1c7852db9eae8892a66bea4454 Data de regi…" at bounding box center [362, 392] width 202 height 261
copy dd "04/08/2014"
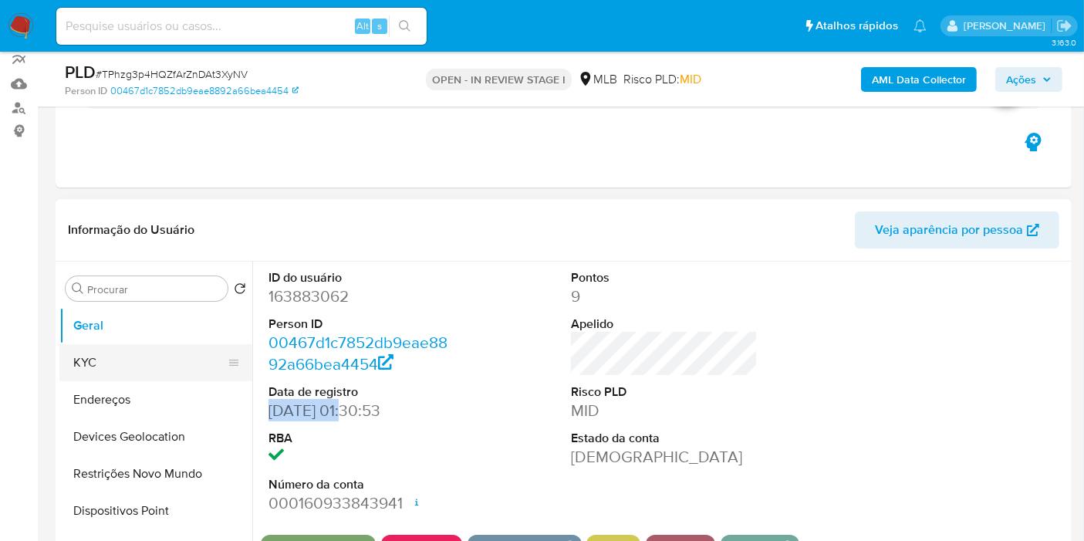
click at [95, 376] on button "KYC" at bounding box center [149, 362] width 181 height 37
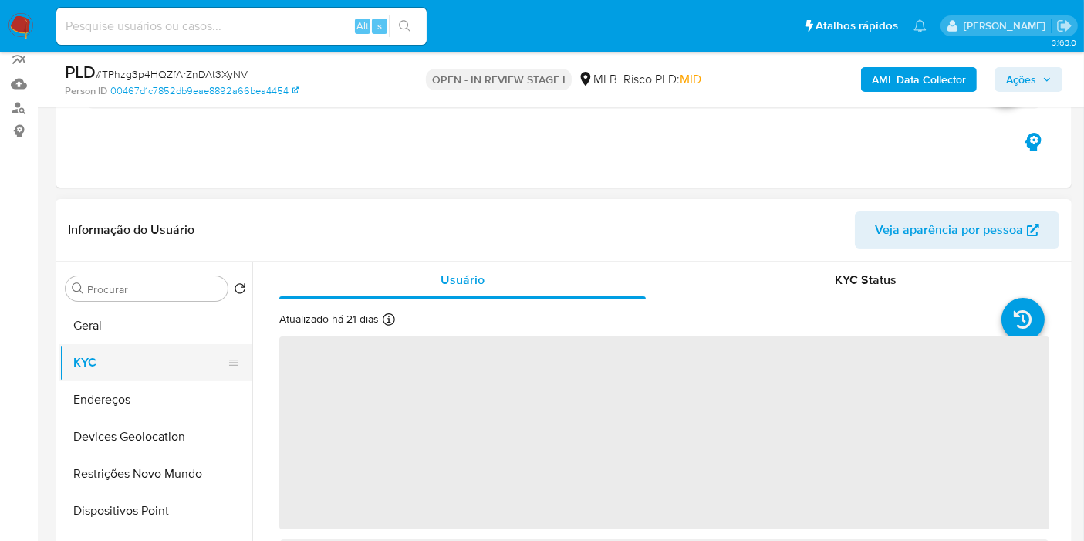
click at [96, 356] on button "KYC" at bounding box center [149, 362] width 181 height 37
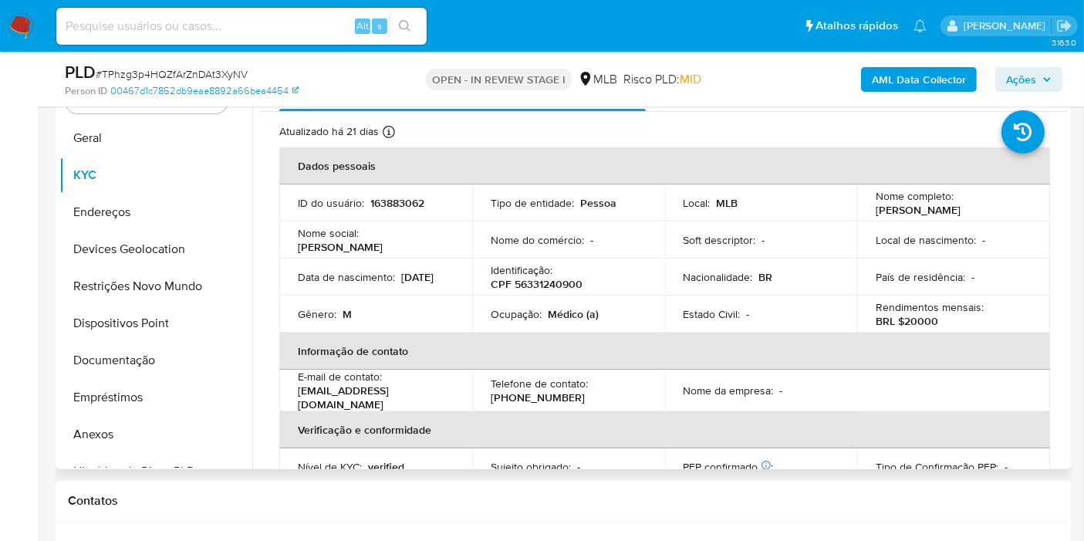
scroll to position [310, 0]
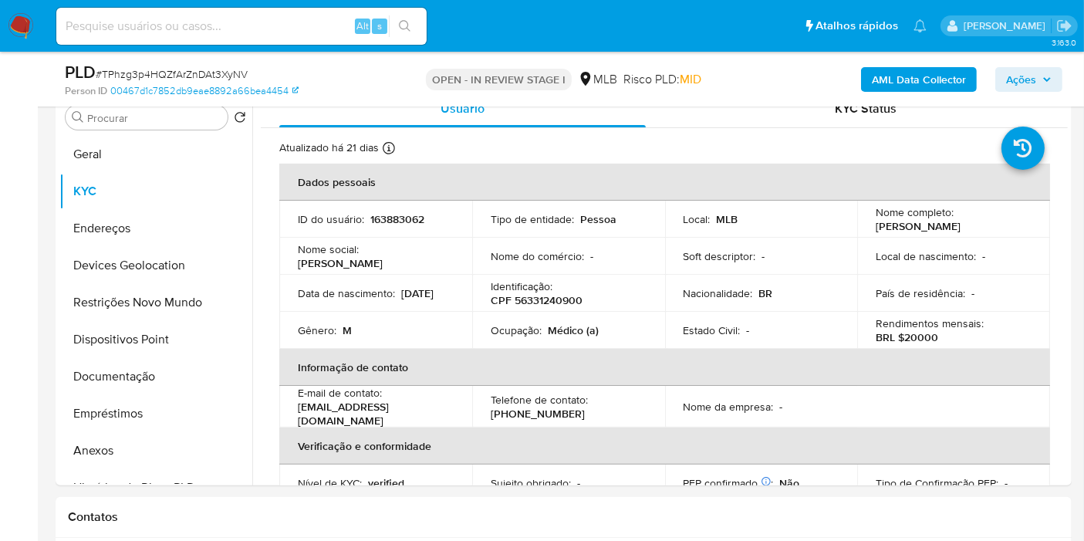
click at [1023, 83] on span "Ações" at bounding box center [1021, 79] width 30 height 25
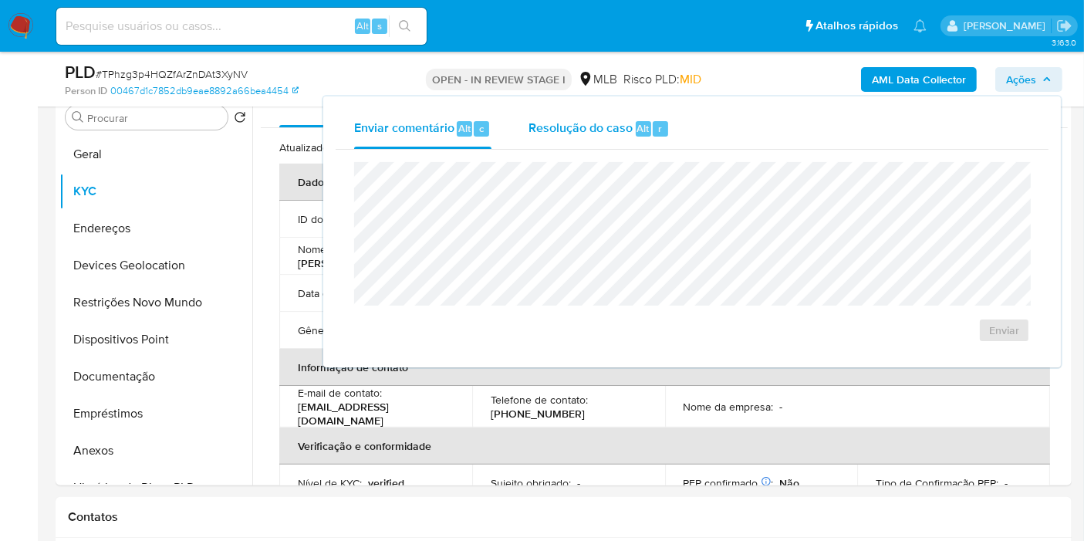
click at [597, 144] on div "Resolução do caso Alt r" at bounding box center [598, 129] width 141 height 40
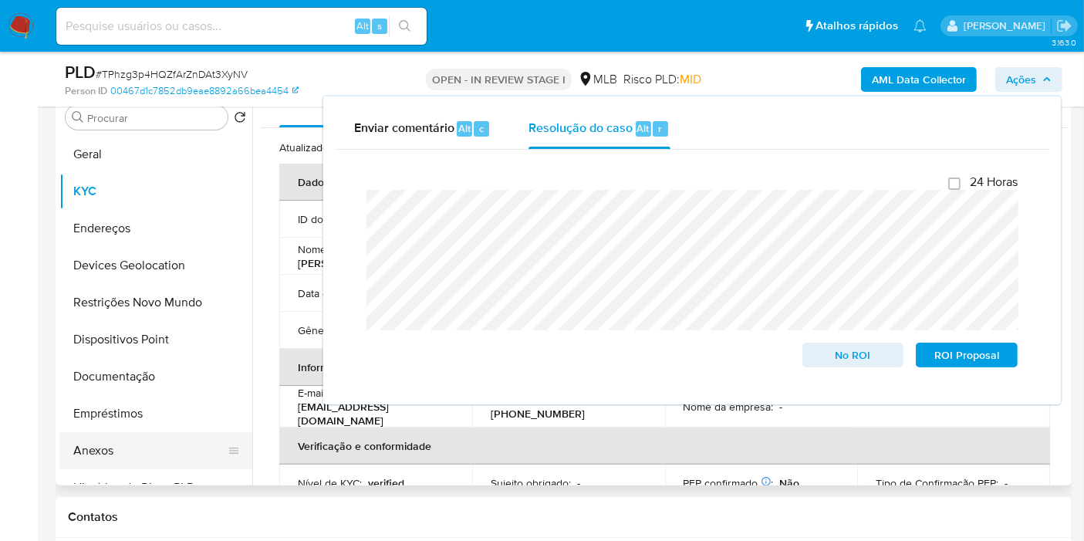
click at [99, 449] on button "Anexos" at bounding box center [149, 450] width 181 height 37
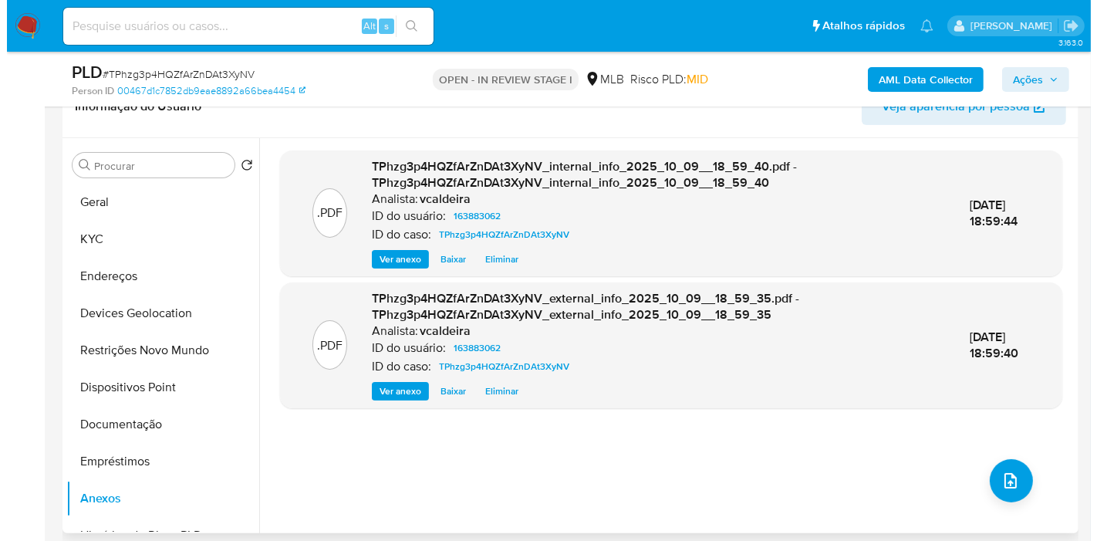
scroll to position [224, 0]
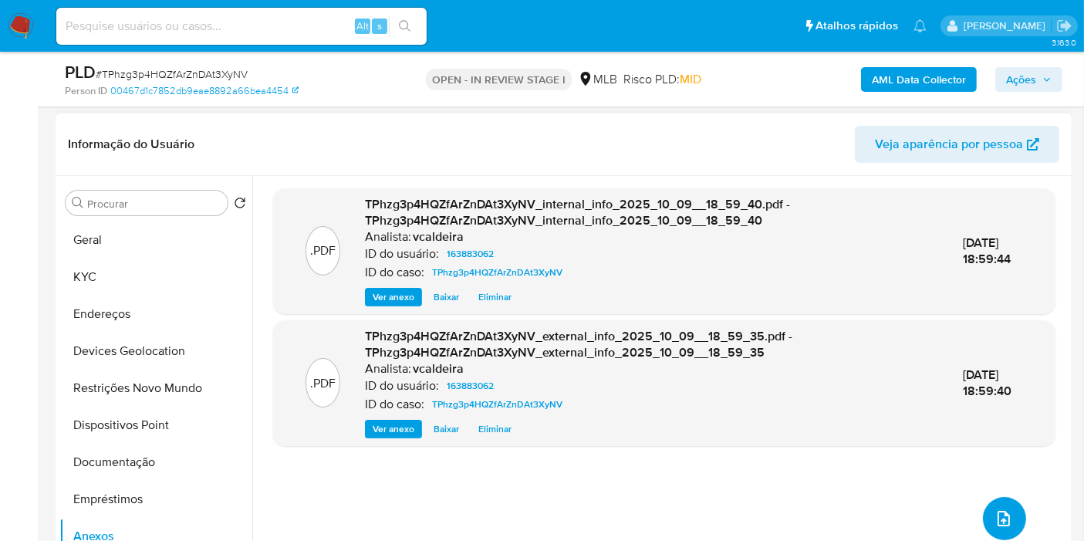
click at [1002, 522] on icon "upload-file" at bounding box center [1003, 518] width 19 height 19
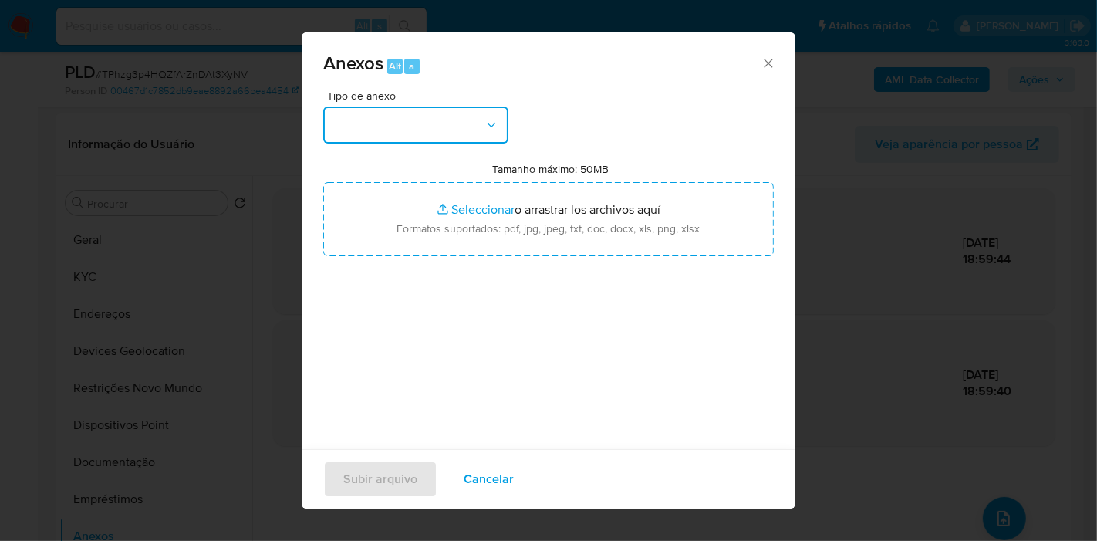
click at [430, 123] on button "button" at bounding box center [415, 124] width 185 height 37
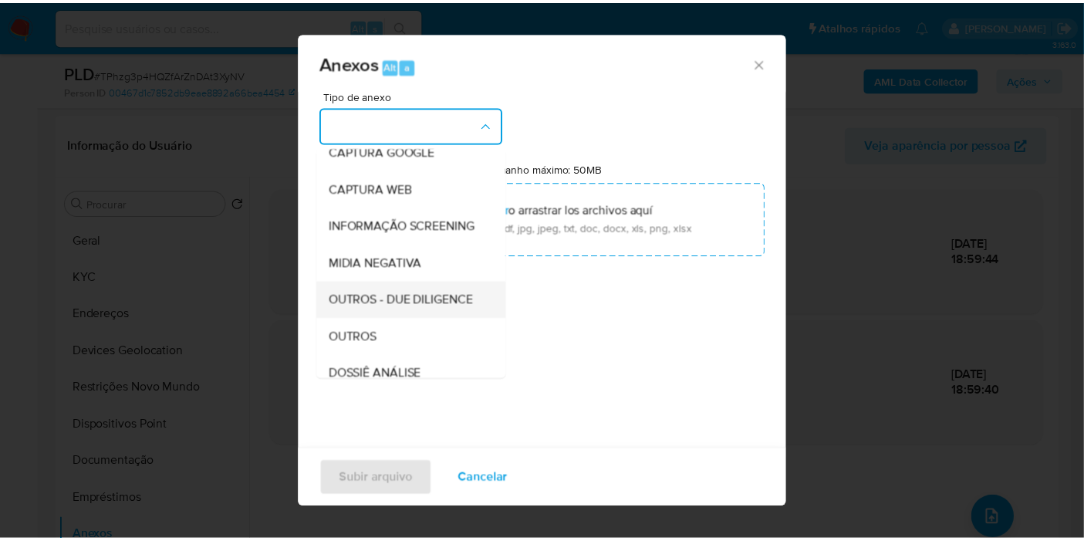
scroll to position [171, 0]
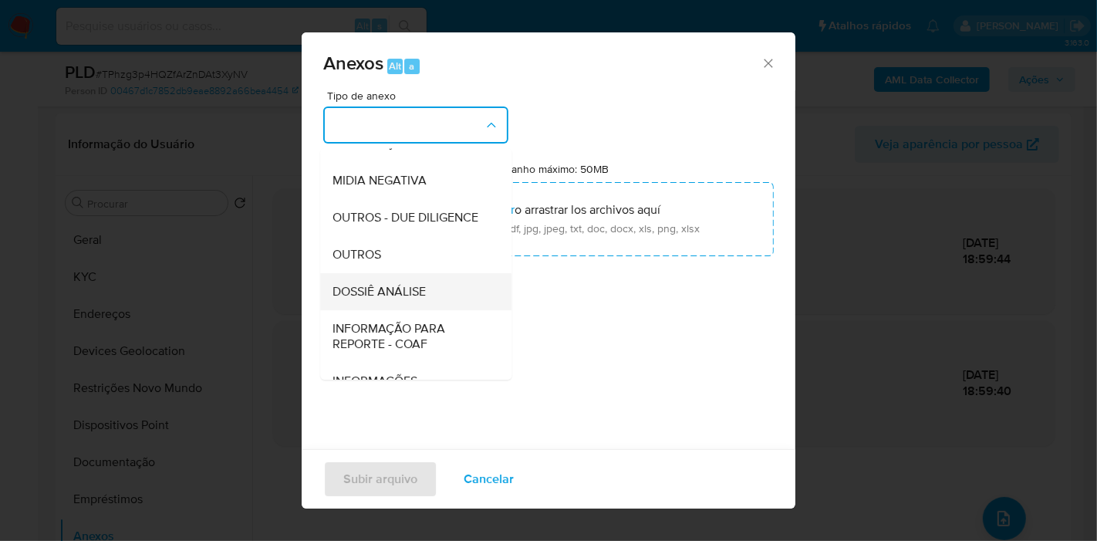
click at [380, 299] on span "DOSSIÊ ANÁLISE" at bounding box center [378, 291] width 93 height 15
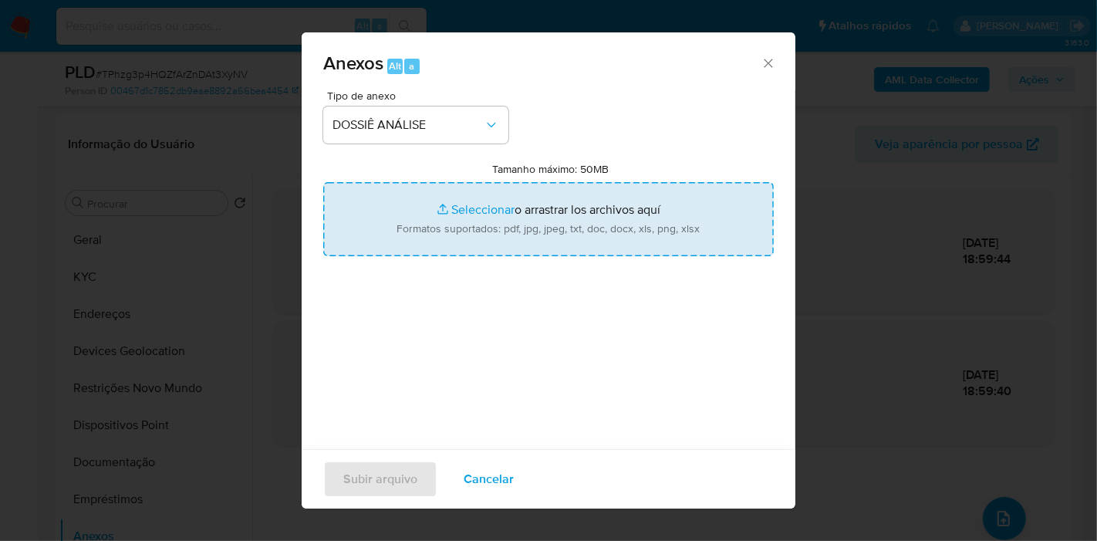
click at [432, 229] on input "Tamanho máximo: 50MB Seleccionar archivos" at bounding box center [548, 219] width 450 height 74
type input "C:\fakepath\Mulan 163883062_2025_10_09_09_14_30.pdf"
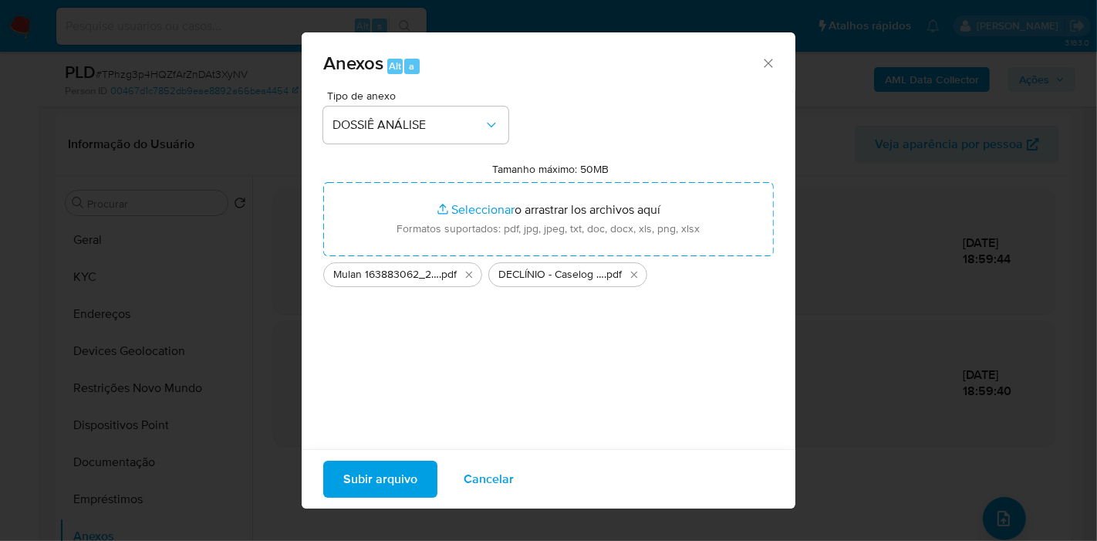
click at [391, 484] on span "Subir arquivo" at bounding box center [380, 479] width 74 height 34
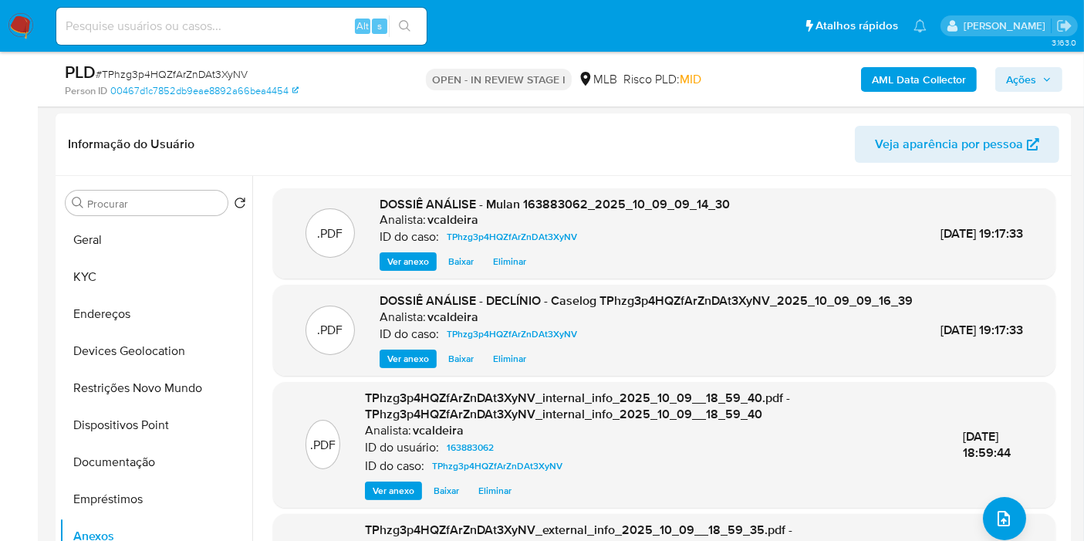
click at [1020, 80] on span "Ações" at bounding box center [1021, 79] width 30 height 25
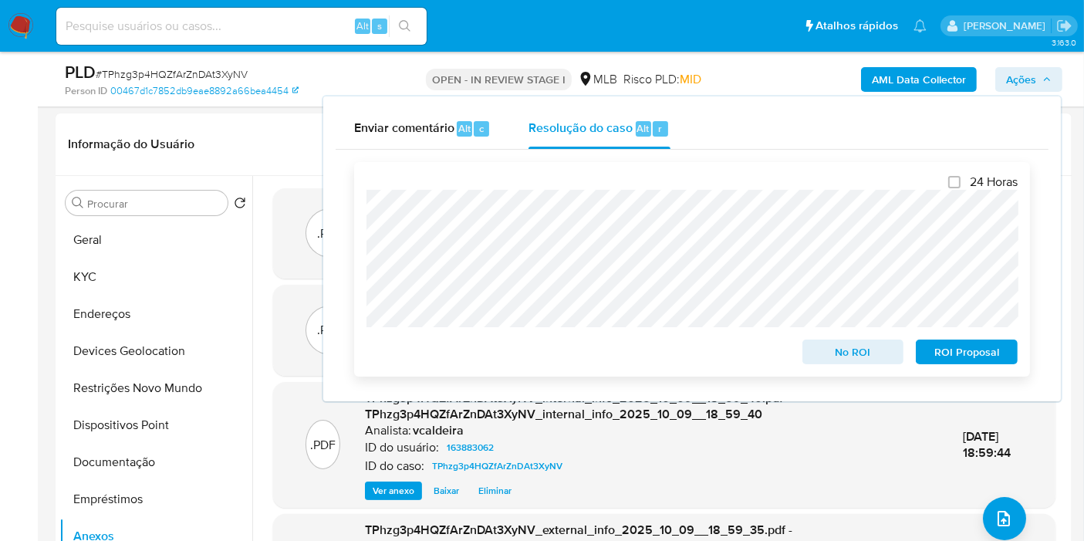
click at [859, 353] on span "No ROI" at bounding box center [853, 352] width 80 height 22
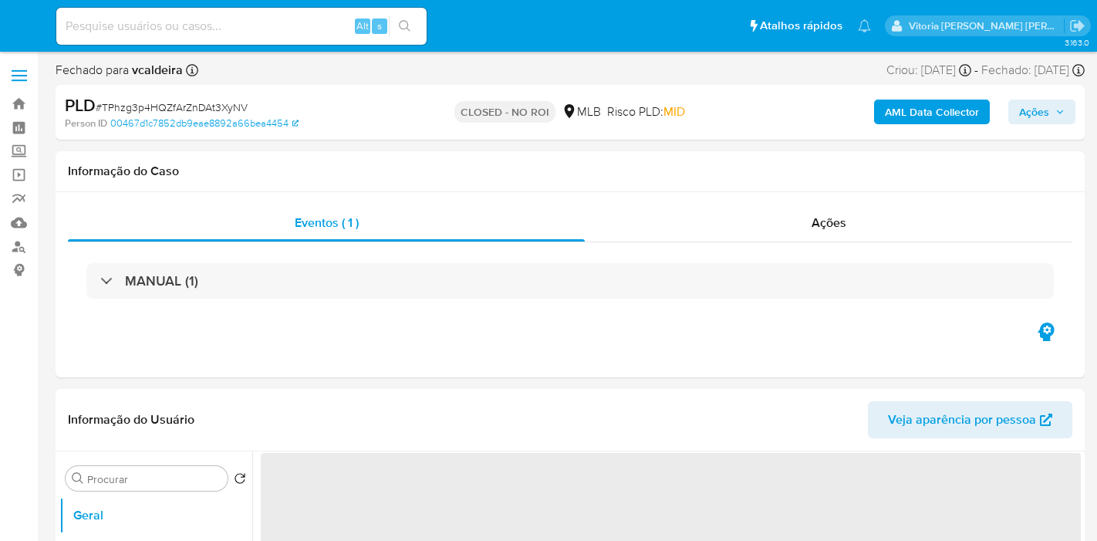
select select "10"
